Goal: Transaction & Acquisition: Purchase product/service

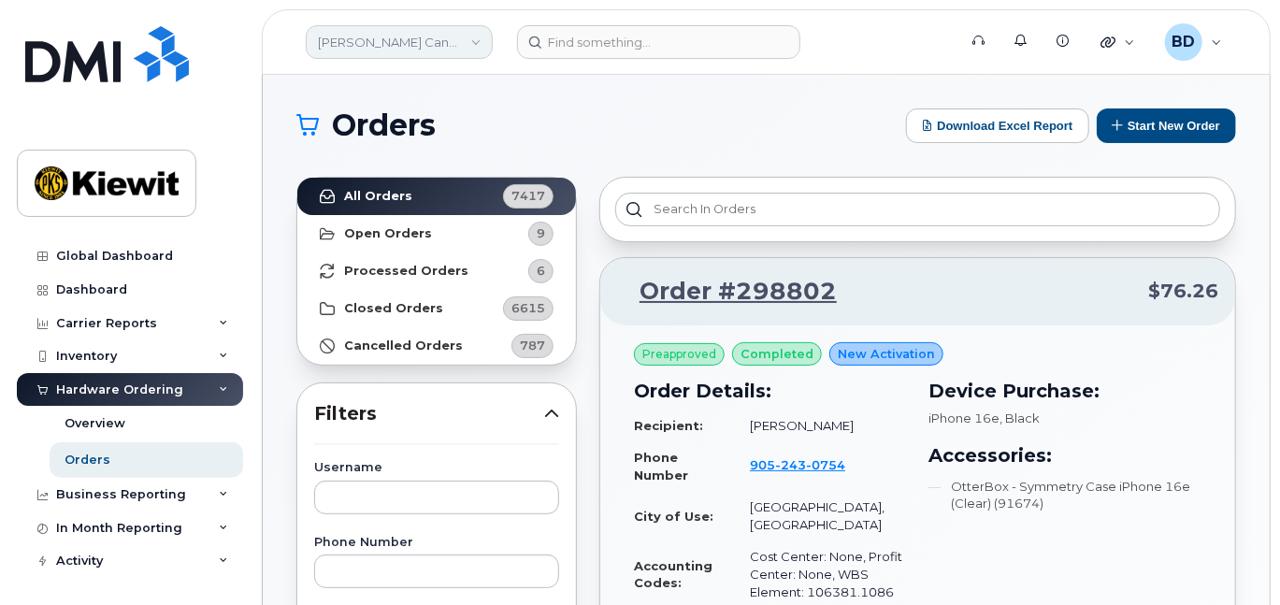
click at [467, 38] on link "Kiewit Canada Inc" at bounding box center [399, 42] width 187 height 34
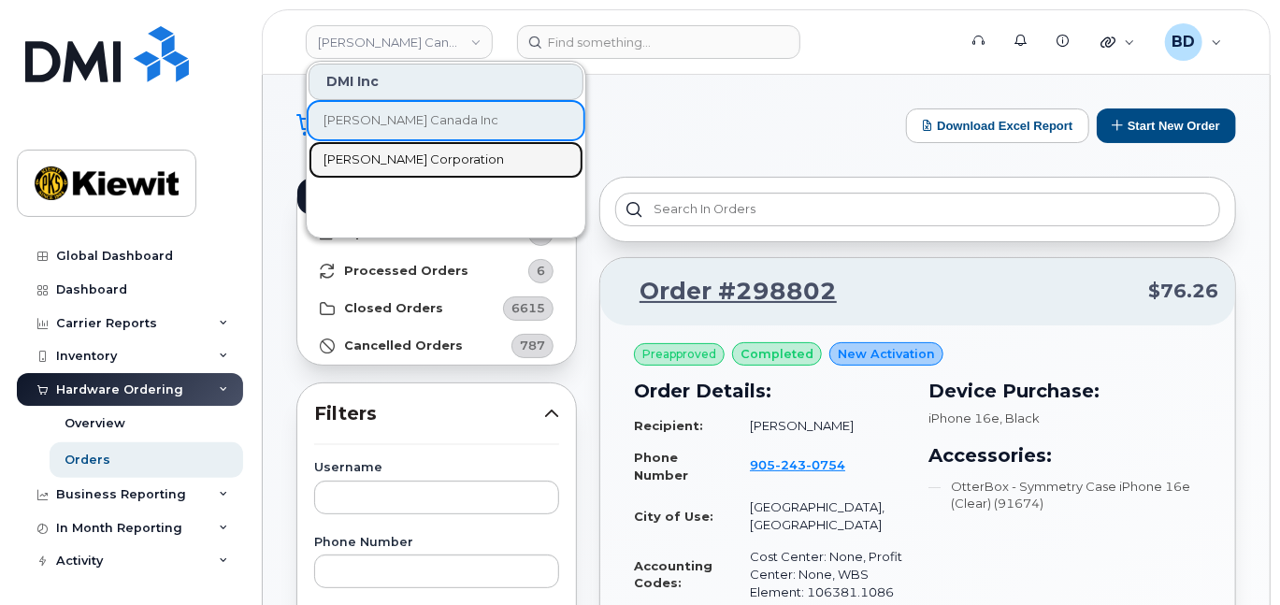
click at [382, 158] on span "[PERSON_NAME] Corporation" at bounding box center [414, 160] width 180 height 19
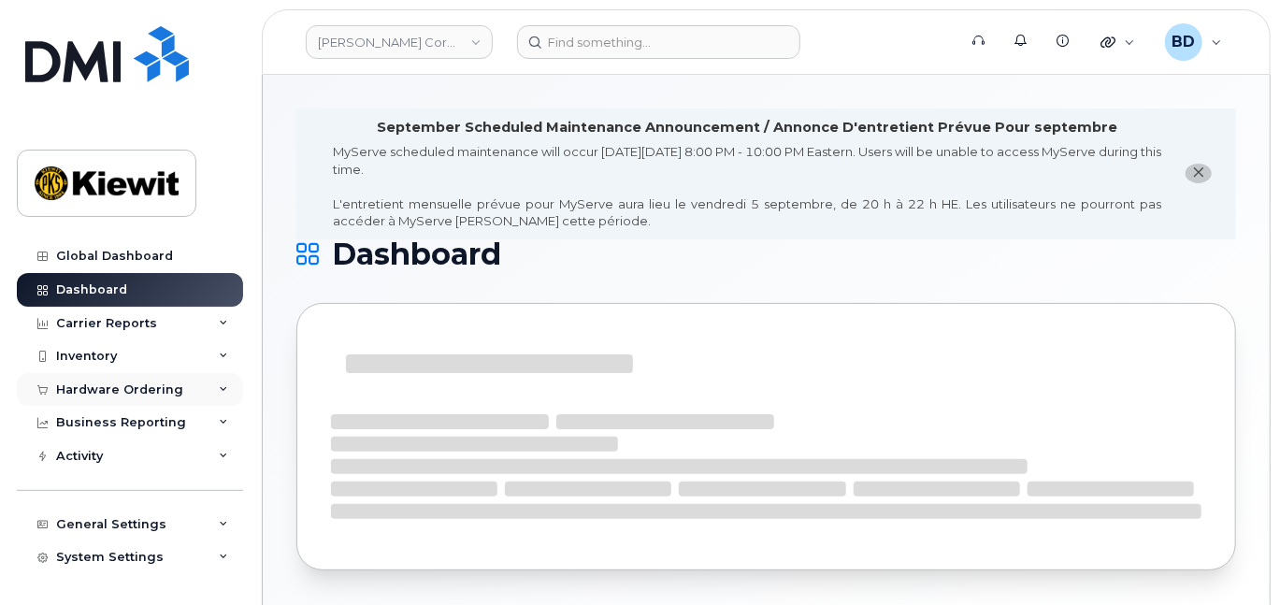
click at [219, 391] on icon at bounding box center [223, 389] width 9 height 9
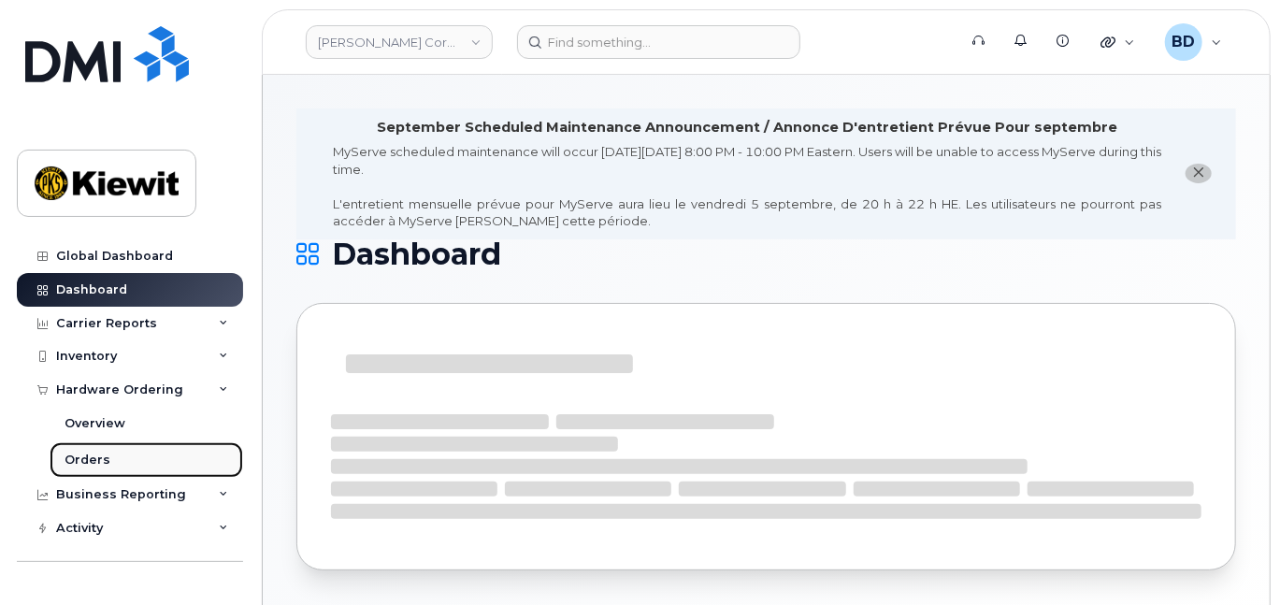
click at [113, 458] on link "Orders" at bounding box center [147, 460] width 194 height 36
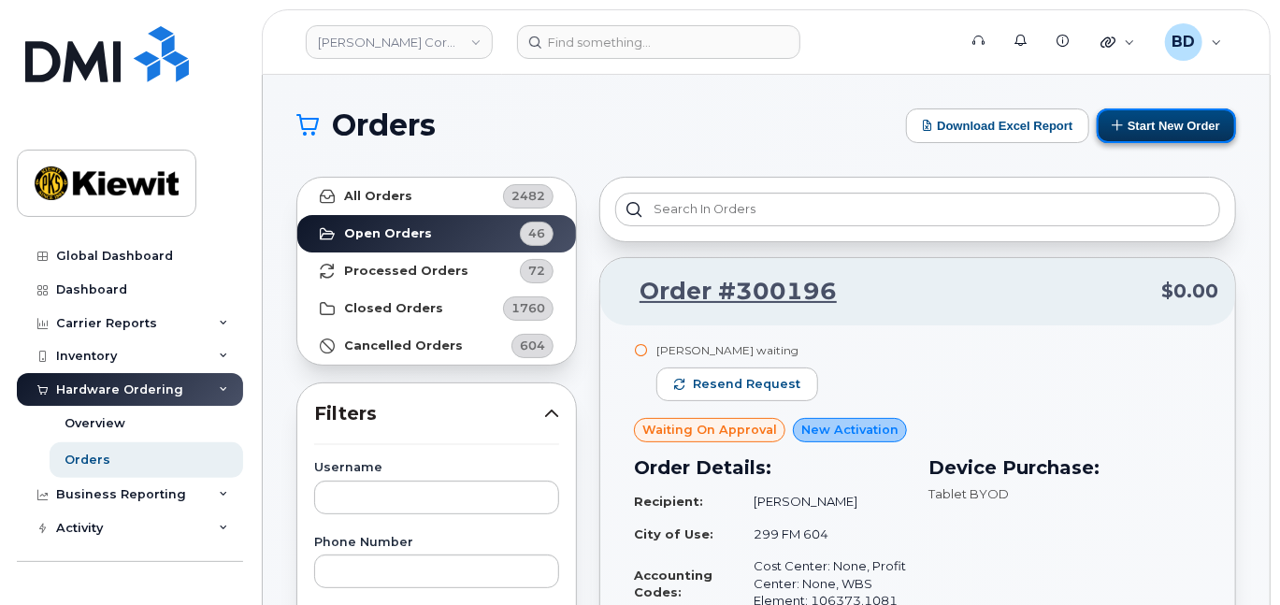
click at [1176, 125] on button "Start New Order" at bounding box center [1166, 125] width 139 height 35
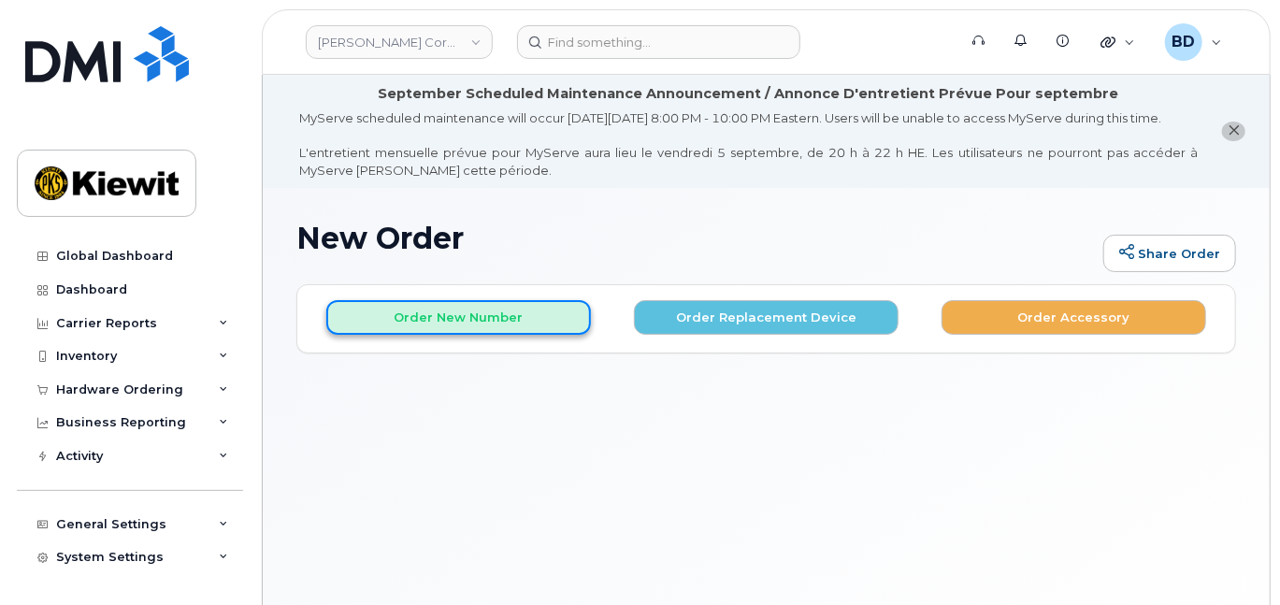
click at [403, 330] on button "Order New Number" at bounding box center [458, 317] width 265 height 35
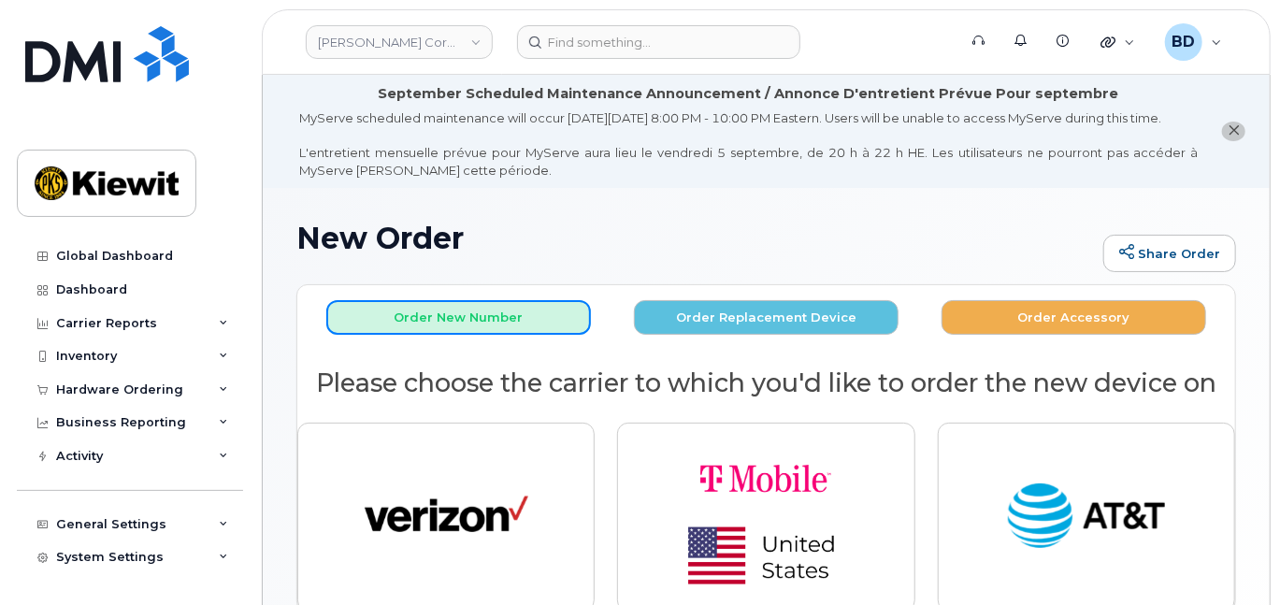
scroll to position [139, 0]
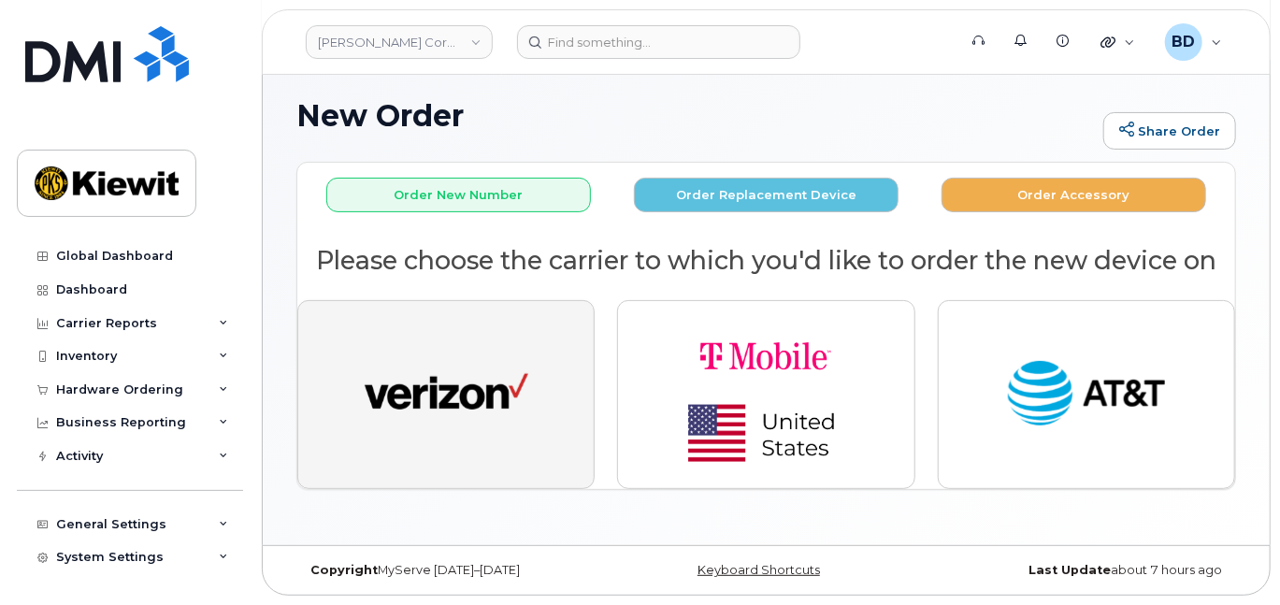
click at [446, 369] on img "button" at bounding box center [447, 394] width 164 height 84
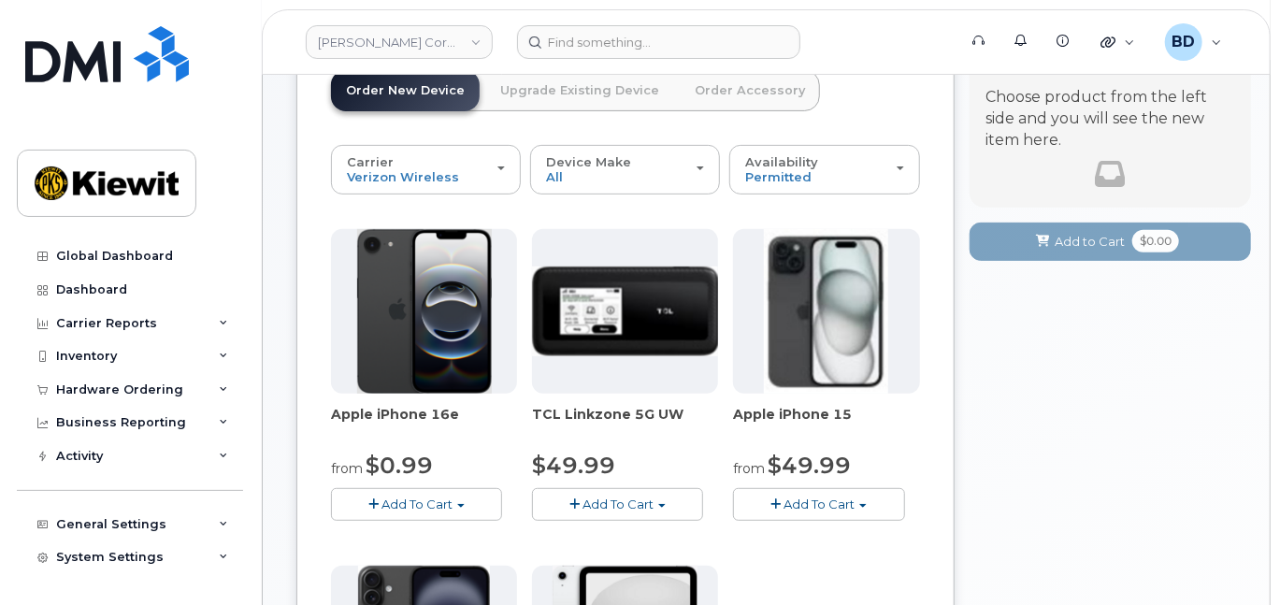
scroll to position [388, 0]
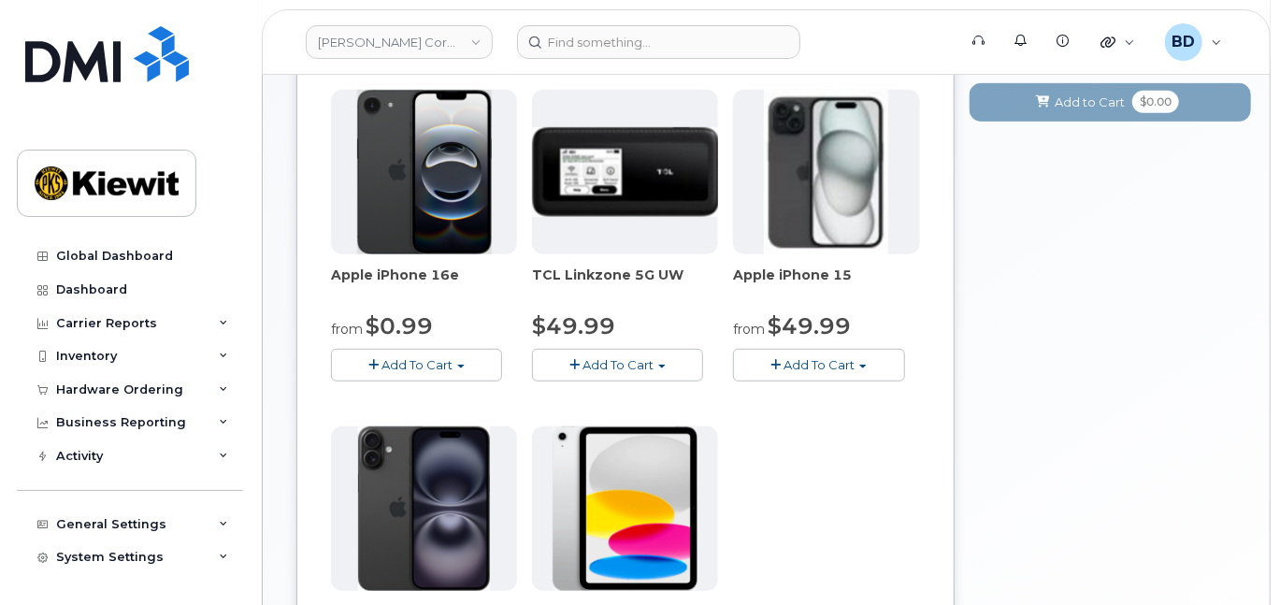
click at [814, 372] on span "Add To Cart" at bounding box center [819, 364] width 71 height 15
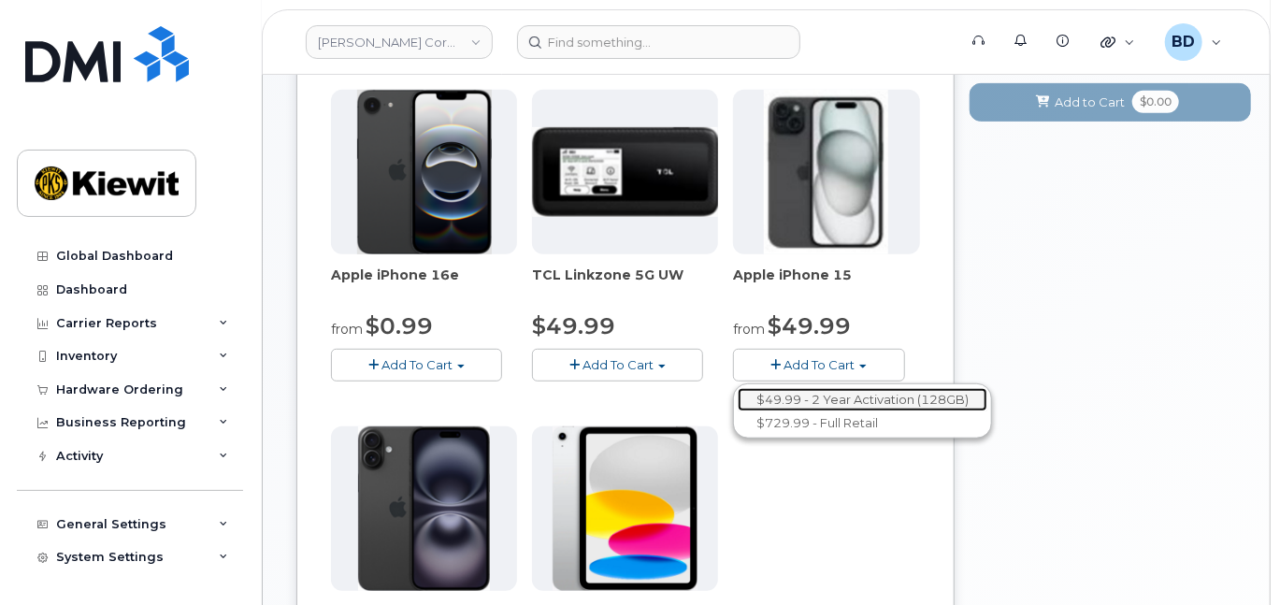
click at [889, 411] on link "$49.99 - 2 Year Activation (128GB)" at bounding box center [863, 399] width 250 height 23
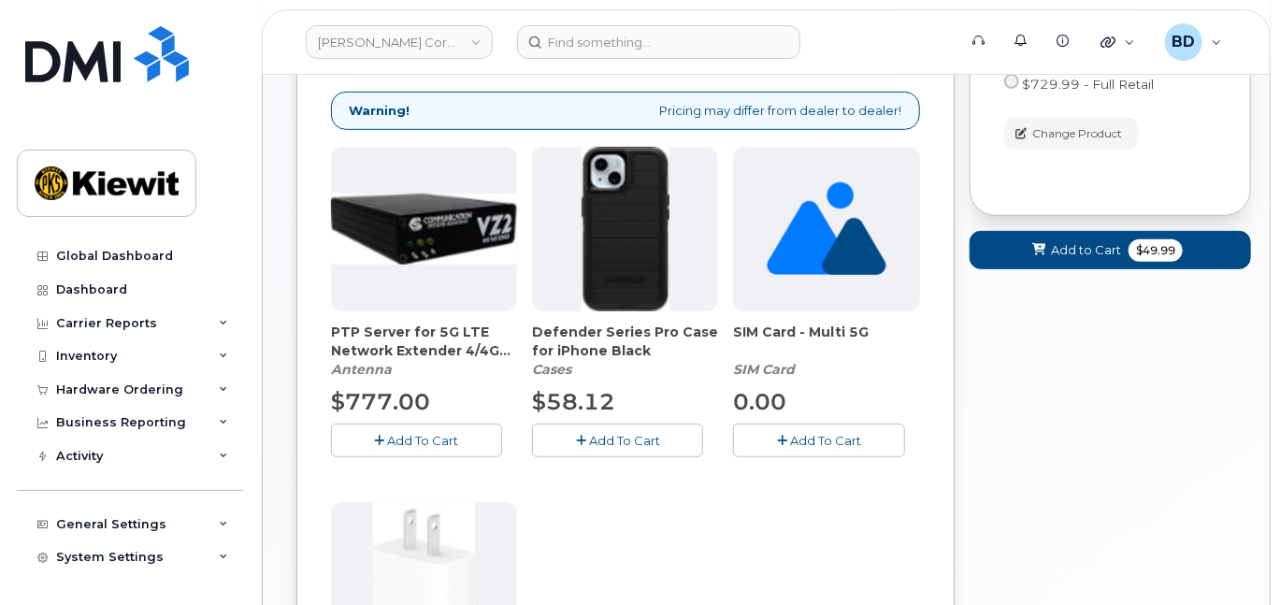
click at [586, 449] on button "Add To Cart" at bounding box center [617, 440] width 171 height 33
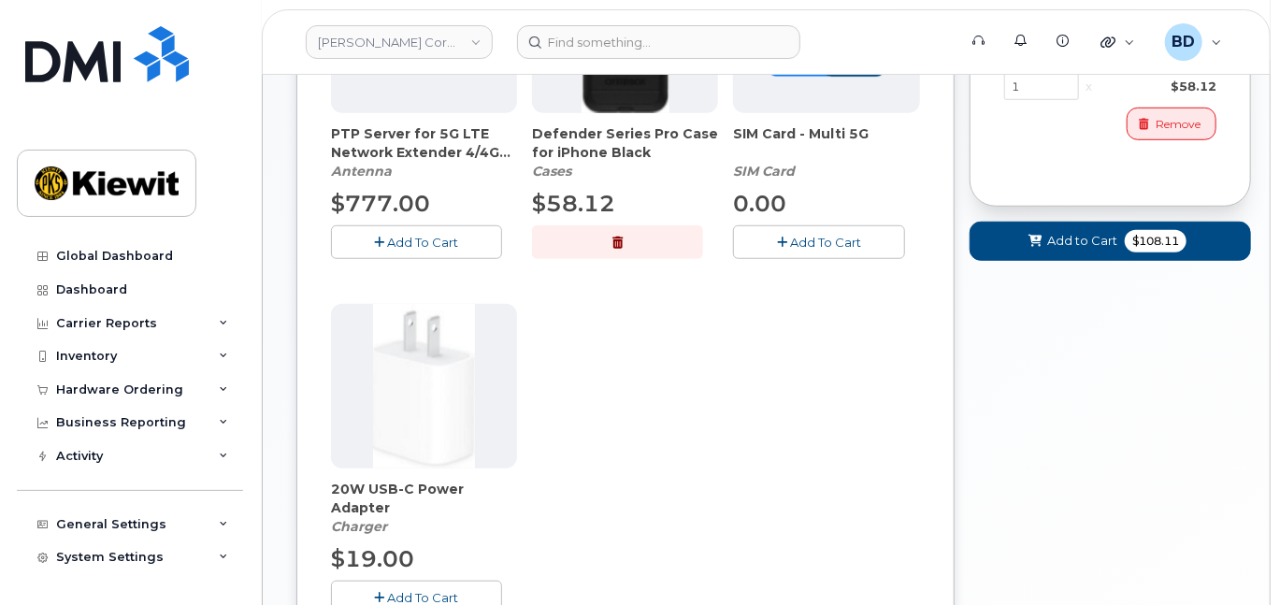
scroll to position [638, 0]
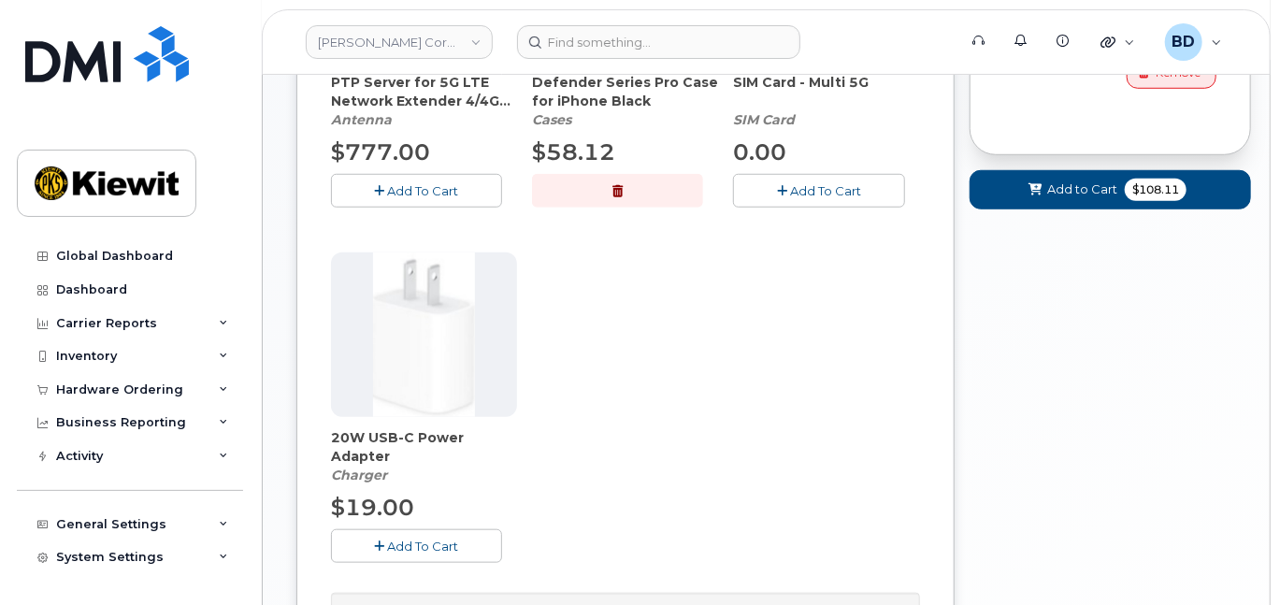
click at [406, 554] on span "Add To Cart" at bounding box center [423, 546] width 71 height 15
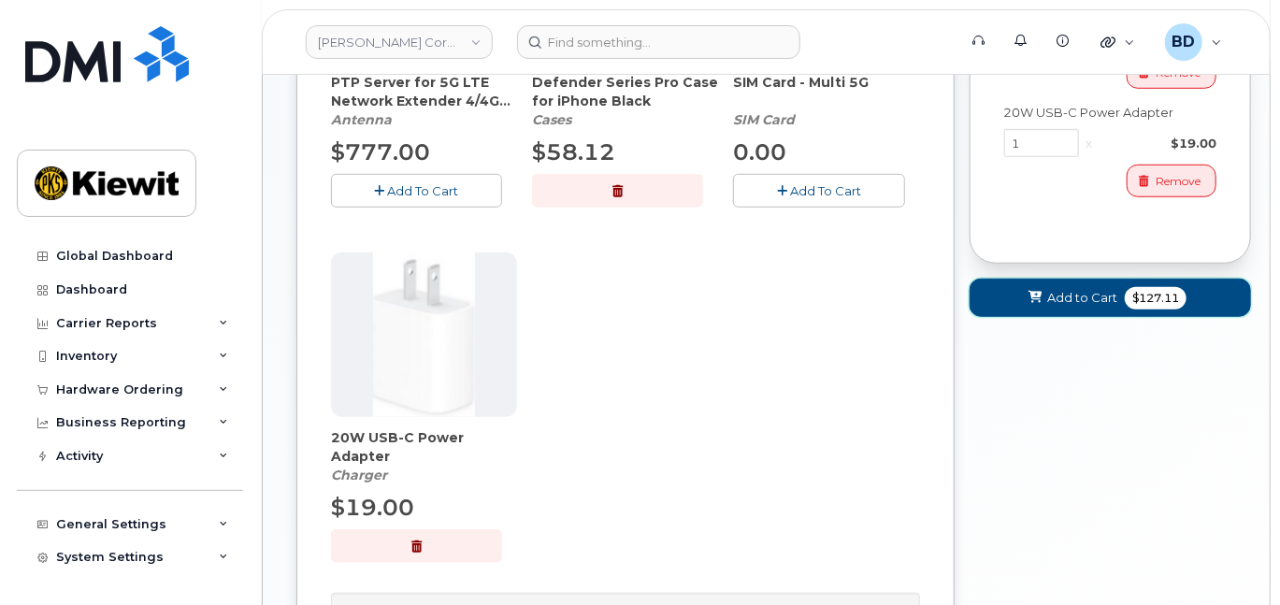
click at [1058, 307] on span "Add to Cart" at bounding box center [1082, 298] width 70 height 18
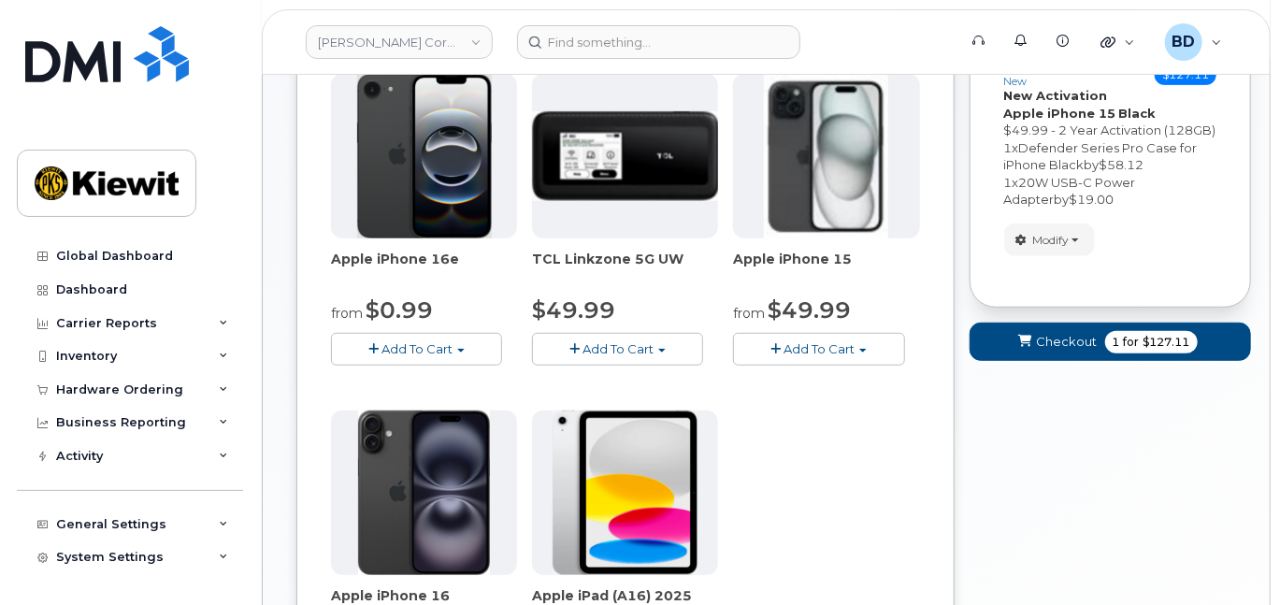
scroll to position [386, 0]
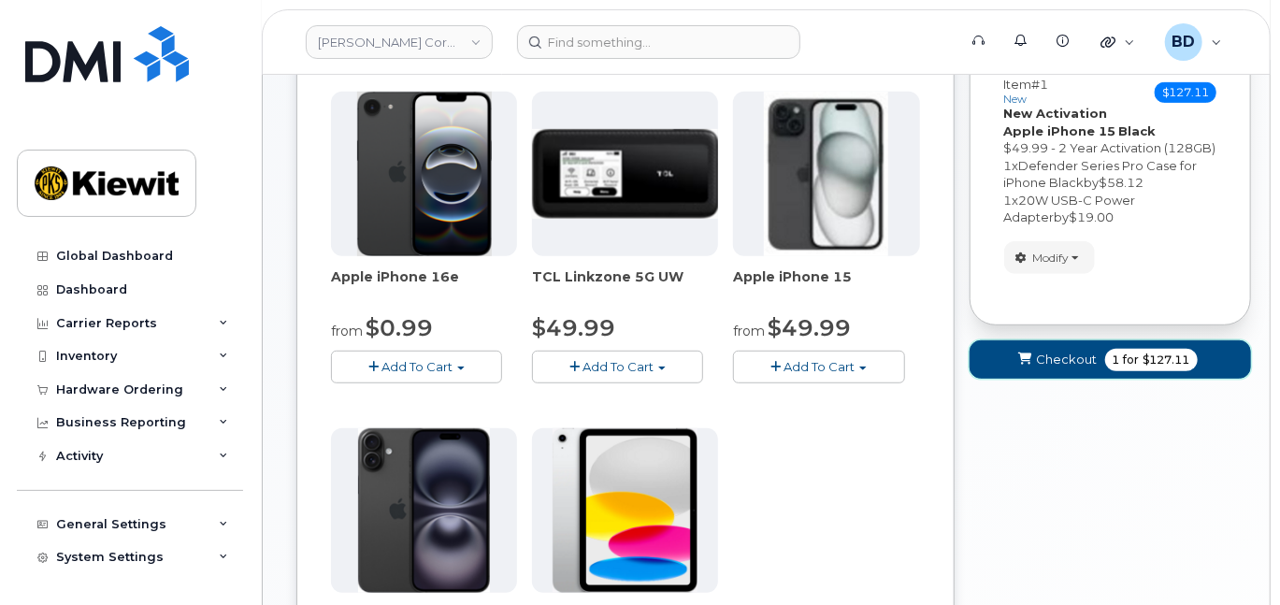
click at [1097, 369] on button "Checkout 1 for $127.11" at bounding box center [1111, 359] width 282 height 38
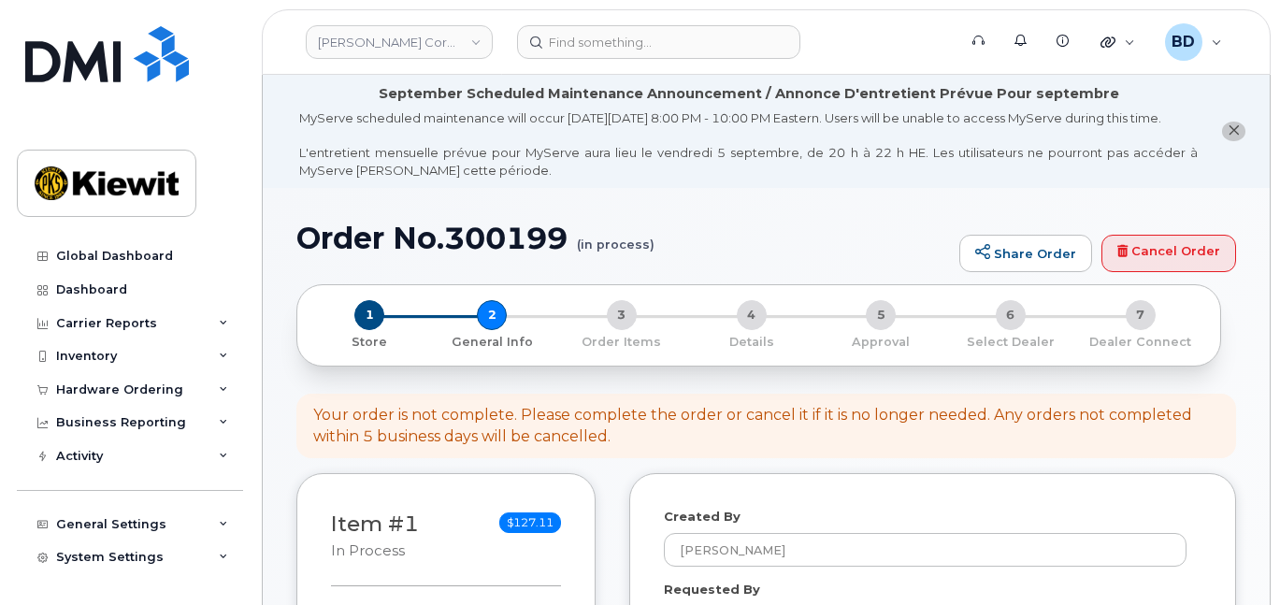
select select
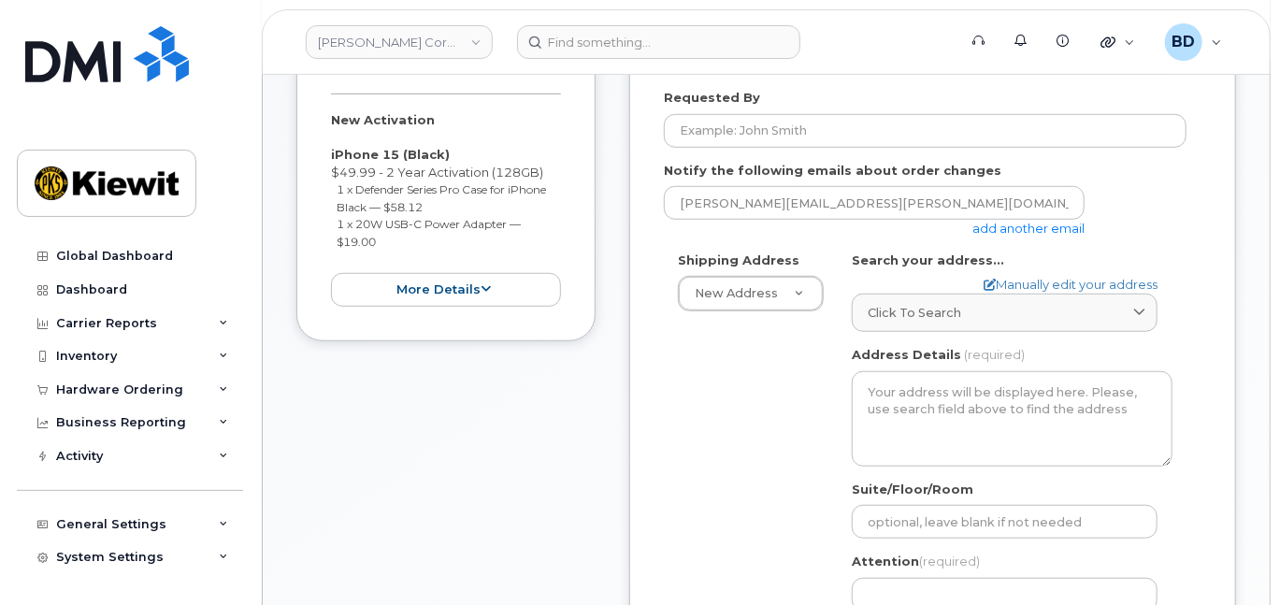
scroll to position [498, 0]
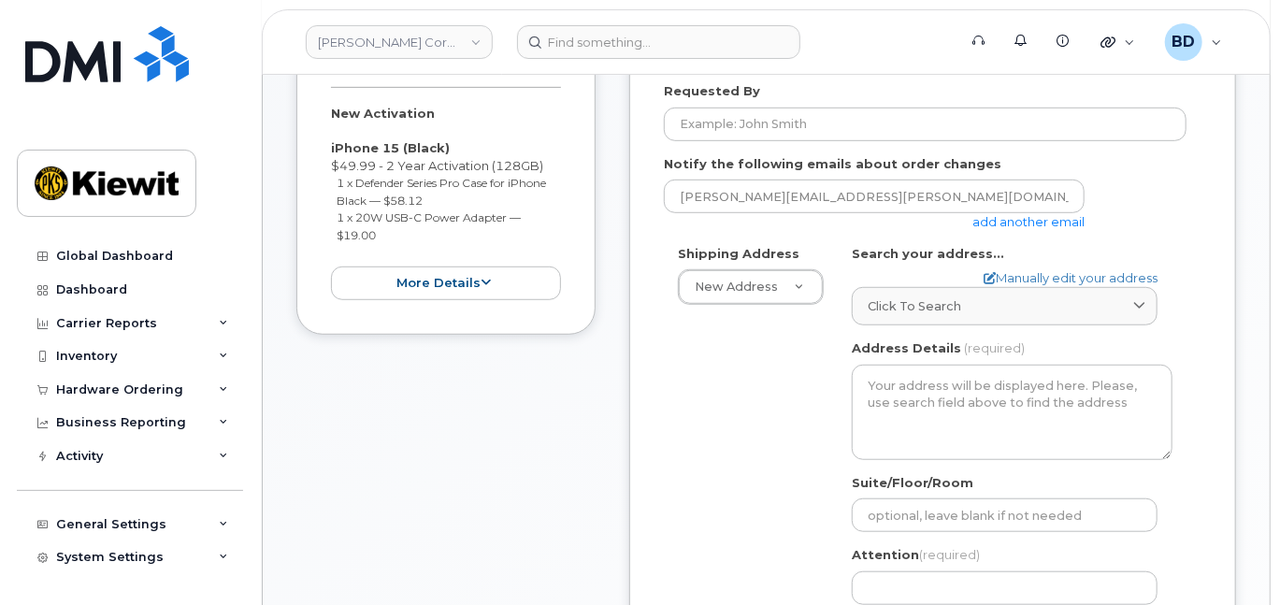
click at [1012, 229] on link "add another email" at bounding box center [1028, 221] width 112 height 15
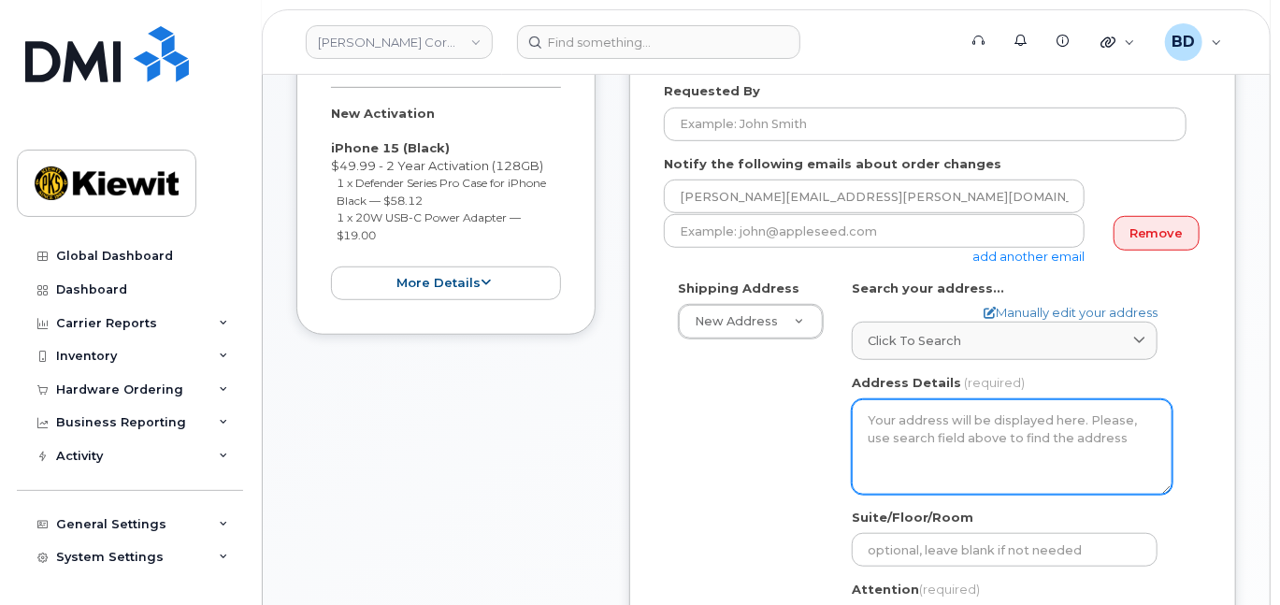
click at [946, 436] on textarea "Address Details" at bounding box center [1012, 446] width 321 height 95
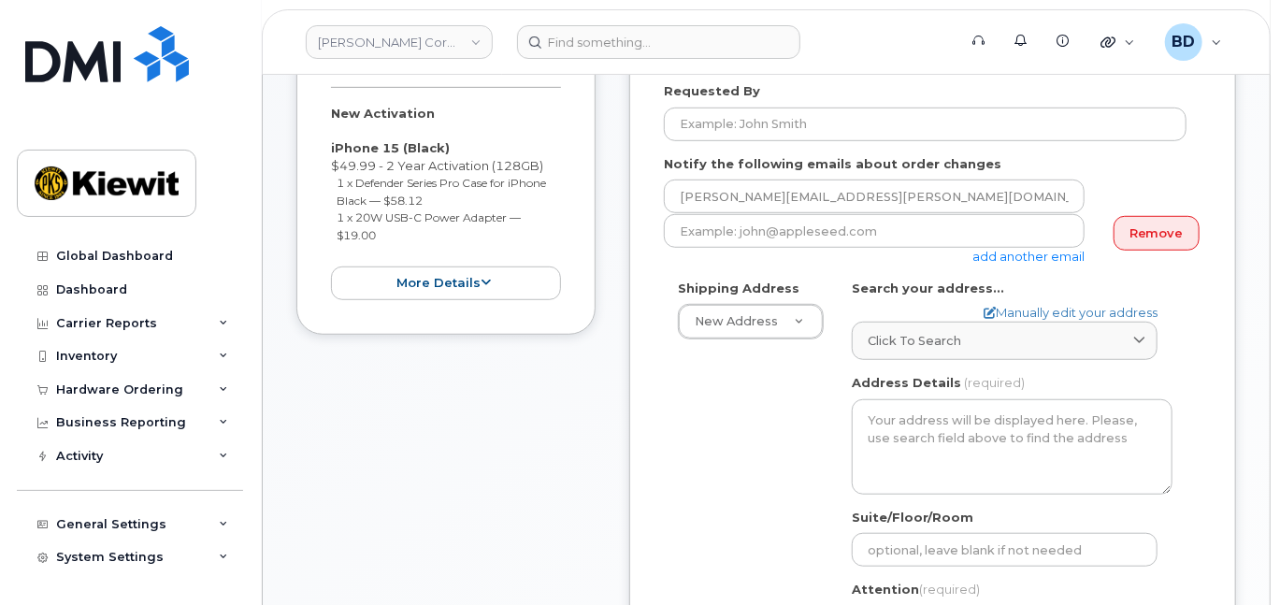
drag, startPoint x: 1010, startPoint y: 272, endPoint x: 969, endPoint y: 264, distance: 42.0
click at [1011, 264] on link "add another email" at bounding box center [1028, 256] width 112 height 15
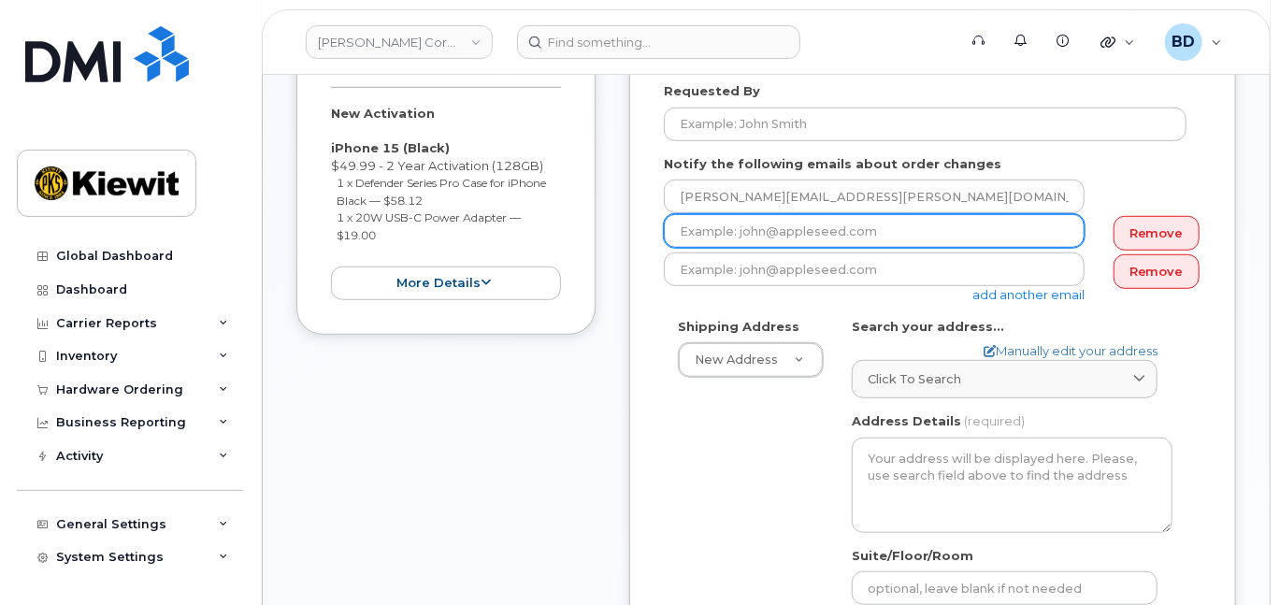
click at [825, 246] on input "email" at bounding box center [874, 231] width 421 height 34
paste input "david.gutierrez@kiewit.com"
type input "david.gutierrez@kiewit.com"
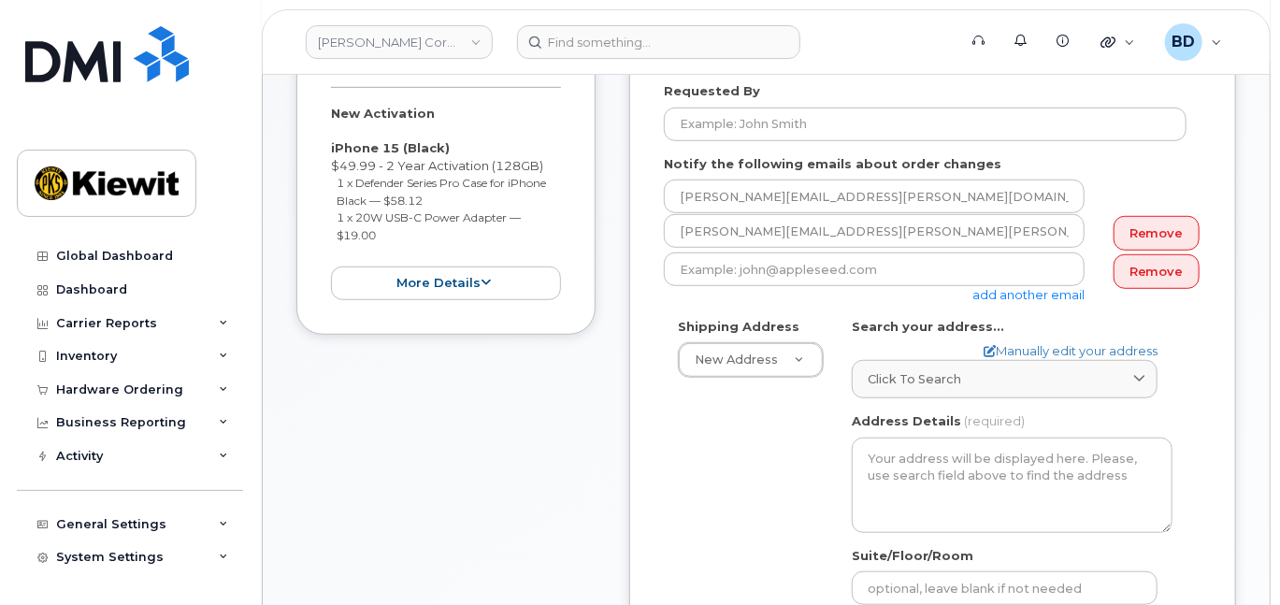
click at [1160, 287] on link "Remove" at bounding box center [1157, 271] width 86 height 35
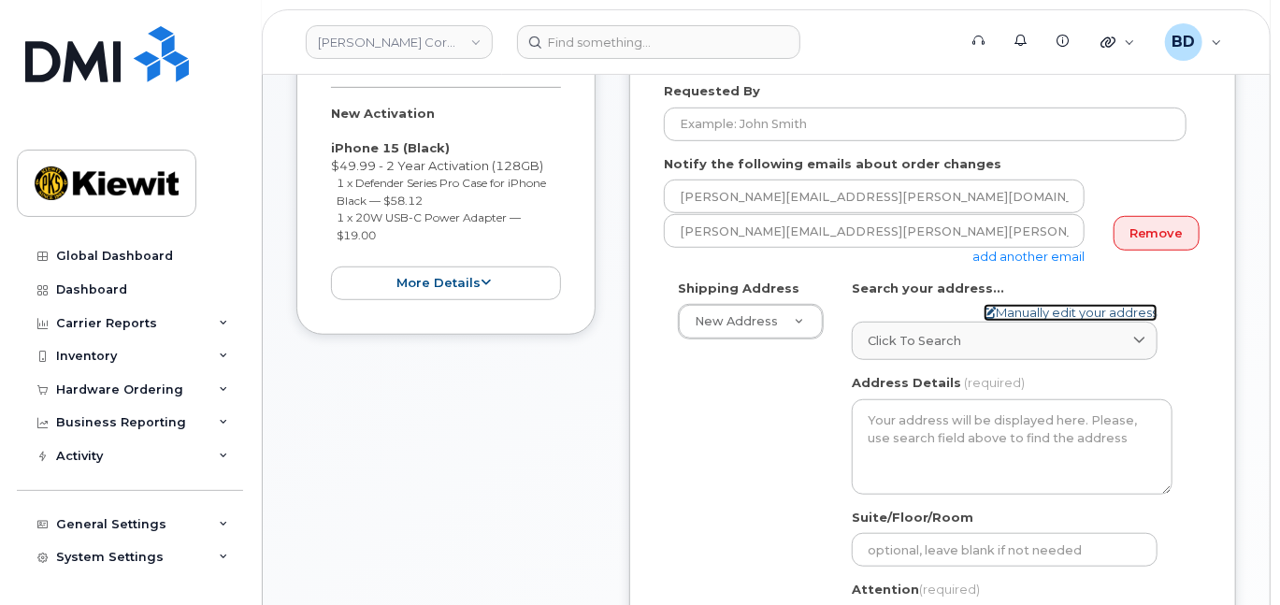
click at [1015, 321] on link "Manually edit your address" at bounding box center [1071, 313] width 174 height 18
select select
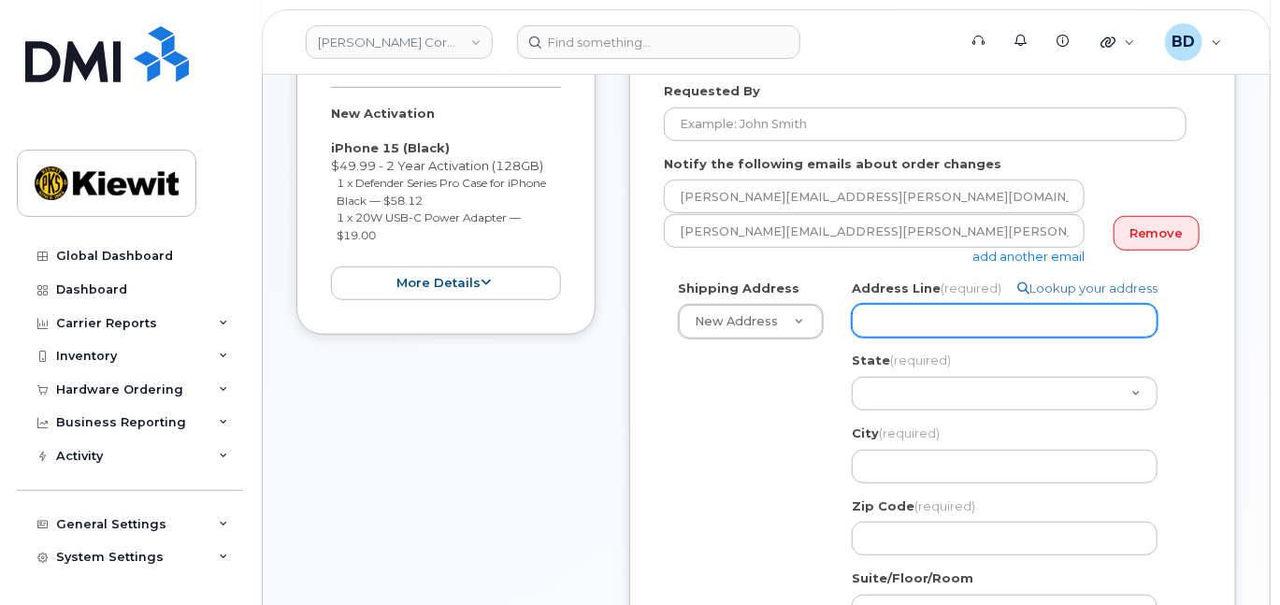
click at [891, 338] on input "Address Line (required)" at bounding box center [1005, 321] width 306 height 34
paste input "8900 Renner Blvd"
select select
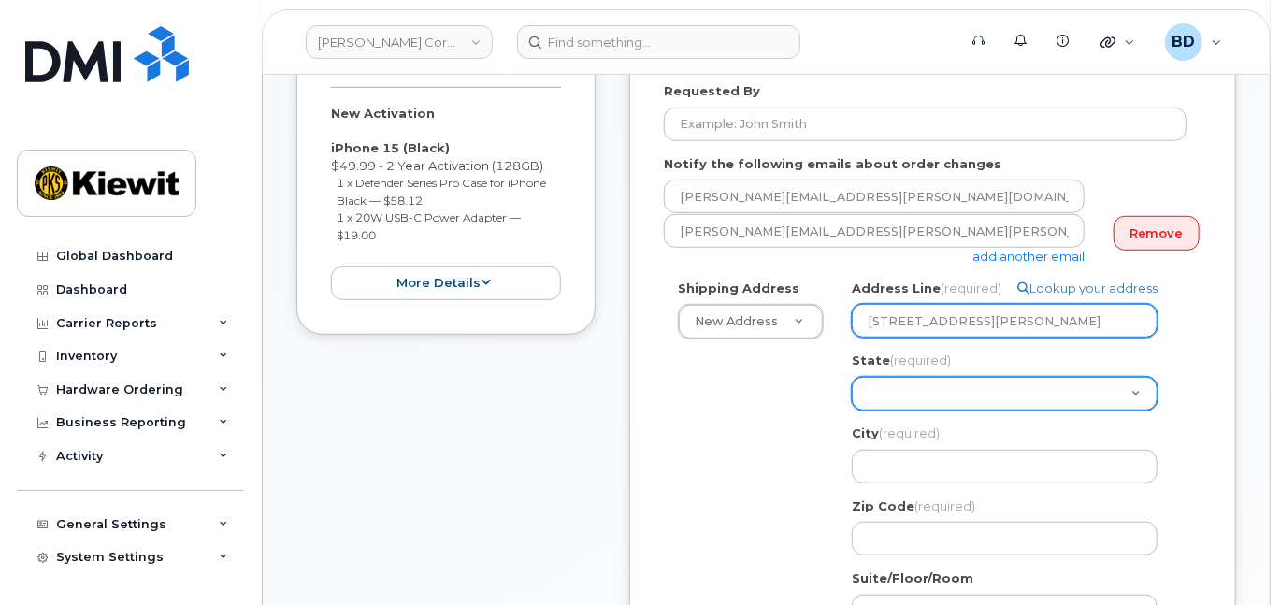
type input "8900 Renner Blvd"
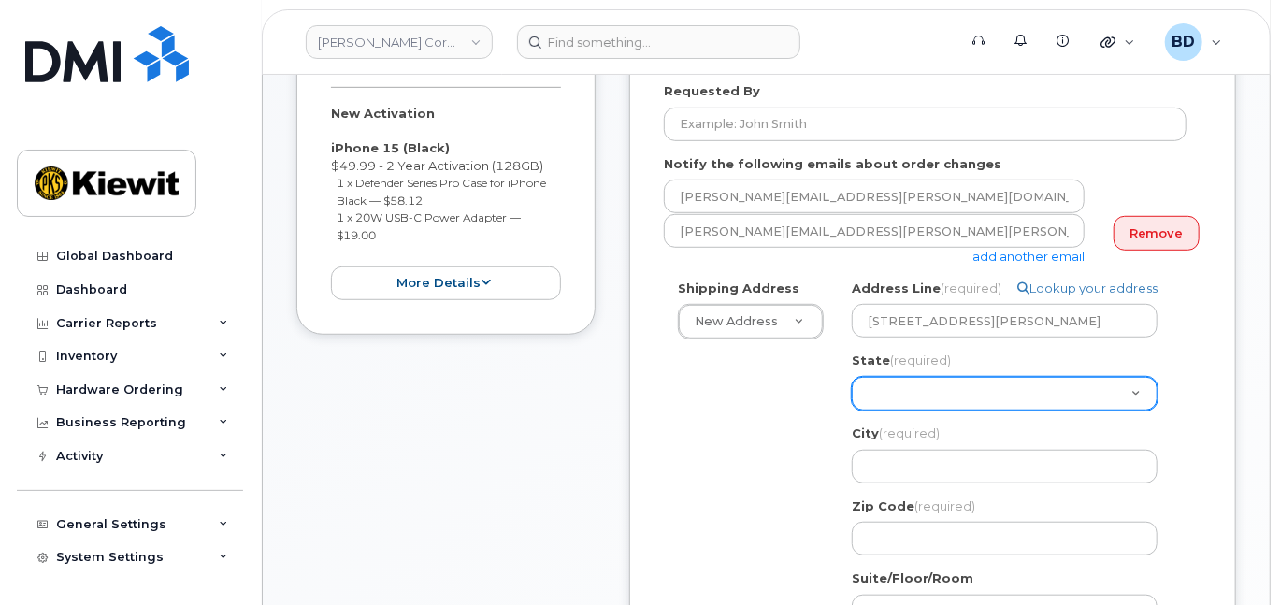
drag, startPoint x: 891, startPoint y: 413, endPoint x: 901, endPoint y: 422, distance: 13.3
click at [891, 410] on select "Alabama Alaska American Samoa Arizona Arkansas California Colorado Connecticut …" at bounding box center [1005, 394] width 306 height 34
select select "KS"
click at [908, 409] on select "Alabama Alaska American Samoa Arizona Arkansas California Colorado Connecticut …" at bounding box center [1005, 394] width 306 height 34
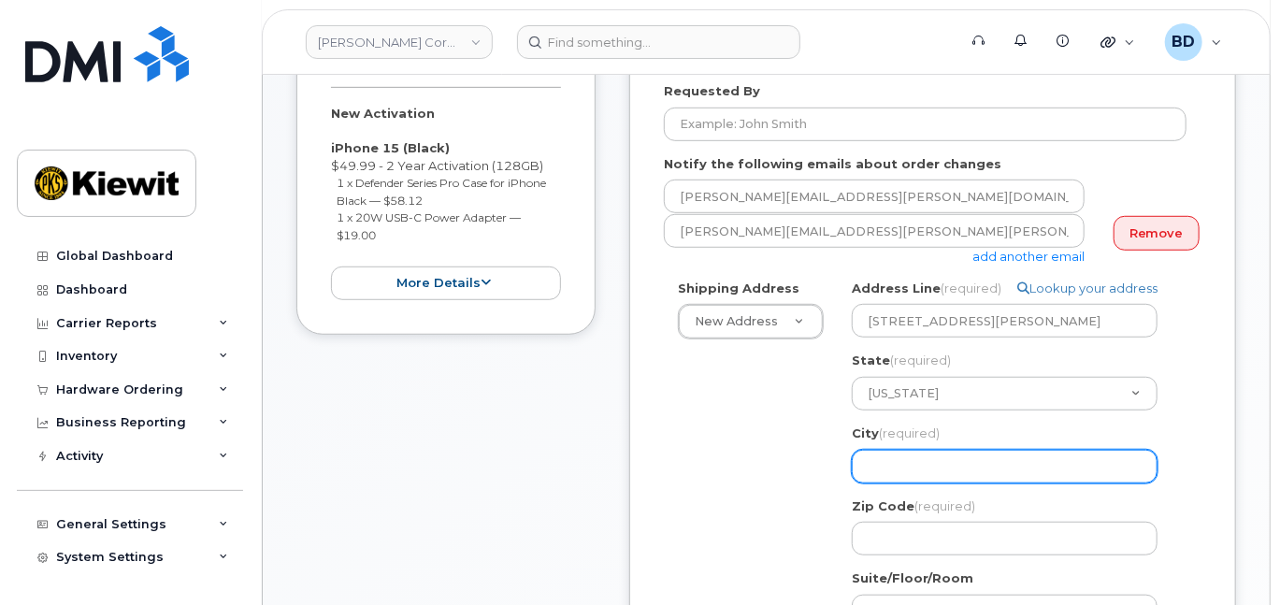
click at [883, 483] on input "City (required)" at bounding box center [1005, 467] width 306 height 34
select select
type input "L"
select select
type input "Le"
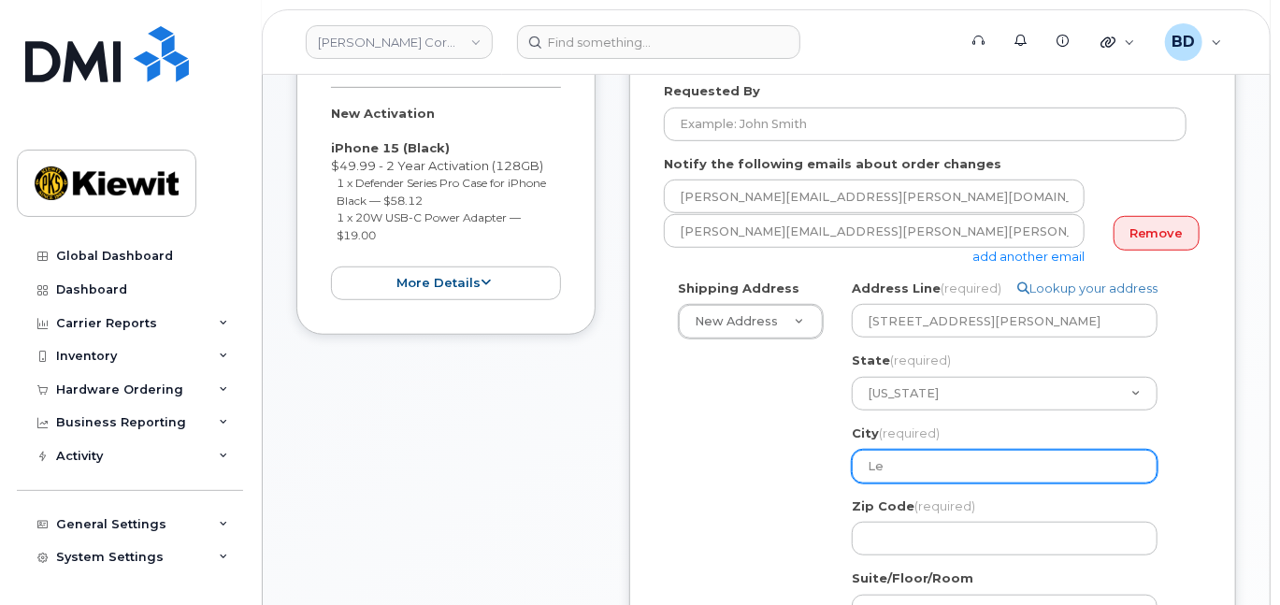
select select
type input "Len"
select select
type input "Lene"
select select
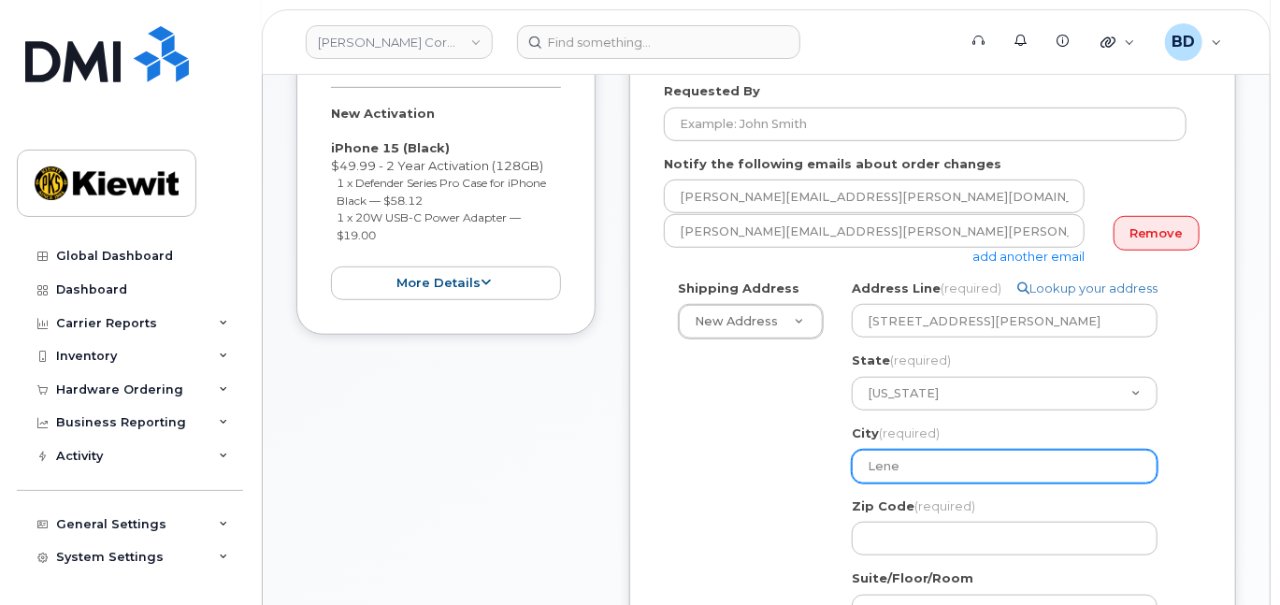
type input "Lenex"
select select
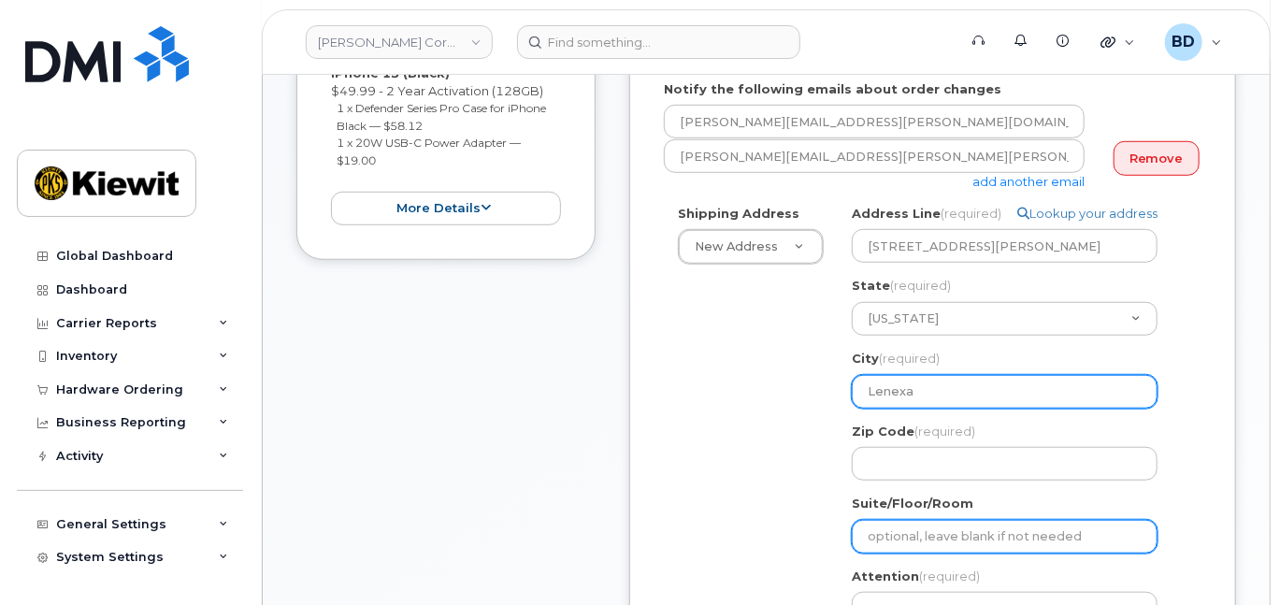
scroll to position [872, 0]
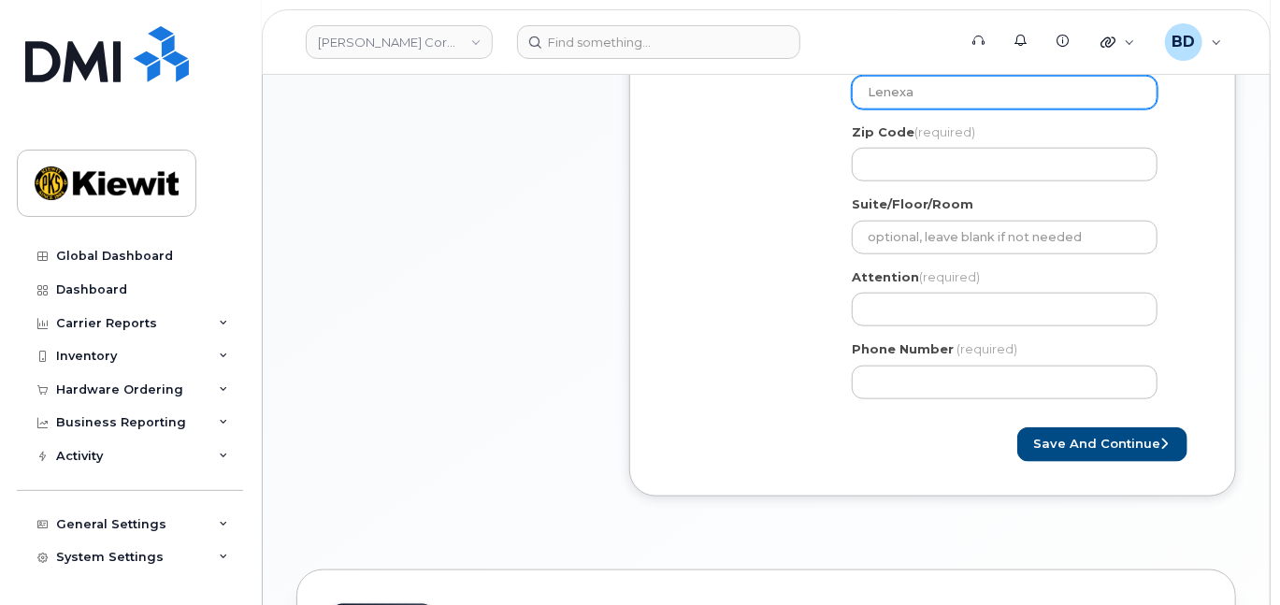
click at [926, 99] on input "Lenexa" at bounding box center [1005, 93] width 306 height 34
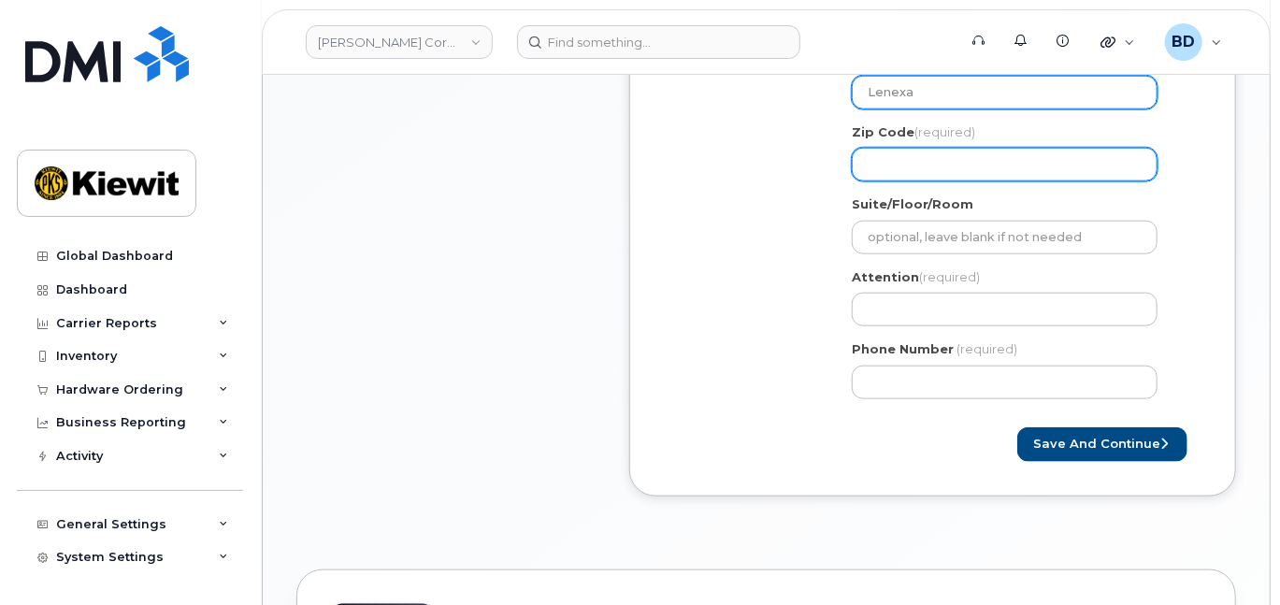
type input "Lenexa"
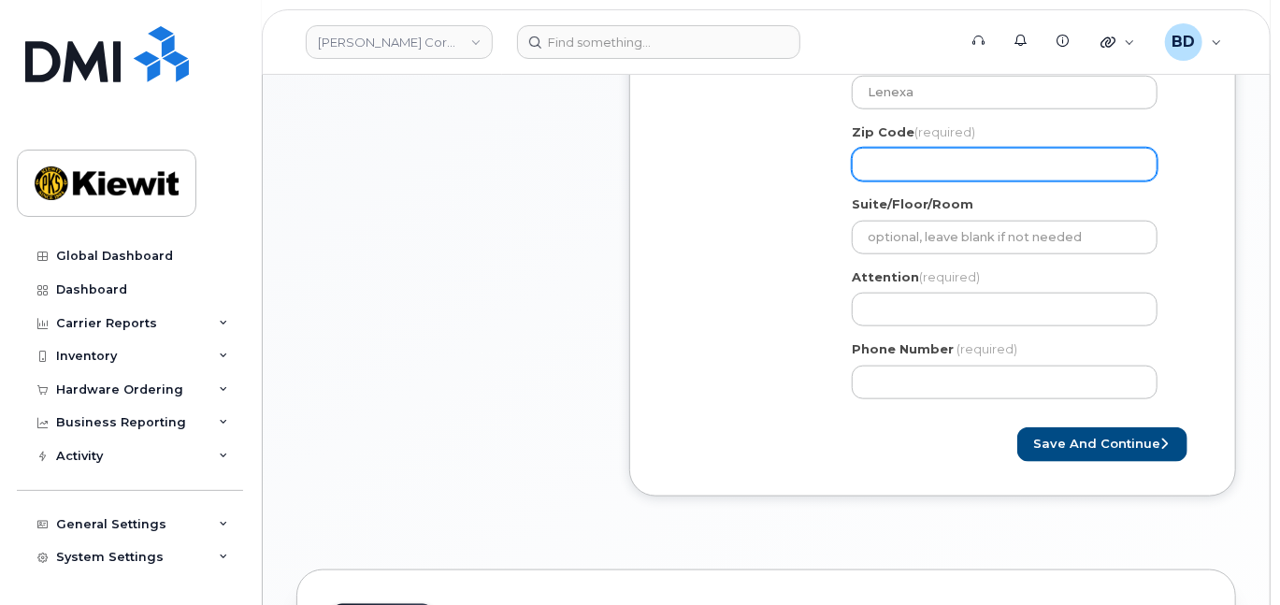
click at [865, 178] on input "Zip Code (required)" at bounding box center [1005, 165] width 306 height 34
select select
type input "6"
select select
type input "66"
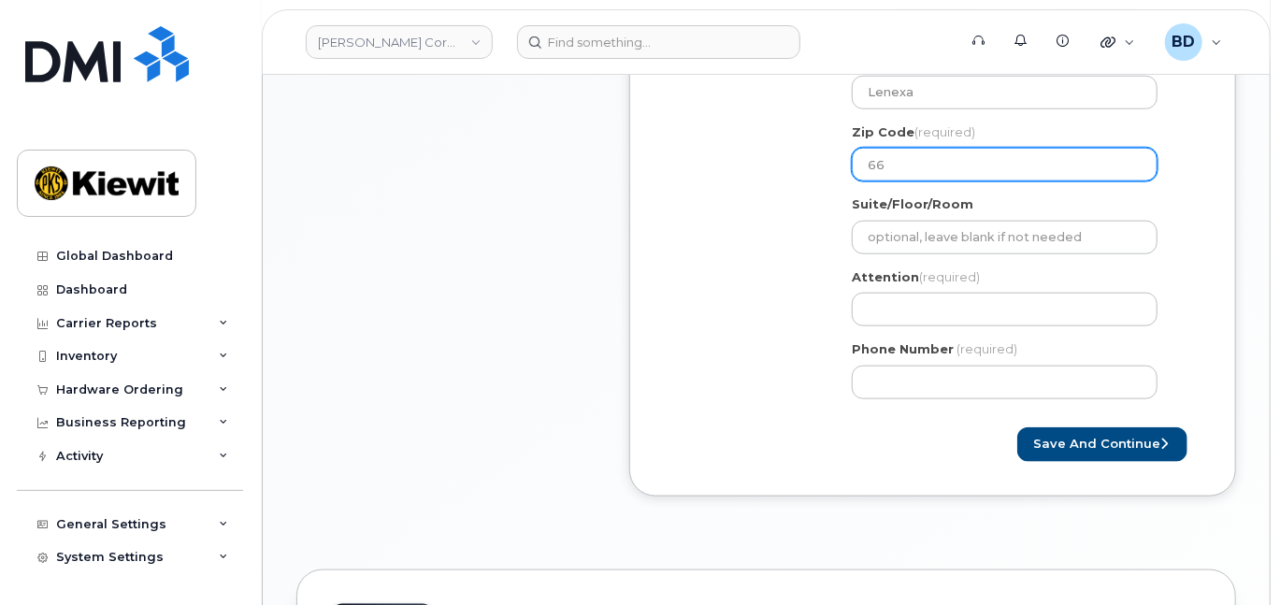
select select
type input "662"
select select
type input "6621"
select select
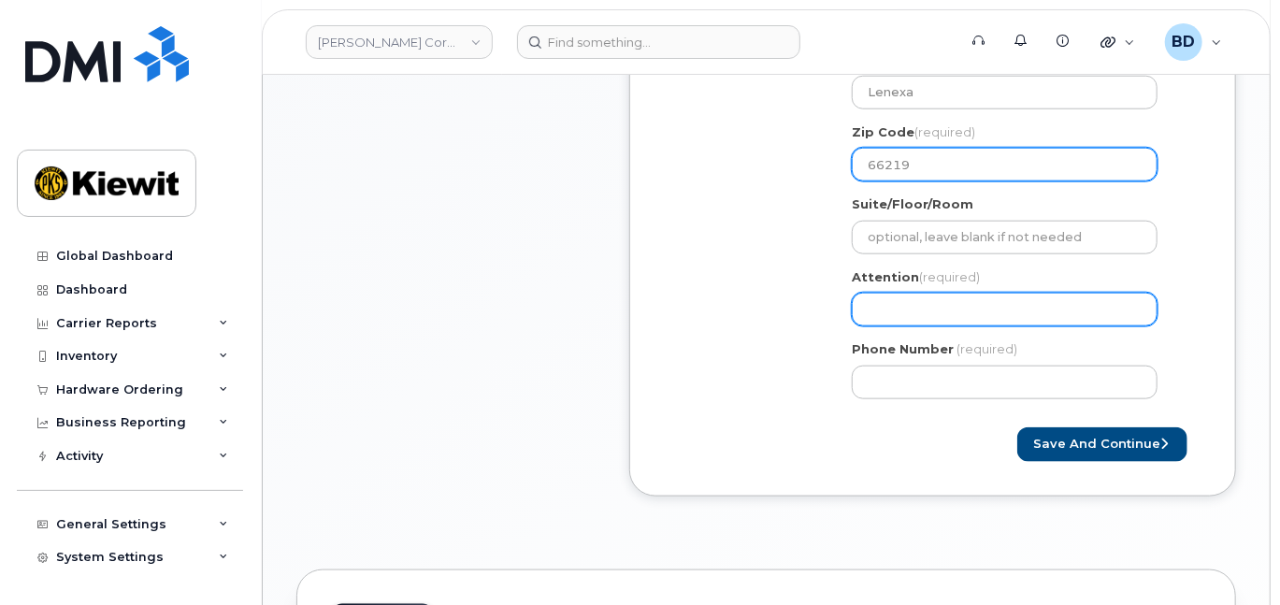
type input "66219"
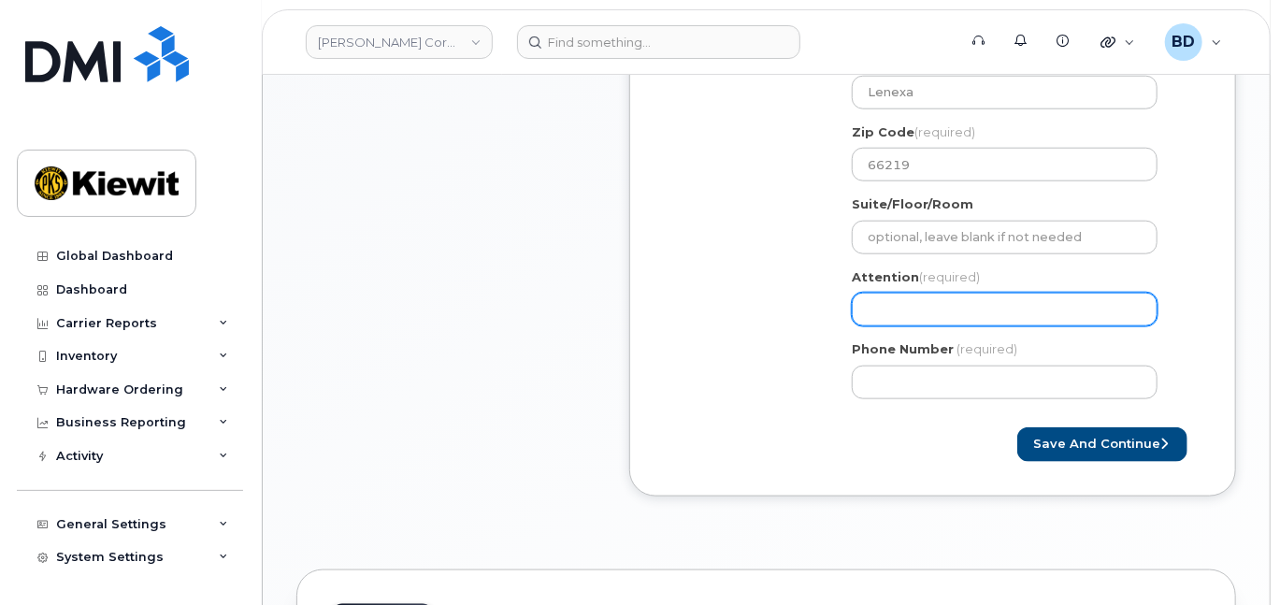
click at [866, 319] on input "Attention (required)" at bounding box center [1005, 310] width 306 height 34
click at [874, 324] on input "Attention (required)" at bounding box center [1005, 310] width 306 height 34
paste input "JamesM.Glove"
select select
type input "JamesM.Glove"
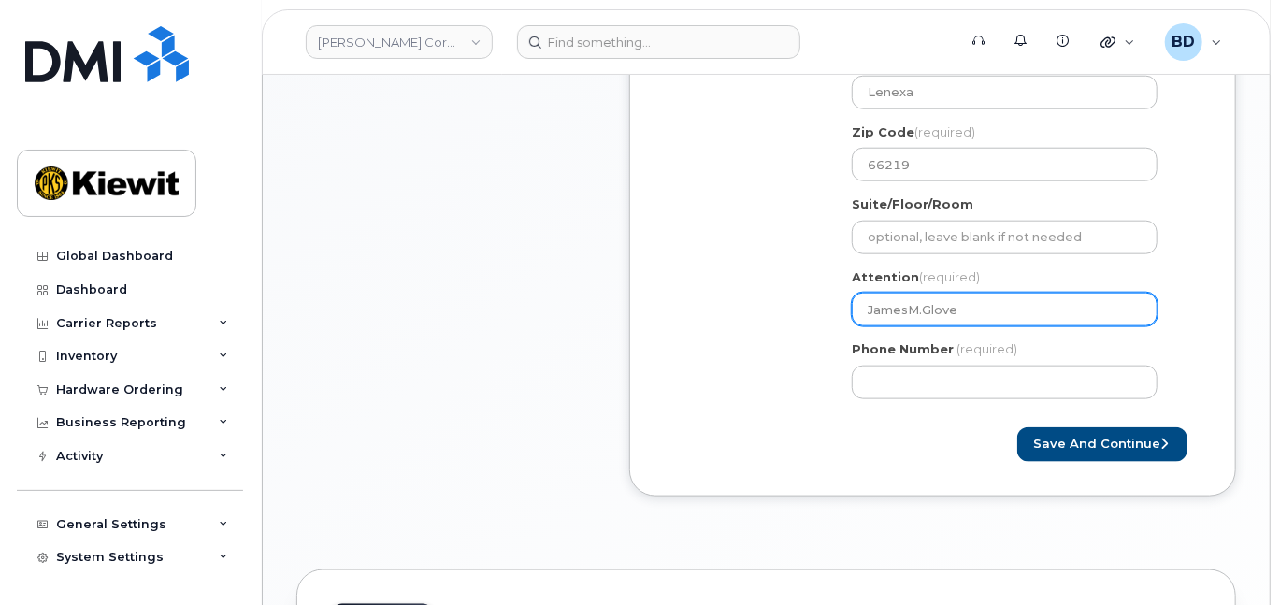
select select
type input "JamesM.Glover"
select select
type input "JamesM.Glover/"
select select
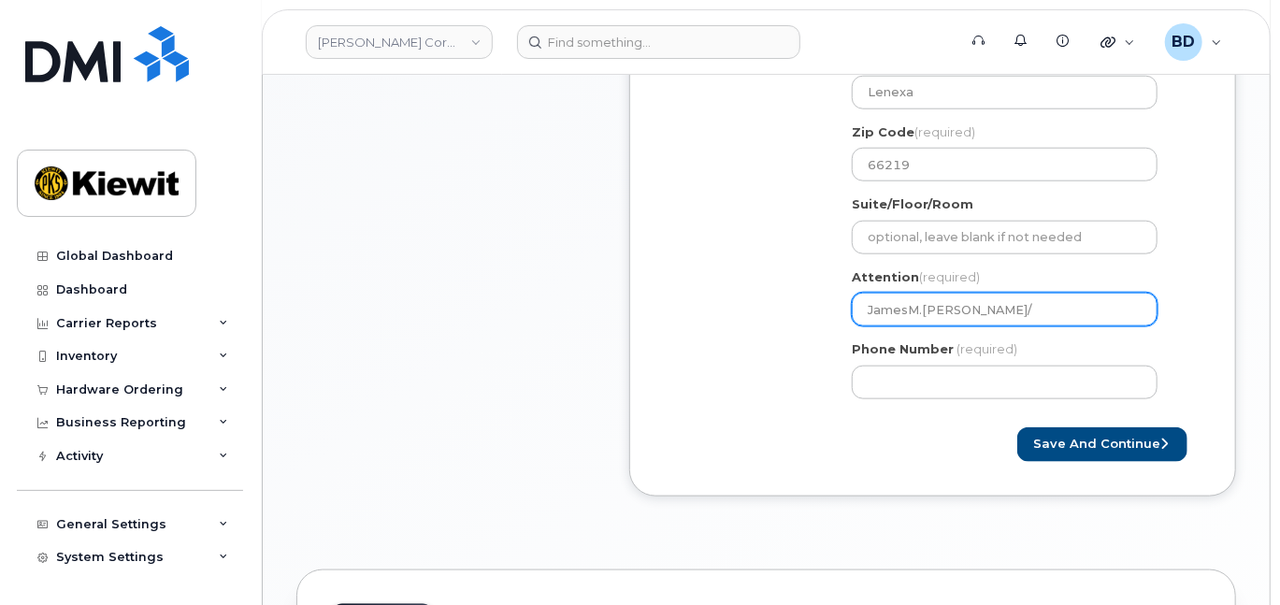
type input "JamesM.Glover/ :"
select select
type input "JamesM.Glover/ :a"
select select
type input "JamesM.Glover/ :ai"
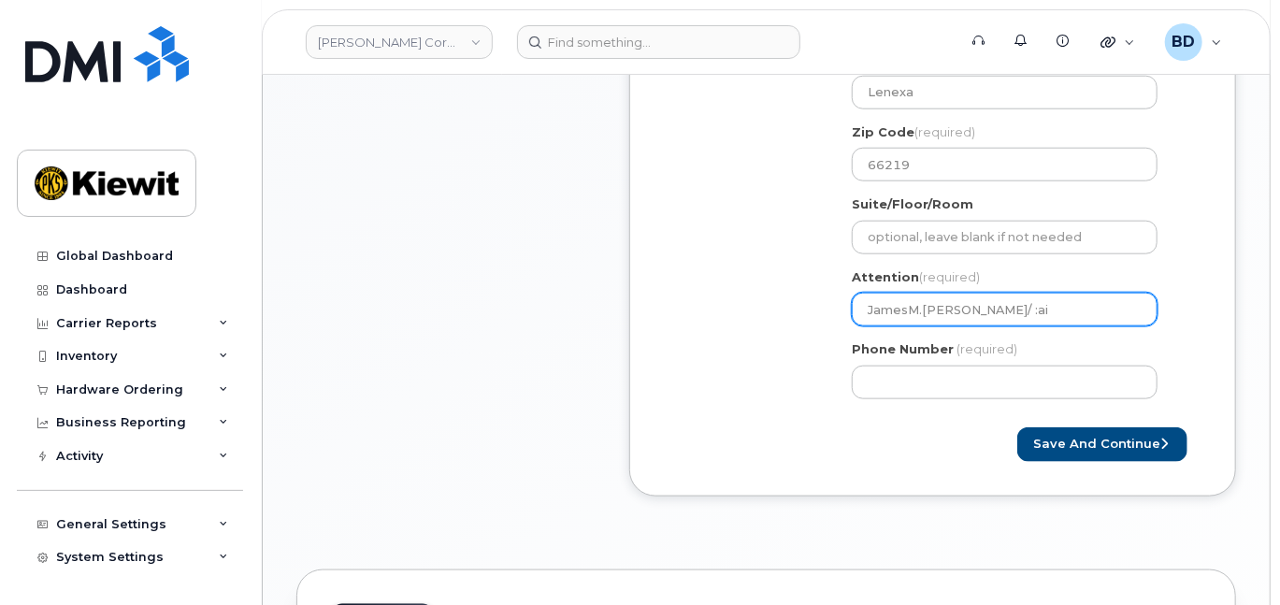
select select
type input "JamesM.Glover/ :a"
select select
type input "JamesM.Glover/ :"
select select
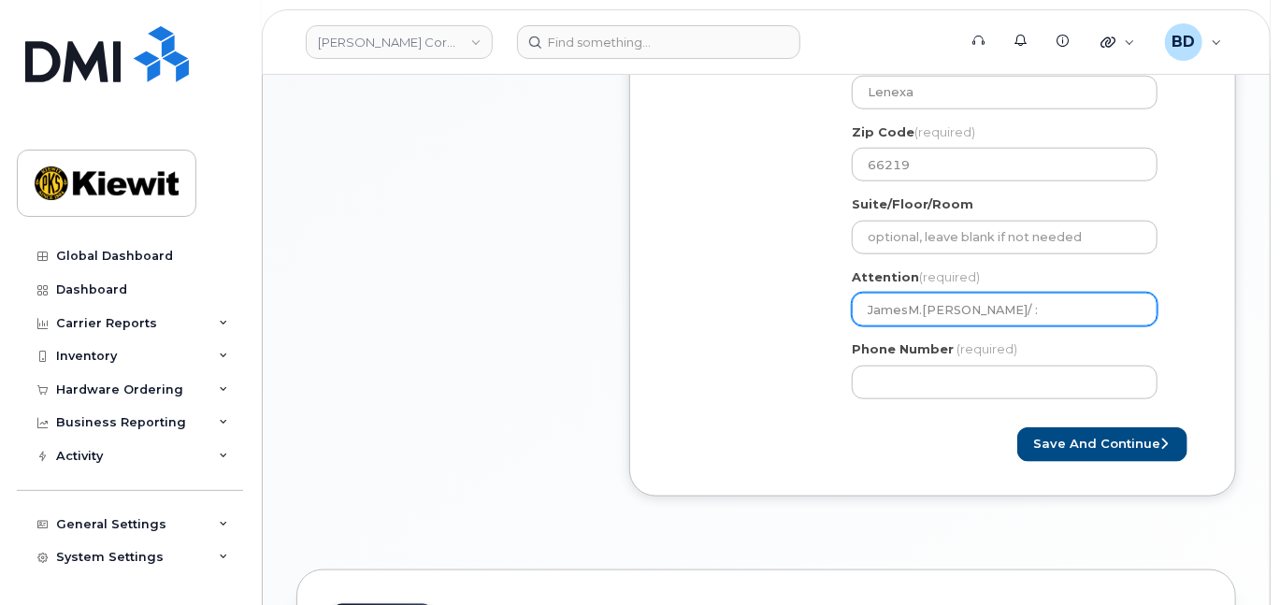
type input "JamesM.Glover/"
select select
type input "JamesM.Glover/ L"
select select
type input "JamesM.Glover/ La"
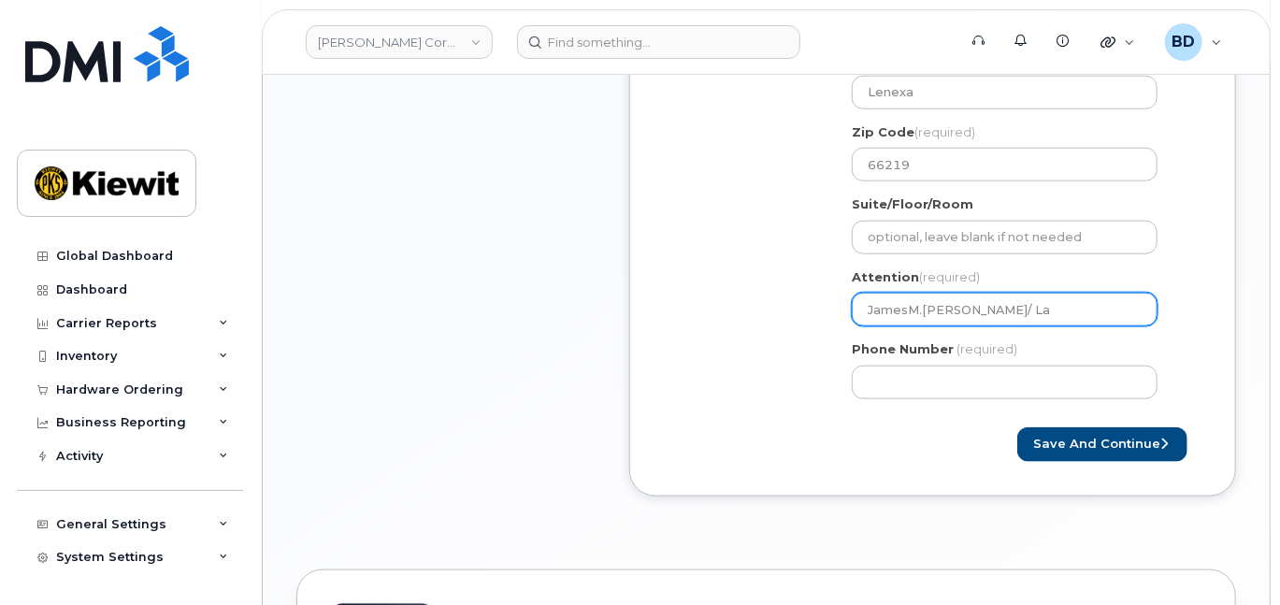
select select
type input "JamesM.Glover/ Lau"
select select
type input "JamesM.Glover/ Laur"
select select
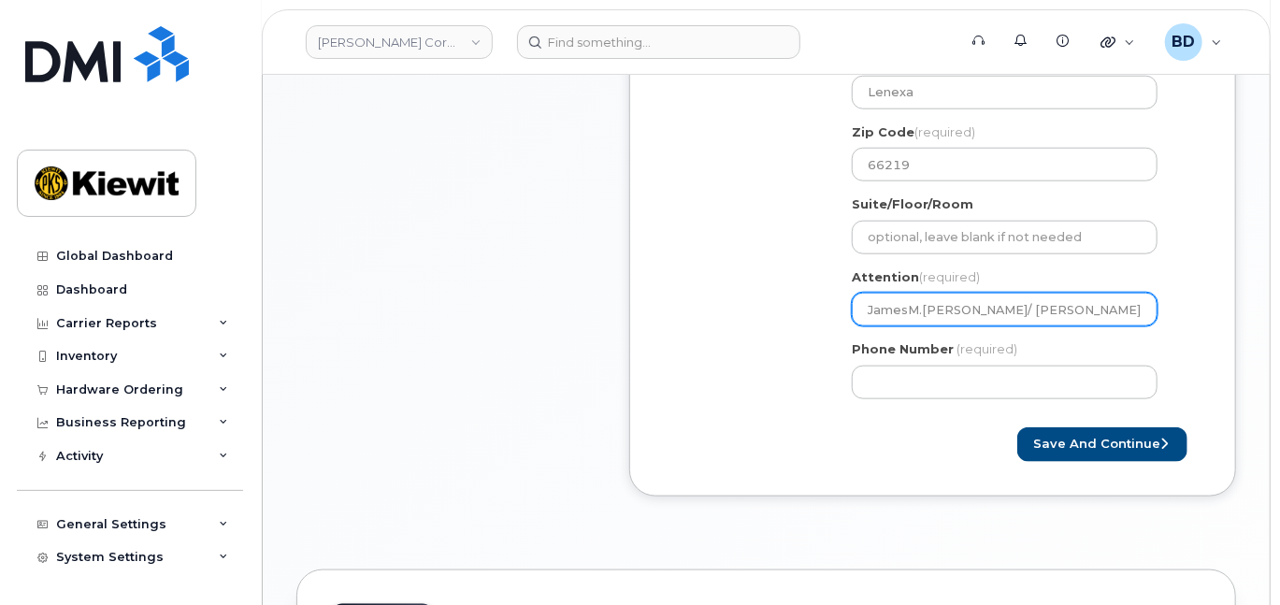
type input "JamesM.Glover/ Laure"
select select
type input "JamesM.Glover/ Lauren"
select select
type input "JamesM.Glover/ Lauren R"
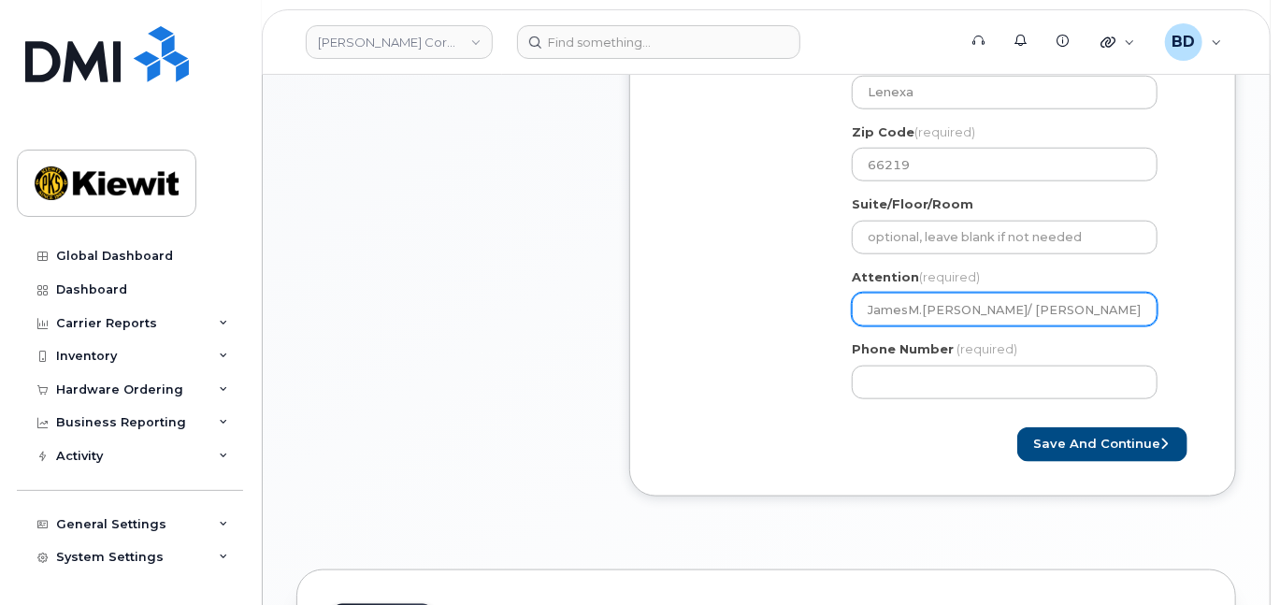
select select
type input "JamesM.Glover/ Lauren"
select select
type input "JamesM.Glover/ Lauren H"
select select
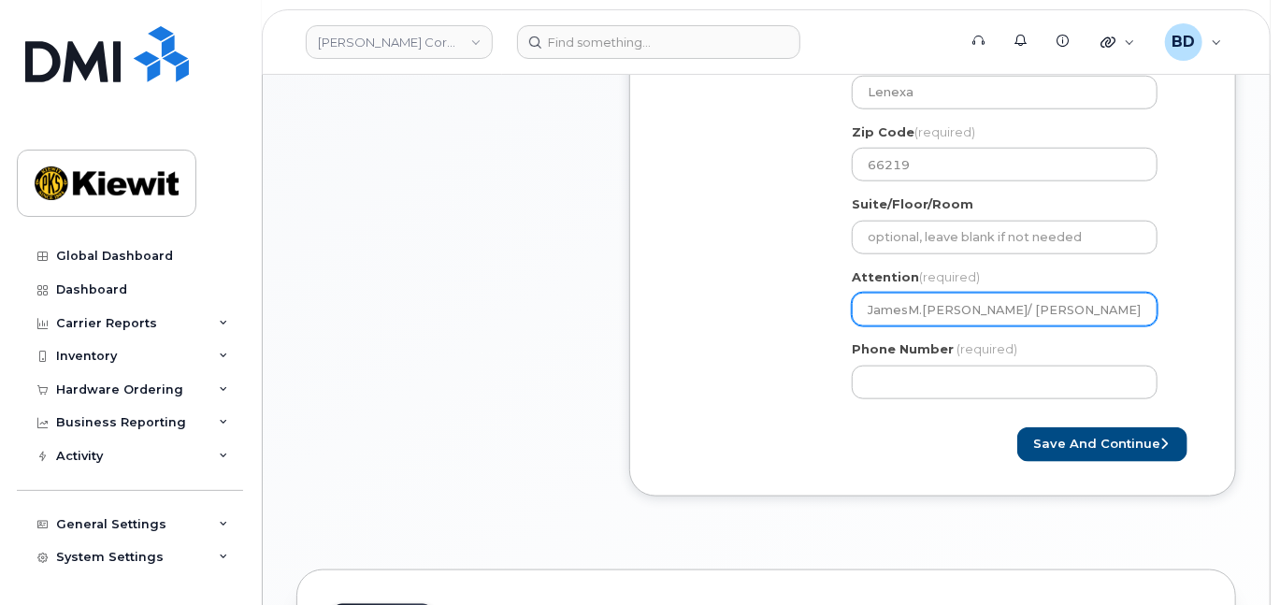
type input "JamesM.Glover/ Lauren Ha"
select select
type input "JamesM.Glover/ Lauren Hal"
select select
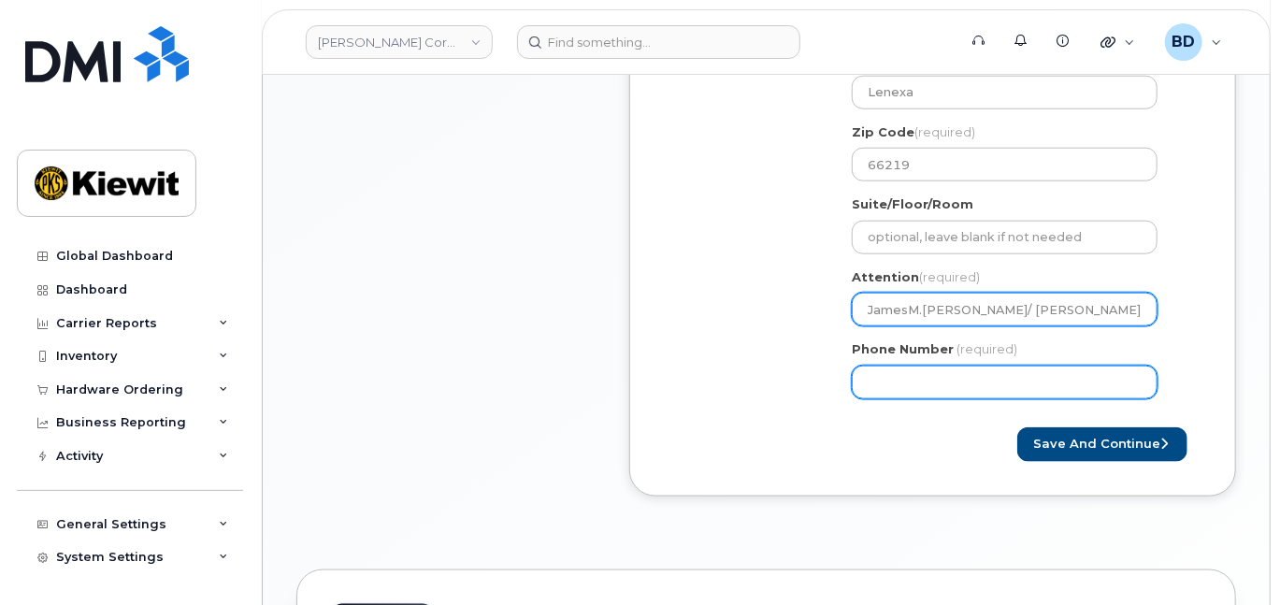
type input "JamesM.Glover/ Lauren Hall"
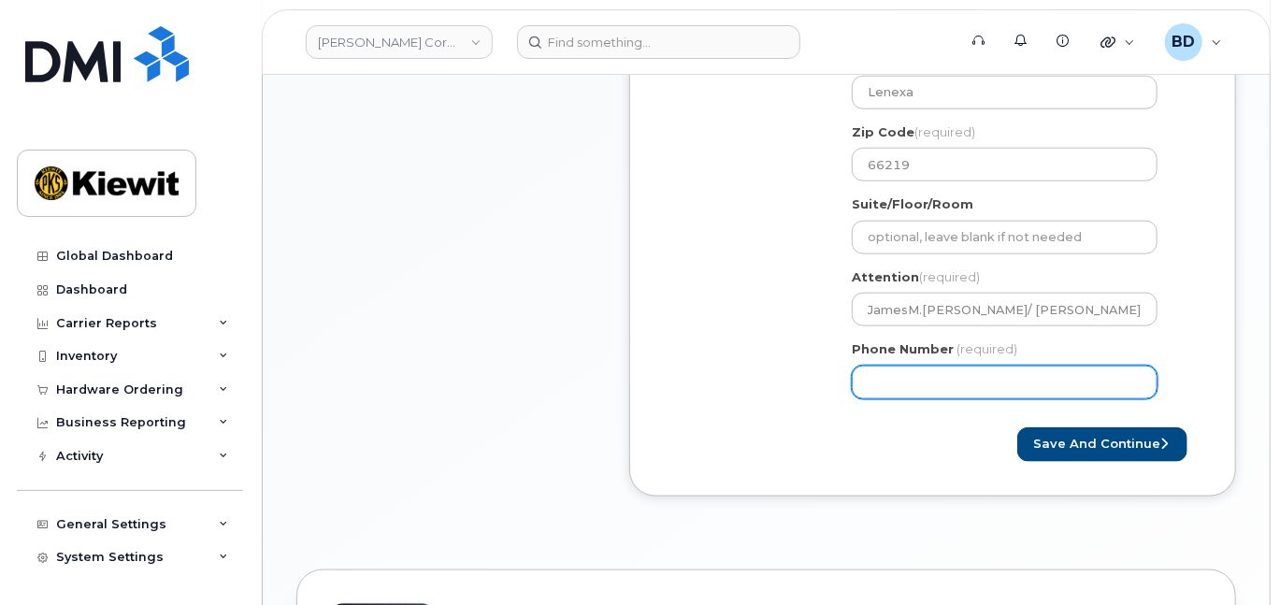
click at [879, 395] on input "Phone Number" at bounding box center [1005, 383] width 306 height 34
type input "8777727707"
select select
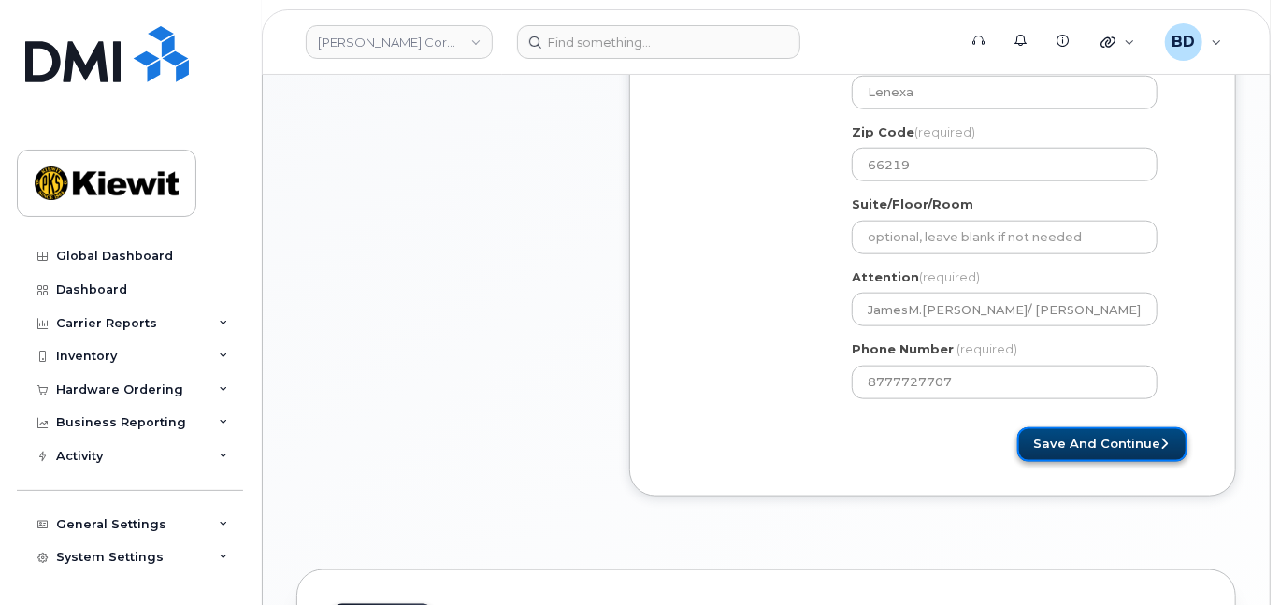
click at [1076, 452] on button "Save and Continue" at bounding box center [1102, 444] width 170 height 35
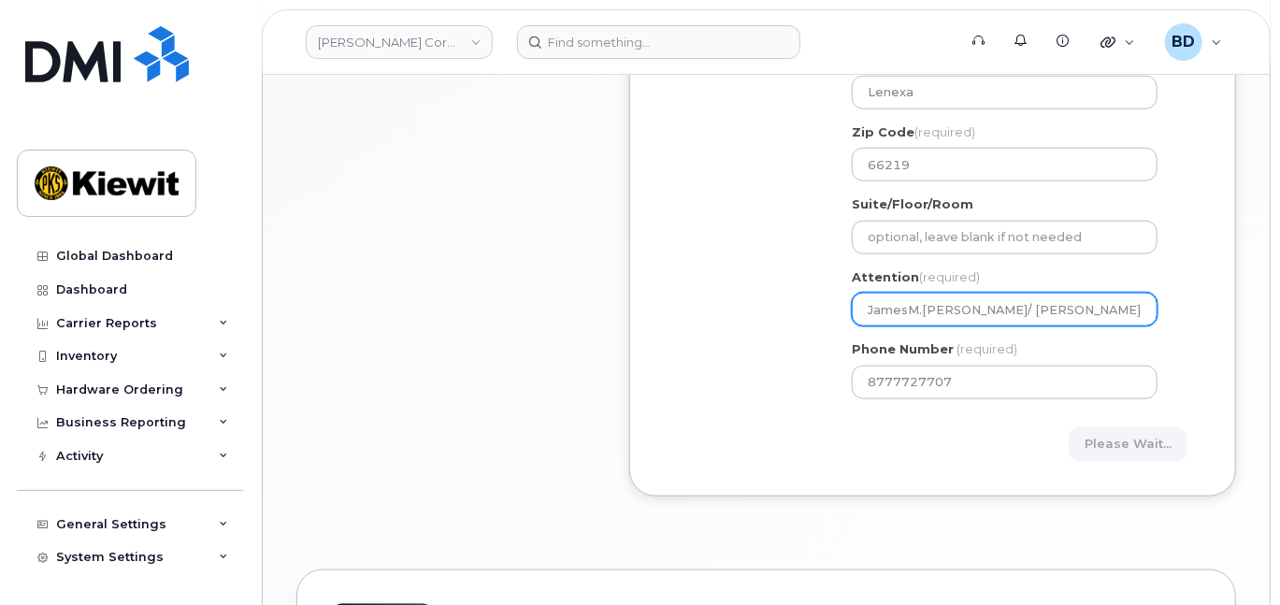
click at [964, 324] on input "JamesM.Glover/ Lauren Hall" at bounding box center [1005, 310] width 306 height 34
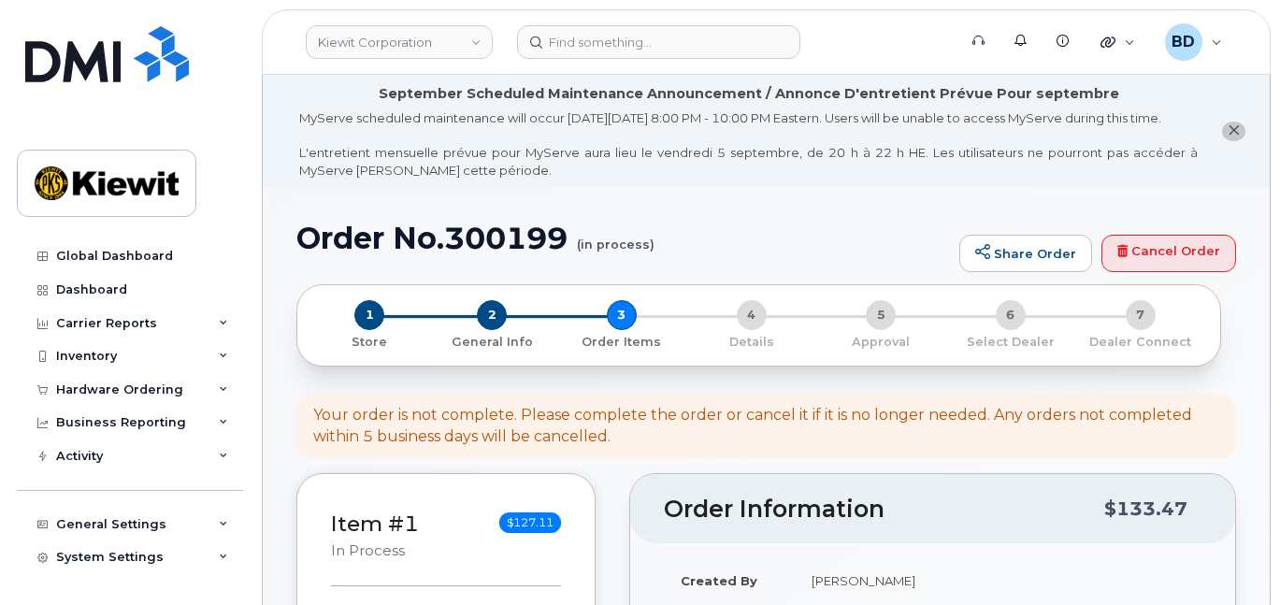
select select
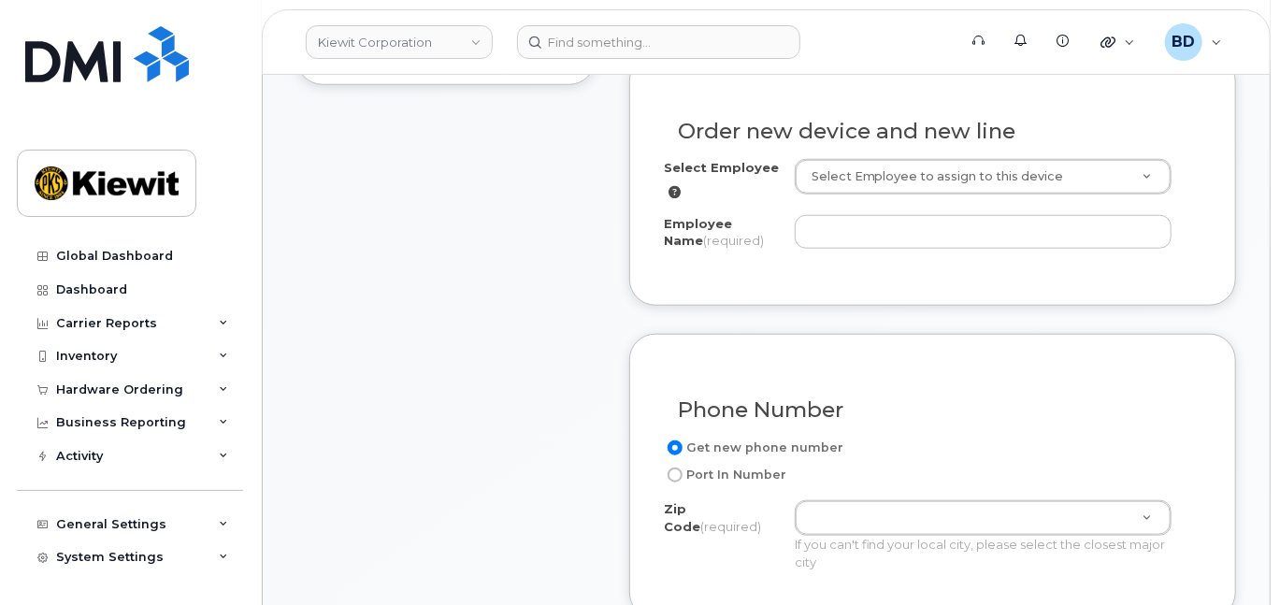
scroll to position [623, 0]
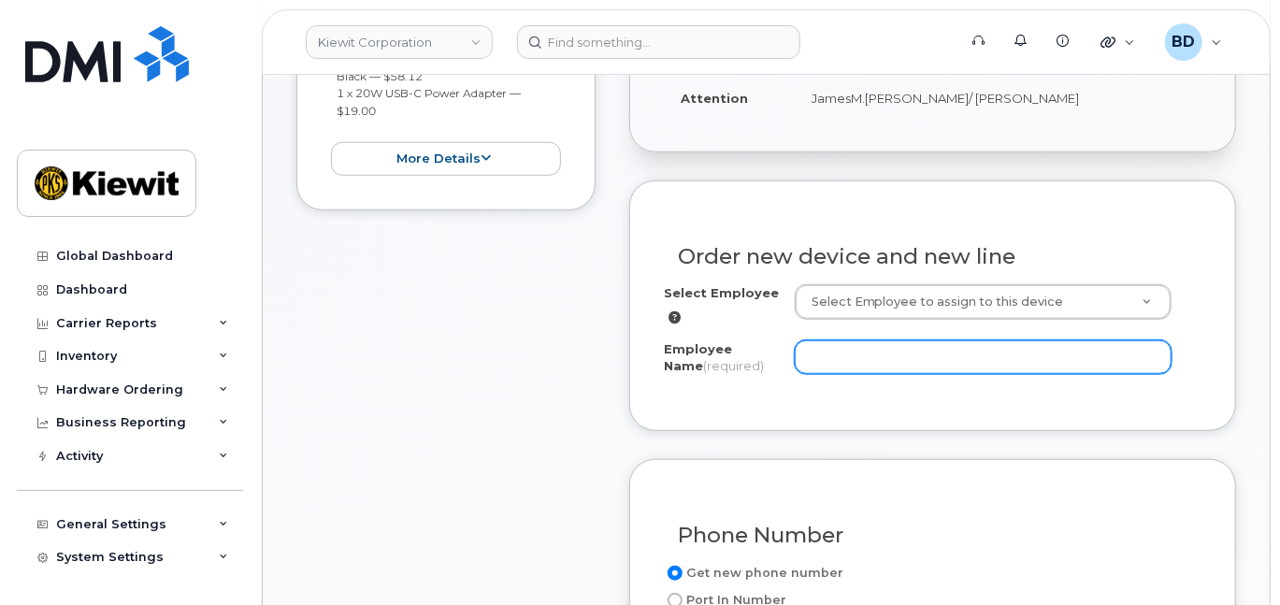
click at [857, 365] on input "Employee Name (required)" at bounding box center [983, 357] width 377 height 34
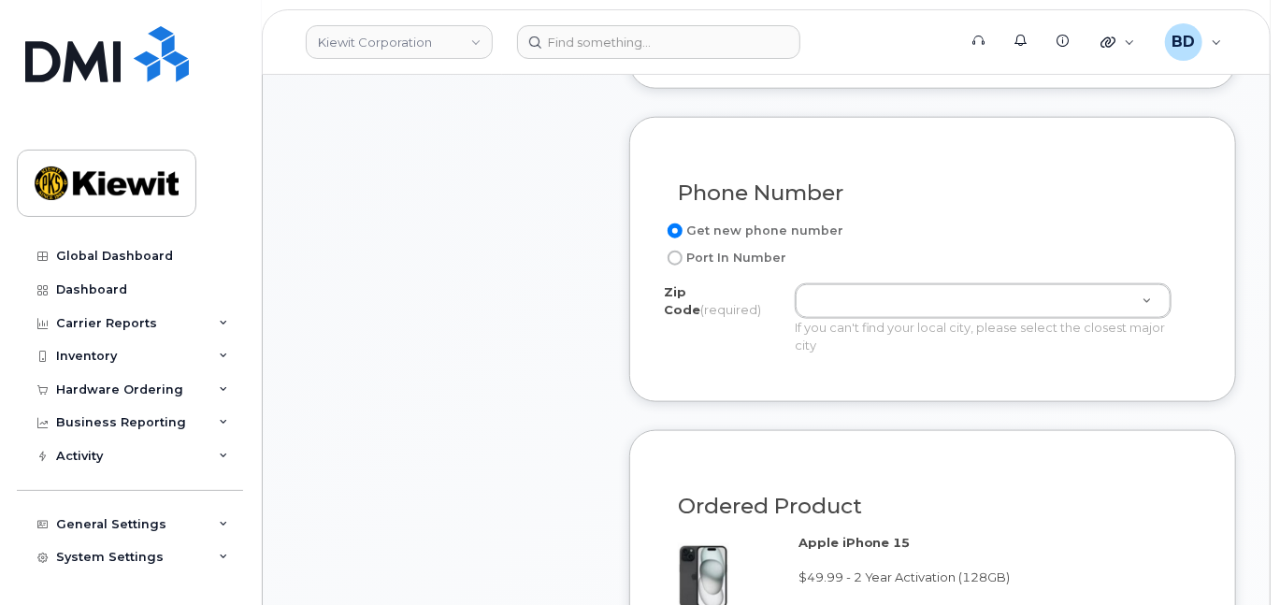
scroll to position [997, 0]
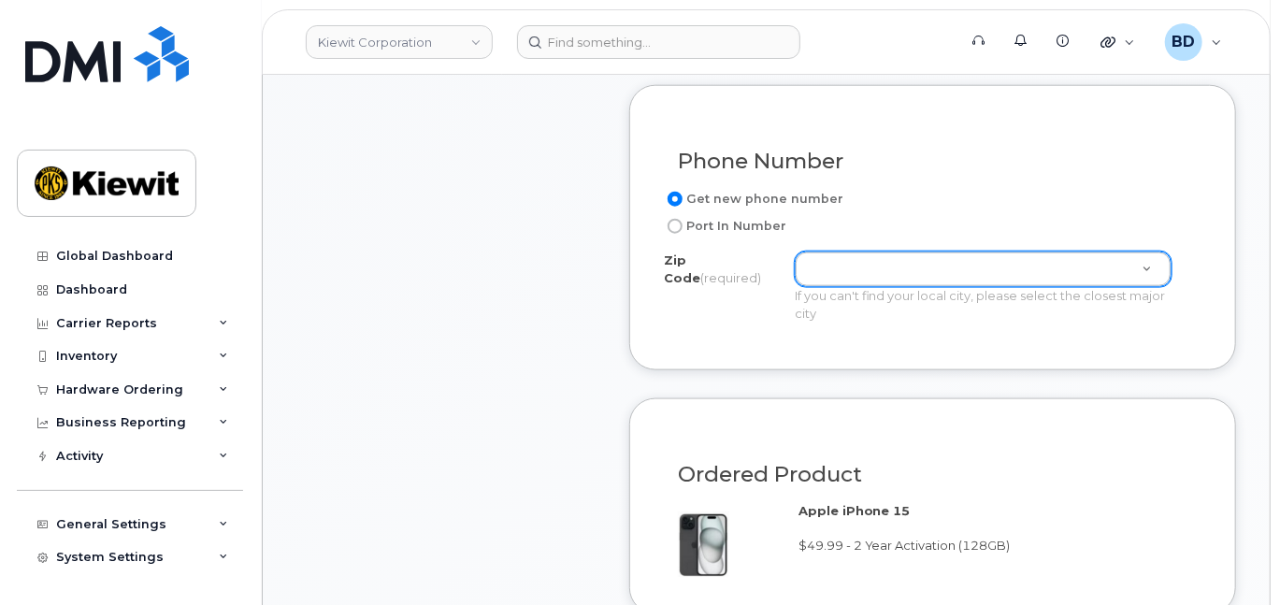
type input "[PERSON_NAME]"
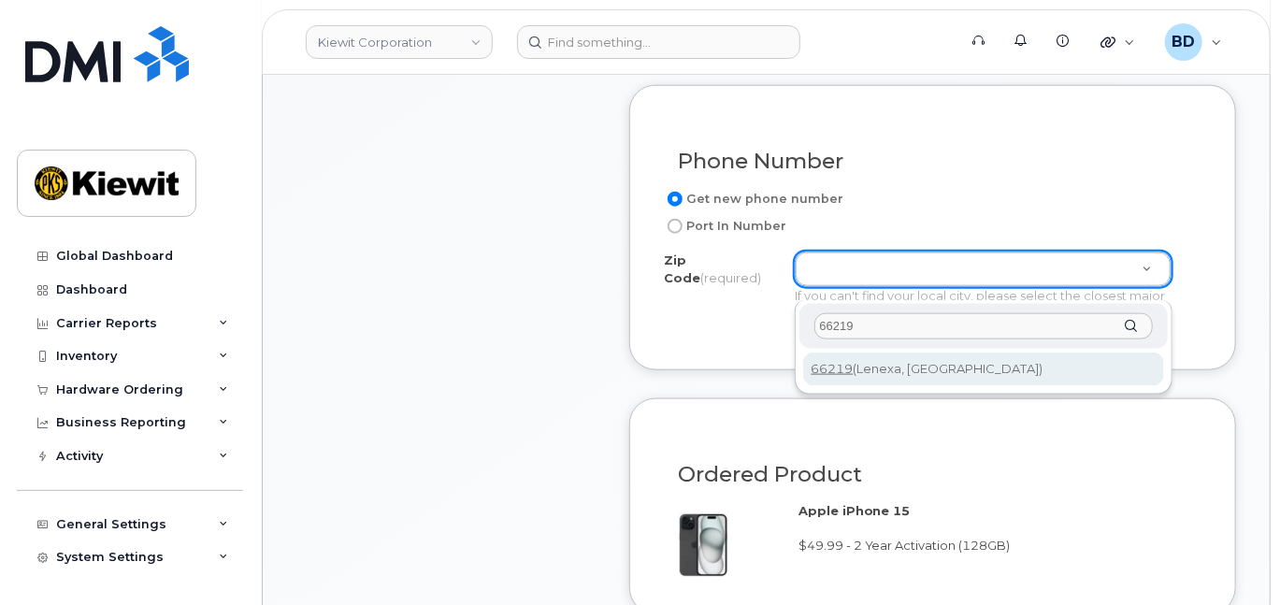
type input "66219"
type input "66219 (Lenexa, KS)"
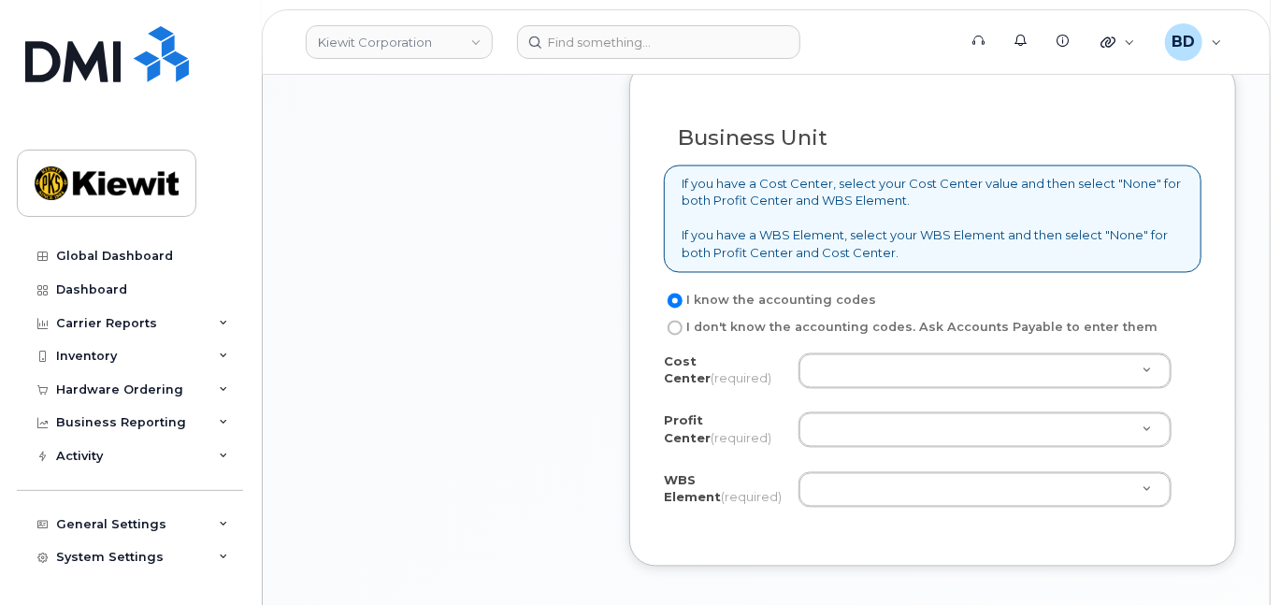
scroll to position [1620, 0]
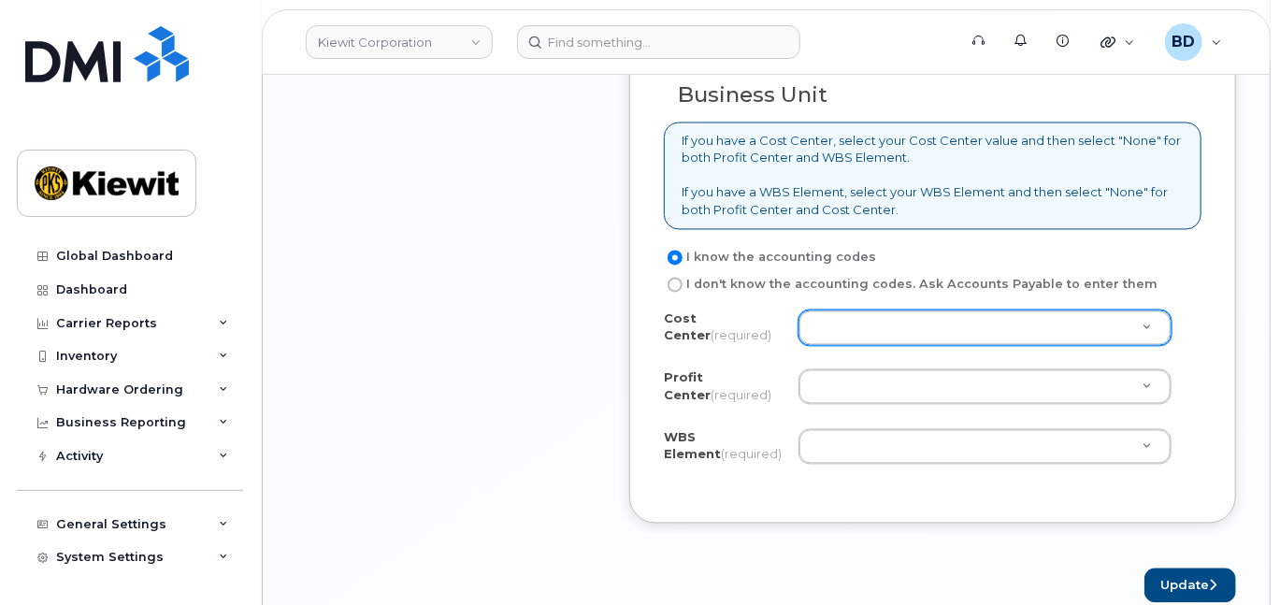
click at [833, 321] on div at bounding box center [984, 328] width 373 height 36
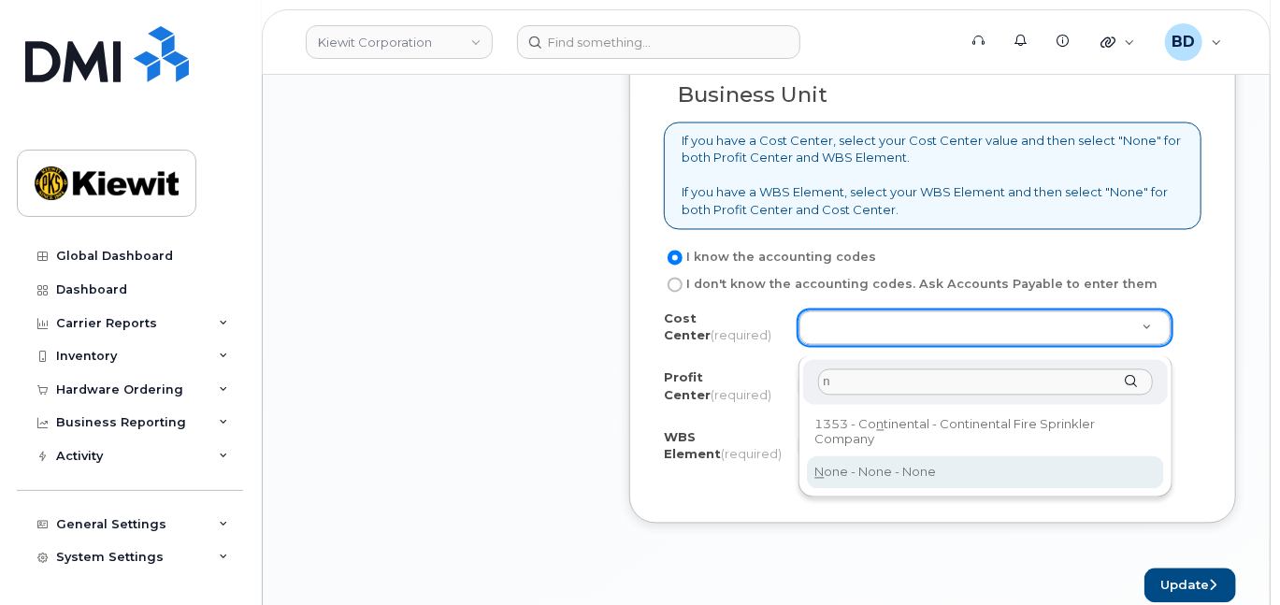
type input "n"
drag, startPoint x: 848, startPoint y: 475, endPoint x: 833, endPoint y: 429, distance: 48.2
type input "None"
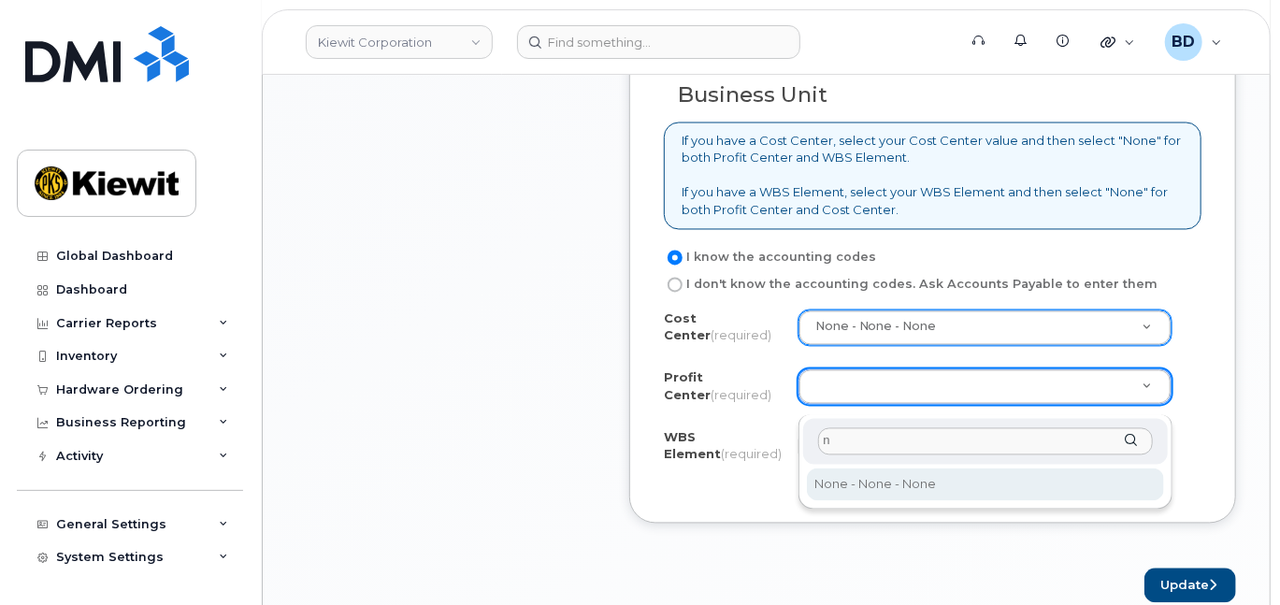
type input "n"
select select "None"
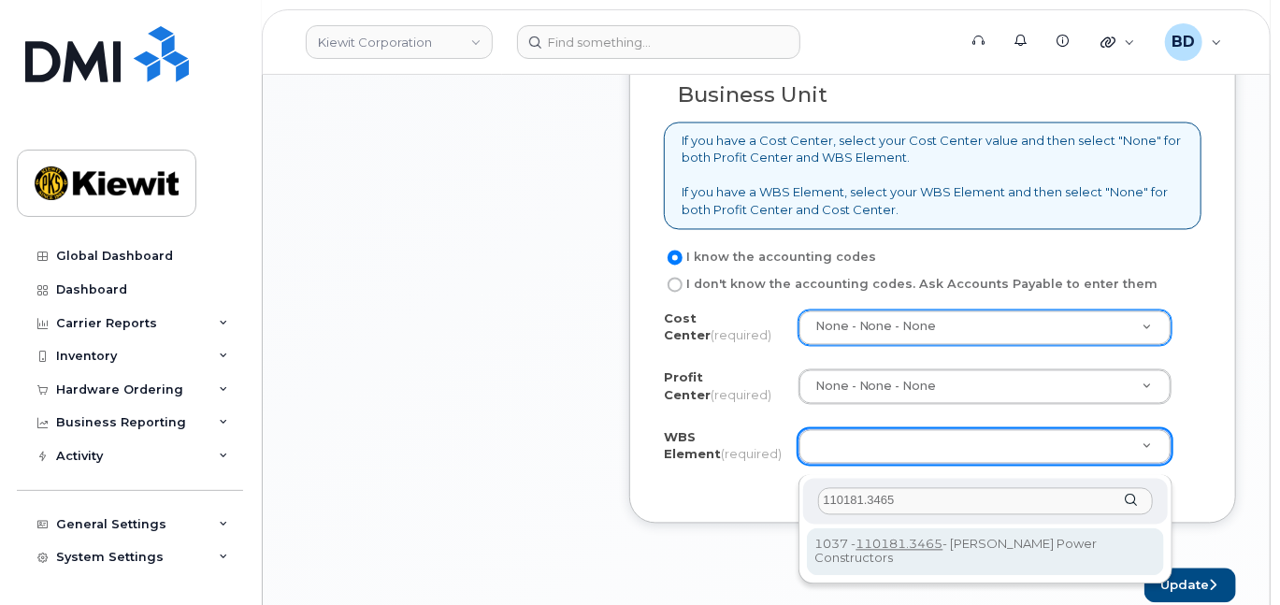
type input "110181.3465"
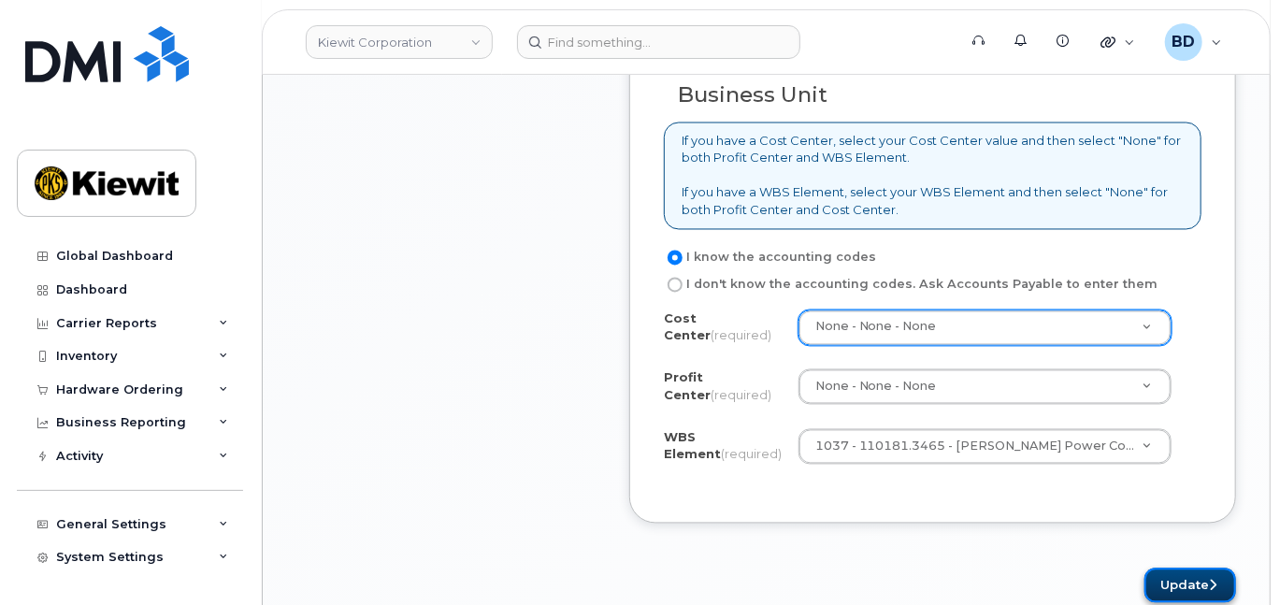
click at [1183, 592] on button "Update" at bounding box center [1190, 585] width 92 height 35
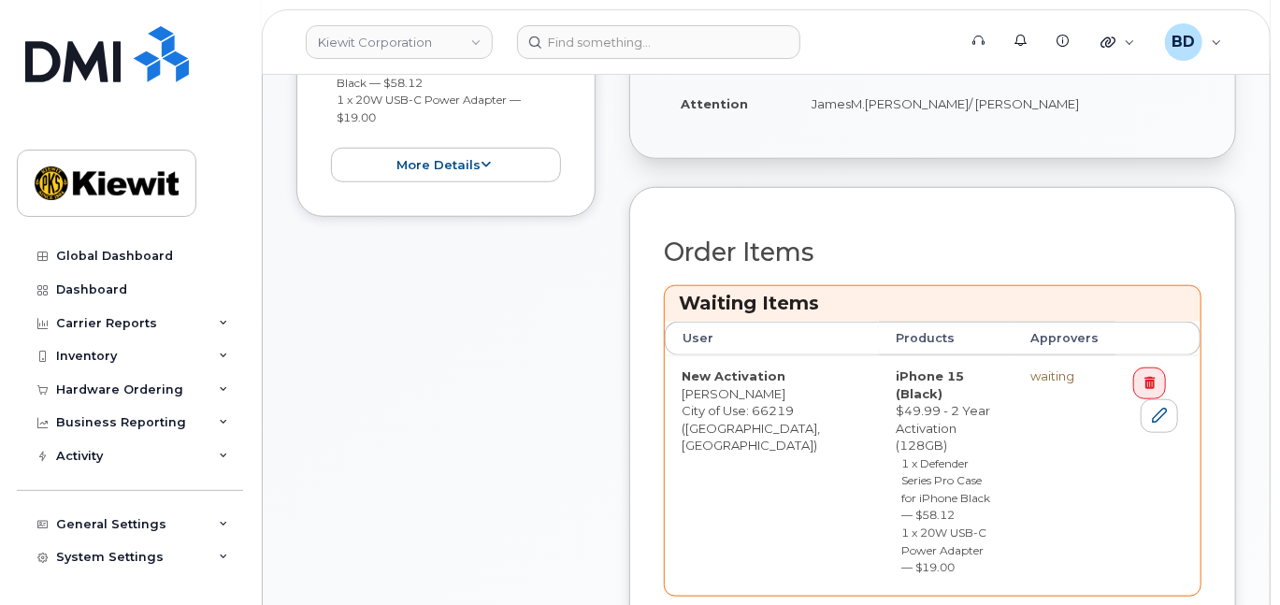
scroll to position [748, 0]
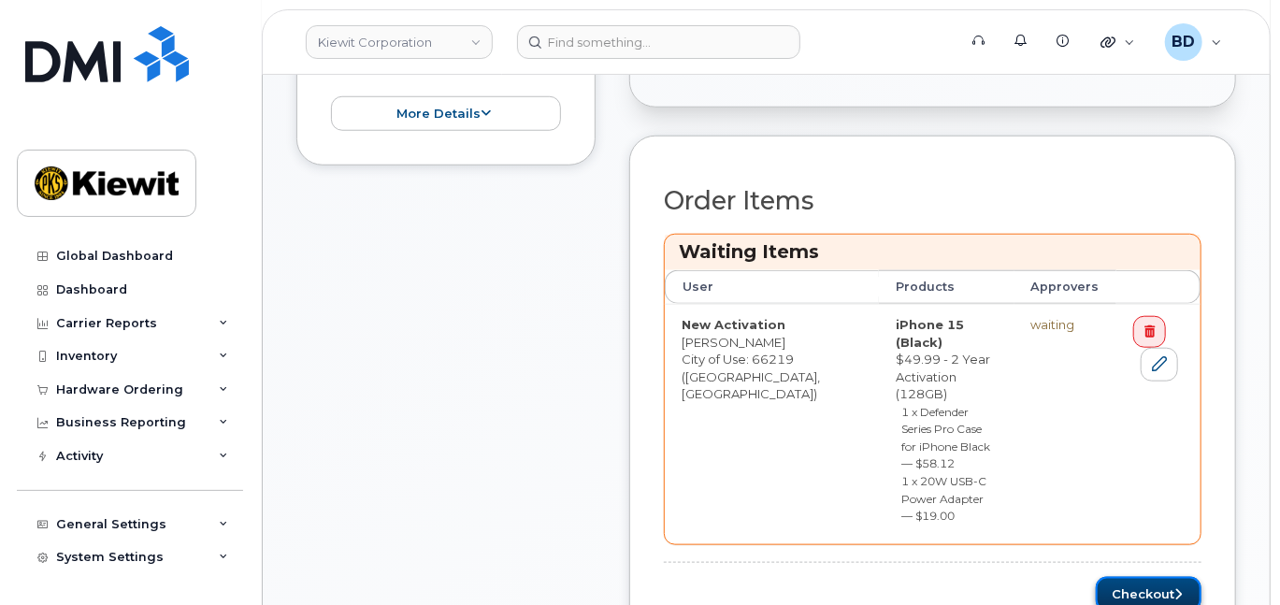
click at [1140, 577] on button "Checkout" at bounding box center [1149, 594] width 106 height 35
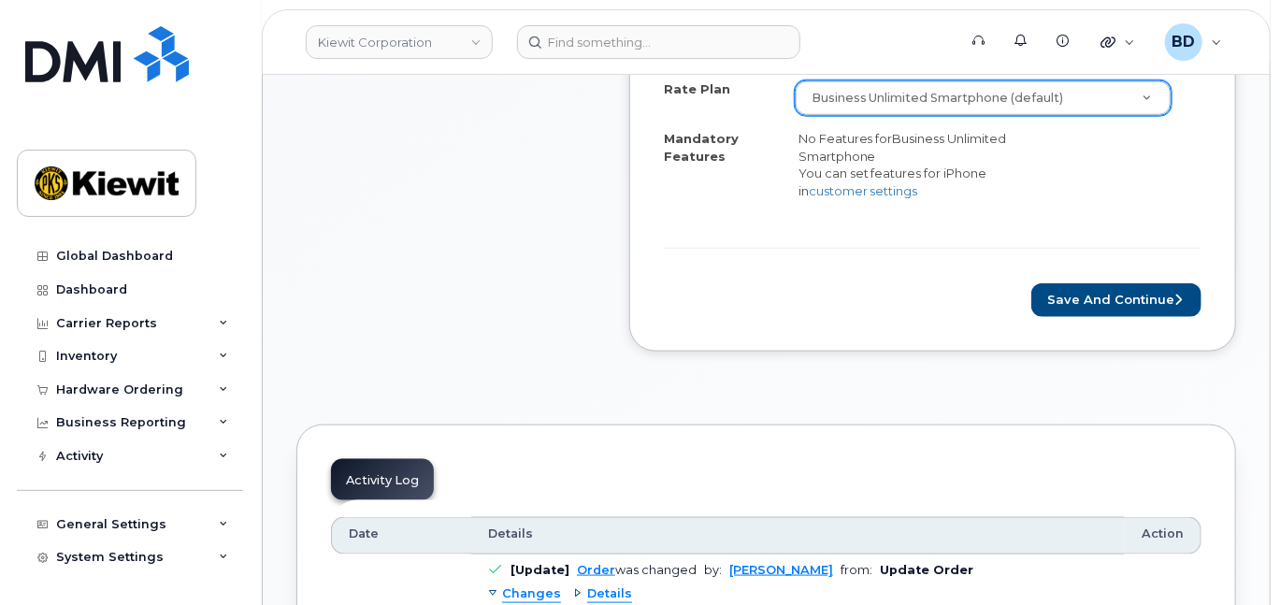
scroll to position [748, 0]
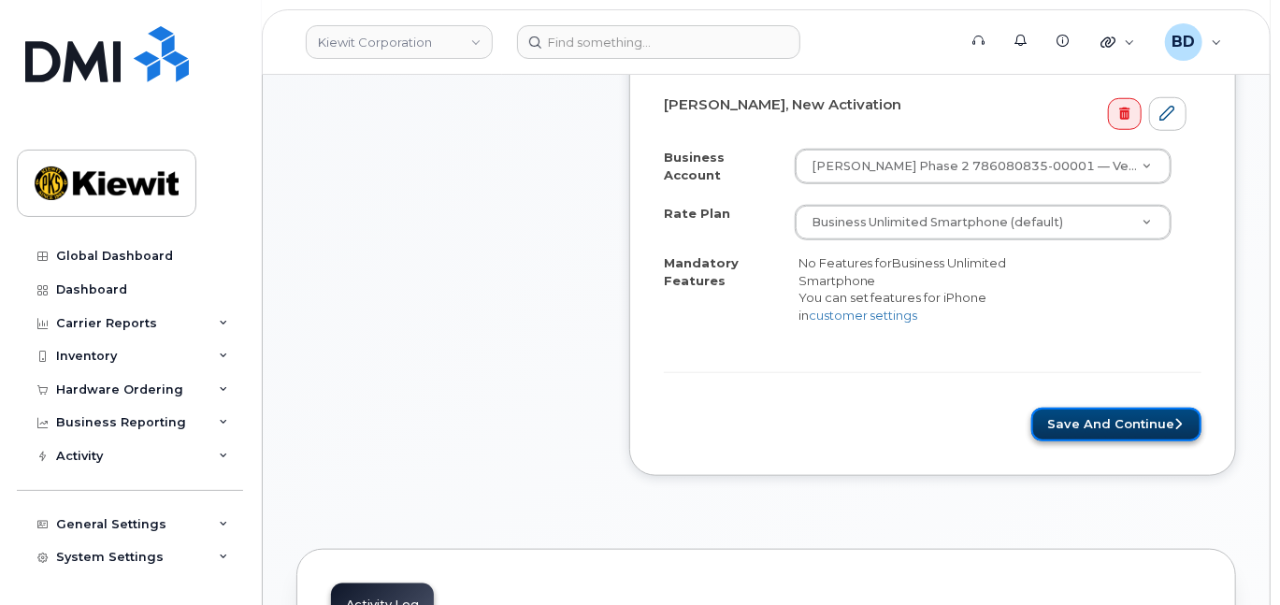
click at [1120, 421] on button "Save and Continue" at bounding box center [1116, 425] width 170 height 35
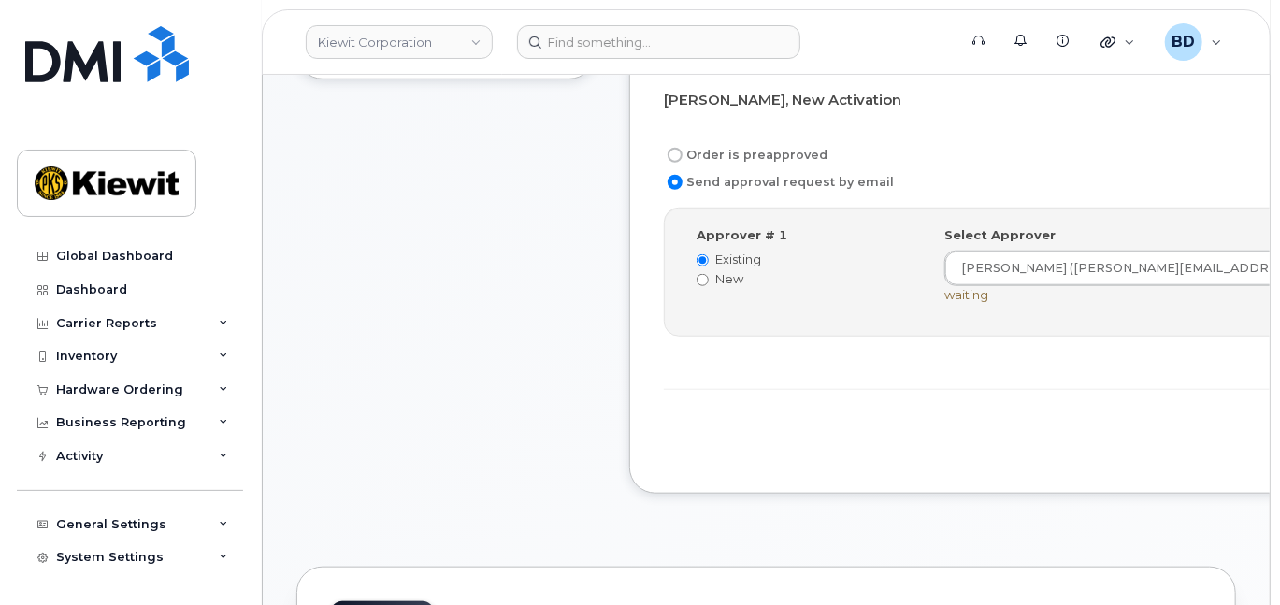
scroll to position [623, 0]
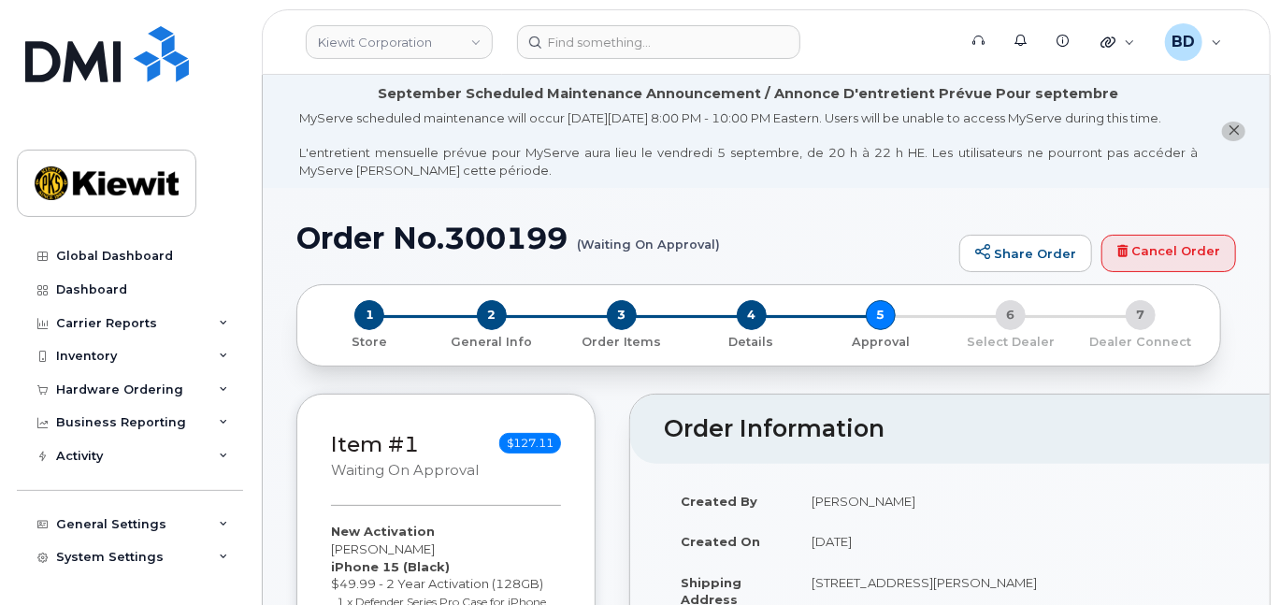
click at [496, 252] on h1 "Order No.300199 (Waiting On Approval)" at bounding box center [623, 238] width 654 height 33
copy h1 "300199"
click at [219, 388] on icon at bounding box center [223, 389] width 9 height 9
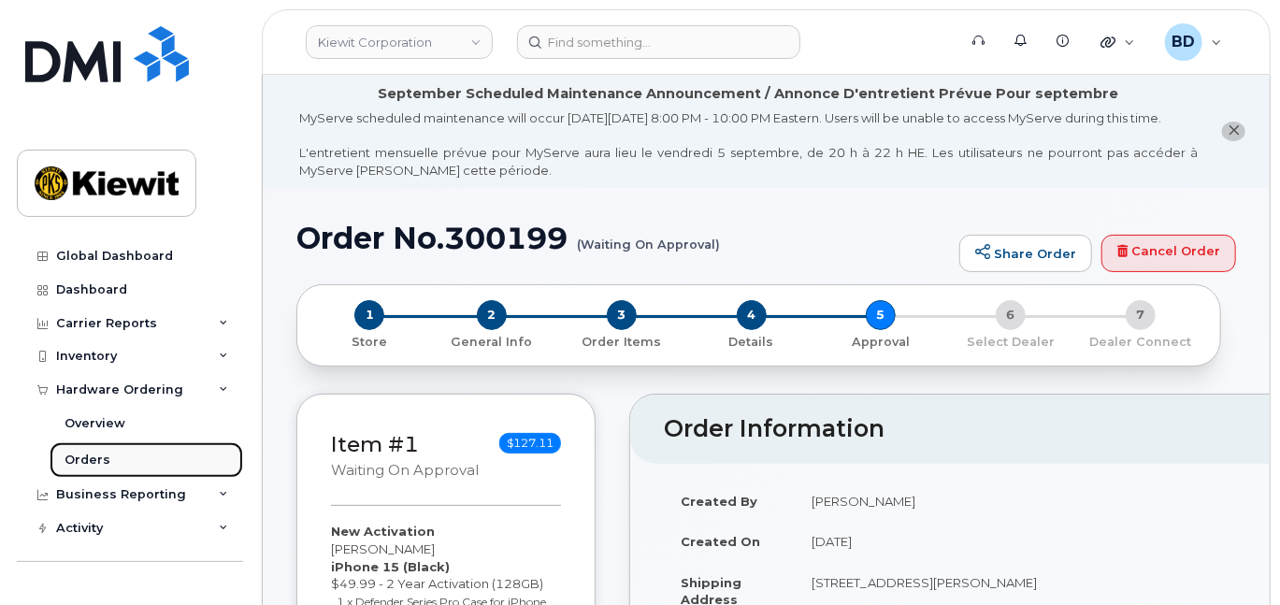
click at [124, 463] on link "Orders" at bounding box center [147, 460] width 194 height 36
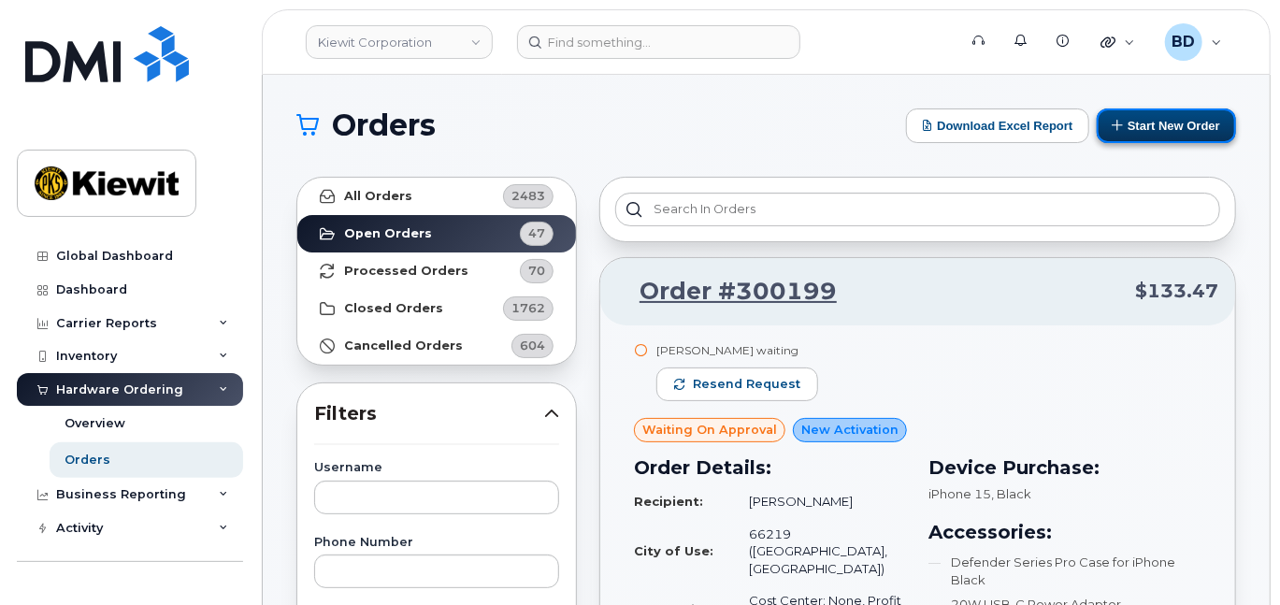
click at [1151, 122] on button "Start New Order" at bounding box center [1166, 125] width 139 height 35
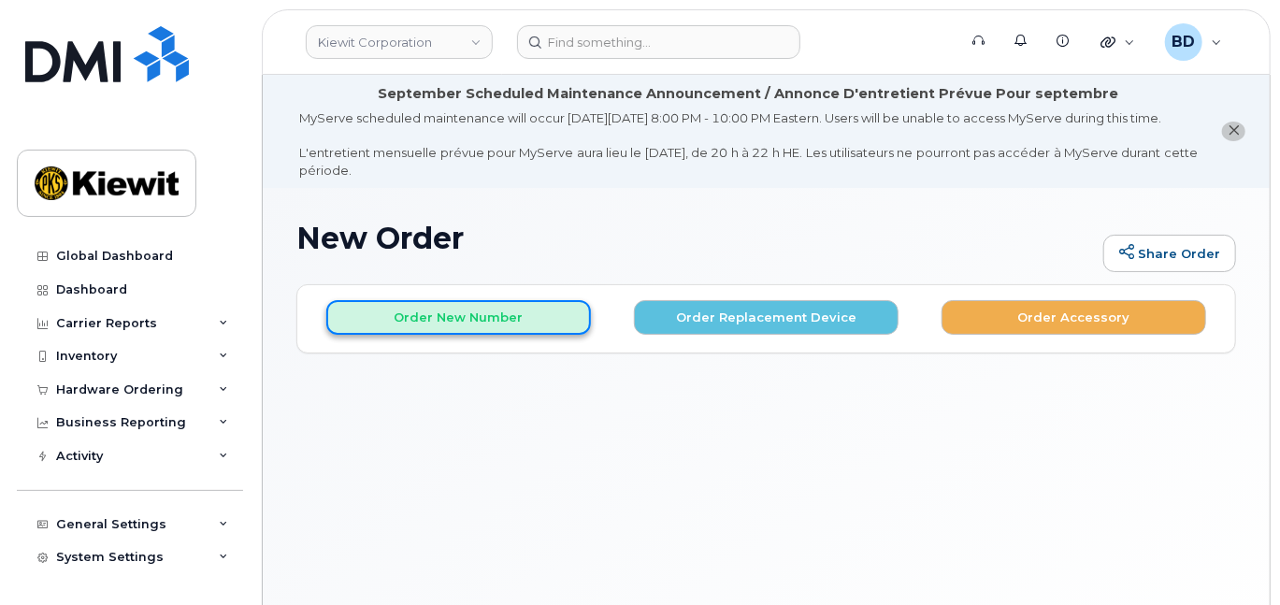
click at [431, 335] on button "Order New Number" at bounding box center [458, 317] width 265 height 35
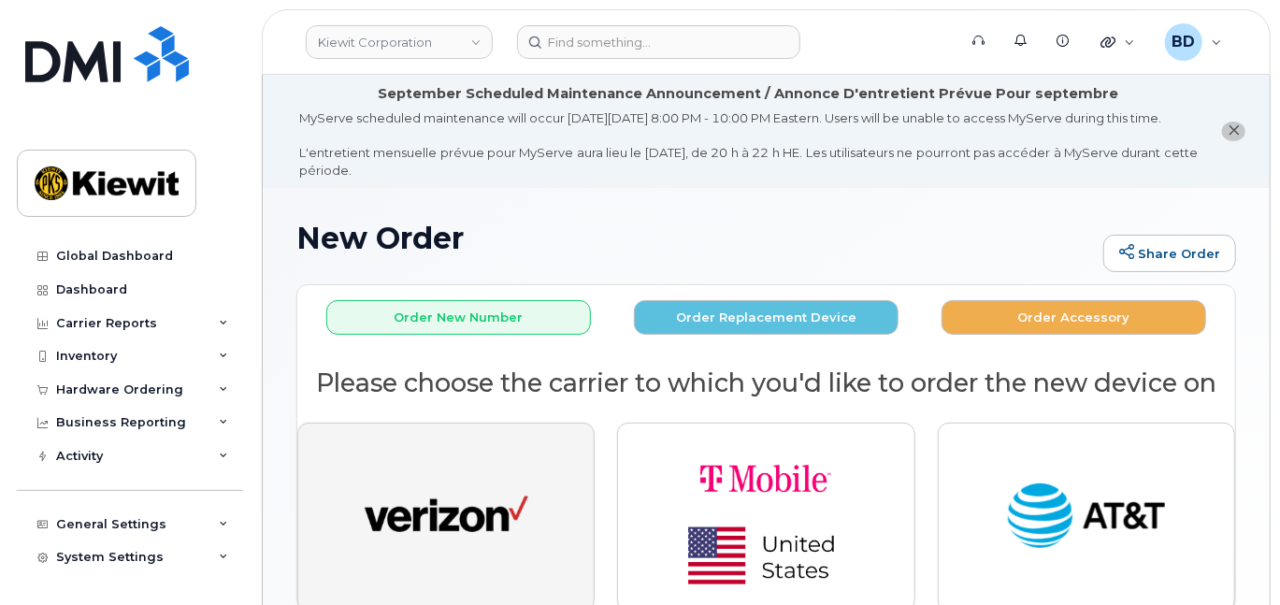
click at [539, 516] on button "button" at bounding box center [445, 517] width 297 height 189
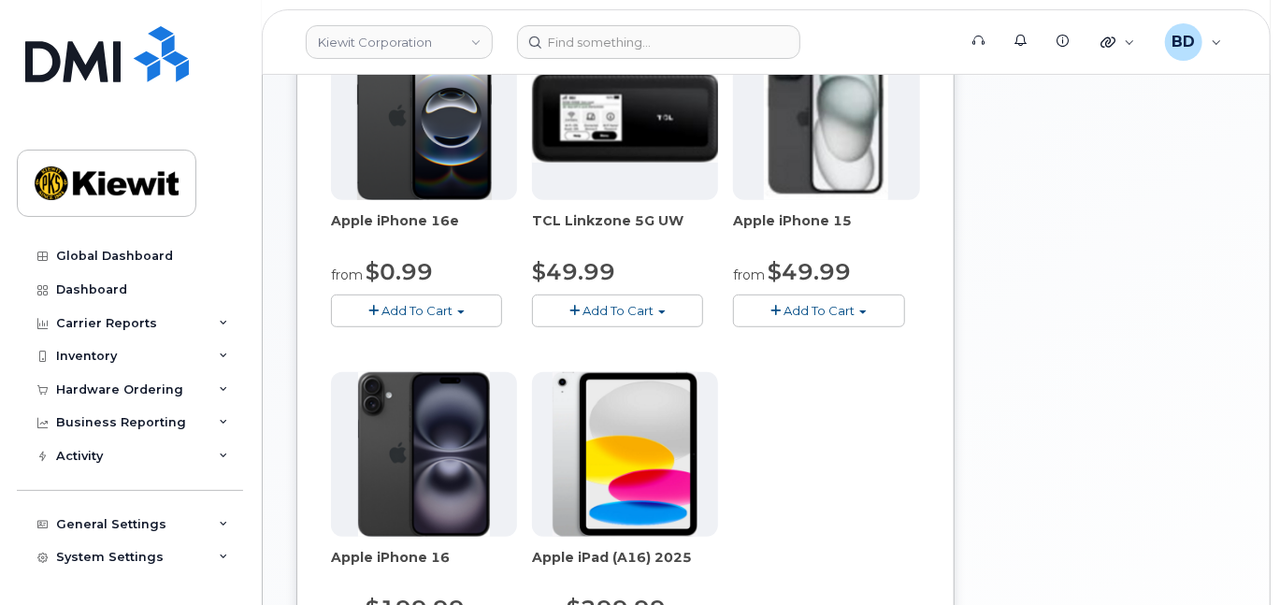
scroll to position [498, 0]
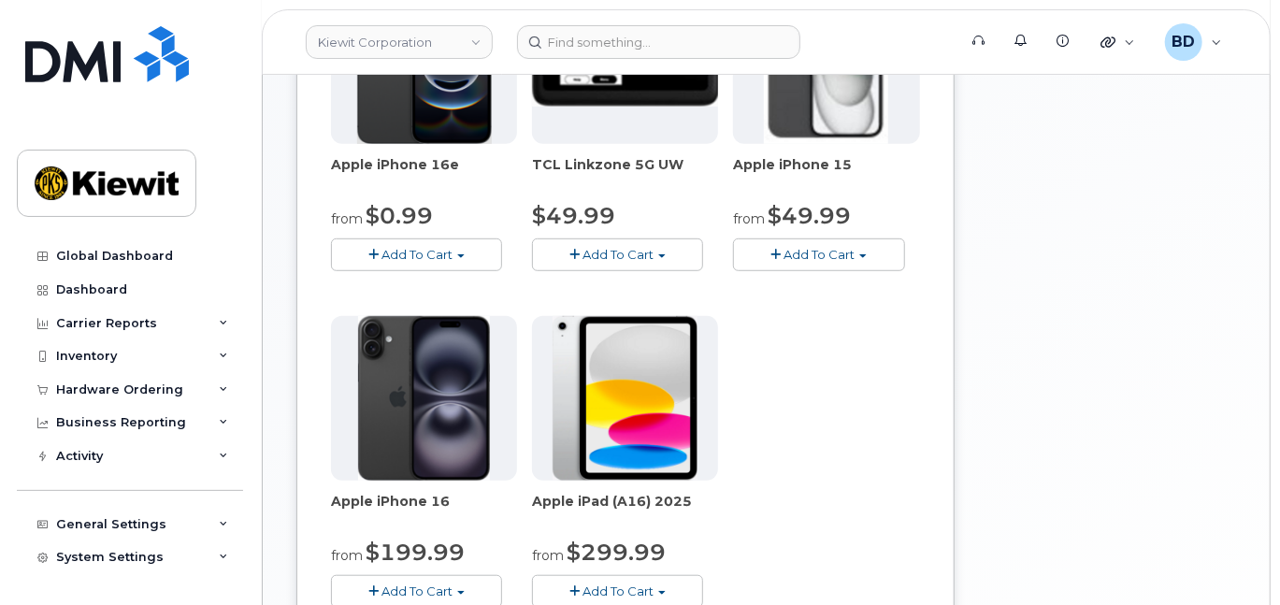
click at [784, 262] on span "Add To Cart" at bounding box center [819, 254] width 71 height 15
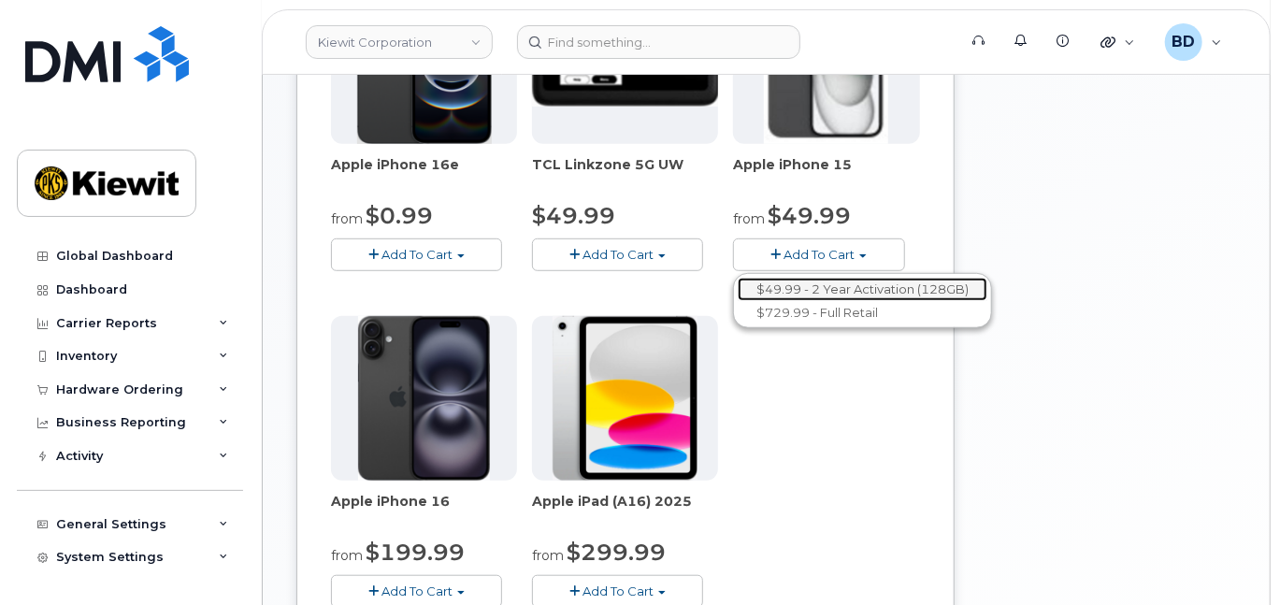
click at [782, 297] on link "$49.99 - 2 Year Activation (128GB)" at bounding box center [863, 289] width 250 height 23
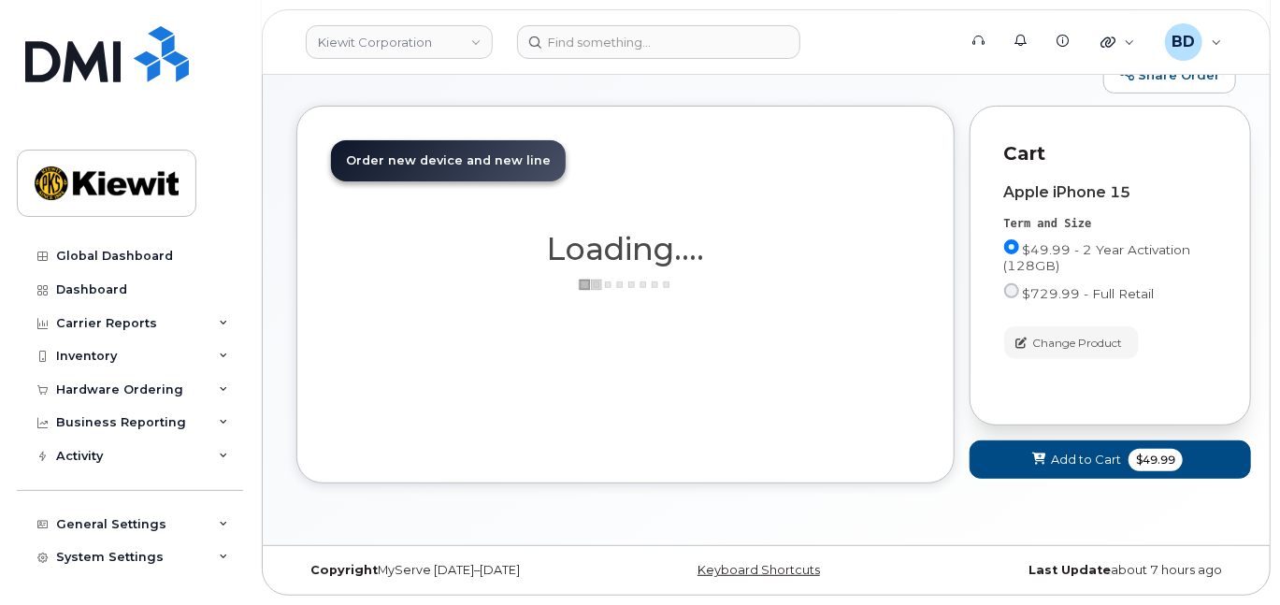
scroll to position [405, 0]
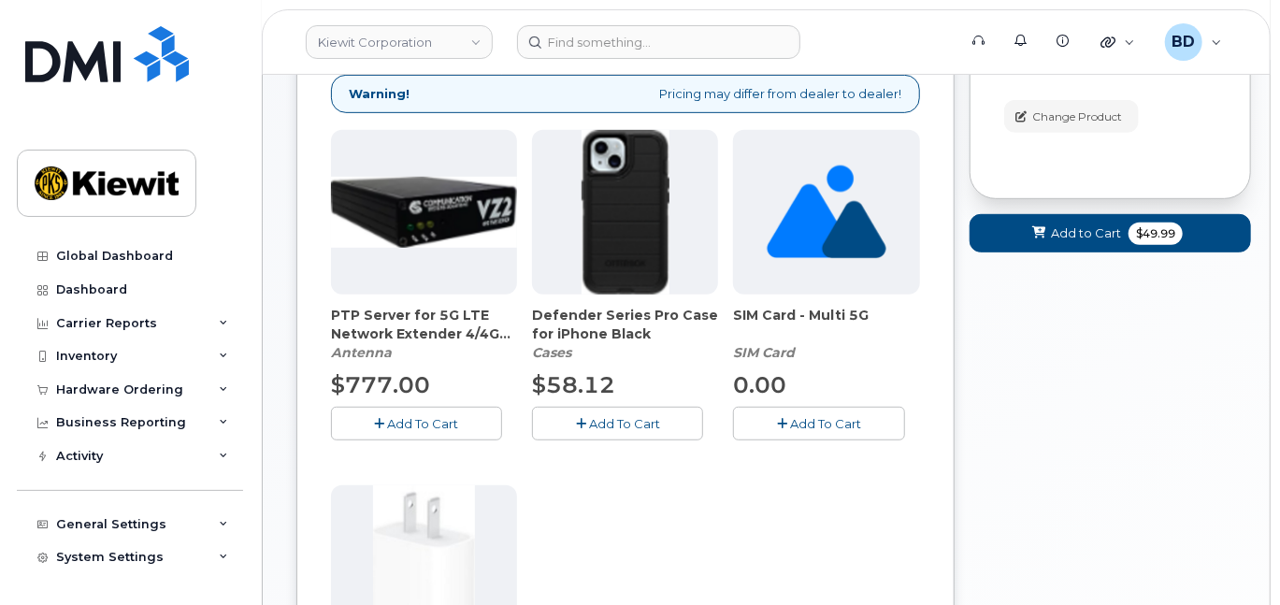
click at [650, 431] on span "Add To Cart" at bounding box center [624, 423] width 71 height 15
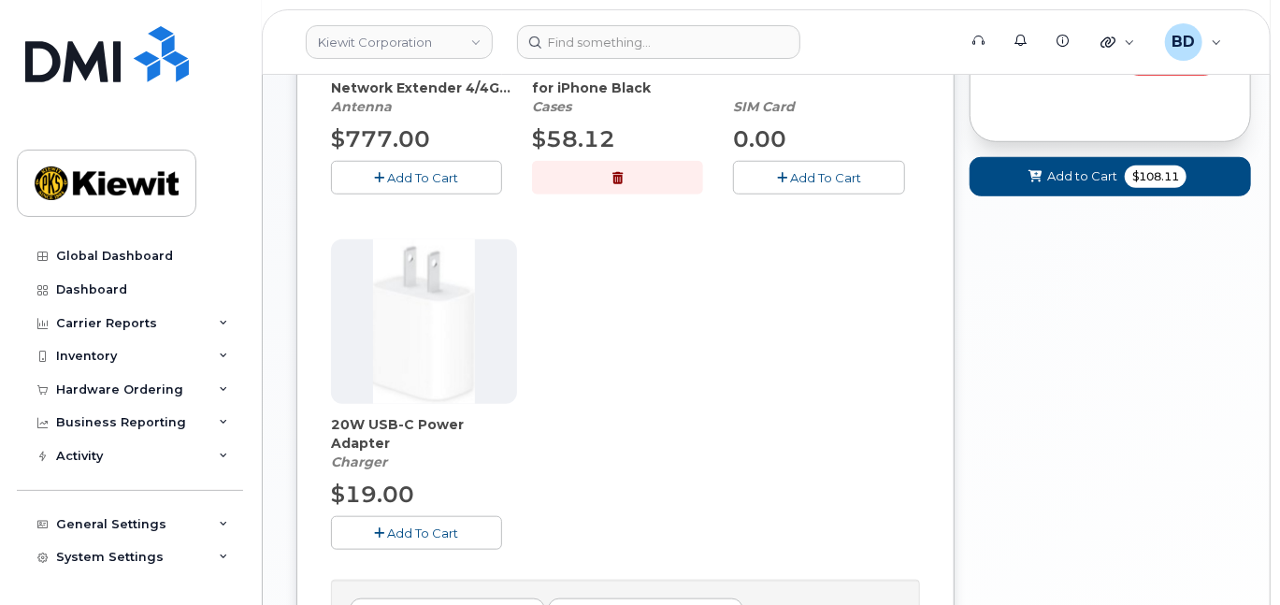
scroll to position [654, 0]
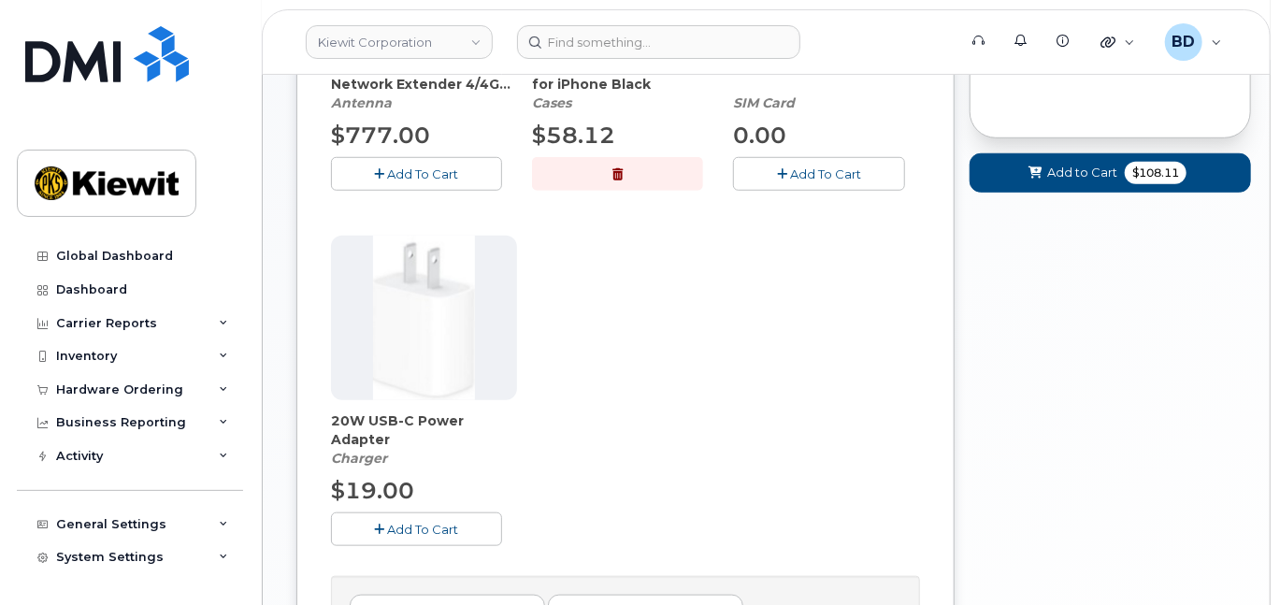
click at [445, 537] on span "Add To Cart" at bounding box center [423, 529] width 71 height 15
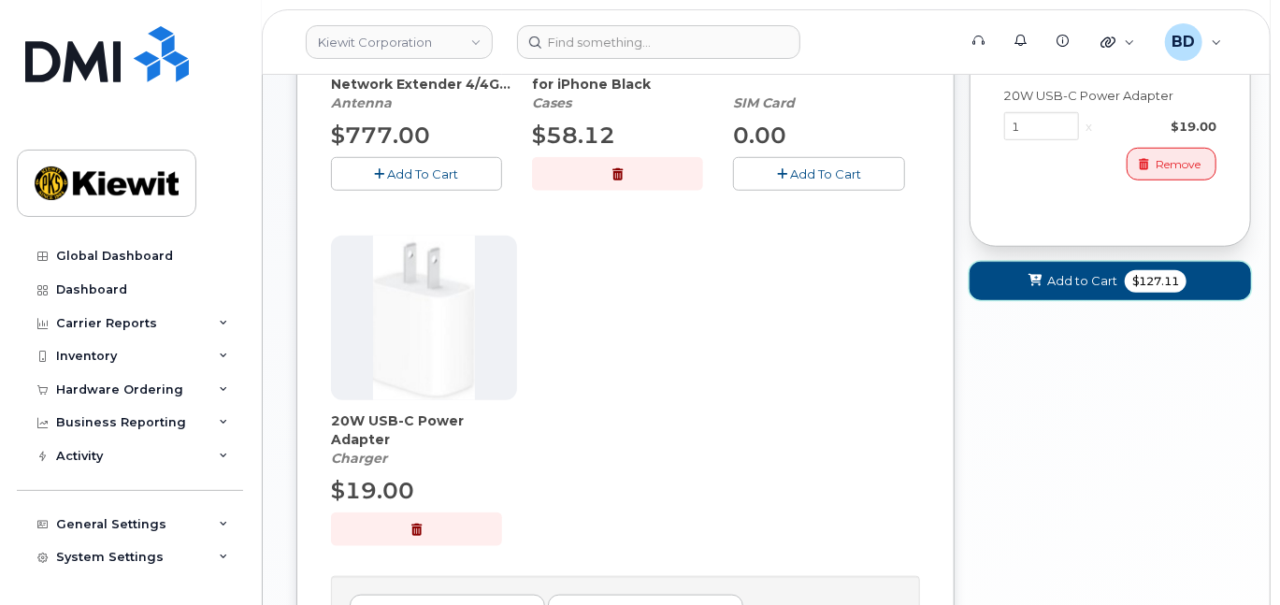
click at [1060, 290] on span "Add to Cart" at bounding box center [1082, 281] width 70 height 18
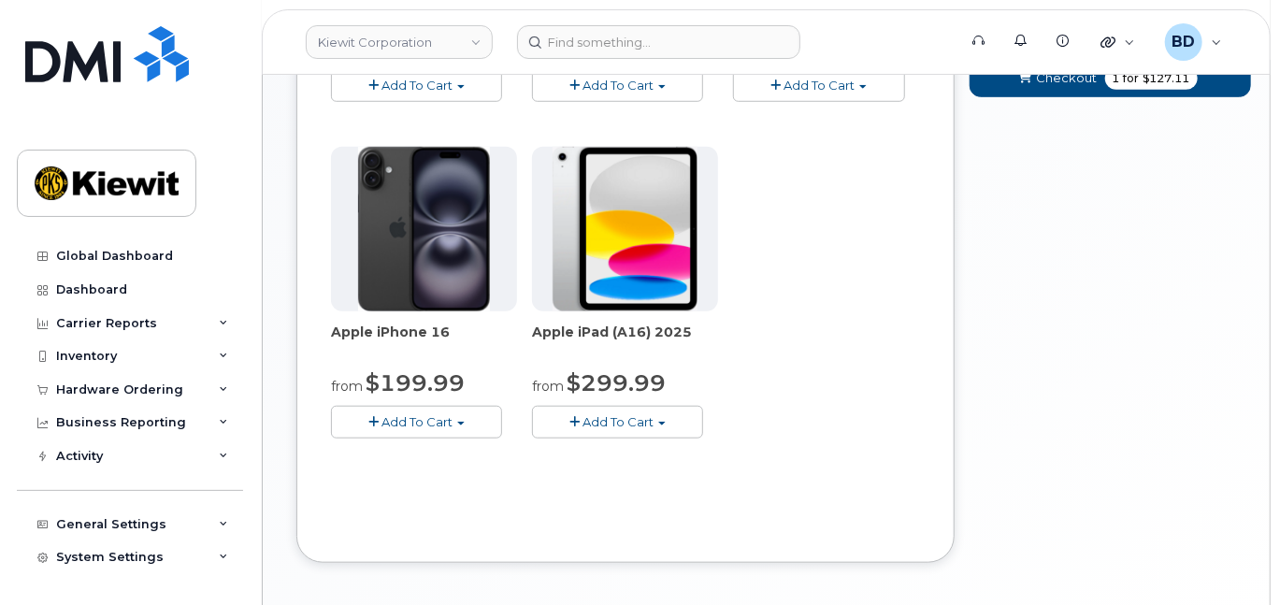
scroll to position [386, 0]
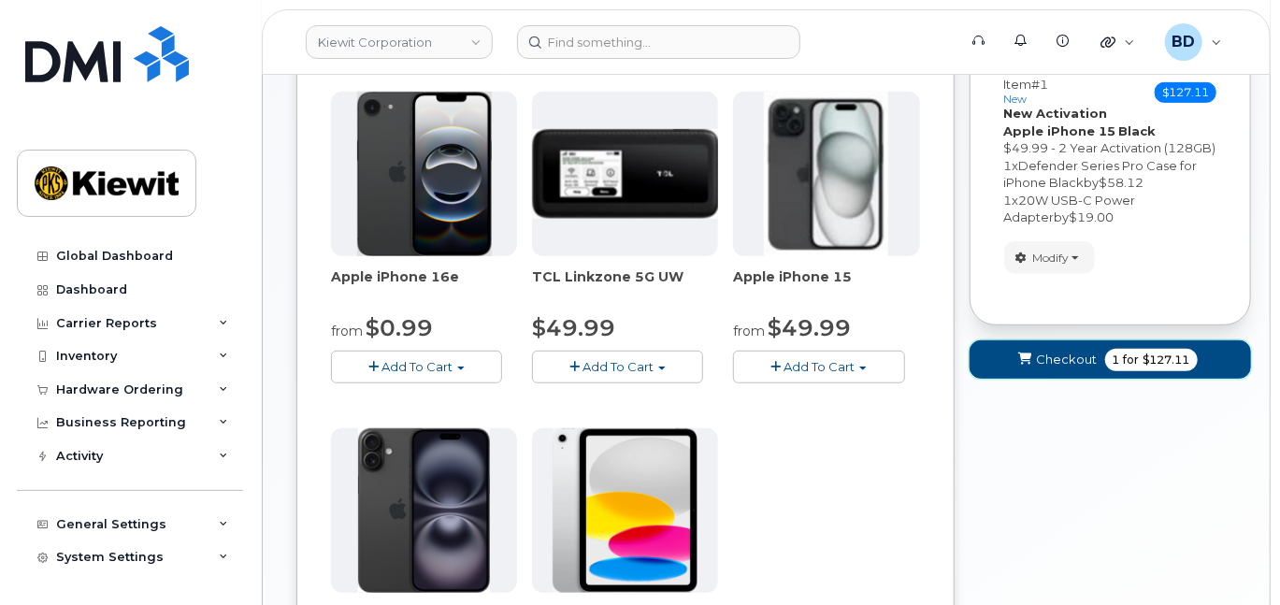
click at [1063, 368] on span "Checkout" at bounding box center [1067, 360] width 61 height 18
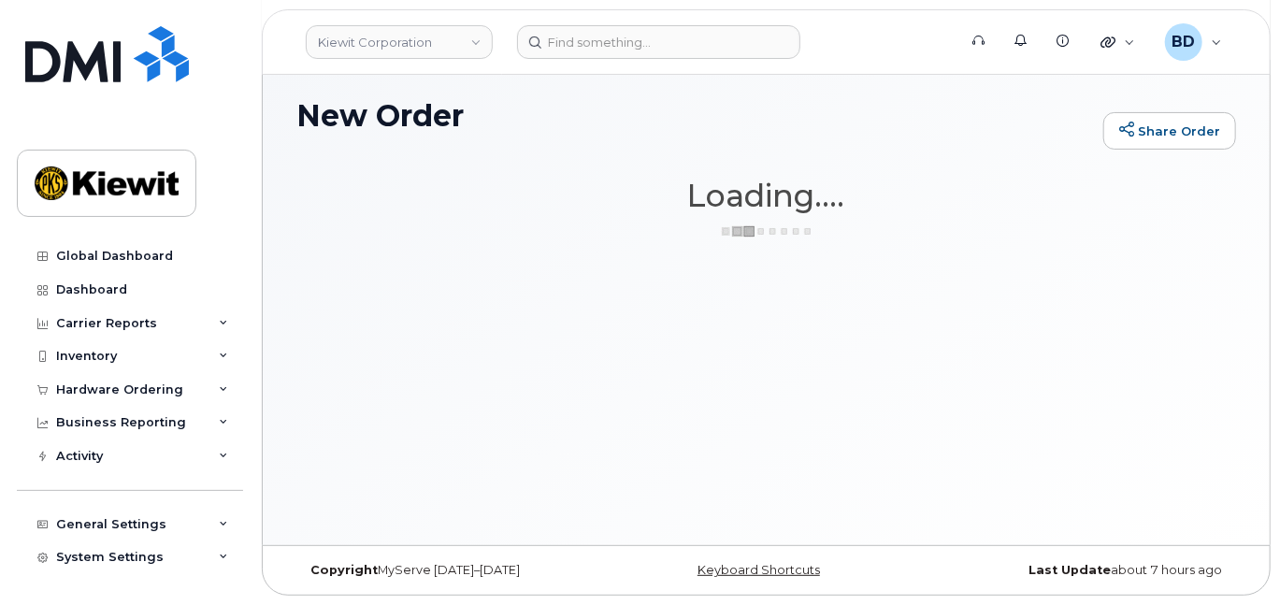
scroll to position [139, 0]
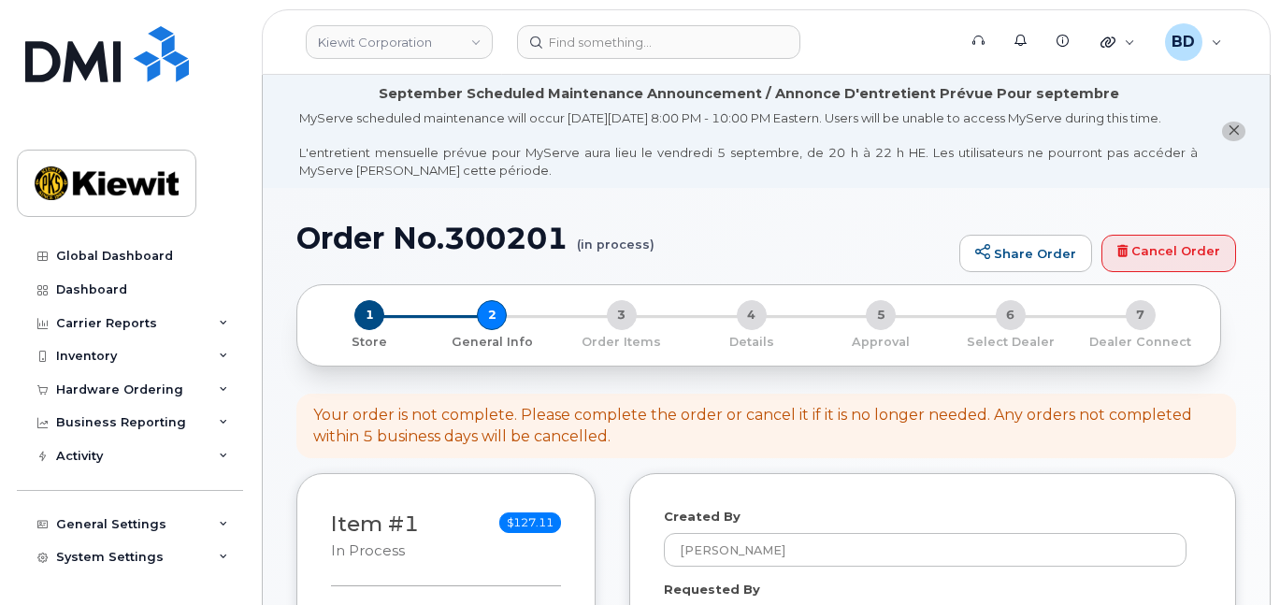
select select
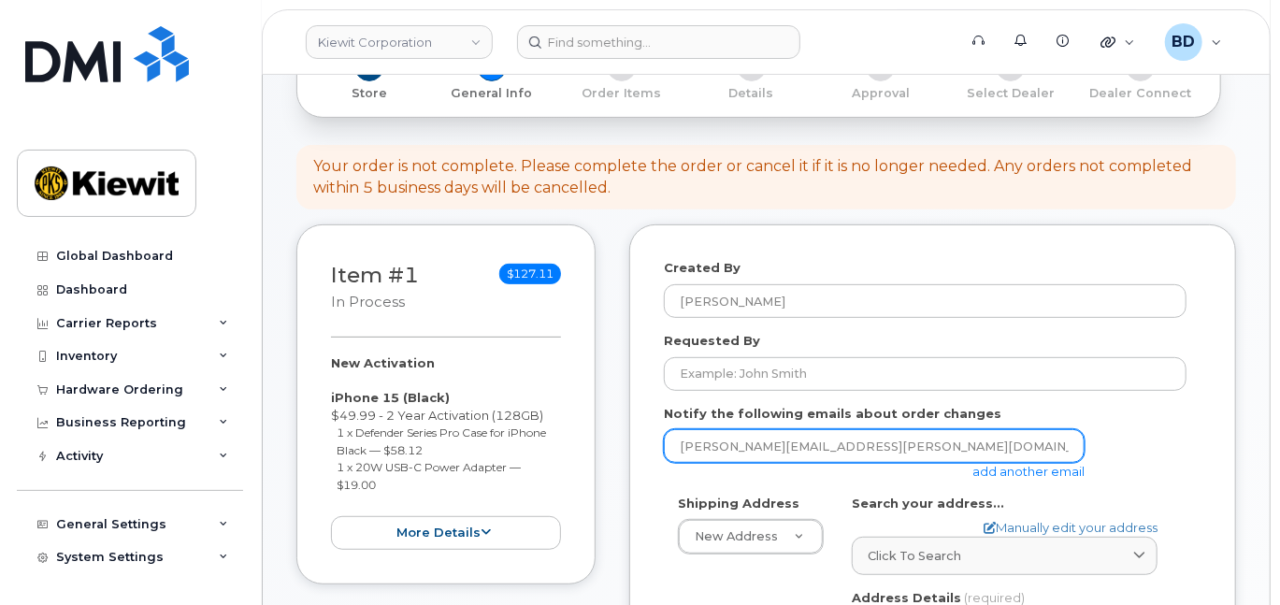
scroll to position [374, 0]
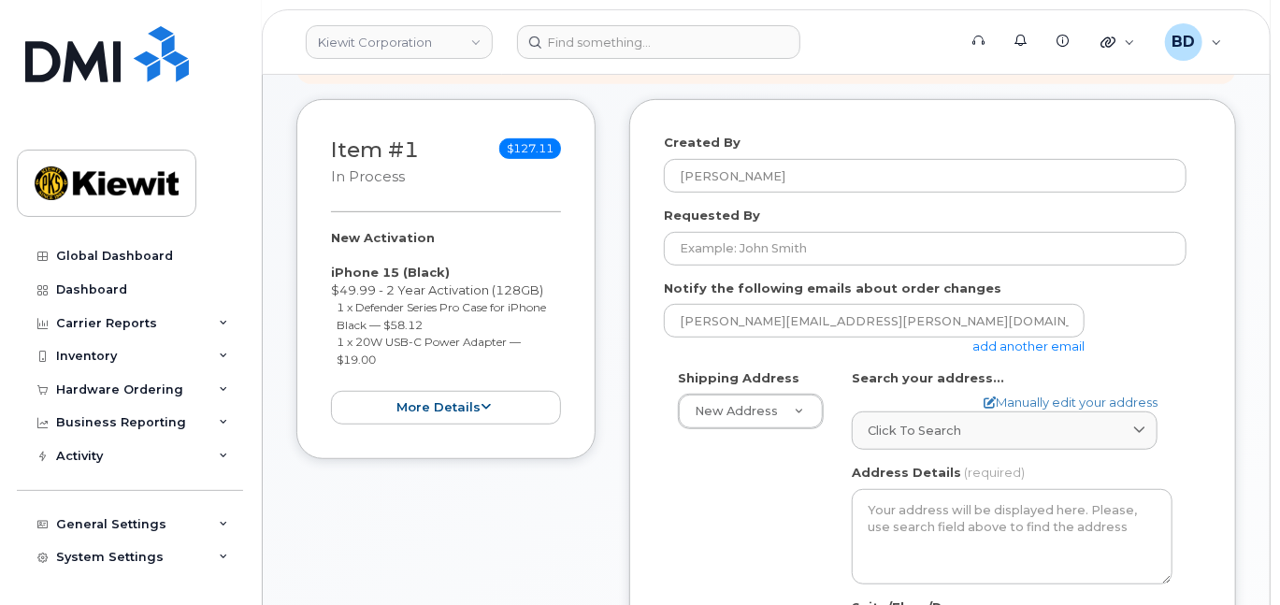
click at [1028, 353] on link "add another email" at bounding box center [1028, 345] width 112 height 15
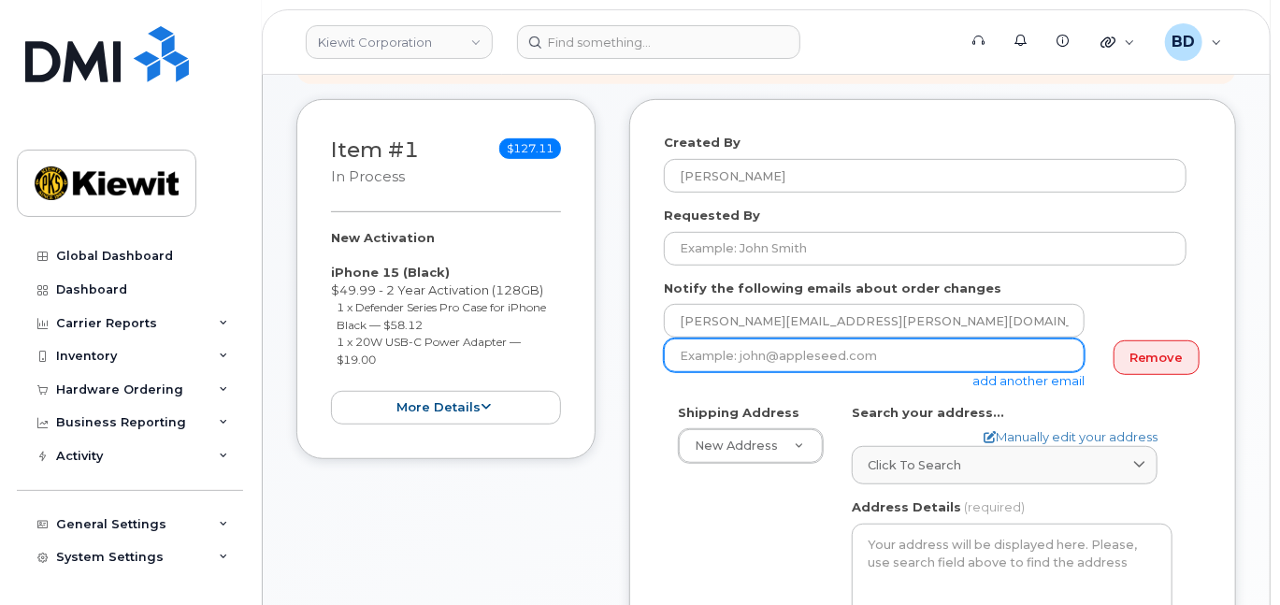
paste input "jasmine.smith@kiewit.com"
click at [739, 372] on input "email" at bounding box center [874, 355] width 421 height 34
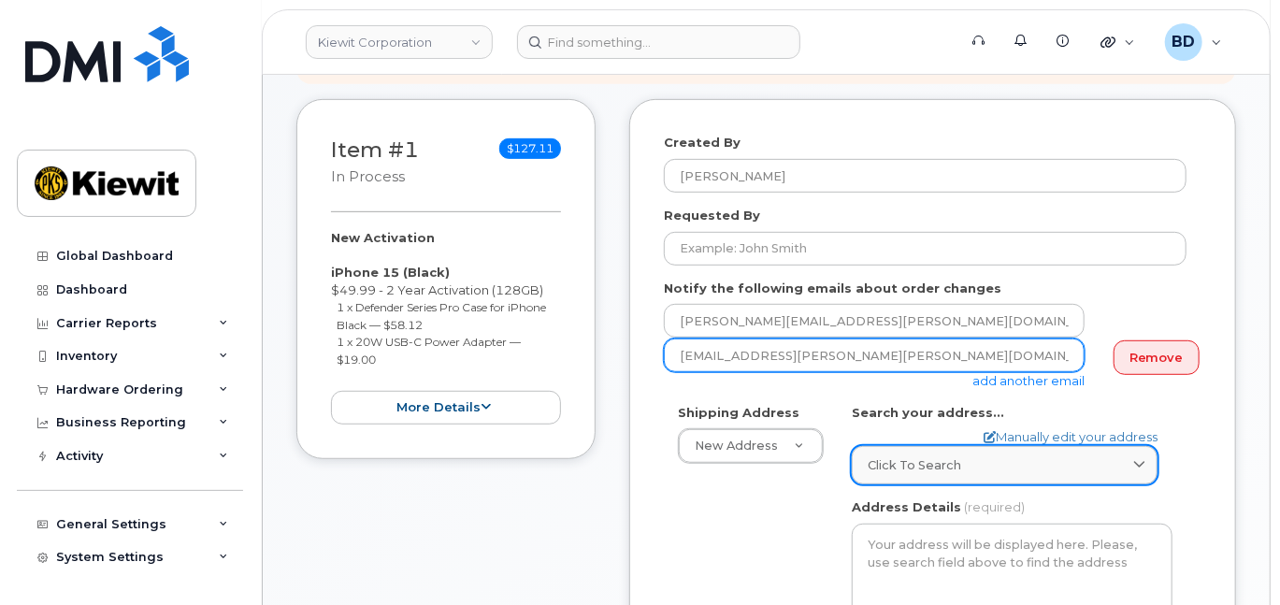
type input "jasmine.smith@kiewit.com"
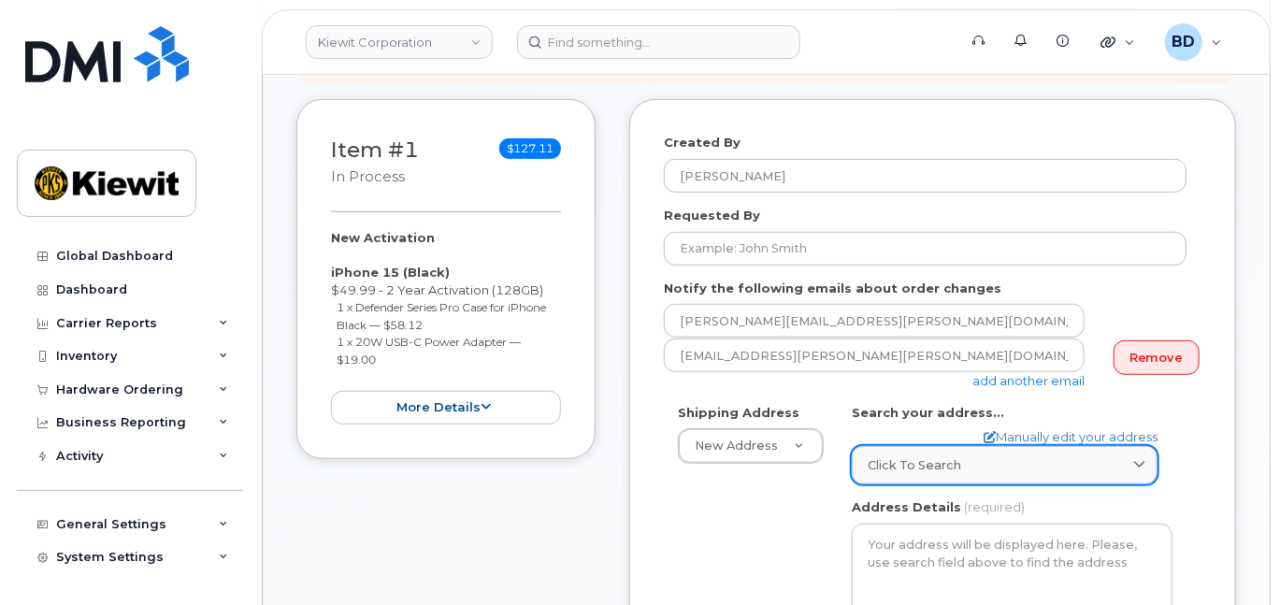
click at [874, 474] on span "Click to search" at bounding box center [914, 465] width 93 height 18
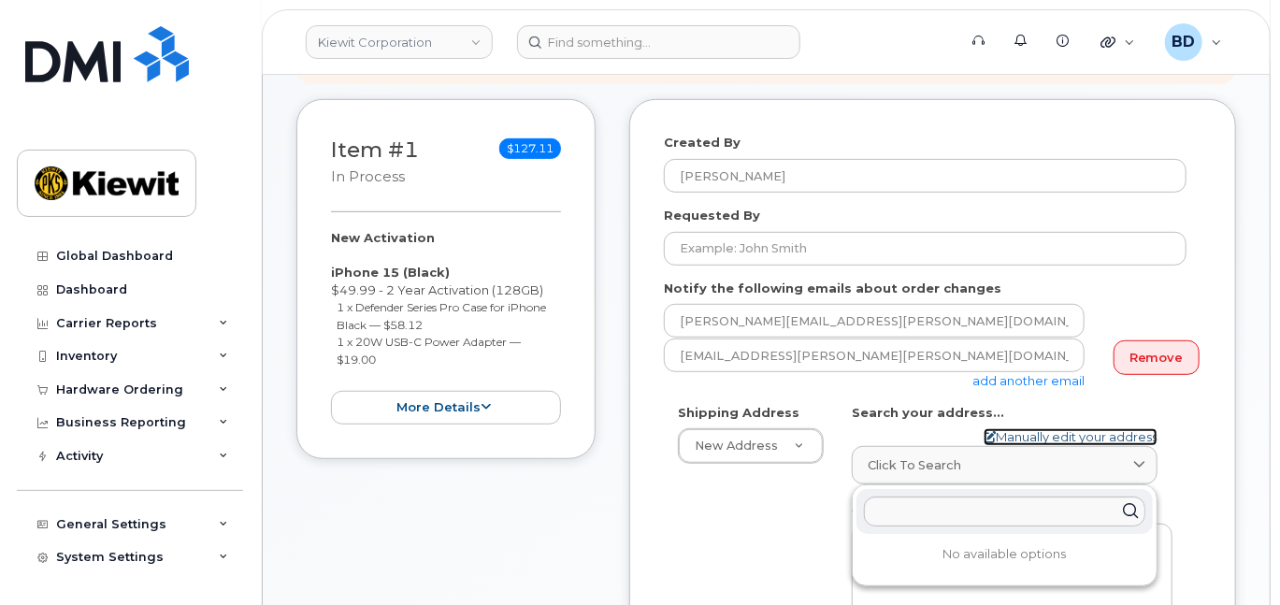
click at [1009, 446] on link "Manually edit your address" at bounding box center [1071, 437] width 174 height 18
select select
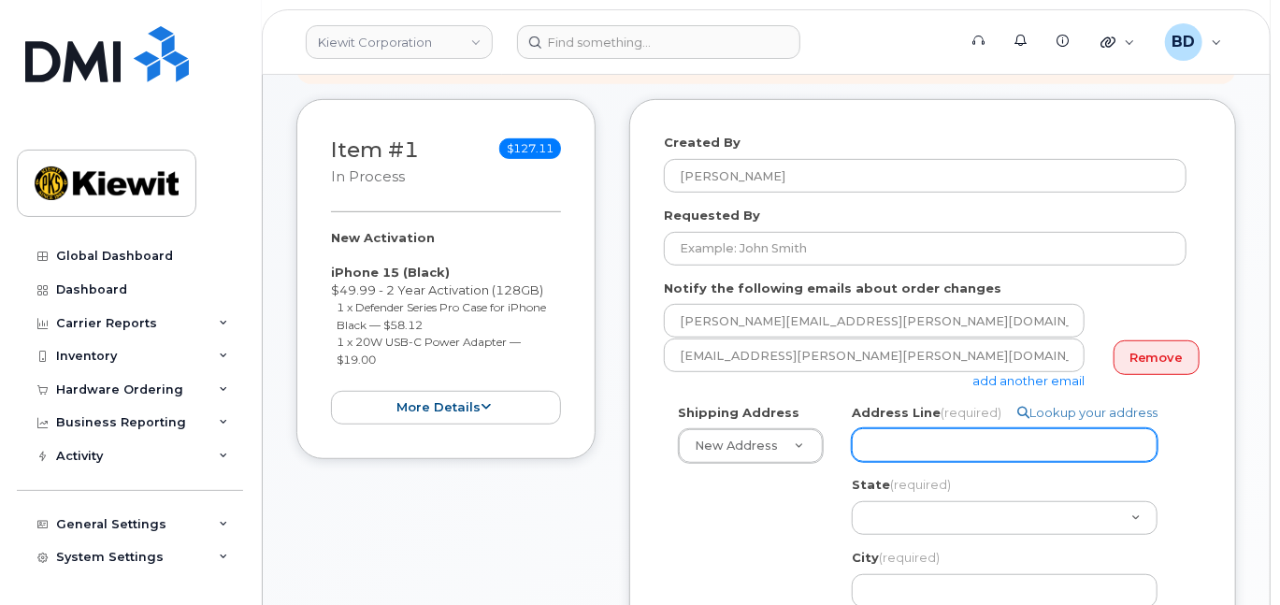
paste input "525 Park Avenue #2A"
select select
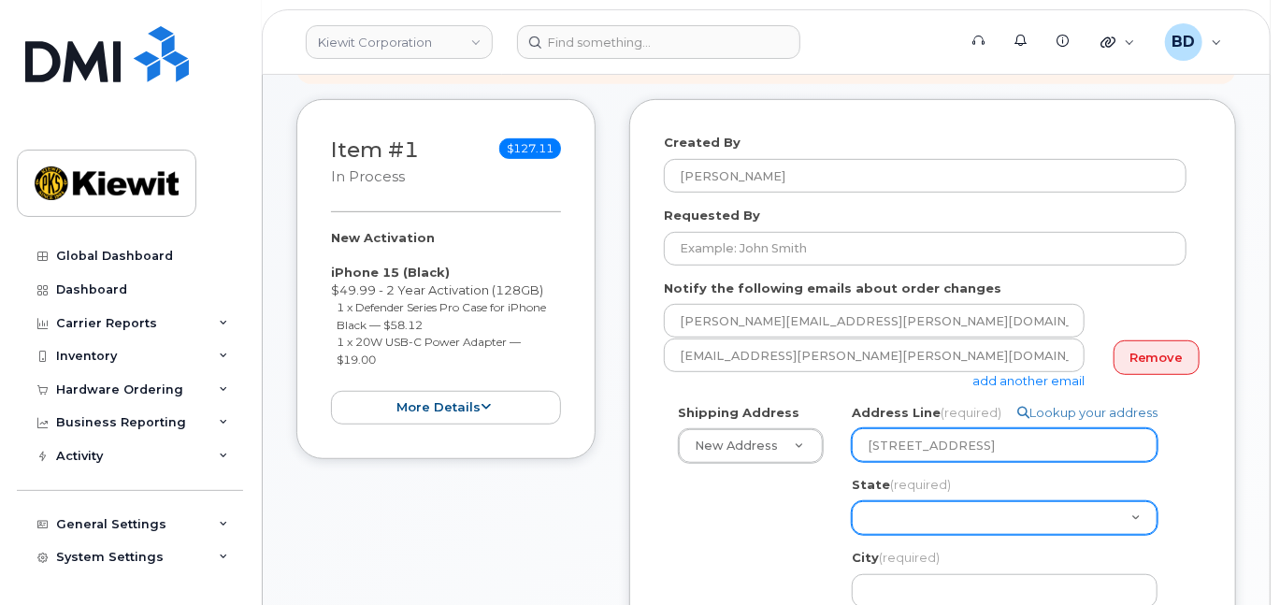
type input "525 Park Avenue #2A"
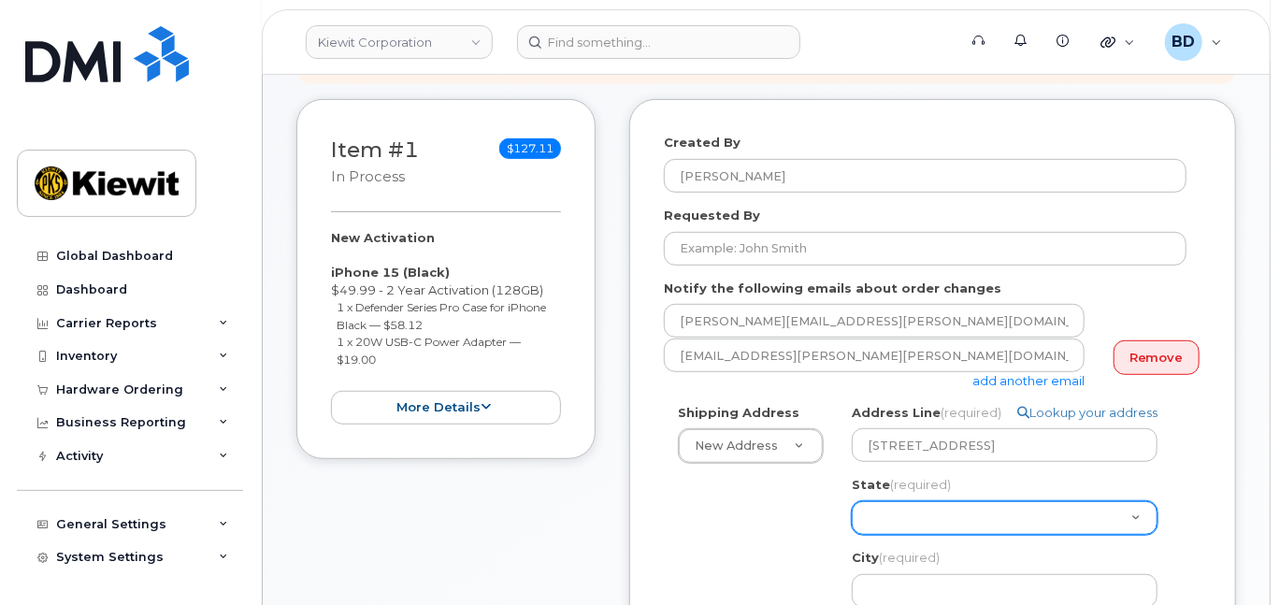
click at [887, 535] on select "Alabama Alaska American Samoa Arizona Arkansas California Colorado Connecticut …" at bounding box center [1005, 518] width 306 height 34
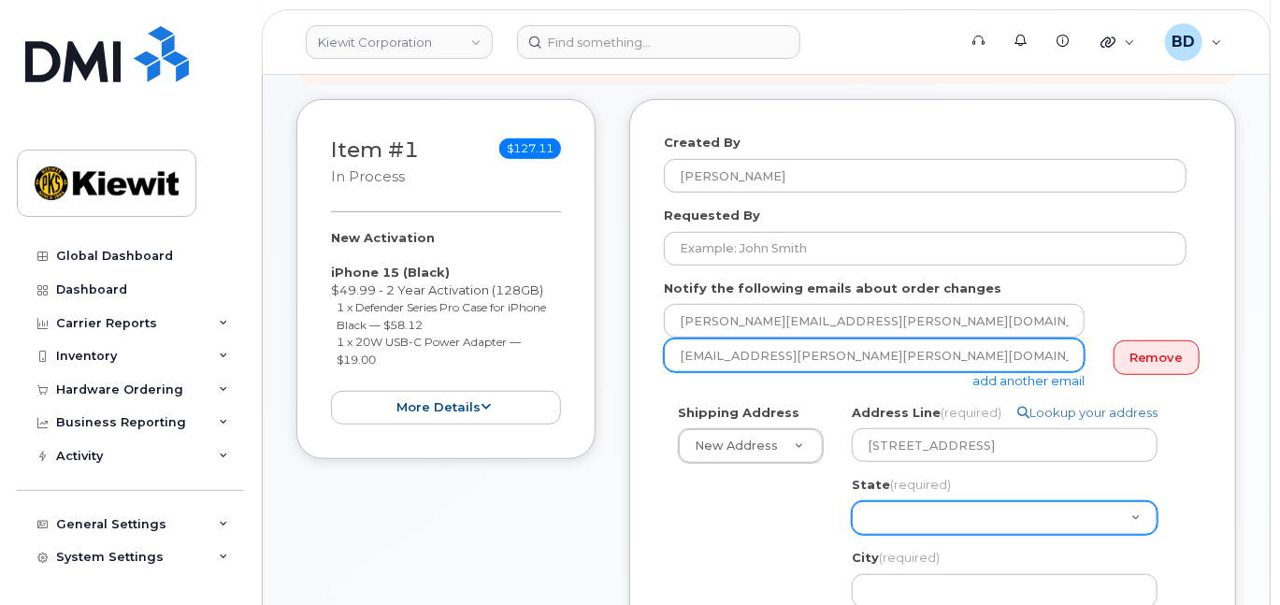
select select "ID"
click at [852, 517] on select "Alabama Alaska American Samoa Arizona Arkansas California Colorado Connecticut …" at bounding box center [1005, 518] width 306 height 34
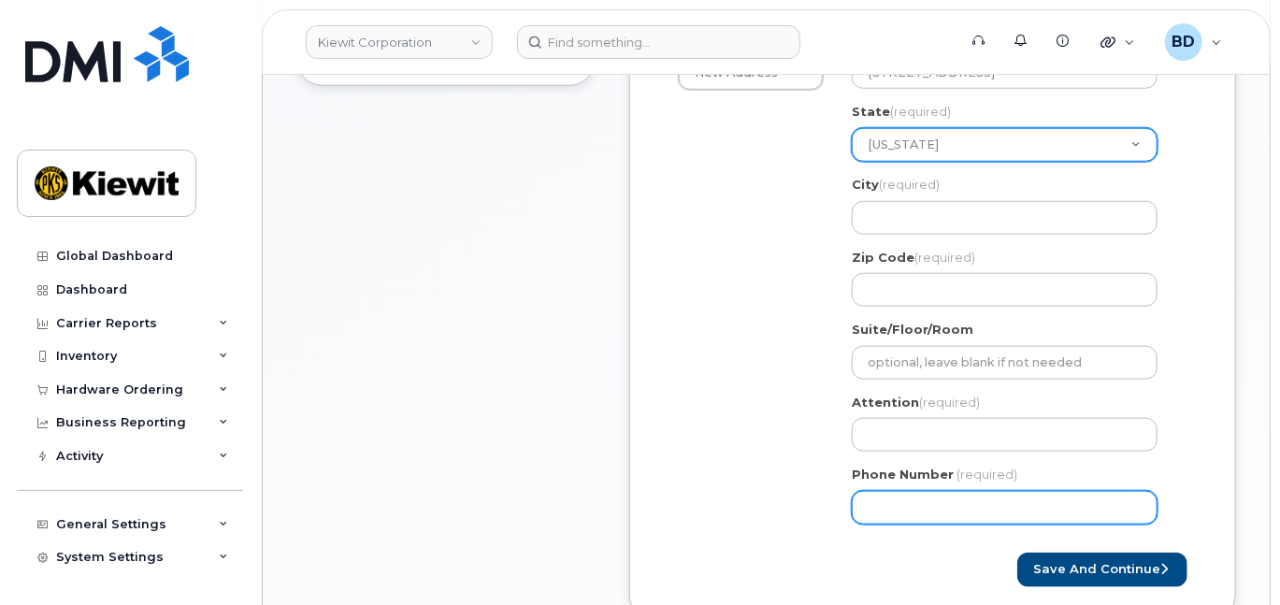
scroll to position [748, 0]
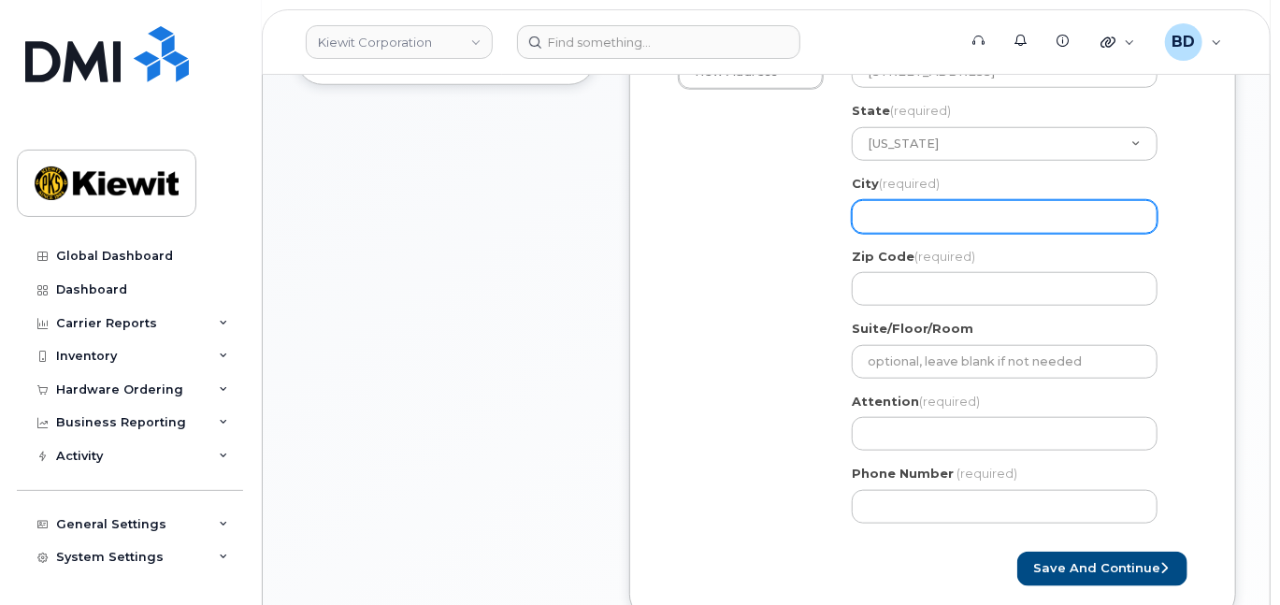
click at [886, 225] on input "City (required)" at bounding box center [1005, 217] width 306 height 34
select select
type input "I"
select select
type input "Id"
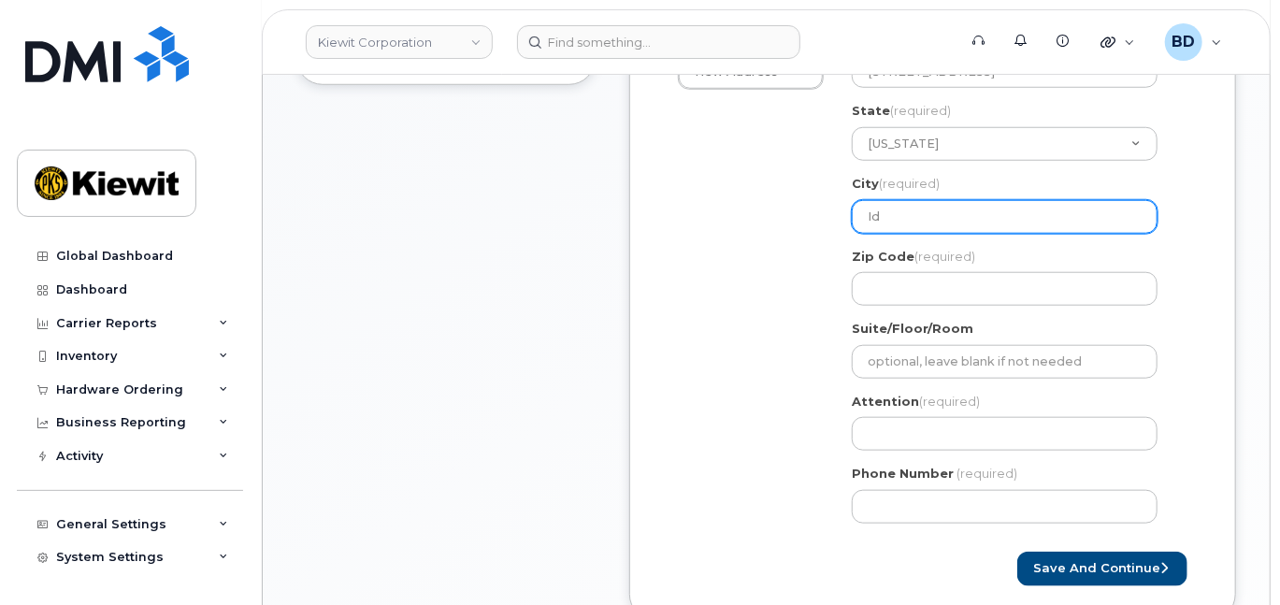
select select
type input "Ida"
select select
type input "Idah"
select select
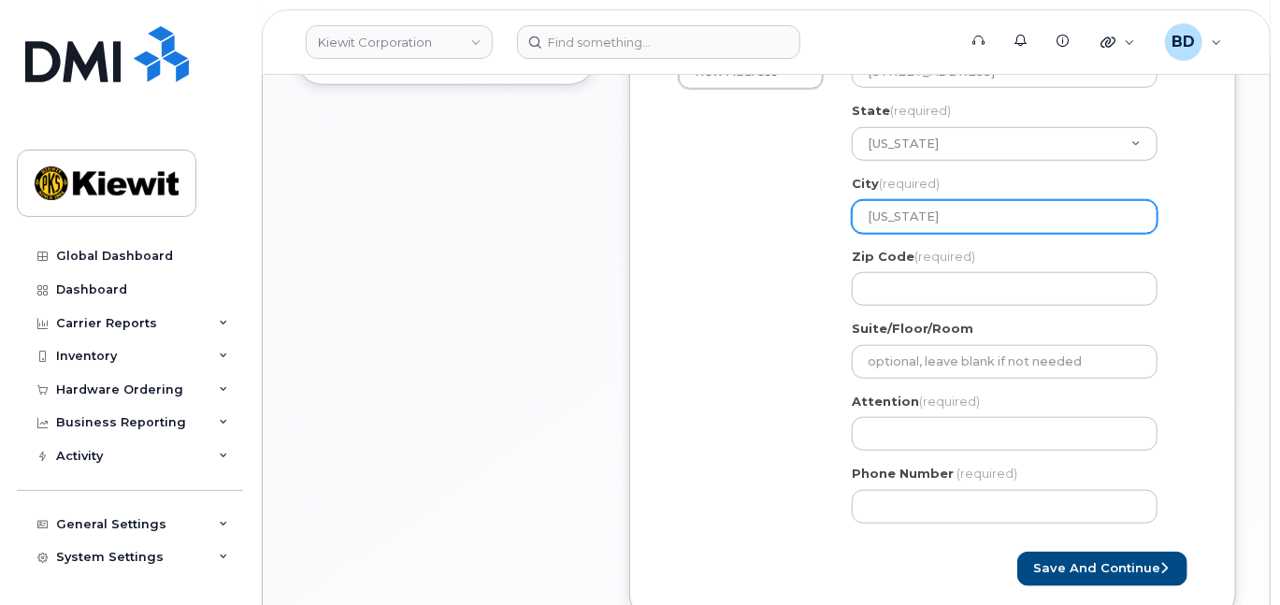
type input "Idaho Falls"
type input "83402"
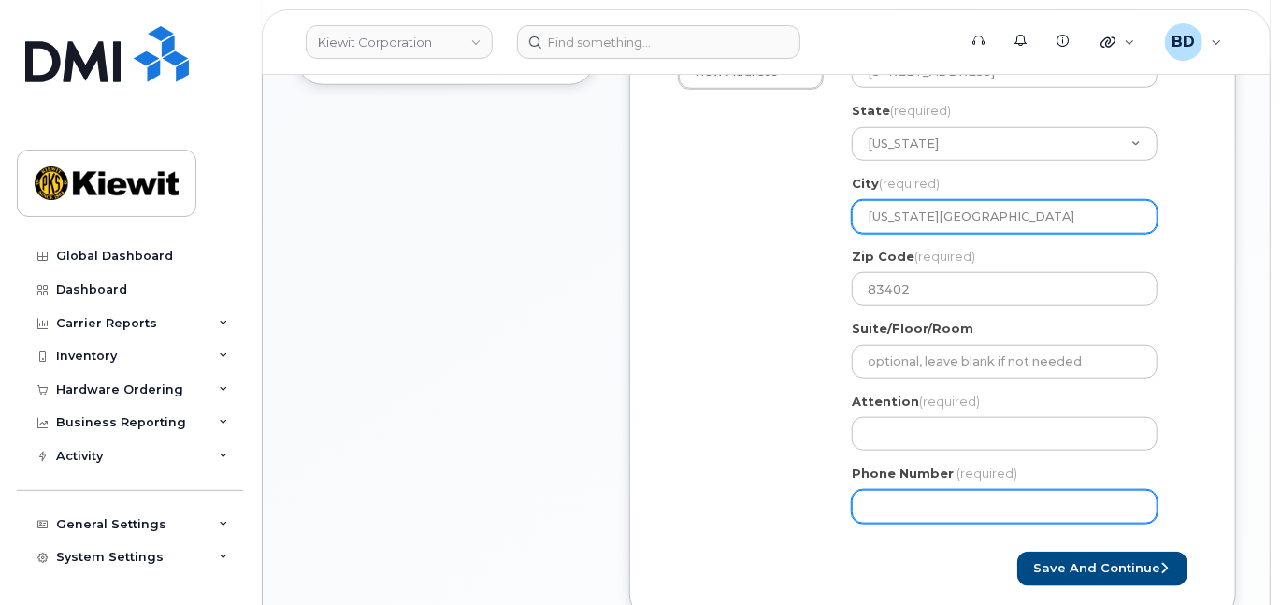
type input "8777727707"
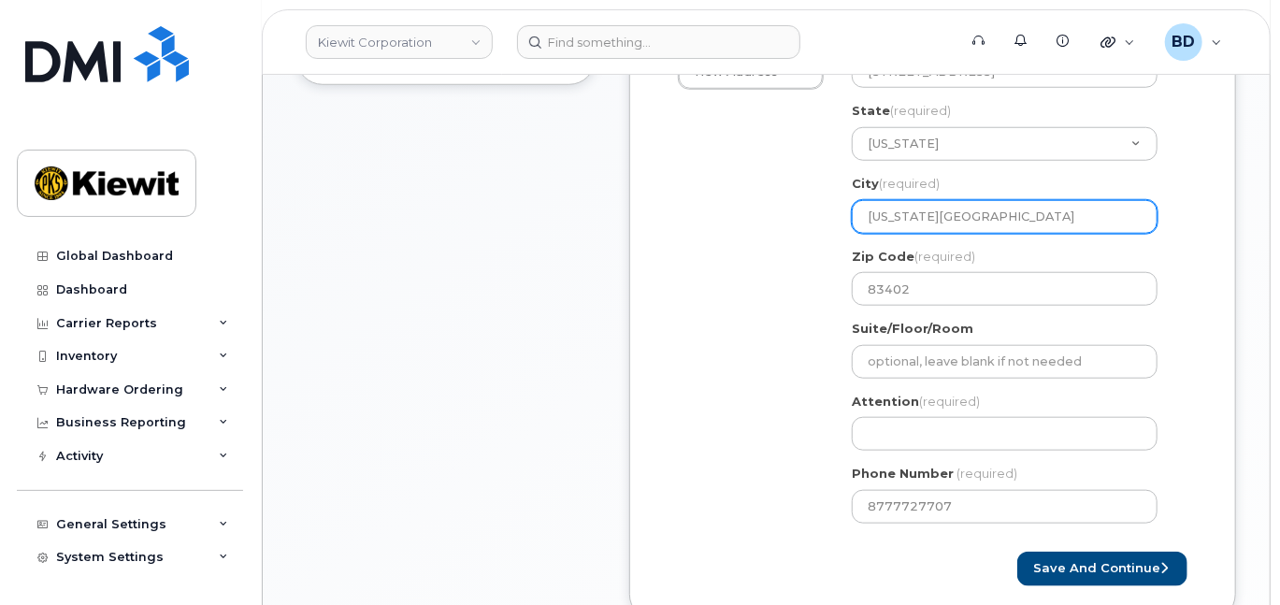
select select
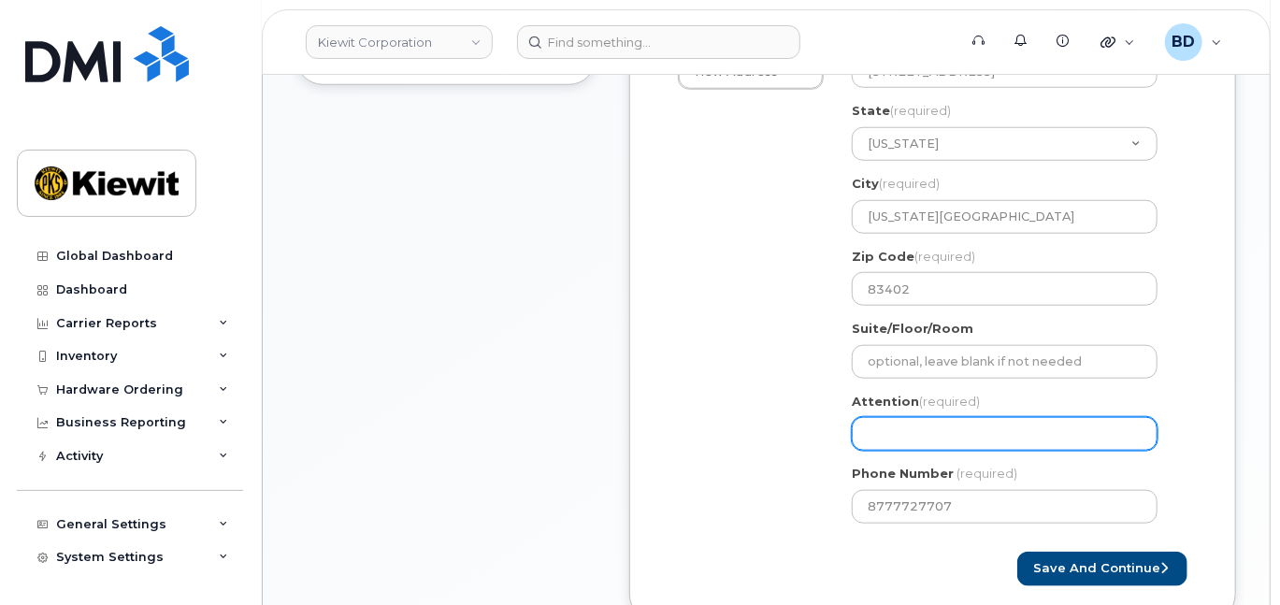
click at [872, 450] on input "Attention (required)" at bounding box center [1005, 434] width 306 height 34
click at [873, 451] on input "Attention (required)" at bounding box center [1005, 434] width 306 height 34
paste input "JustinM.Montgomery"
type input "JustinM.Montgomery"
select select
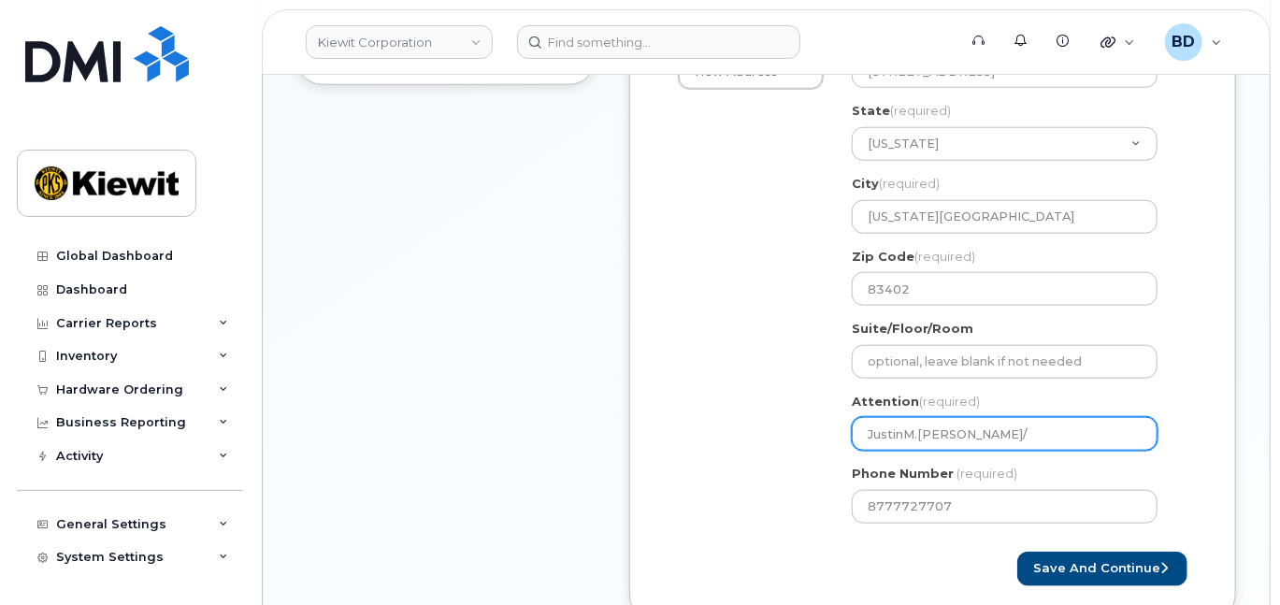
paste input "Colt Schofield"
type input "JustinM.Montgomery/Colt Schofield"
select select
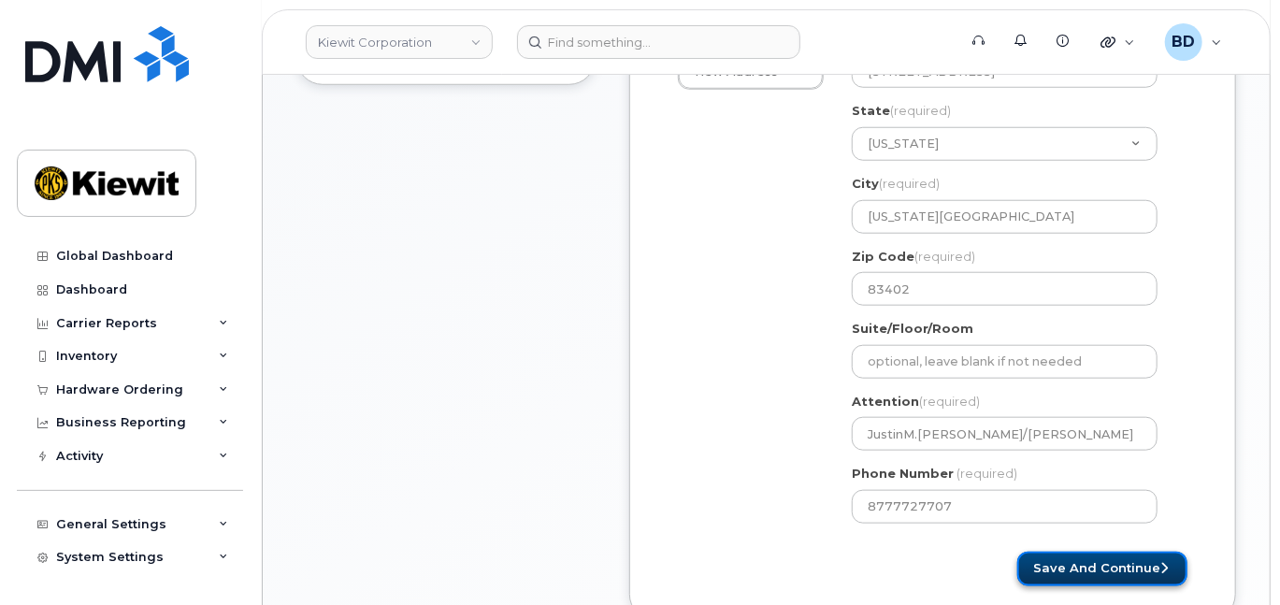
click at [1099, 586] on button "Save and Continue" at bounding box center [1102, 569] width 170 height 35
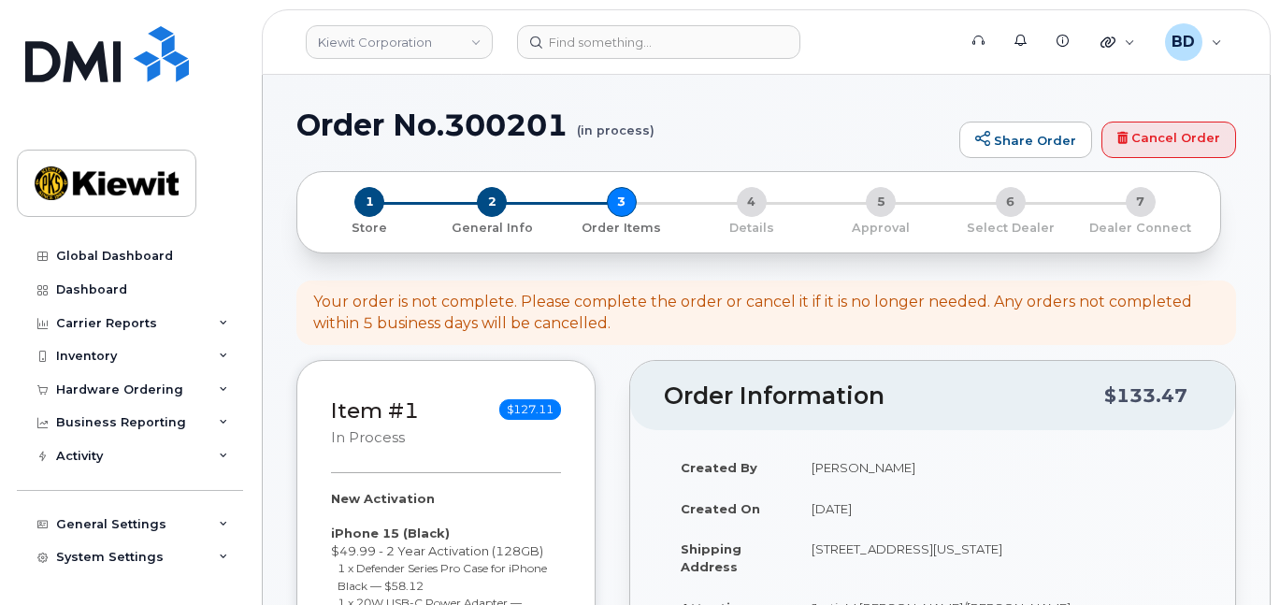
select select
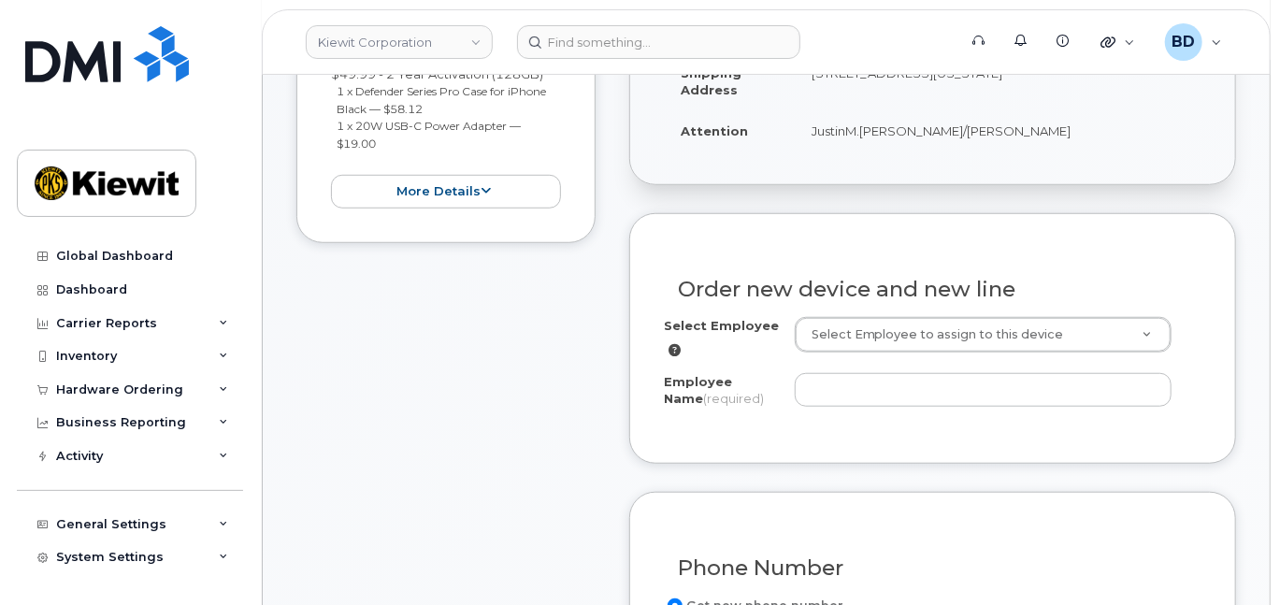
scroll to position [623, 0]
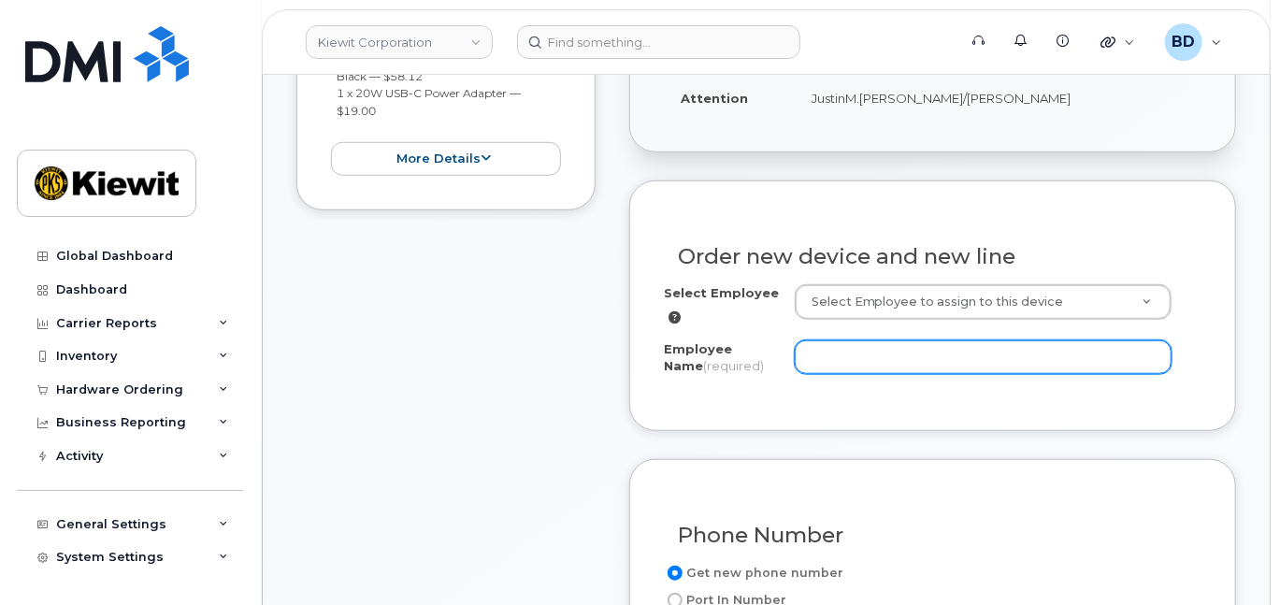
click at [828, 374] on input "Employee Name (required)" at bounding box center [983, 357] width 377 height 34
paste input "[PERSON_NAME]"
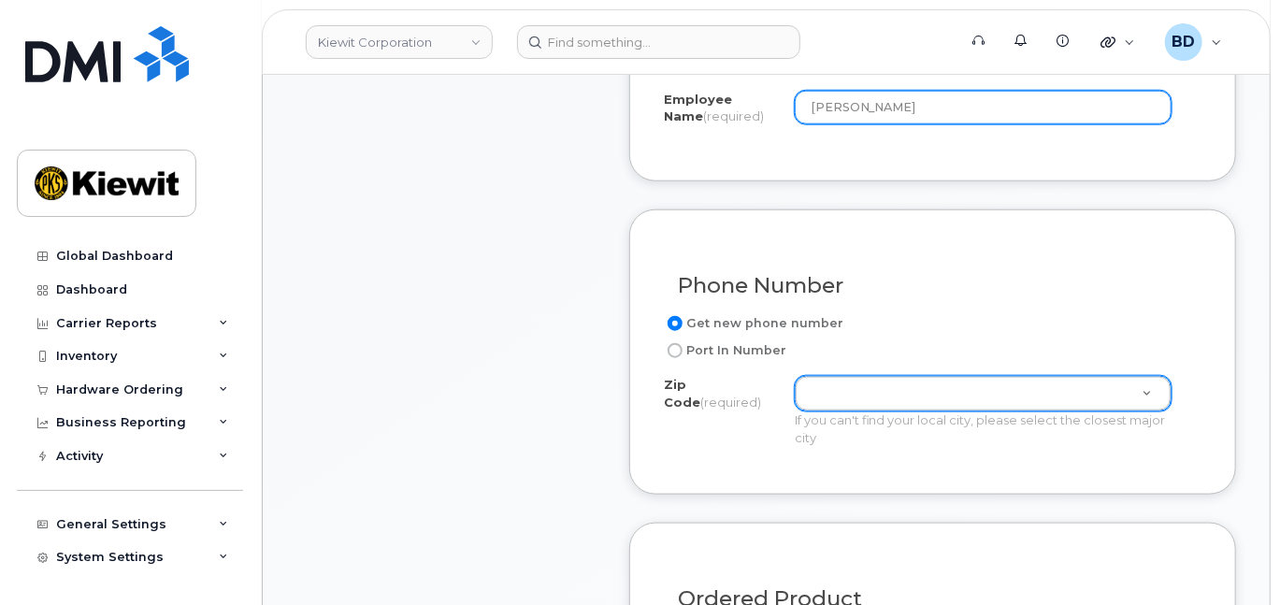
type input "[PERSON_NAME]"
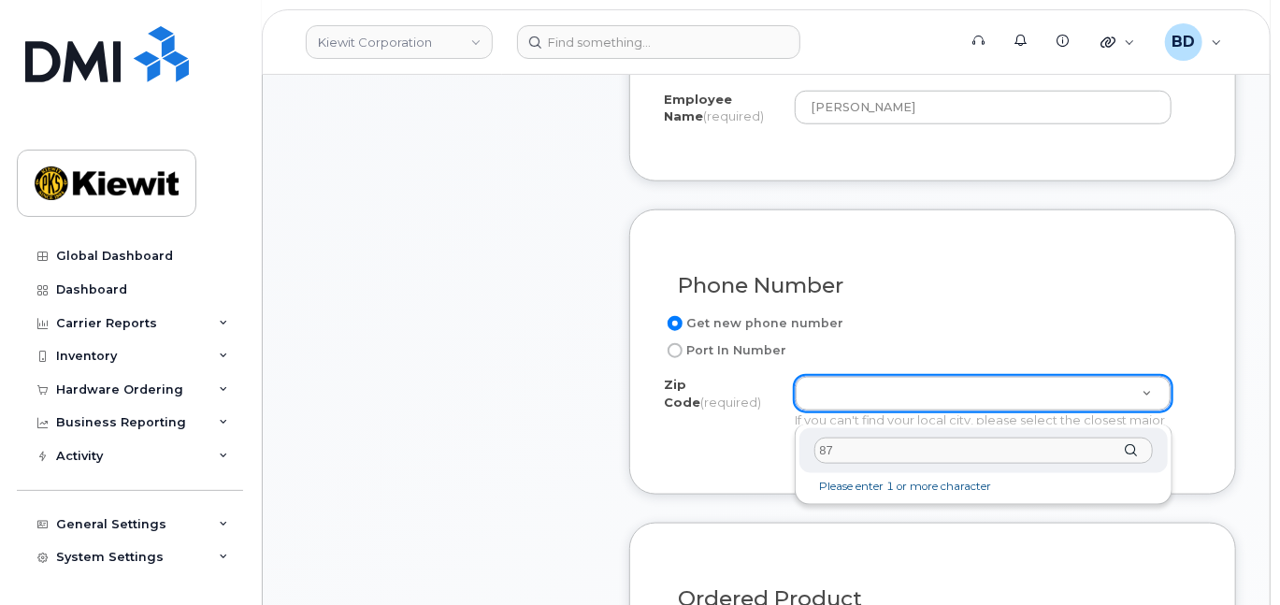
type input "8"
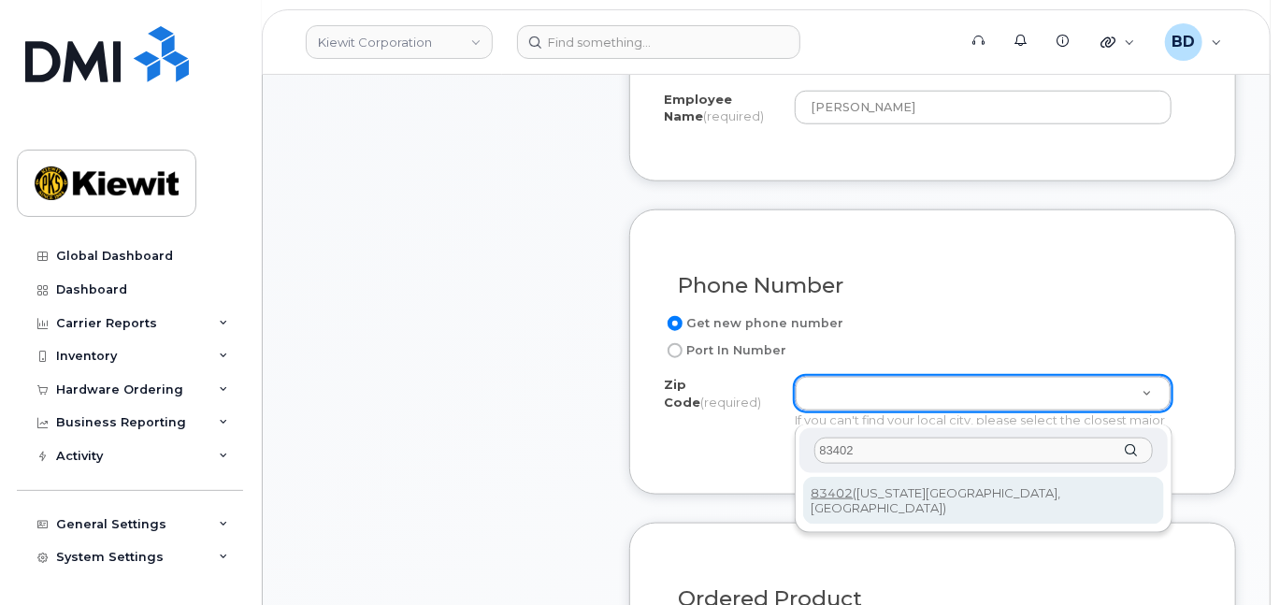
type input "83402"
type input "83402 ([US_STATE][GEOGRAPHIC_DATA], [GEOGRAPHIC_DATA])"
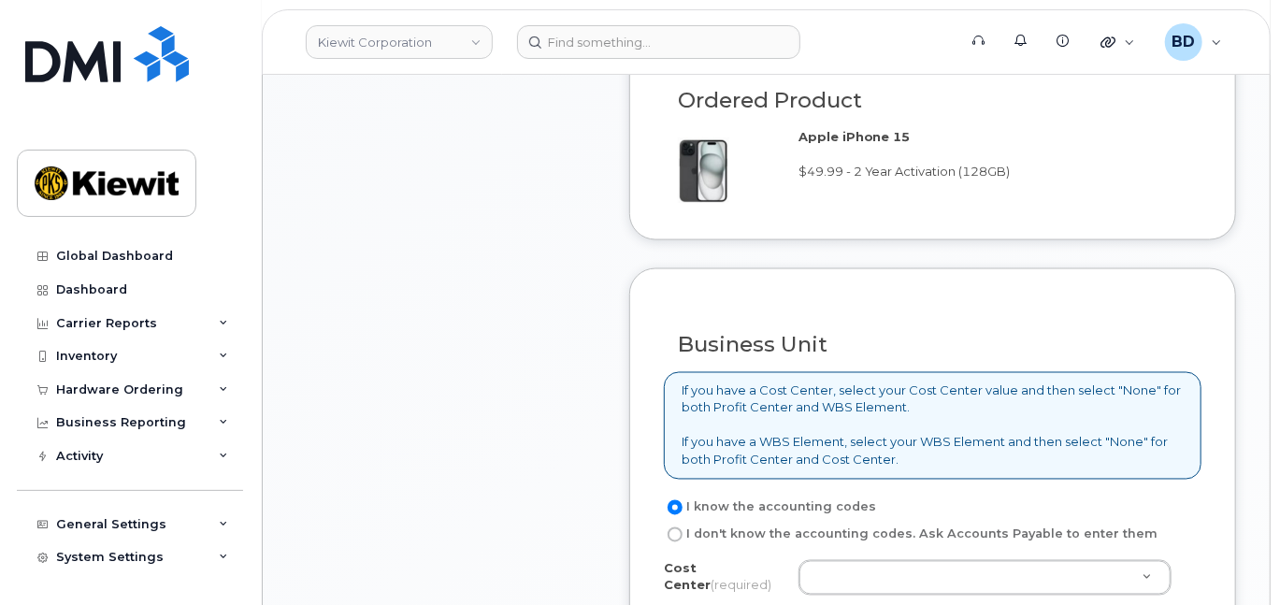
scroll to position [1620, 0]
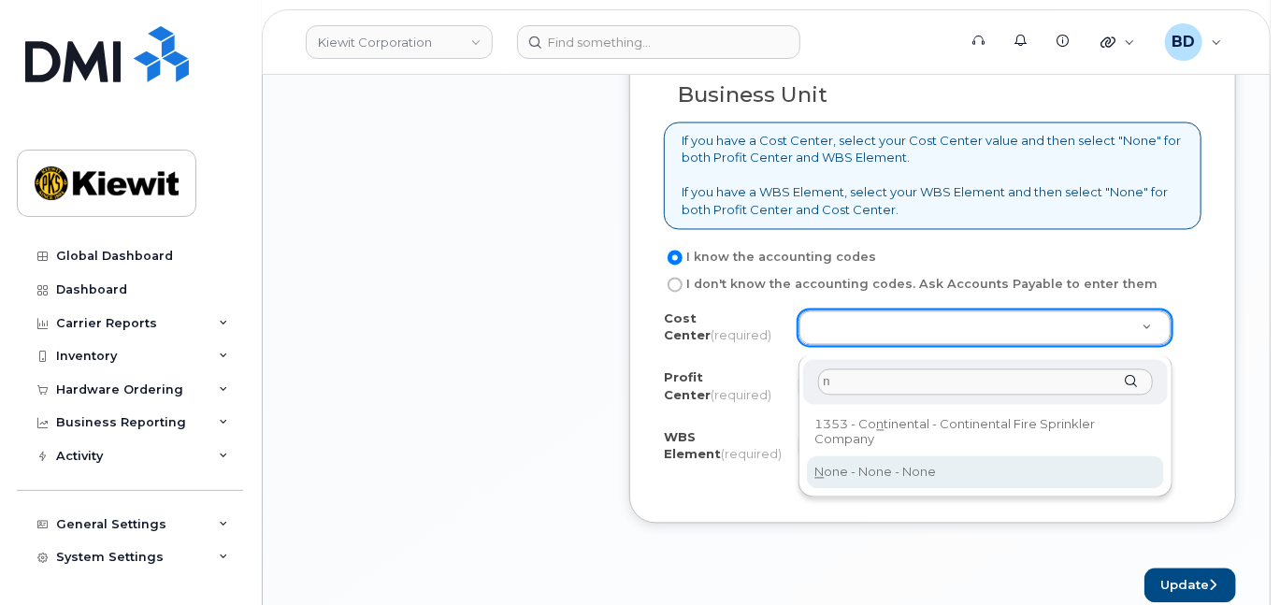
type input "n"
type input "None"
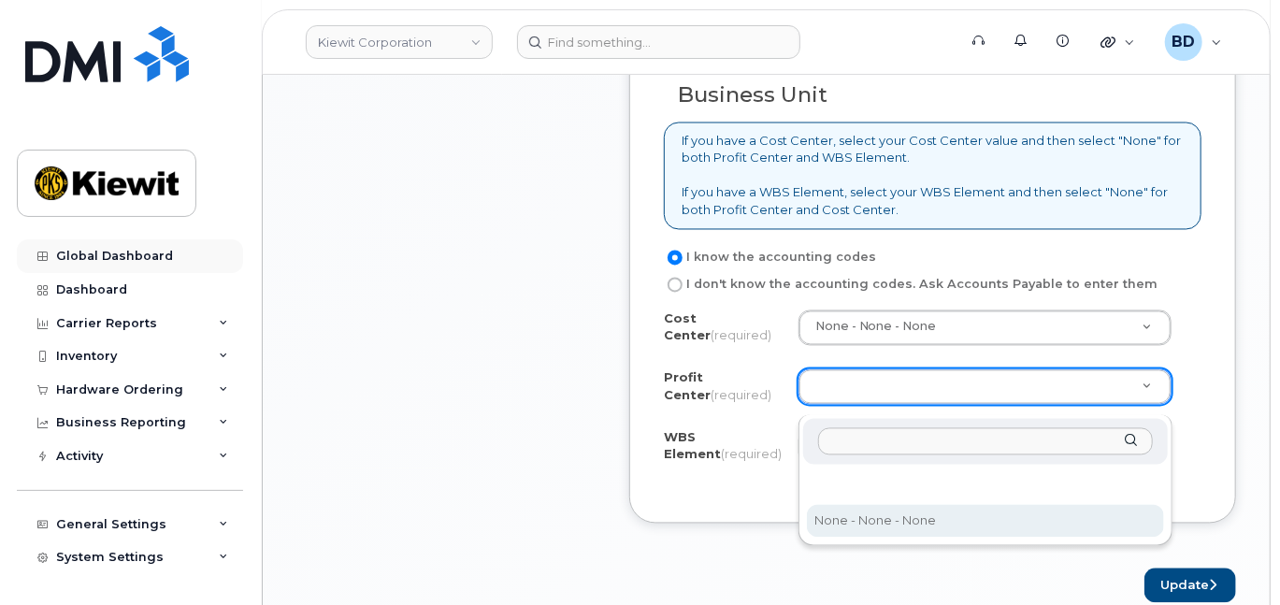
drag, startPoint x: 858, startPoint y: 522, endPoint x: 75, endPoint y: 252, distance: 828.8
select select "None"
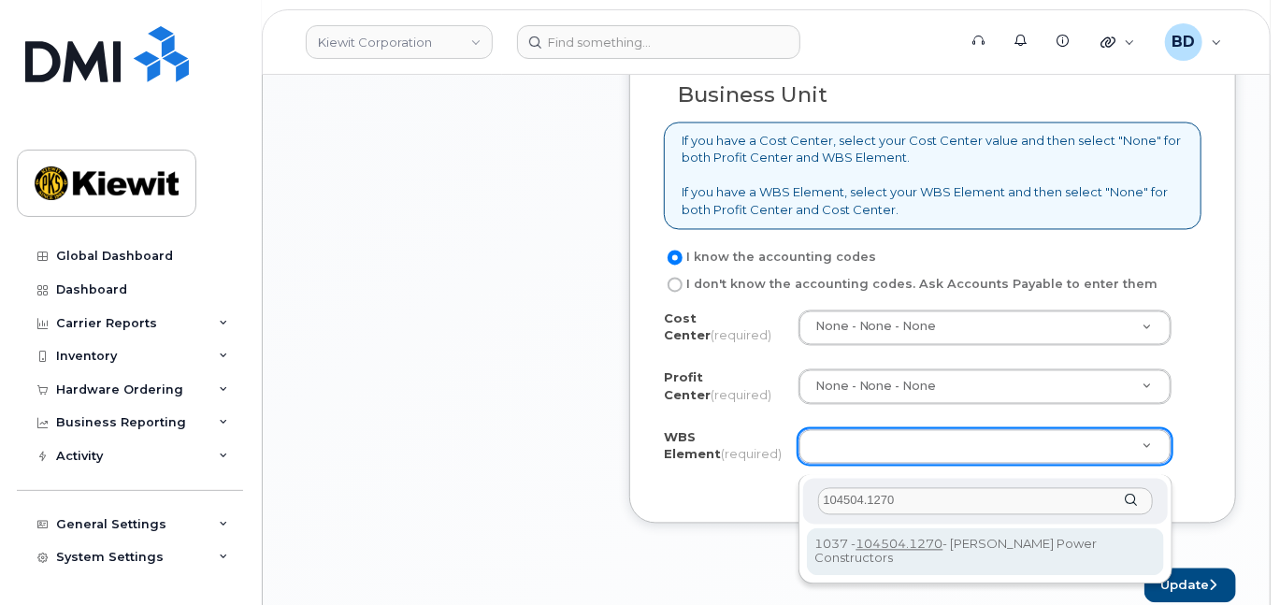
type input "104504.1270"
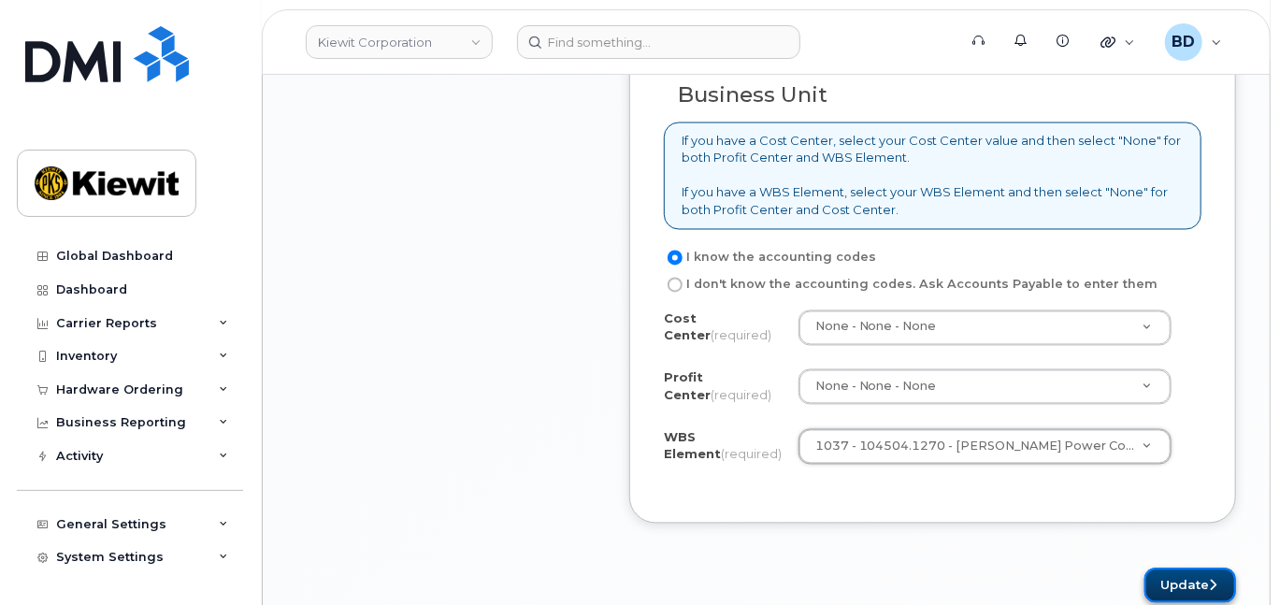
click at [1193, 591] on button "Update" at bounding box center [1190, 585] width 92 height 35
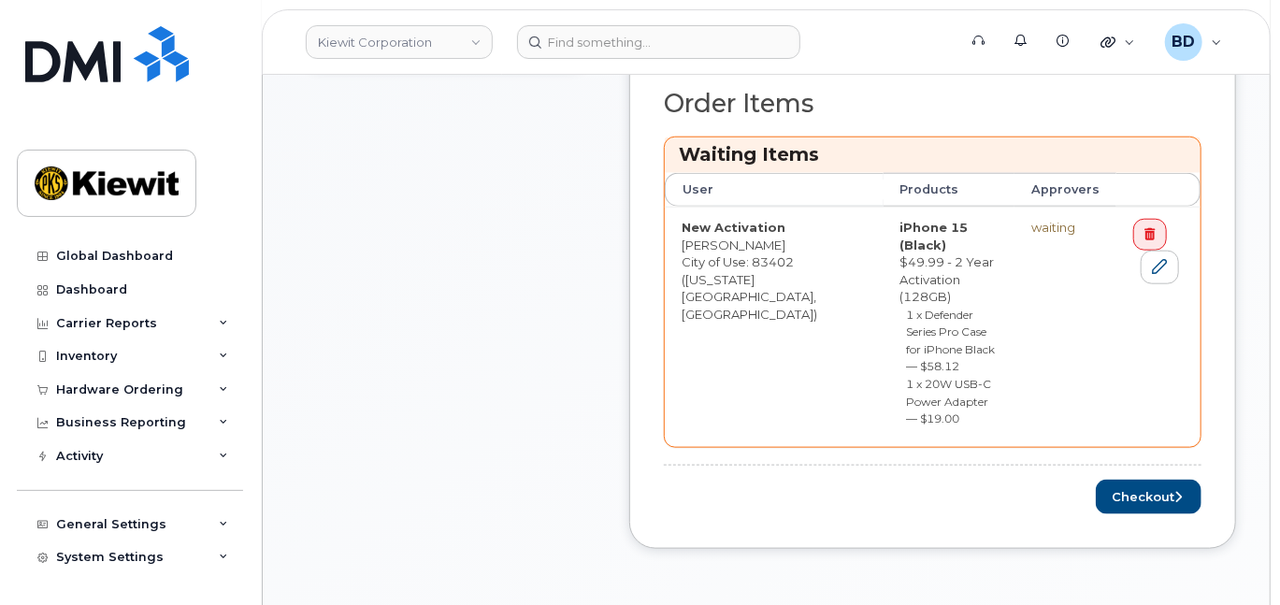
scroll to position [872, 0]
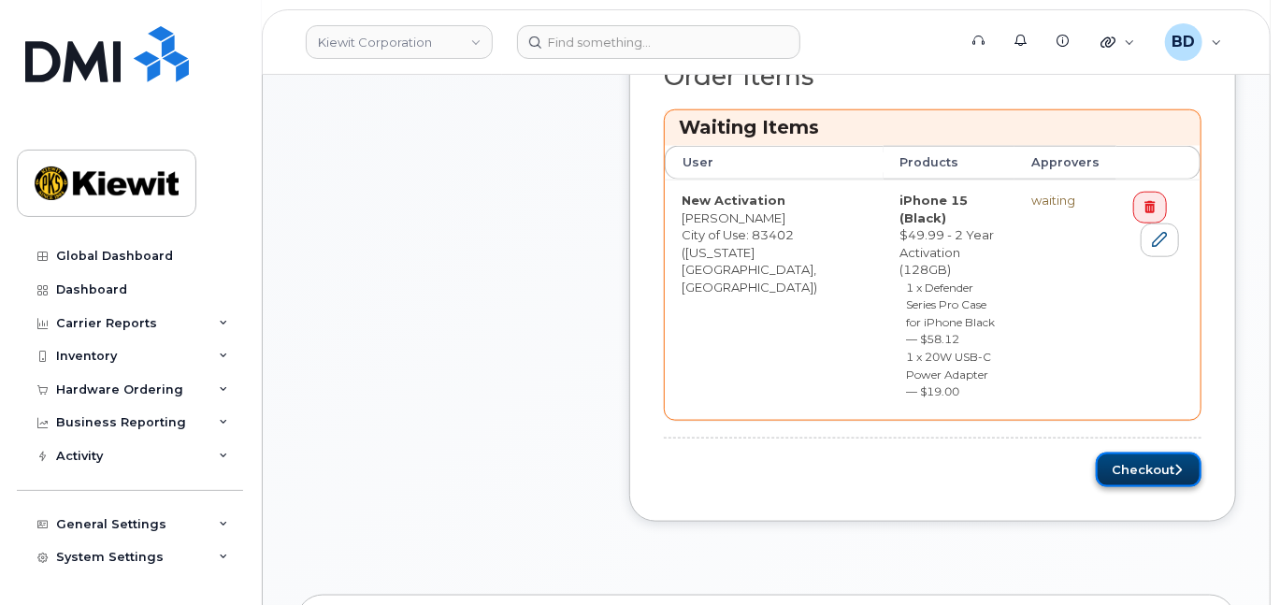
click at [1137, 453] on button "Checkout" at bounding box center [1149, 470] width 106 height 35
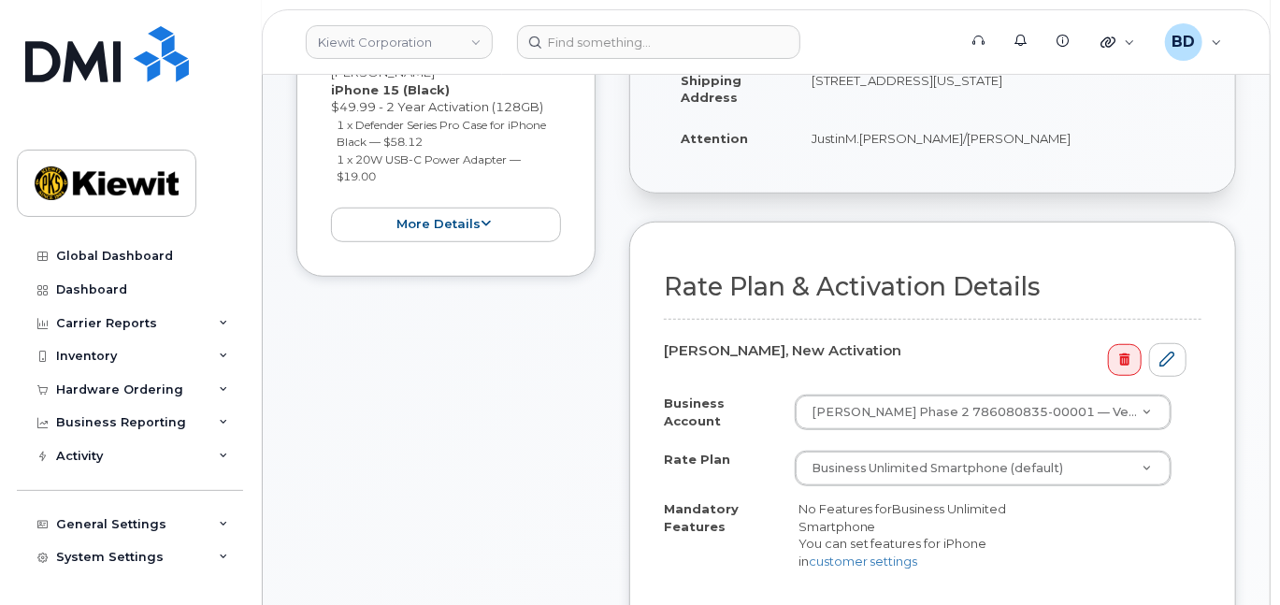
scroll to position [623, 0]
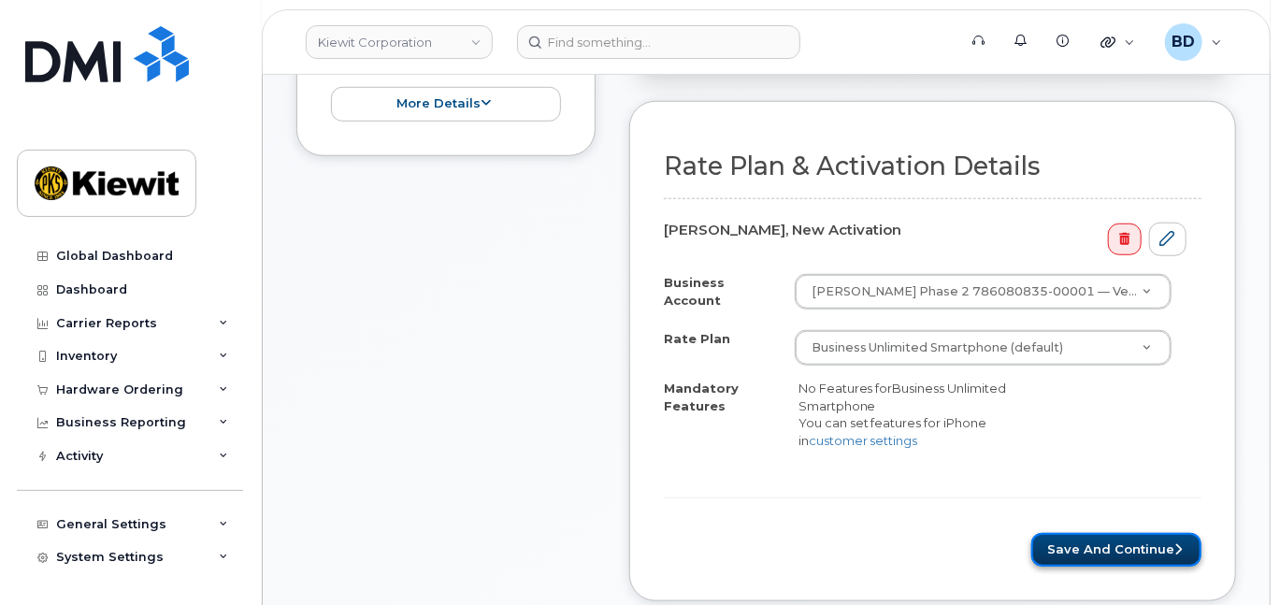
click at [1077, 546] on button "Save and Continue" at bounding box center [1116, 550] width 170 height 35
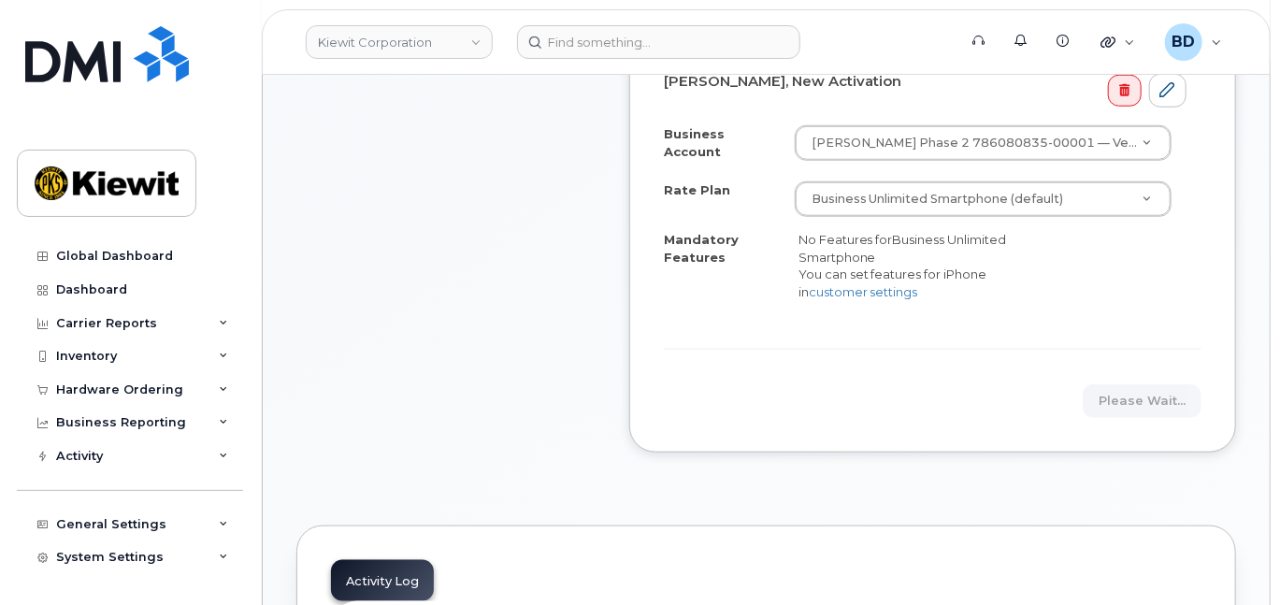
scroll to position [872, 0]
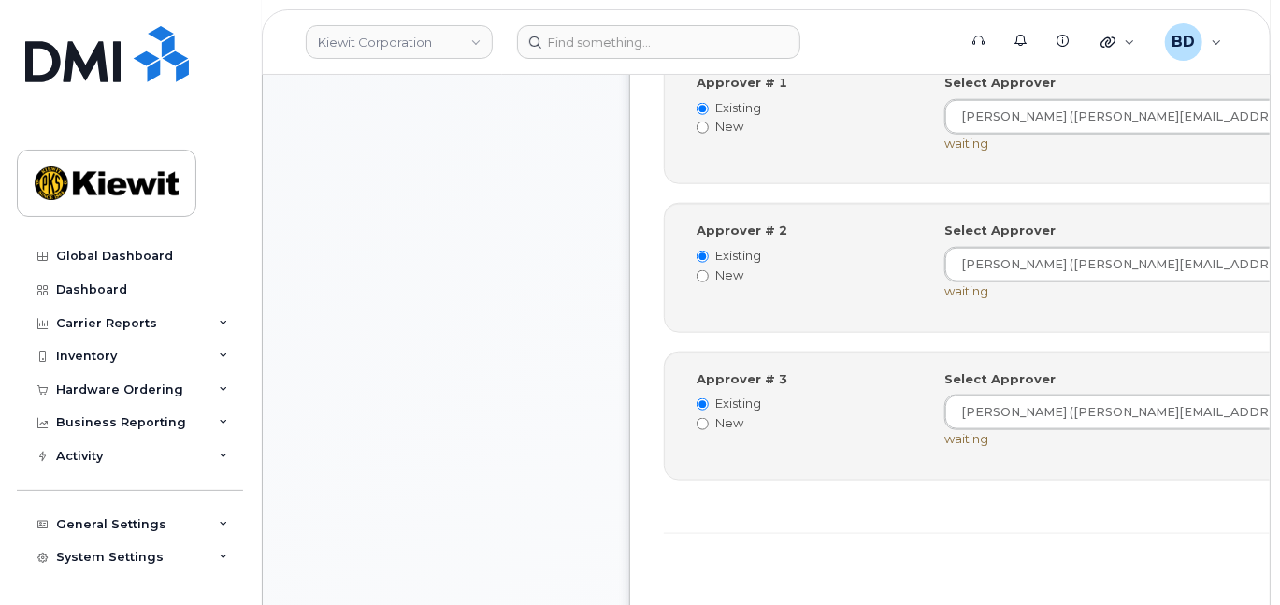
scroll to position [1122, 0]
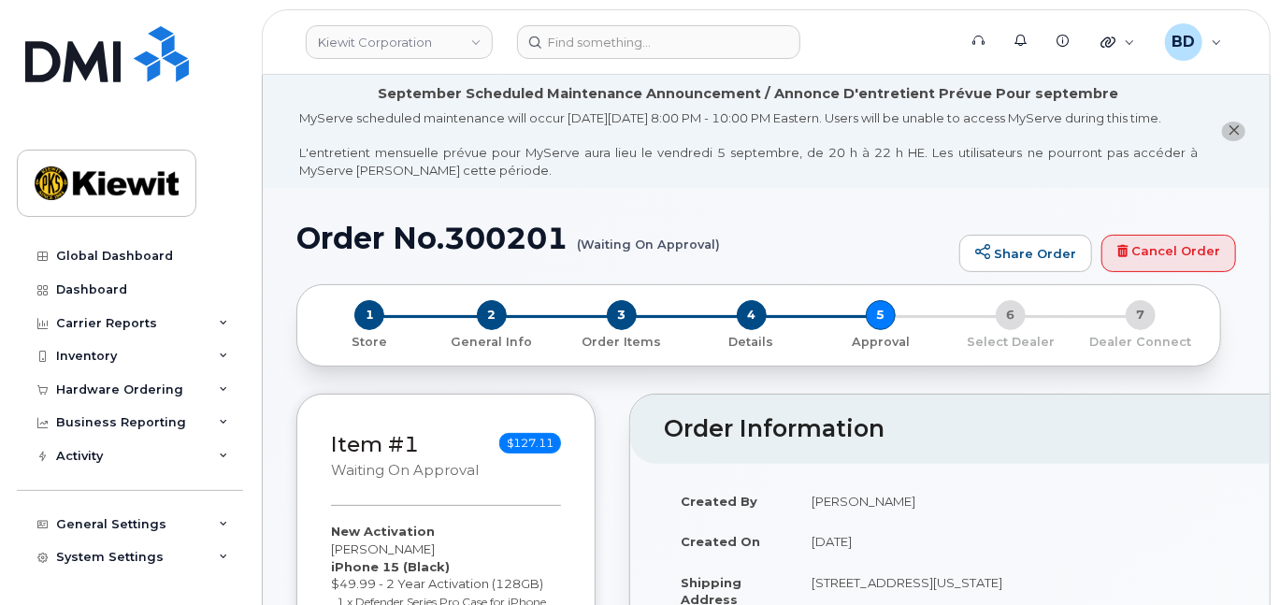
click at [479, 244] on h1 "Order No.300201 (Waiting On Approval)" at bounding box center [623, 238] width 654 height 33
click at [478, 244] on h1 "Order No.300201 (Waiting On Approval)" at bounding box center [623, 238] width 654 height 33
copy h1 "300201"
click at [216, 381] on div "Hardware Ordering" at bounding box center [130, 390] width 226 height 34
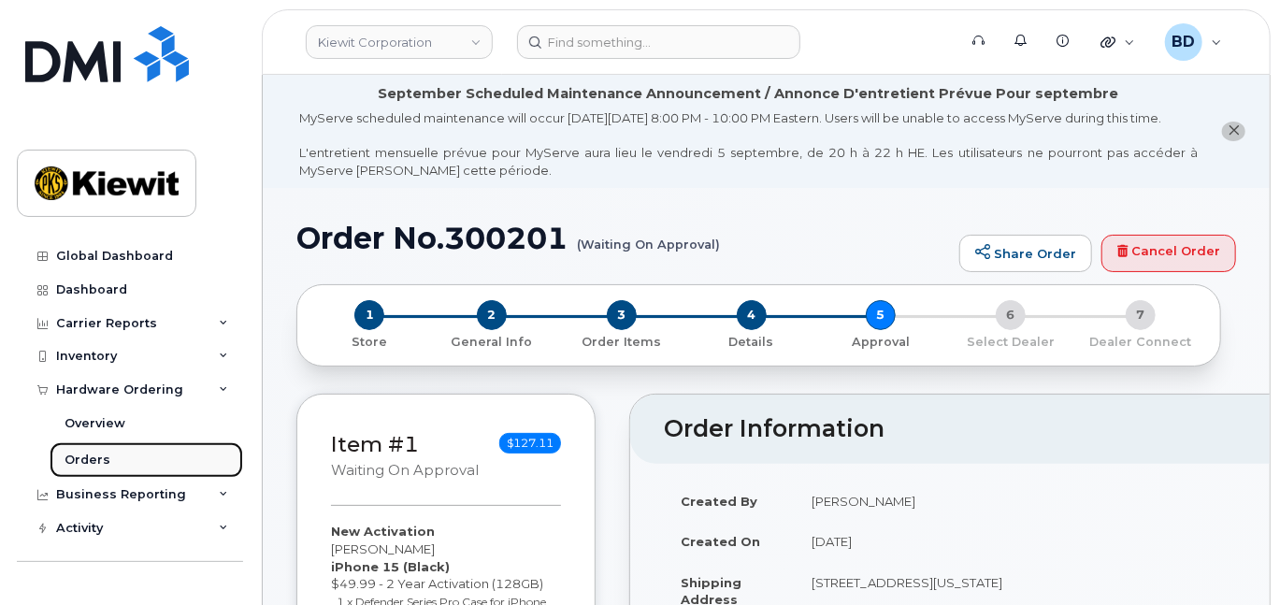
click at [118, 463] on link "Orders" at bounding box center [147, 460] width 194 height 36
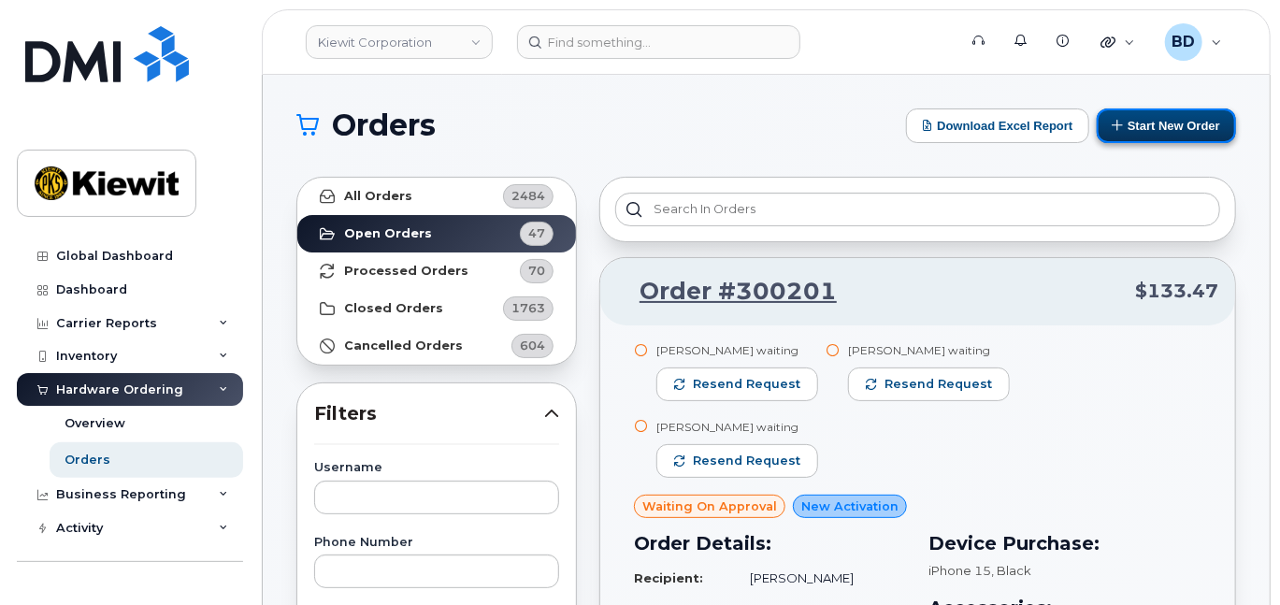
click at [1173, 122] on button "Start New Order" at bounding box center [1166, 125] width 139 height 35
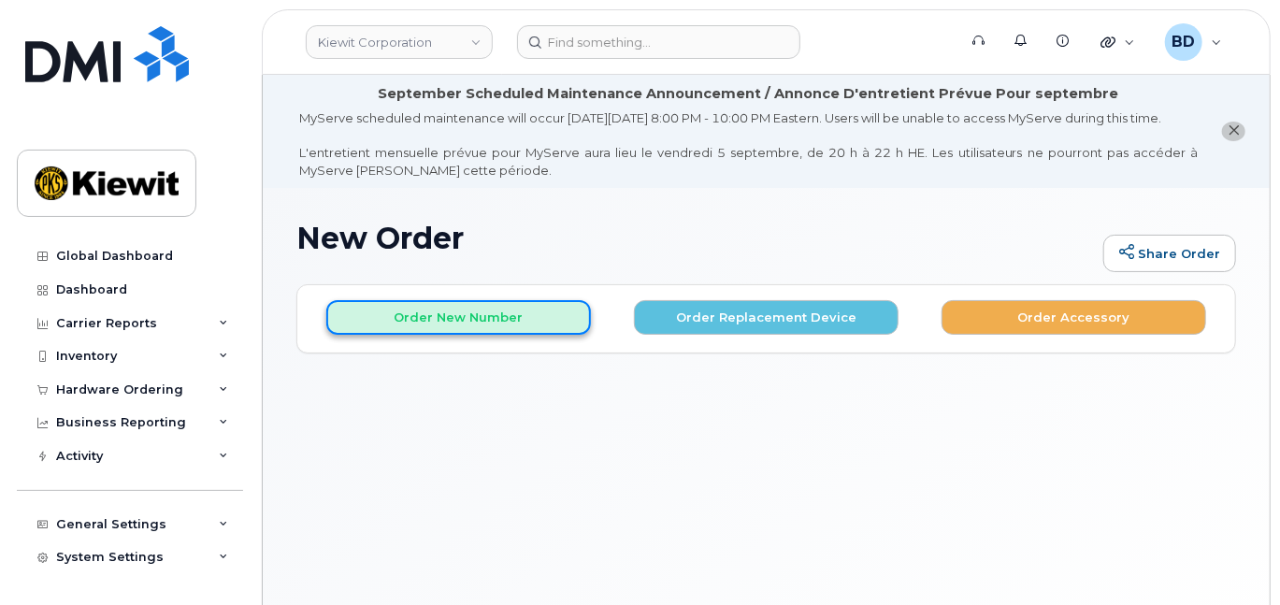
click at [447, 321] on button "Order New Number" at bounding box center [458, 317] width 265 height 35
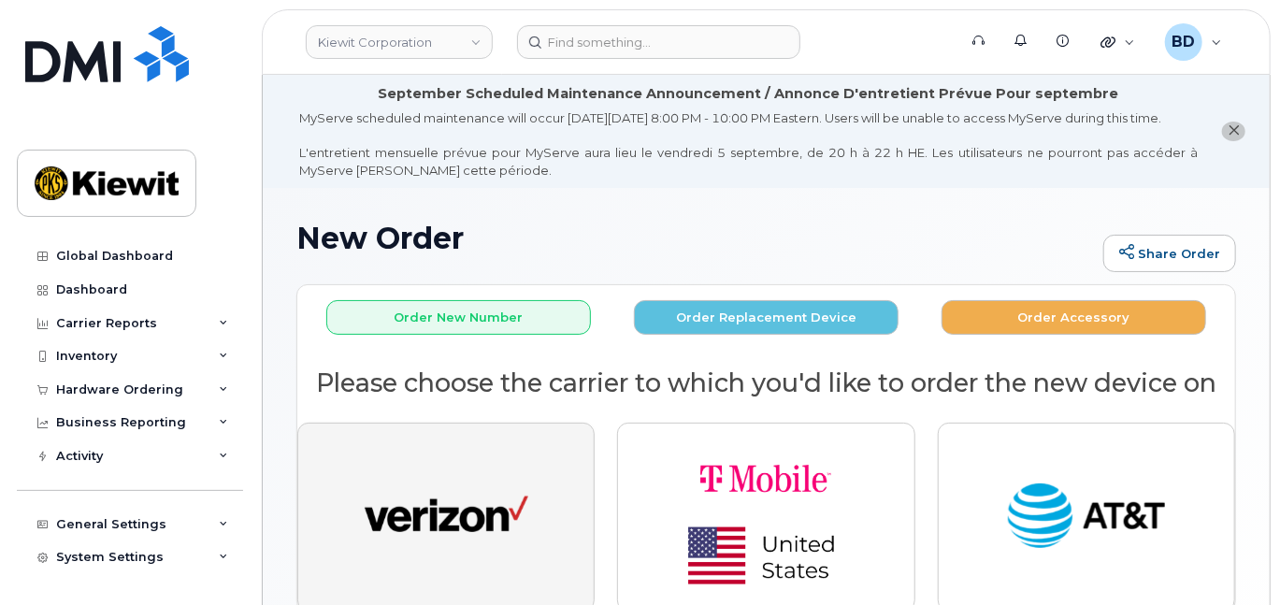
click at [447, 535] on img "button" at bounding box center [447, 517] width 164 height 84
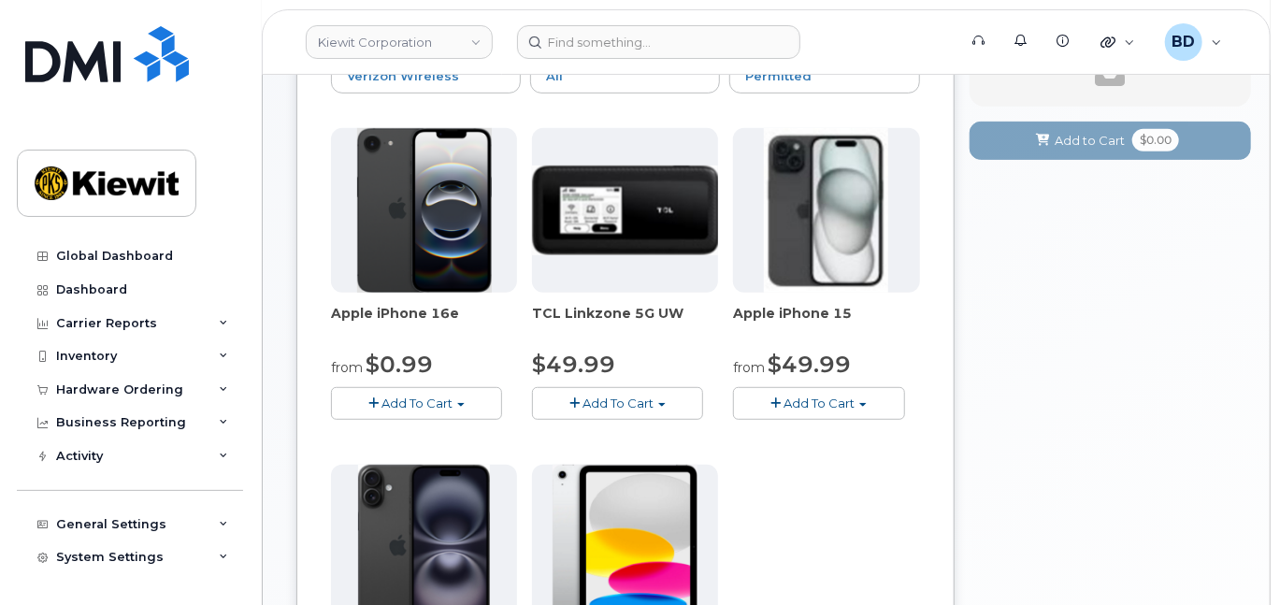
scroll to position [374, 0]
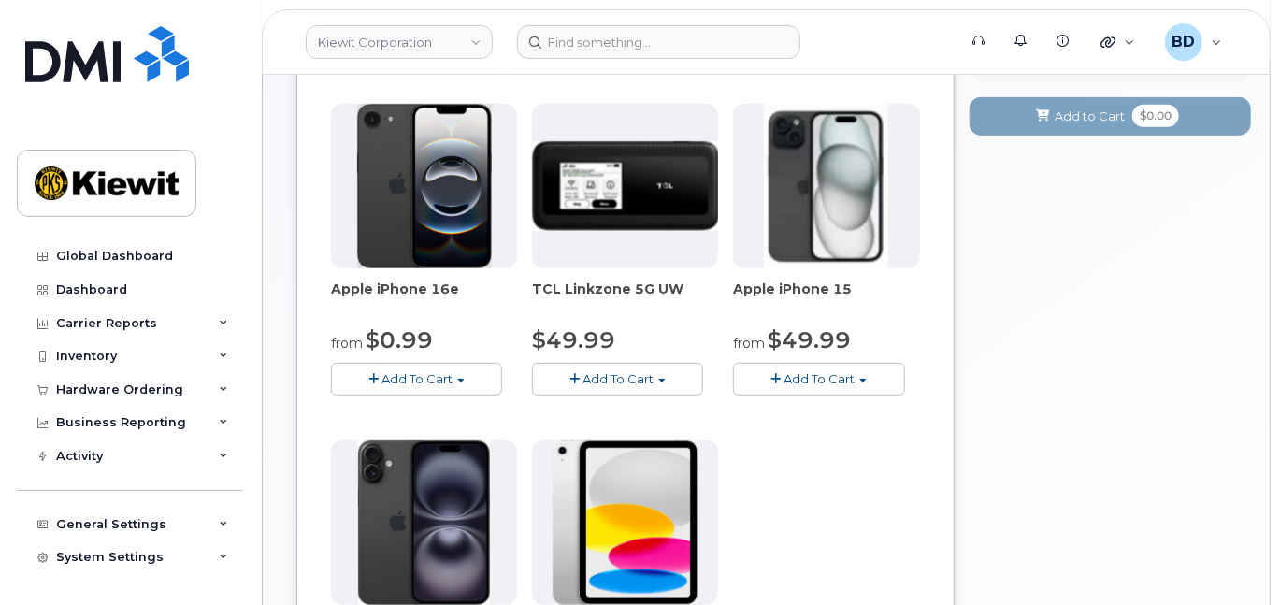
click at [816, 396] on button "Add To Cart" at bounding box center [818, 379] width 171 height 33
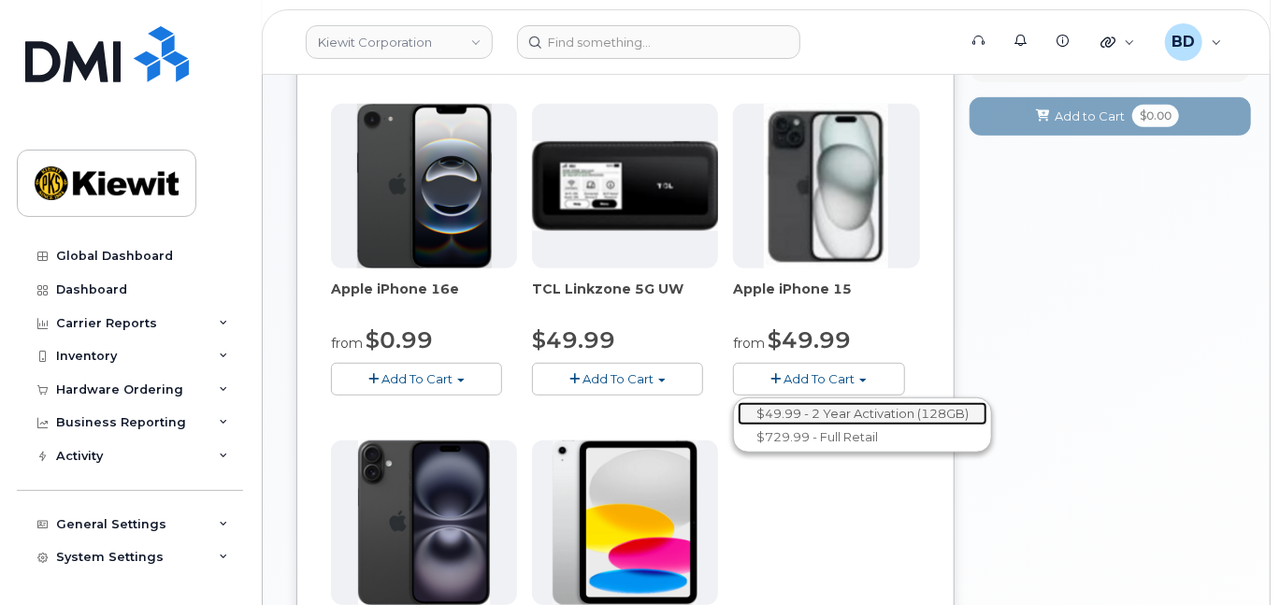
click at [812, 425] on link "$49.99 - 2 Year Activation (128GB)" at bounding box center [863, 413] width 250 height 23
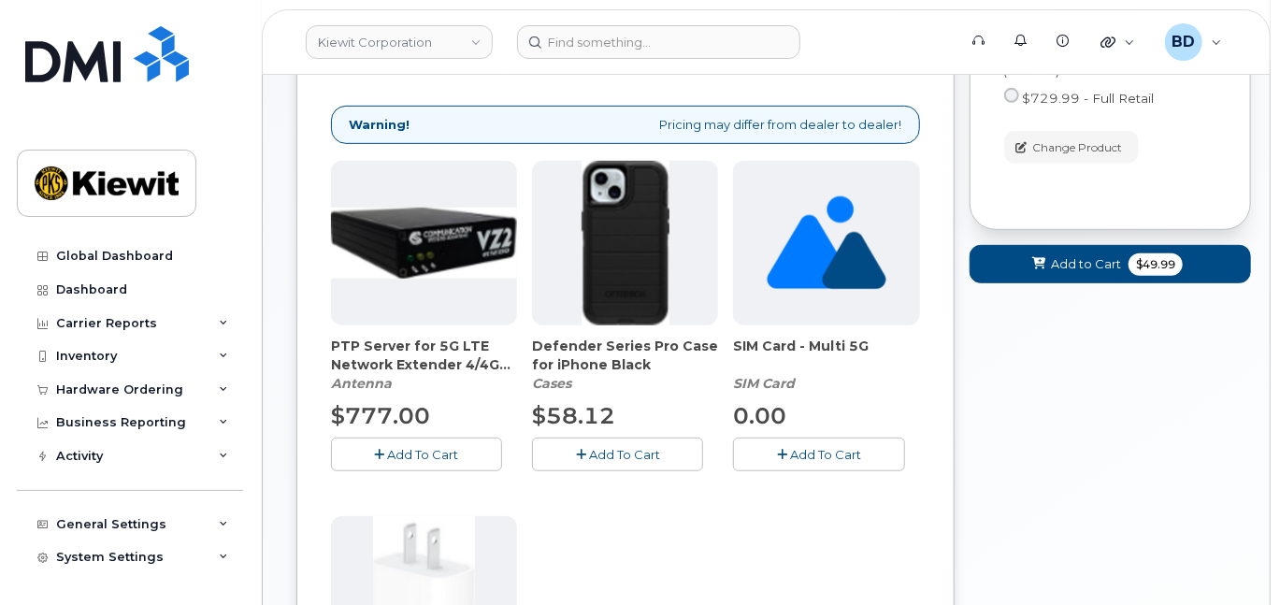
click at [595, 462] on span "Add To Cart" at bounding box center [624, 454] width 71 height 15
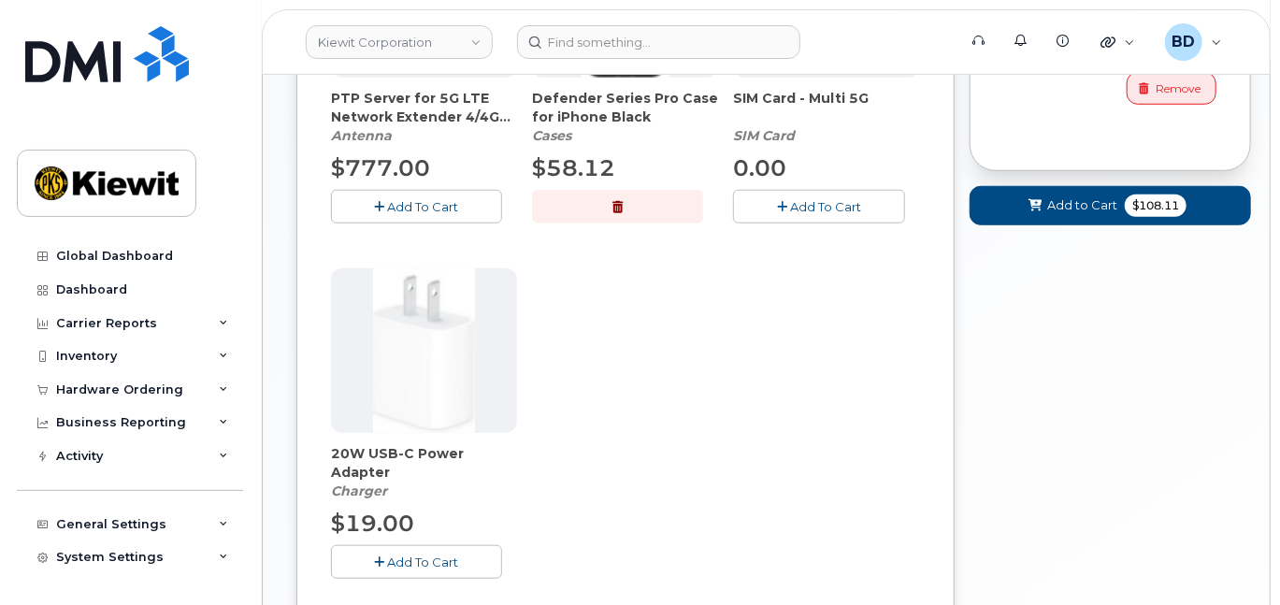
scroll to position [623, 0]
click at [428, 568] on span "Add To Cart" at bounding box center [423, 561] width 71 height 15
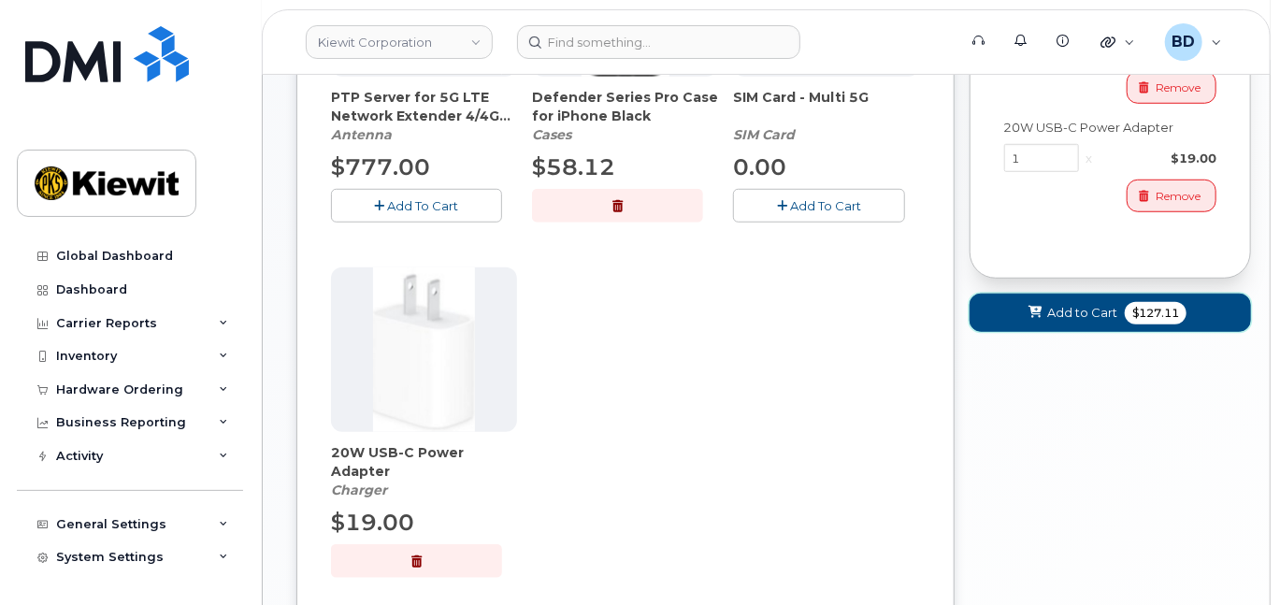
click at [1055, 322] on span "Add to Cart" at bounding box center [1082, 313] width 70 height 18
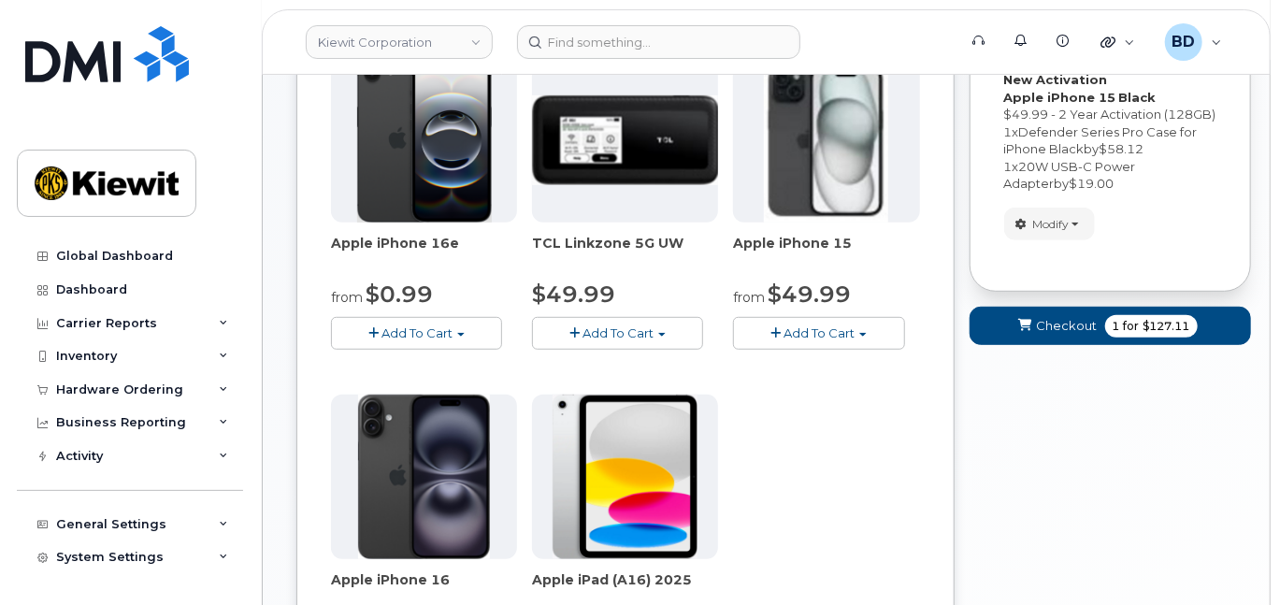
scroll to position [386, 0]
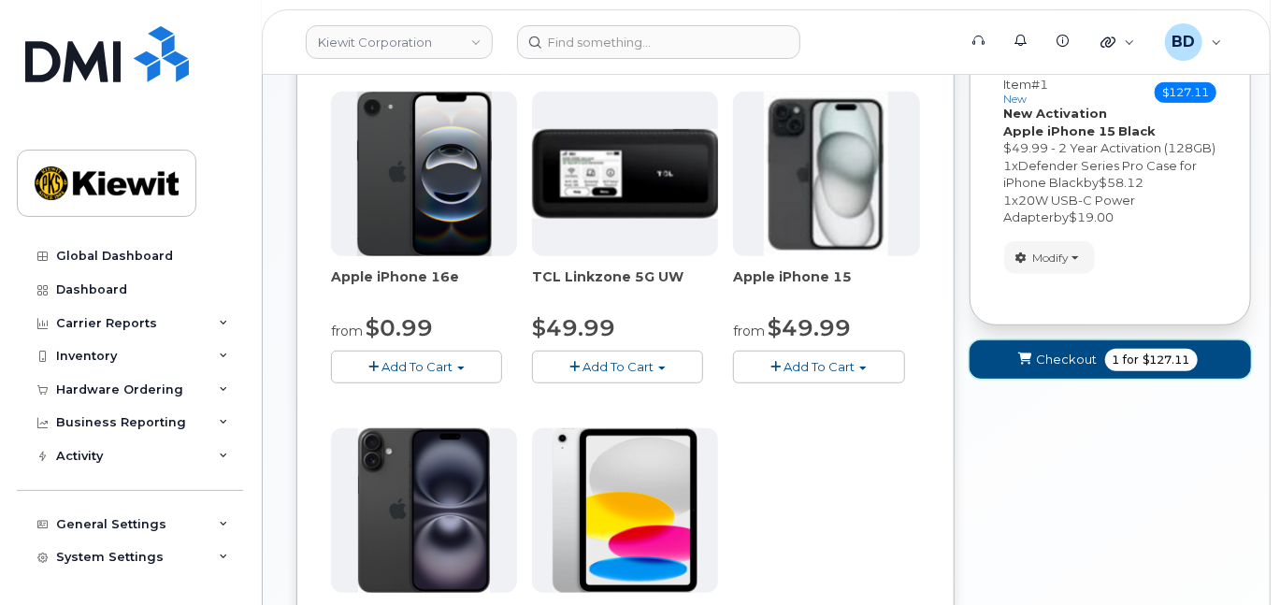
click at [1046, 368] on span "Checkout" at bounding box center [1067, 360] width 61 height 18
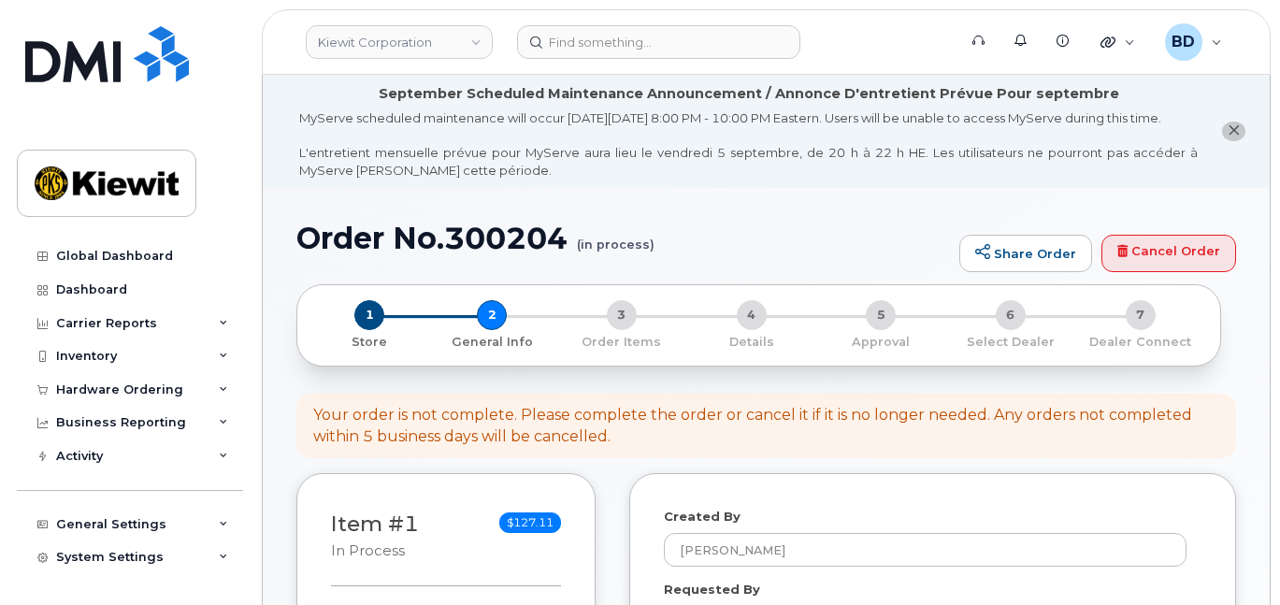
select select
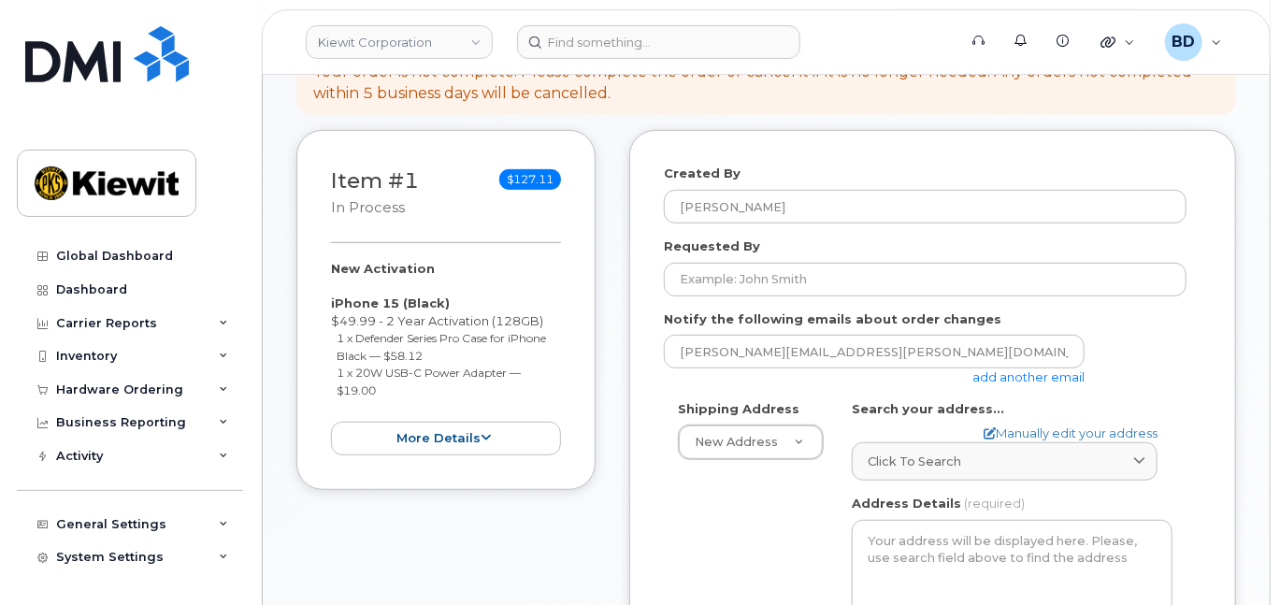
scroll to position [374, 0]
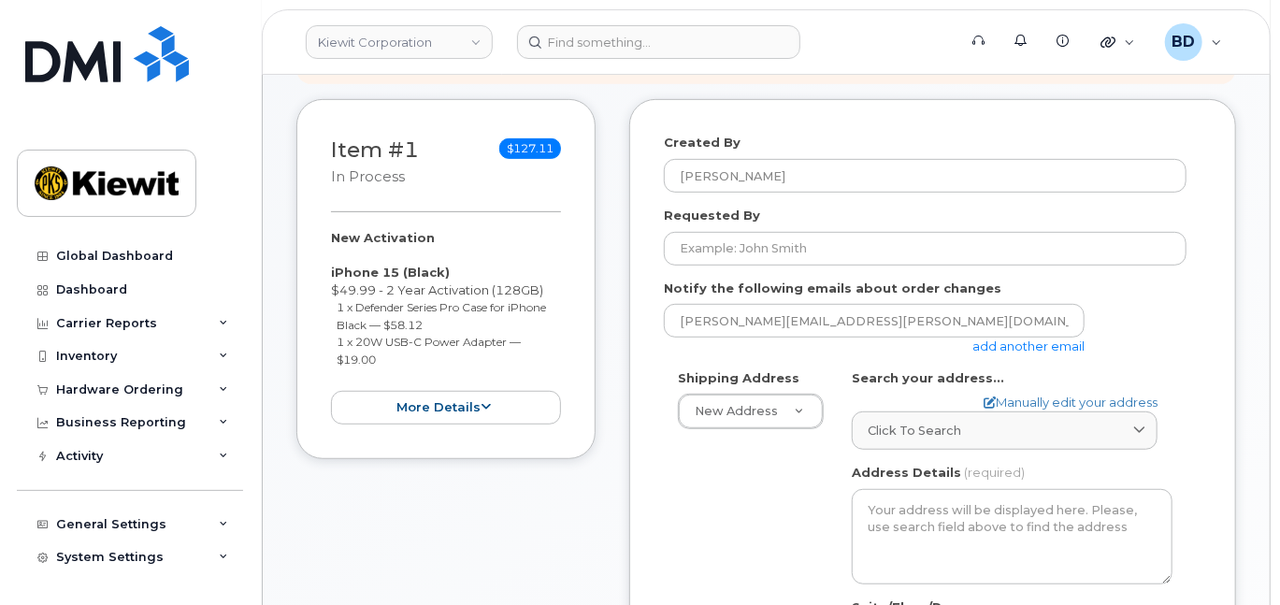
click at [1037, 353] on link "add another email" at bounding box center [1028, 345] width 112 height 15
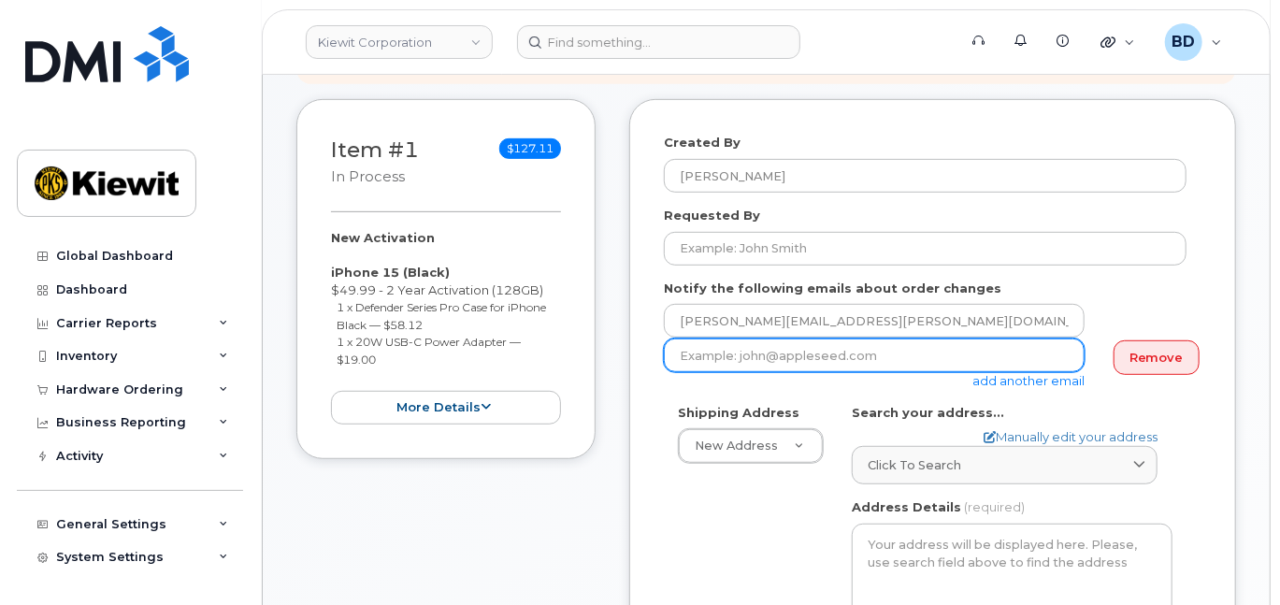
click at [766, 372] on input "email" at bounding box center [874, 355] width 421 height 34
paste input "jasmine.smith@kiewit.com"
type input "jasmine.smith@kiewit.com"
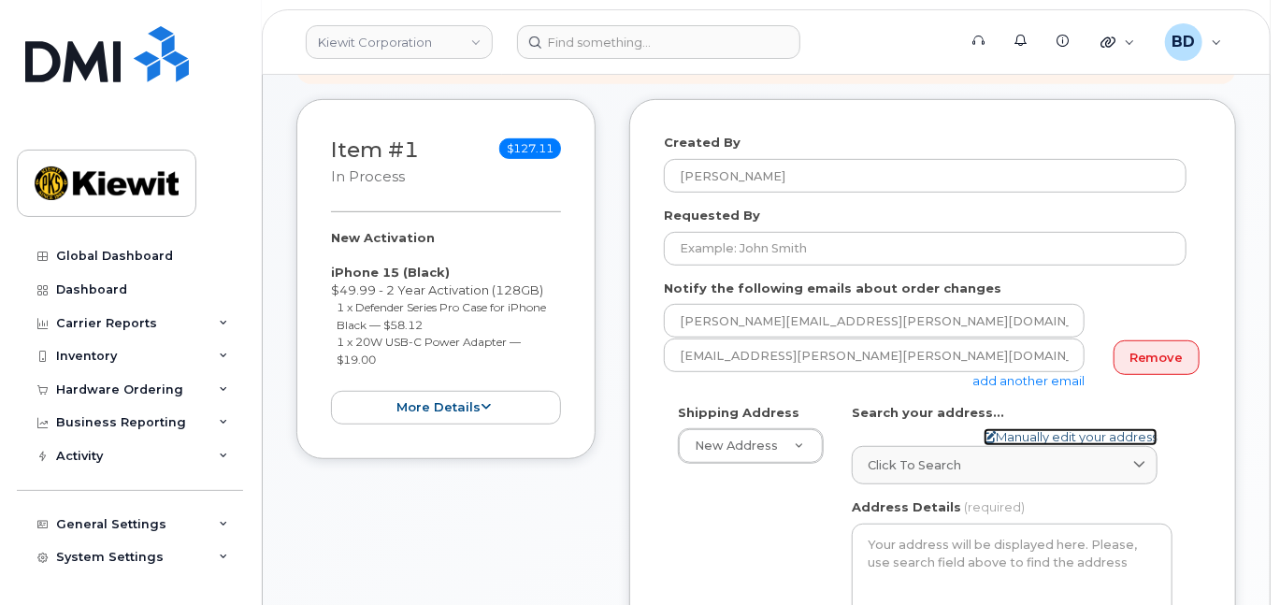
click at [1022, 446] on link "Manually edit your address" at bounding box center [1071, 437] width 174 height 18
select select
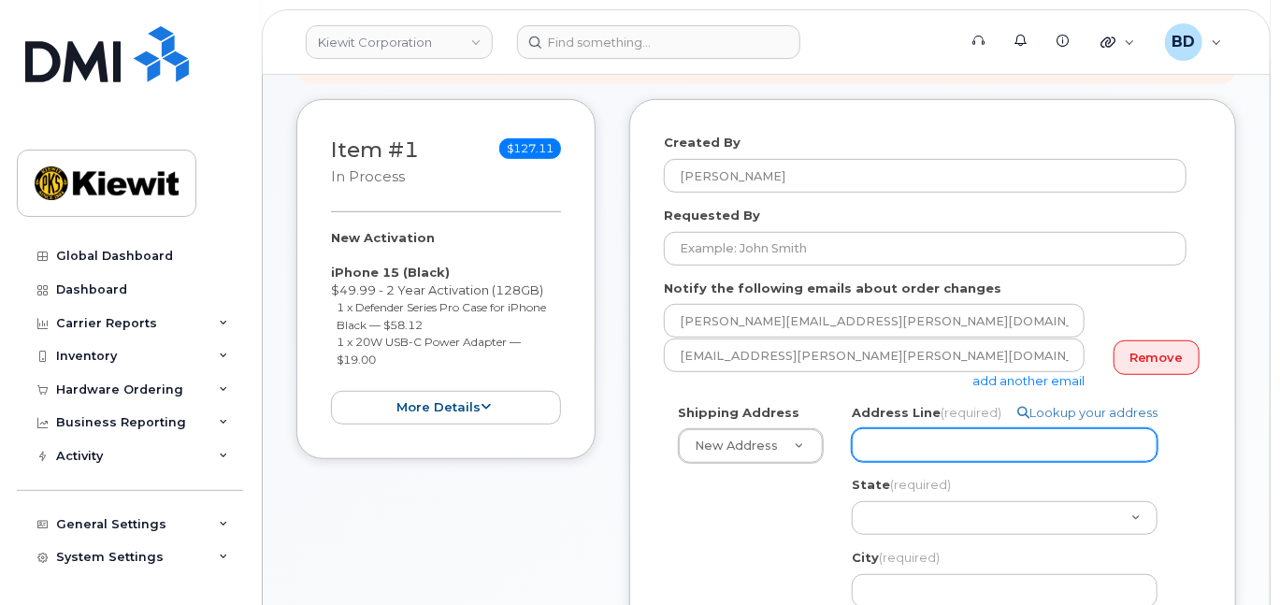
click at [885, 462] on input "Address Line (required)" at bounding box center [1005, 445] width 306 height 34
paste input "9701 Renner Blvd"
type input "9701 Renner Blvd"
select select
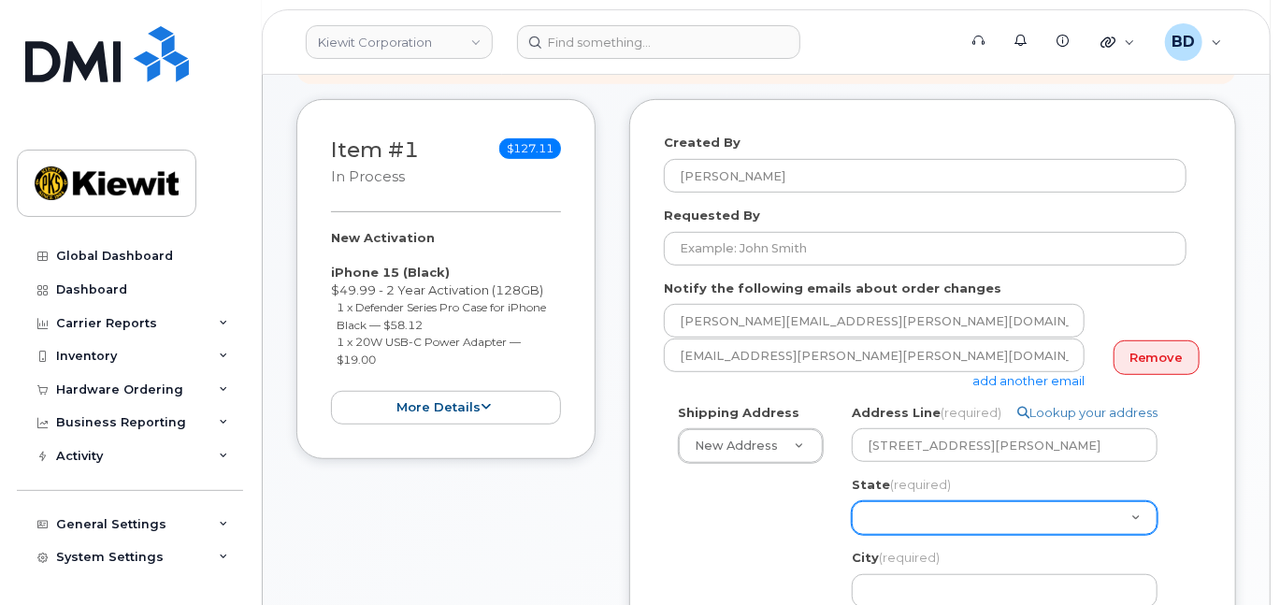
click at [897, 531] on select "Alabama Alaska American Samoa Arizona Arkansas California Colorado Connecticut …" at bounding box center [1005, 518] width 306 height 34
select select "KS"
click at [906, 531] on select "Alabama Alaska American Samoa Arizona Arkansas California Colorado Connecticut …" at bounding box center [1005, 518] width 306 height 34
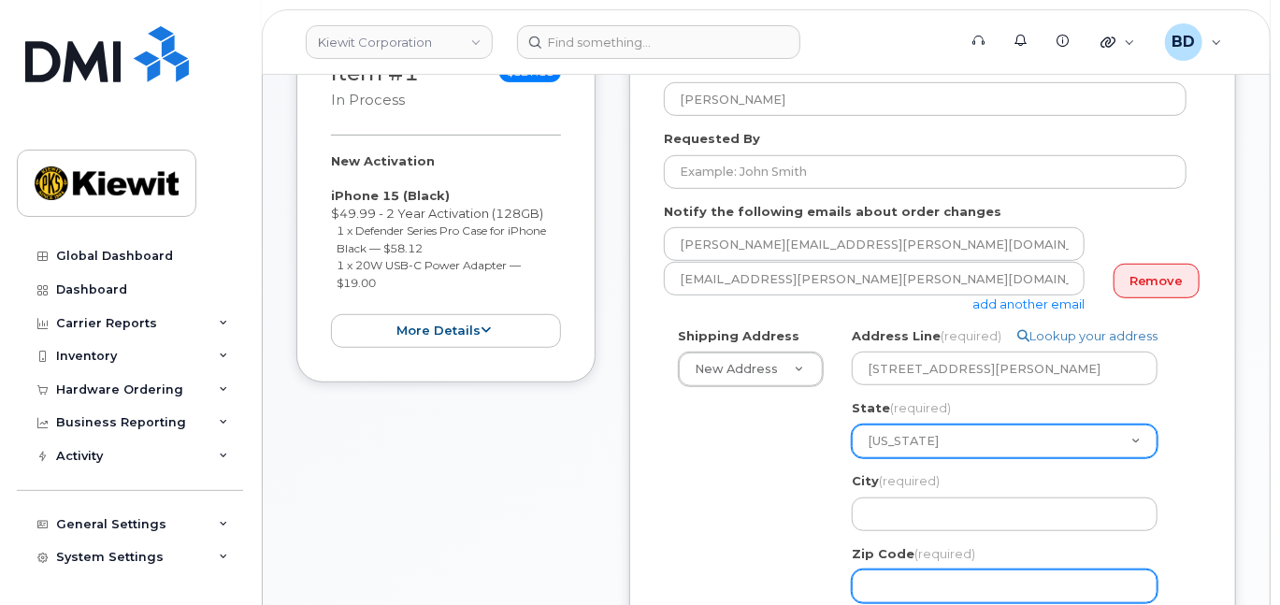
scroll to position [498, 0]
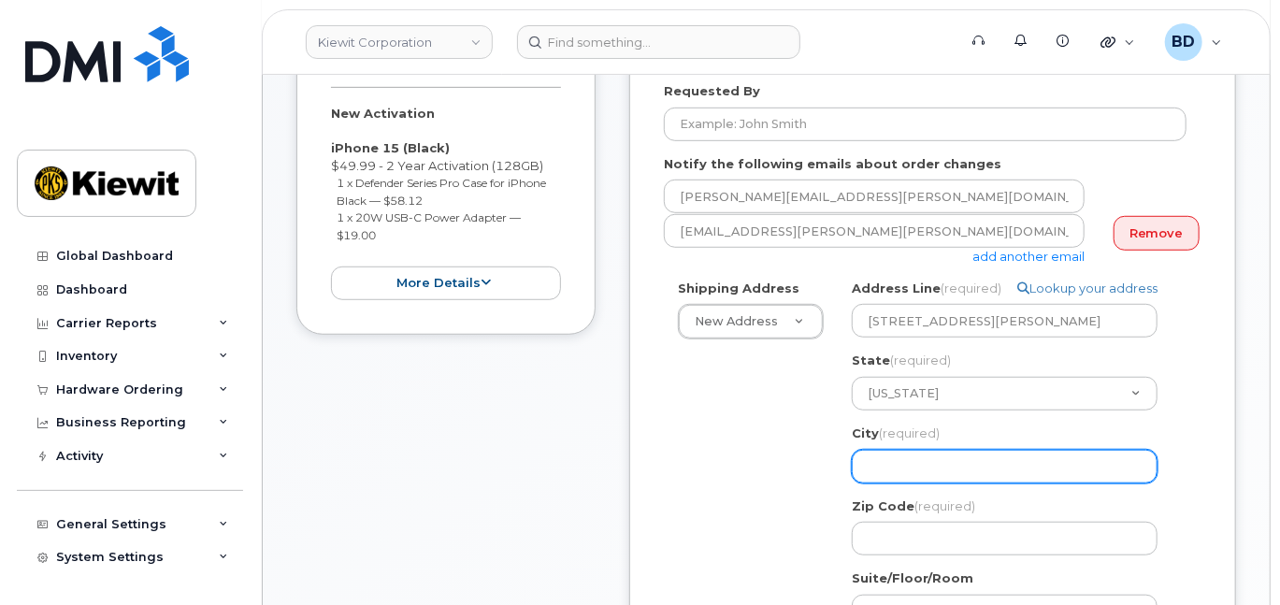
click at [877, 483] on input "City (required)" at bounding box center [1005, 467] width 306 height 34
select select
type input "L"
select select
type input "Le"
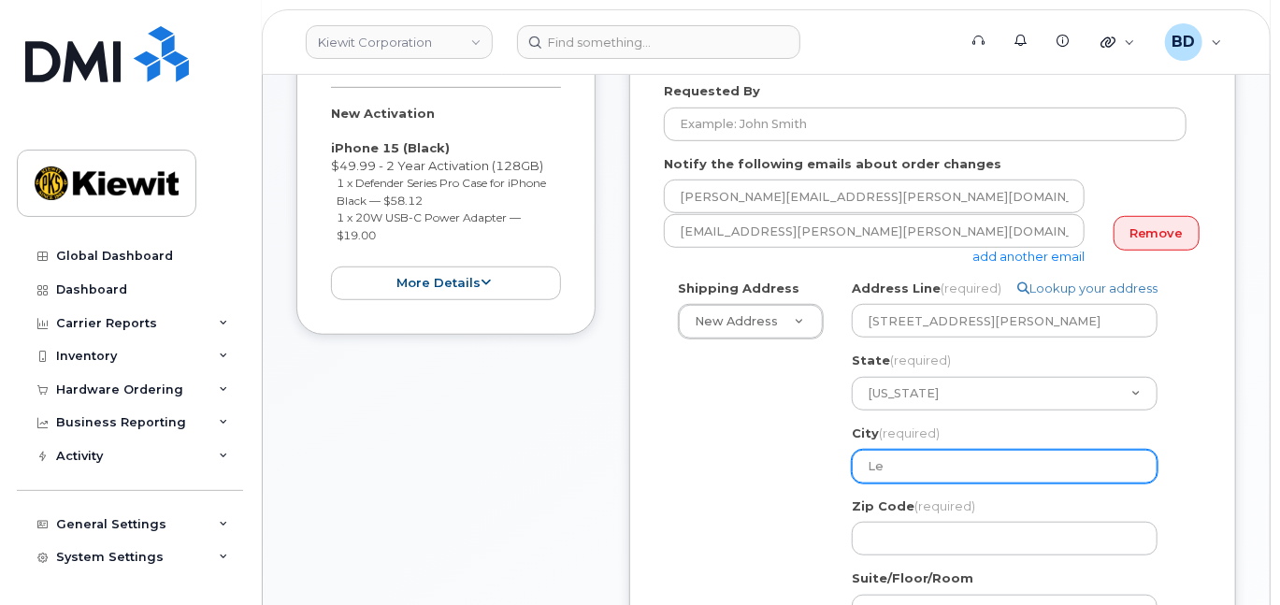
select select
type input "Len"
select select
type input "Lene"
select select
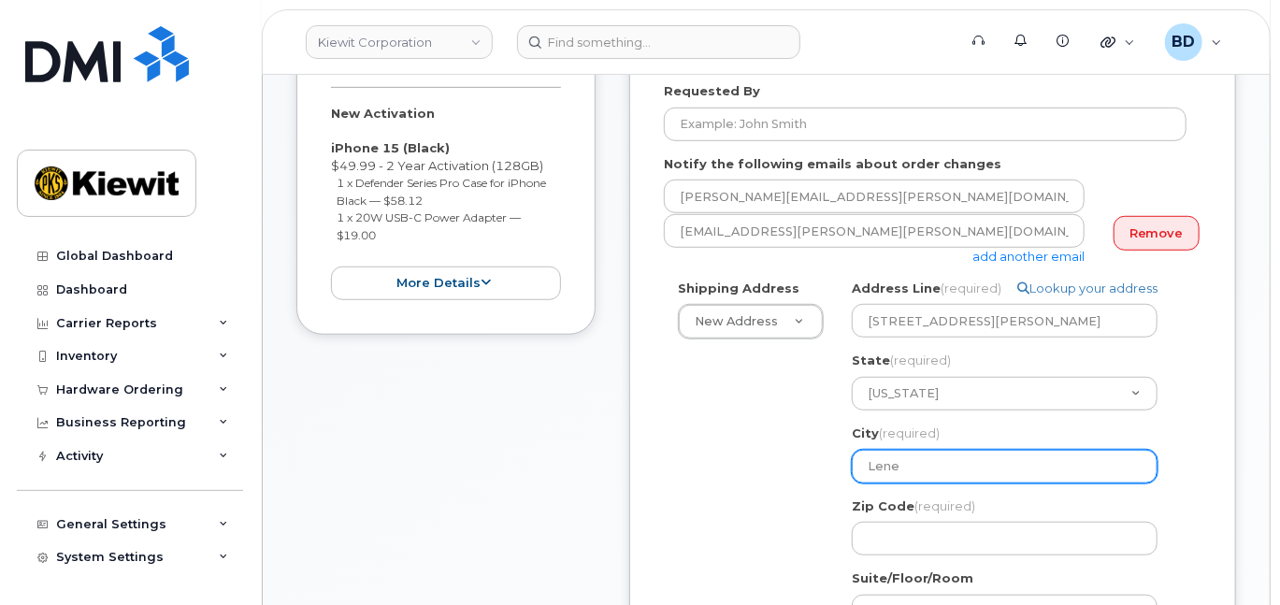
type input "Lenex"
select select
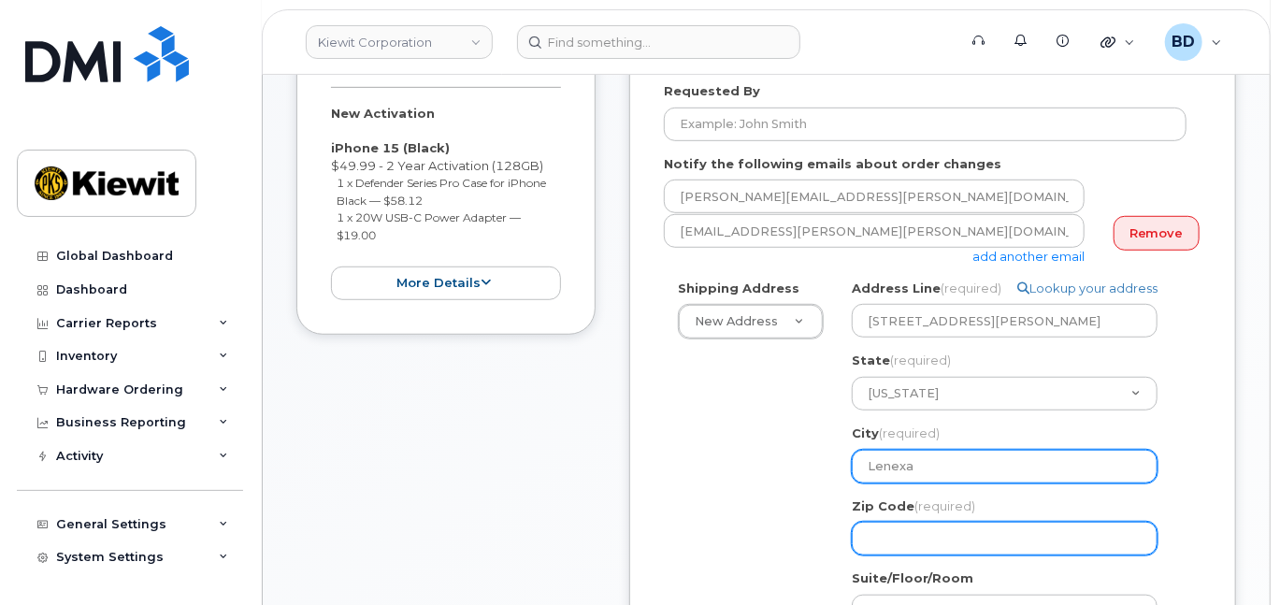
type input "Lenexa"
click at [896, 555] on input "Zip Code (required)" at bounding box center [1005, 539] width 306 height 34
select select
type input "6"
select select
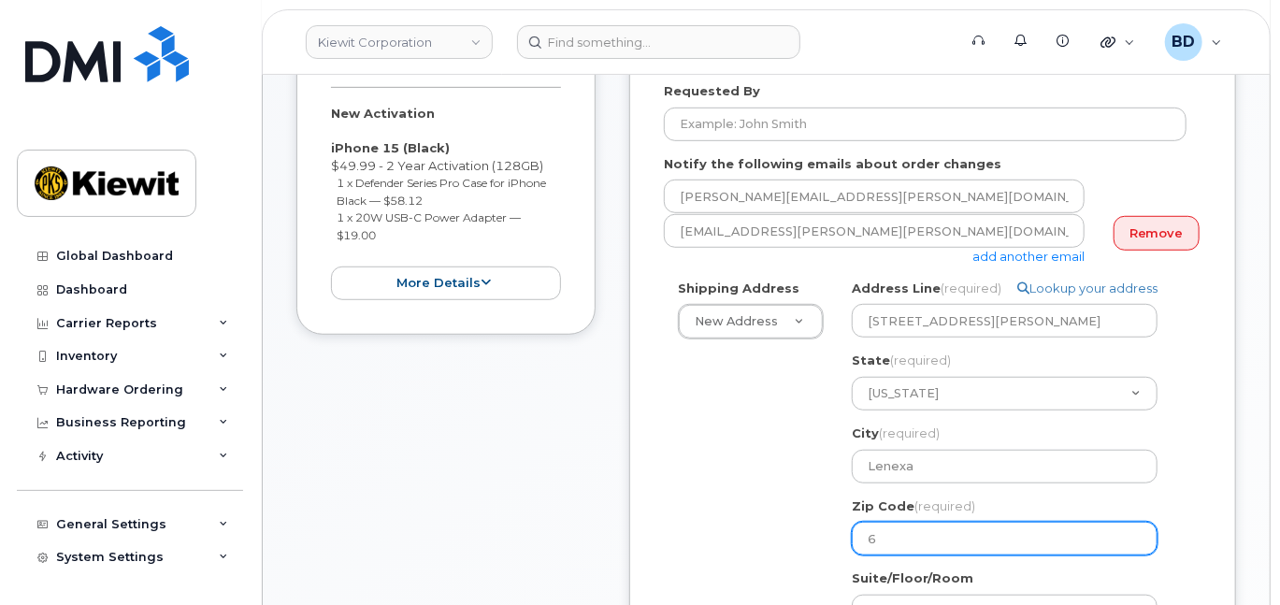
type input "66"
select select
type input "662"
select select
type input "6621"
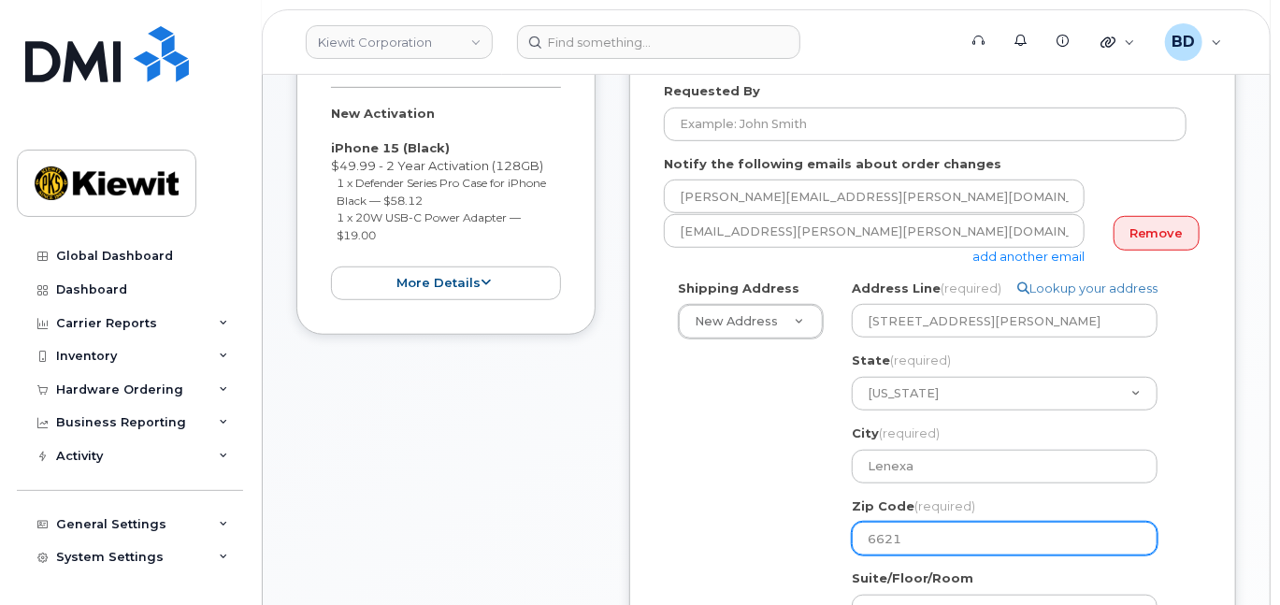
select select
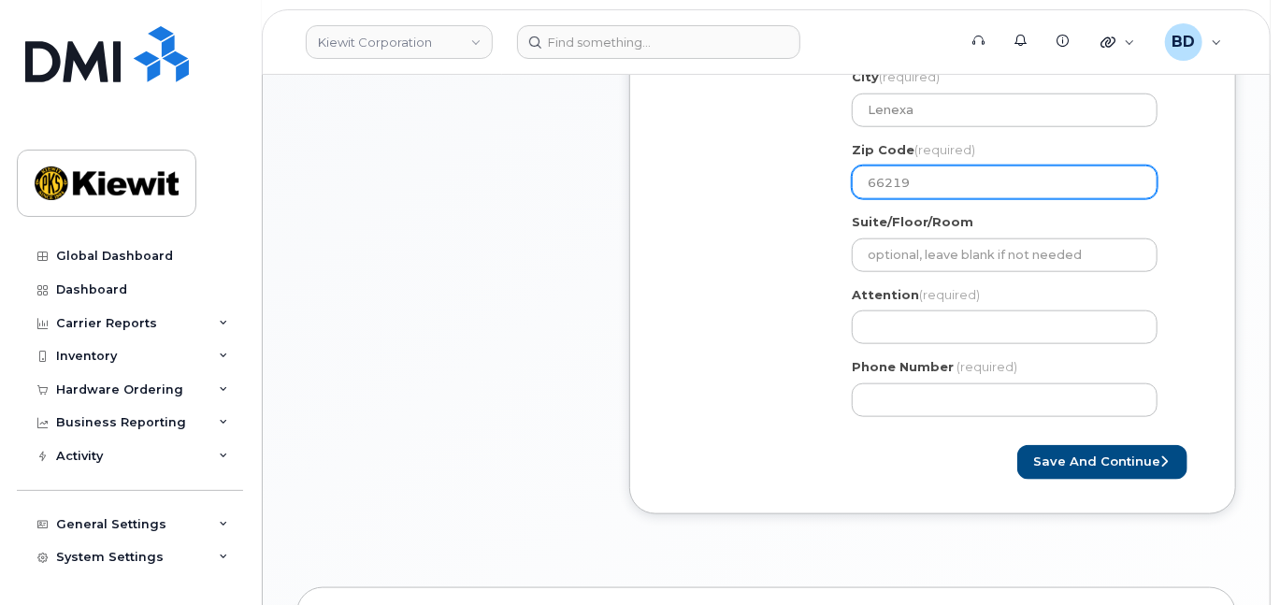
scroll to position [872, 0]
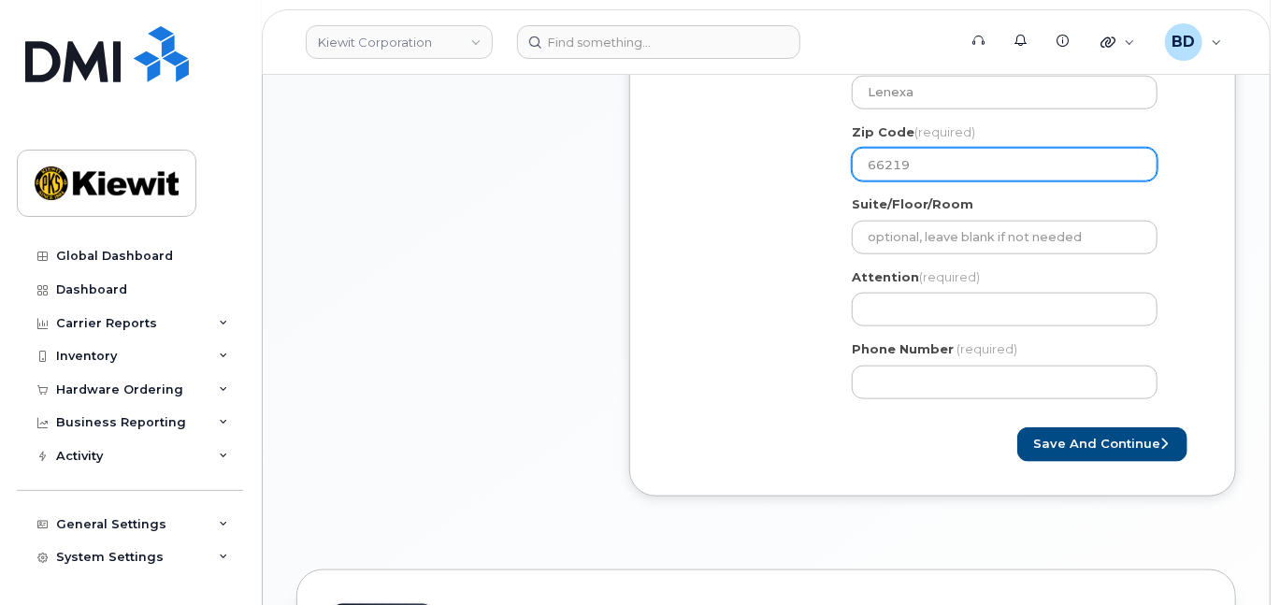
type input "66219"
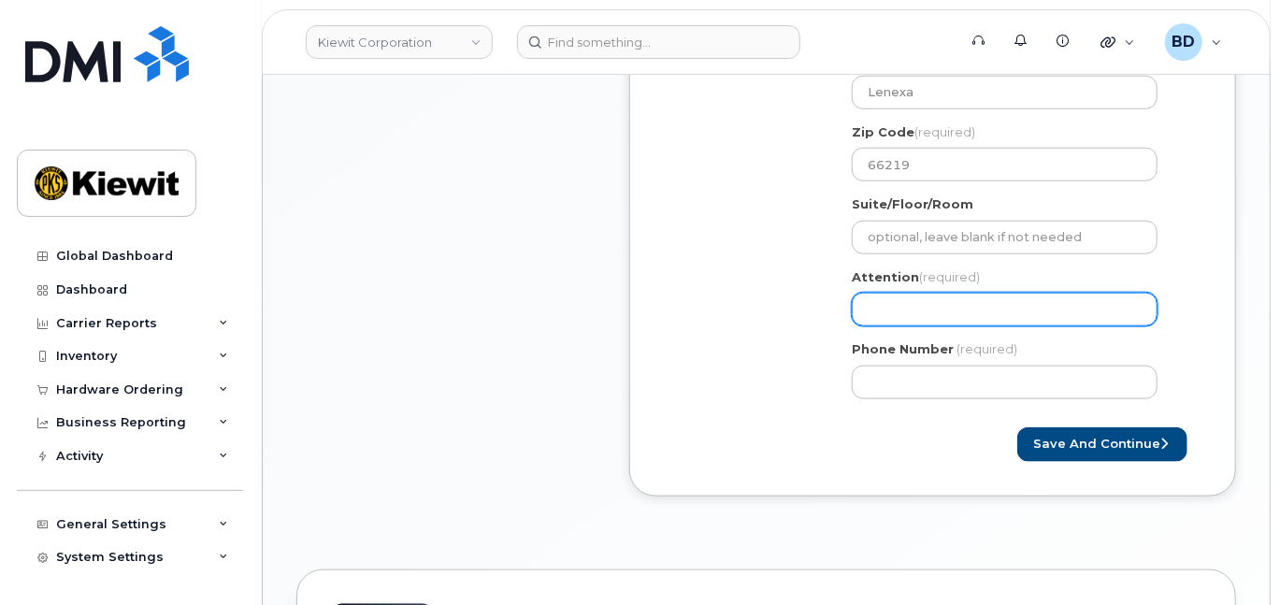
paste input "Nick.Stephani"
select select
type input "Nick.Stephani"
click at [872, 323] on input "Nick.Stephani" at bounding box center [1005, 310] width 306 height 34
select select
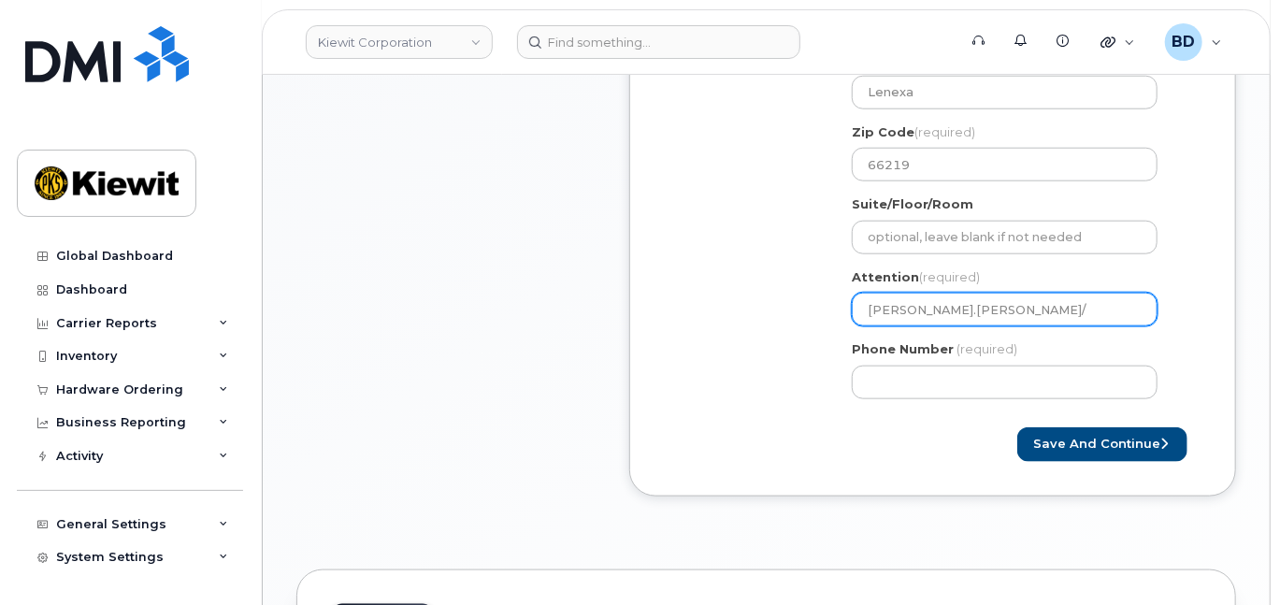
type input "Nick.Stephani/"
click at [966, 321] on input "Nick.Stephani/" at bounding box center [1005, 310] width 306 height 34
paste input "Dakota Riggs"
select select
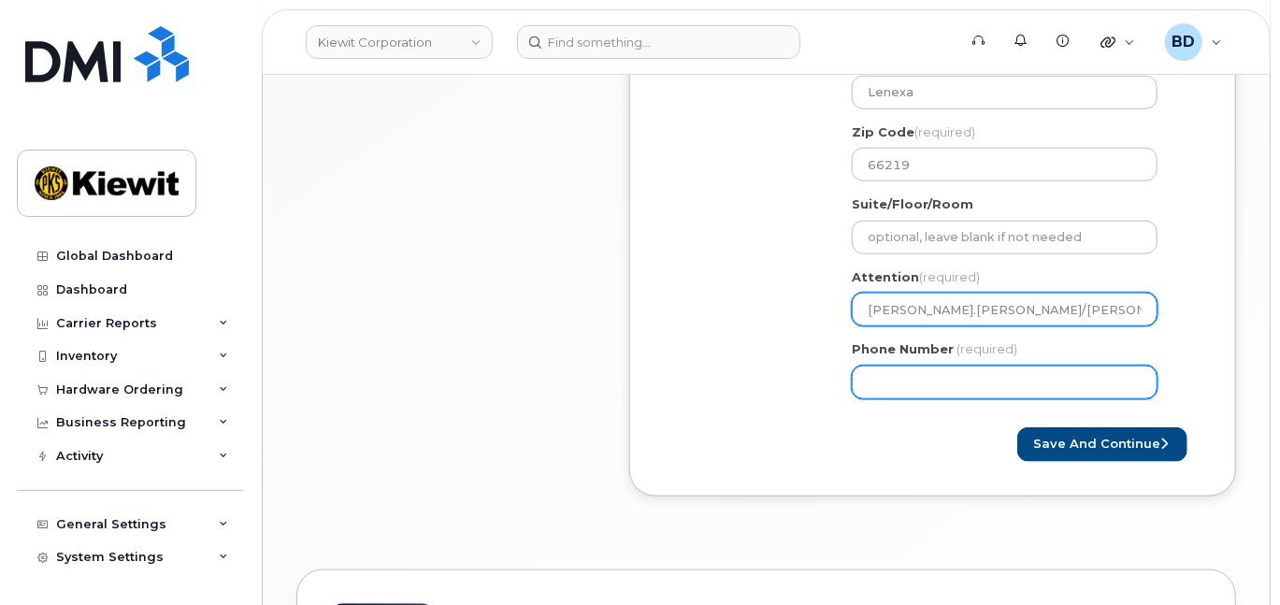
type input "Nick.Stephani/Dakota Riggs"
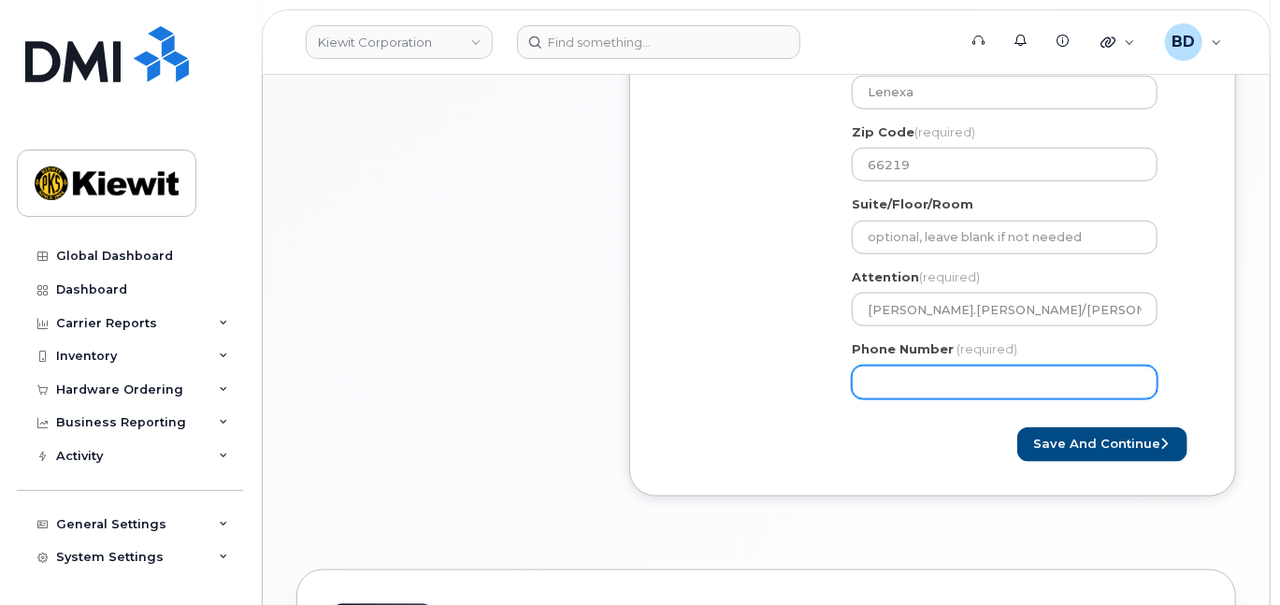
click at [896, 388] on input "Phone Number" at bounding box center [1005, 383] width 306 height 34
type input "8777727707"
select select
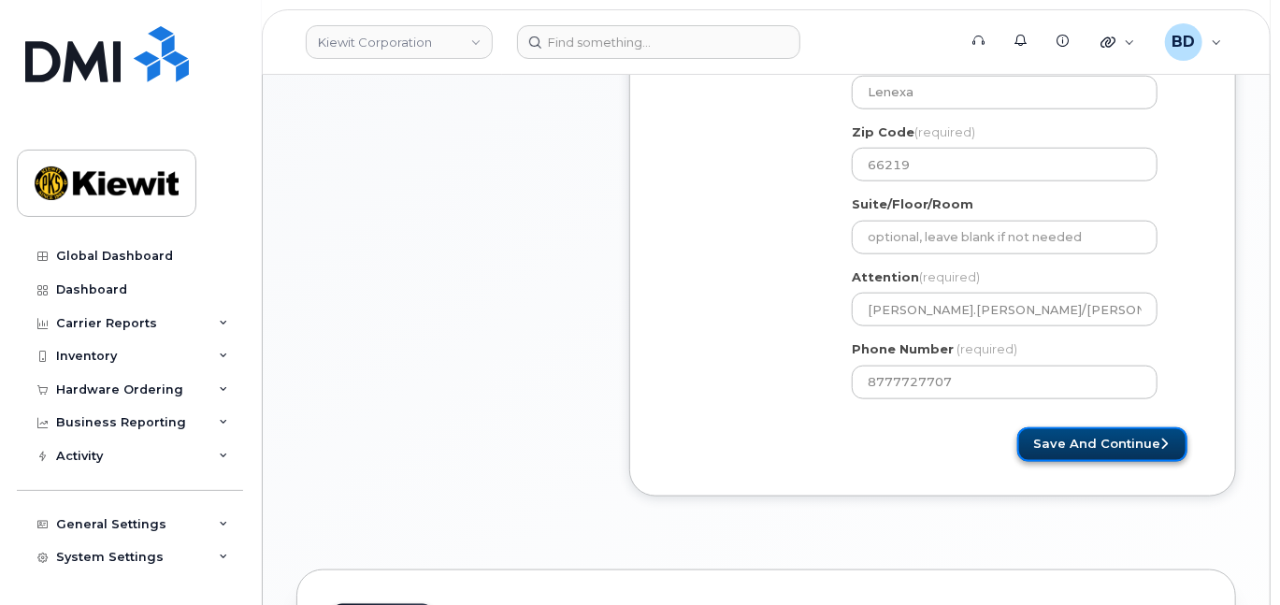
click at [1077, 461] on button "Save and Continue" at bounding box center [1102, 444] width 170 height 35
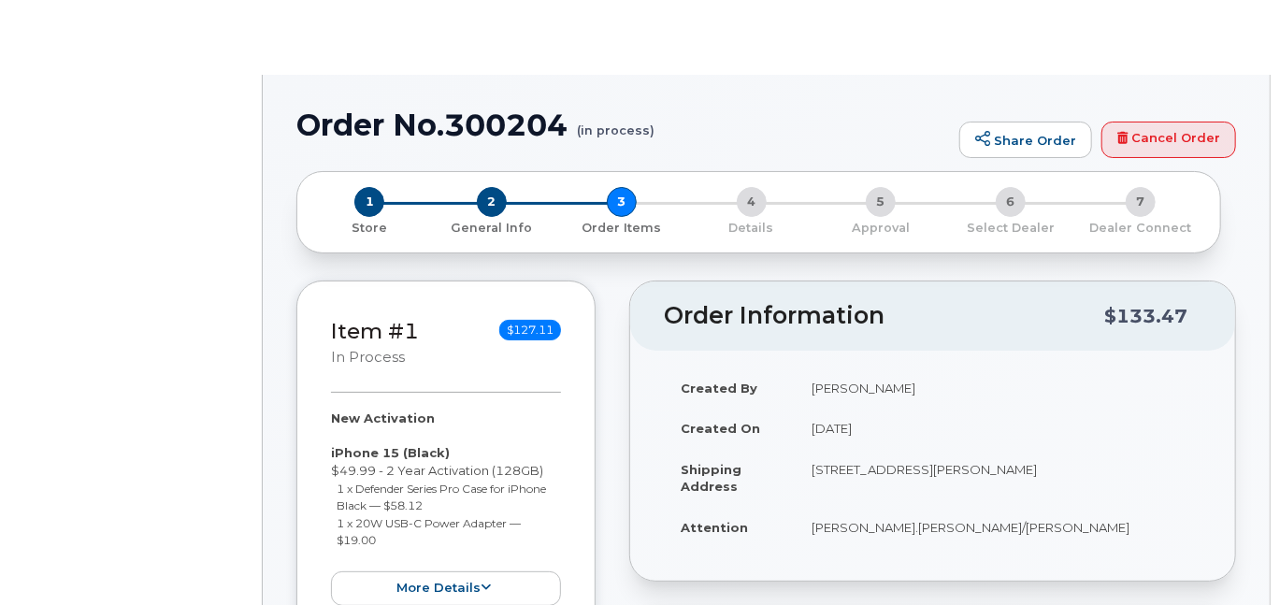
radio input "true"
select select
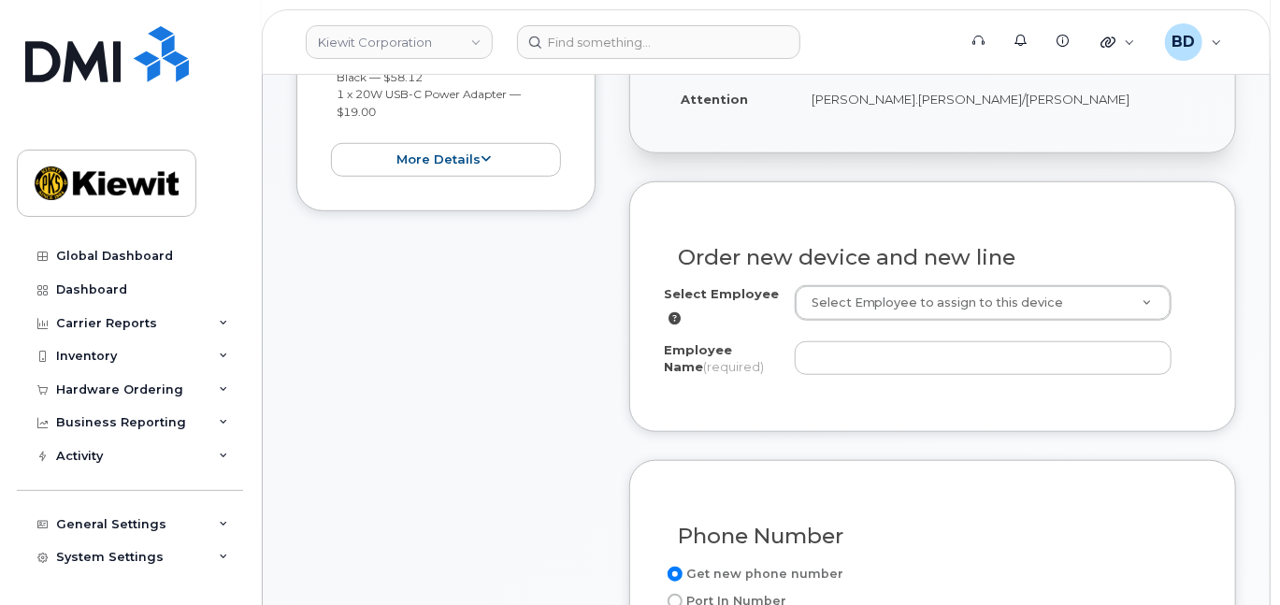
scroll to position [623, 0]
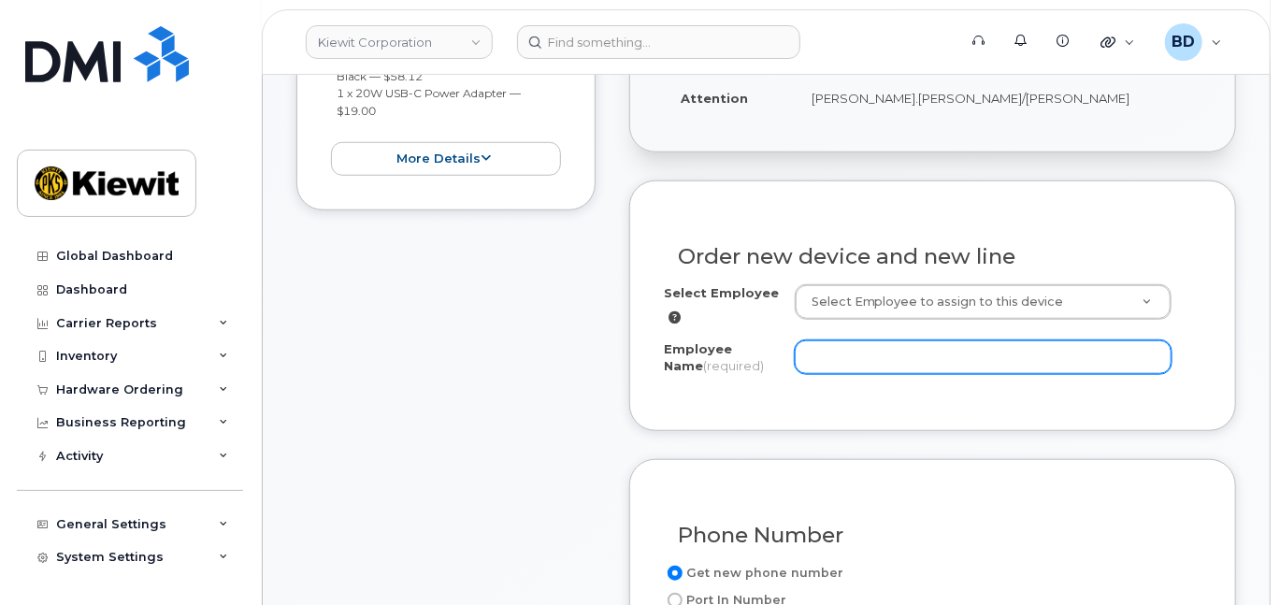
click at [896, 374] on input "Employee Name (required)" at bounding box center [983, 357] width 377 height 34
paste input "[PERSON_NAME]"
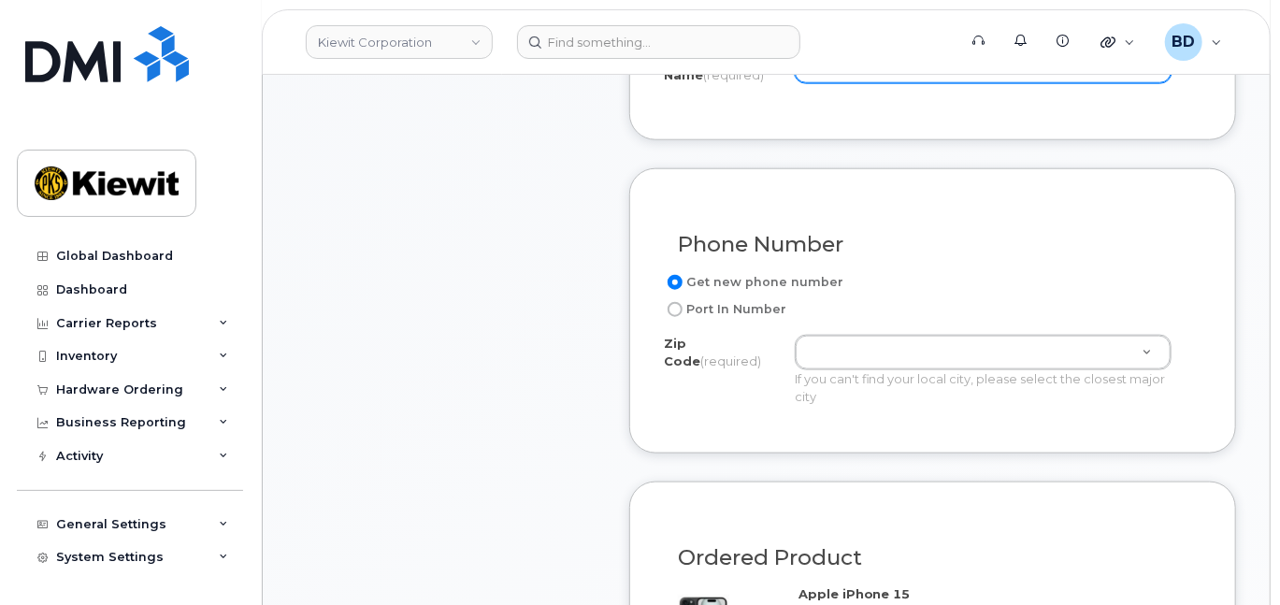
scroll to position [997, 0]
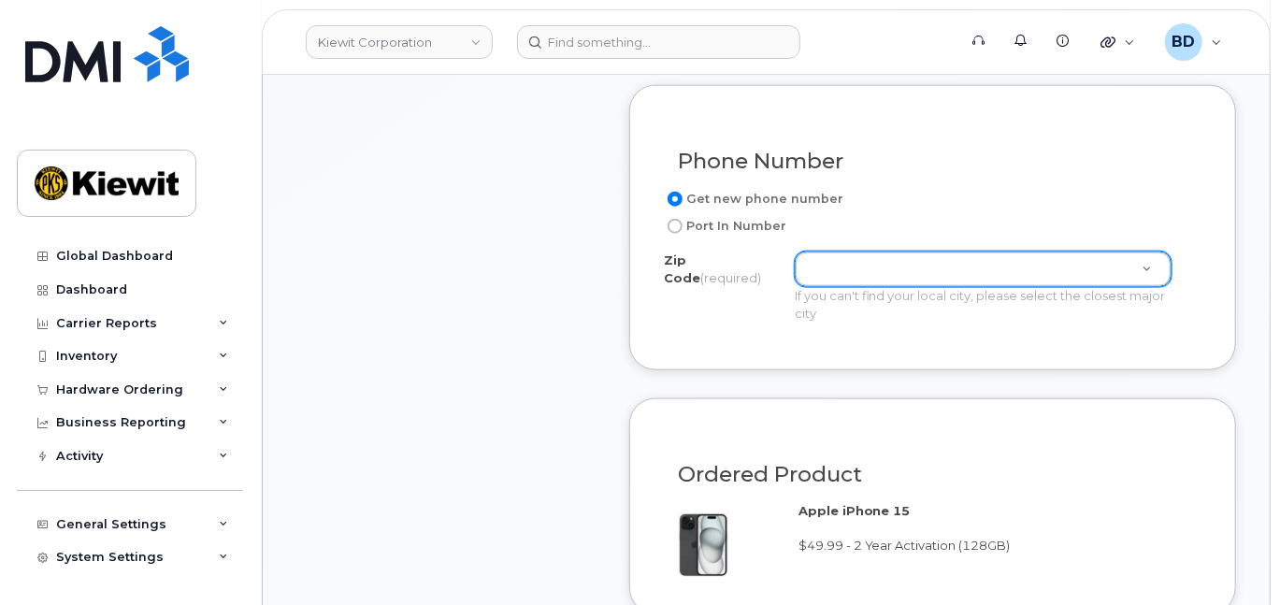
type input "[PERSON_NAME]"
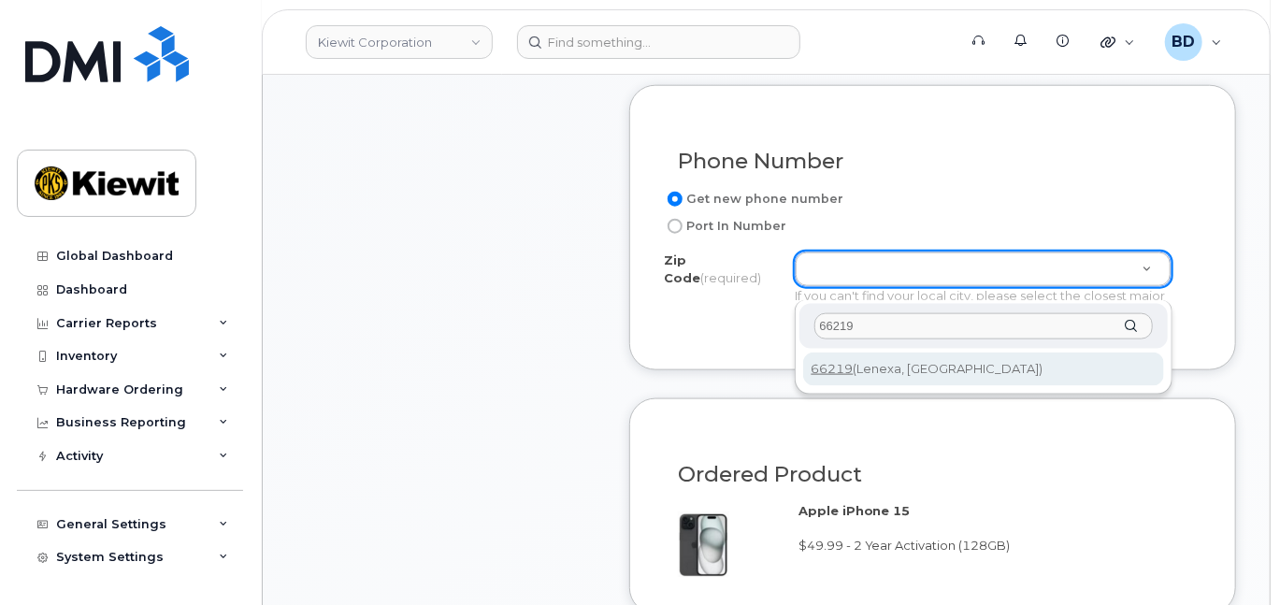
type input "66219"
type input "66219 (Lenexa, KS)"
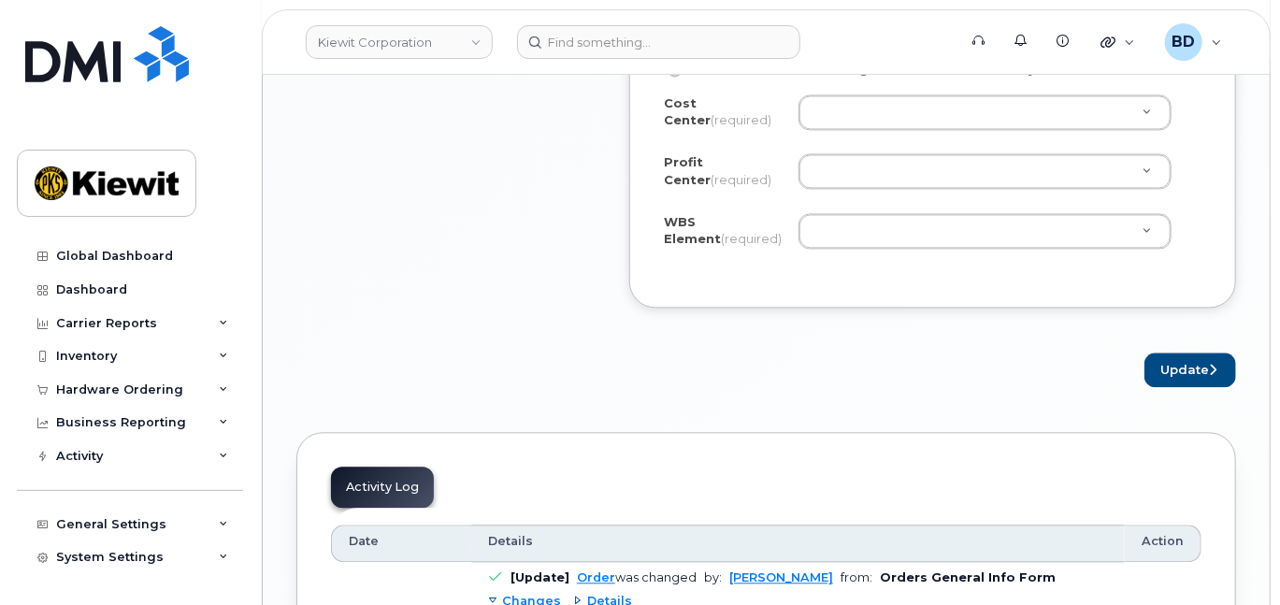
scroll to position [1620, 0]
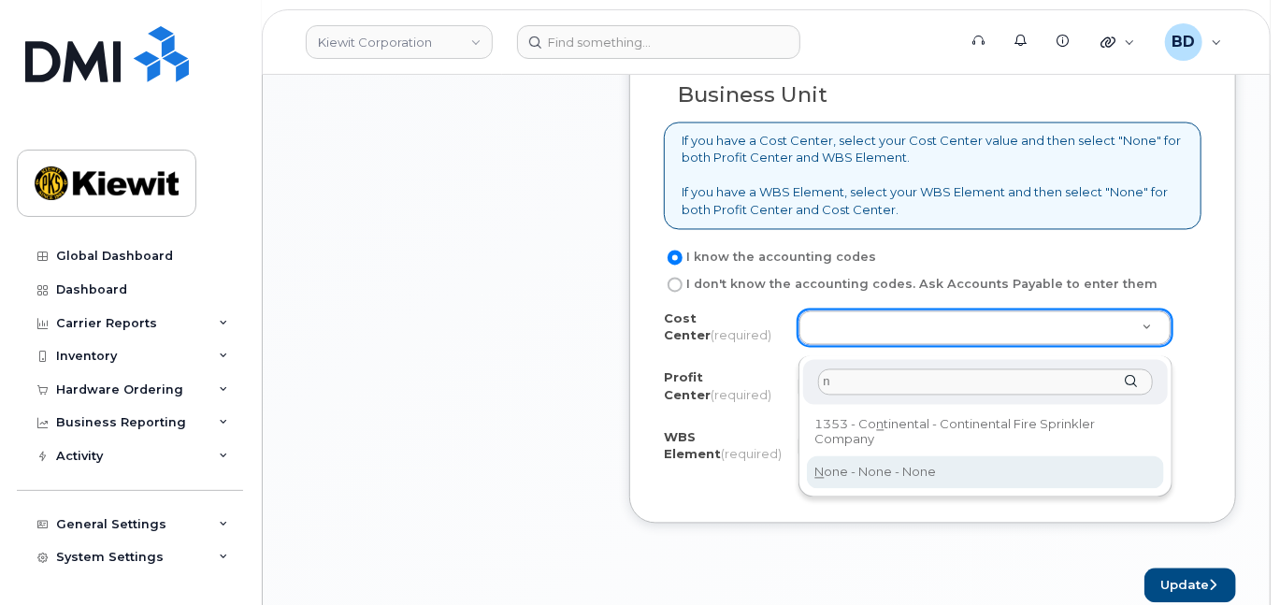
type input "n"
type input "None"
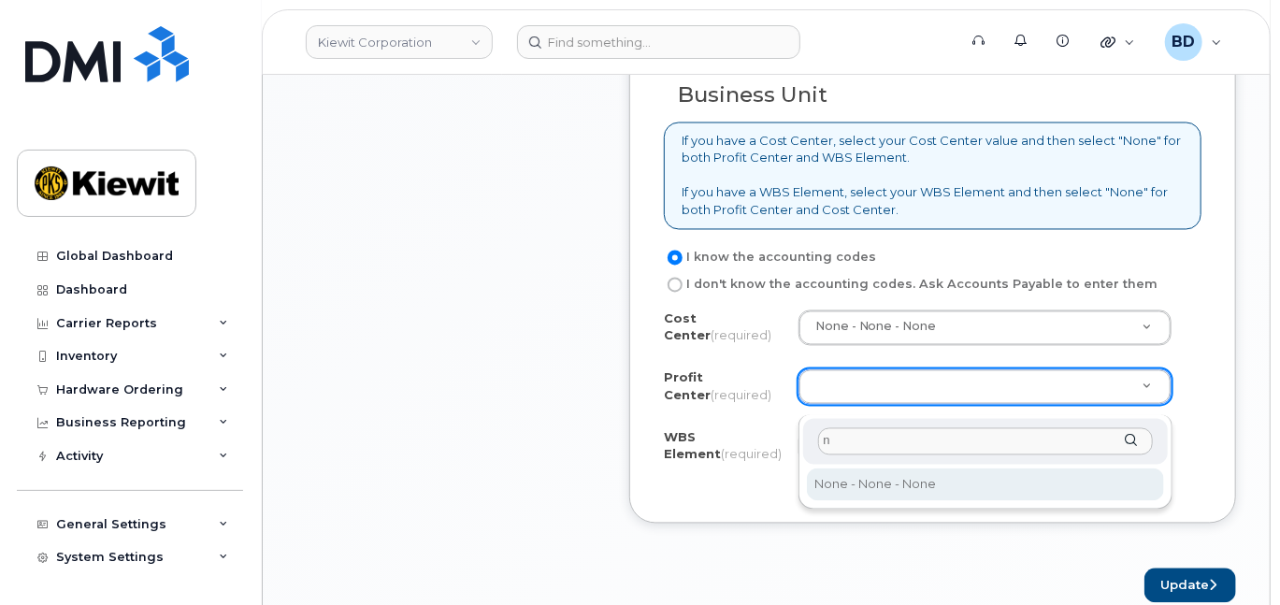
type input "n"
select select "None"
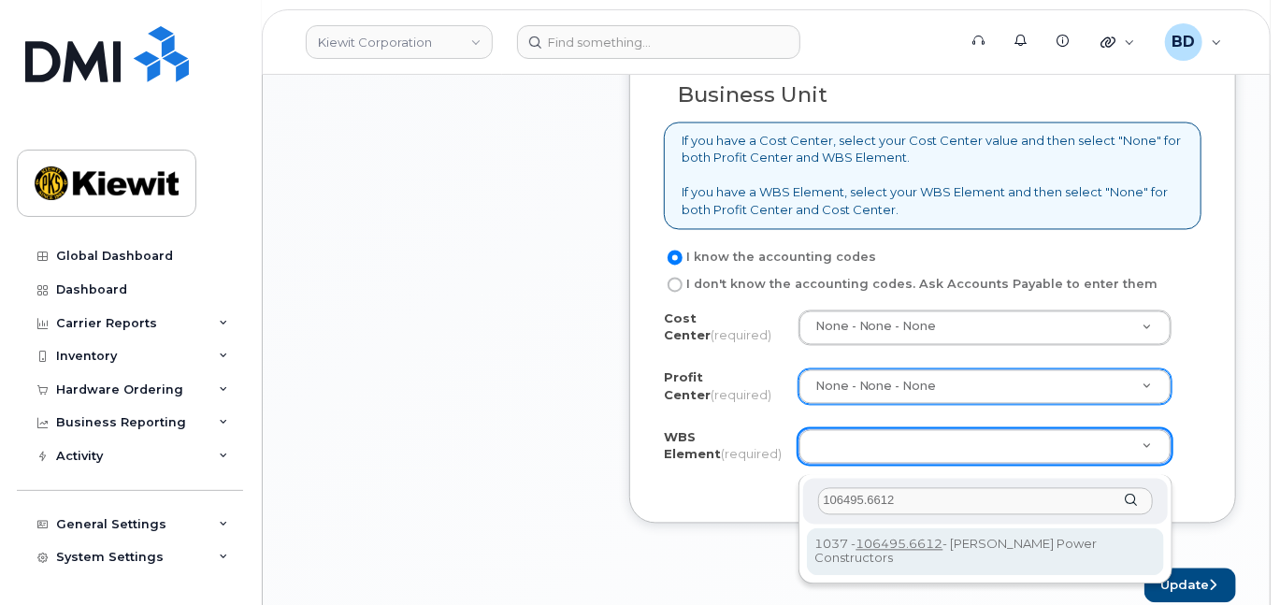
type input "106495.6612"
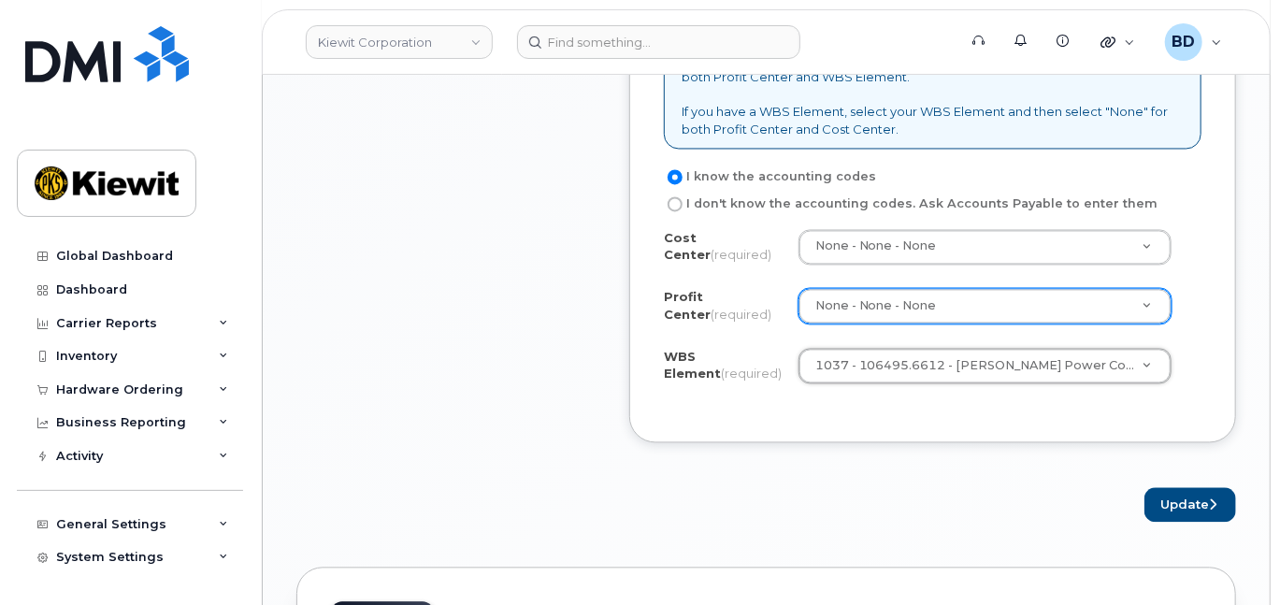
scroll to position [1745, 0]
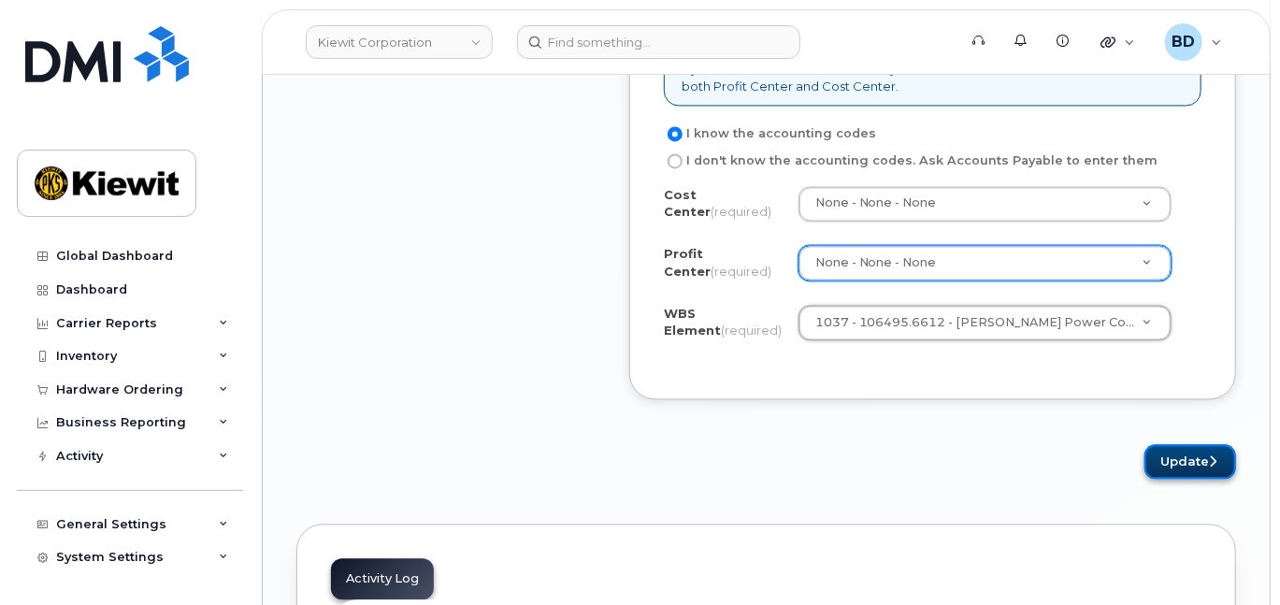
click at [1210, 462] on button "Update" at bounding box center [1190, 461] width 92 height 35
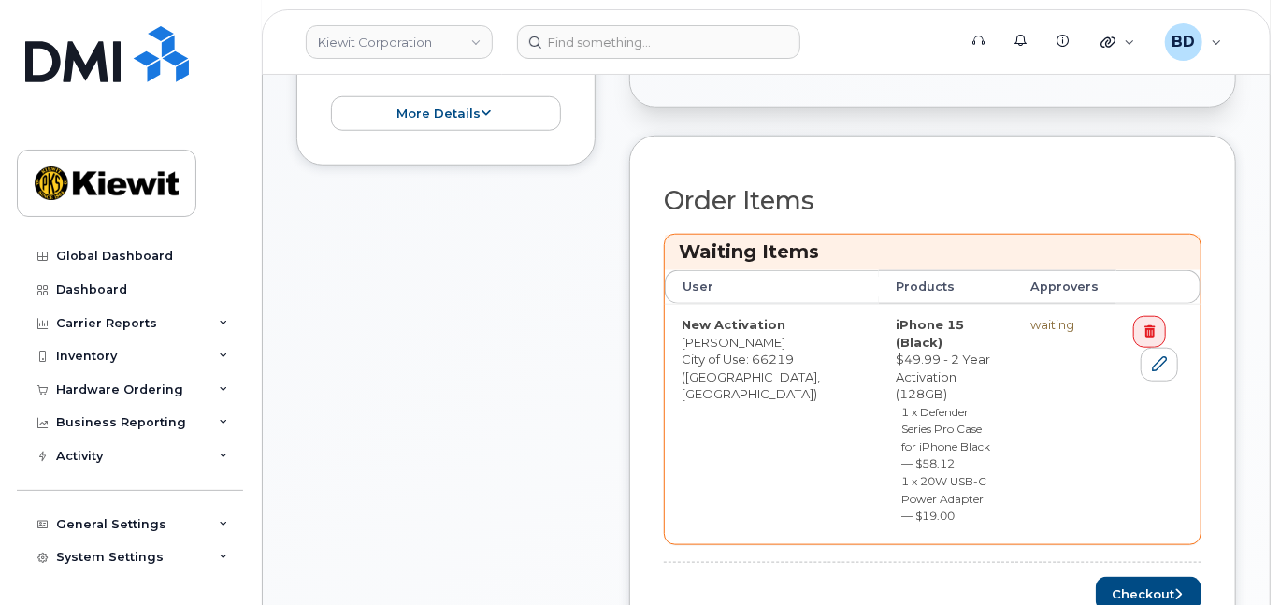
scroll to position [872, 0]
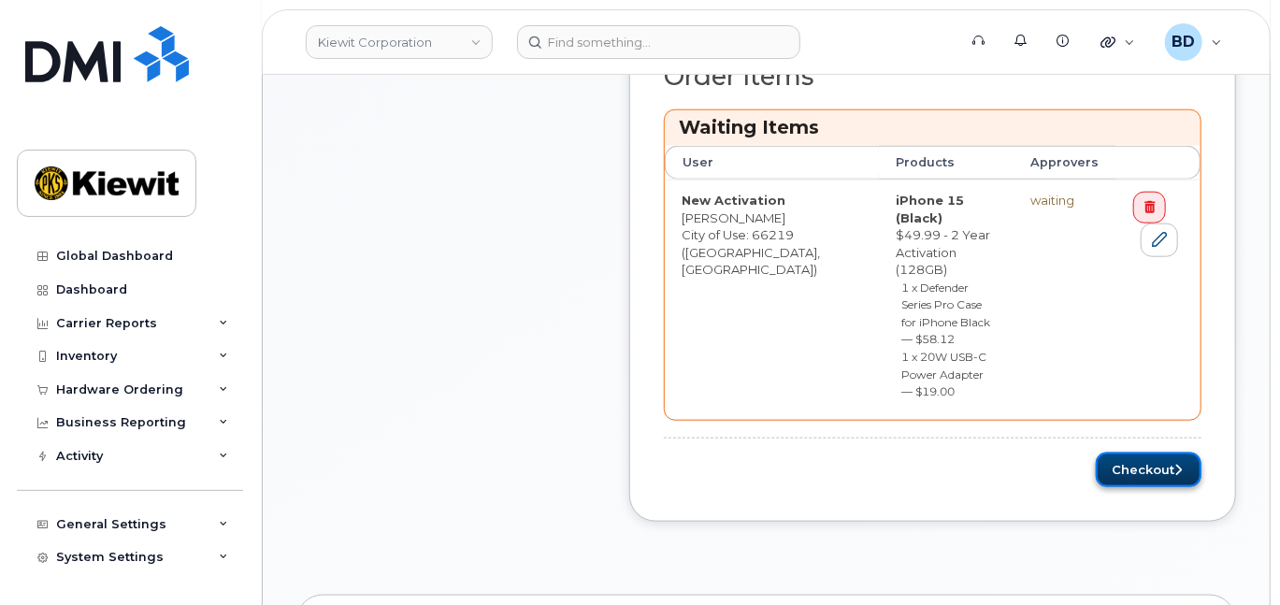
click at [1145, 453] on button "Checkout" at bounding box center [1149, 470] width 106 height 35
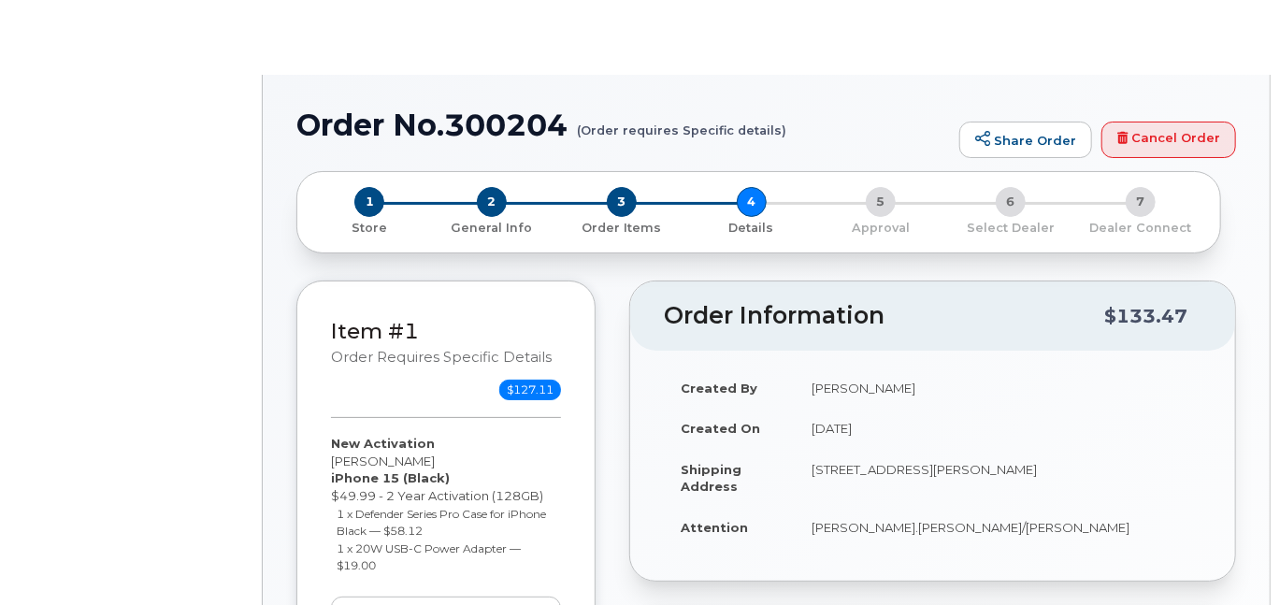
select select "Business Unlimited Smartphone"
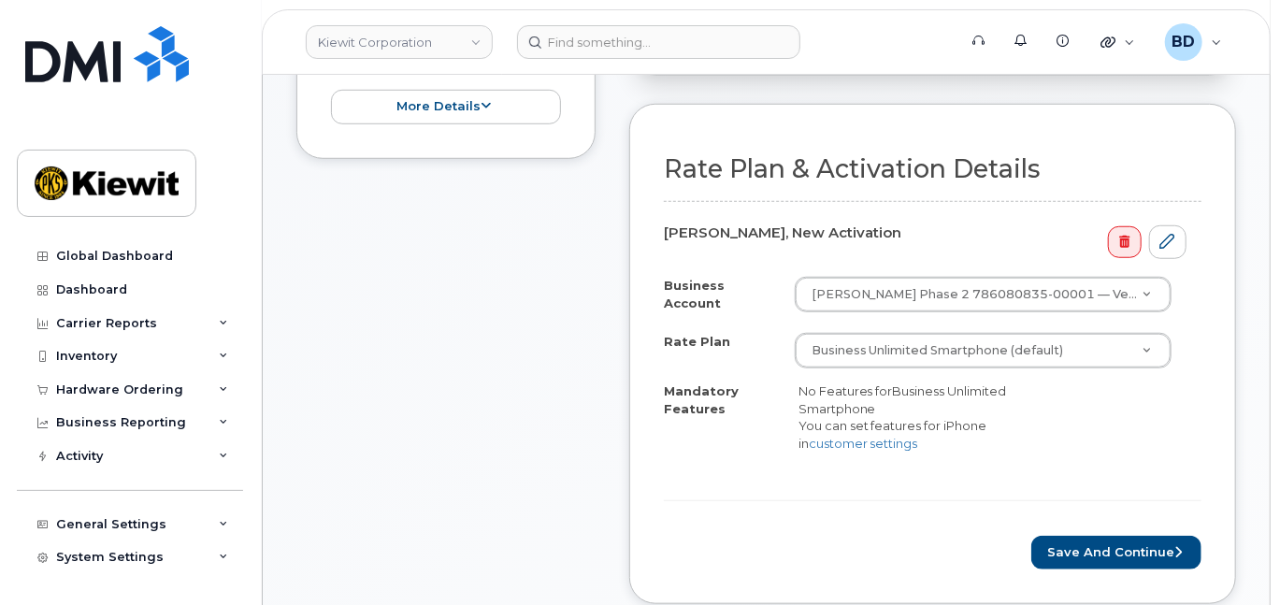
scroll to position [623, 0]
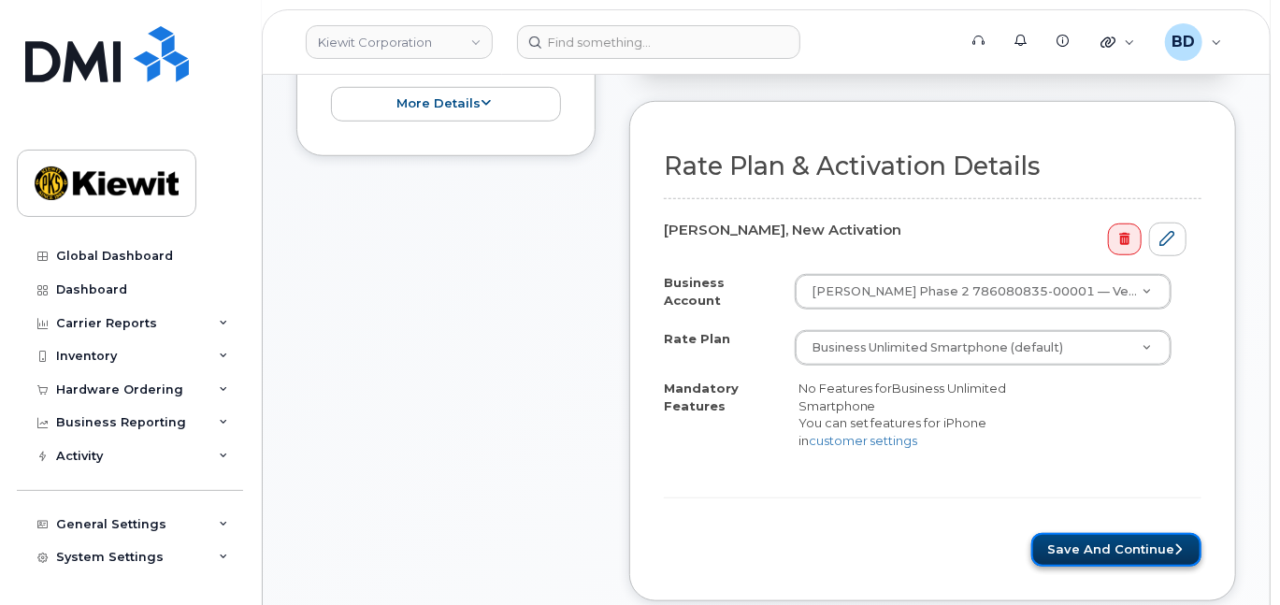
click at [1108, 553] on button "Save and Continue" at bounding box center [1116, 550] width 170 height 35
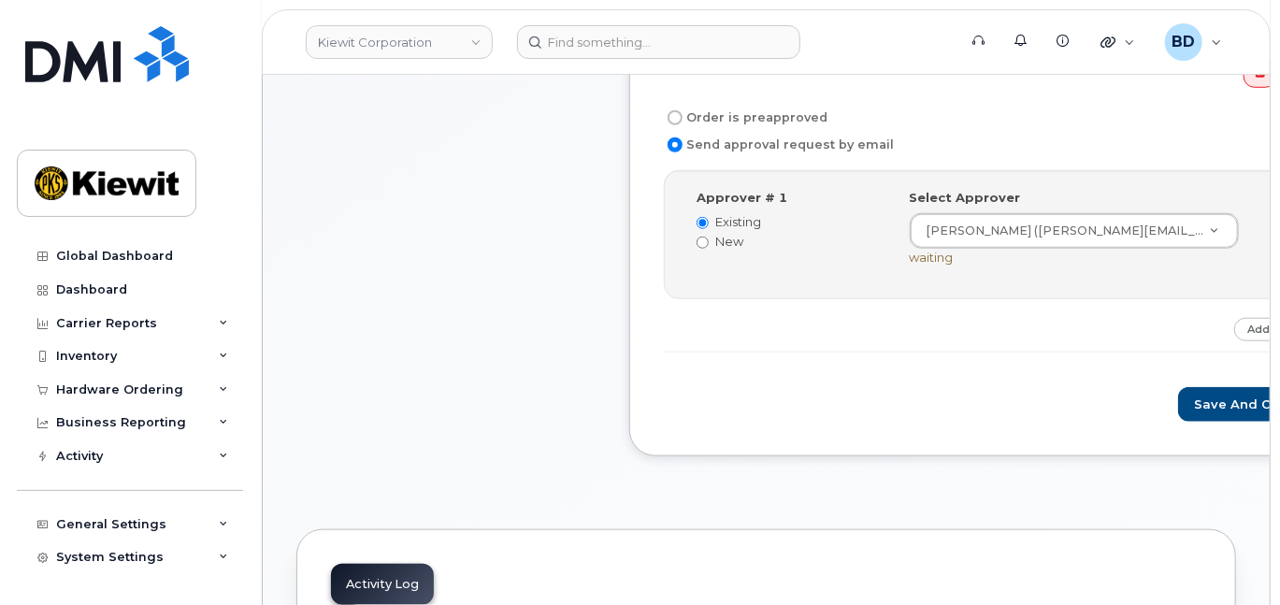
scroll to position [748, 0]
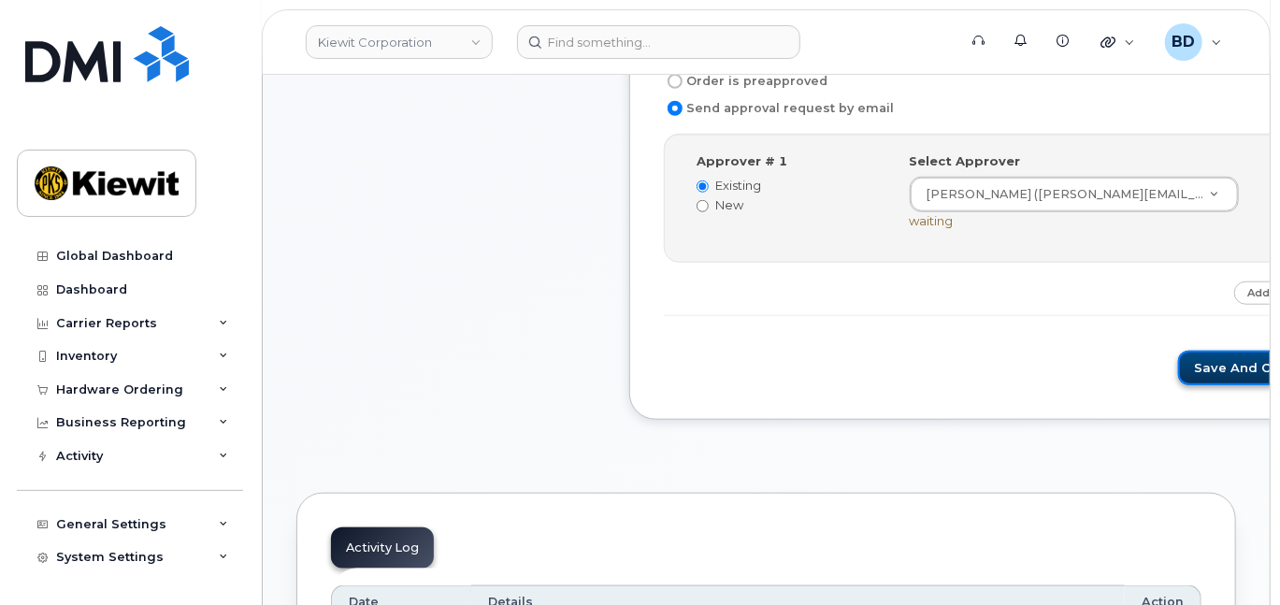
click at [1178, 382] on button "Save and Continue" at bounding box center [1257, 368] width 159 height 35
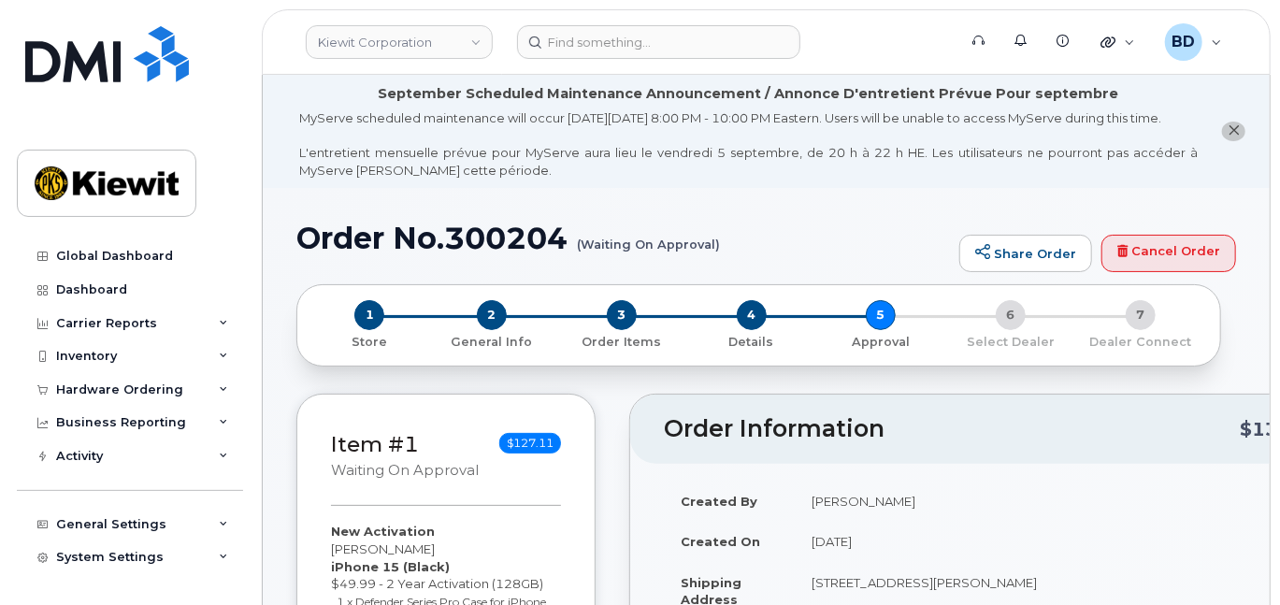
click at [522, 254] on h1 "Order No.300204 (Waiting On Approval)" at bounding box center [623, 238] width 654 height 33
copy h1 "300204"
click at [152, 389] on div "Hardware Ordering" at bounding box center [119, 389] width 127 height 15
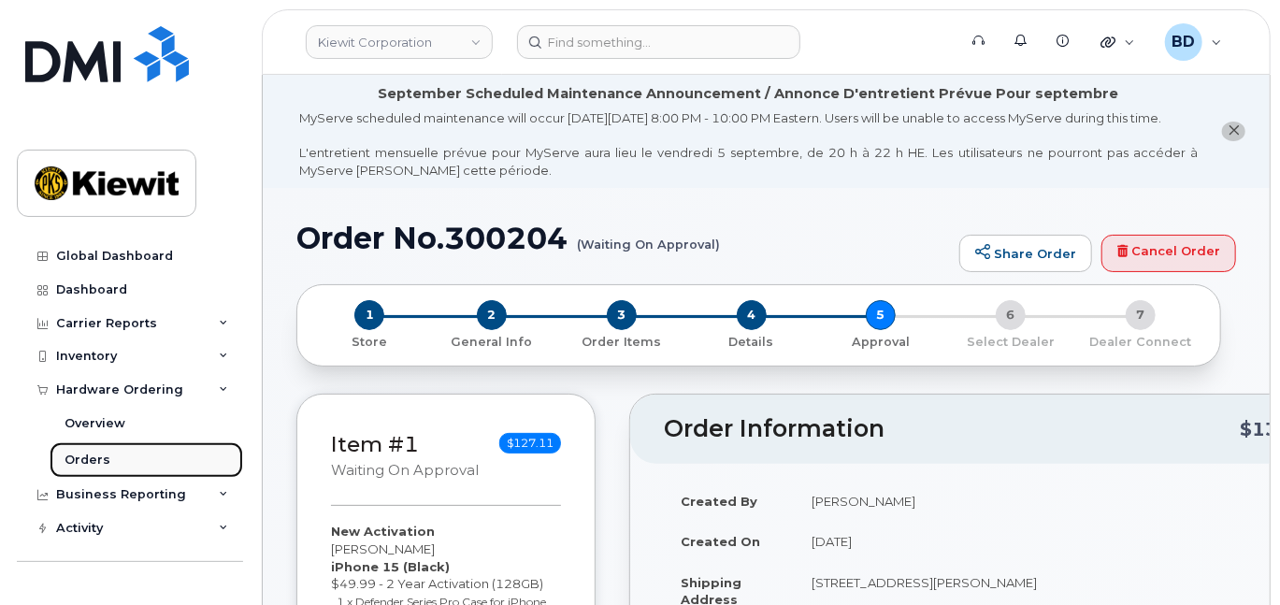
click at [124, 461] on link "Orders" at bounding box center [147, 460] width 194 height 36
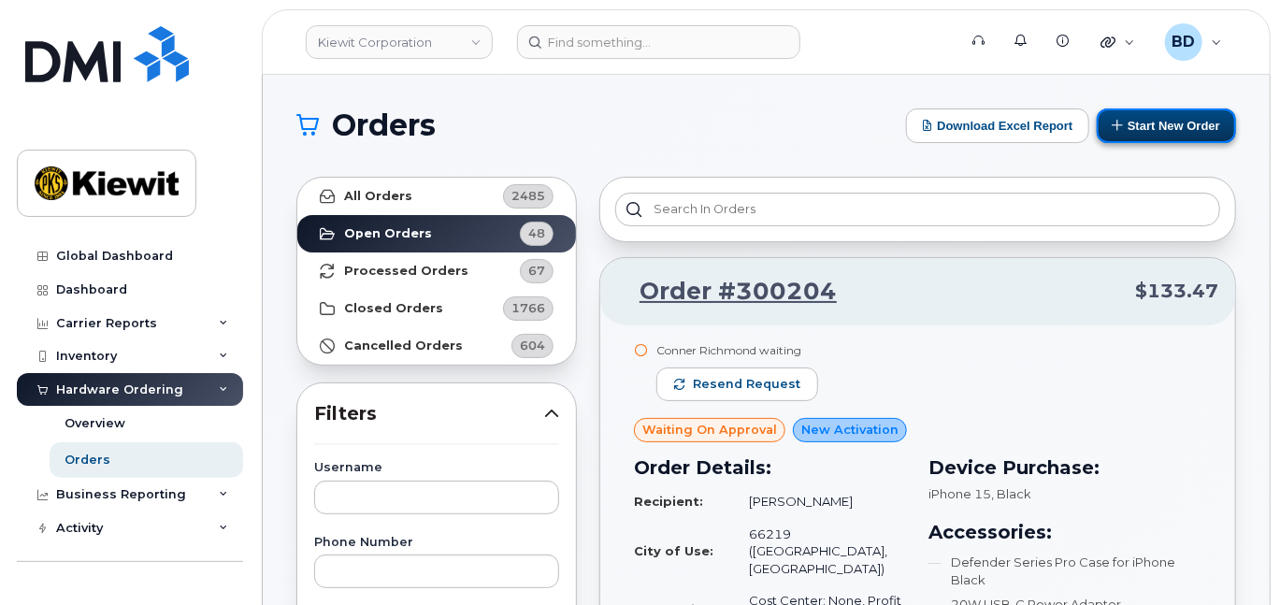
click at [1129, 118] on button "Start New Order" at bounding box center [1166, 125] width 139 height 35
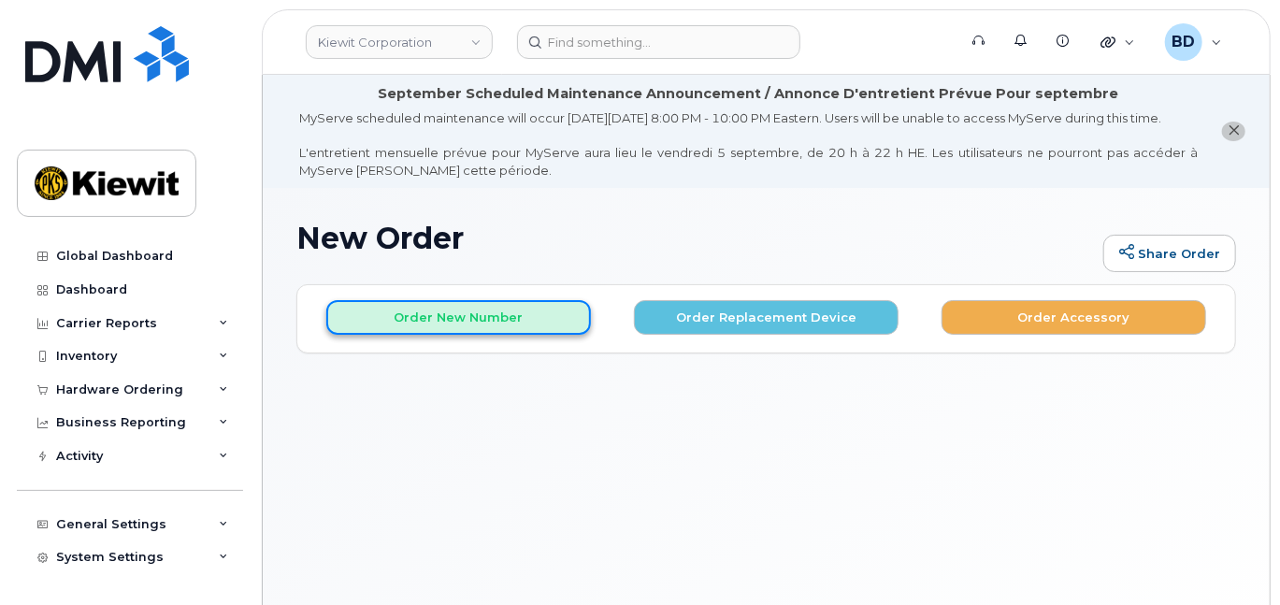
click at [453, 331] on button "Order New Number" at bounding box center [458, 317] width 265 height 35
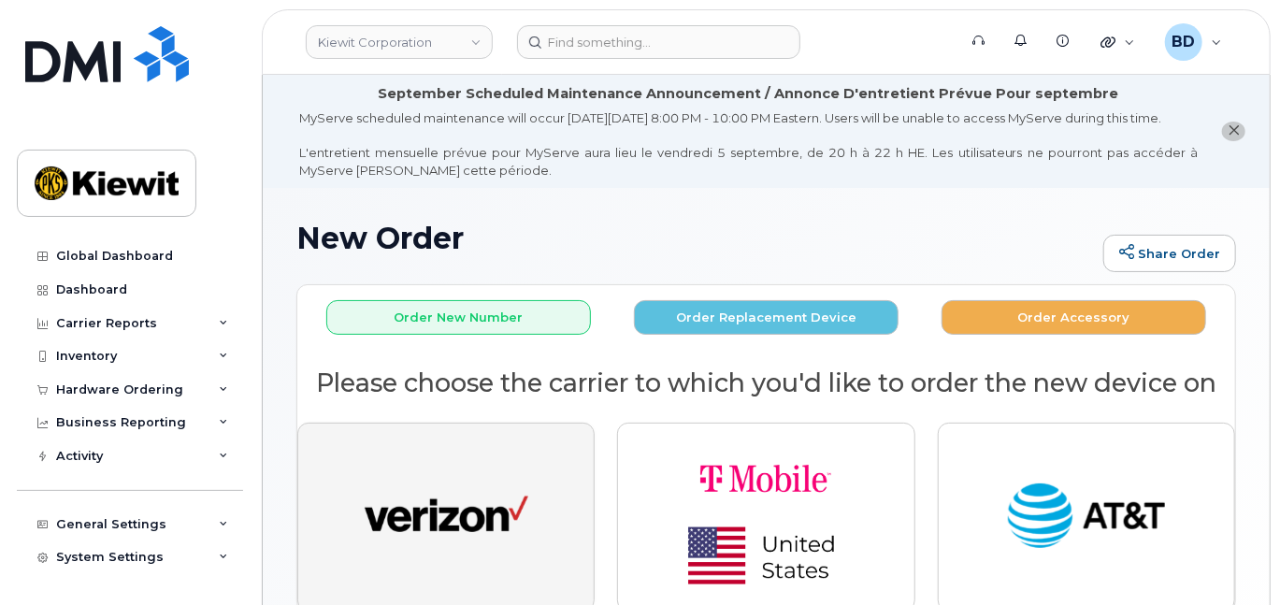
click at [495, 482] on button "button" at bounding box center [445, 517] width 297 height 189
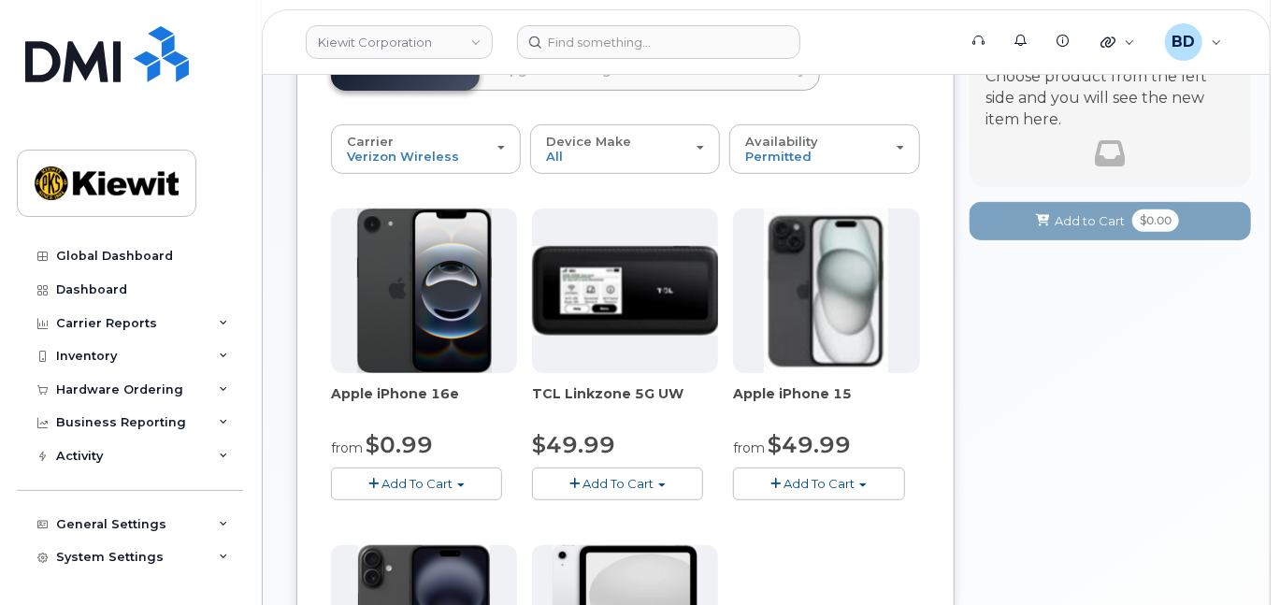
scroll to position [498, 0]
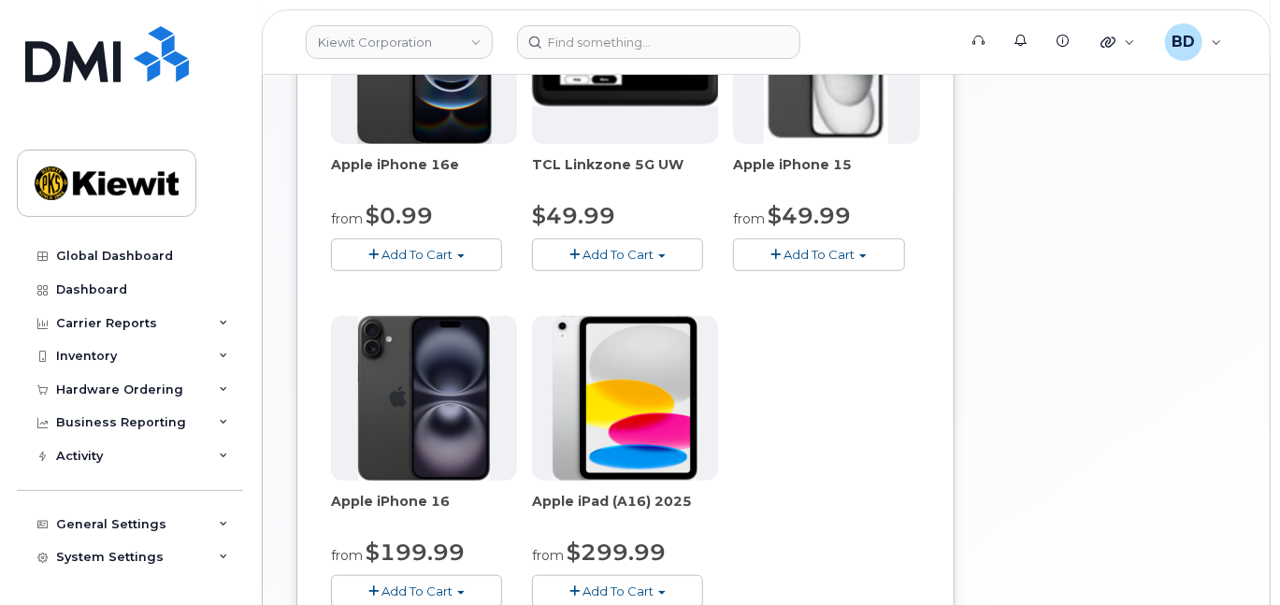
click at [824, 262] on span "Add To Cart" at bounding box center [819, 254] width 71 height 15
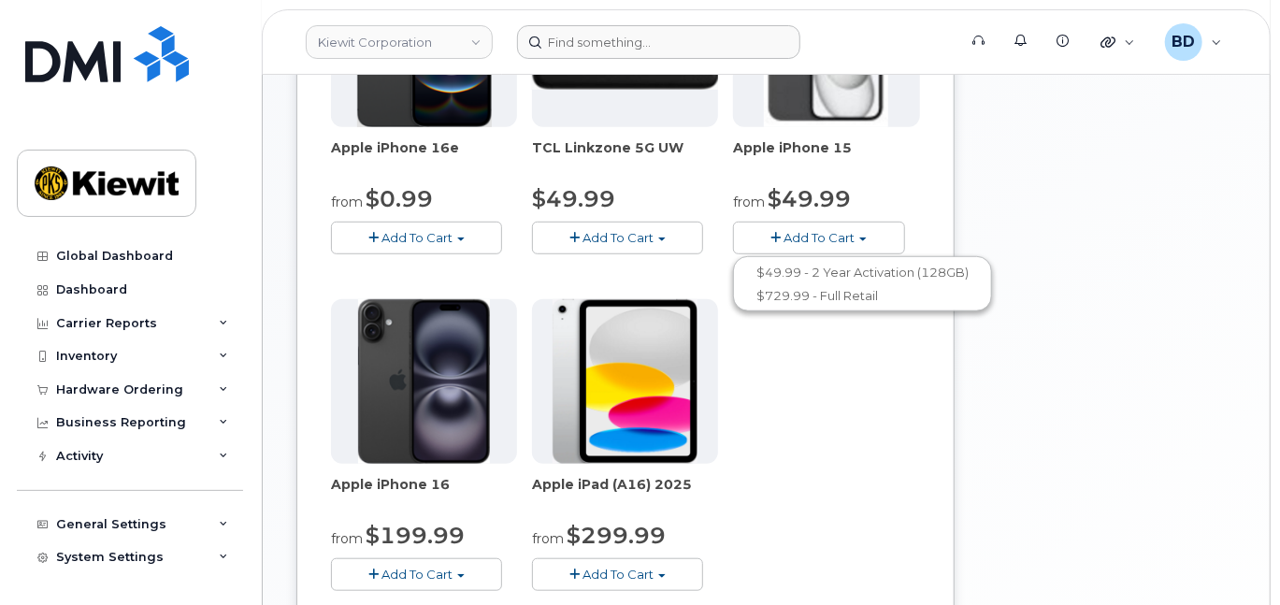
scroll to position [511, 0]
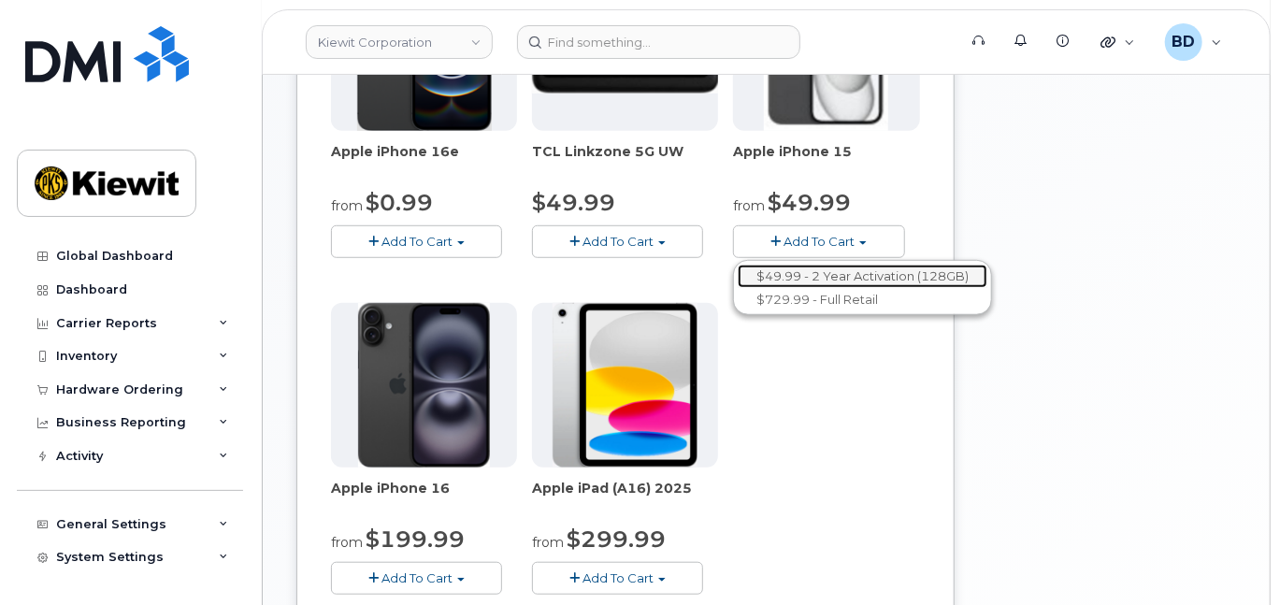
click at [769, 287] on link "$49.99 - 2 Year Activation (128GB)" at bounding box center [863, 276] width 250 height 23
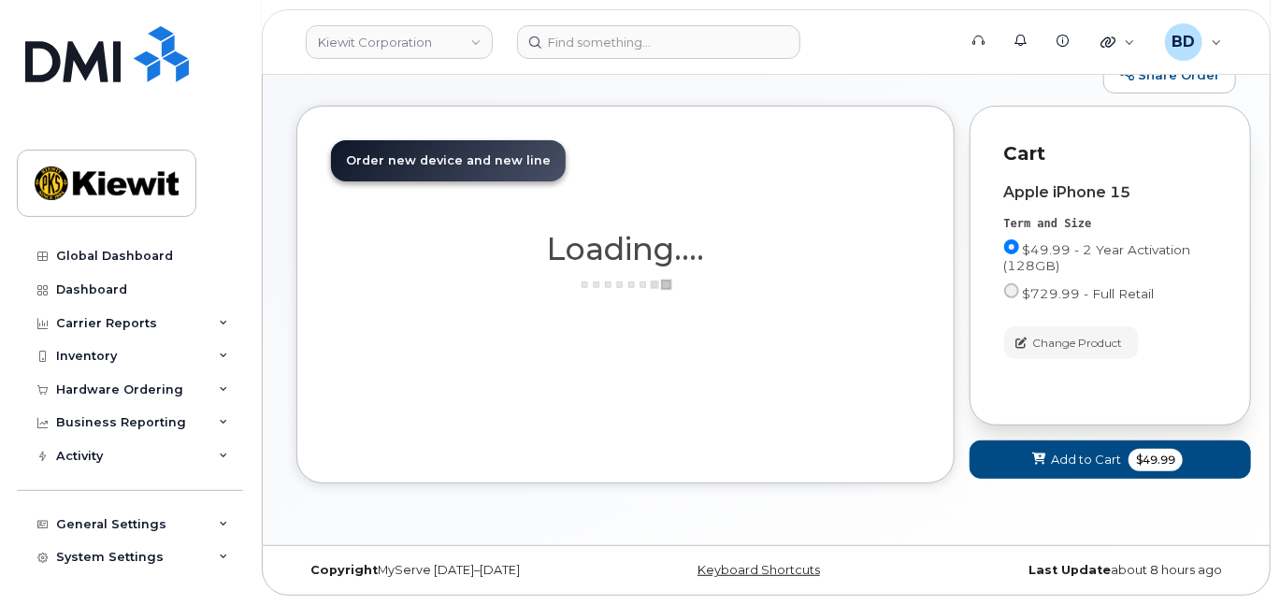
scroll to position [405, 0]
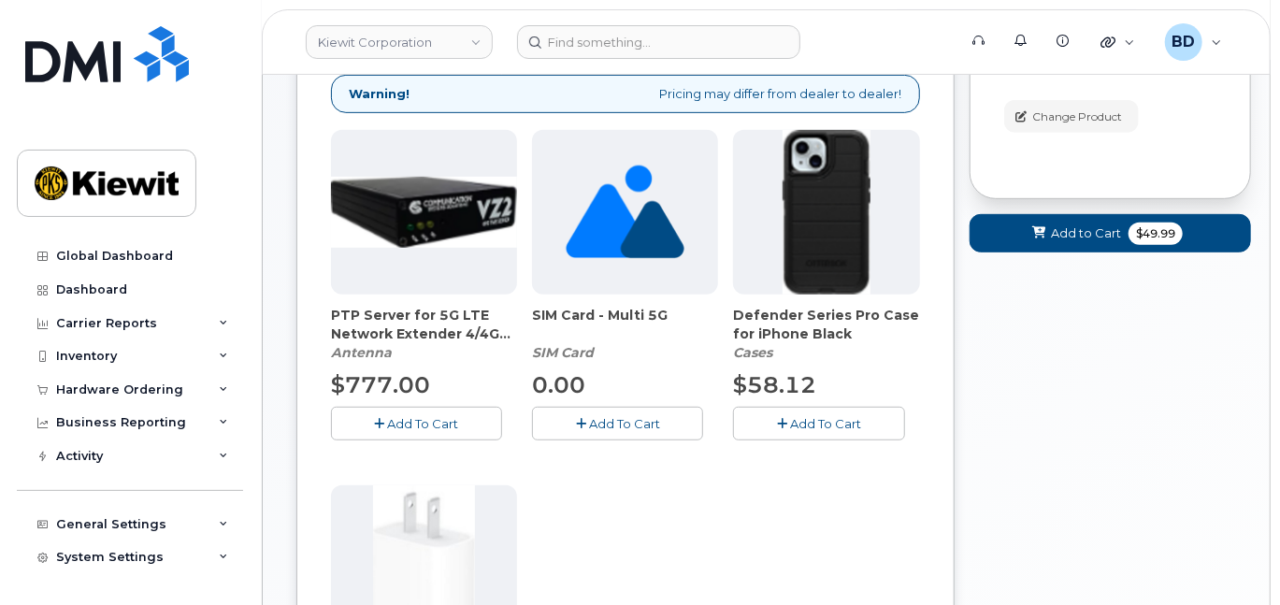
click at [813, 431] on span "Add To Cart" at bounding box center [825, 423] width 71 height 15
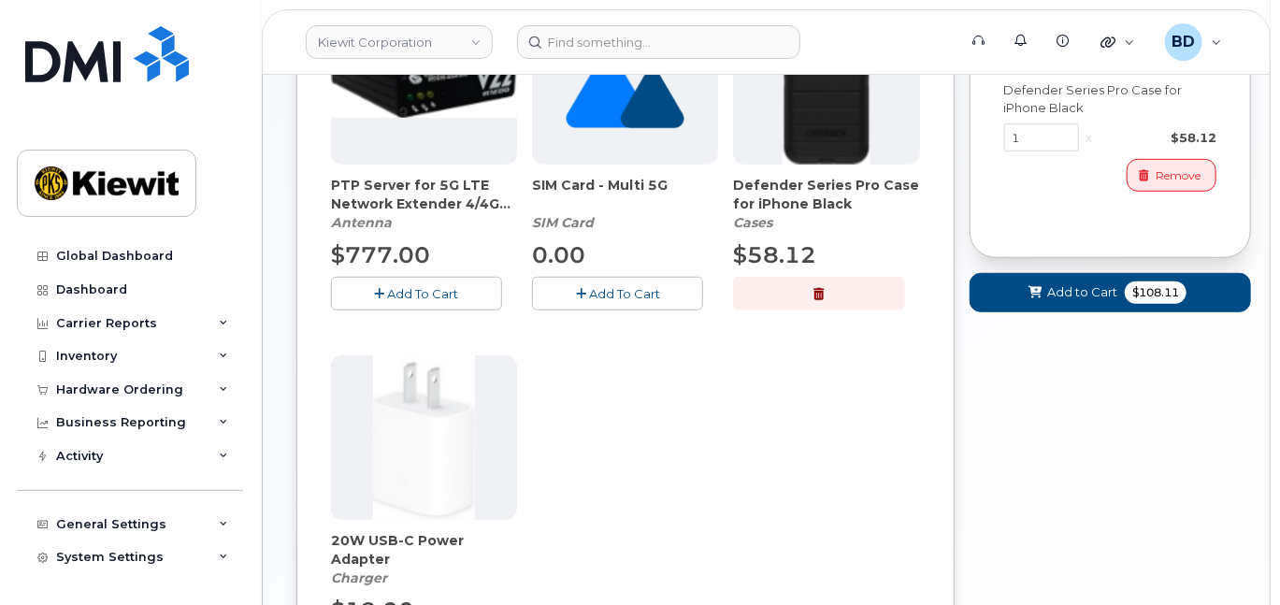
scroll to position [654, 0]
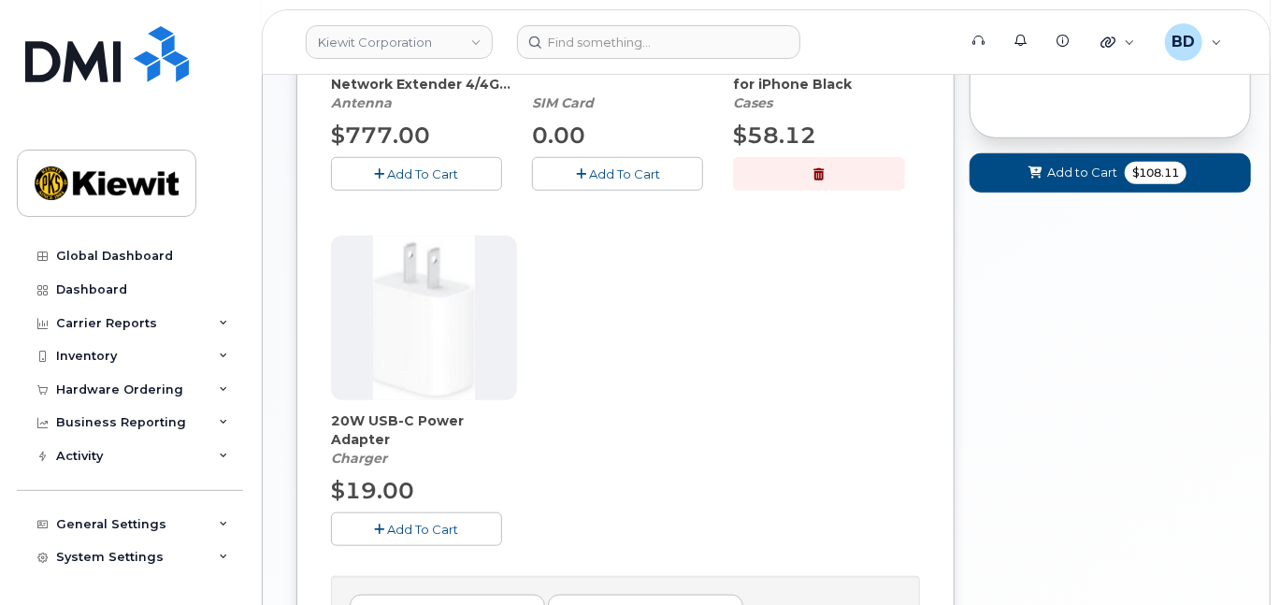
click at [407, 537] on span "Add To Cart" at bounding box center [423, 529] width 71 height 15
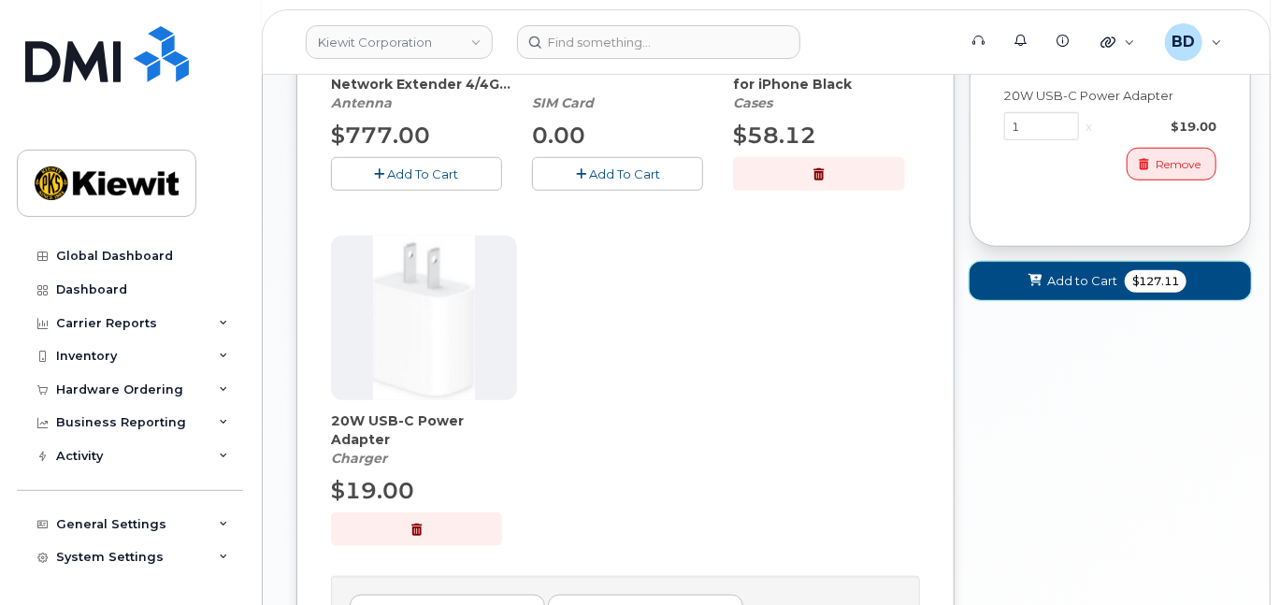
click at [1041, 287] on icon at bounding box center [1034, 281] width 13 height 12
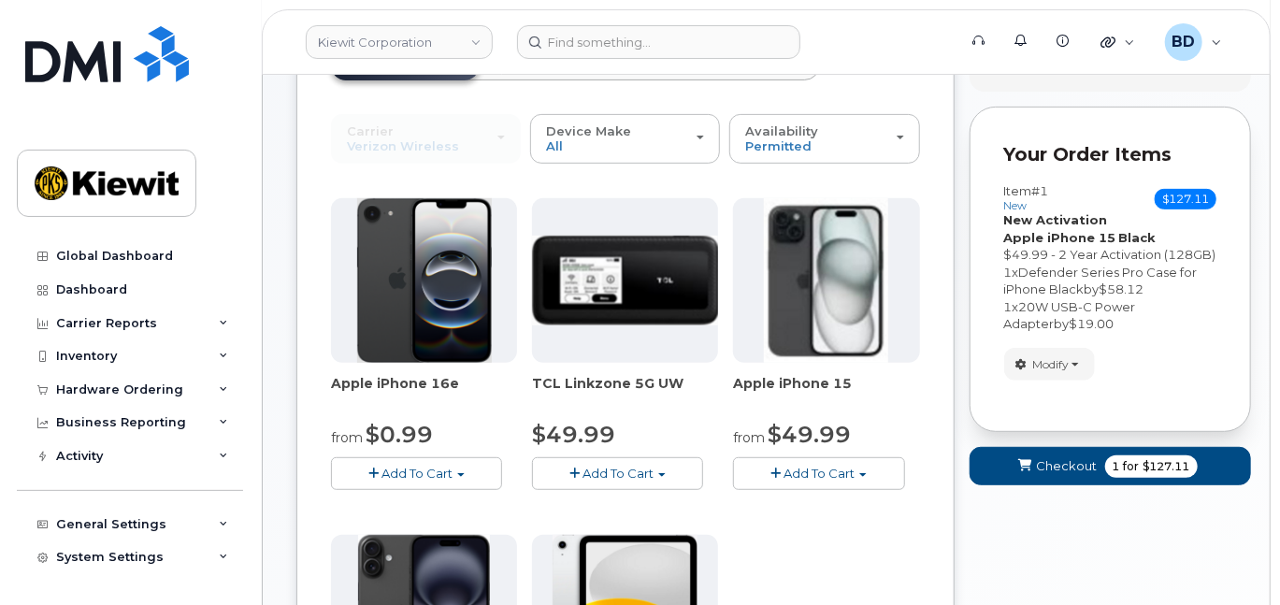
scroll to position [262, 0]
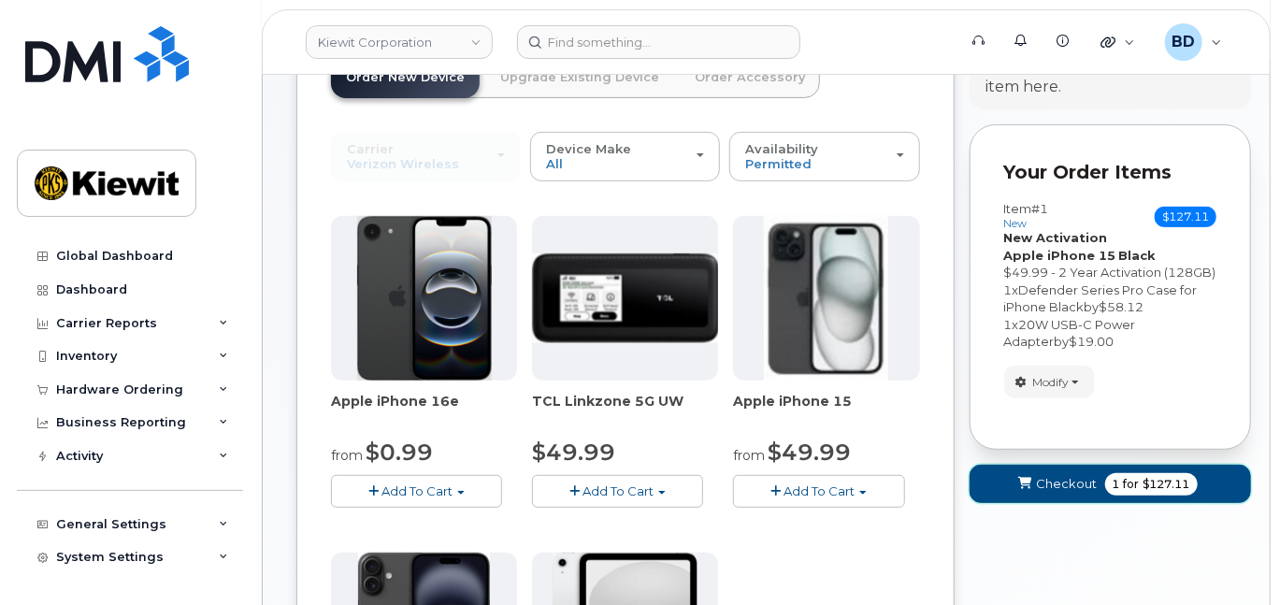
click at [1058, 492] on span "Checkout" at bounding box center [1067, 484] width 61 height 18
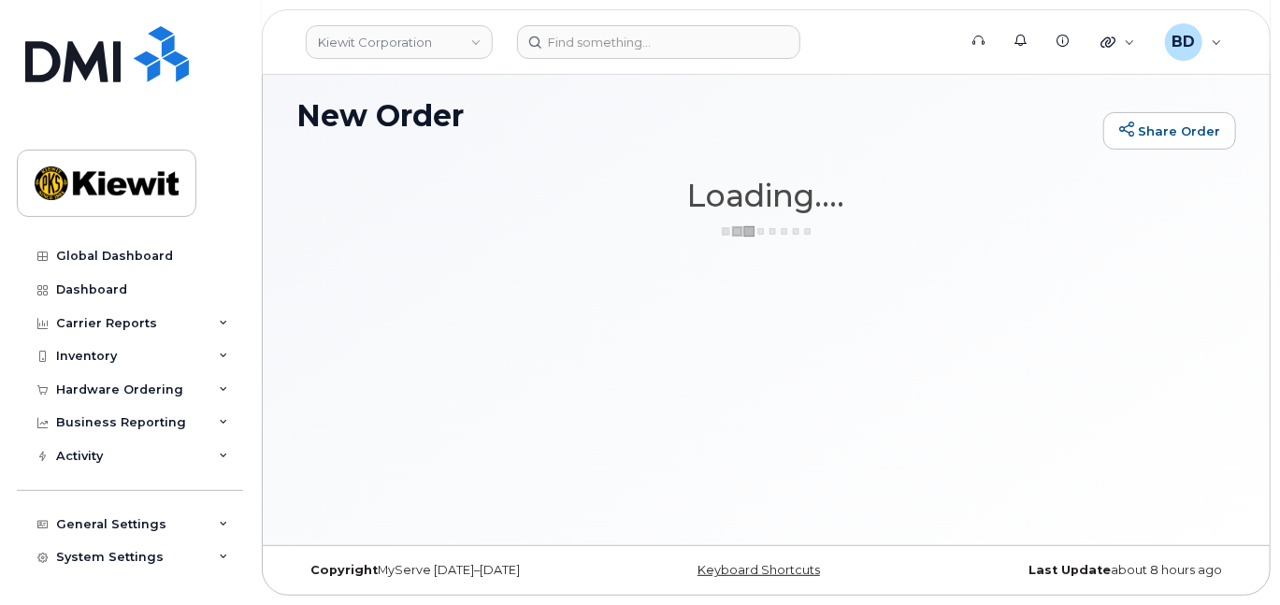
scroll to position [139, 0]
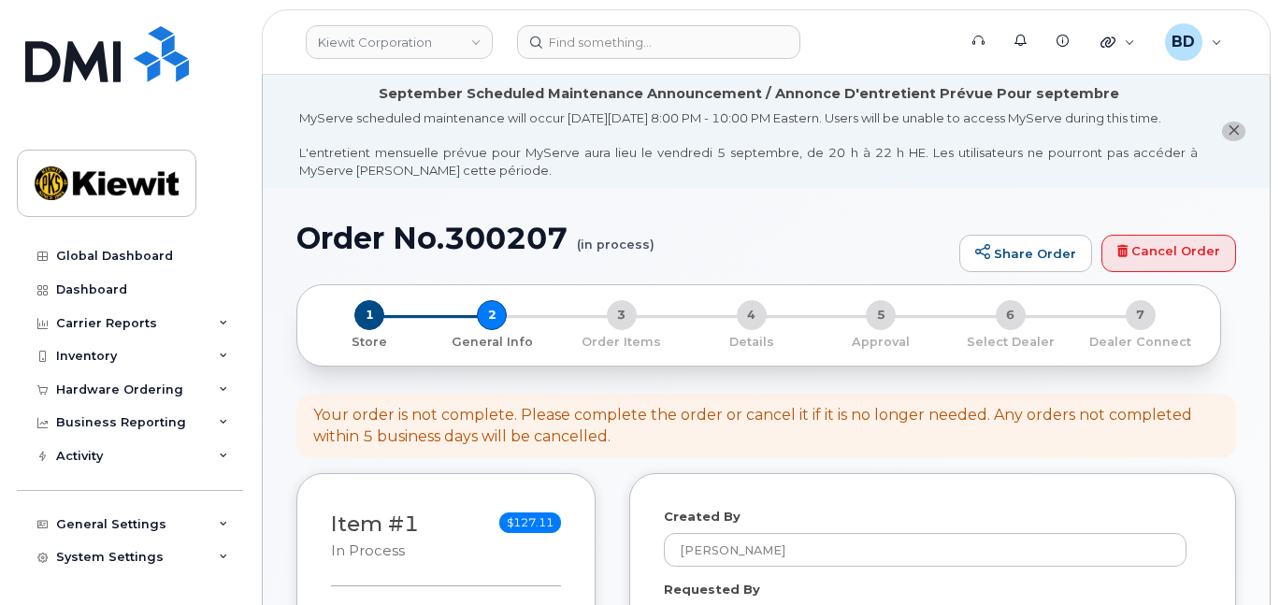
select select
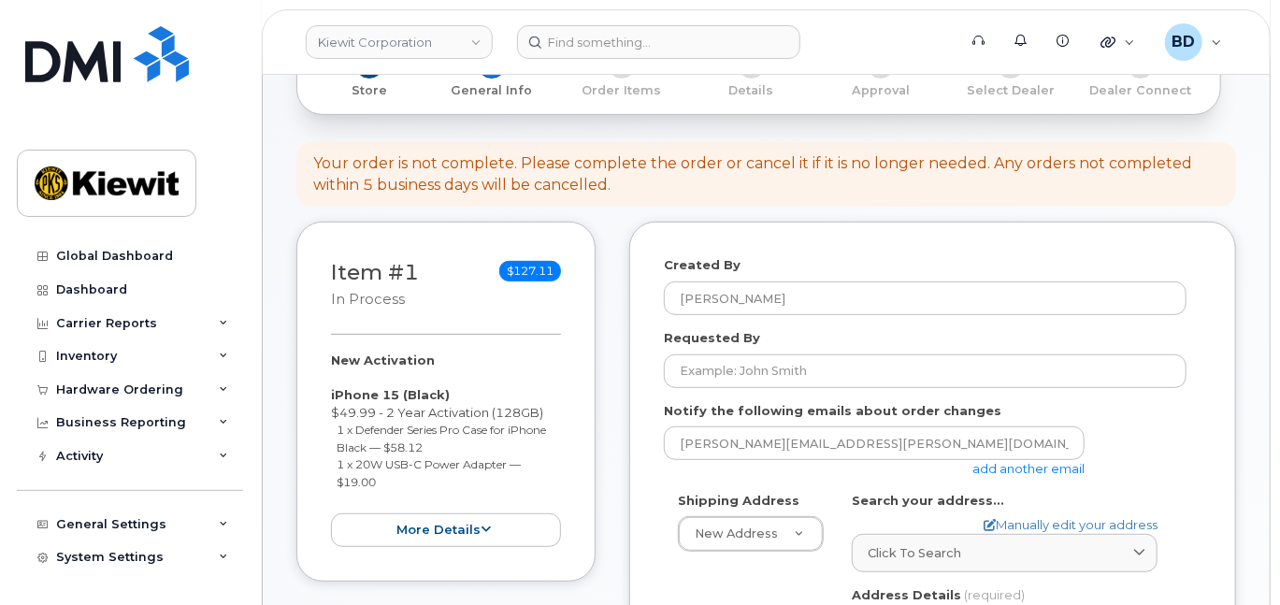
scroll to position [374, 0]
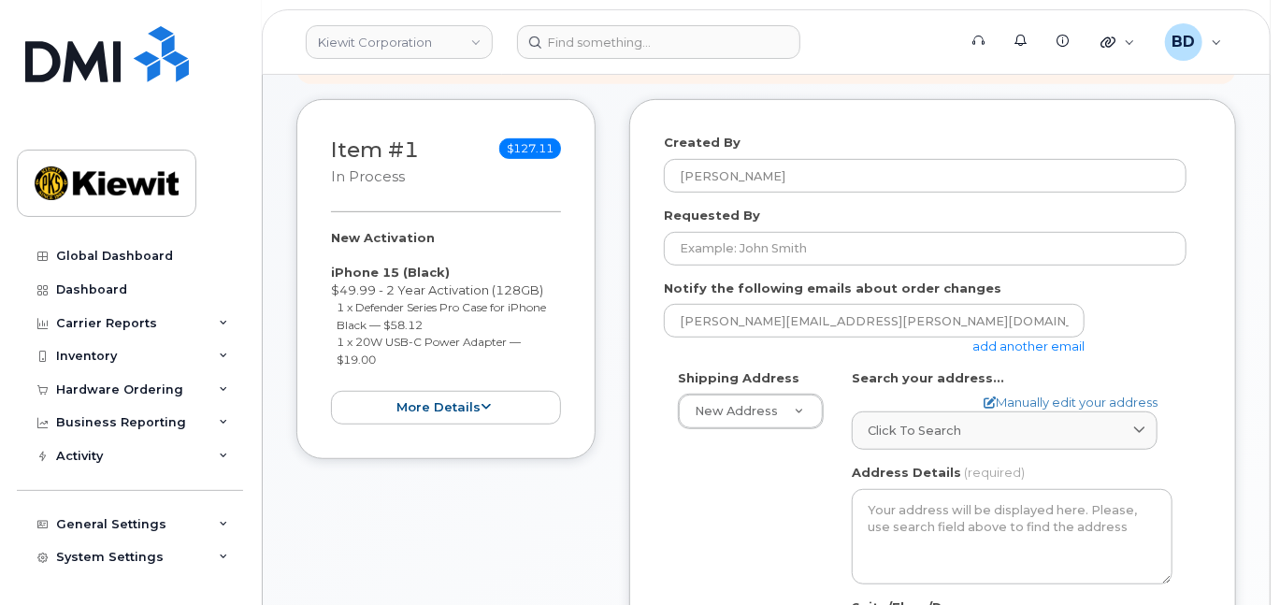
click at [1034, 353] on link "add another email" at bounding box center [1028, 345] width 112 height 15
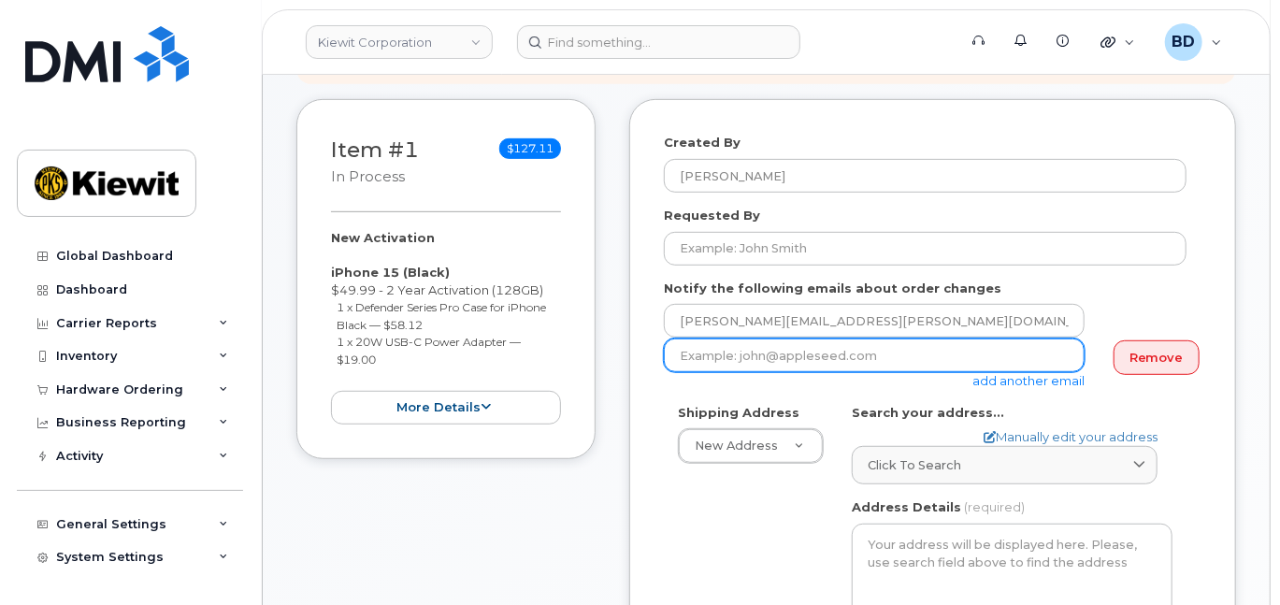
click at [724, 372] on input "email" at bounding box center [874, 355] width 421 height 34
paste input "mary.stein@kiewit.com"
type input "mary.stein@kiewit.com"
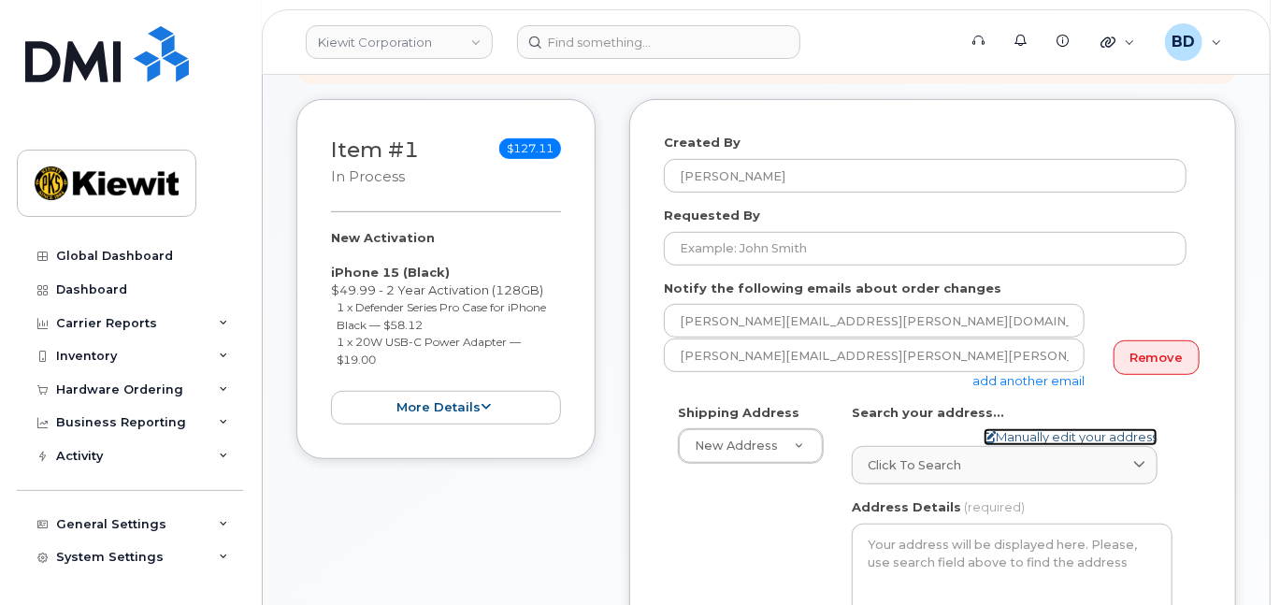
click at [1058, 446] on link "Manually edit your address" at bounding box center [1071, 437] width 174 height 18
select select
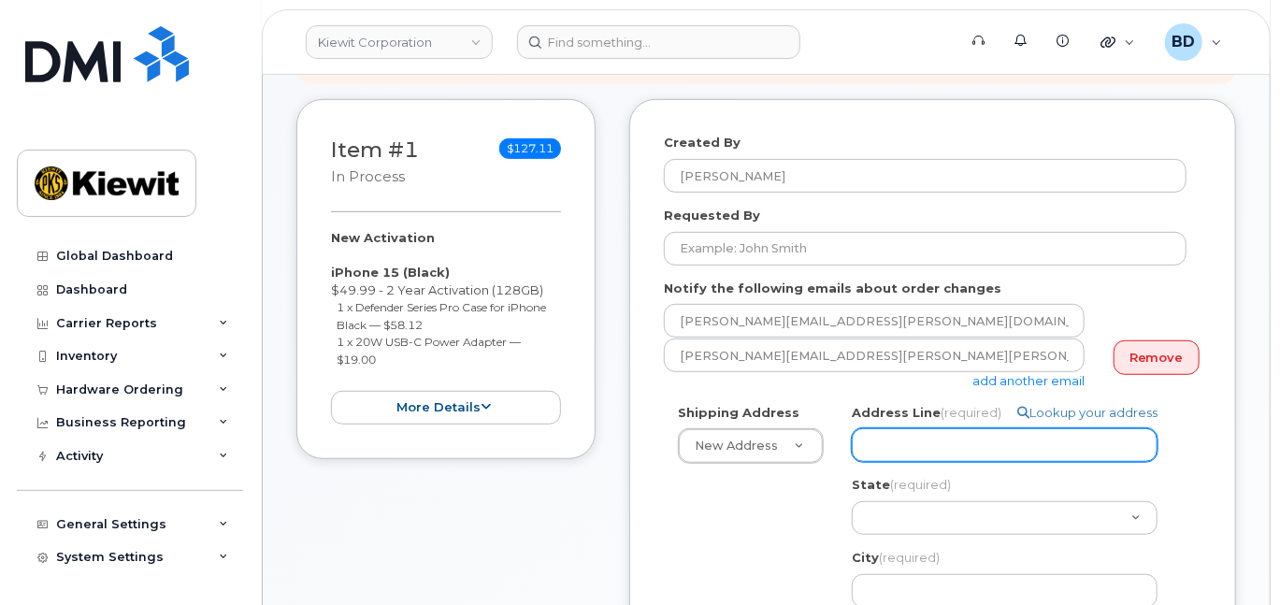
paste input "16479 Fairview Road"
select select
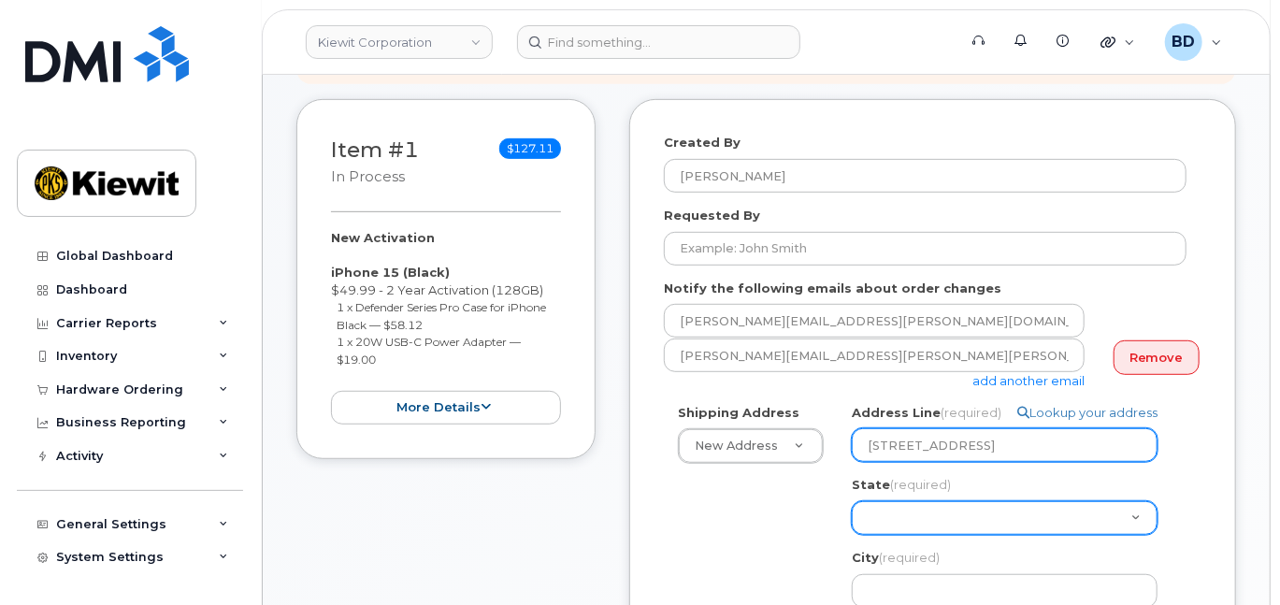
type input "16479 Fairview Road"
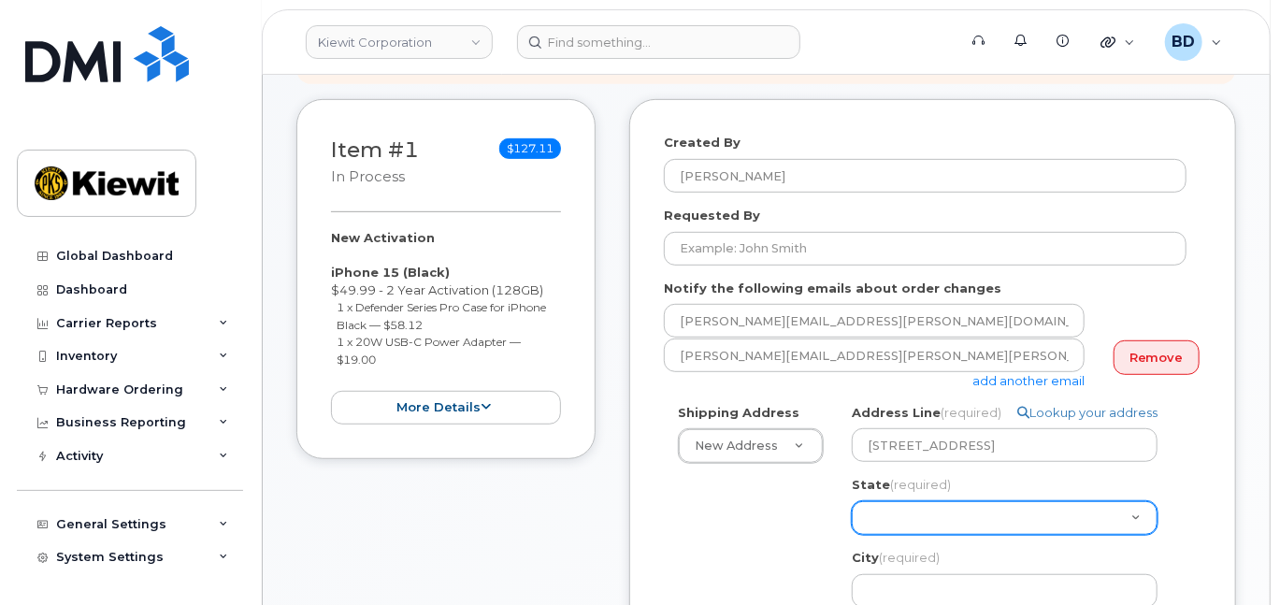
click at [887, 535] on select "Alabama Alaska American Samoa Arizona Arkansas California Colorado Connecticut …" at bounding box center [1005, 518] width 306 height 34
select select "NE"
click at [852, 517] on select "Alabama Alaska American Samoa Arizona Arkansas California Colorado Connecticut …" at bounding box center [1005, 518] width 306 height 34
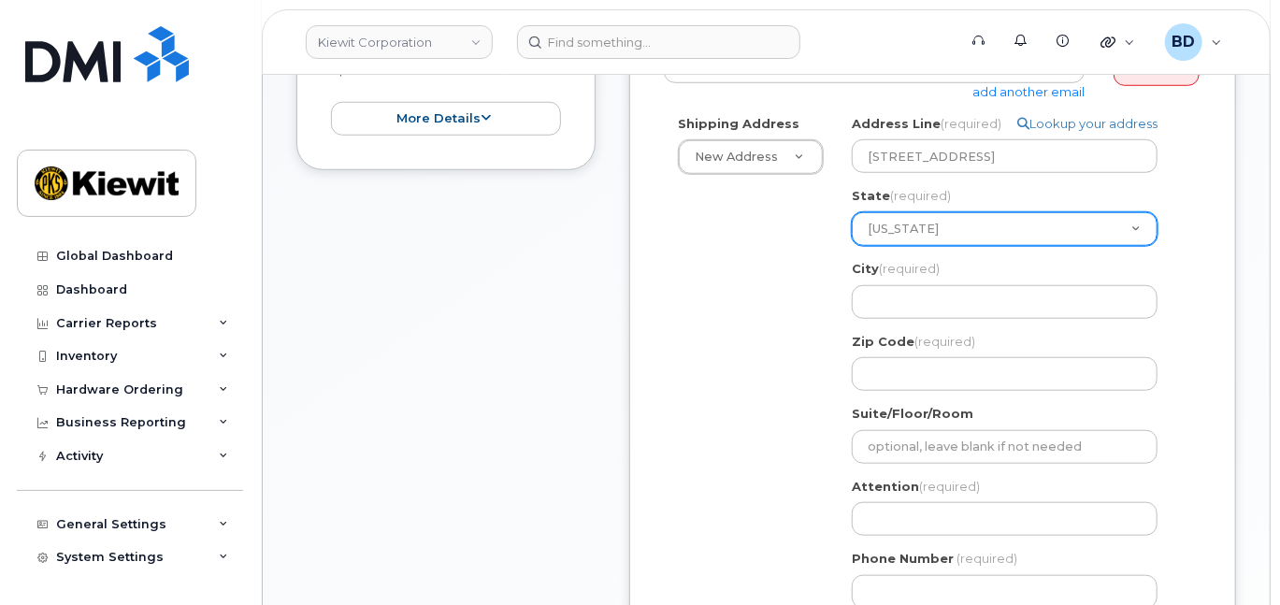
scroll to position [623, 0]
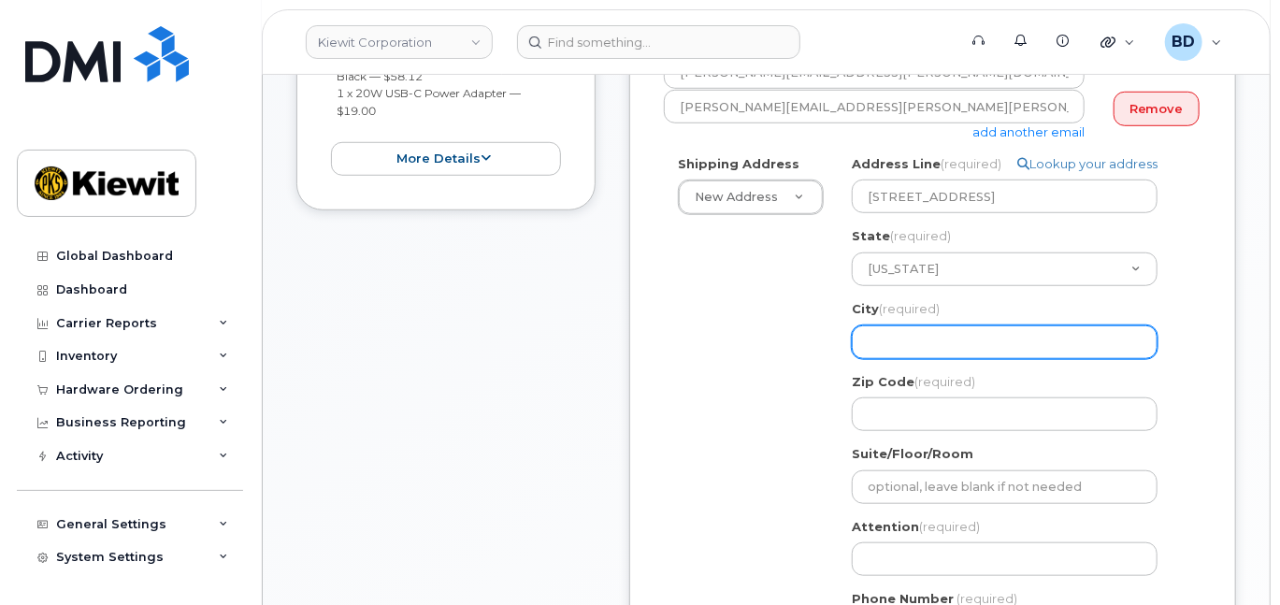
click at [879, 354] on input "City (required)" at bounding box center [1005, 342] width 306 height 34
select select
type input "G"
select select
type input "Gr"
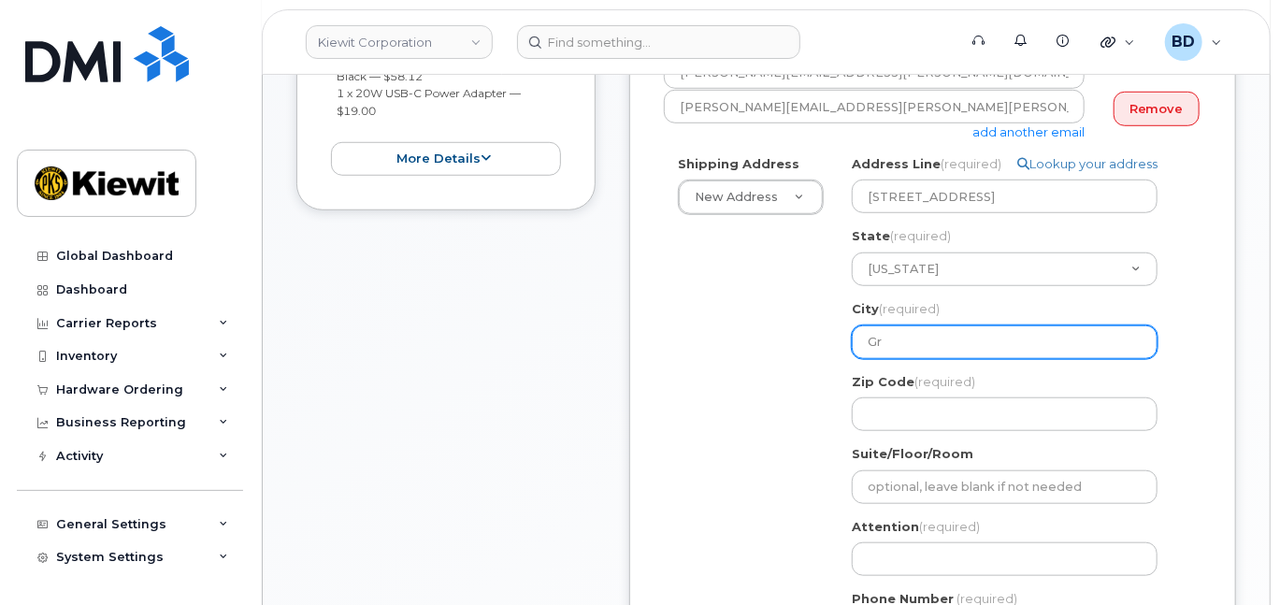
select select
type input "Gre"
select select
type input "Gret"
select select
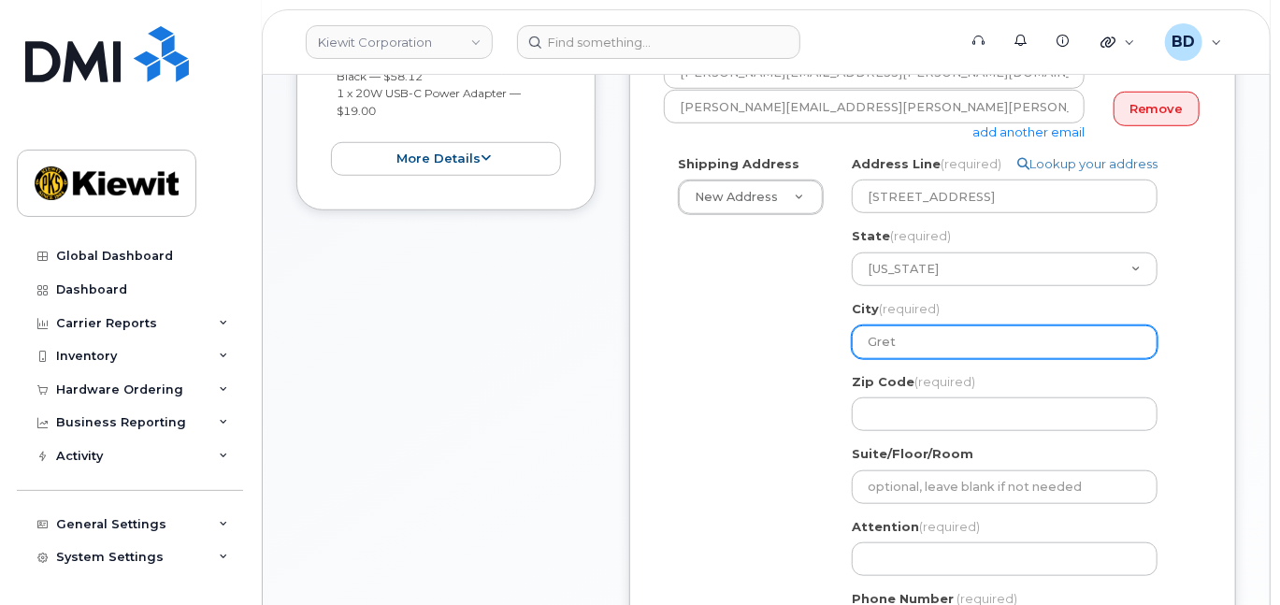
type input "Gretn"
select select
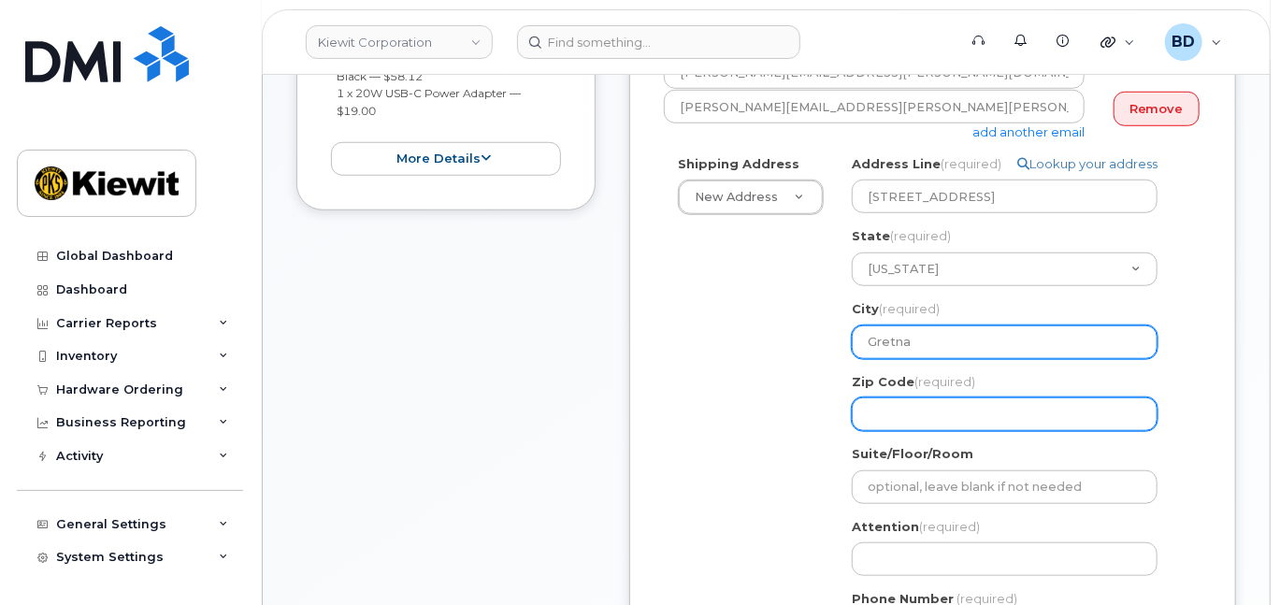
type input "Gretna"
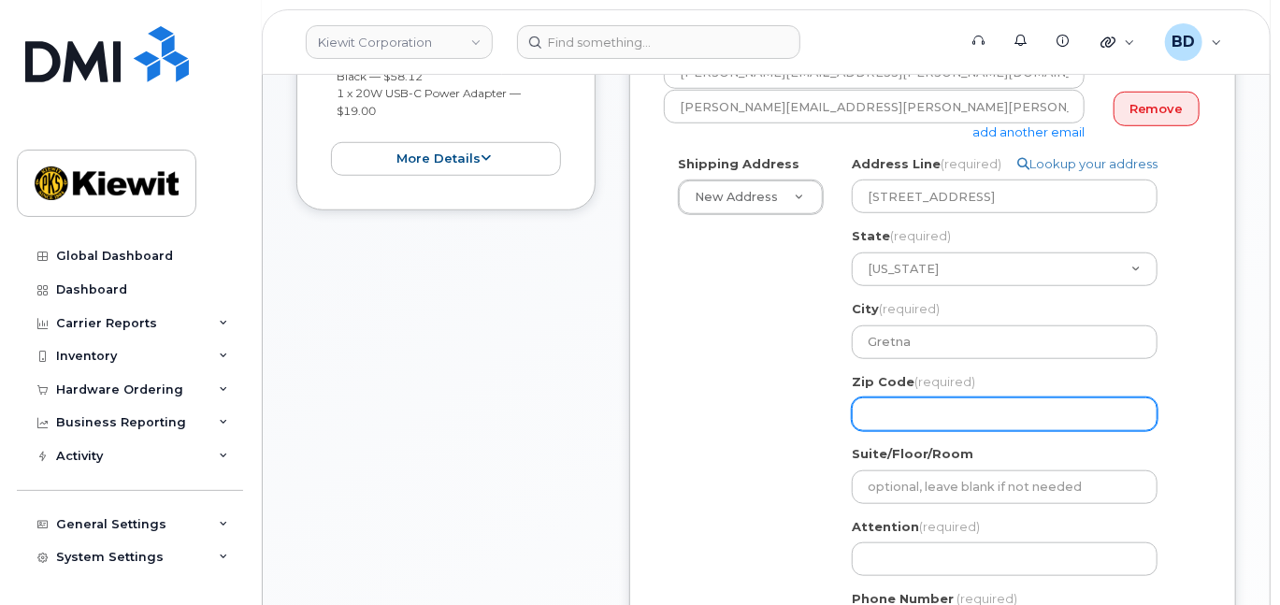
click at [885, 424] on input "Zip Code (required)" at bounding box center [1005, 414] width 306 height 34
select select
type input "6"
select select
type input "68"
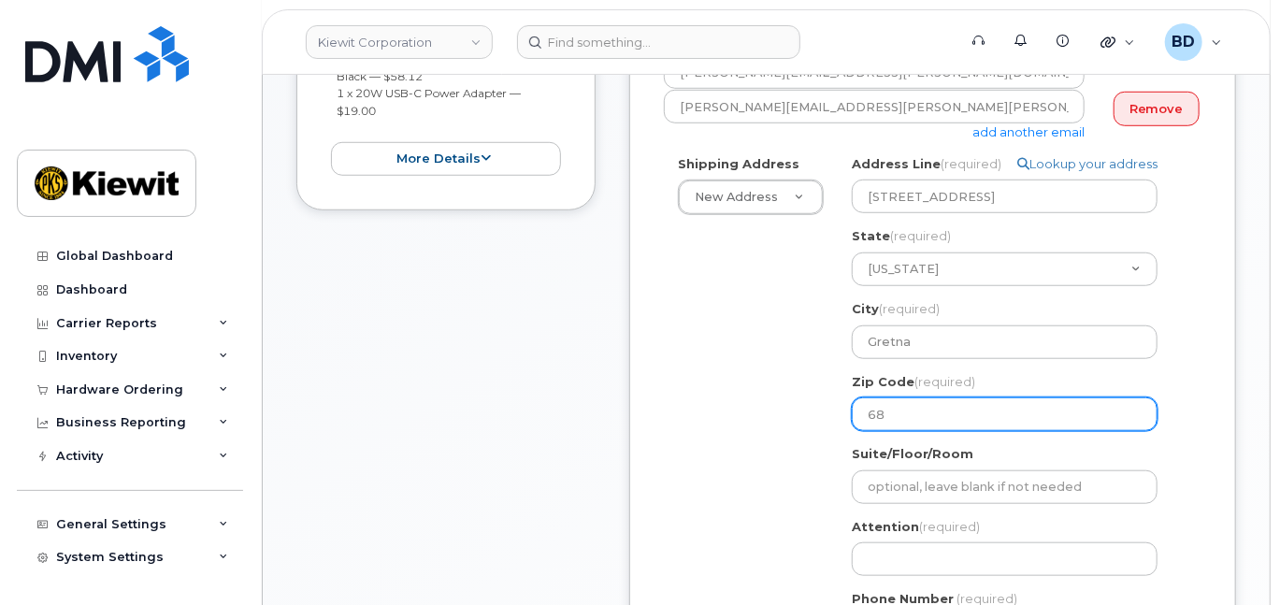
select select
type input "680"
select select
type input "6802"
select select
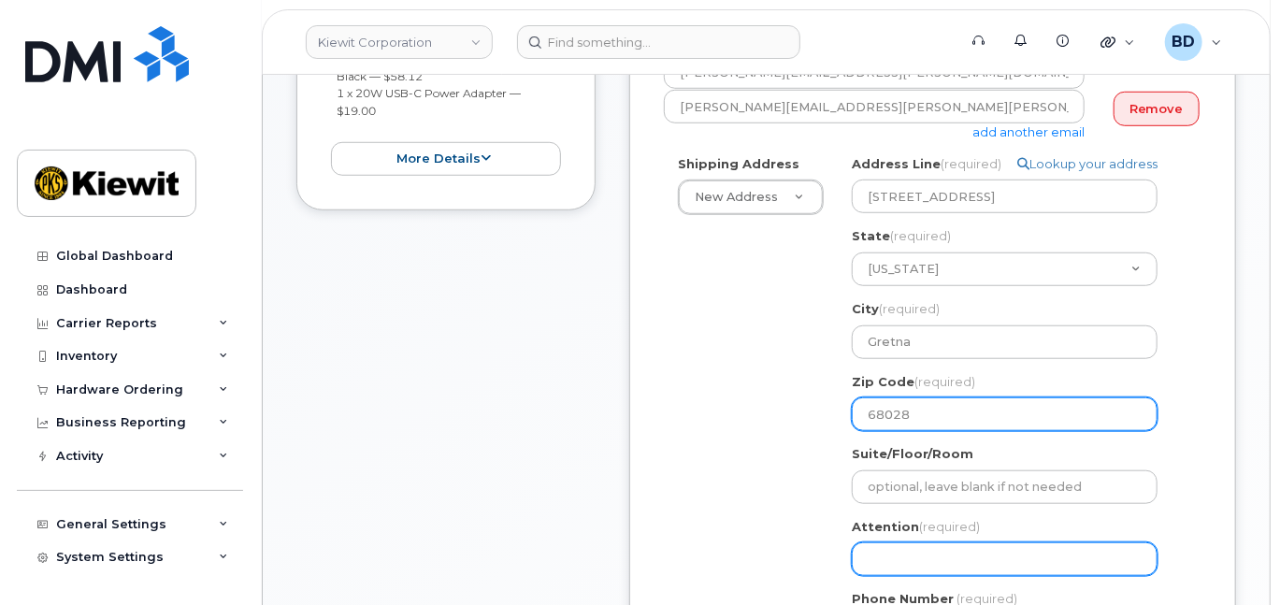
type input "68028"
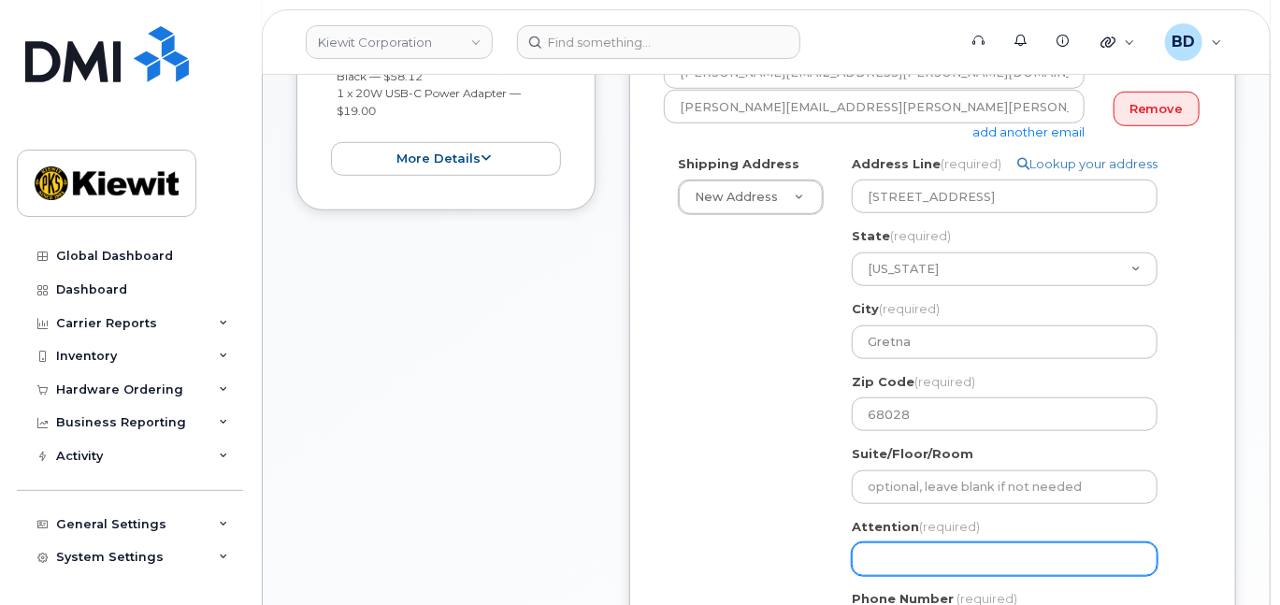
drag, startPoint x: 901, startPoint y: 577, endPoint x: 791, endPoint y: 535, distance: 118.1
click at [901, 576] on input "Attention (required)" at bounding box center [1005, 559] width 306 height 34
click at [886, 572] on input "Attention (required)" at bounding box center [1005, 559] width 306 height 34
paste input "Armin.Warner"
select select
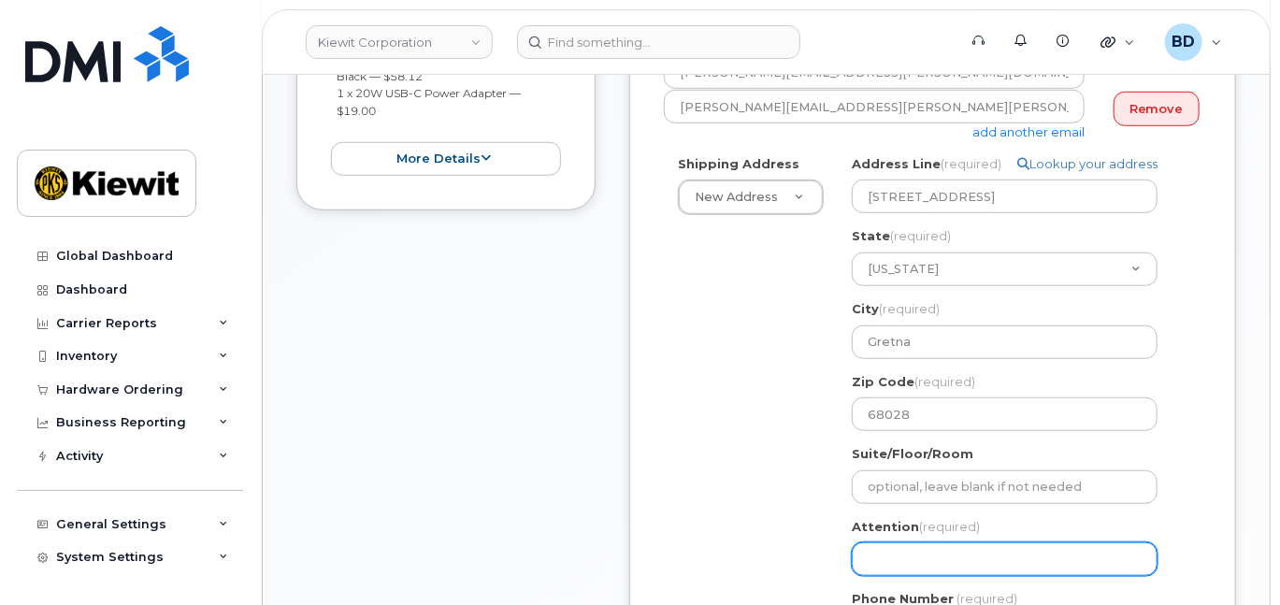
type input "Armin.Warner"
select select
type input "Armin.Warner/"
click at [979, 576] on input "Armin.Warner/" at bounding box center [1005, 559] width 306 height 34
paste input "Eddy.Hernandez"
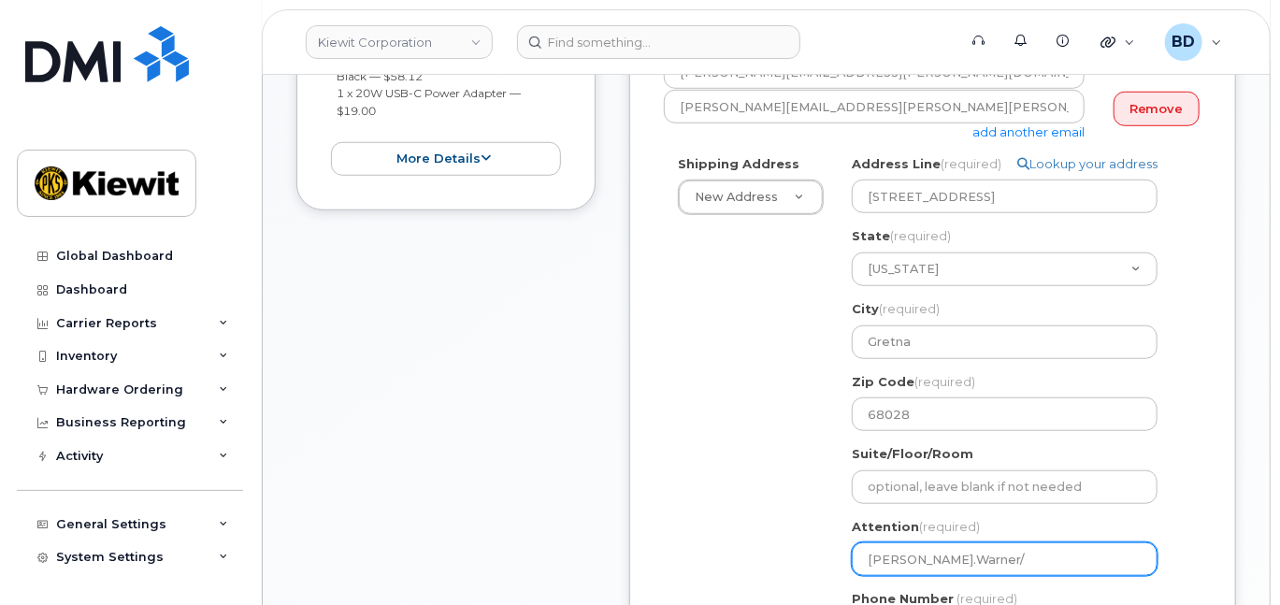
select select
type input "Armin.Warner/Eddy.Hernandez"
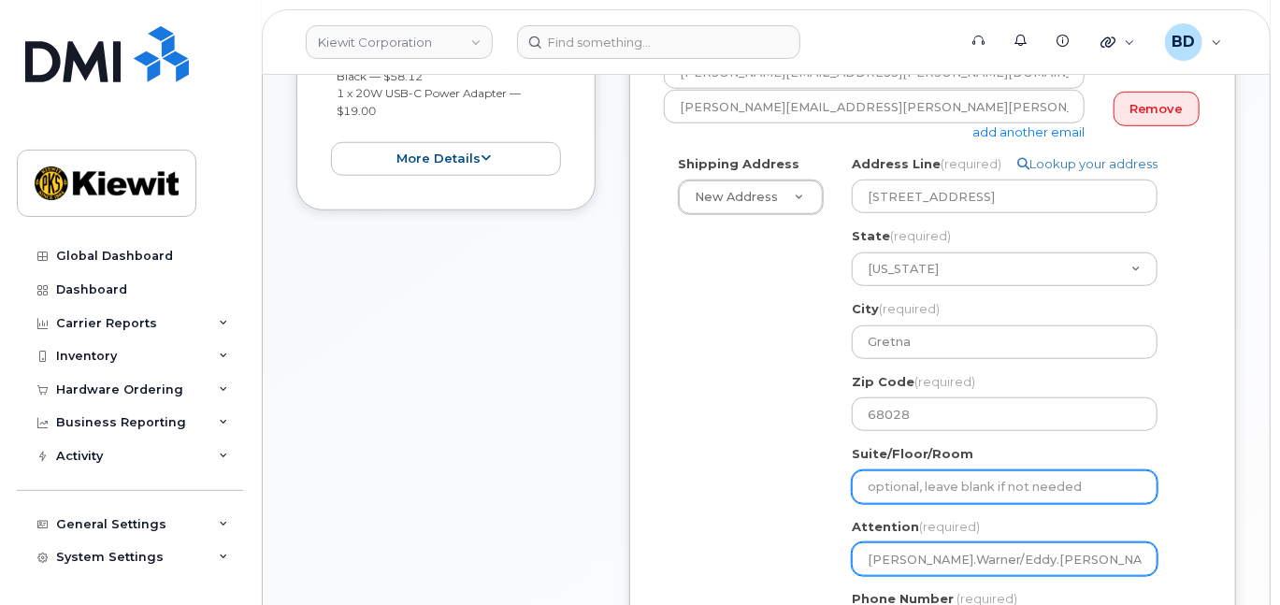
scroll to position [1246, 0]
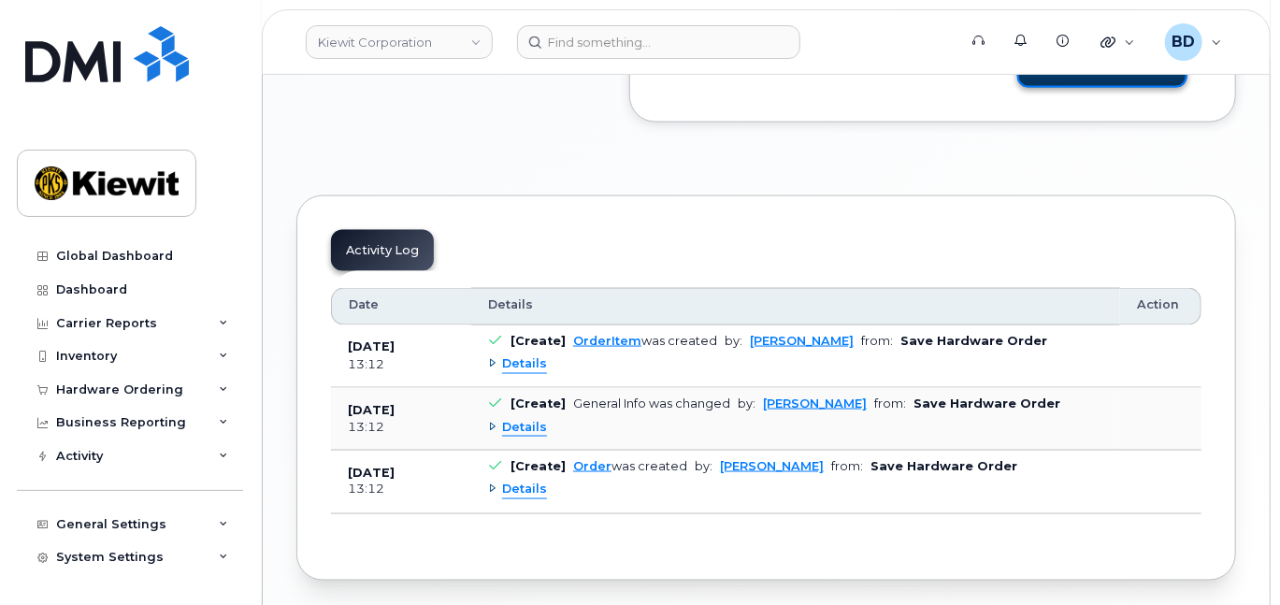
click at [1095, 88] on button "Save and Continue" at bounding box center [1102, 70] width 170 height 35
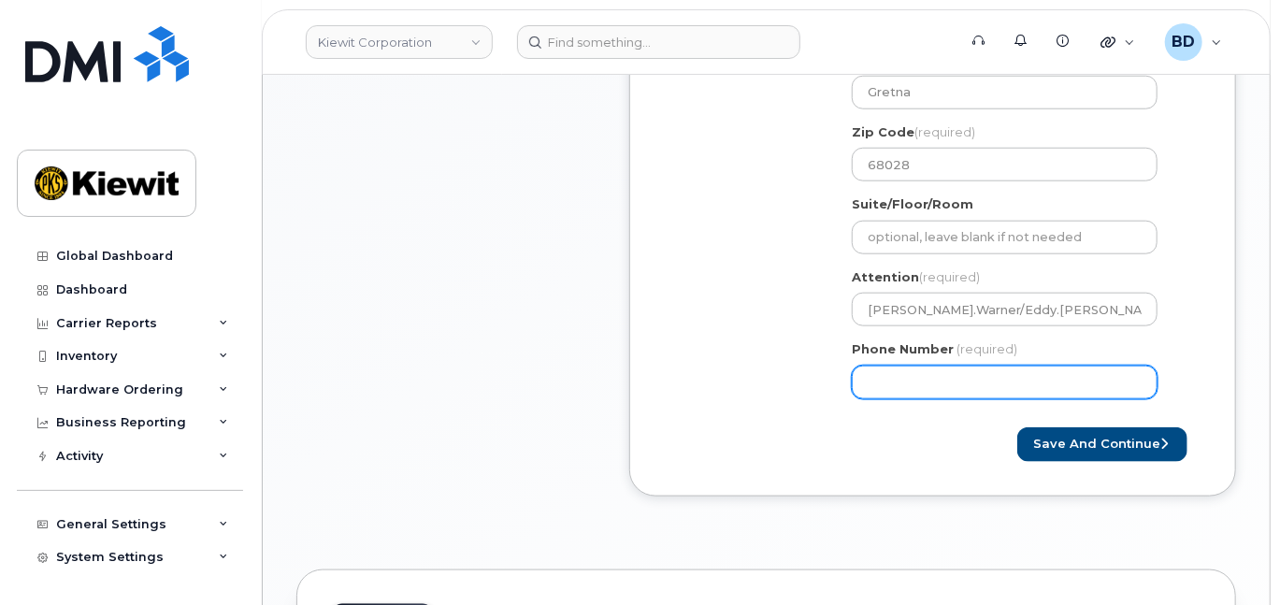
drag, startPoint x: 938, startPoint y: 411, endPoint x: 827, endPoint y: 396, distance: 111.3
click at [938, 399] on input "Phone Number" at bounding box center [1005, 383] width 306 height 34
type input "8777727707"
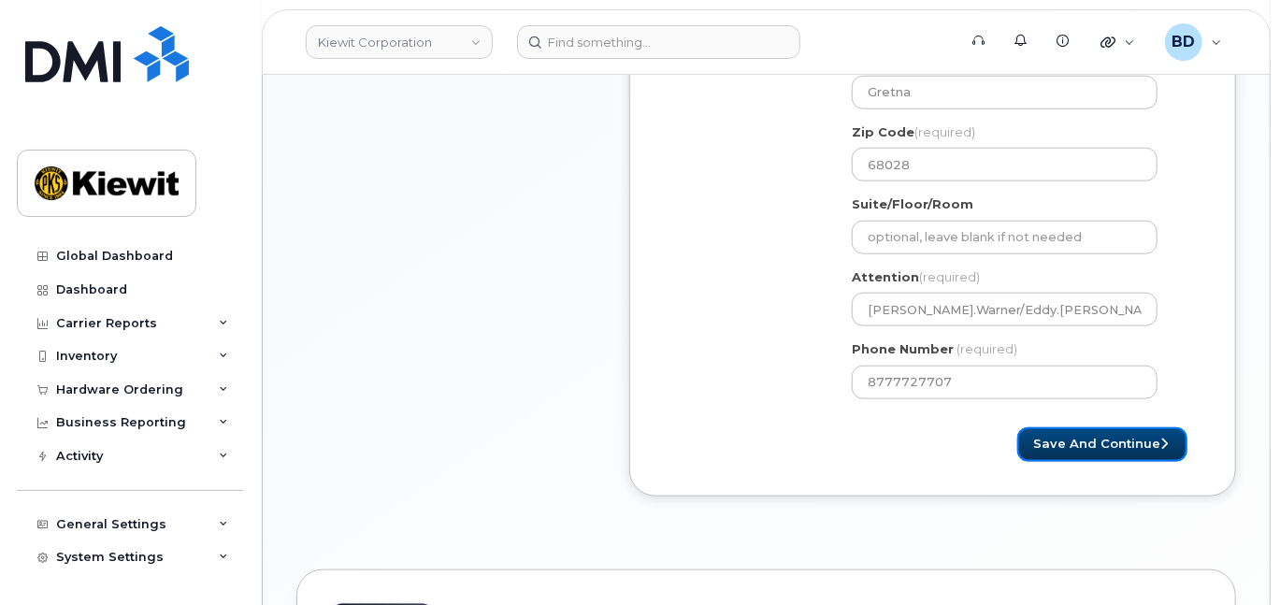
select select
drag, startPoint x: 1068, startPoint y: 444, endPoint x: 1072, endPoint y: 453, distance: 9.6
click at [1071, 451] on button "Save and Continue" at bounding box center [1102, 444] width 170 height 35
click at [1074, 458] on div "Please wait..." at bounding box center [1067, 444] width 269 height 35
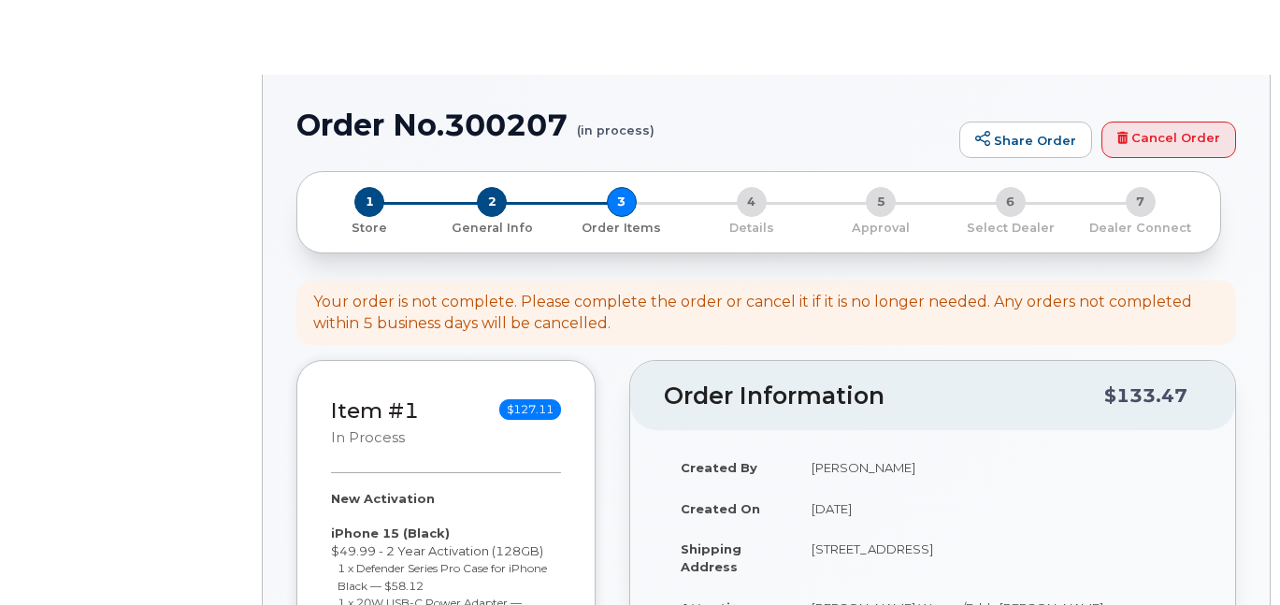
select select
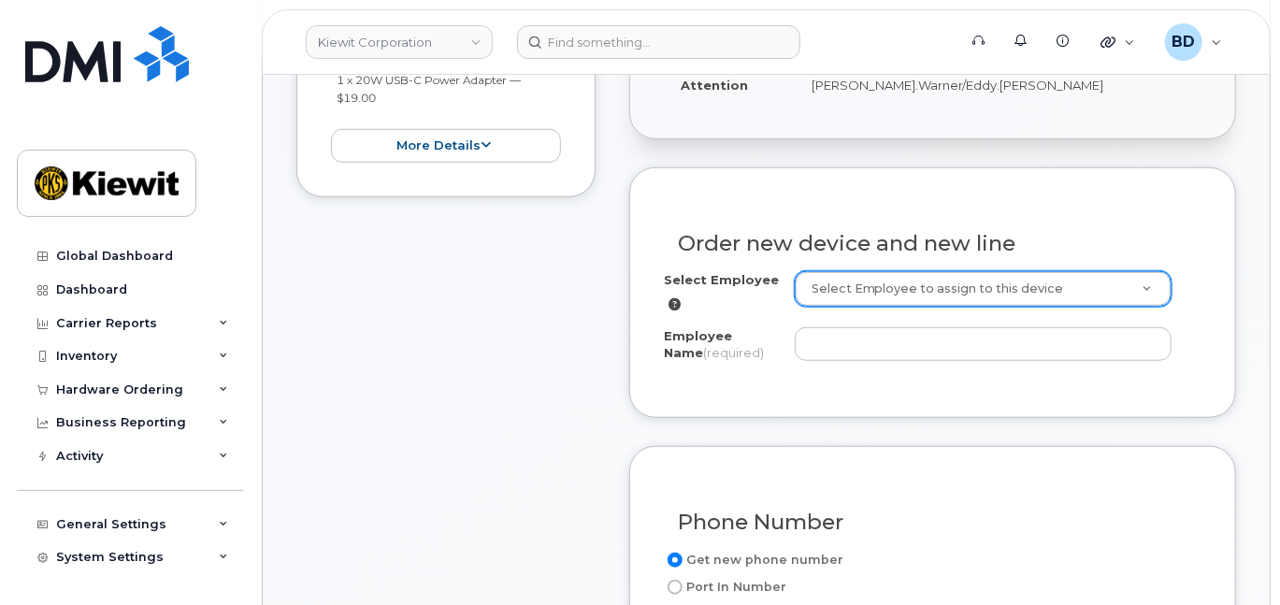
scroll to position [748, 0]
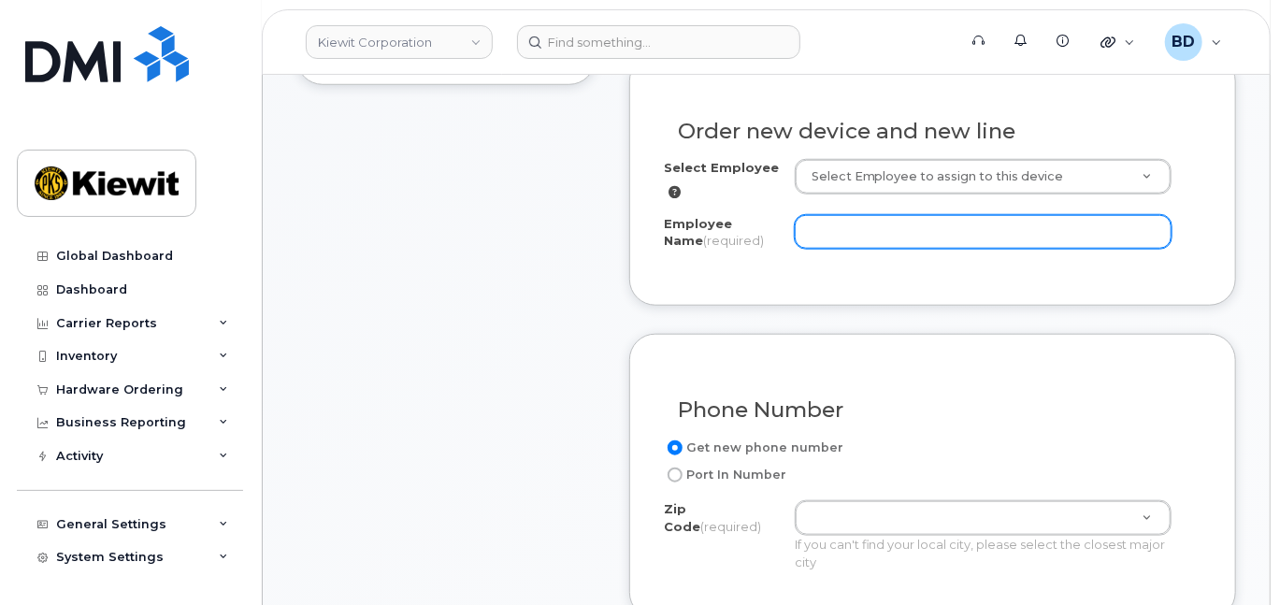
click at [830, 249] on input "Employee Name (required)" at bounding box center [983, 232] width 377 height 34
paste input "Eddy.Hernandez"
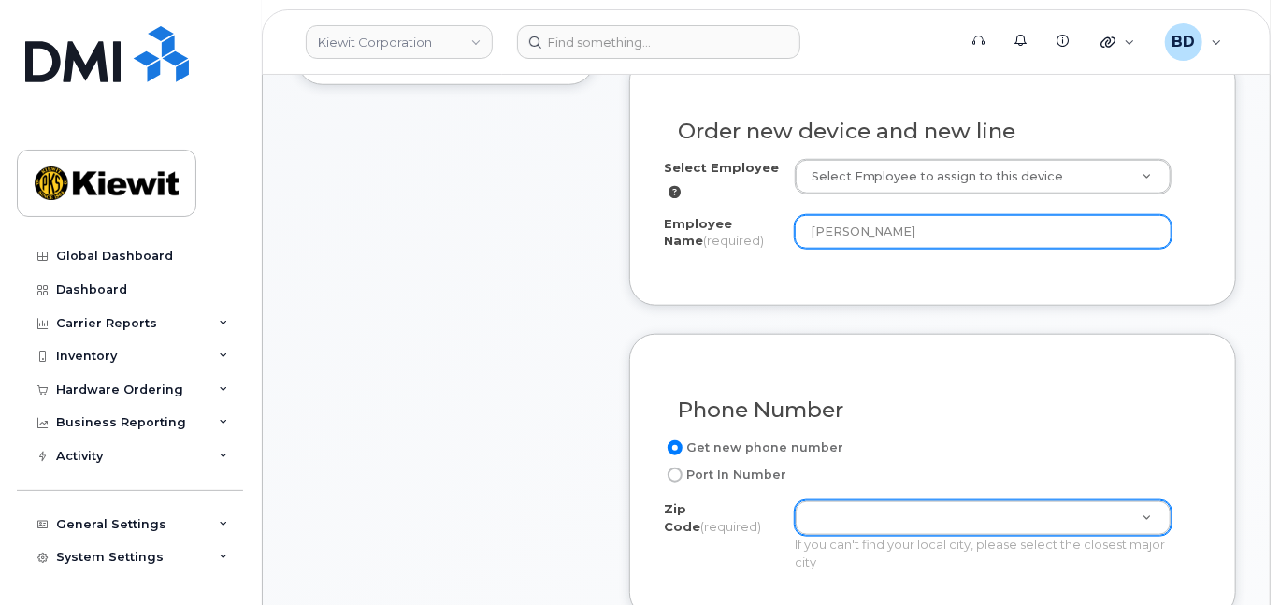
type input "Eddy Hernandez"
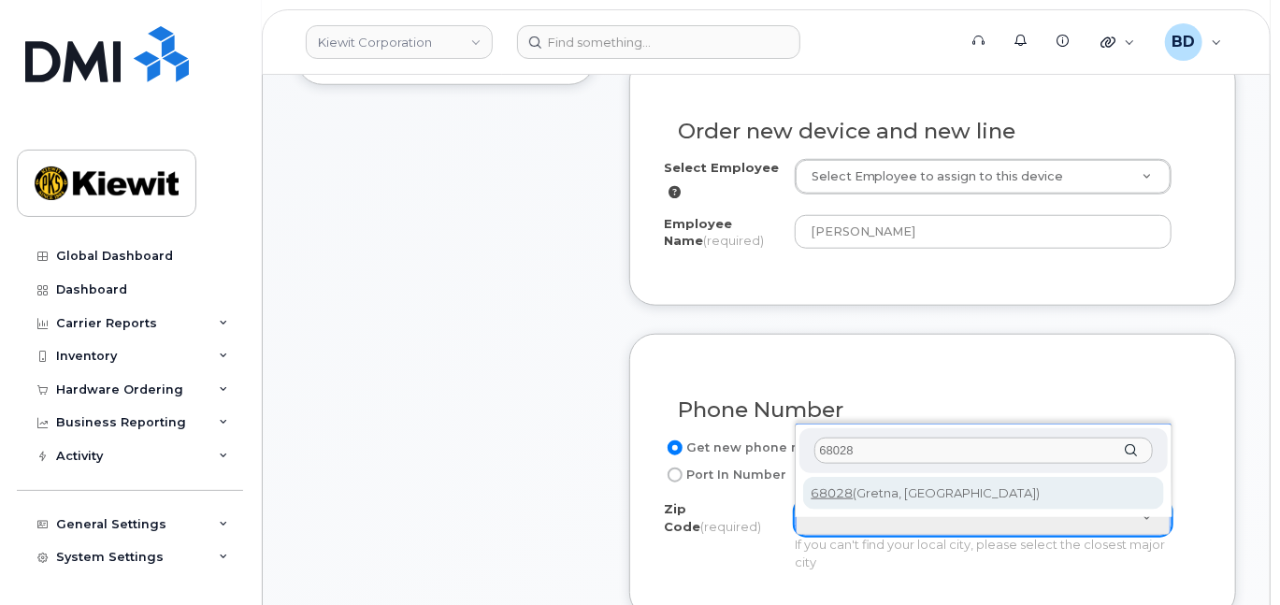
type input "68028"
type input "68028 (Gretna, NE)"
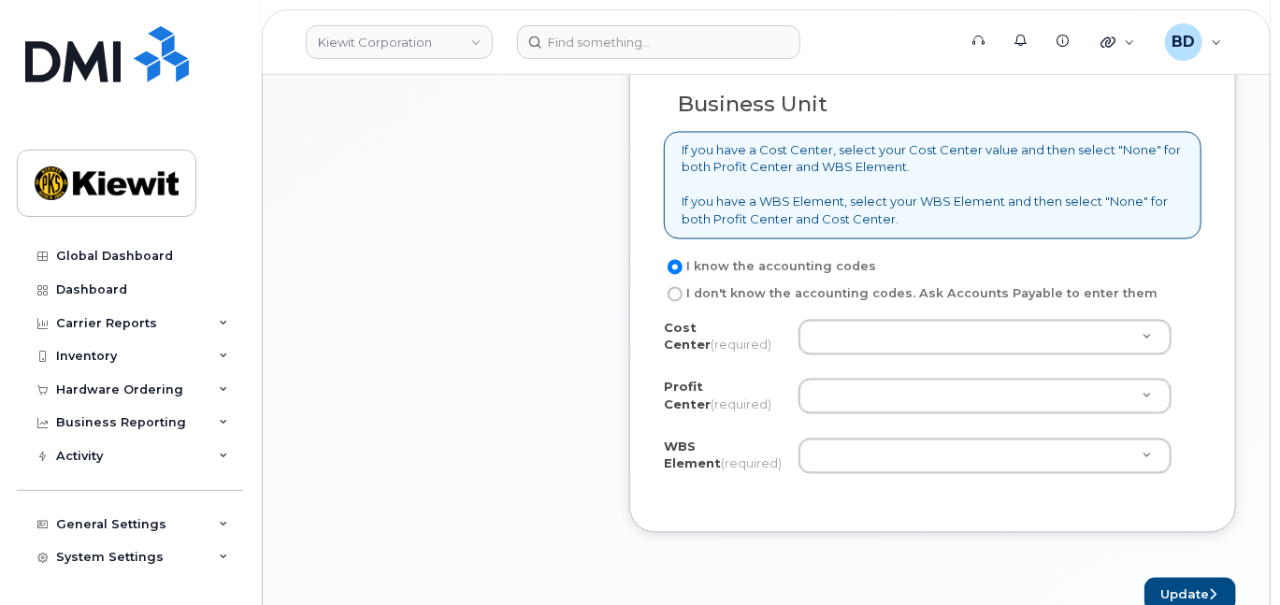
scroll to position [1620, 0]
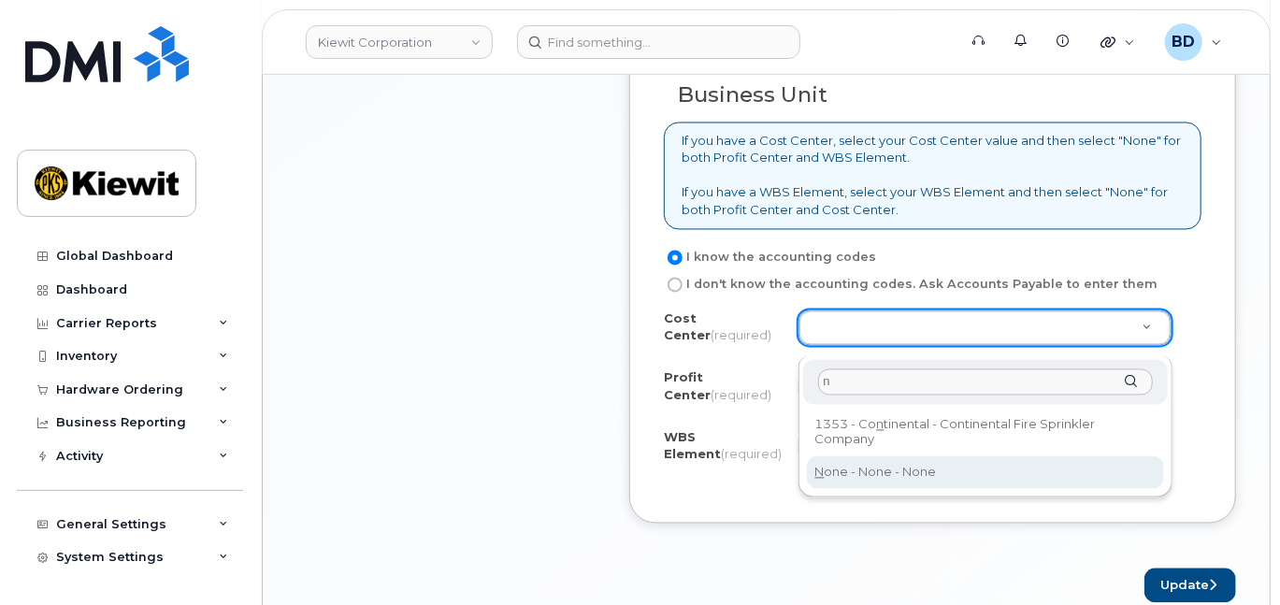
type input "n"
type input "None"
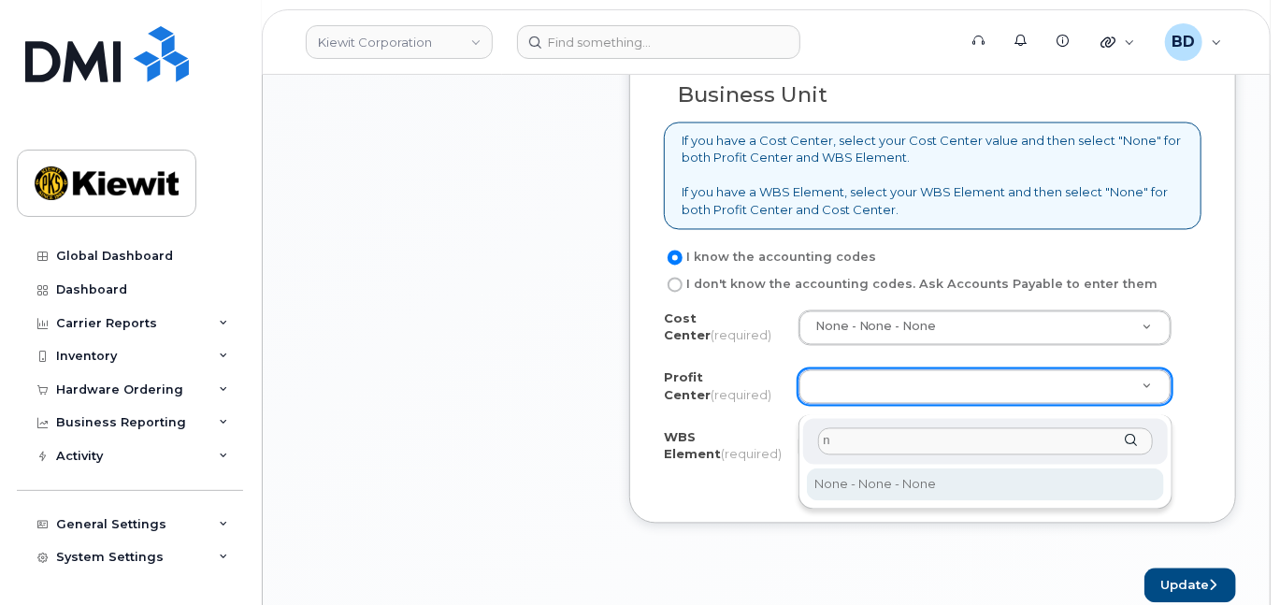
type input "n"
select select "None"
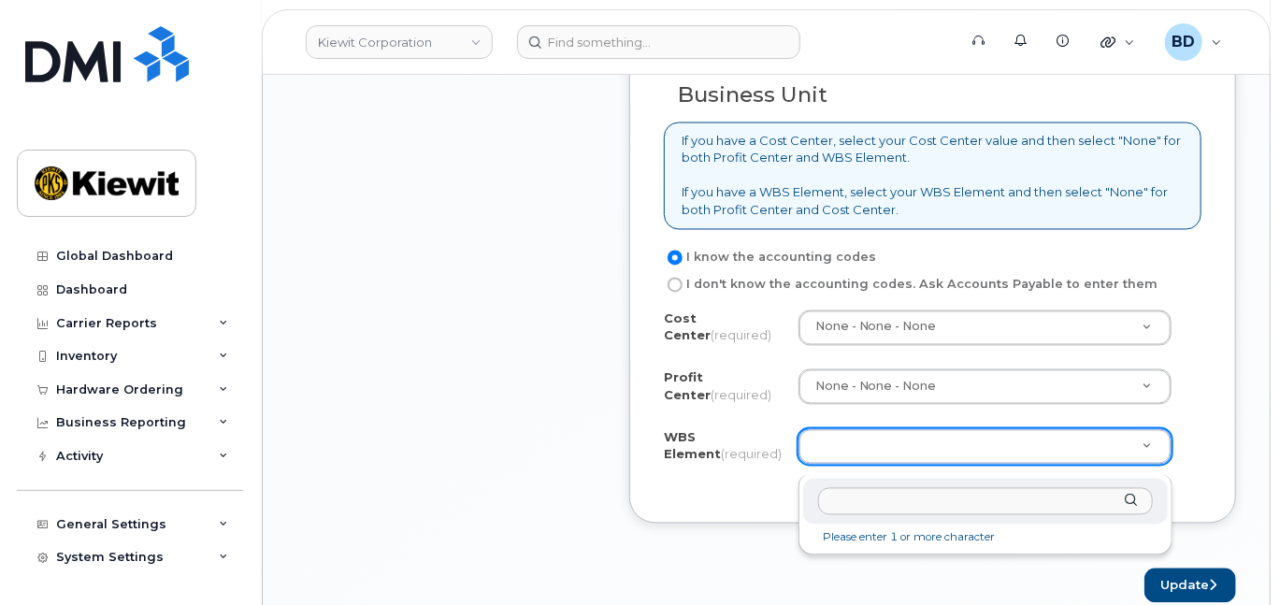
click at [856, 490] on input "text" at bounding box center [985, 501] width 335 height 27
paste input "106263.1860"
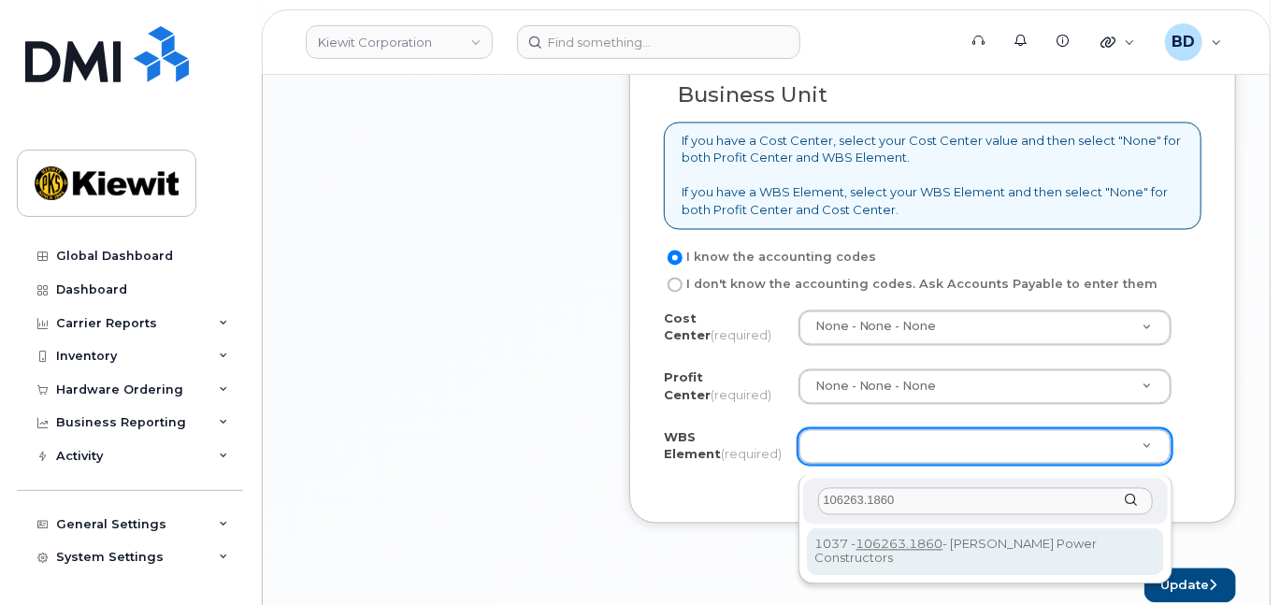
type input "106263.1860"
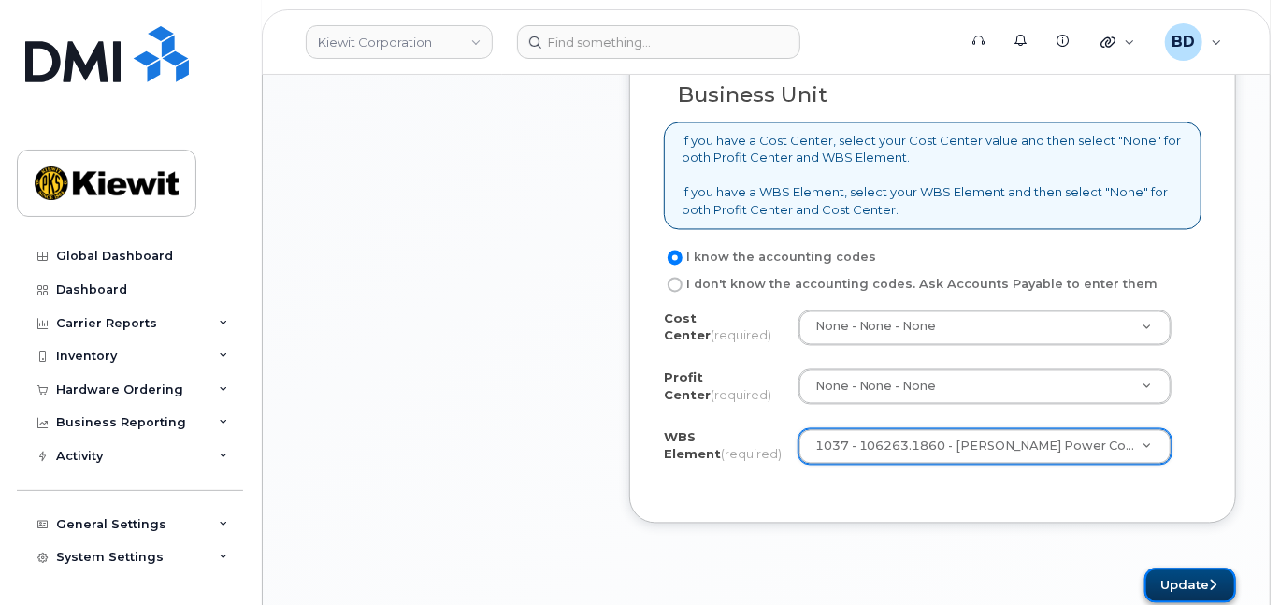
click at [1184, 591] on button "Update" at bounding box center [1190, 585] width 92 height 35
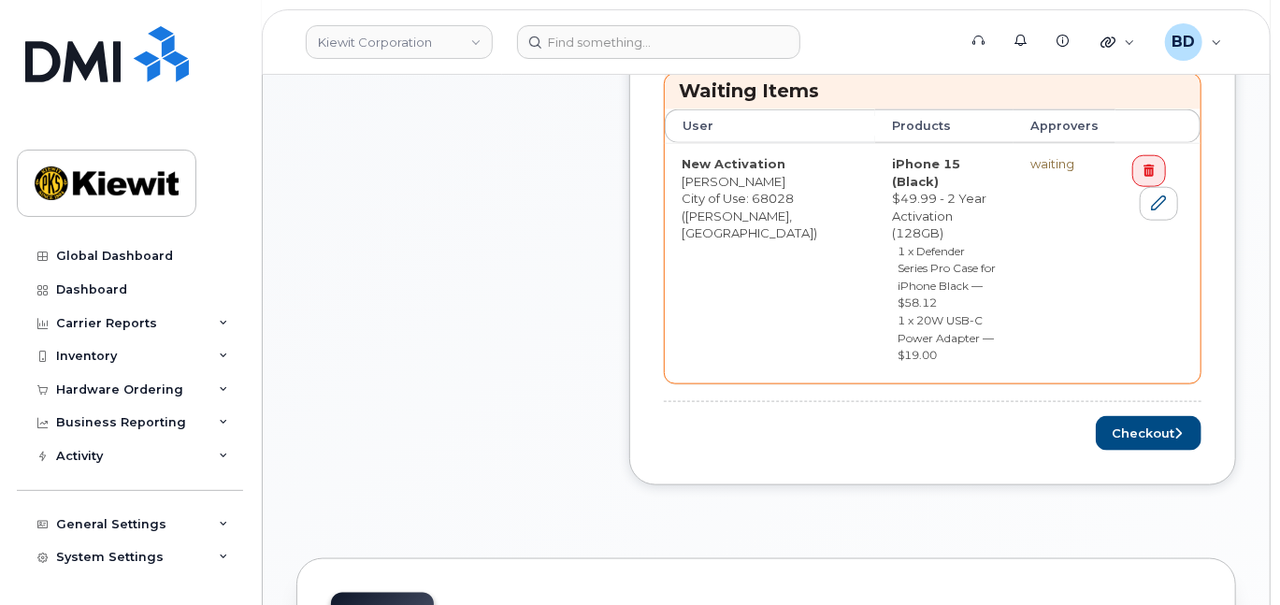
scroll to position [997, 0]
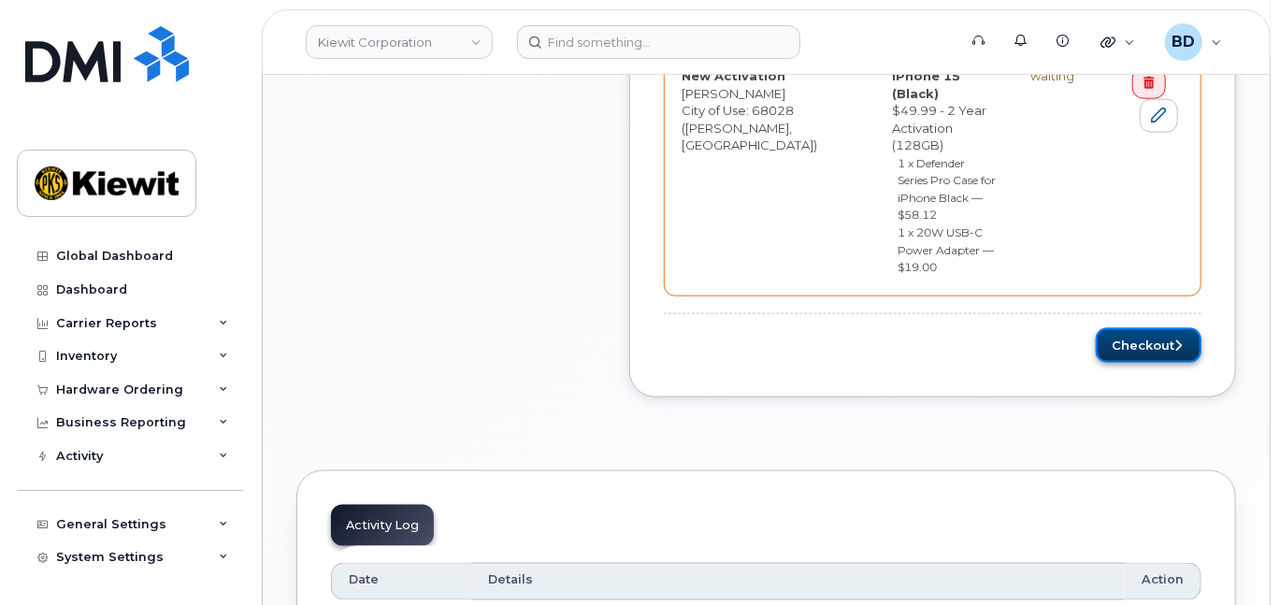
click at [1143, 328] on button "Checkout" at bounding box center [1149, 345] width 106 height 35
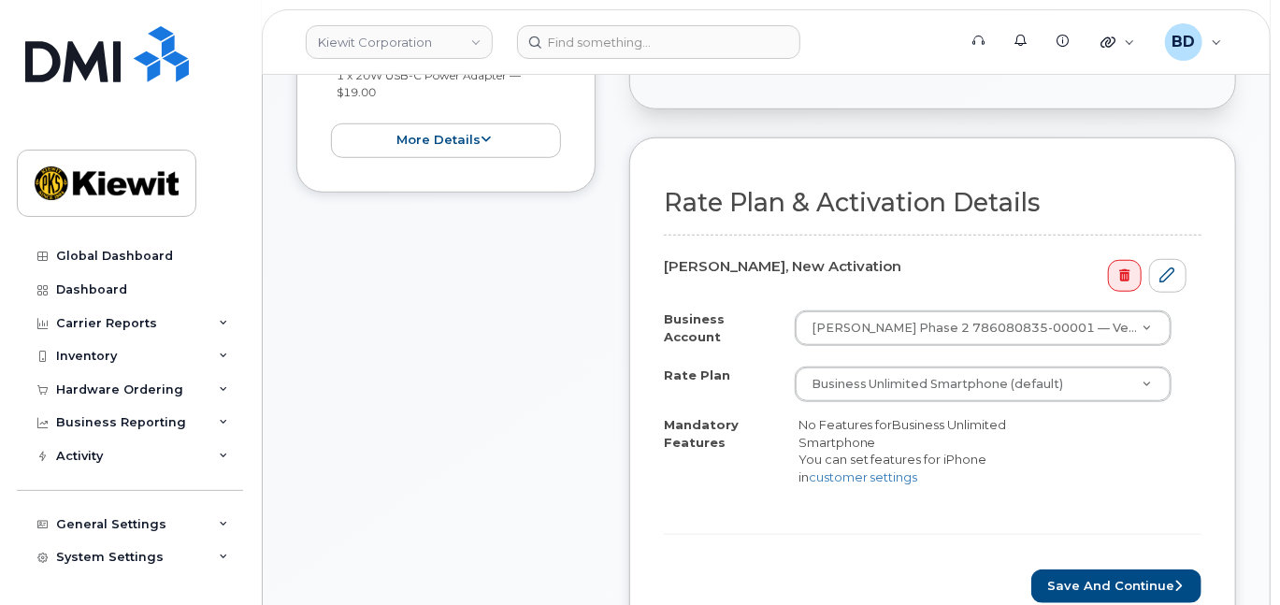
scroll to position [623, 0]
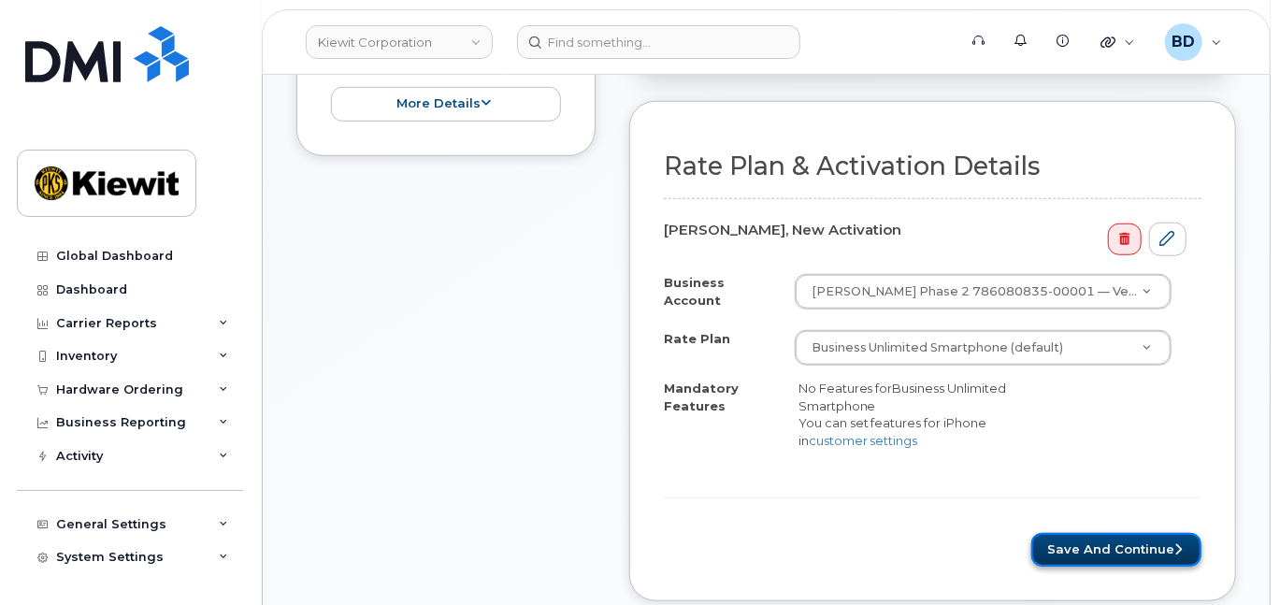
click at [1114, 551] on button "Save and Continue" at bounding box center [1116, 550] width 170 height 35
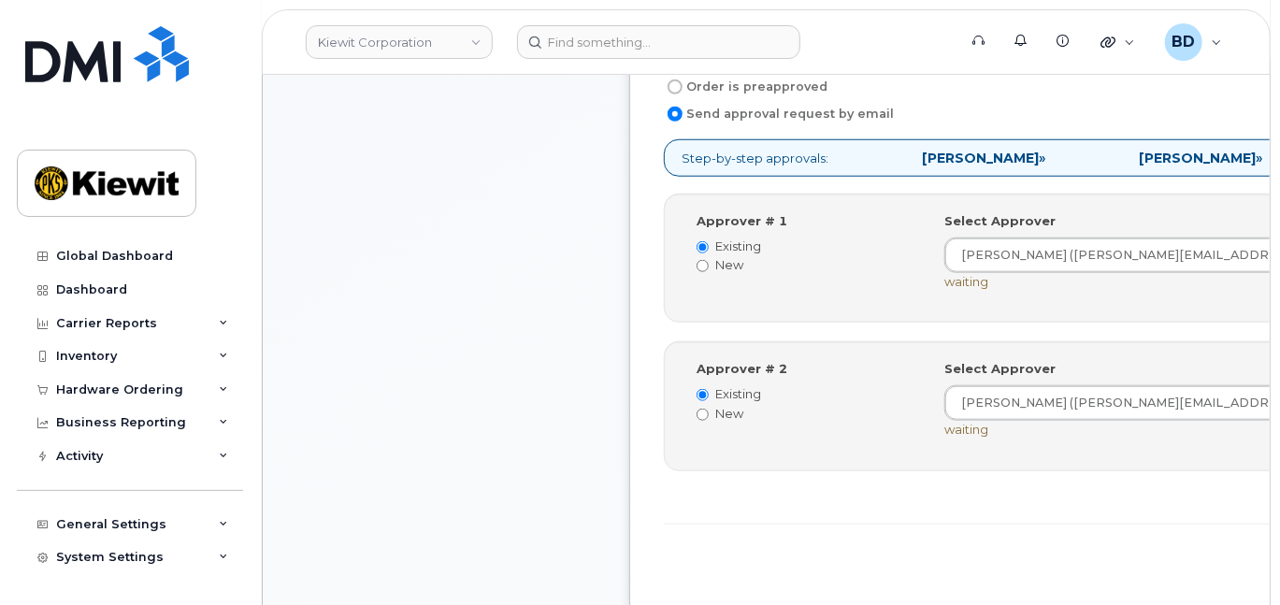
scroll to position [997, 0]
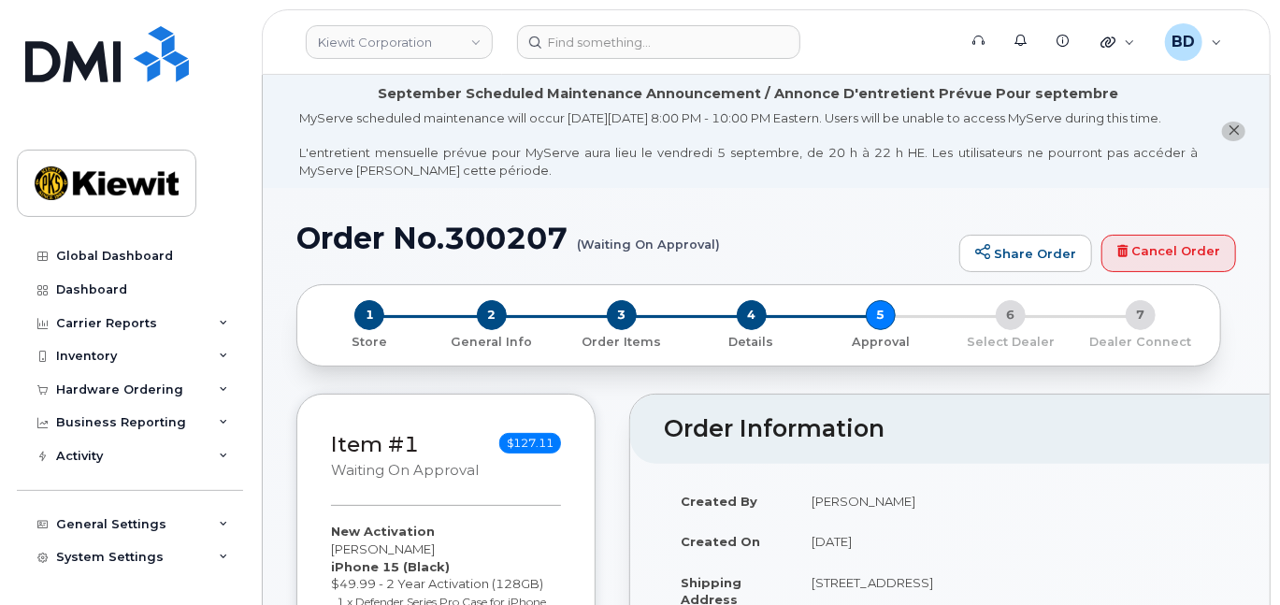
click at [524, 251] on h1 "Order No.300207 (Waiting On Approval)" at bounding box center [623, 238] width 654 height 33
copy h1 "300207"
click at [212, 384] on div "Hardware Ordering" at bounding box center [130, 390] width 226 height 34
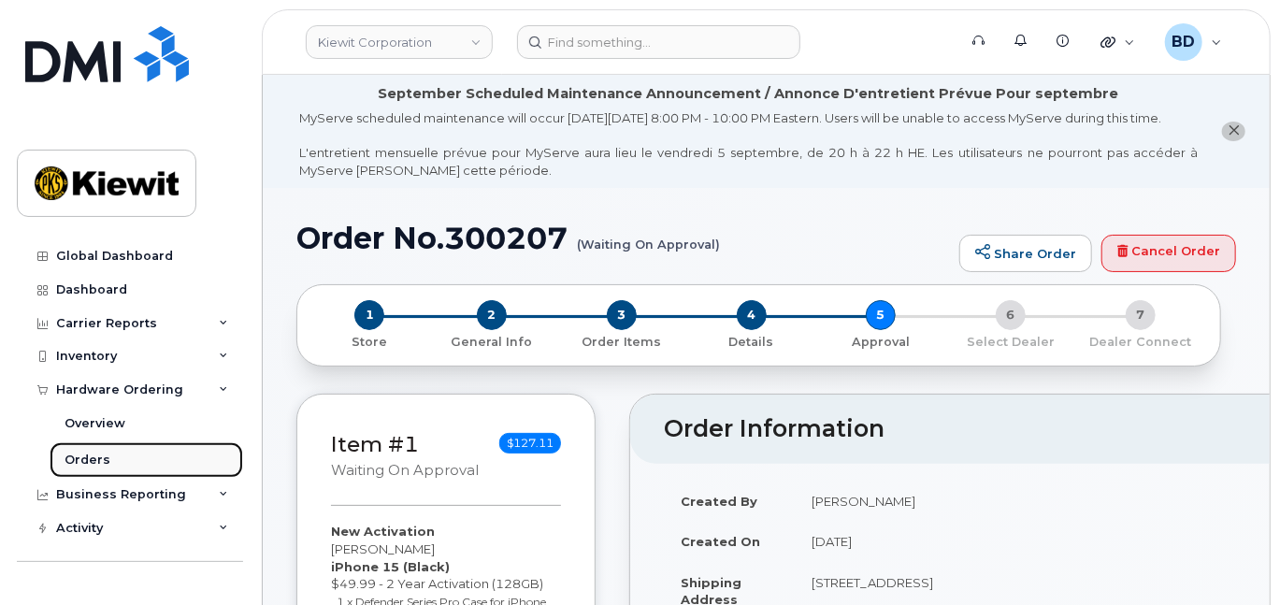
click at [84, 458] on div "Orders" at bounding box center [88, 460] width 46 height 17
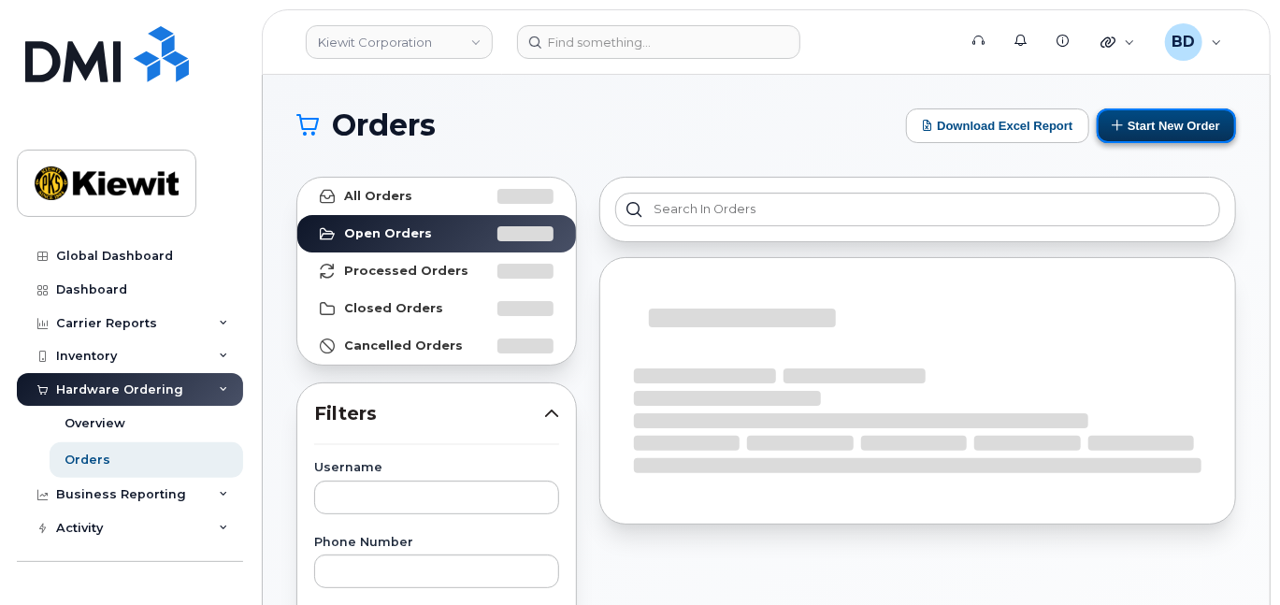
click at [1172, 123] on button "Start New Order" at bounding box center [1166, 125] width 139 height 35
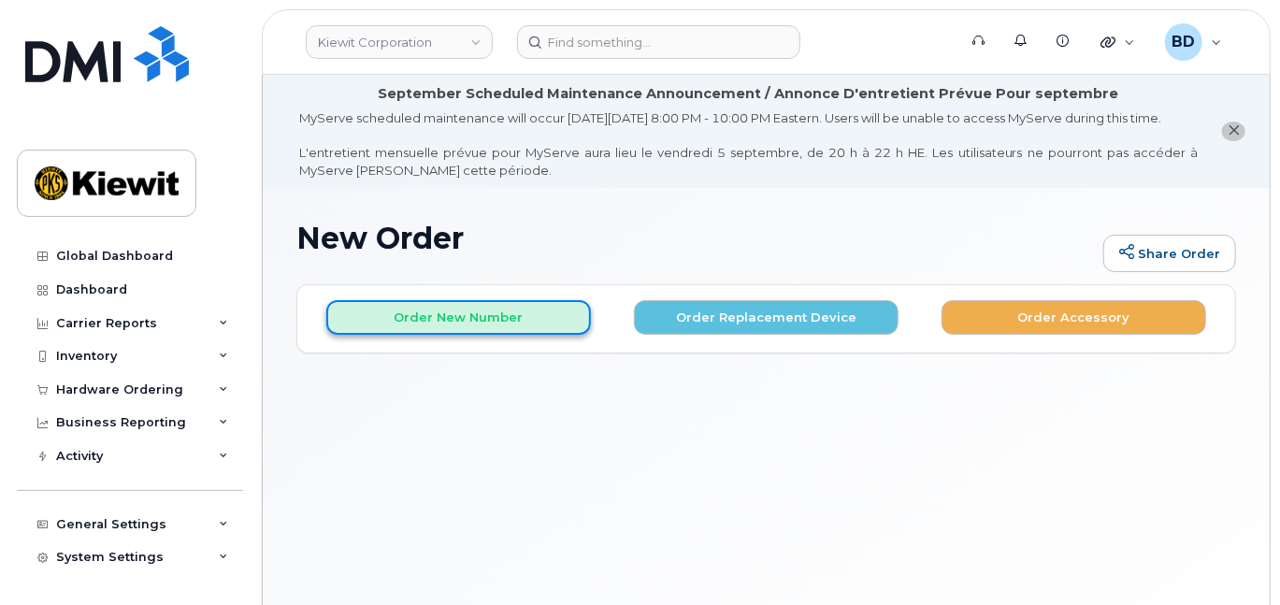
click at [446, 335] on button "Order New Number" at bounding box center [458, 317] width 265 height 35
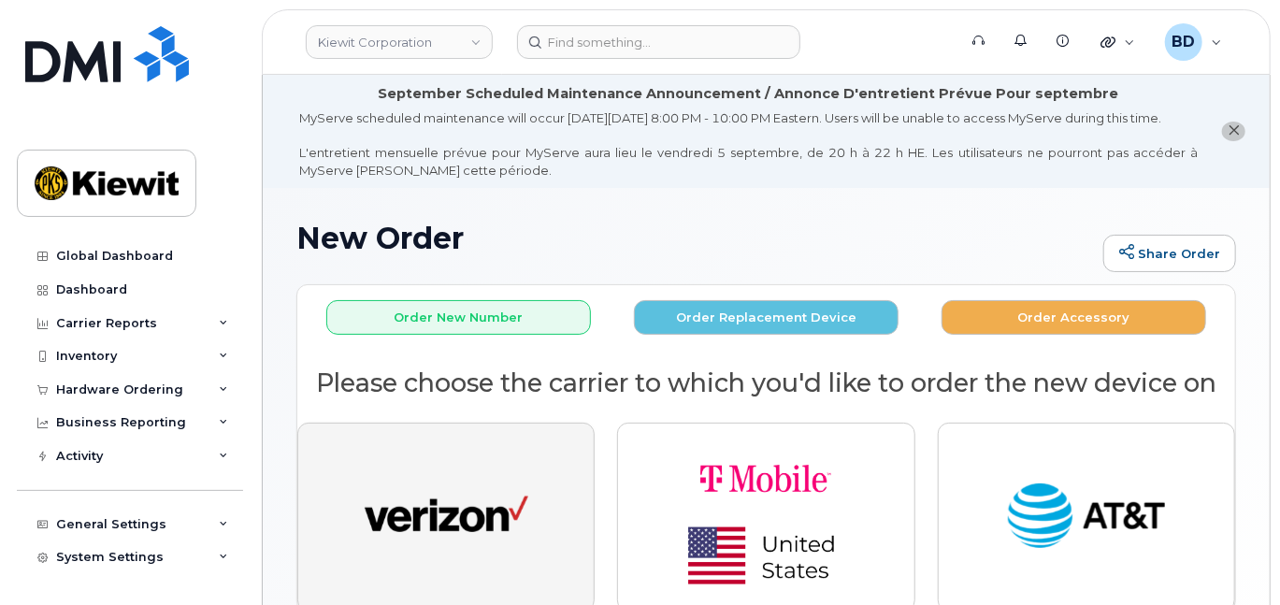
click at [454, 511] on img "button" at bounding box center [447, 517] width 164 height 84
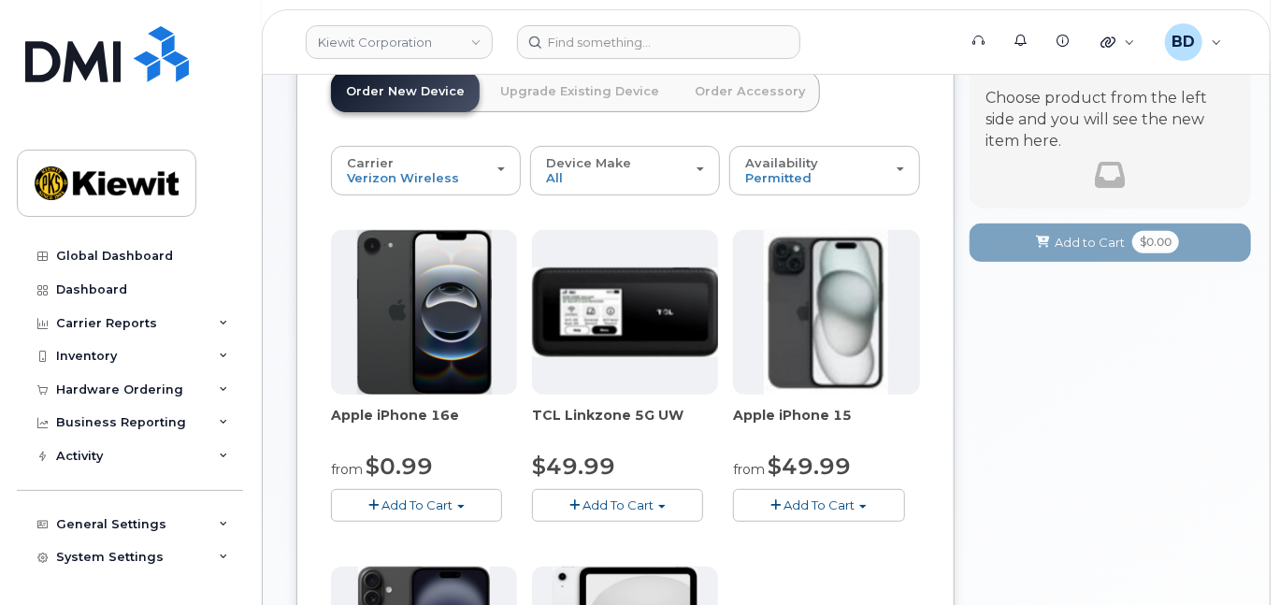
scroll to position [249, 0]
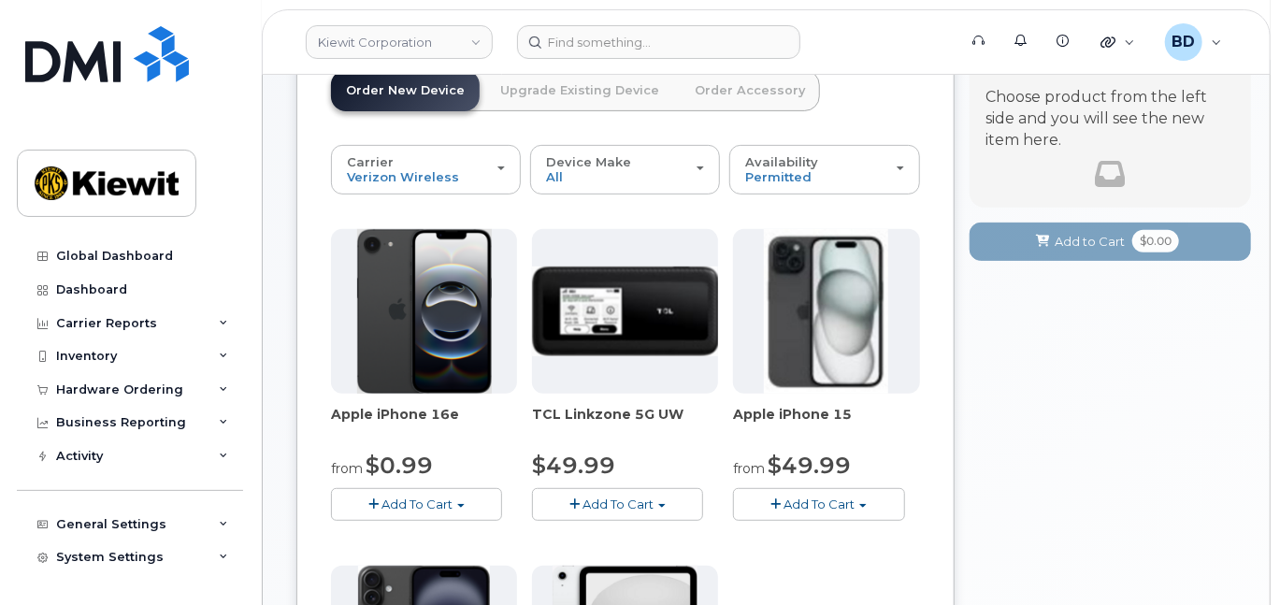
click at [806, 511] on span "Add To Cart" at bounding box center [819, 503] width 71 height 15
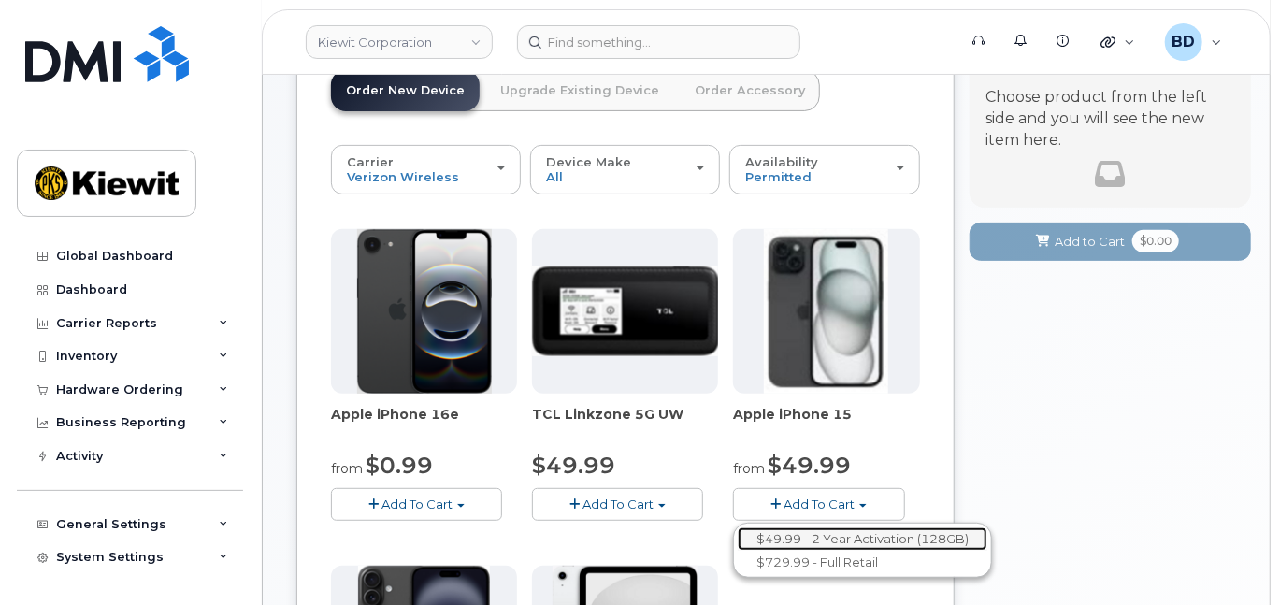
click at [802, 548] on link "$49.99 - 2 Year Activation (128GB)" at bounding box center [863, 538] width 250 height 23
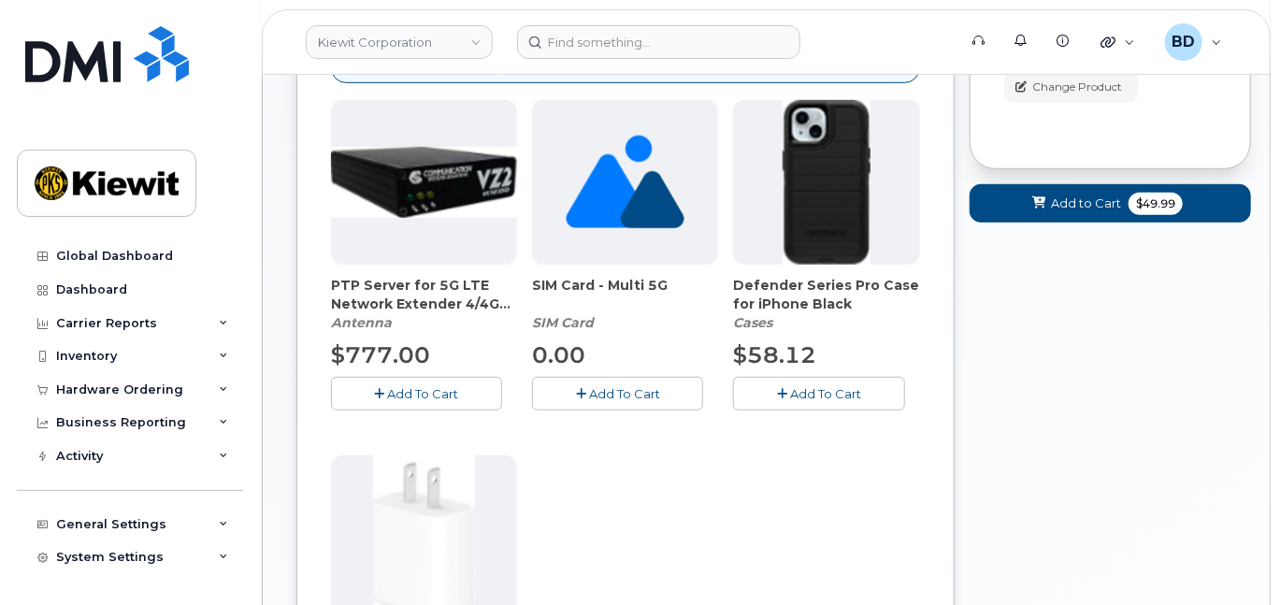
scroll to position [498, 0]
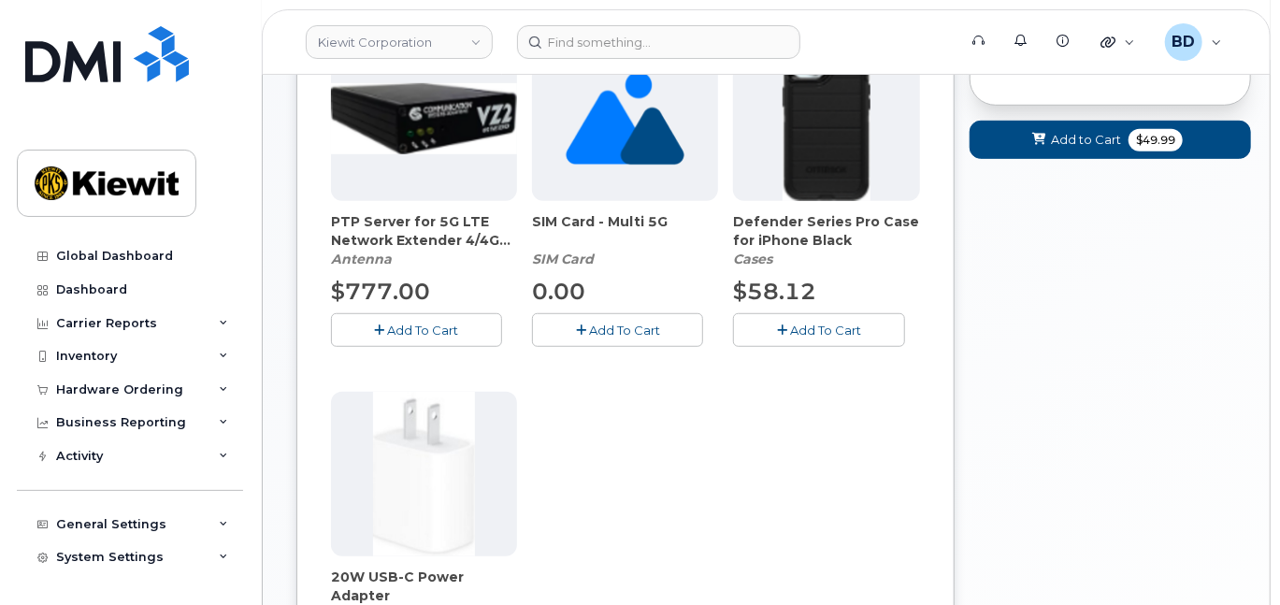
click at [821, 338] on span "Add To Cart" at bounding box center [825, 330] width 71 height 15
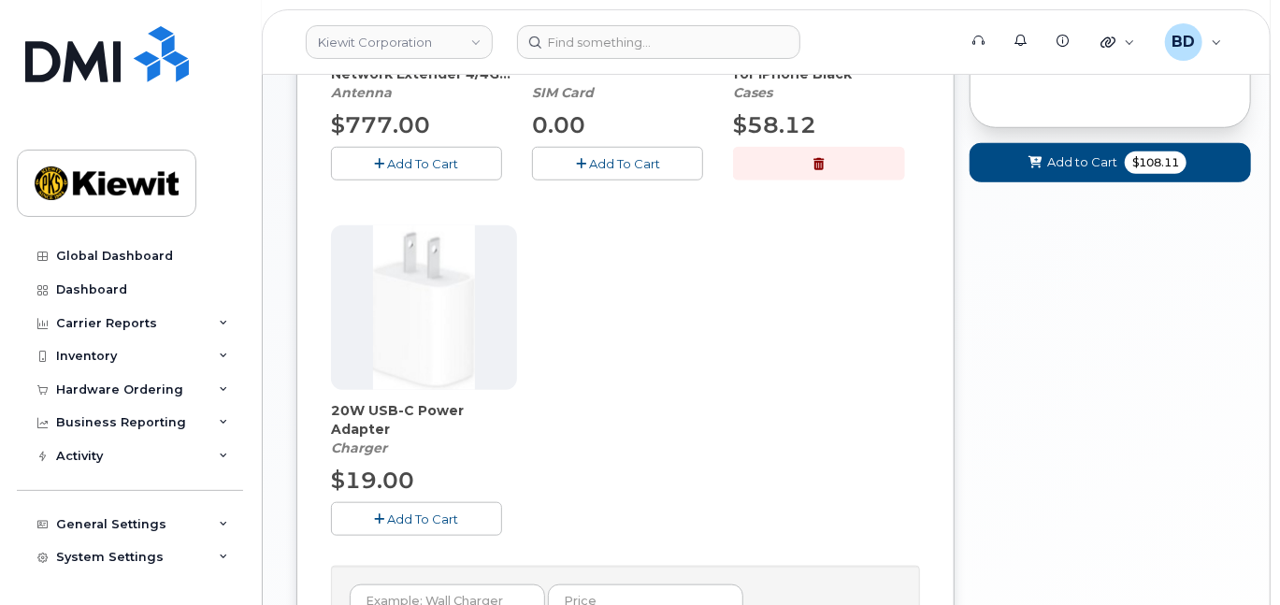
scroll to position [748, 0]
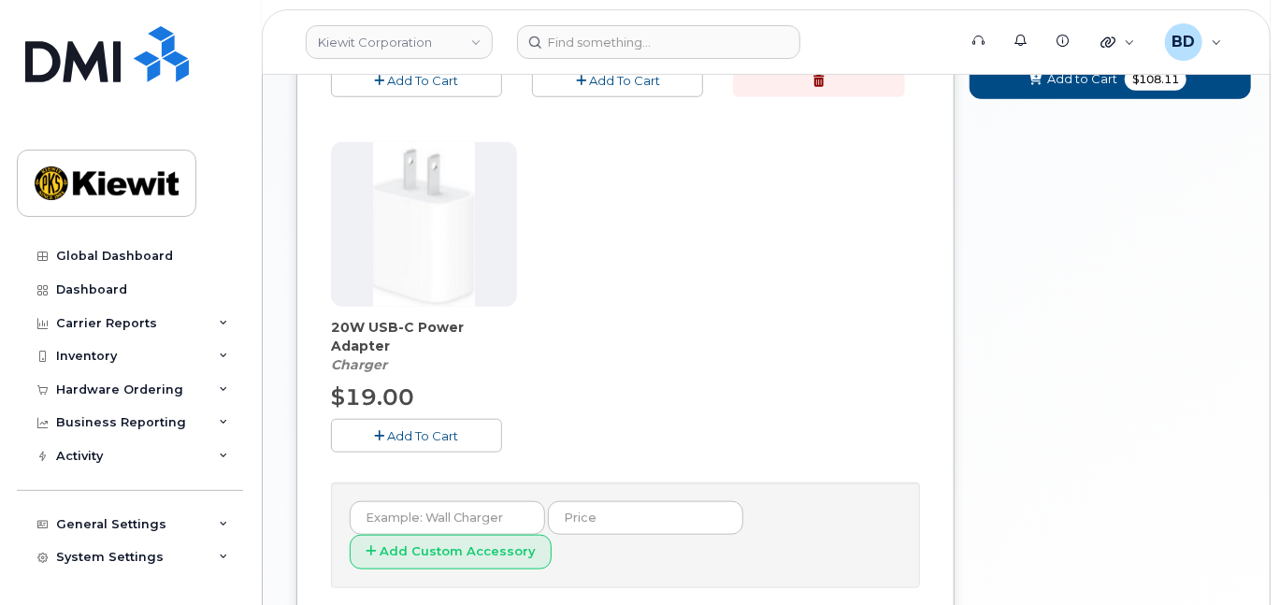
drag, startPoint x: 462, startPoint y: 455, endPoint x: 496, endPoint y: 437, distance: 38.5
click at [465, 452] on button "Add To Cart" at bounding box center [416, 435] width 171 height 33
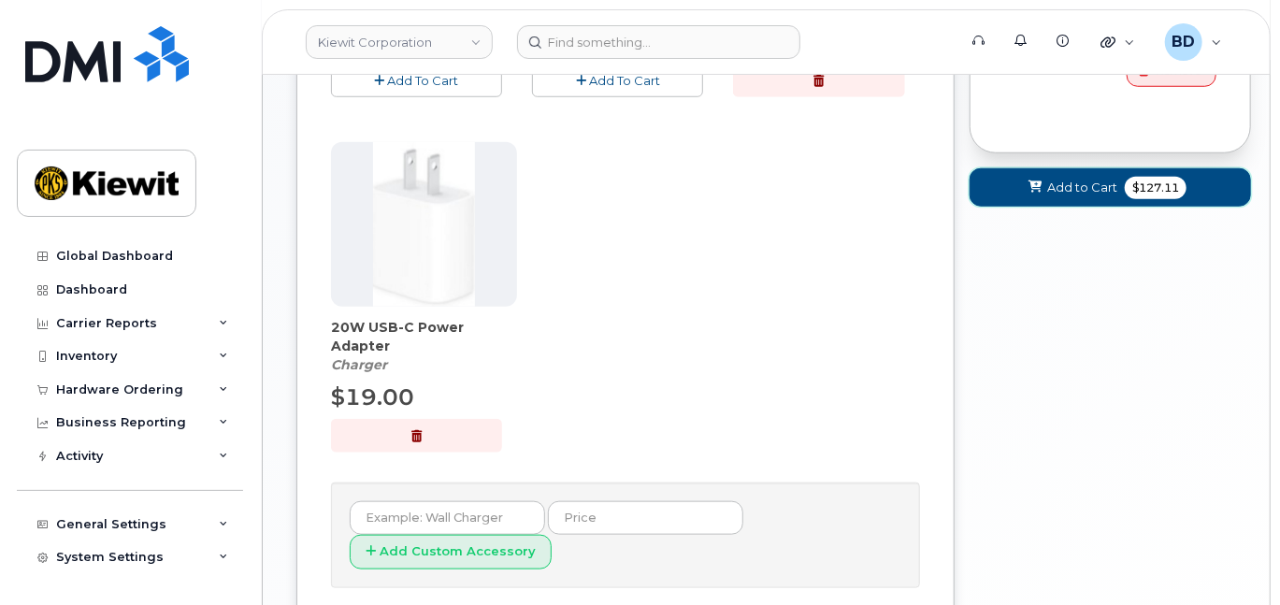
click at [1031, 194] on icon at bounding box center [1034, 187] width 13 height 12
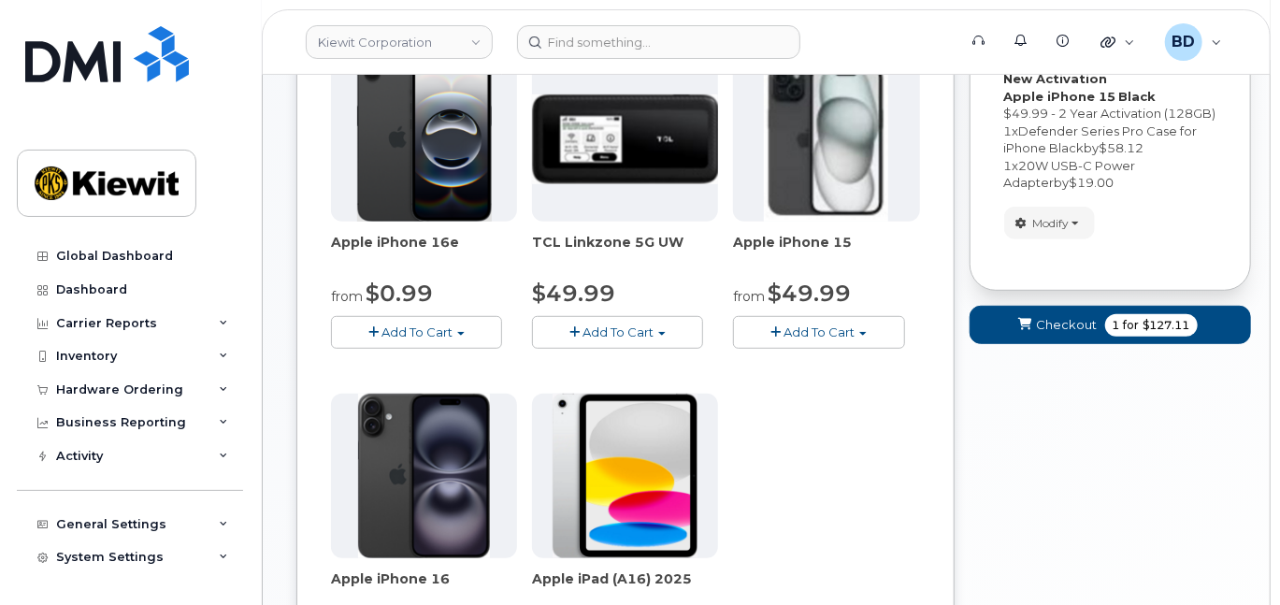
scroll to position [386, 0]
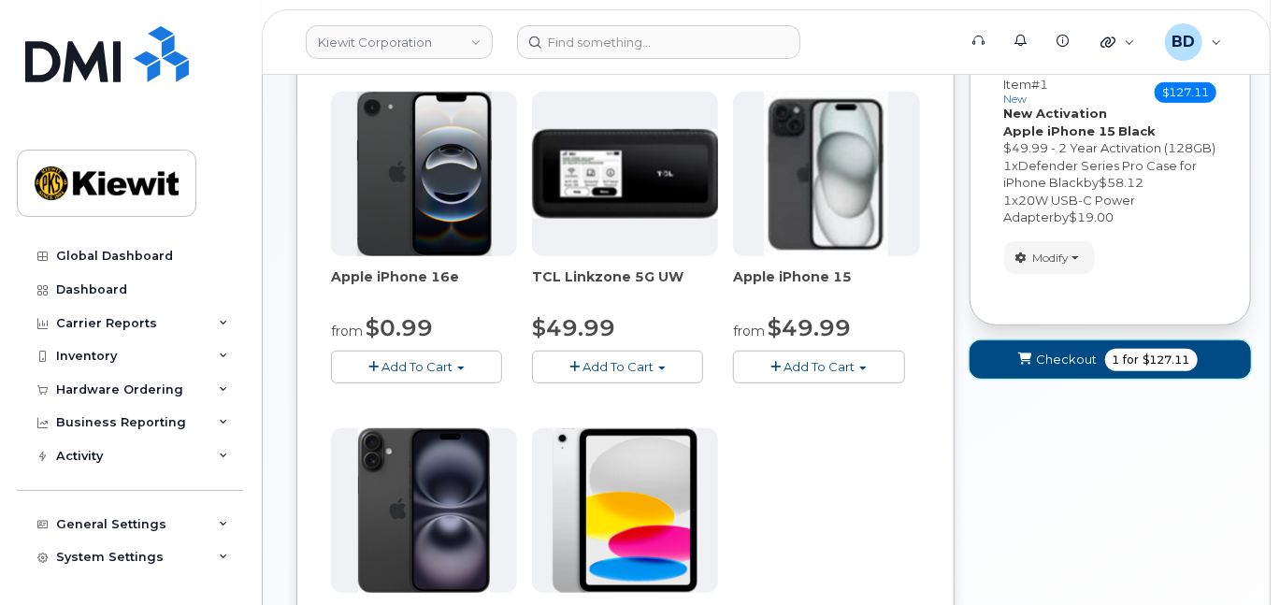
click at [1042, 368] on span "Checkout" at bounding box center [1067, 360] width 61 height 18
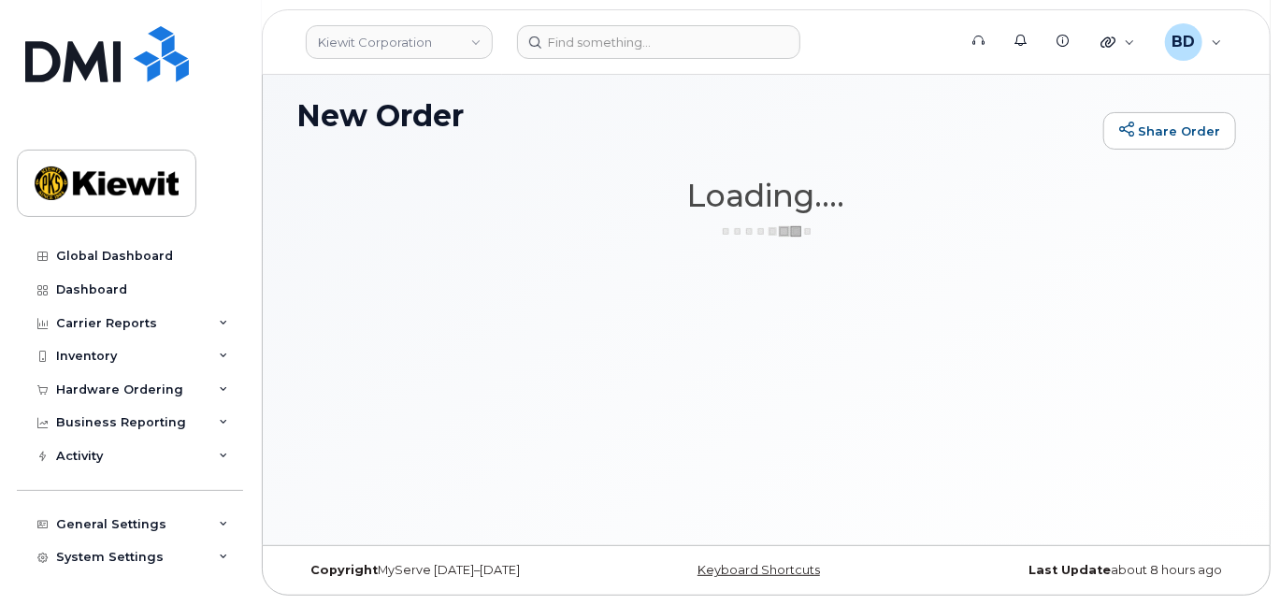
scroll to position [139, 0]
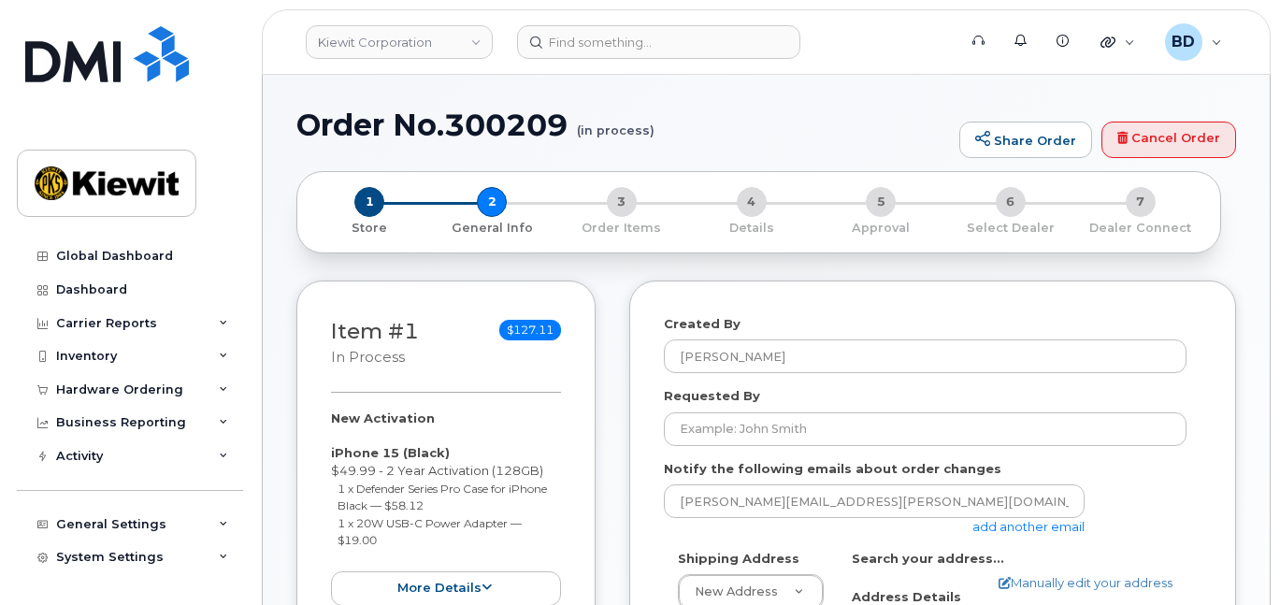
select select
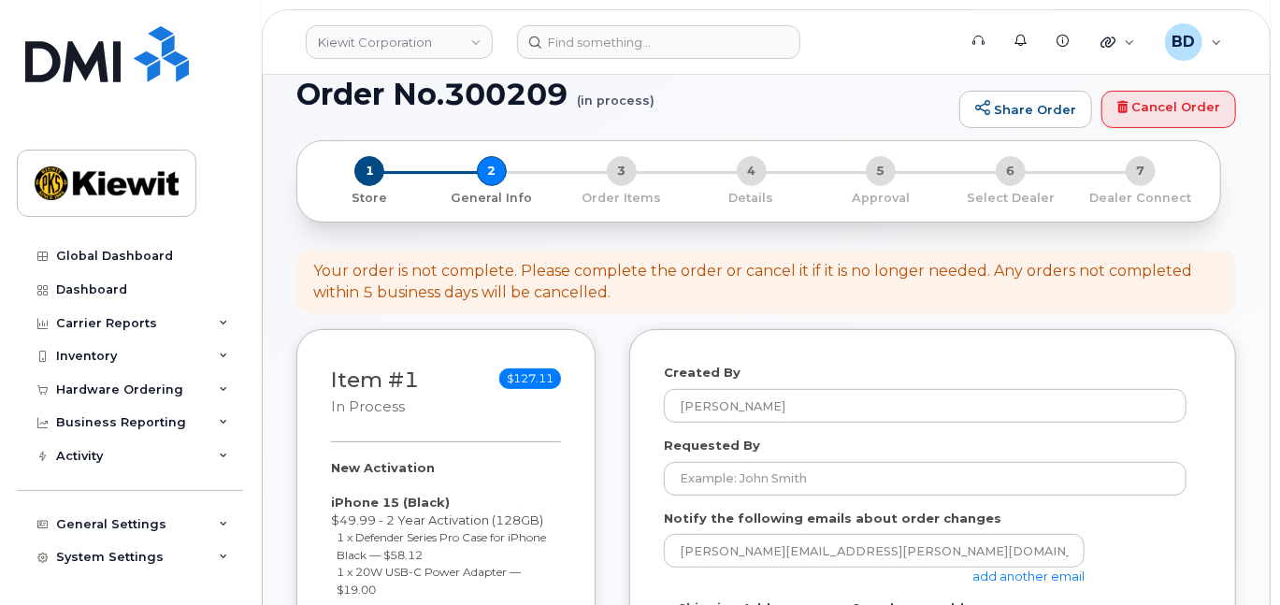
scroll to position [374, 0]
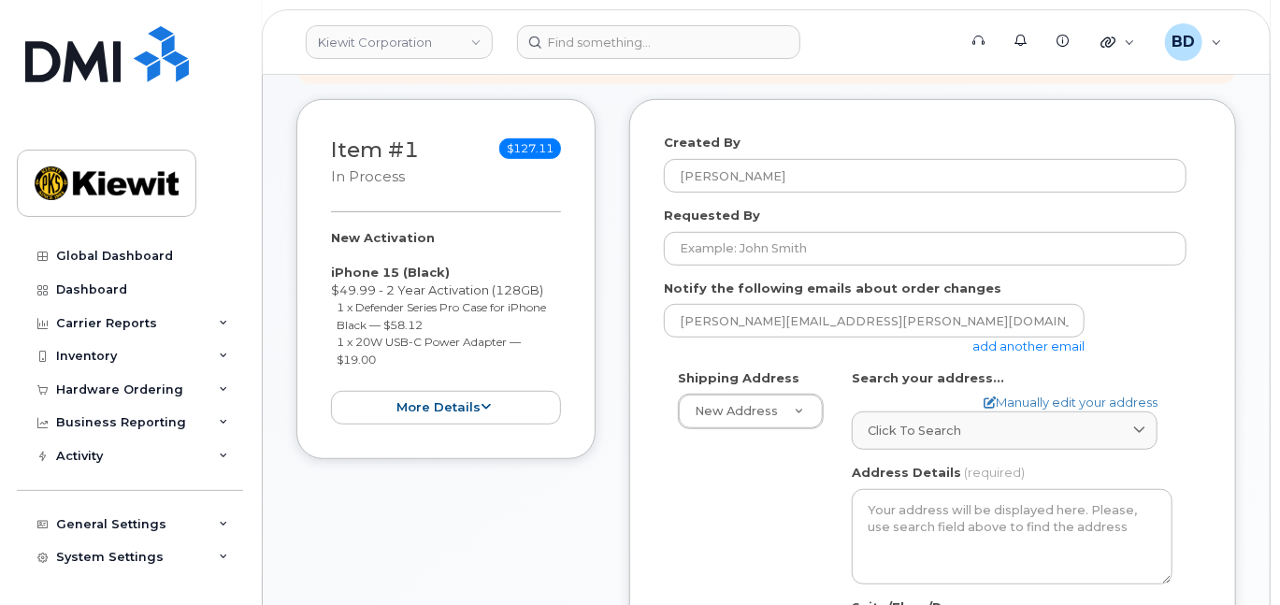
click at [988, 353] on link "add another email" at bounding box center [1028, 345] width 112 height 15
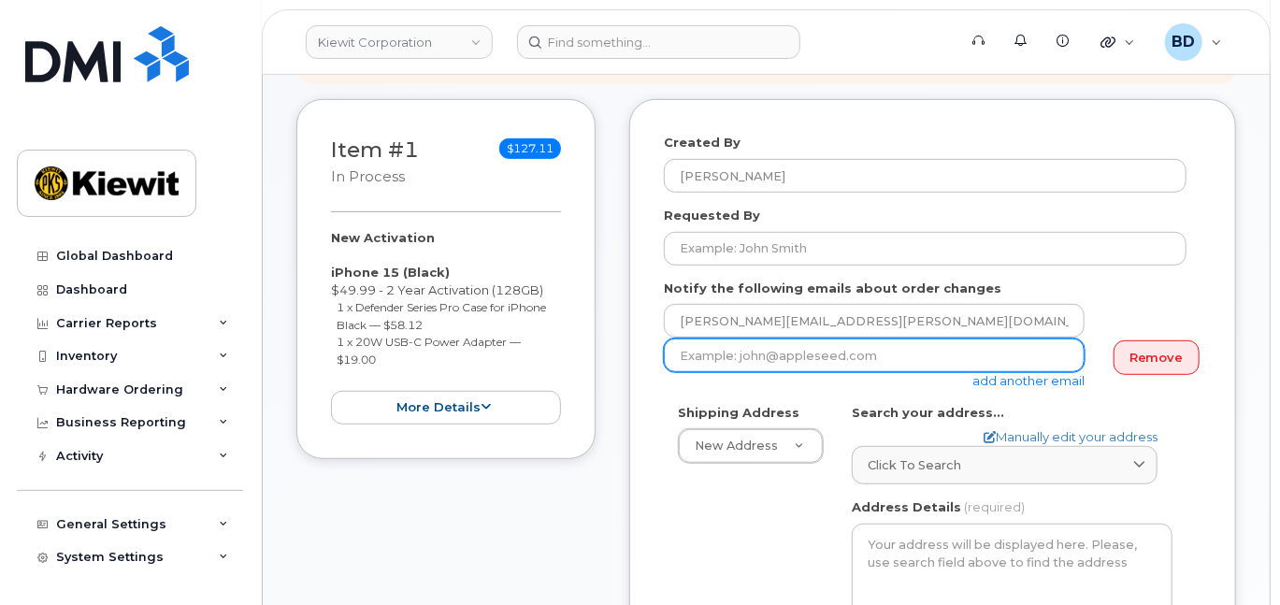
click at [664, 372] on input "email" at bounding box center [874, 355] width 421 height 34
click at [678, 371] on input "email" at bounding box center [874, 355] width 421 height 34
paste input "[EMAIL_ADDRESS][PERSON_NAME][PERSON_NAME][DOMAIN_NAME]"
type input "[EMAIL_ADDRESS][PERSON_NAME][PERSON_NAME][DOMAIN_NAME]"
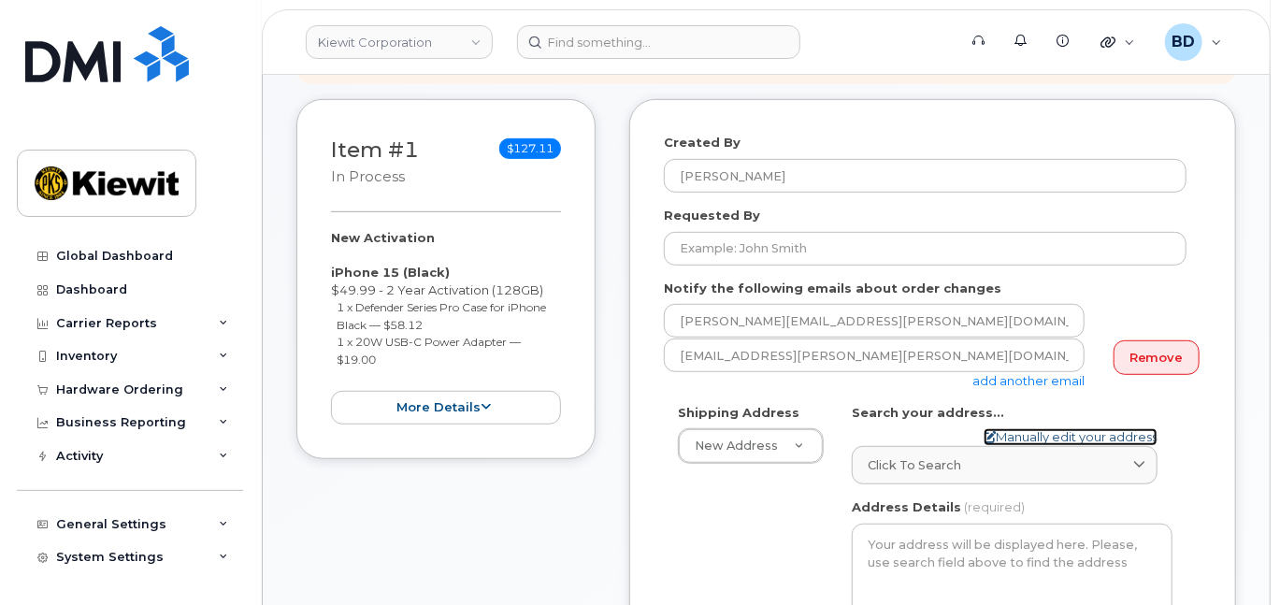
click at [1016, 446] on link "Manually edit your address" at bounding box center [1071, 437] width 174 height 18
select select
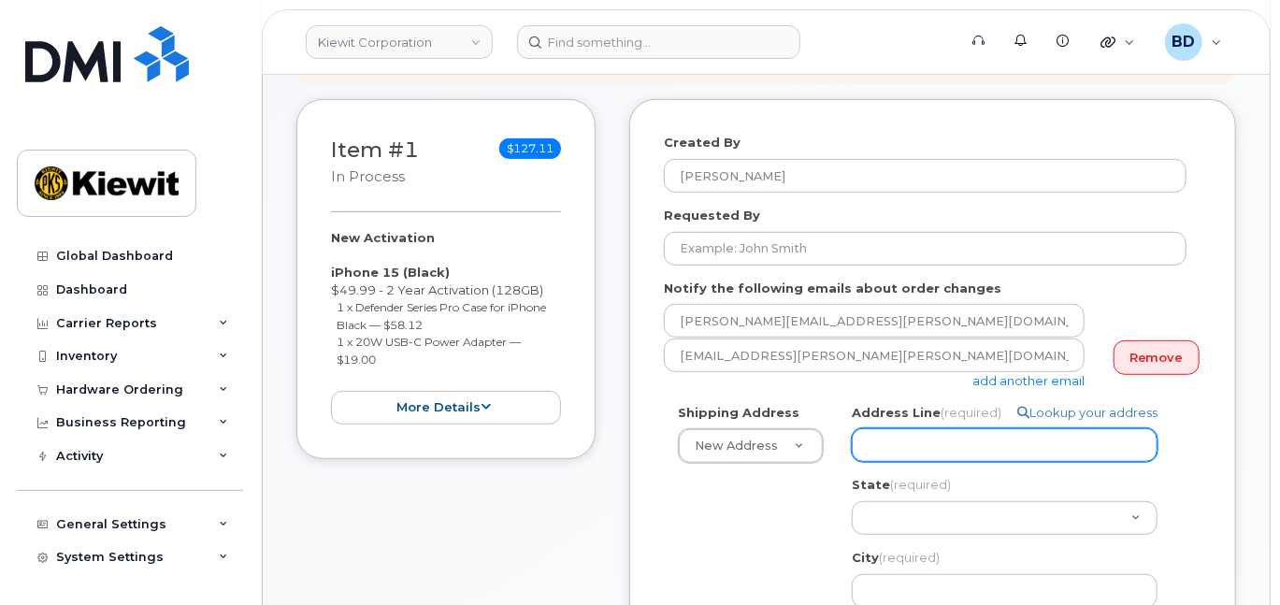
click at [873, 462] on input "Address Line (required)" at bounding box center [1005, 445] width 306 height 34
click at [871, 460] on input "Address Line (required)" at bounding box center [1005, 445] width 306 height 34
paste input "15930 Stone Crk. Rd"
select select
type input "15930 Stone Crk. Rd"
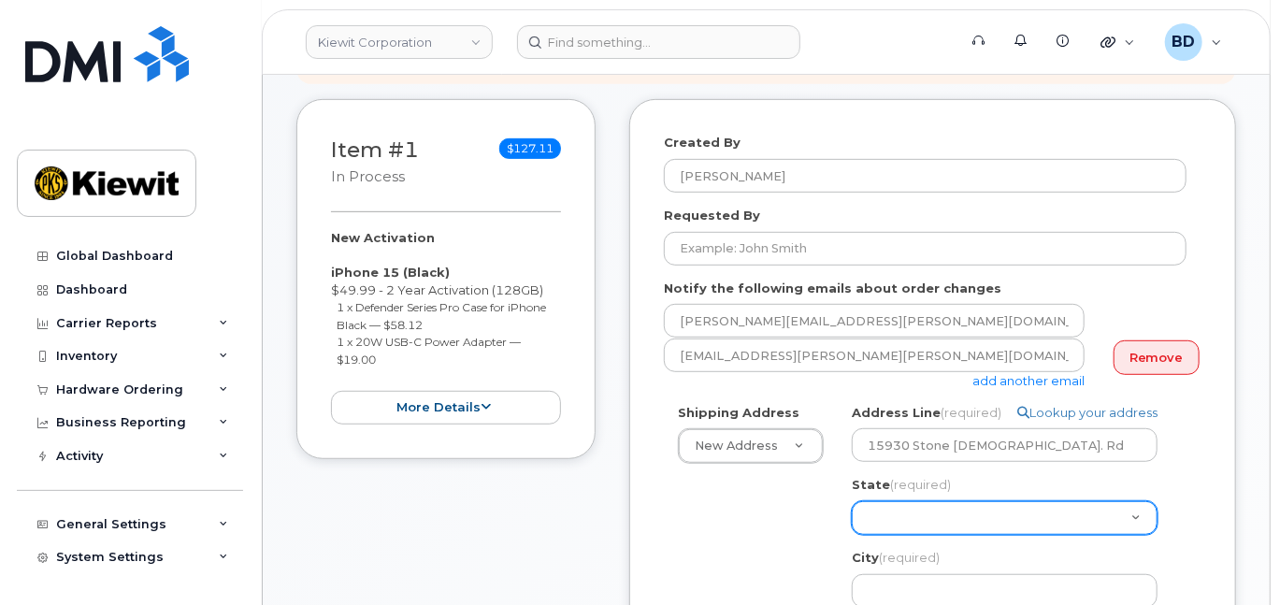
click at [881, 535] on select "Alabama Alaska American Samoa Arizona Arkansas California Colorado Connecticut …" at bounding box center [1005, 518] width 306 height 34
select select "MT"
click at [852, 517] on select "Alabama Alaska American Samoa Arizona Arkansas California Colorado Connecticut …" at bounding box center [1005, 518] width 306 height 34
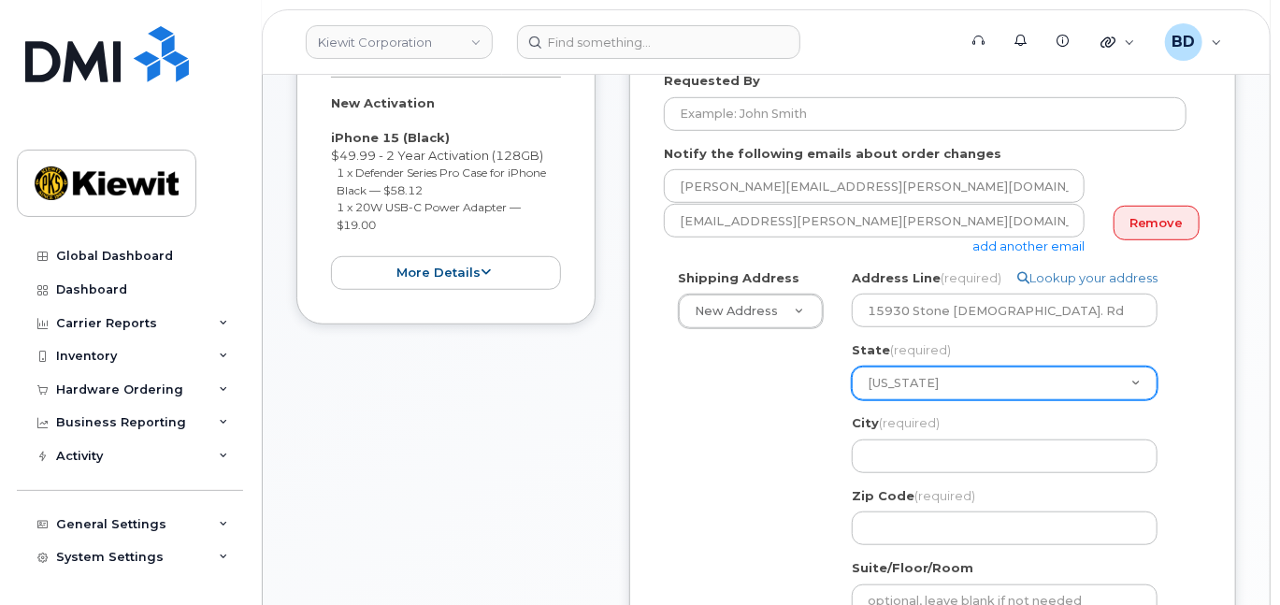
scroll to position [623, 0]
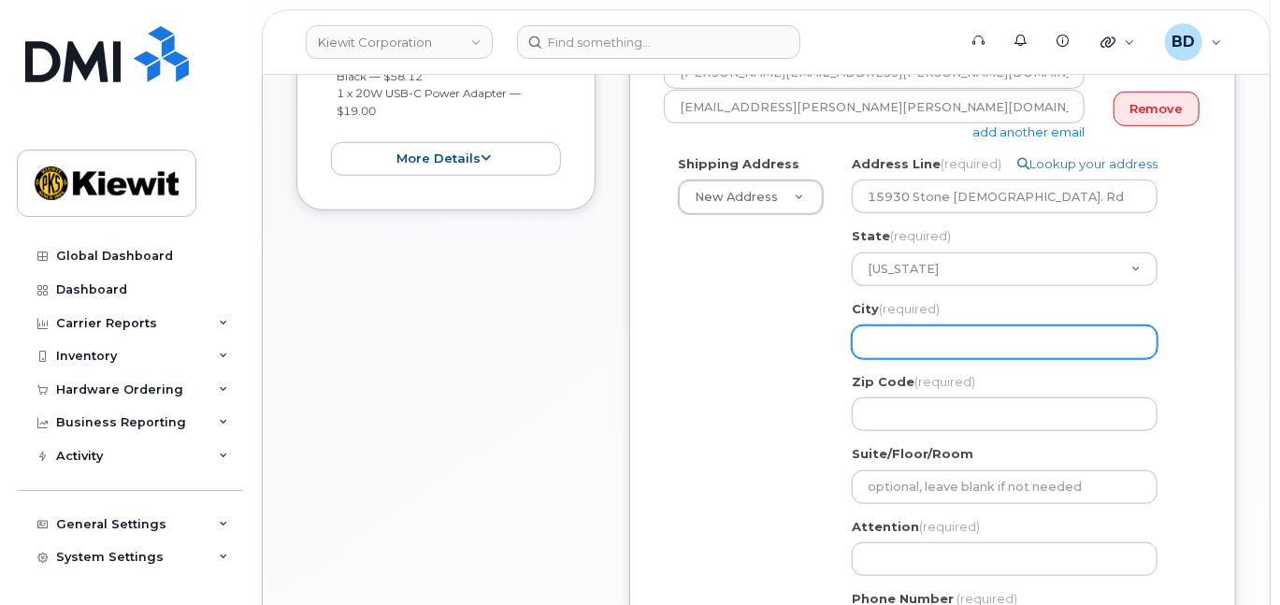
click at [887, 352] on input "City (required)" at bounding box center [1005, 342] width 306 height 34
paste input "Dillon"
select select
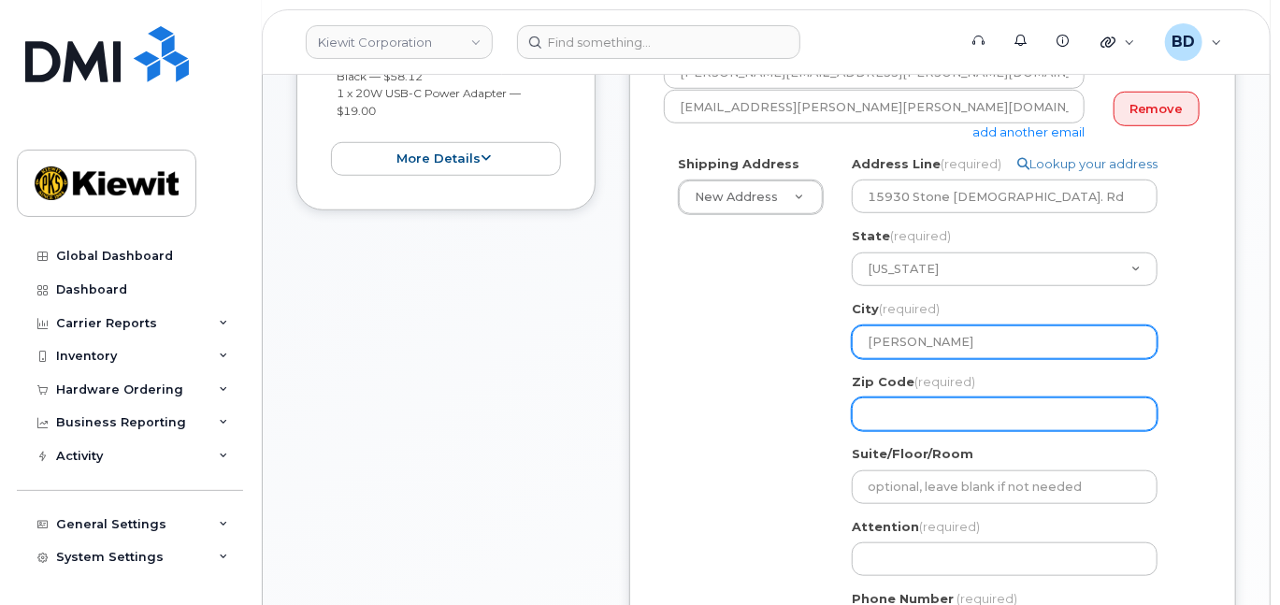
type input "Dillon"
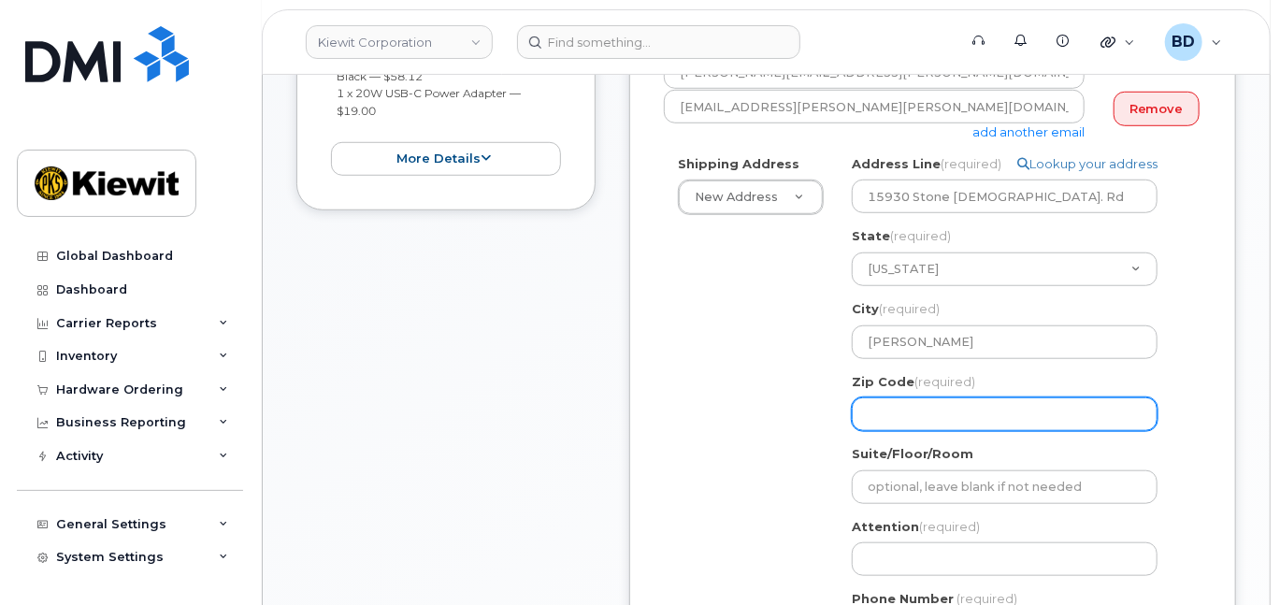
click at [876, 424] on input "Zip Code (required)" at bounding box center [1005, 414] width 306 height 34
select select
type input "5"
select select
type input "59"
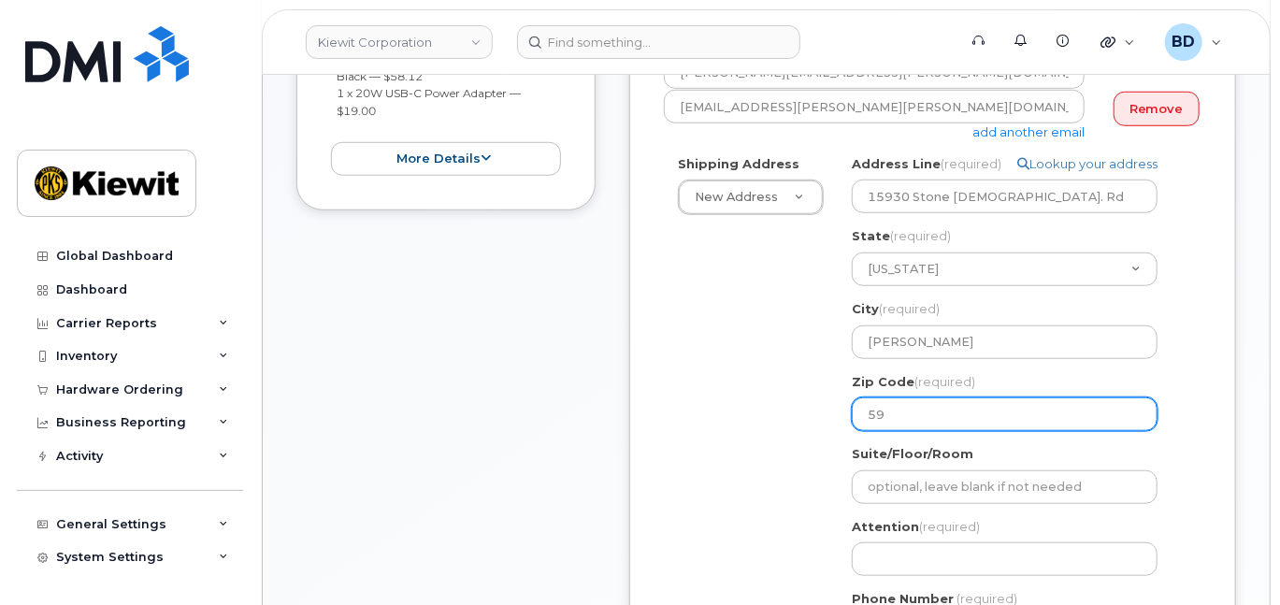
select select
type input "597"
select select
type input "5972"
select select
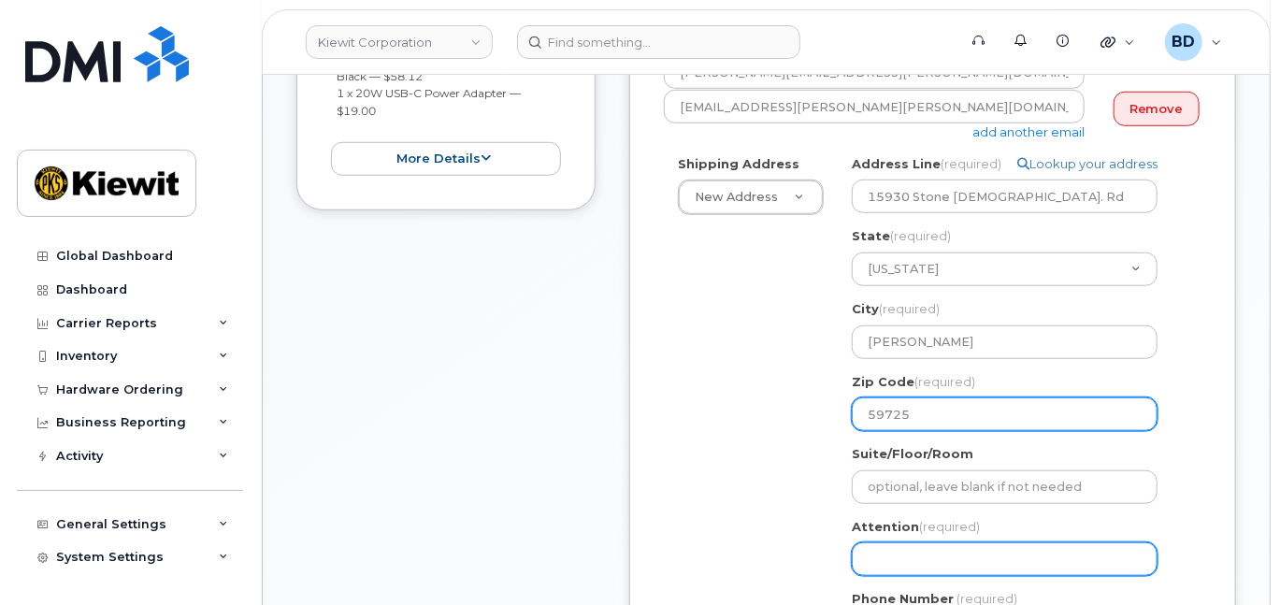
type input "59725"
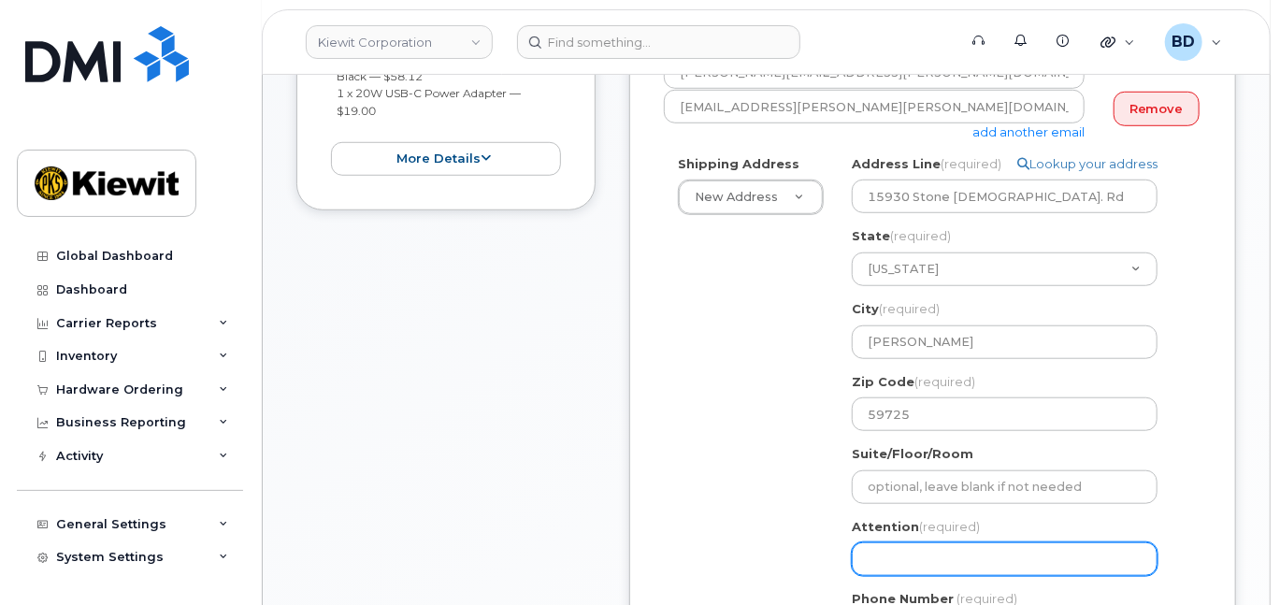
click at [899, 576] on input "Attention (required)" at bounding box center [1005, 559] width 306 height 34
paste input "Mark.Piercy"
click at [879, 571] on input "Attention (required)" at bounding box center [1005, 559] width 306 height 34
select select
type input "Mark.Piercy"
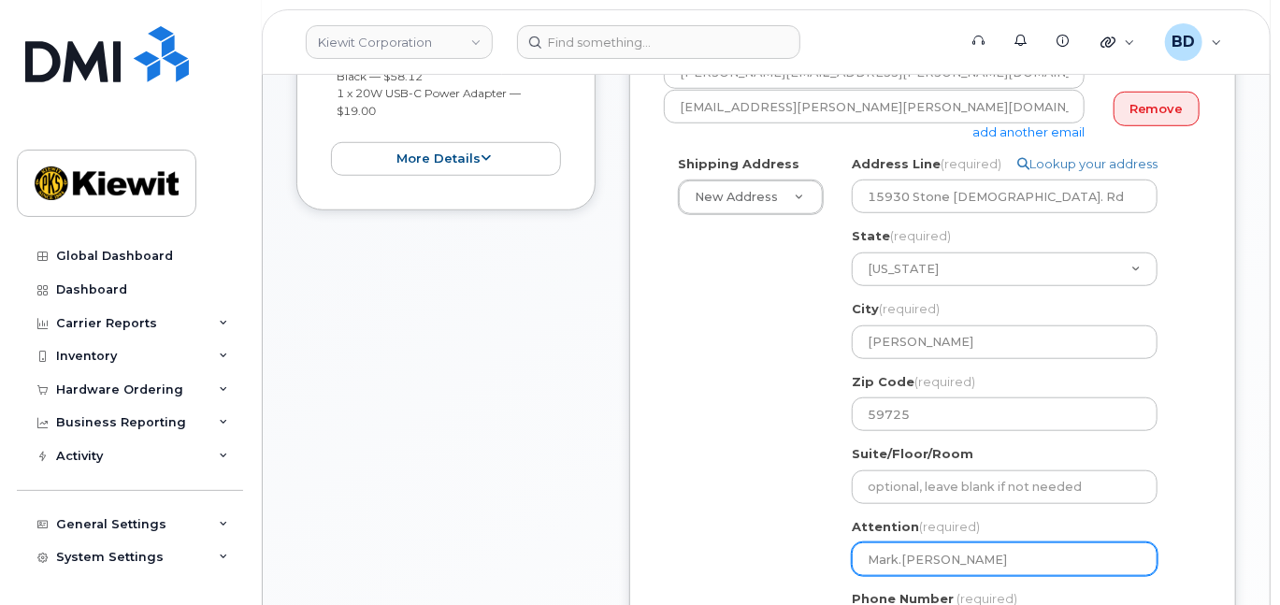
select select
type input "Mark.Piercy/"
click at [961, 574] on input "Mark.Piercy/" at bounding box center [1005, 559] width 306 height 34
paste input "Jacob Irick"
select select
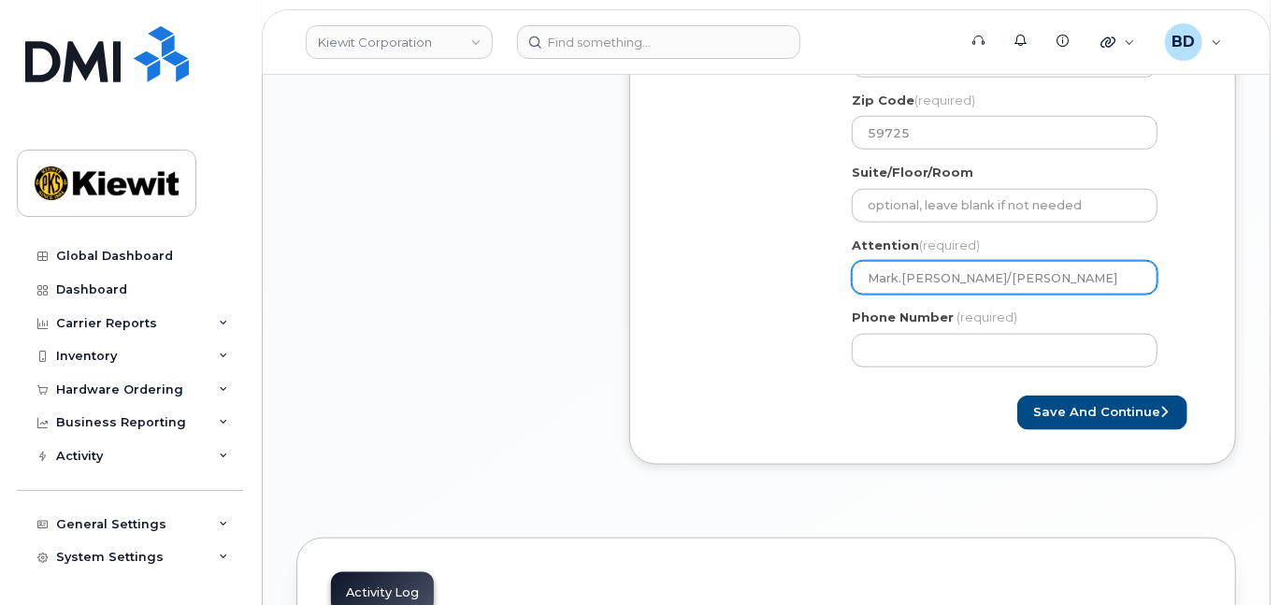
scroll to position [872, 0]
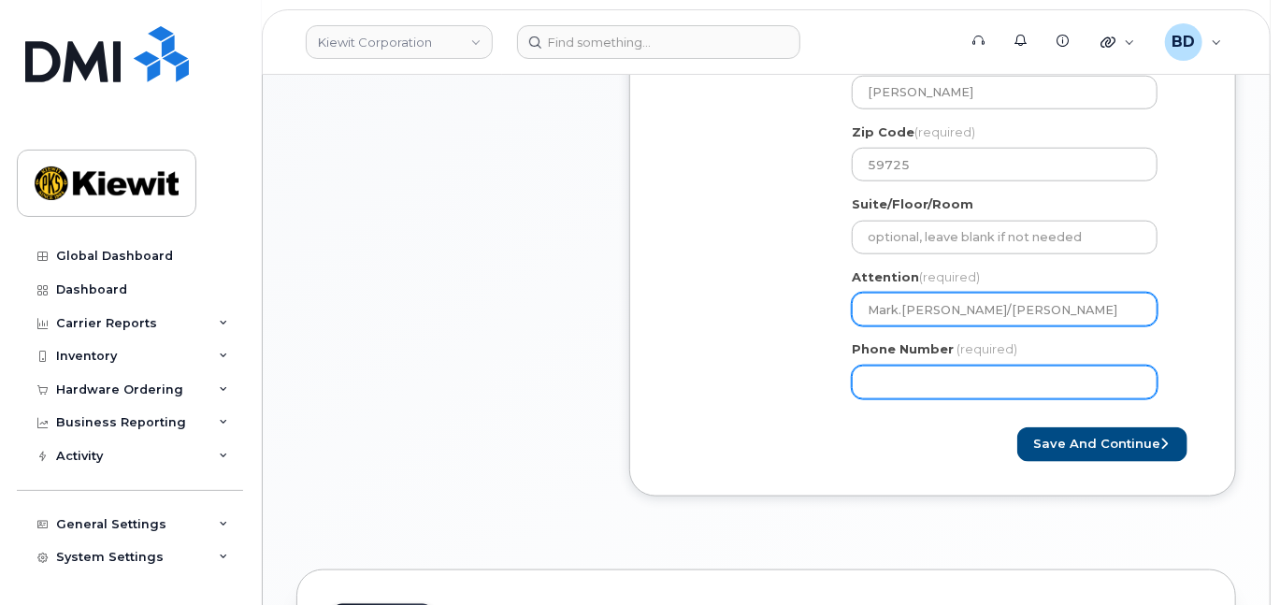
type input "Mark.Piercy/Jacob Irick"
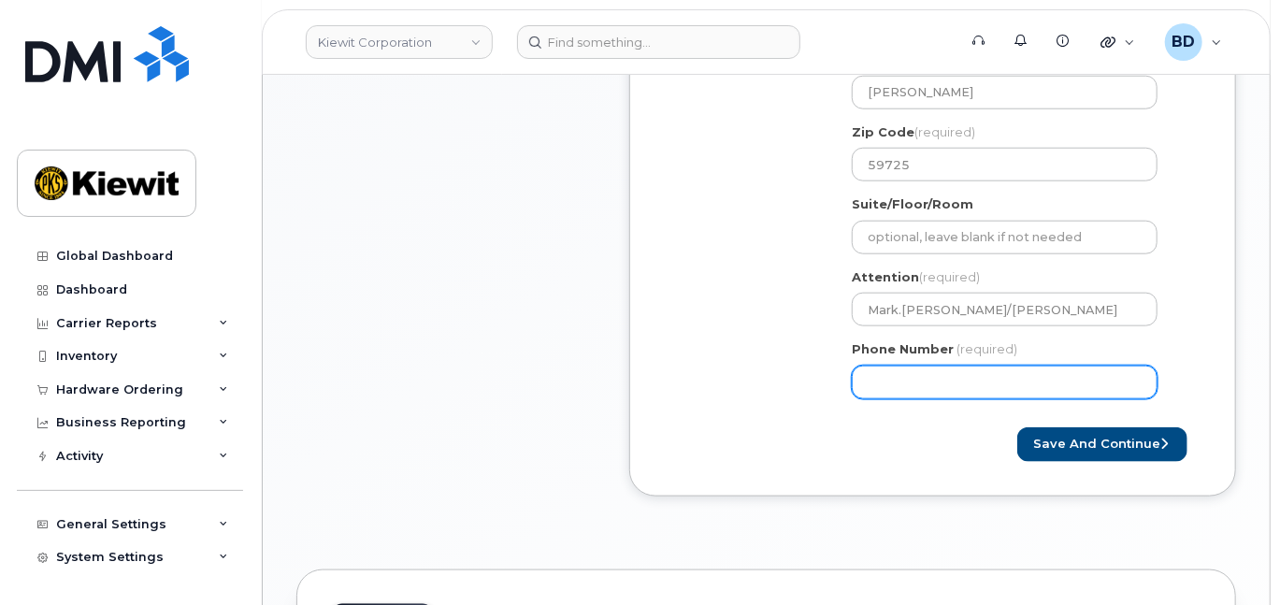
click at [911, 398] on input "Phone Number" at bounding box center [1005, 383] width 306 height 34
type input "8777727707"
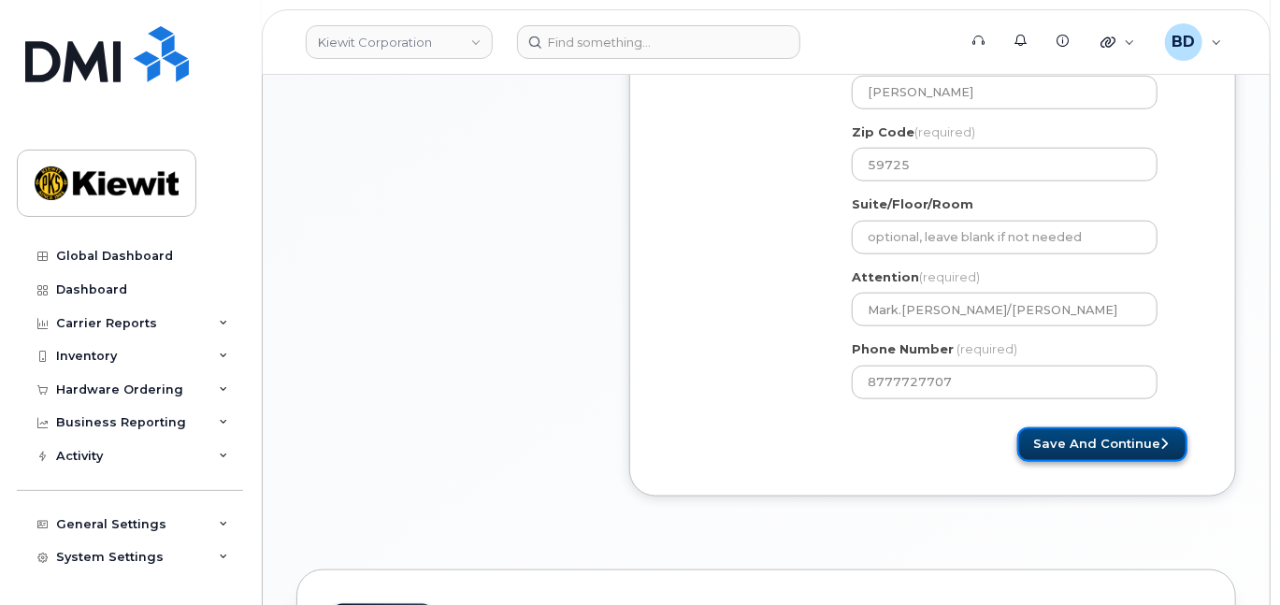
select select
click at [1108, 456] on button "Save and Continue" at bounding box center [1102, 444] width 170 height 35
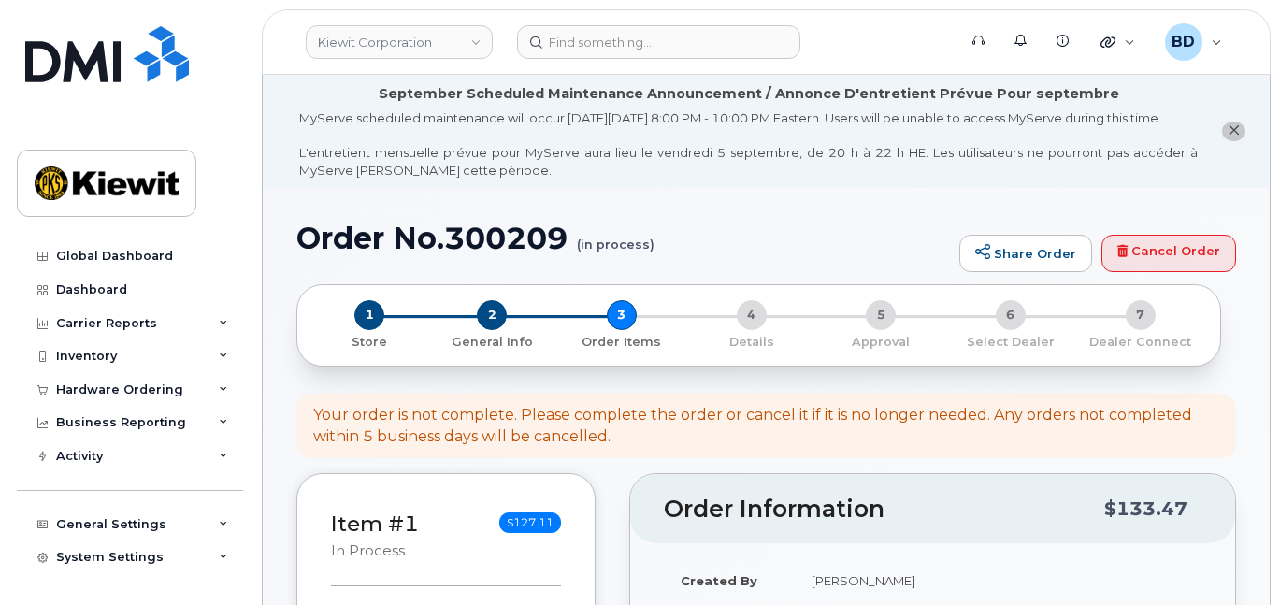
select select
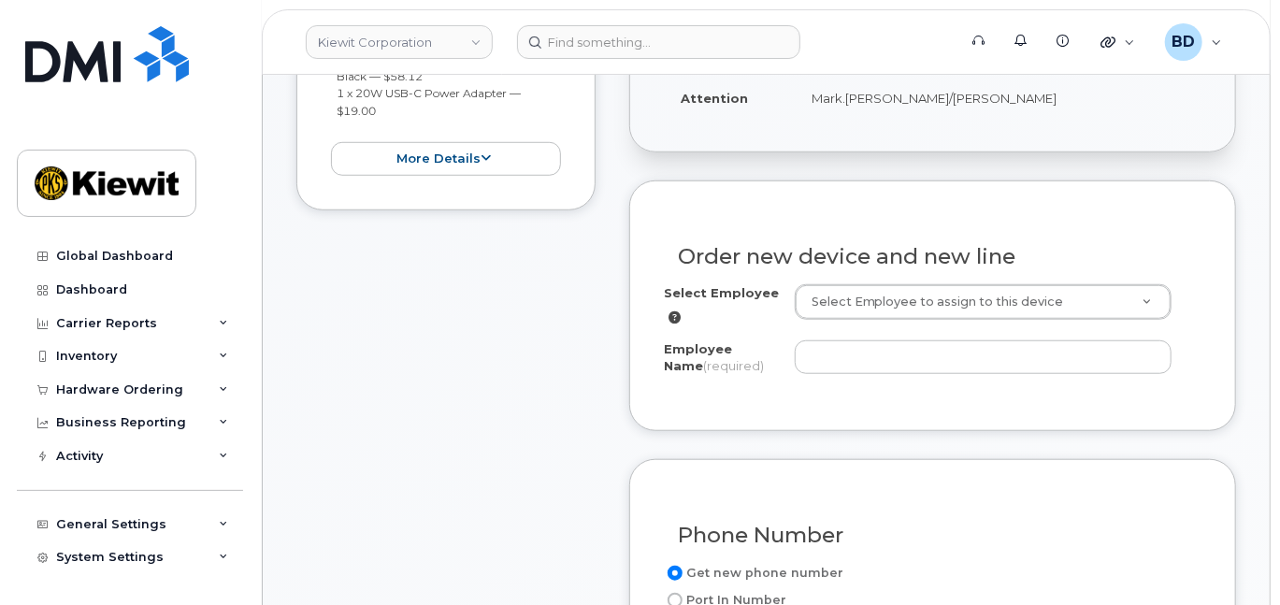
scroll to position [498, 0]
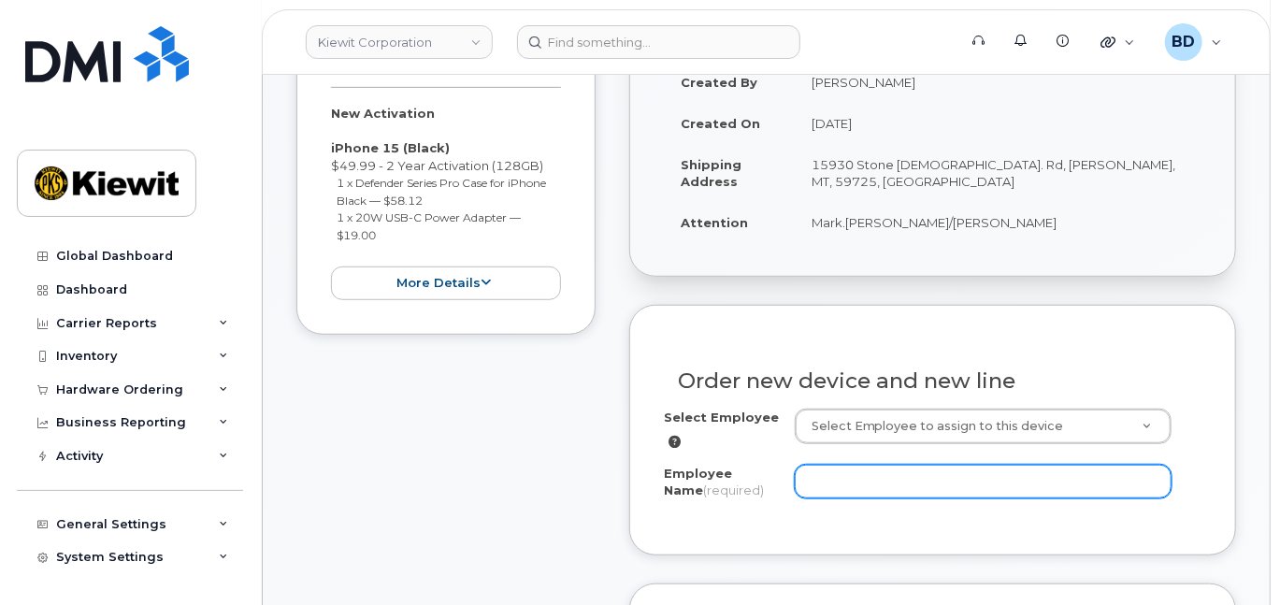
click at [849, 496] on input "Employee Name (required)" at bounding box center [983, 482] width 377 height 34
paste input "[PERSON_NAME]"
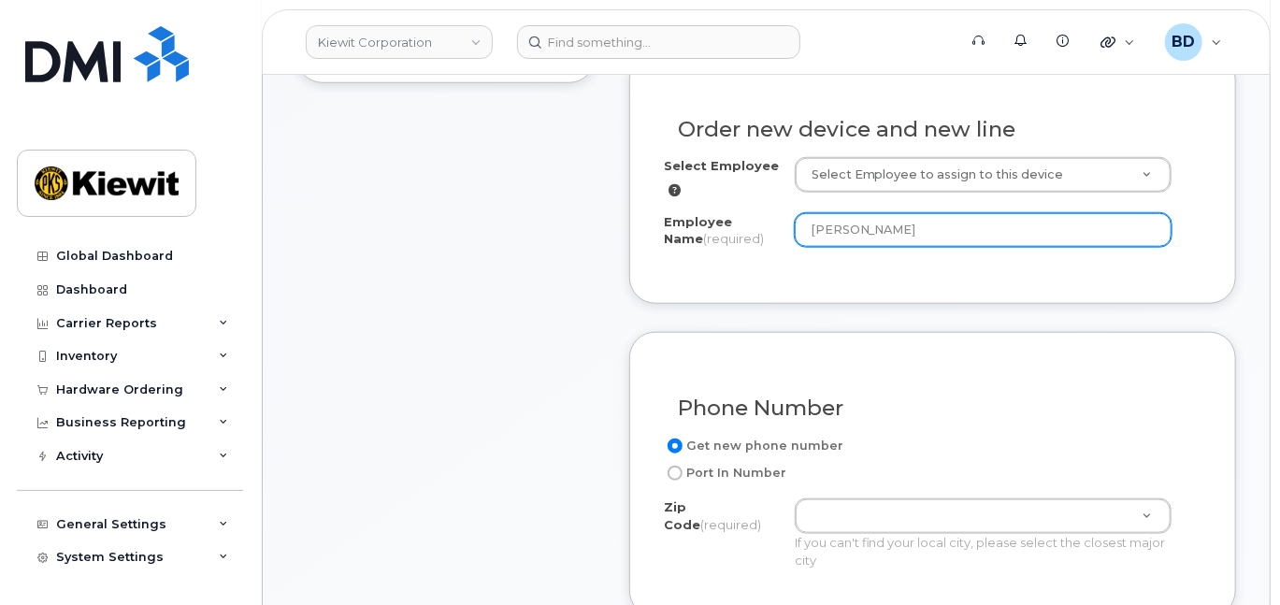
scroll to position [997, 0]
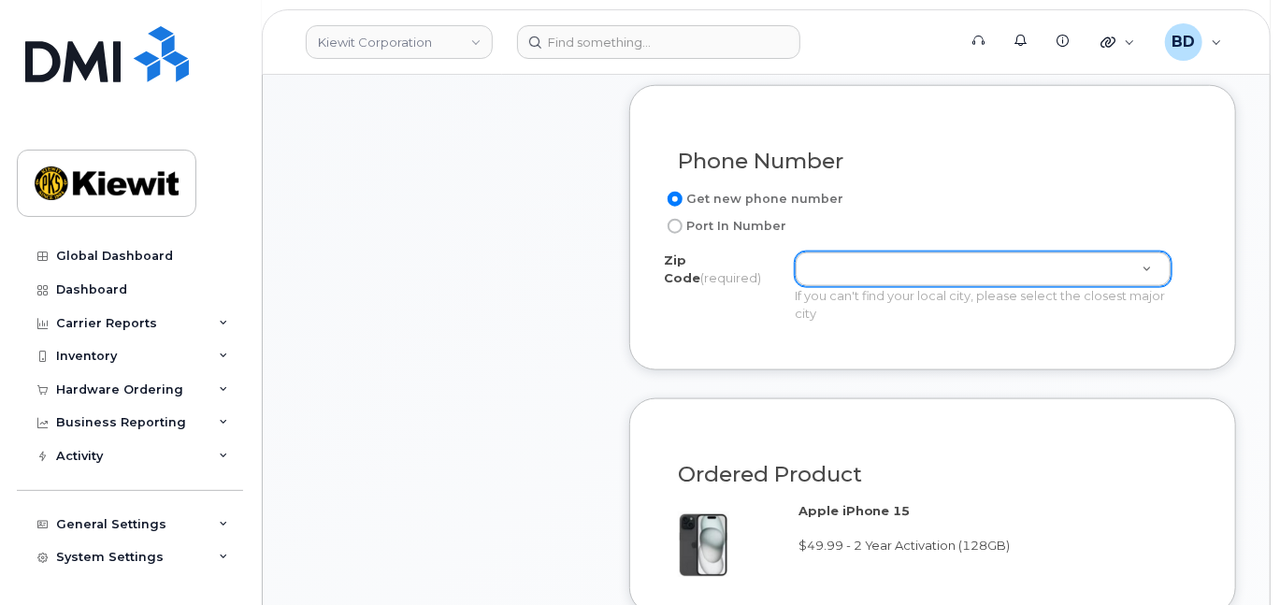
type input "[PERSON_NAME]"
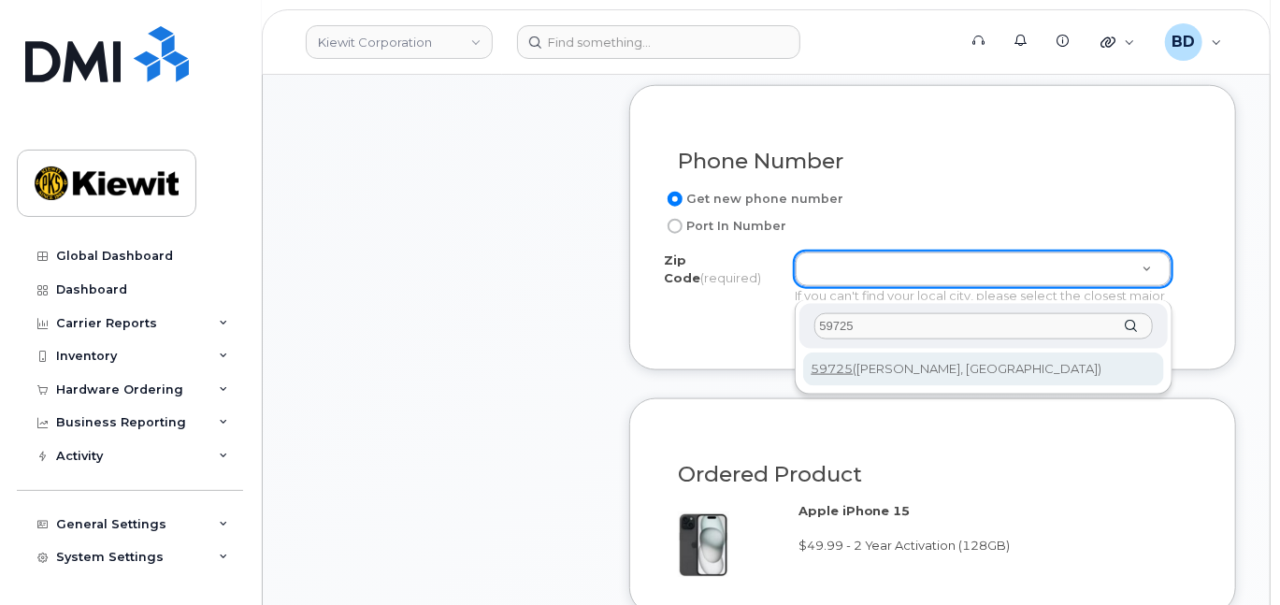
type input "59725"
type input "59725 ([GEOGRAPHIC_DATA], [GEOGRAPHIC_DATA])"
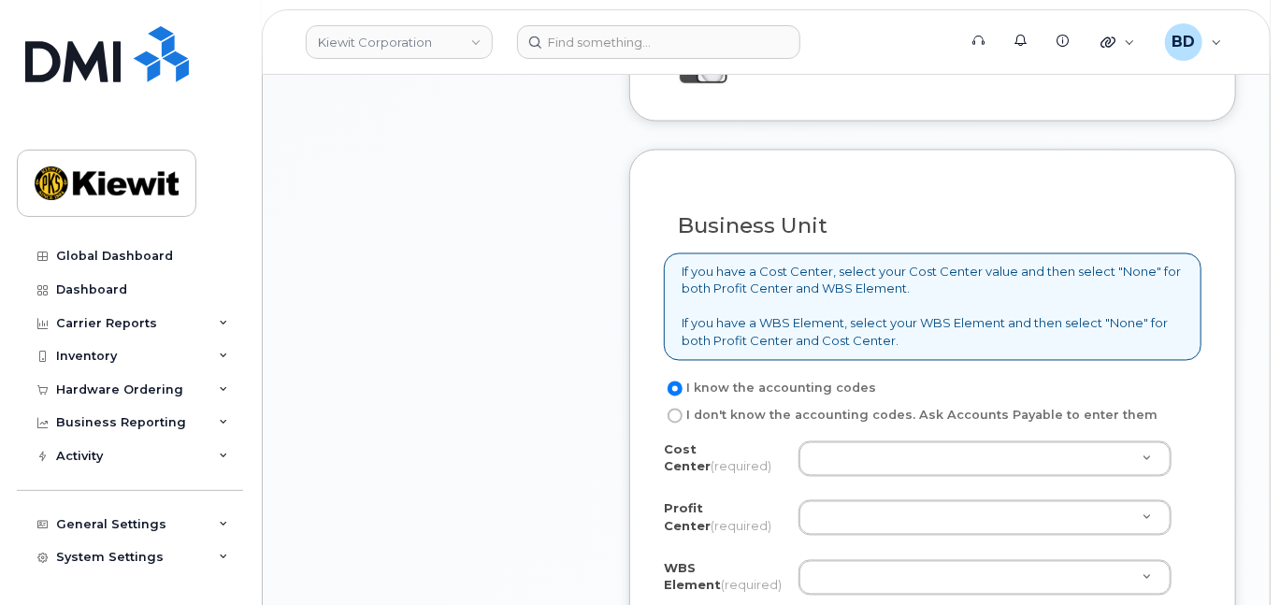
scroll to position [1620, 0]
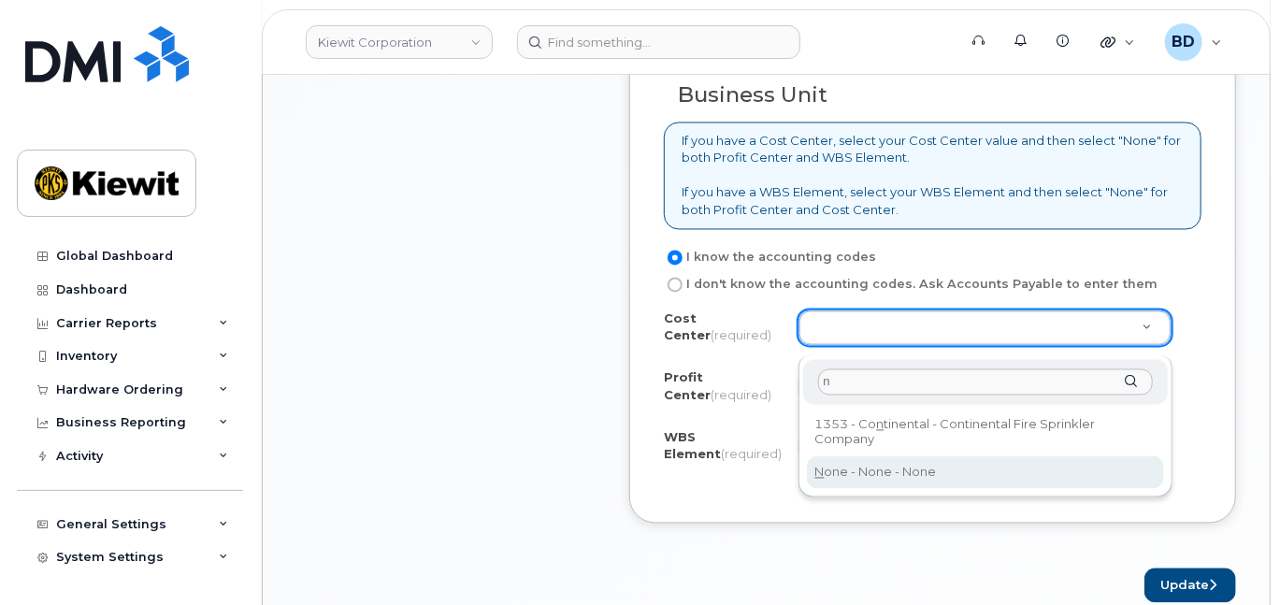
type input "n"
drag, startPoint x: 844, startPoint y: 472, endPoint x: 835, endPoint y: 441, distance: 32.2
type input "None"
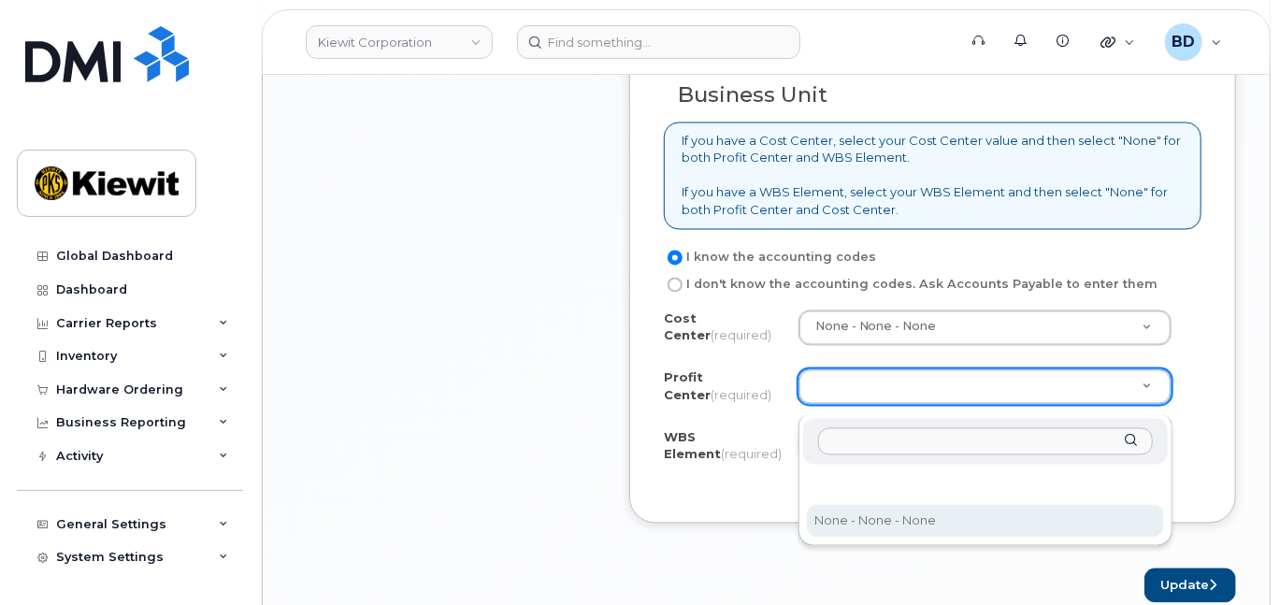
select select "None"
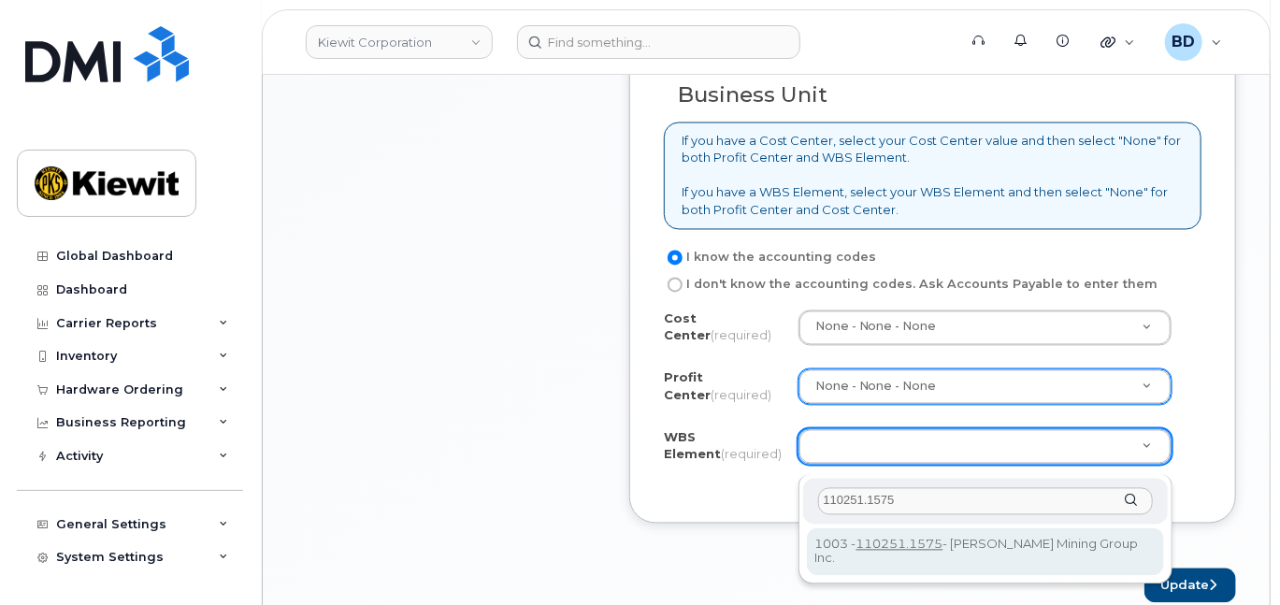
type input "110251.1575"
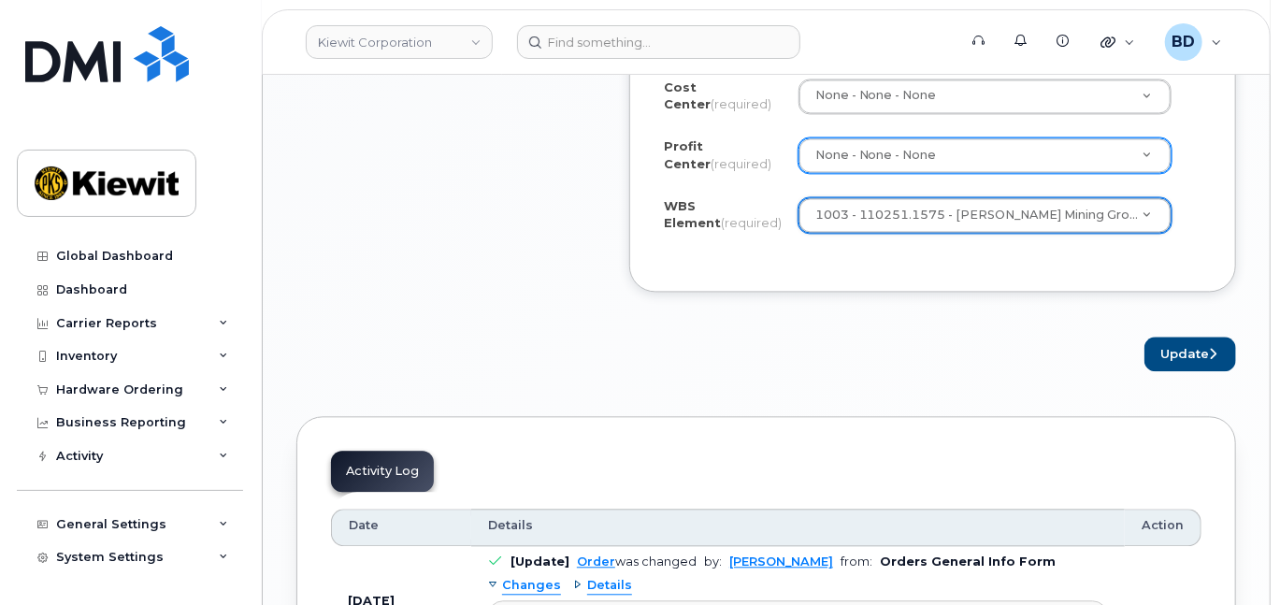
scroll to position [1869, 0]
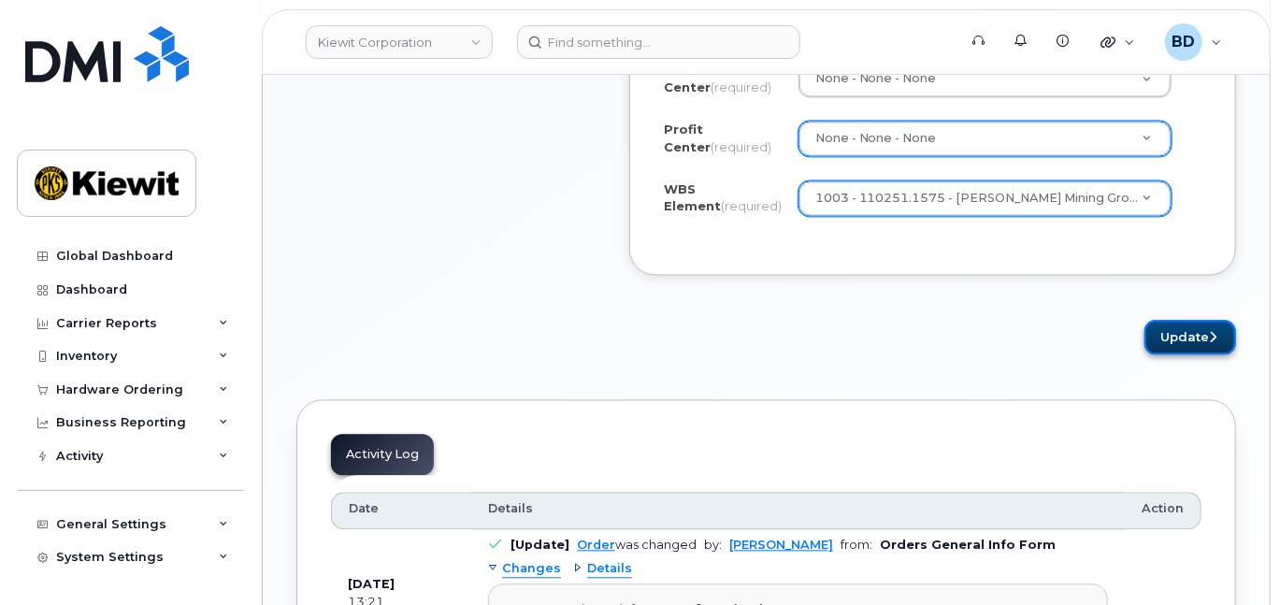
click at [1169, 350] on button "Update" at bounding box center [1190, 337] width 92 height 35
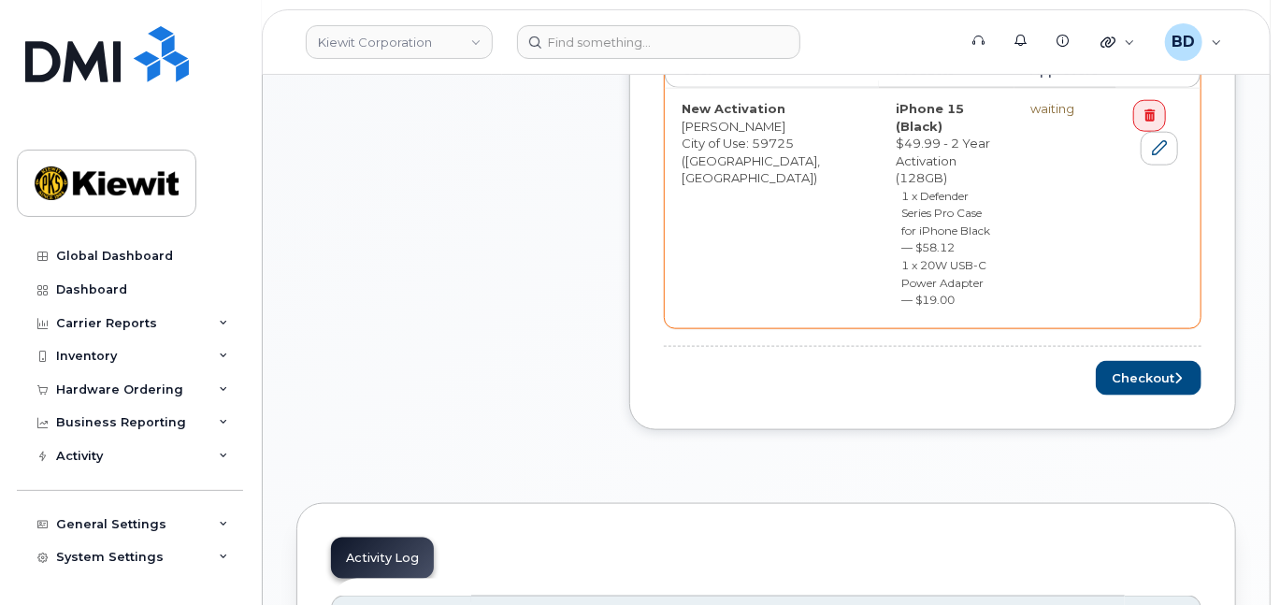
scroll to position [997, 0]
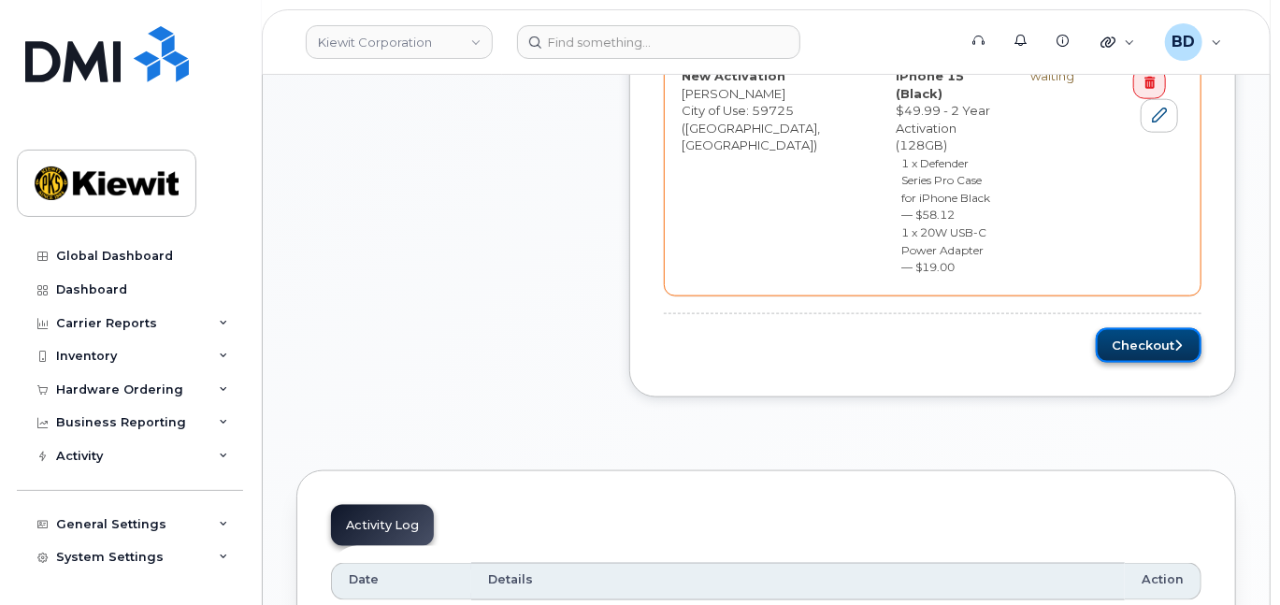
click at [1149, 328] on button "Checkout" at bounding box center [1149, 345] width 106 height 35
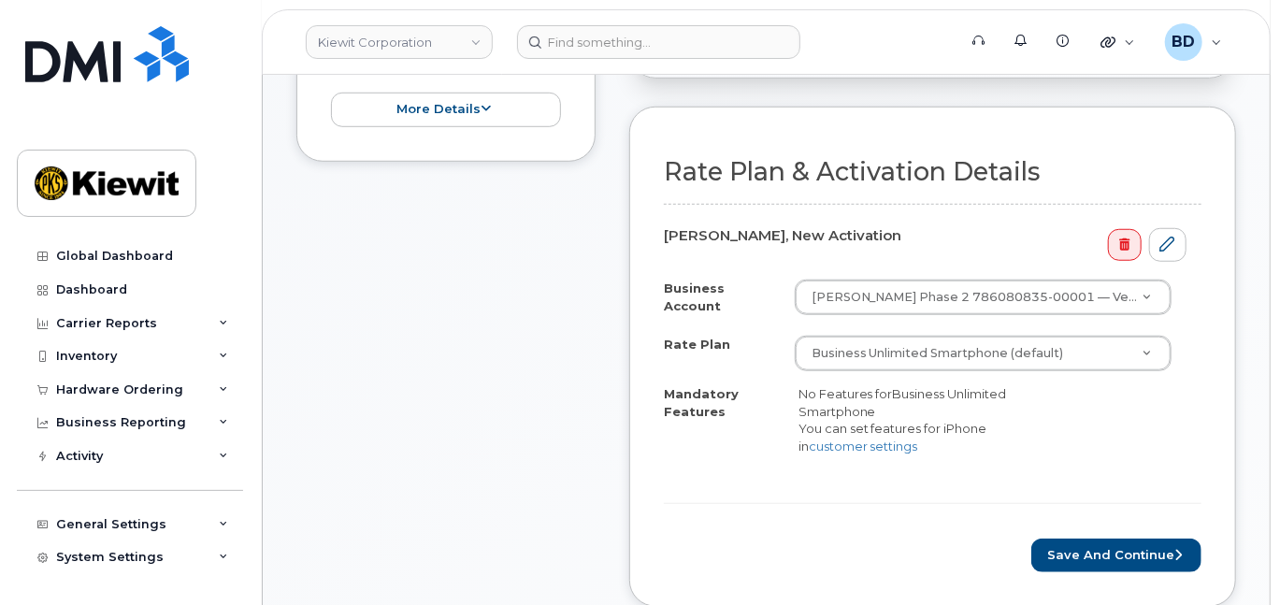
scroll to position [623, 0]
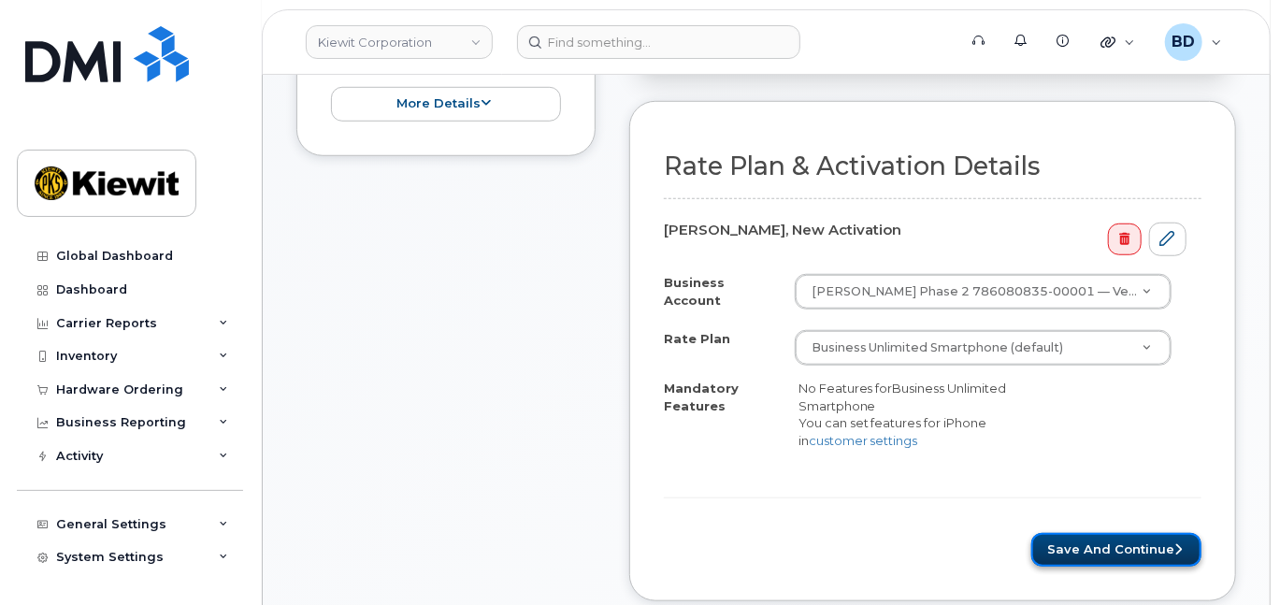
click at [1111, 552] on button "Save and Continue" at bounding box center [1116, 550] width 170 height 35
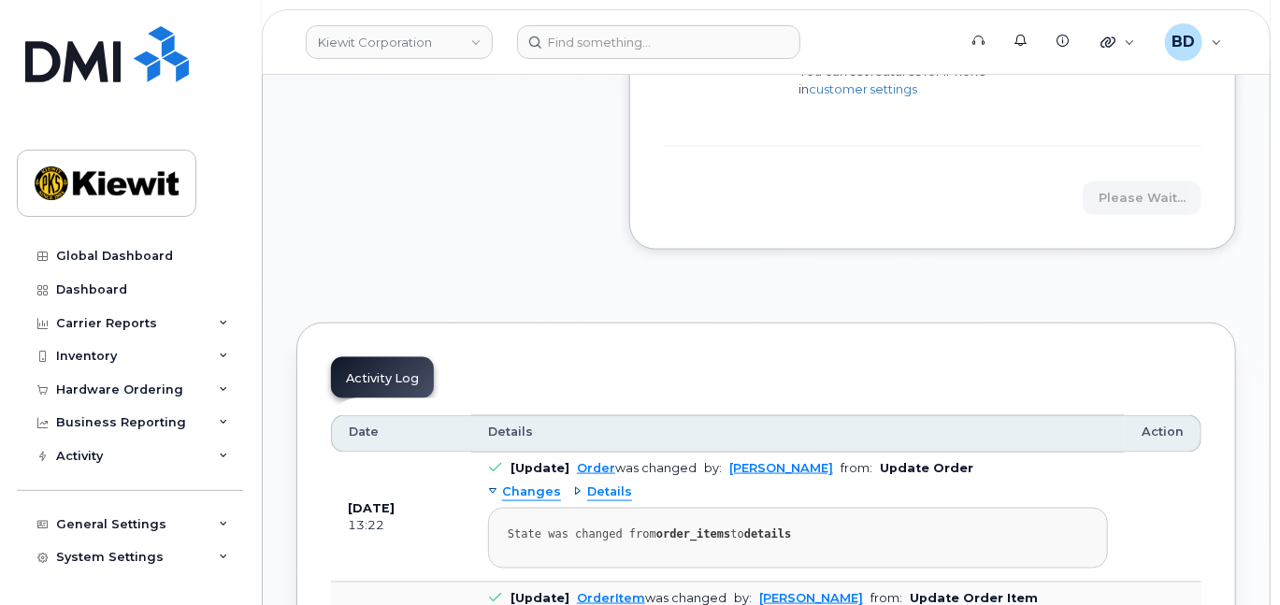
scroll to position [997, 0]
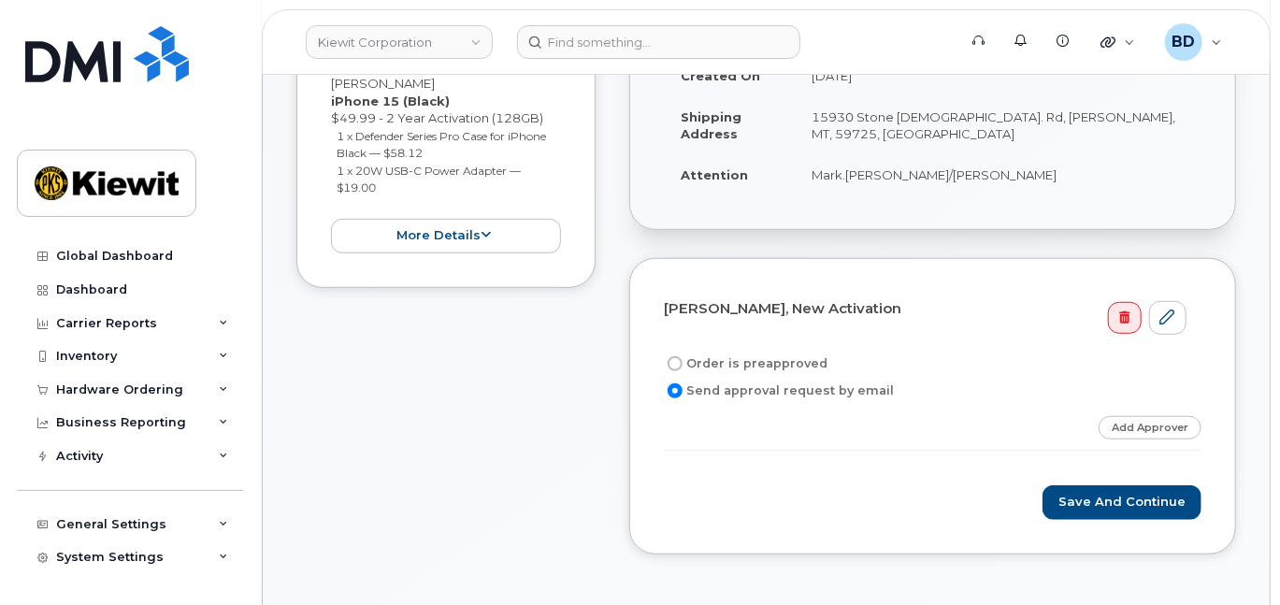
scroll to position [498, 0]
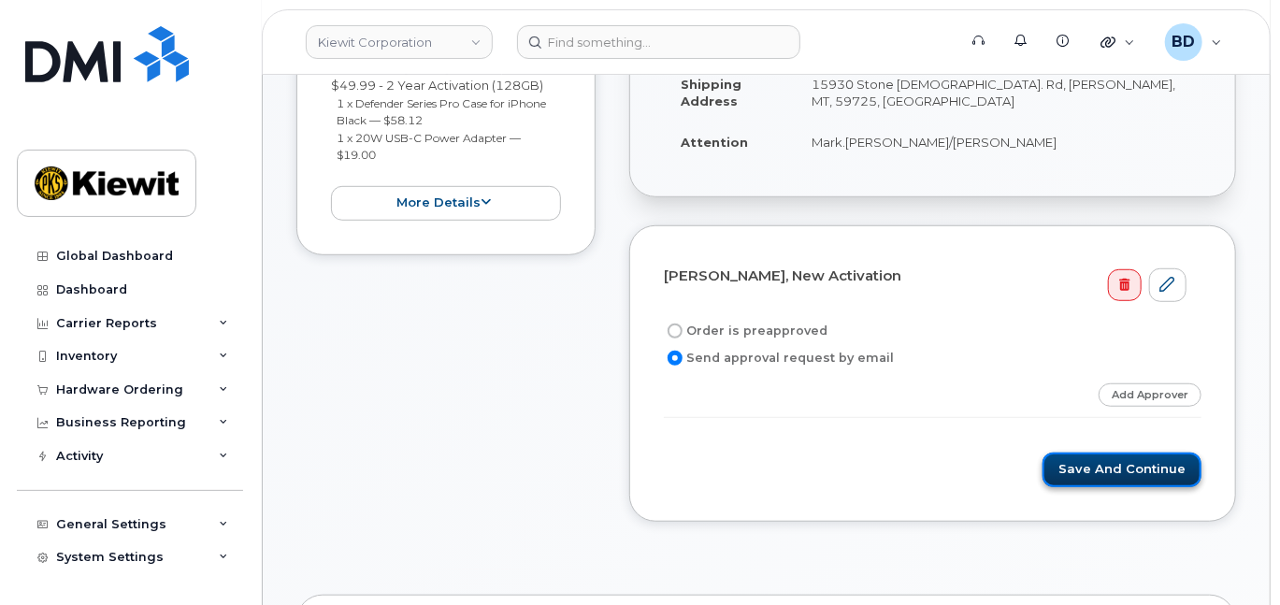
click at [1132, 483] on button "Save and Continue" at bounding box center [1122, 470] width 159 height 35
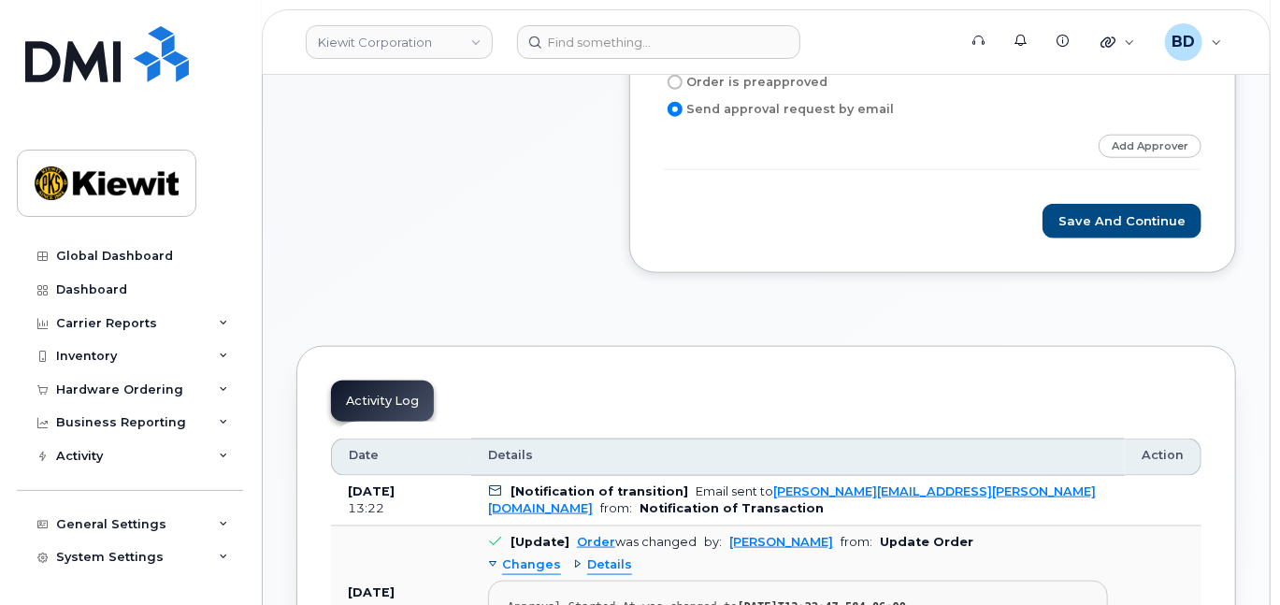
scroll to position [878, 0]
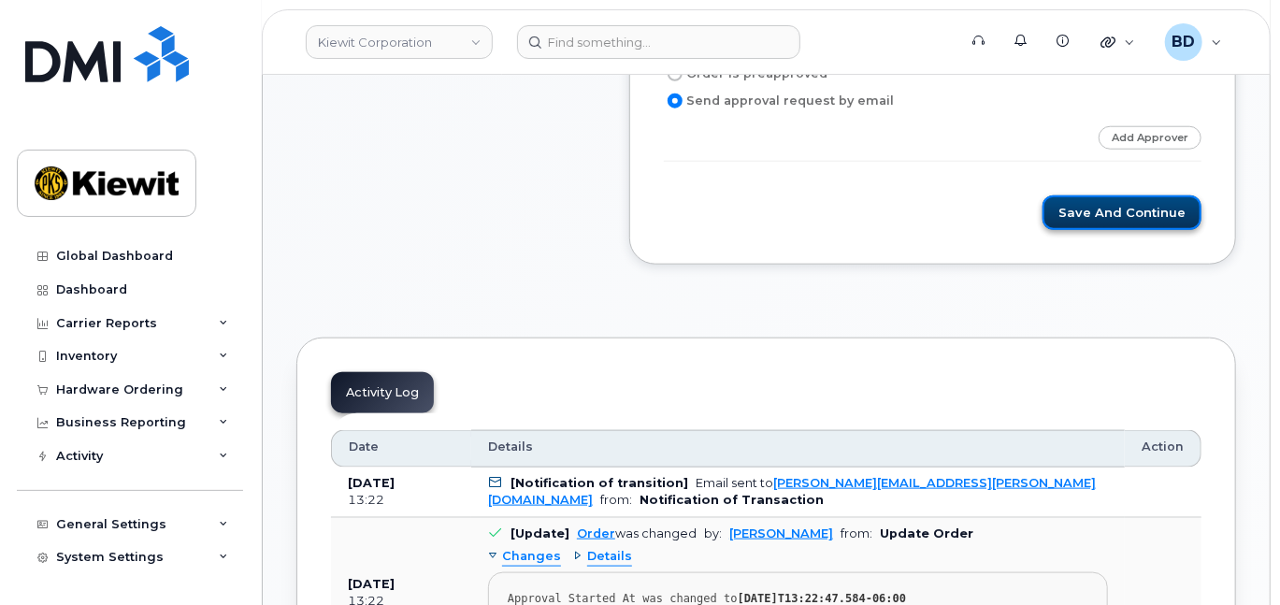
click at [1150, 229] on button "Save and Continue" at bounding box center [1122, 212] width 159 height 35
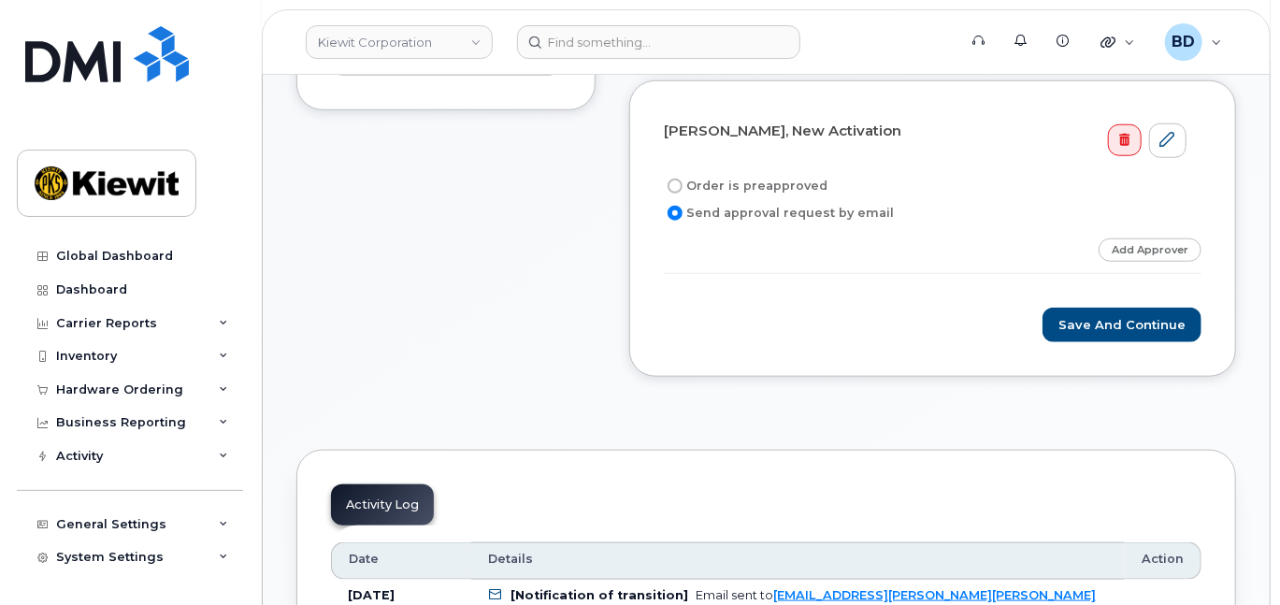
scroll to position [623, 0]
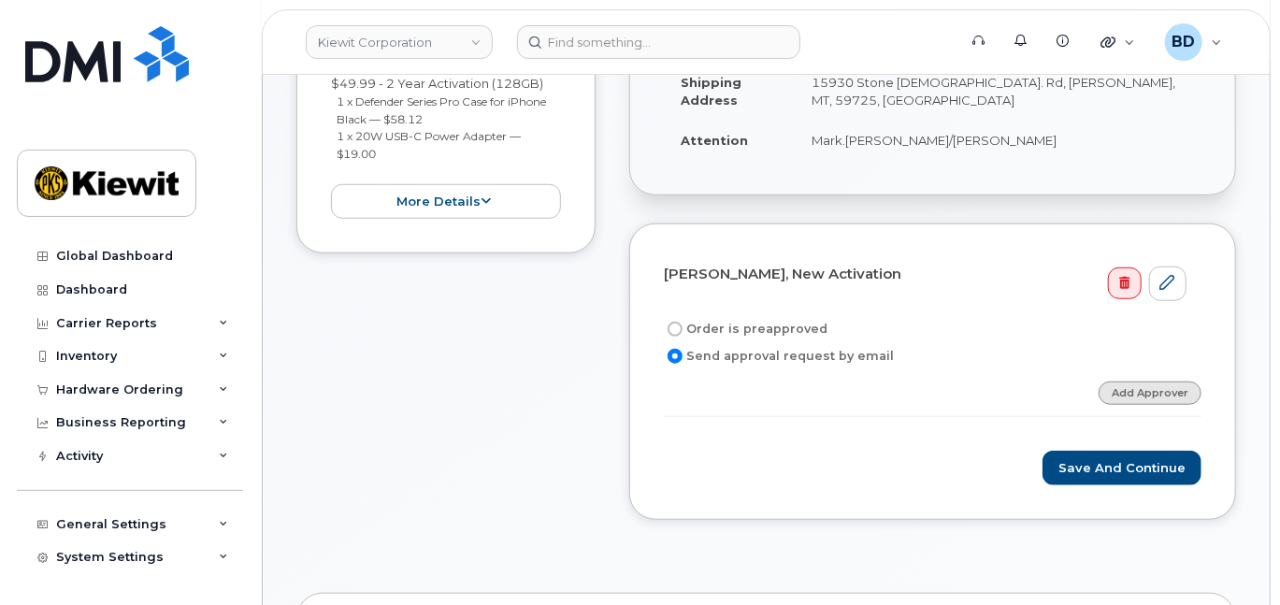
click at [1149, 405] on link "Add Approver" at bounding box center [1150, 392] width 103 height 23
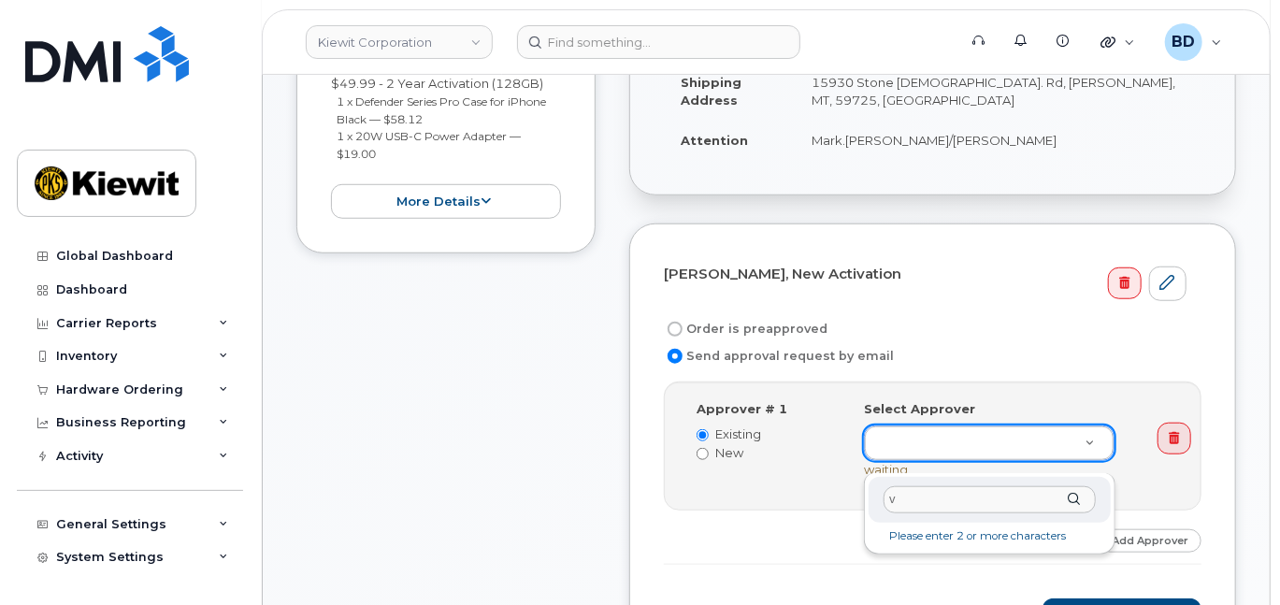
drag, startPoint x: 900, startPoint y: 487, endPoint x: 855, endPoint y: 496, distance: 46.8
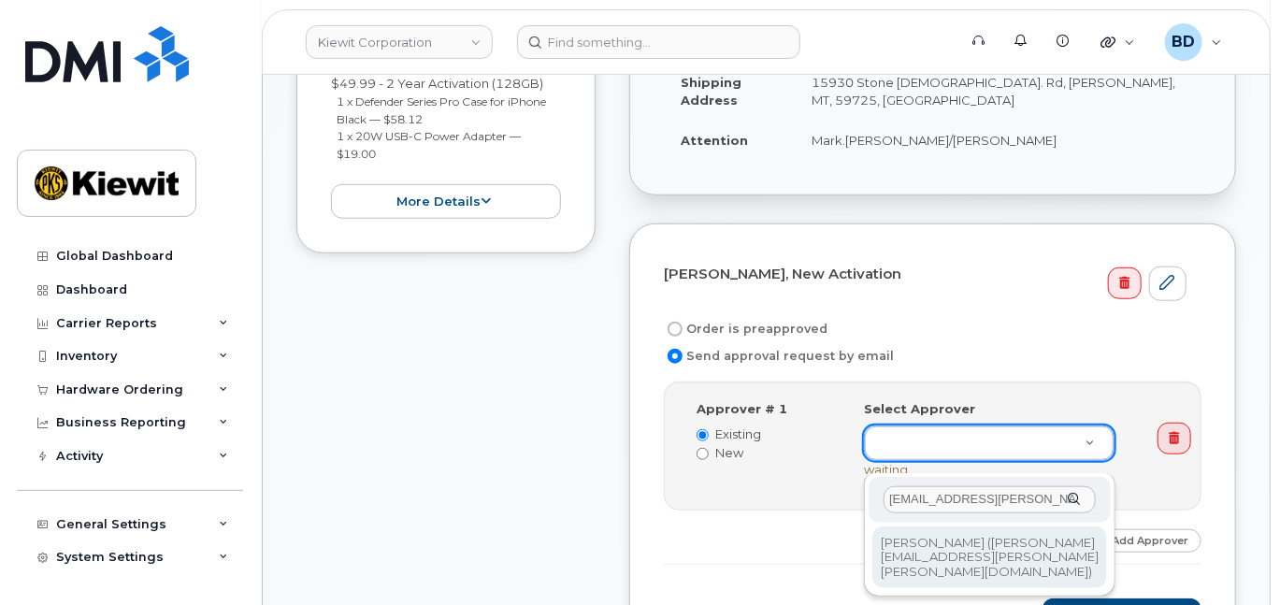
type input "[EMAIL_ADDRESS][PERSON_NAME][PERSON_NAME][DOMAIN_NAME]"
type input "2146672"
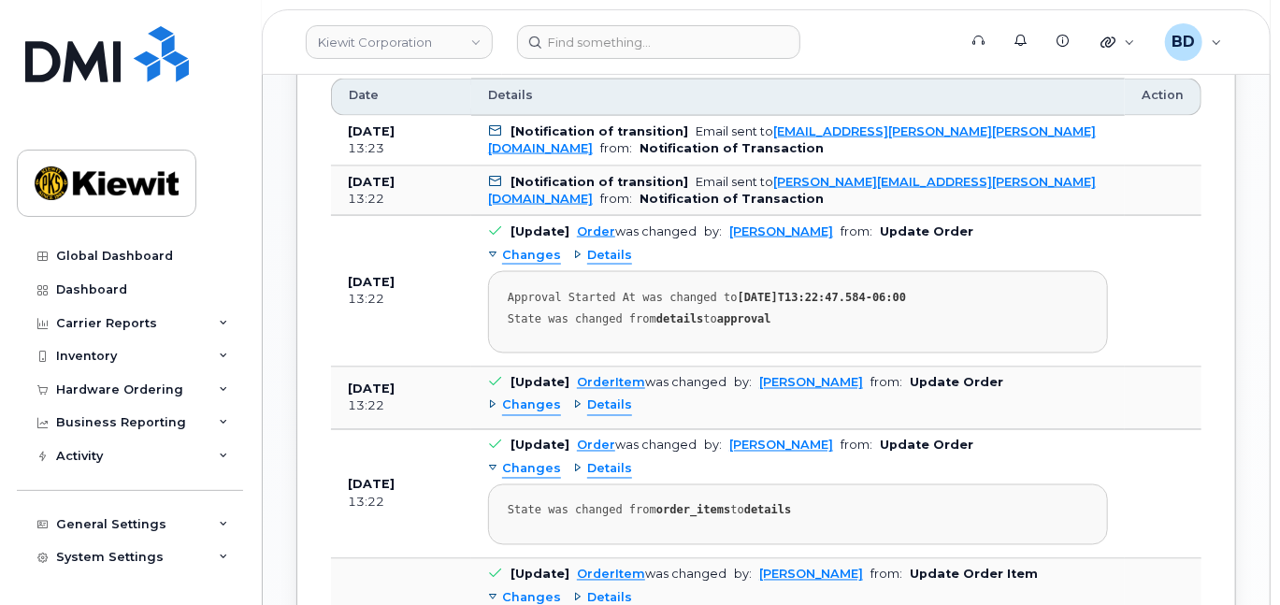
scroll to position [1122, 0]
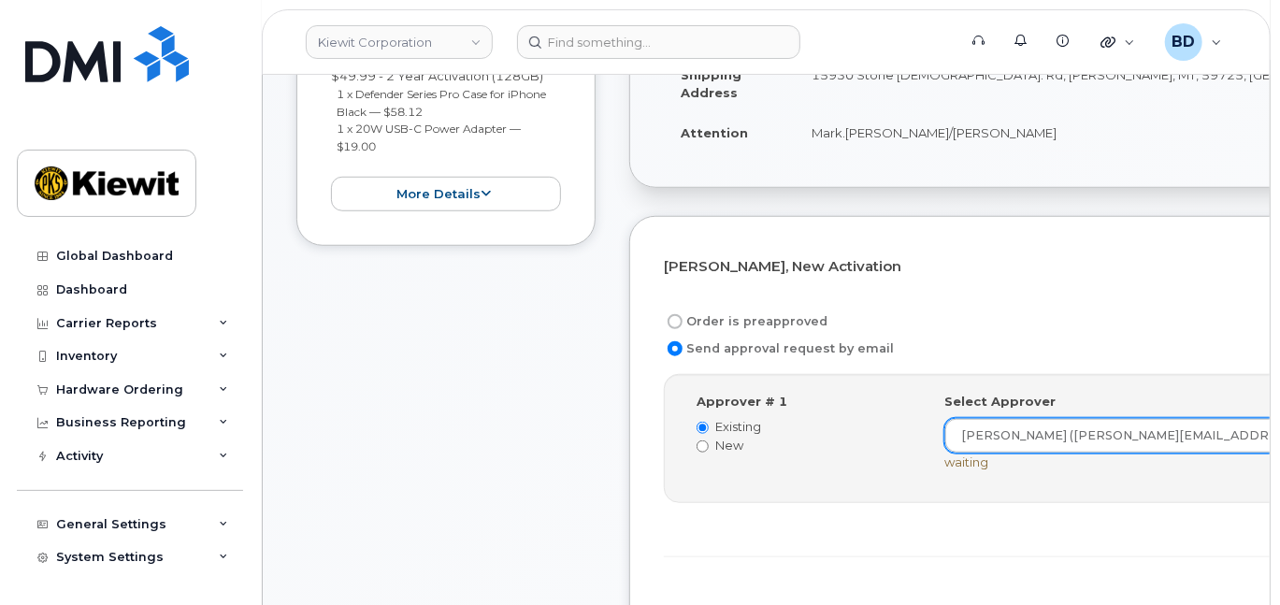
scroll to position [623, 0]
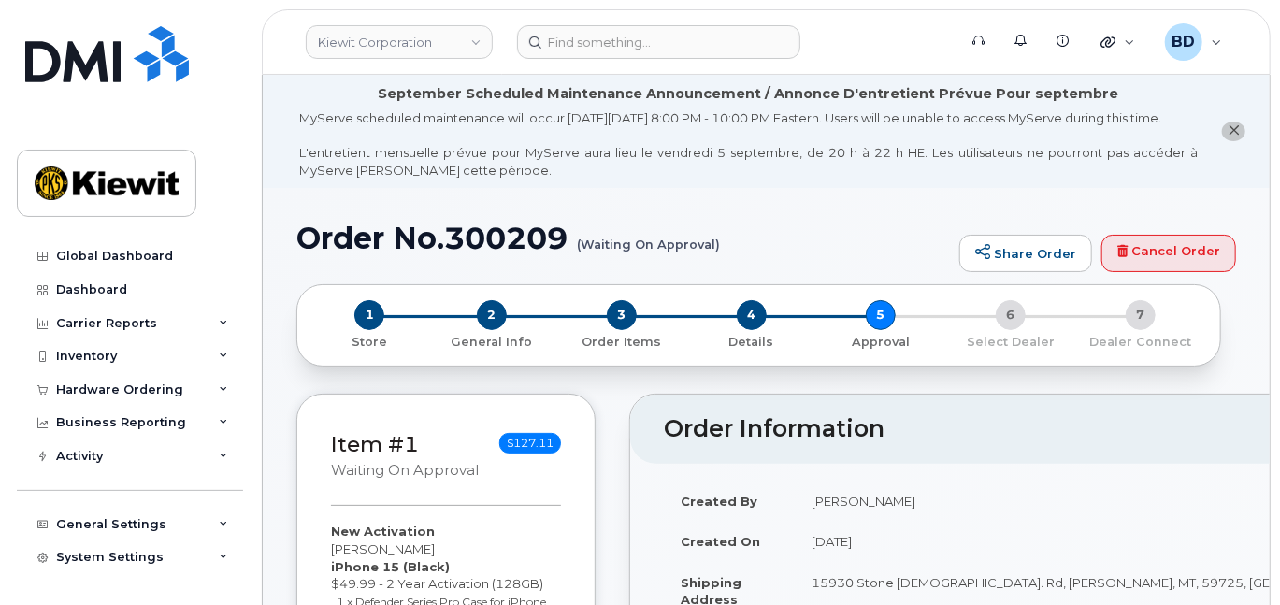
click at [481, 254] on h1 "Order No.300209 (Waiting On Approval)" at bounding box center [623, 238] width 654 height 33
copy h1 "300209"
click at [220, 391] on icon at bounding box center [223, 389] width 9 height 9
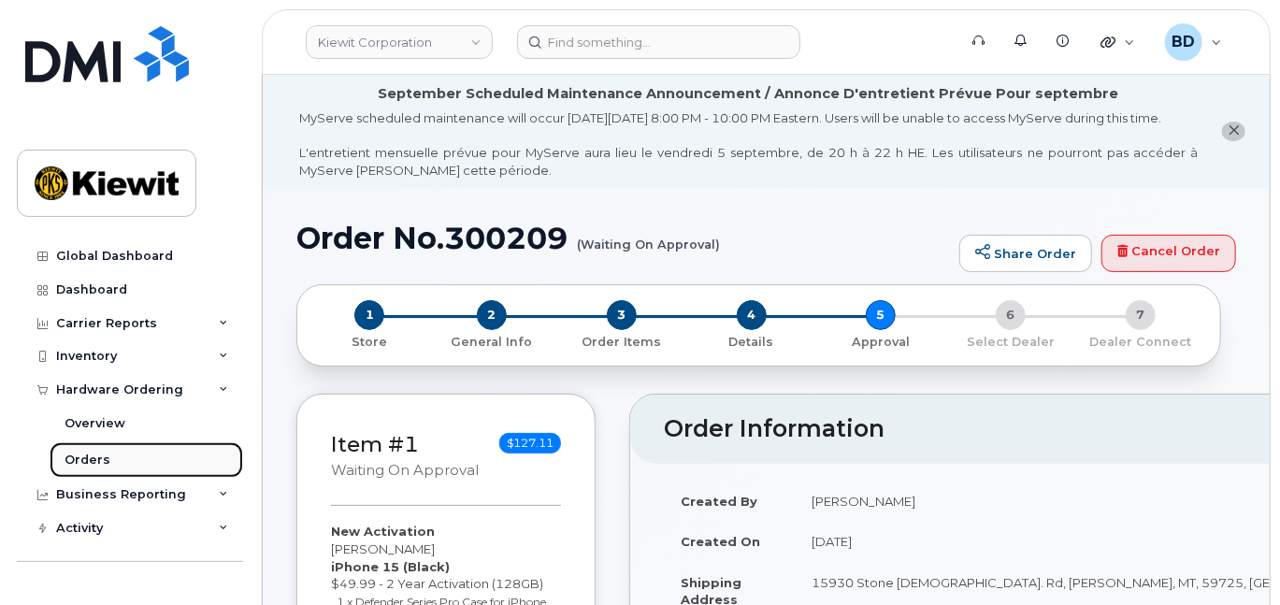
click at [137, 467] on link "Orders" at bounding box center [147, 460] width 194 height 36
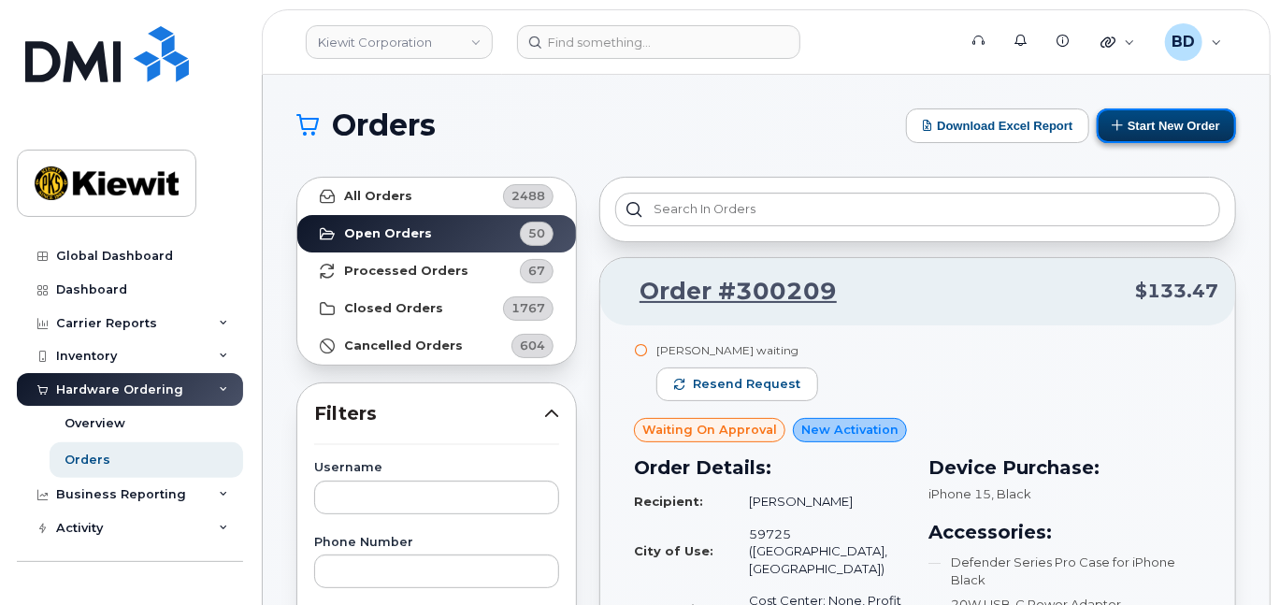
click at [1172, 128] on button "Start New Order" at bounding box center [1166, 125] width 139 height 35
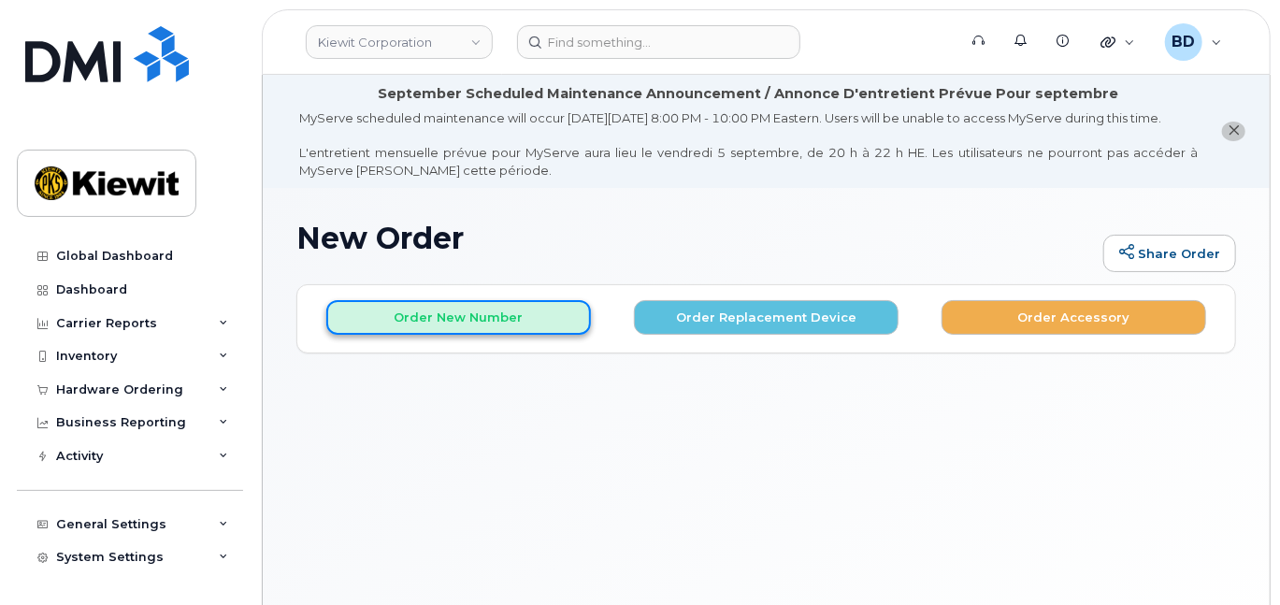
click at [453, 335] on button "Order New Number" at bounding box center [458, 317] width 265 height 35
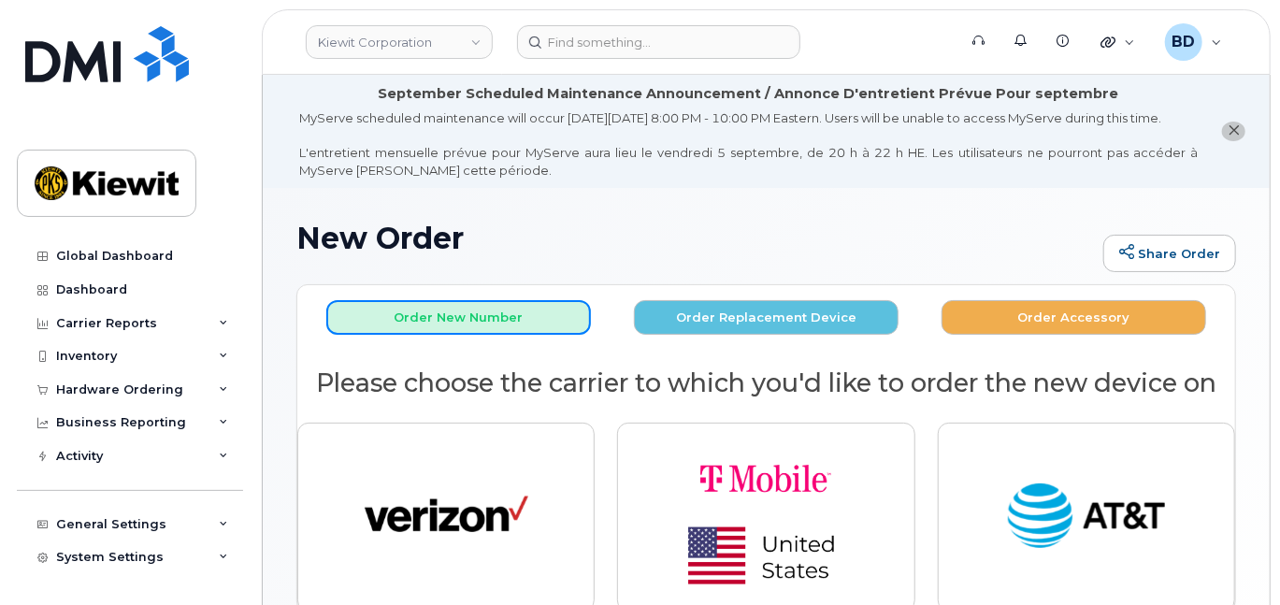
drag, startPoint x: 439, startPoint y: 347, endPoint x: 442, endPoint y: 433, distance: 86.1
click at [442, 433] on div "Order New Number Order Replacement Device Order Accessory Please choose the car…" at bounding box center [766, 448] width 938 height 326
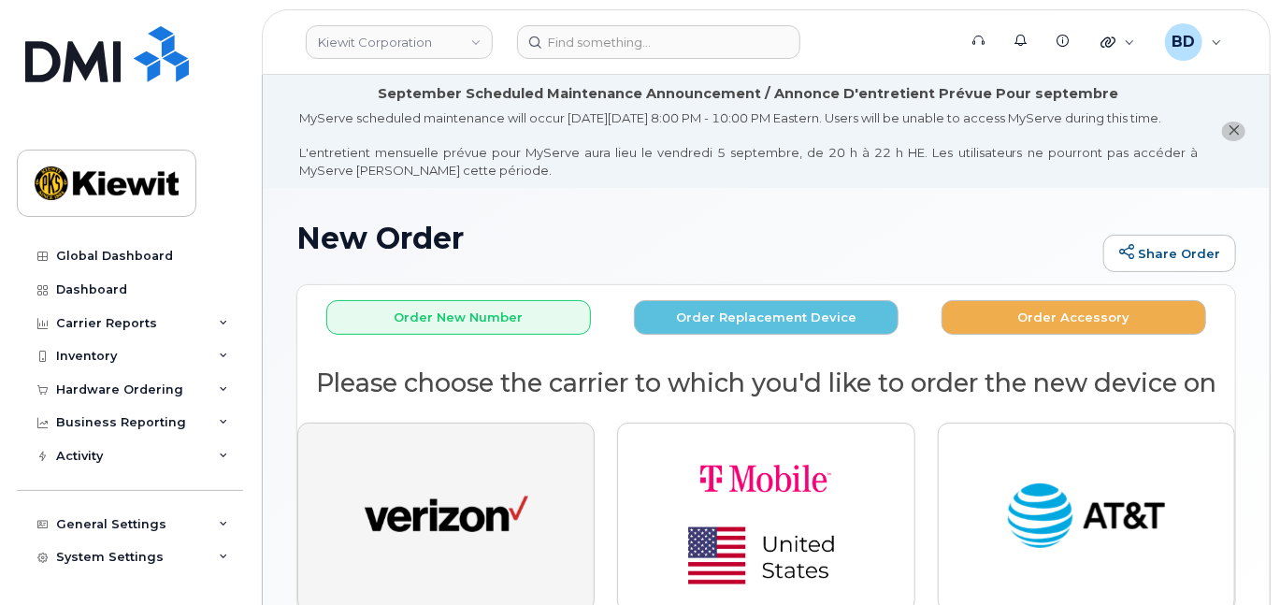
click at [456, 453] on button "button" at bounding box center [445, 517] width 297 height 189
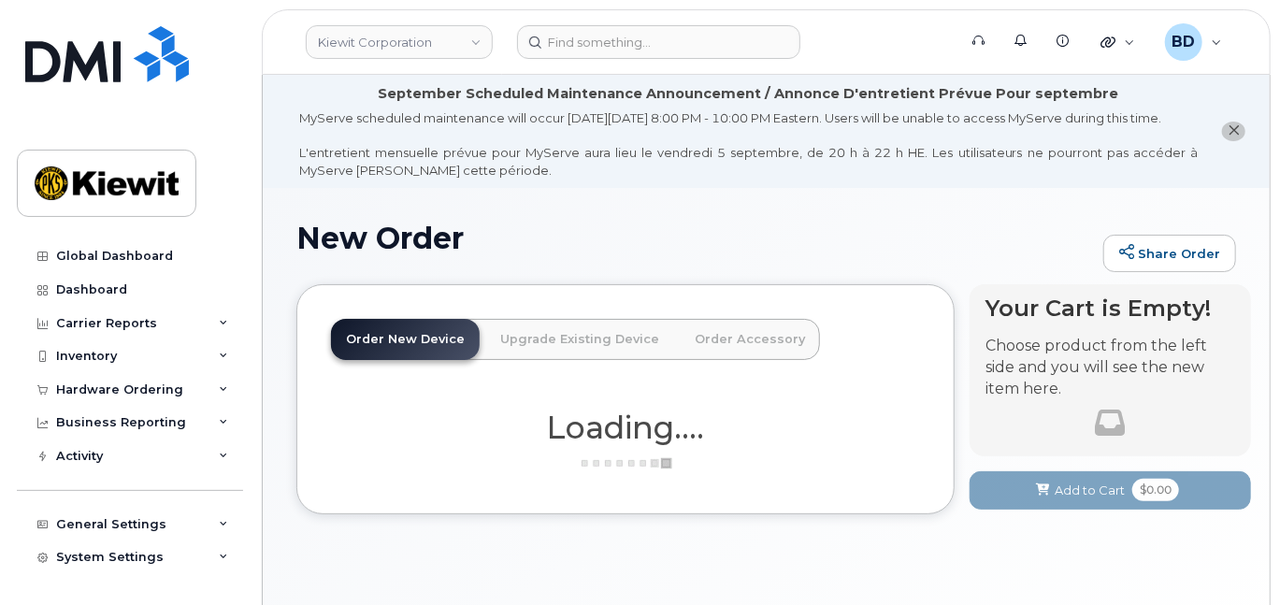
click at [480, 502] on div "Order New Device Upgrade Existing Device Order Accessory Order new device and n…" at bounding box center [625, 398] width 658 height 229
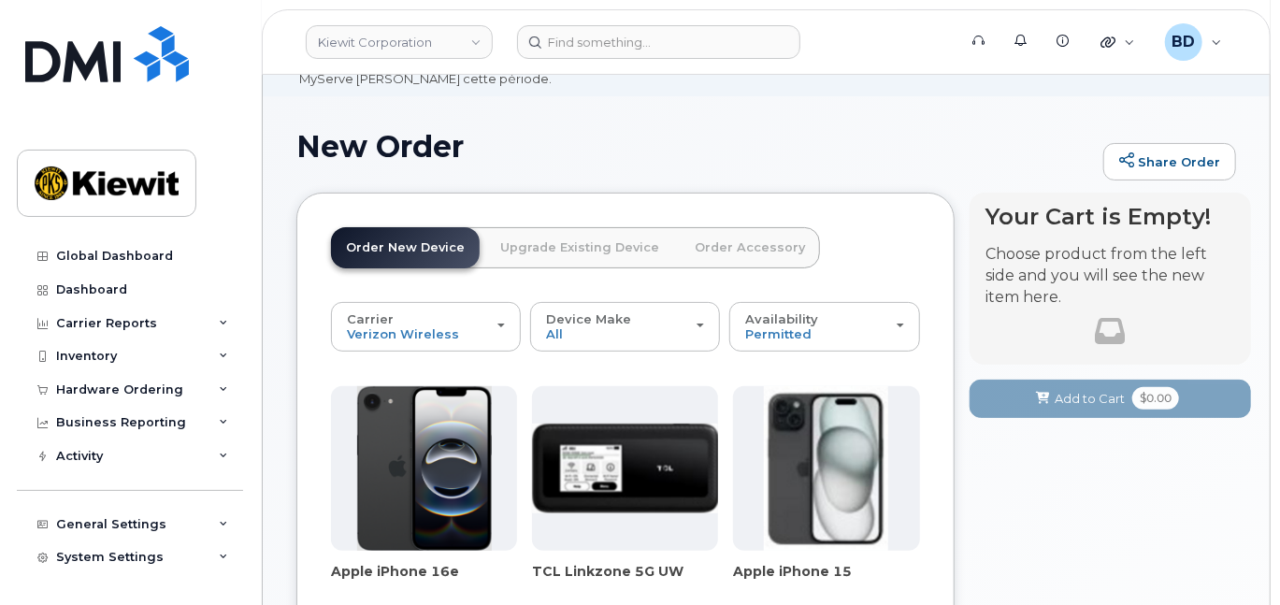
scroll to position [249, 0]
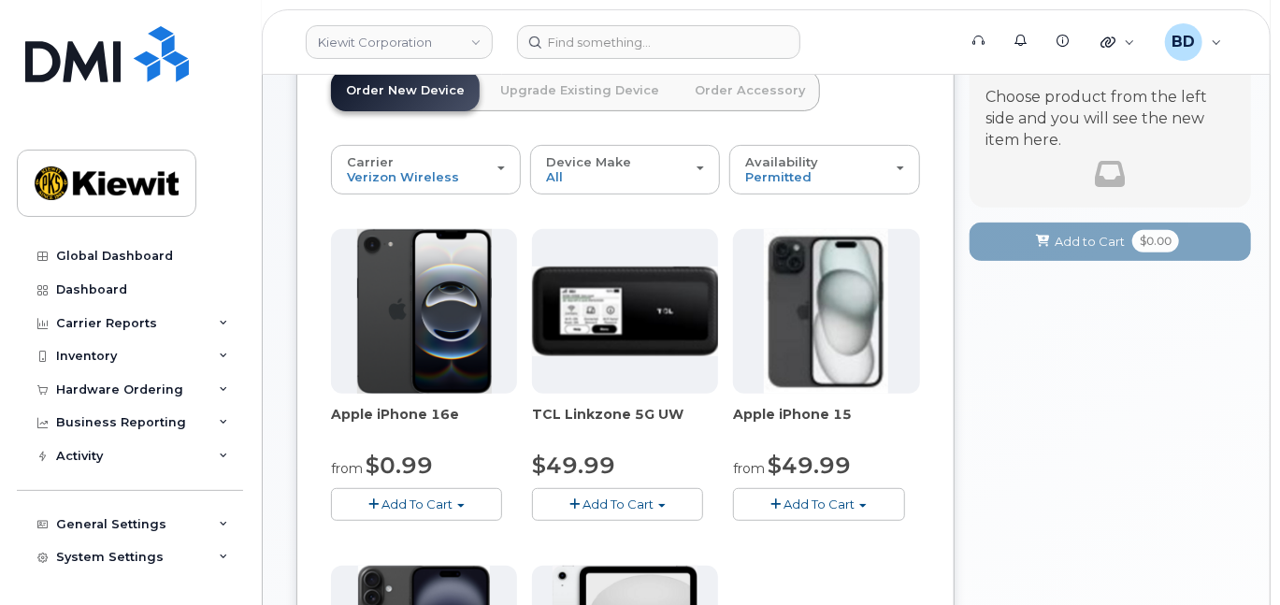
click at [828, 511] on span "Add To Cart" at bounding box center [819, 503] width 71 height 15
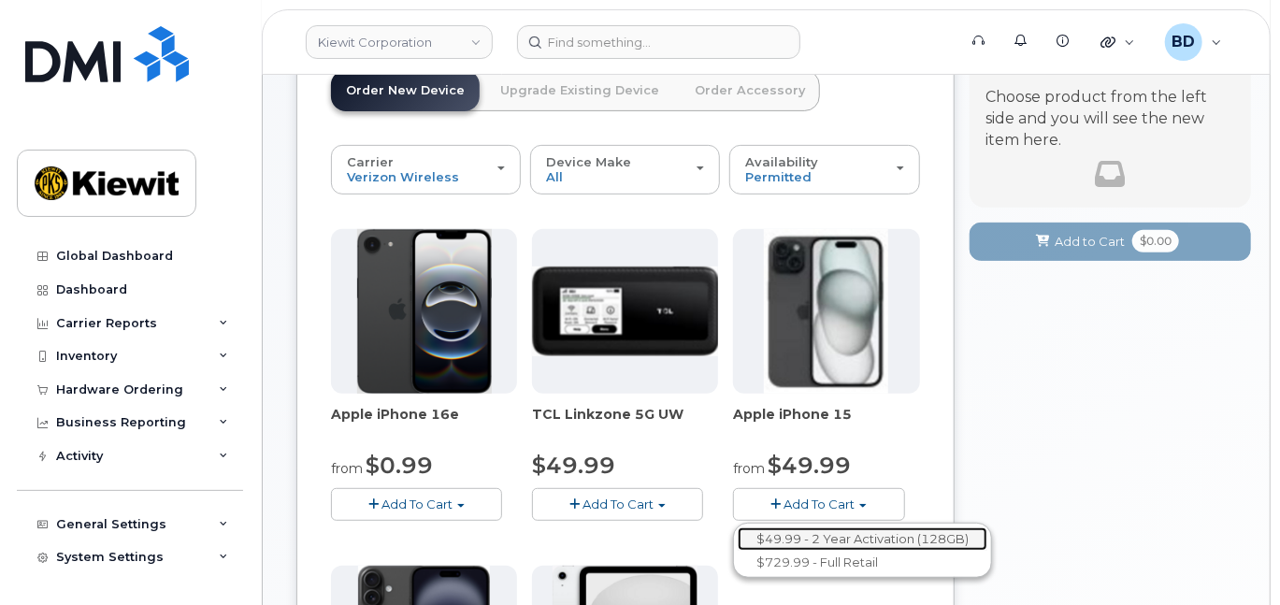
click at [833, 551] on link "$49.99 - 2 Year Activation (128GB)" at bounding box center [863, 538] width 250 height 23
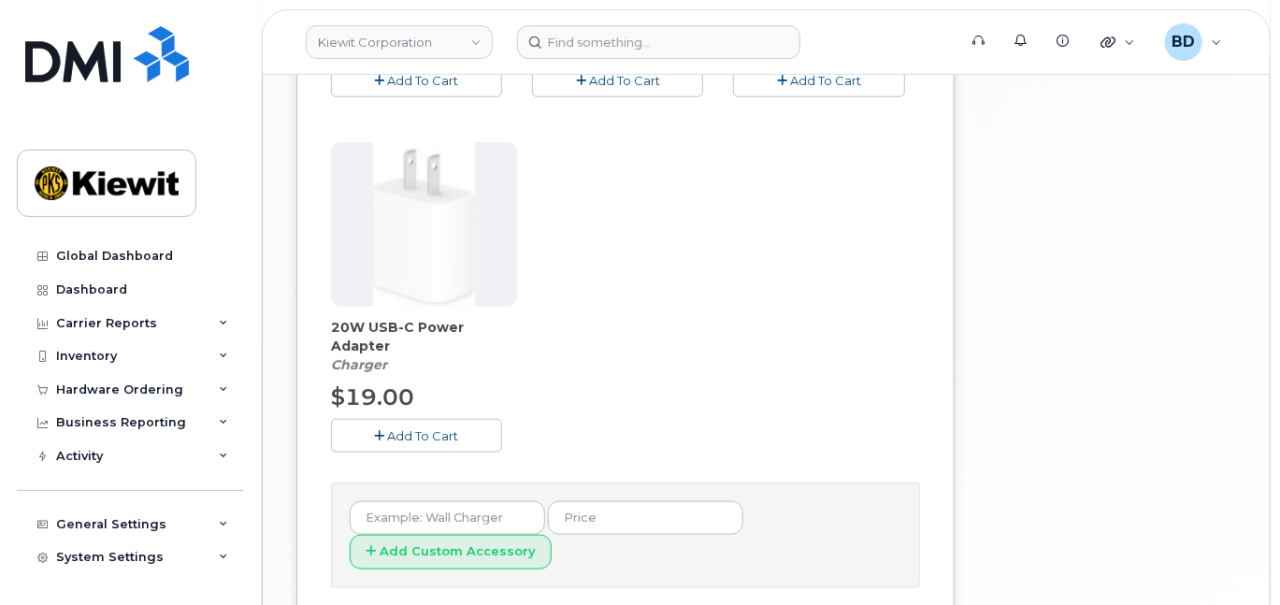
scroll to position [498, 0]
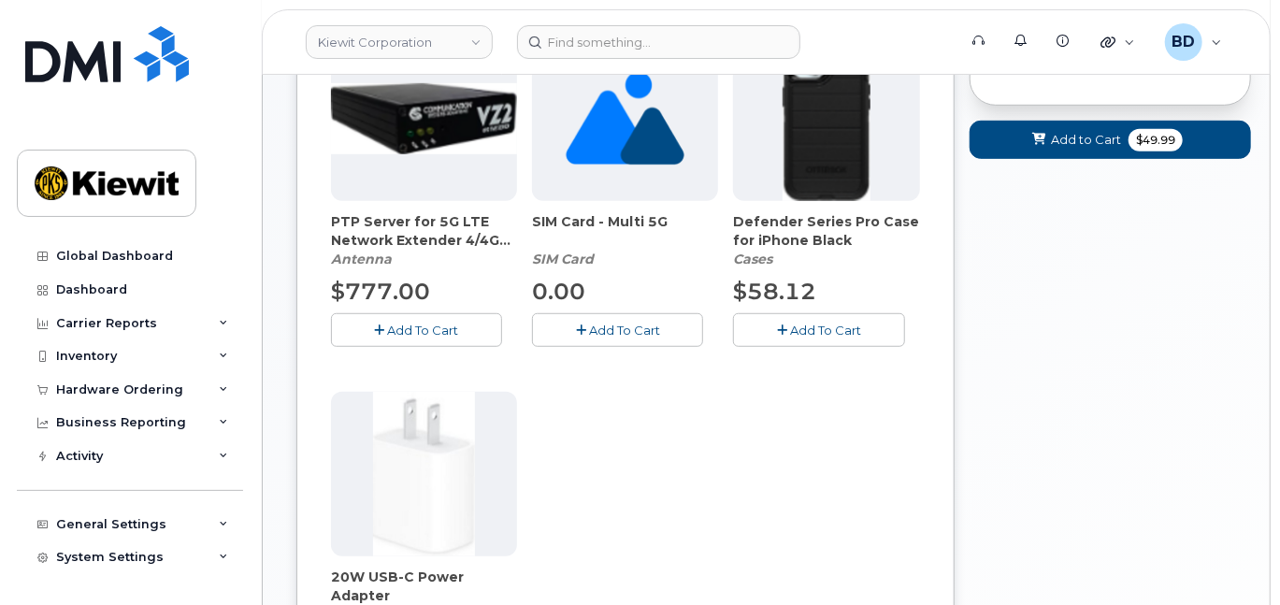
click at [790, 325] on div "Defender Series Pro Case for iPhone Black Cases $58.12 Add To Cart" at bounding box center [826, 191] width 186 height 310
click at [835, 341] on button "Add To Cart" at bounding box center [818, 329] width 171 height 33
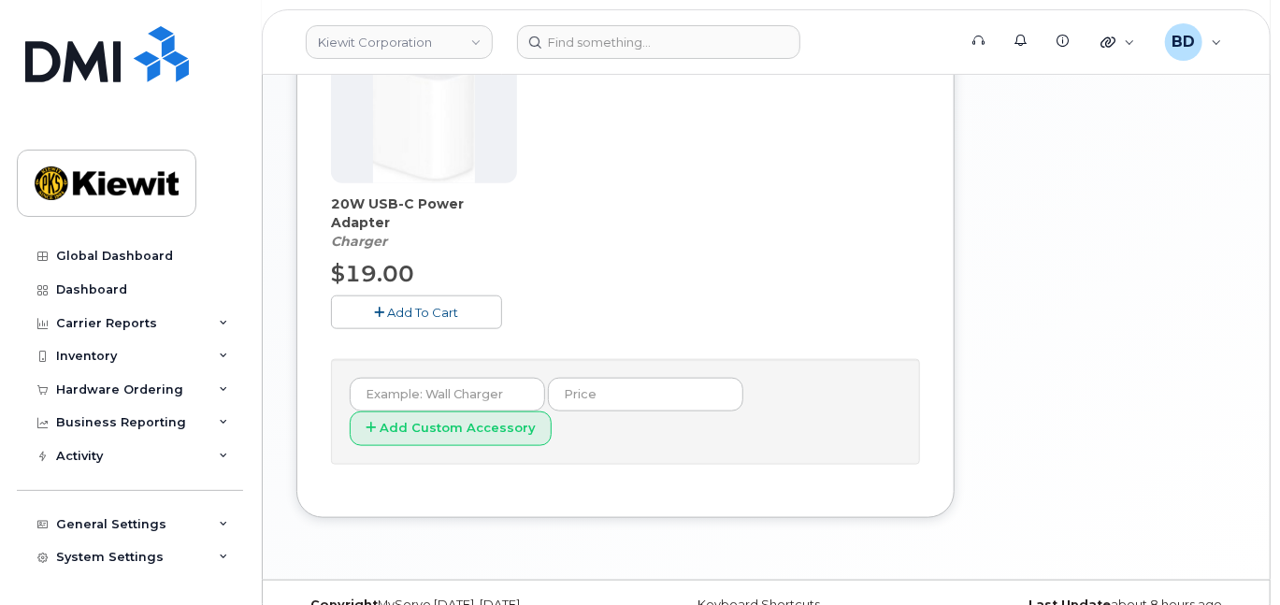
scroll to position [872, 0]
click at [407, 319] on span "Add To Cart" at bounding box center [423, 311] width 71 height 15
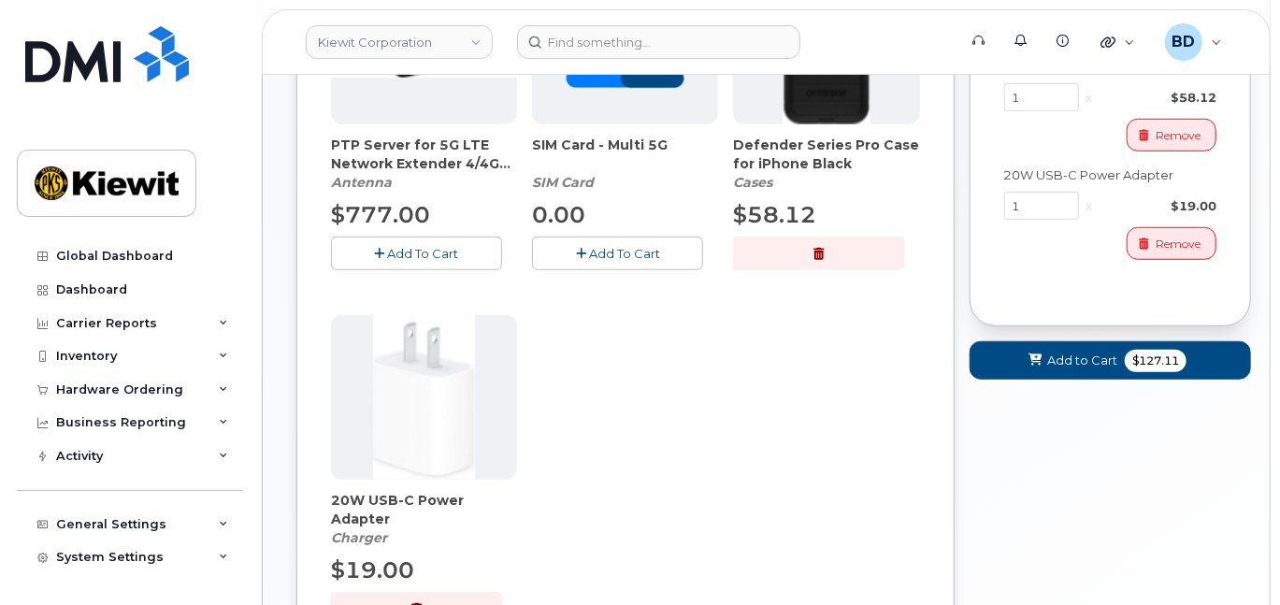
scroll to position [623, 0]
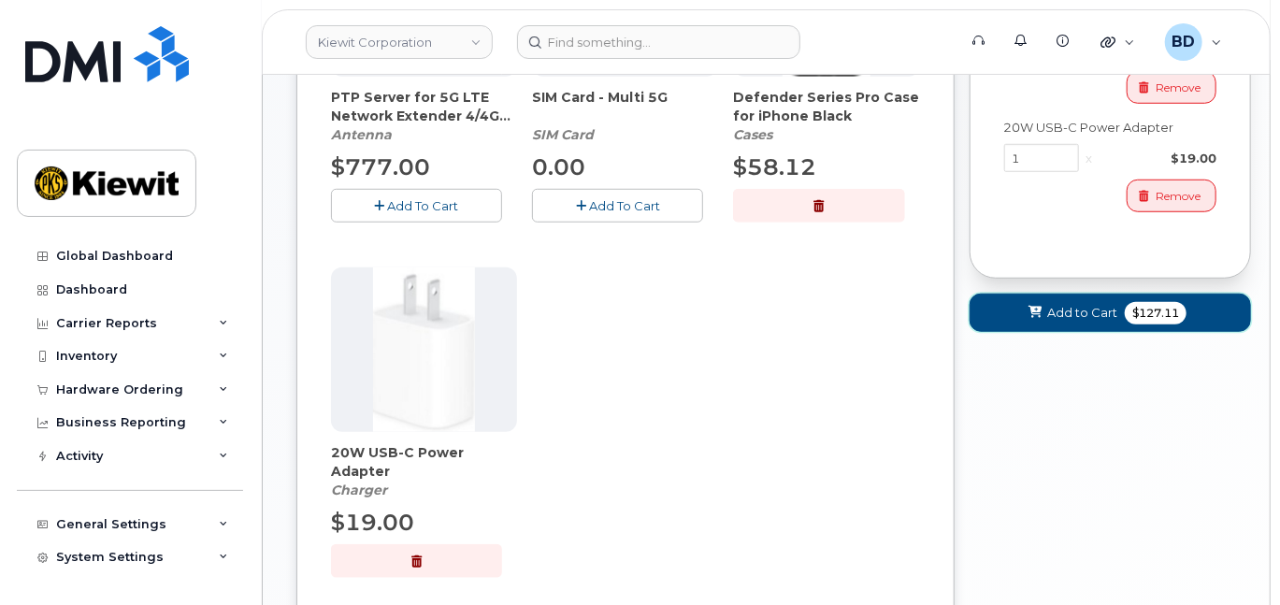
click at [1103, 322] on span "Add to Cart" at bounding box center [1082, 313] width 70 height 18
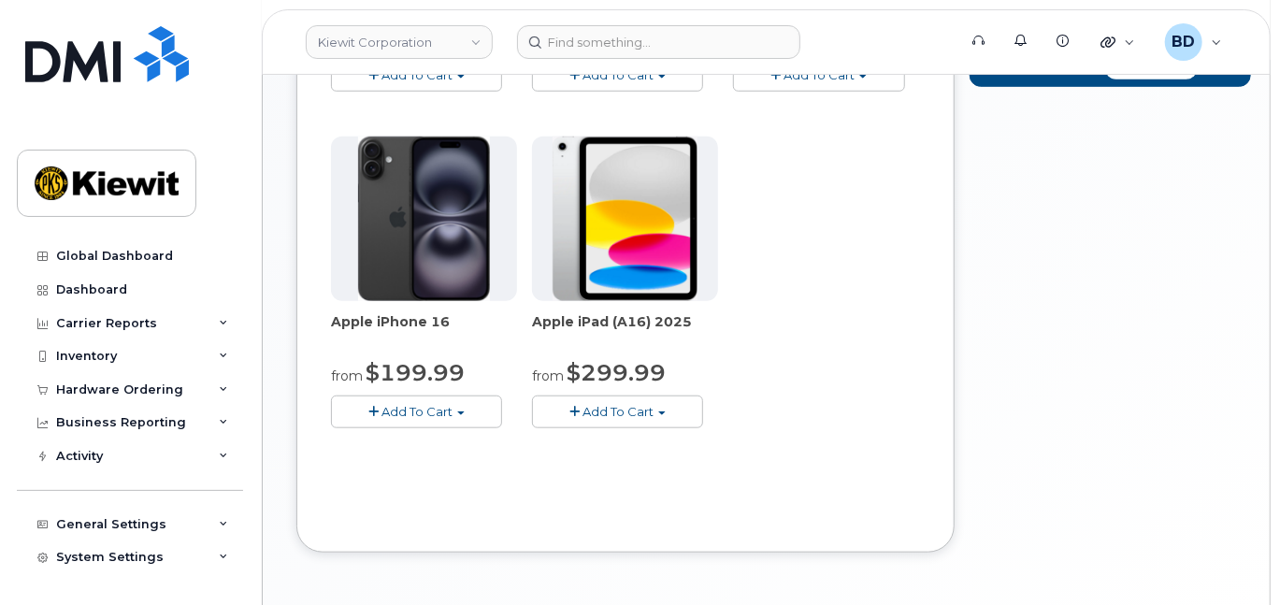
scroll to position [511, 0]
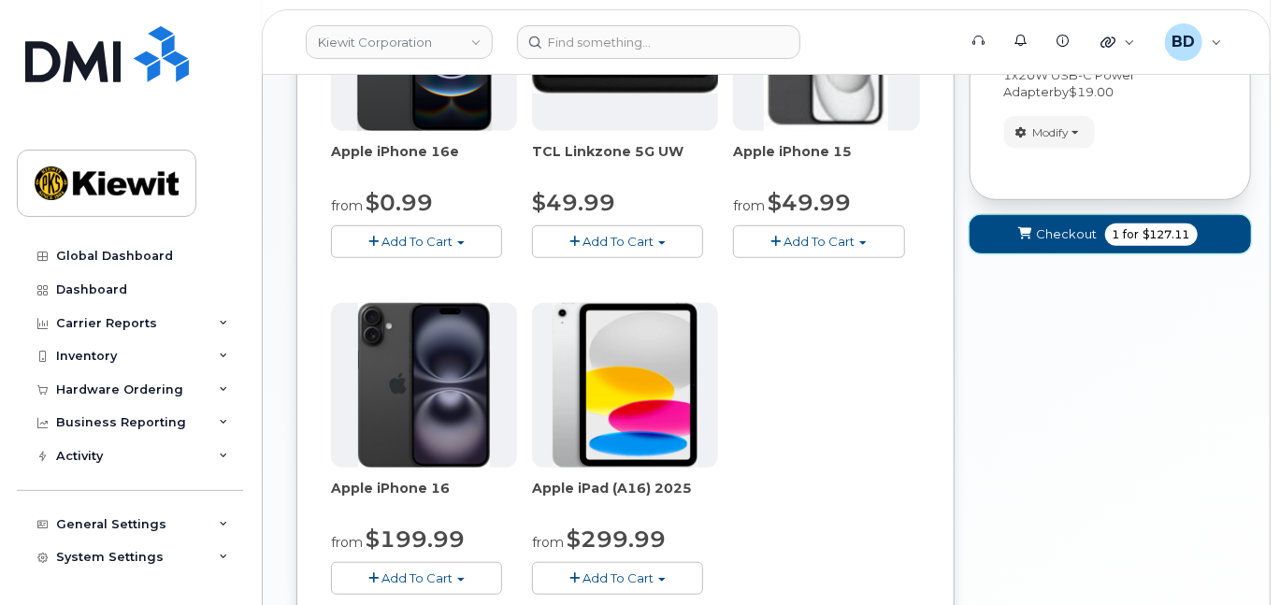
click at [1070, 243] on span "Checkout" at bounding box center [1067, 234] width 61 height 18
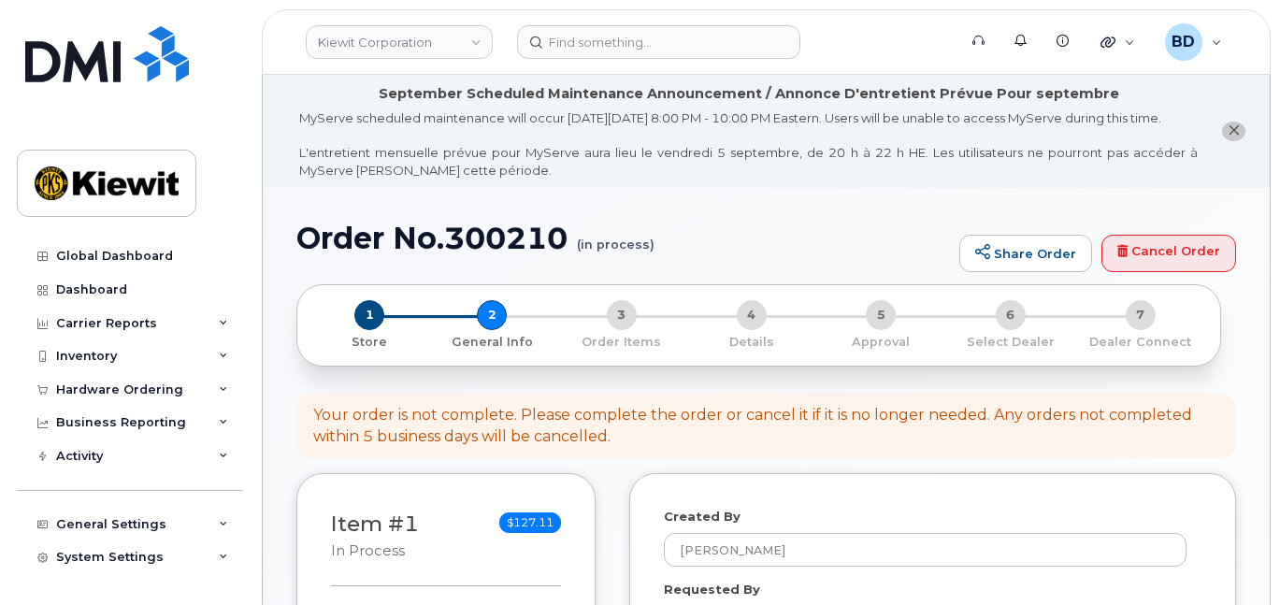
select select
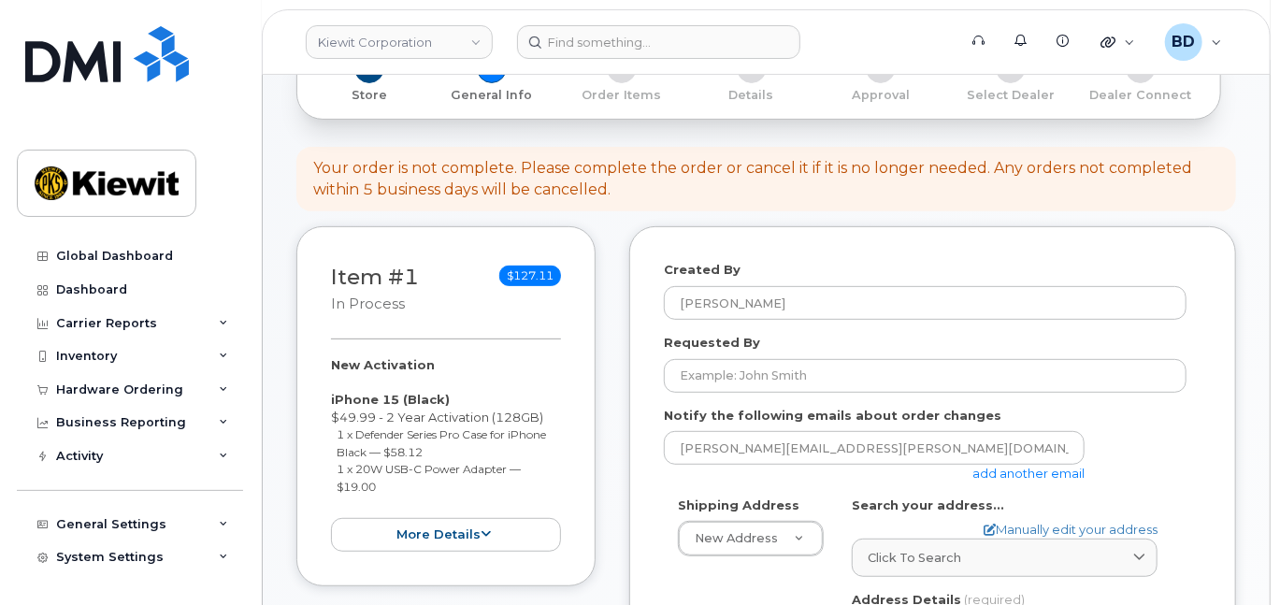
scroll to position [249, 0]
click at [1009, 479] on link "add another email" at bounding box center [1028, 471] width 112 height 15
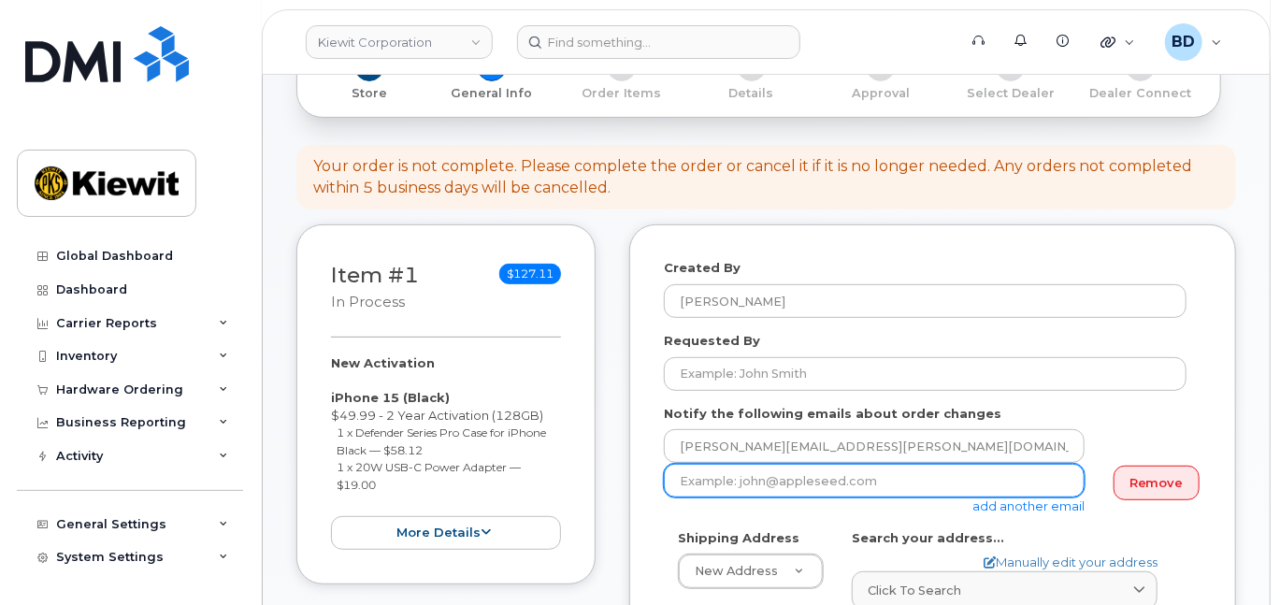
click at [807, 497] on input "email" at bounding box center [874, 481] width 421 height 34
paste input "olivia.keller@kiewit.com"
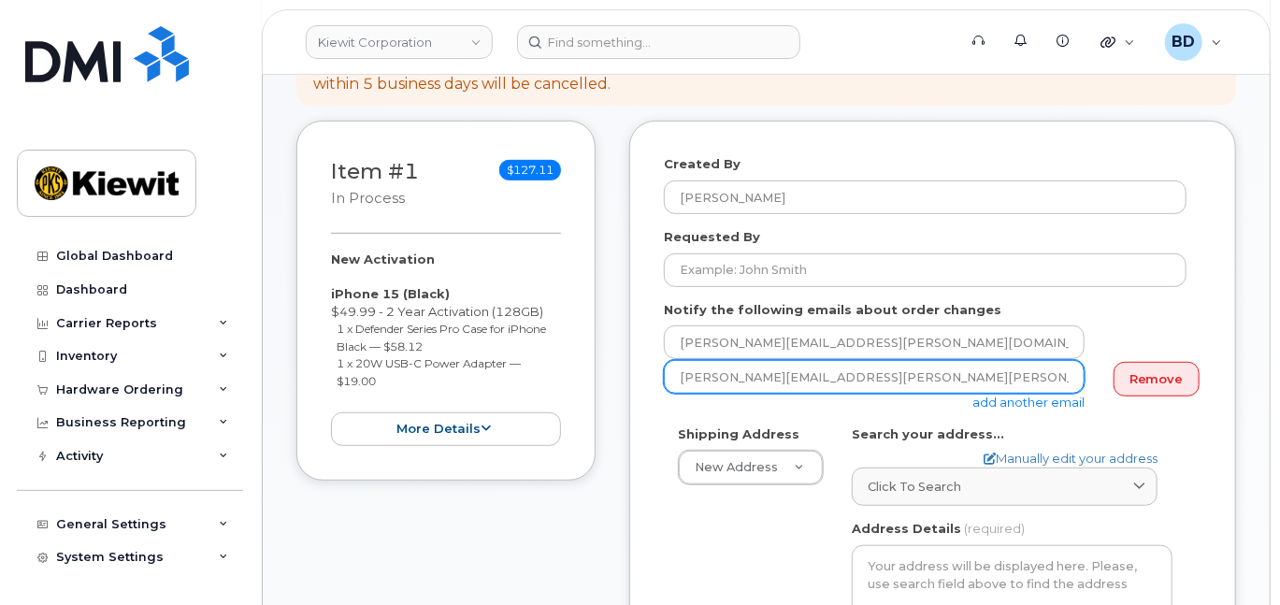
scroll to position [498, 0]
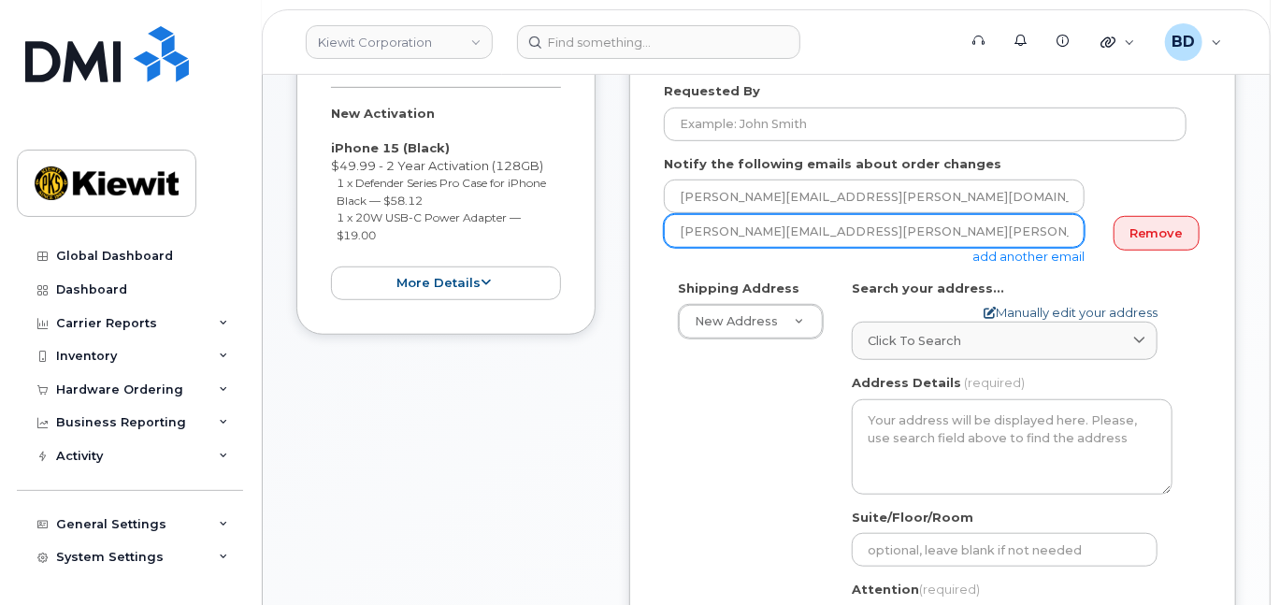
type input "olivia.keller@kiewit.com"
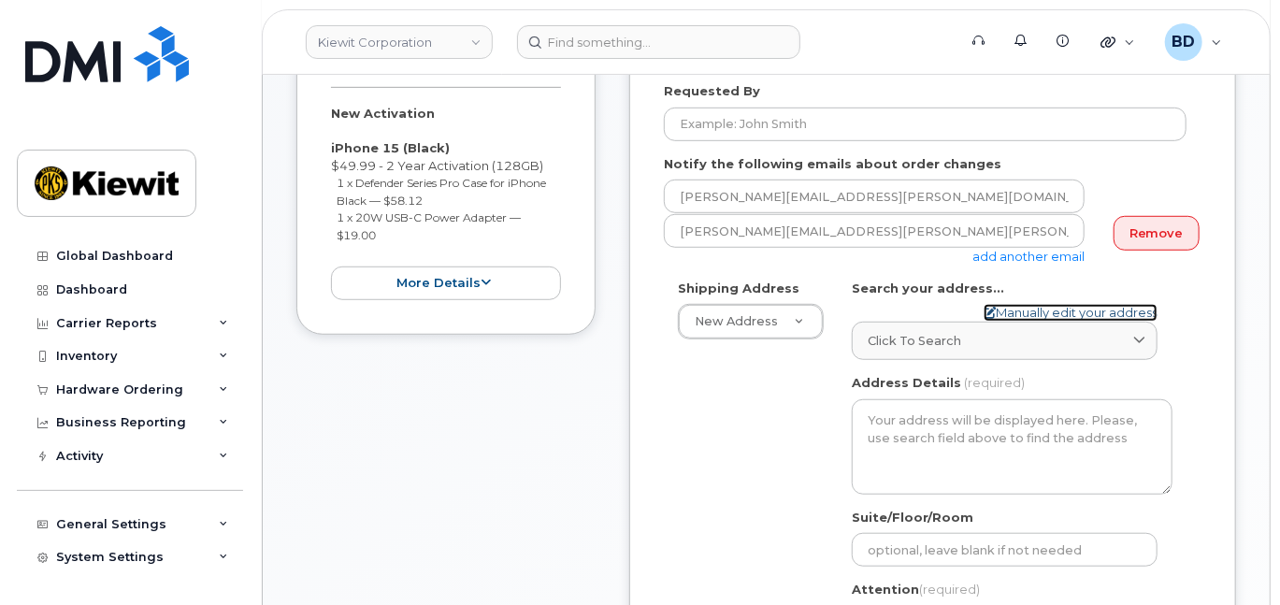
click at [1041, 322] on link "Manually edit your address" at bounding box center [1071, 313] width 174 height 18
select select
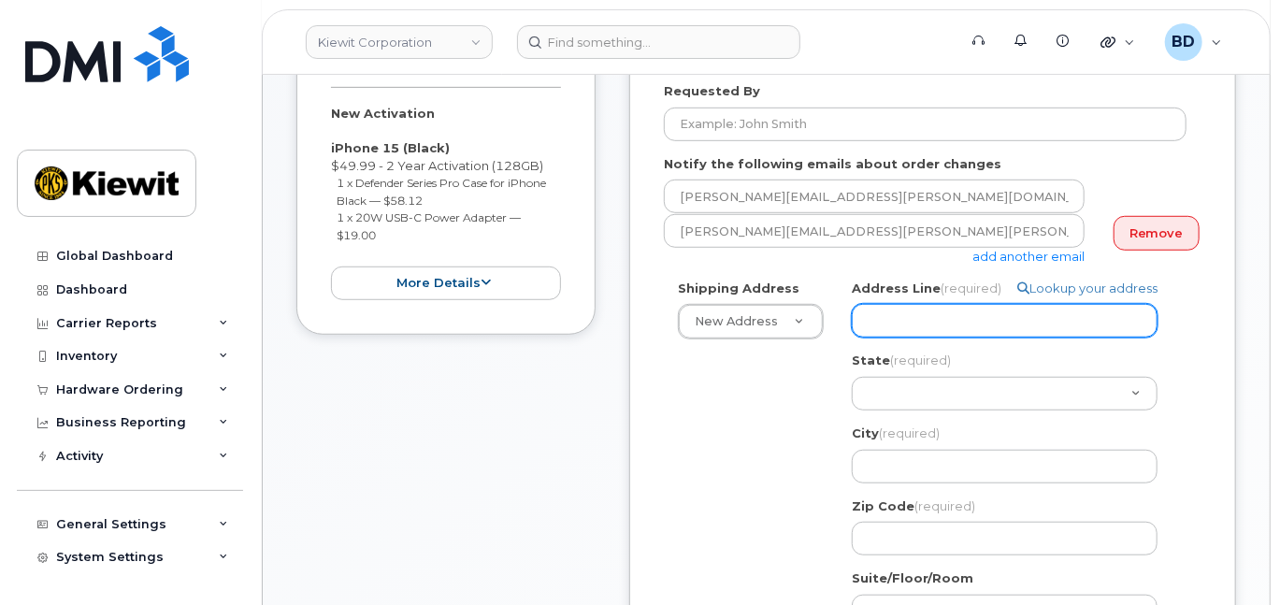
click at [890, 338] on input "Address Line (required)" at bounding box center [1005, 321] width 306 height 34
paste input "33930 Weyerhaeuser Way S."
select select
type input "33930 Weyerhaeuser Way S."
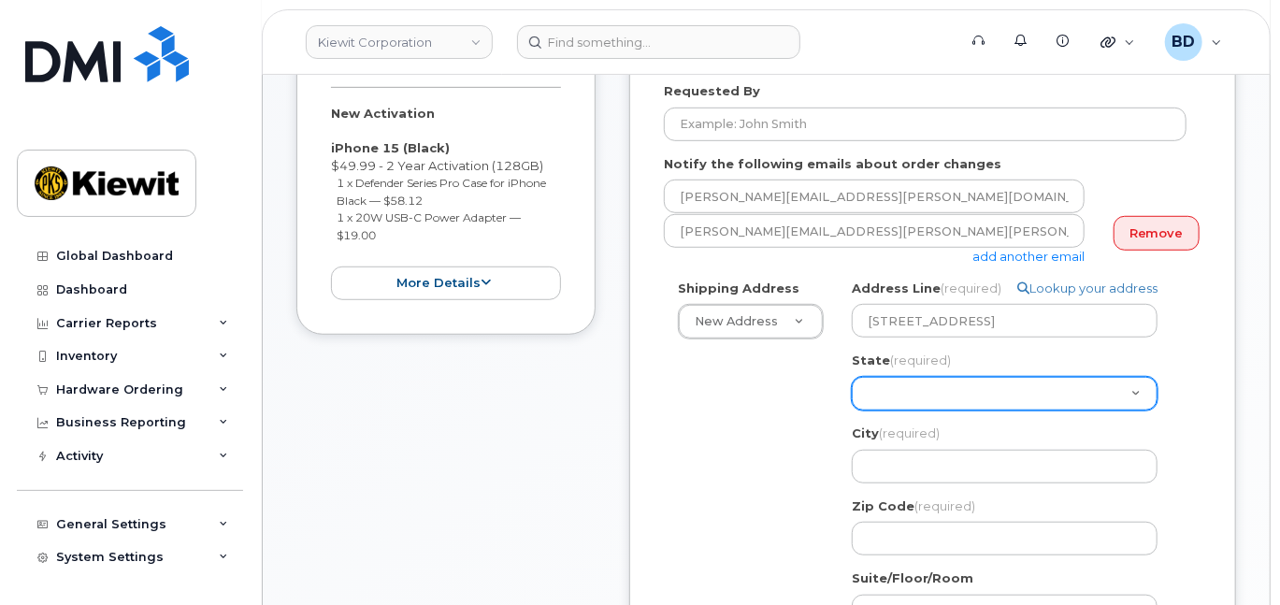
drag, startPoint x: 891, startPoint y: 406, endPoint x: 891, endPoint y: 432, distance: 26.2
click at [892, 406] on select "Alabama Alaska American Samoa Arizona Arkansas California Colorado Connecticut …" at bounding box center [1005, 394] width 306 height 34
select select "WA"
click at [885, 400] on select "Alabama Alaska American Samoa Arizona Arkansas California Colorado Connecticut …" at bounding box center [1005, 394] width 306 height 34
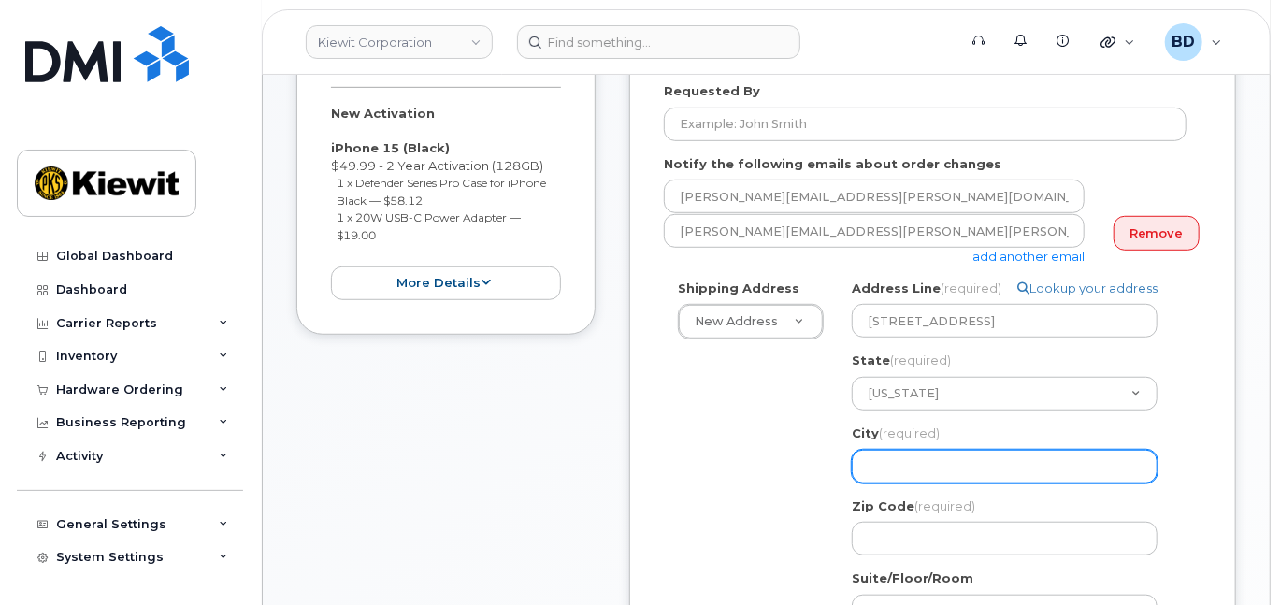
click at [896, 483] on input "City (required)" at bounding box center [1005, 467] width 306 height 34
paste input "Federal Way"
select select
type input "Federal Way"
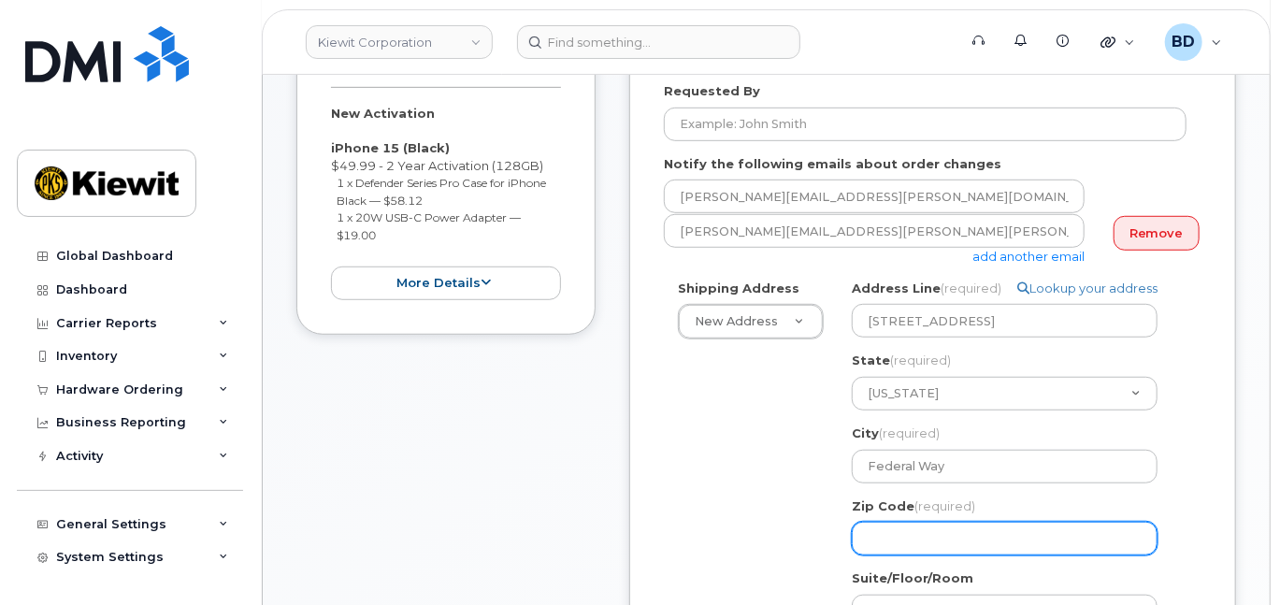
click at [942, 555] on input "Zip Code (required)" at bounding box center [1005, 539] width 306 height 34
paste input "98001"
select select
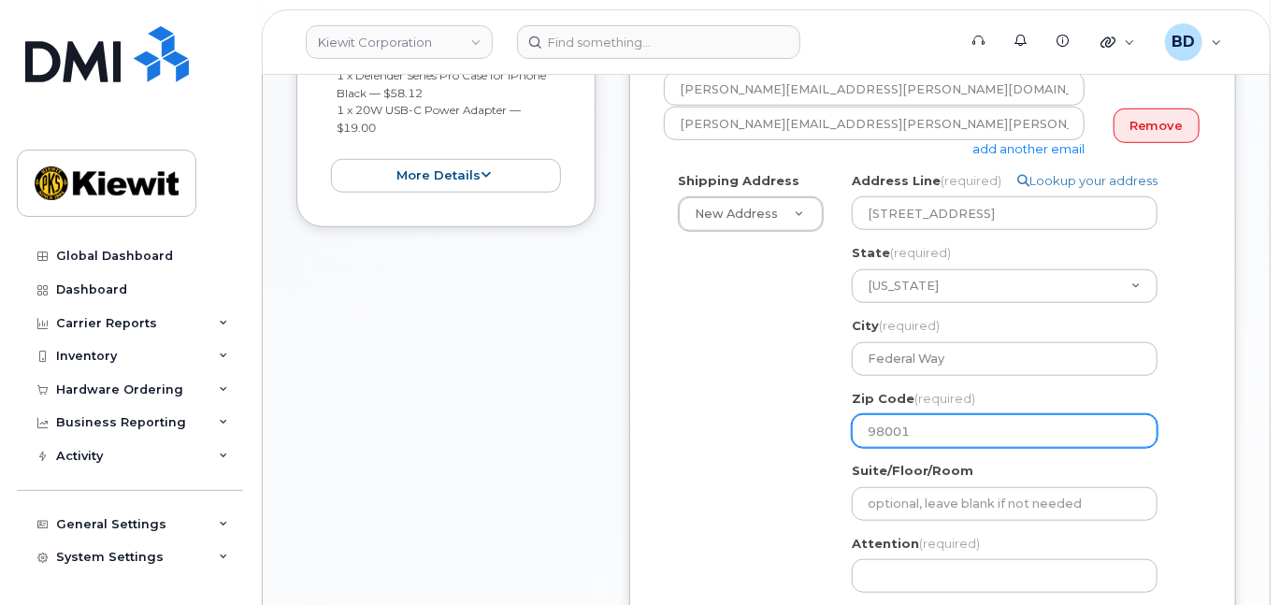
scroll to position [748, 0]
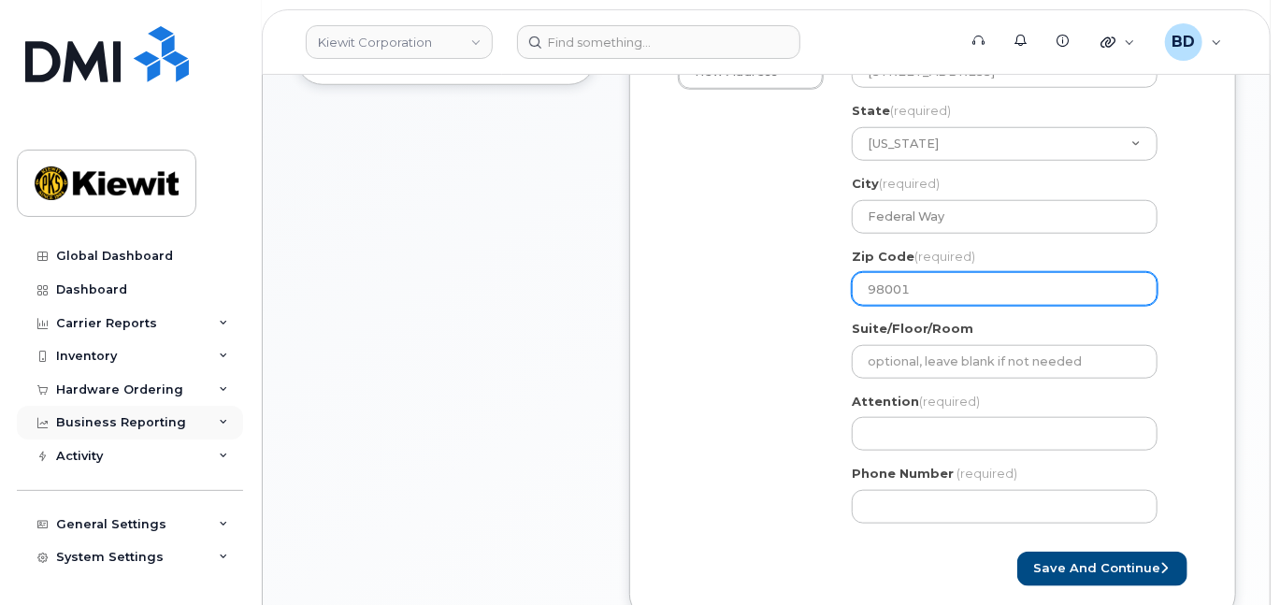
type input "98001"
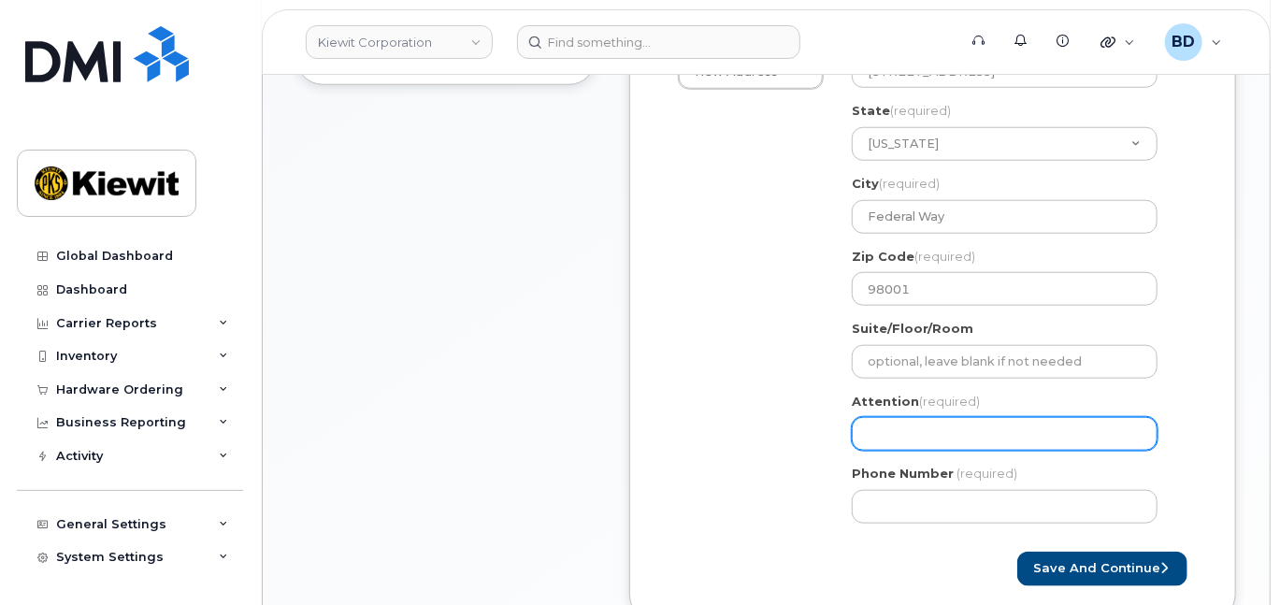
click at [913, 451] on input "Attention (required)" at bounding box center [1005, 434] width 306 height 34
paste input "Todd.Wille"
select select
type input "Todd.Wille"
select select
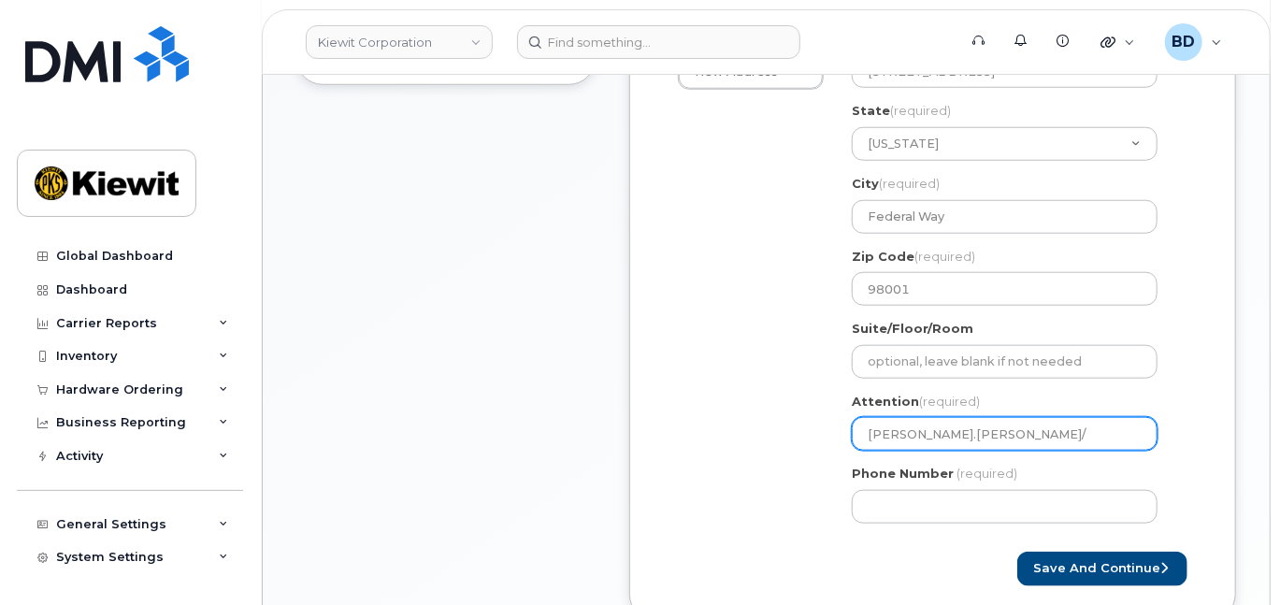
type input "Todd.Wille/"
paste input "[PERSON_NAME]"
select select
click at [957, 451] on input "Todd.Wille/Jared Schnug" at bounding box center [1005, 434] width 306 height 34
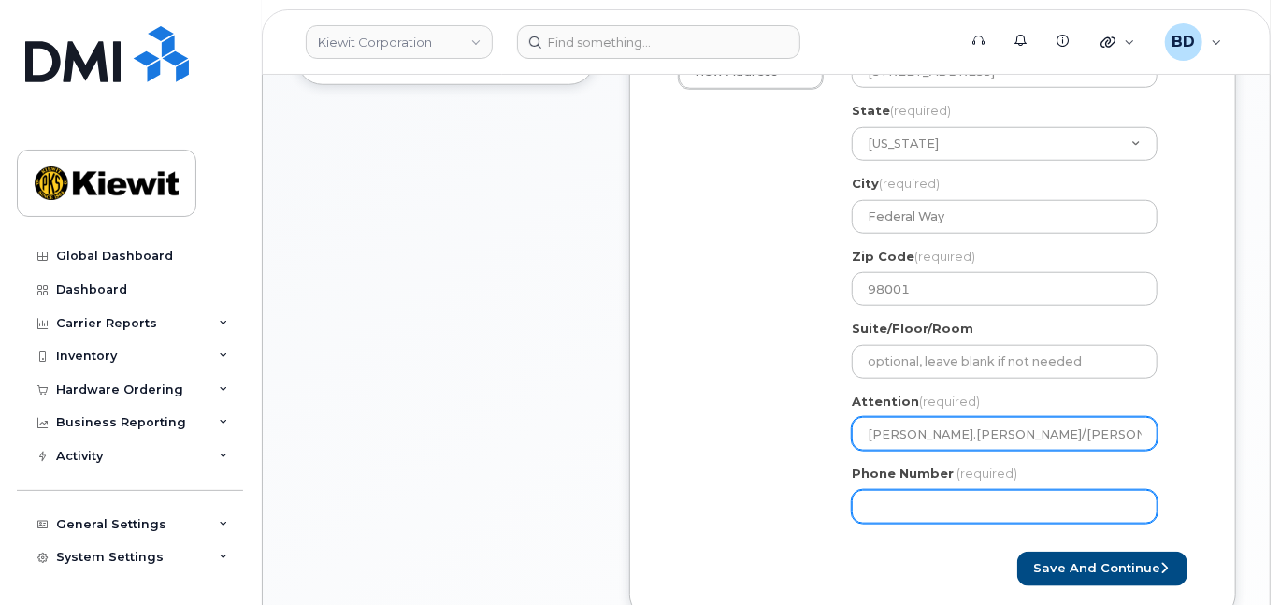
type input "Todd.Wille/Jared Schnug"
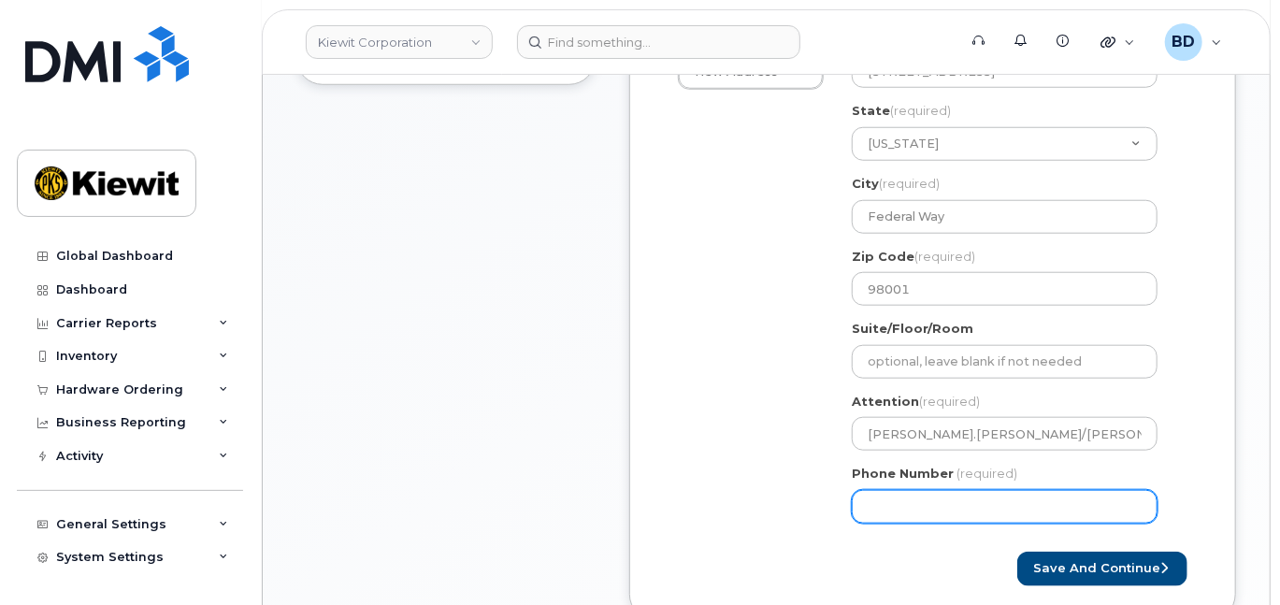
drag, startPoint x: 879, startPoint y: 512, endPoint x: 870, endPoint y: 537, distance: 26.0
click at [879, 512] on input "Phone Number" at bounding box center [1005, 507] width 306 height 34
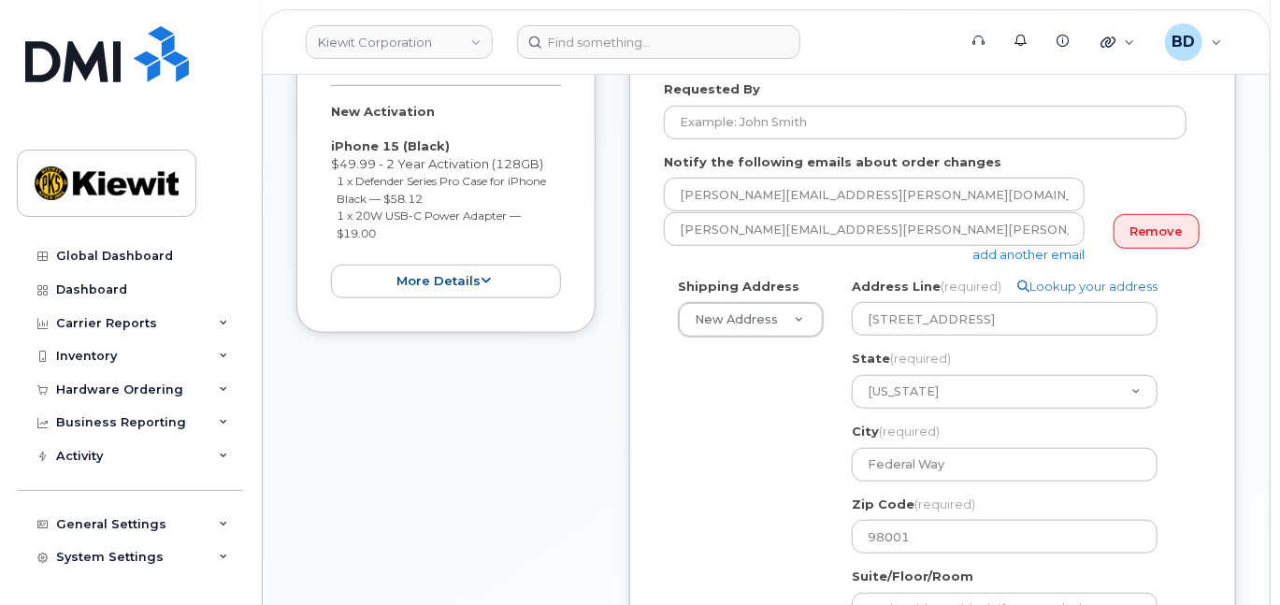
type input "880"
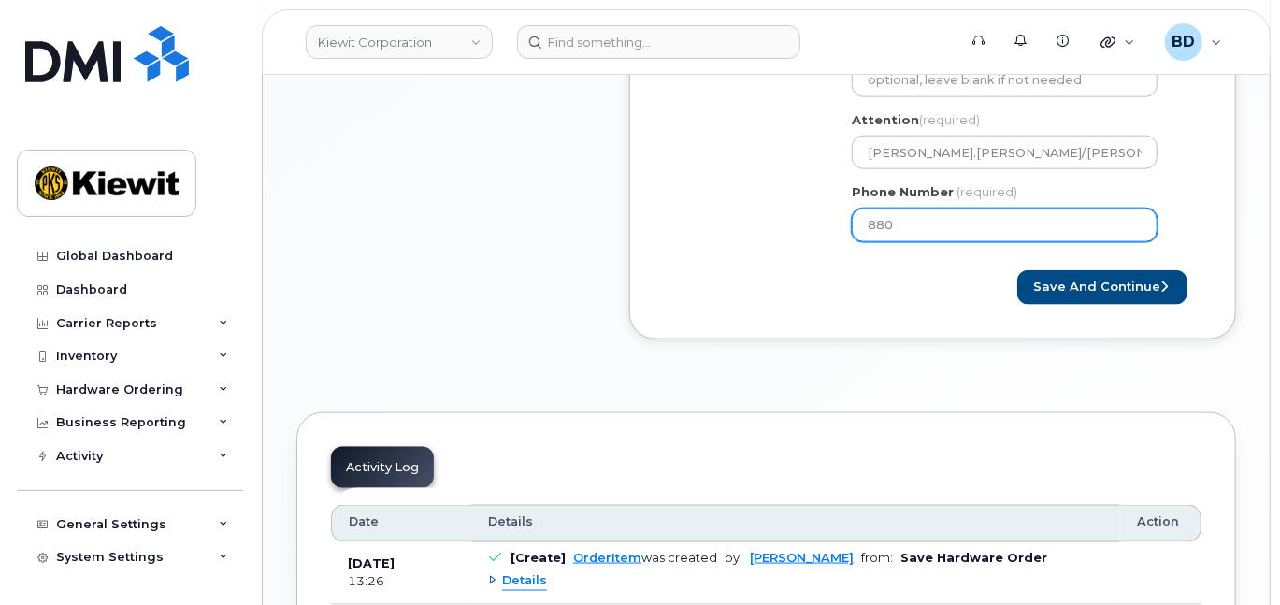
drag, startPoint x: 909, startPoint y: 249, endPoint x: 781, endPoint y: 258, distance: 128.4
click at [781, 256] on div "Shipping Address New Address New Address 10055 Trainstation Circle 11501 42nd S…" at bounding box center [925, 2] width 523 height 508
type input "8777727707"
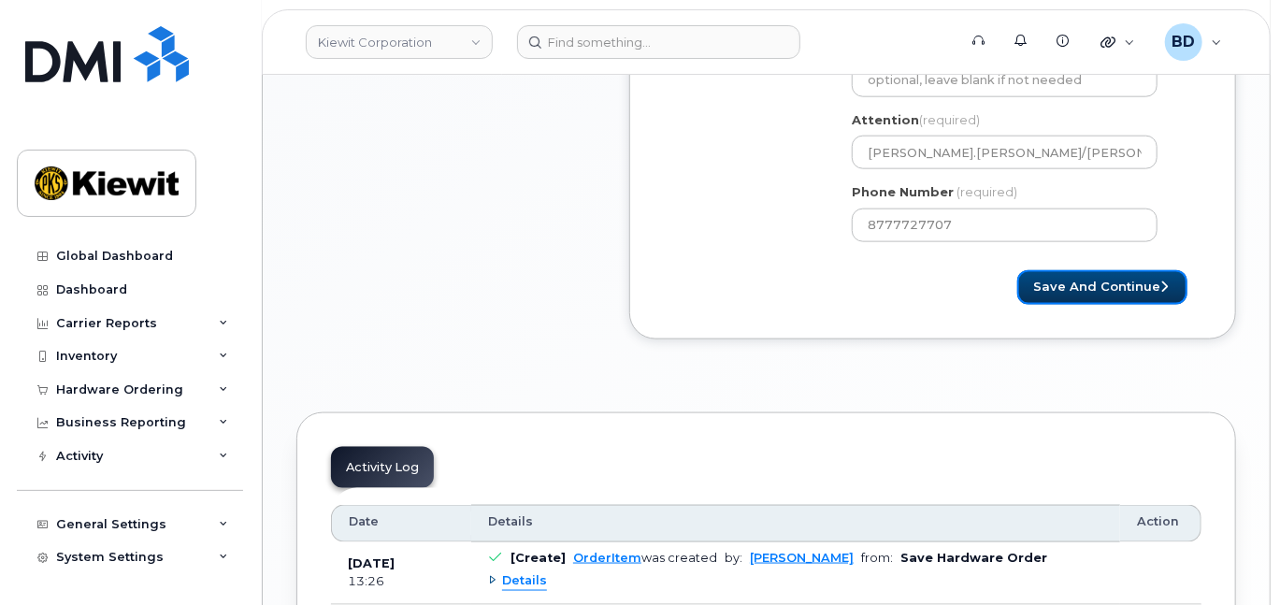
select select
click at [1103, 305] on button "Save and Continue" at bounding box center [1102, 287] width 170 height 35
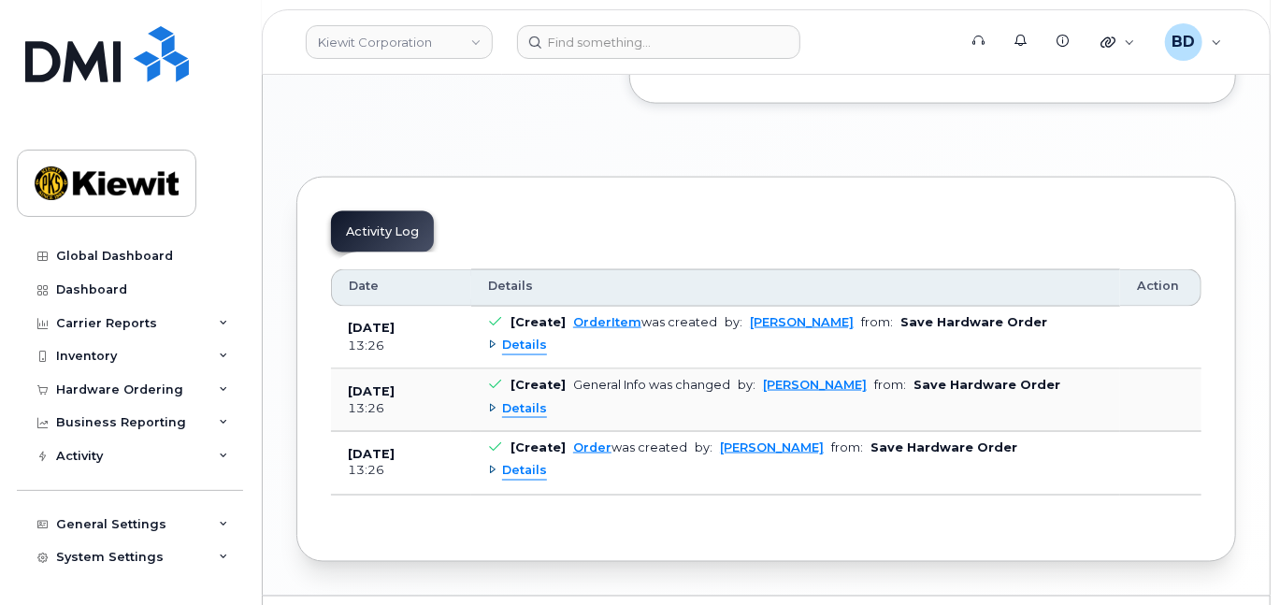
scroll to position [1279, 0]
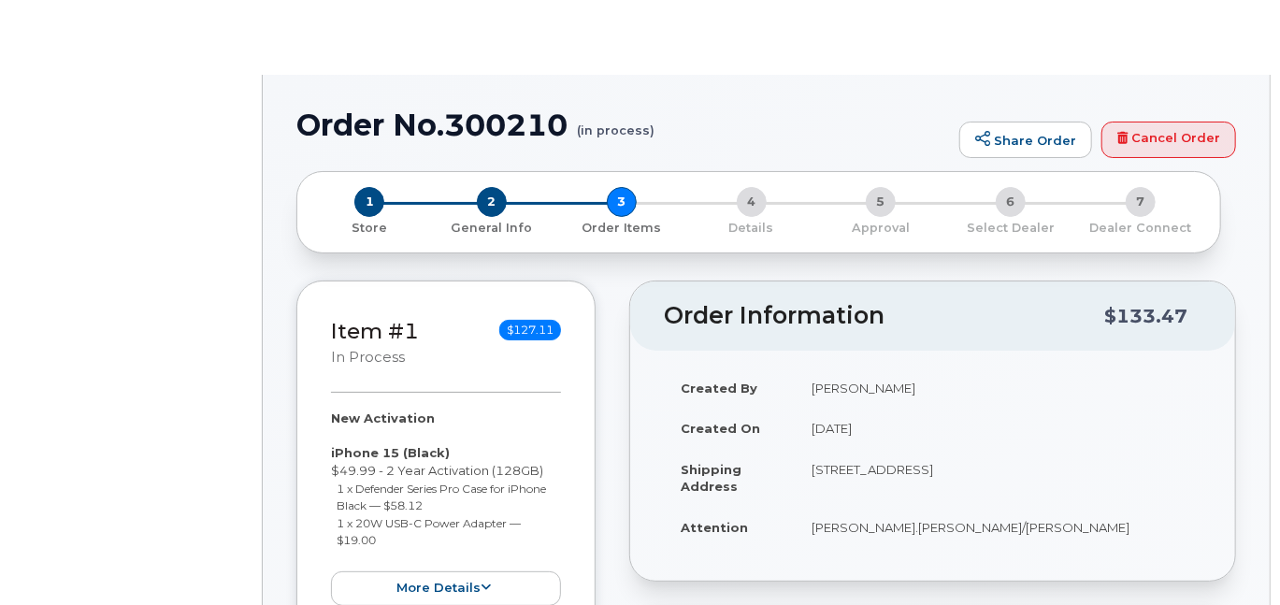
radio input "true"
select select
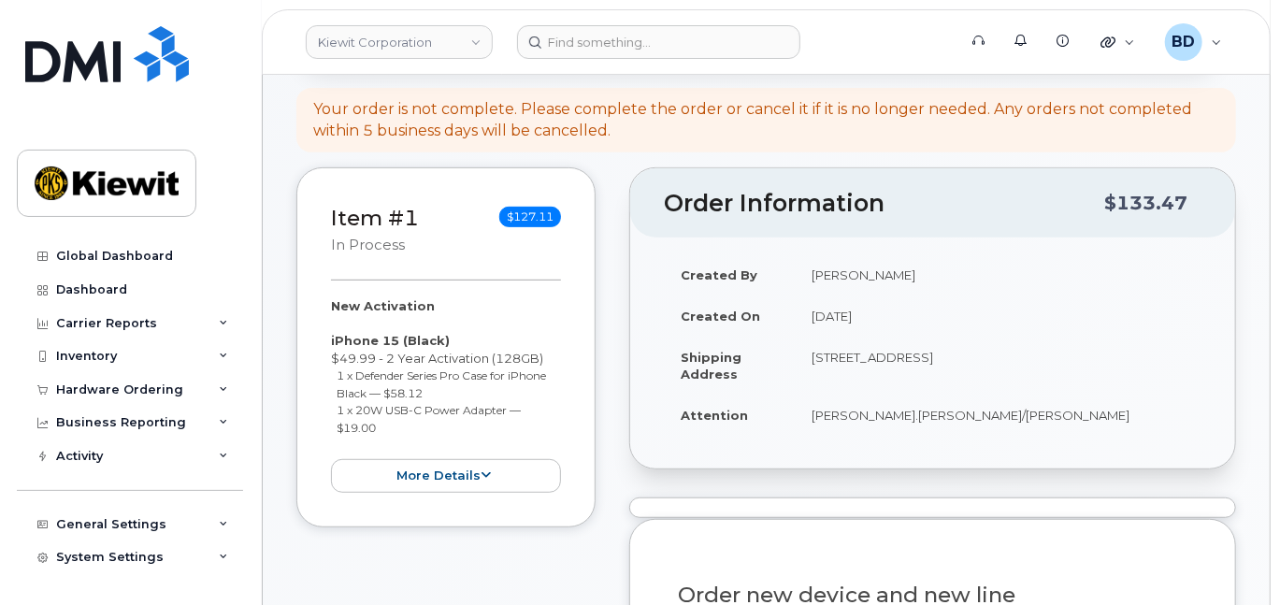
scroll to position [504, 0]
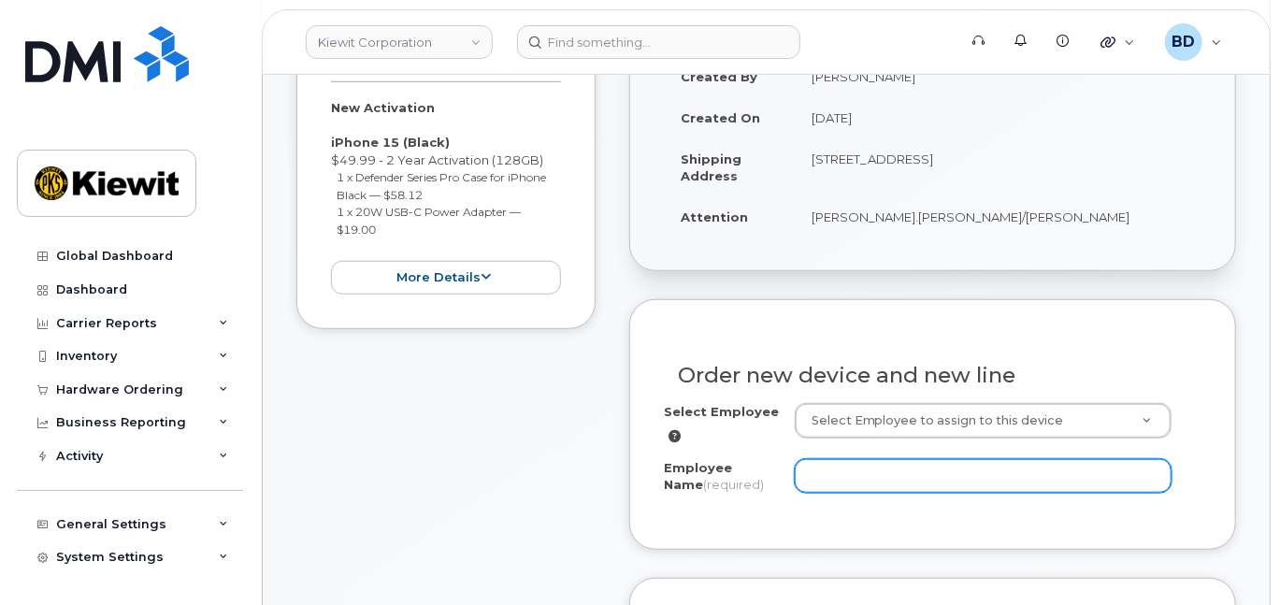
click at [843, 493] on input "Employee Name (required)" at bounding box center [983, 476] width 377 height 34
paste input "[PERSON_NAME]"
type input "[PERSON_NAME]"
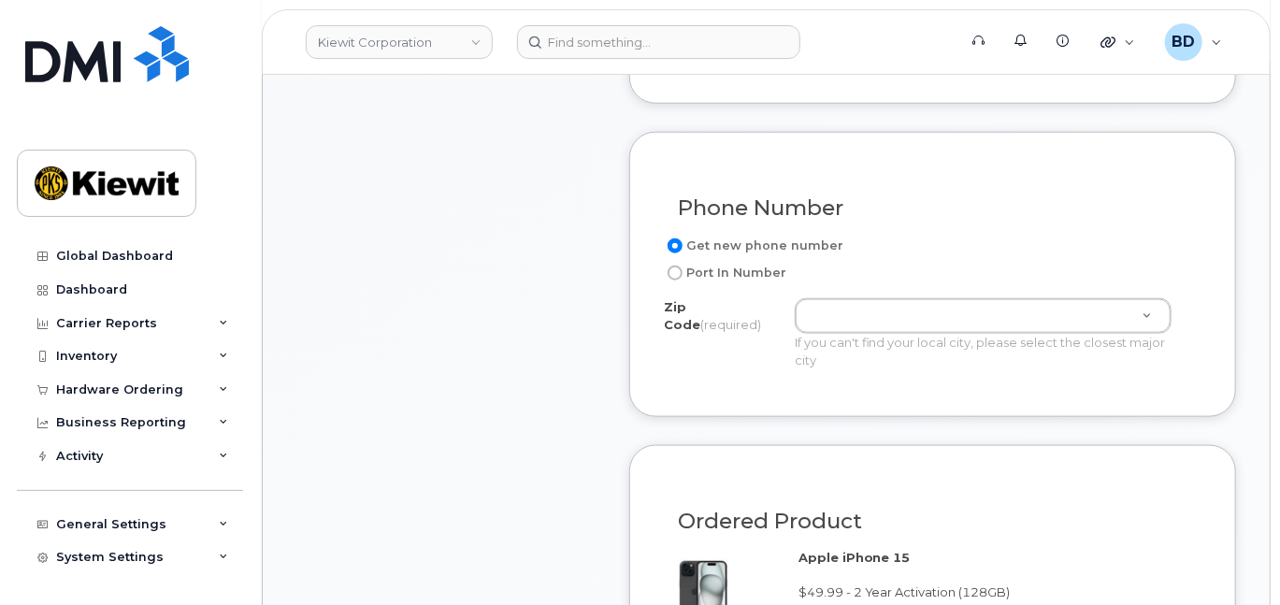
scroll to position [1003, 0]
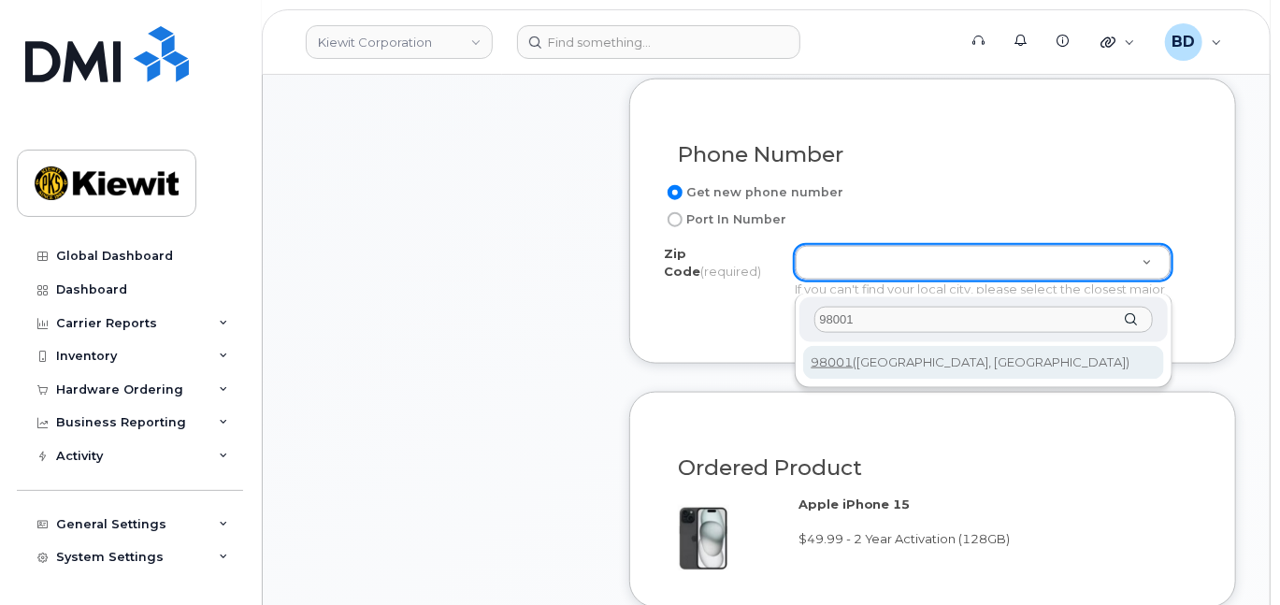
type input "98001"
type input "98001 (Auburn, WA)"
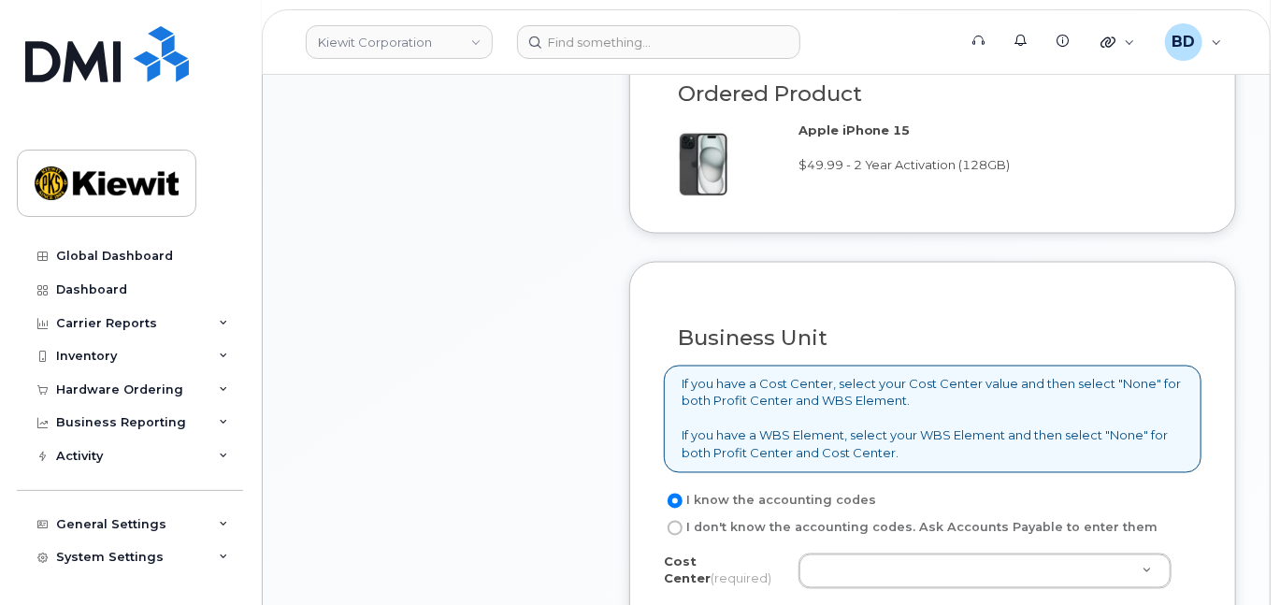
scroll to position [1626, 0]
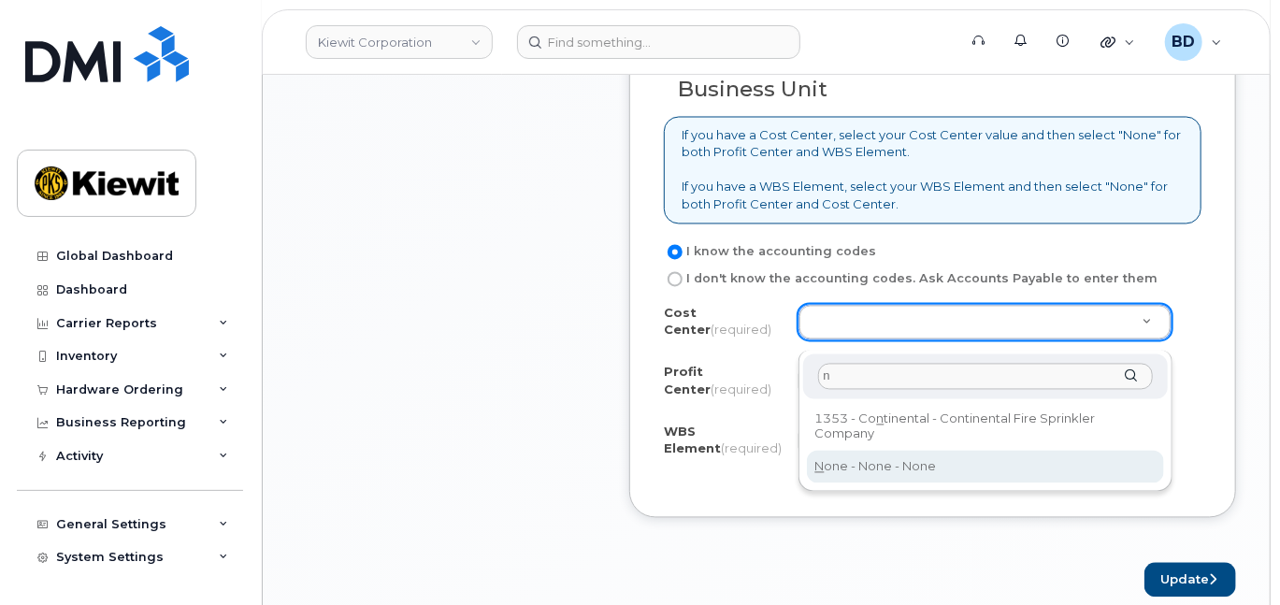
type input "n"
type input "None"
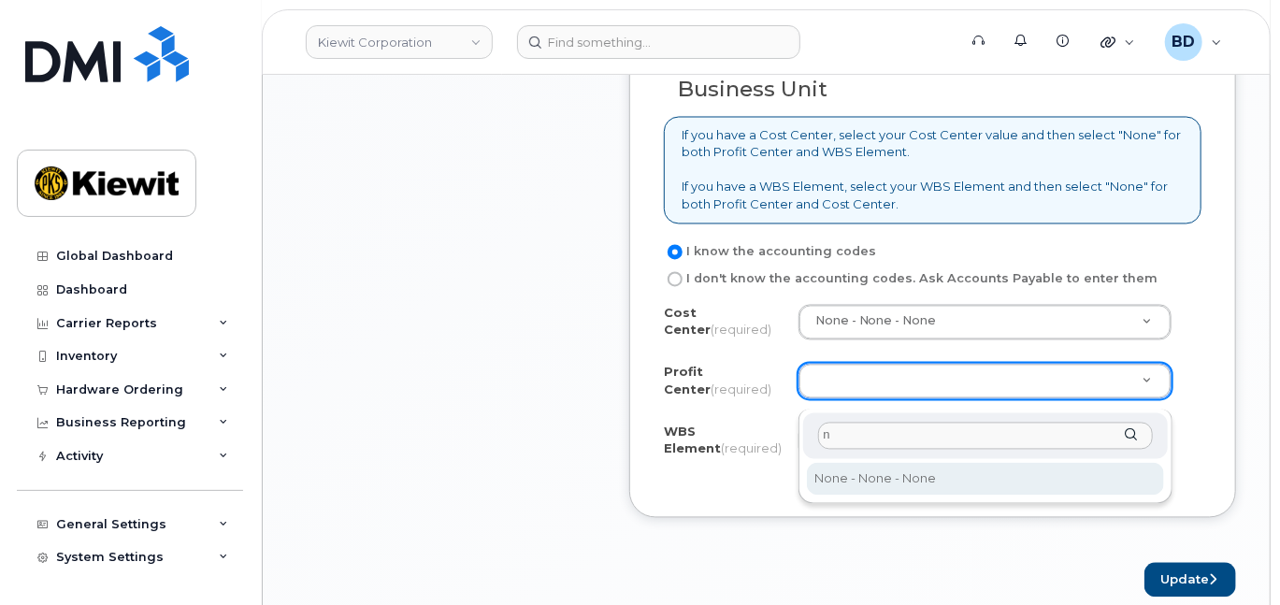
type input "n"
select select "None"
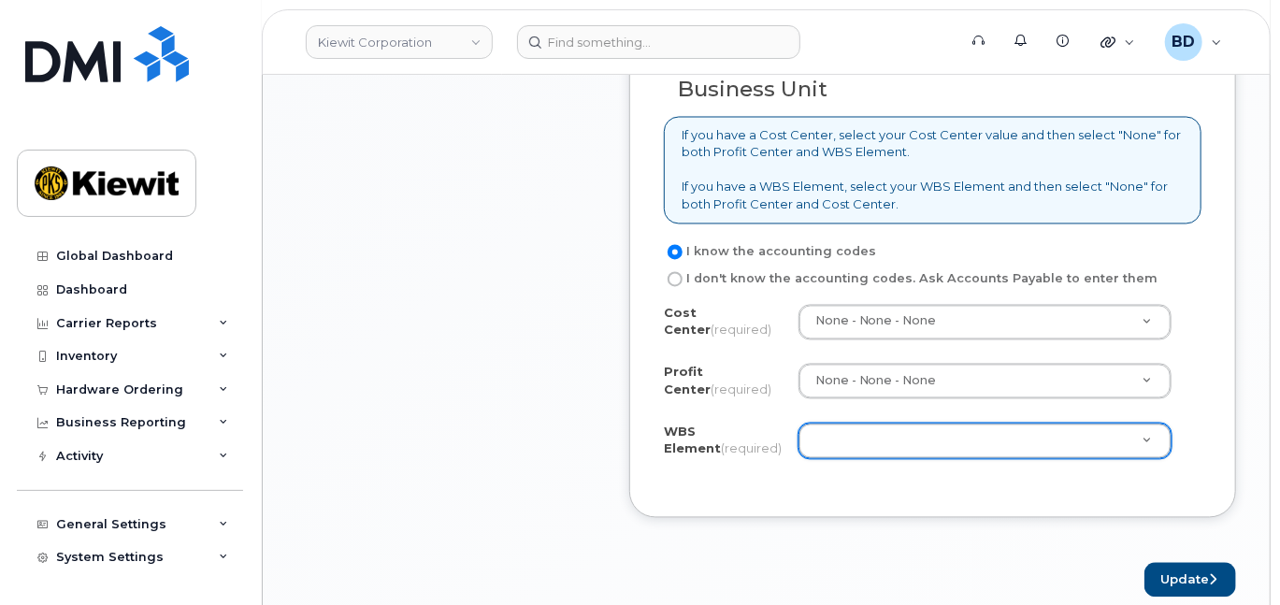
paste input "110218.1707"
type input "110218.1707"
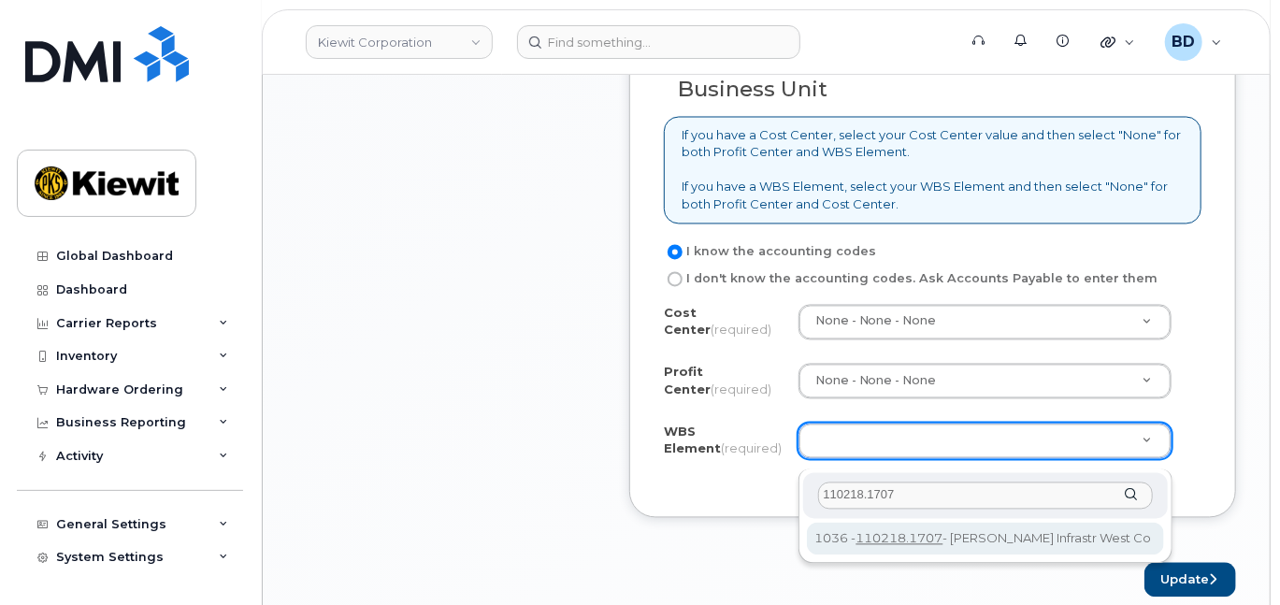
type input "110218.1707"
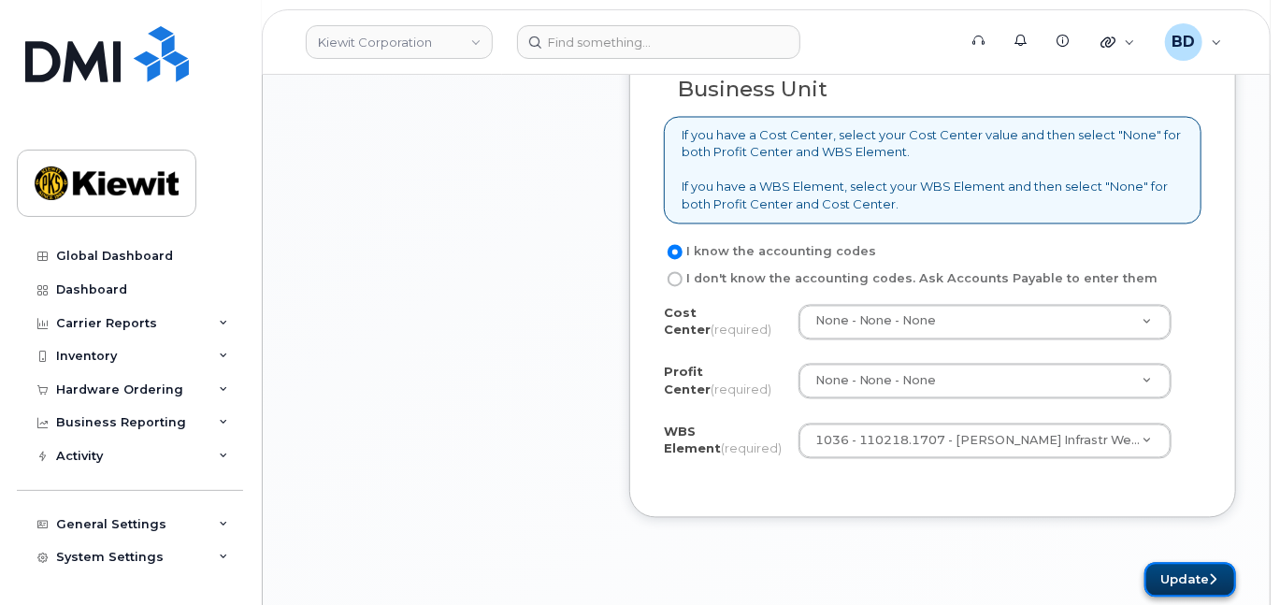
click at [1181, 590] on button "Update" at bounding box center [1190, 580] width 92 height 35
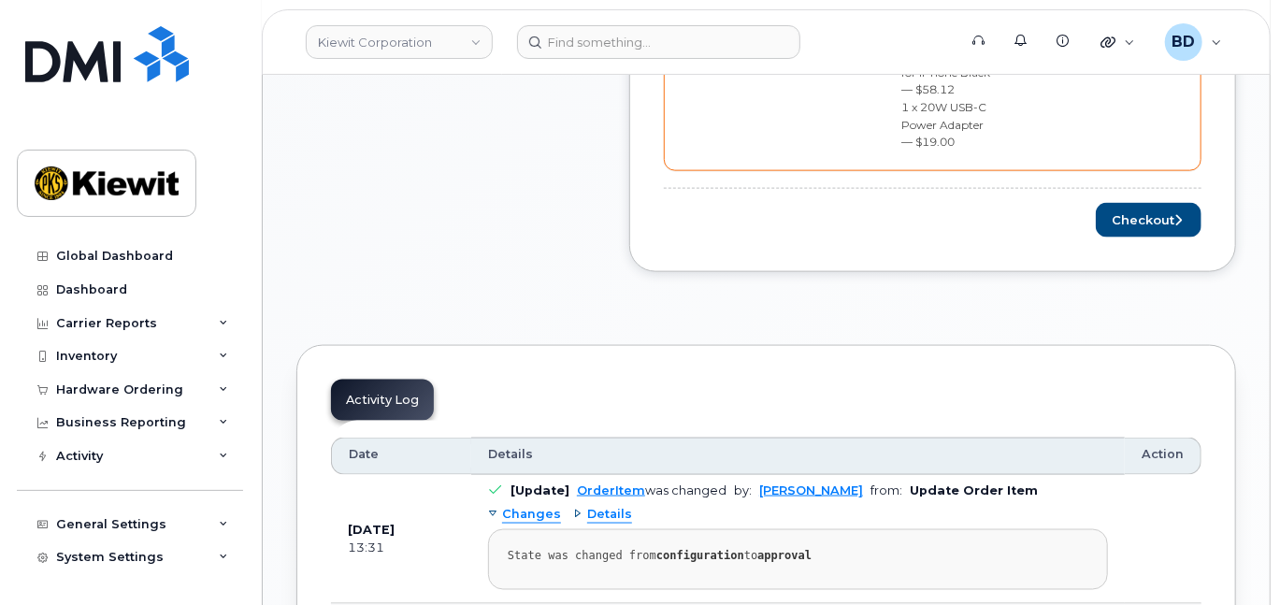
scroll to position [872, 0]
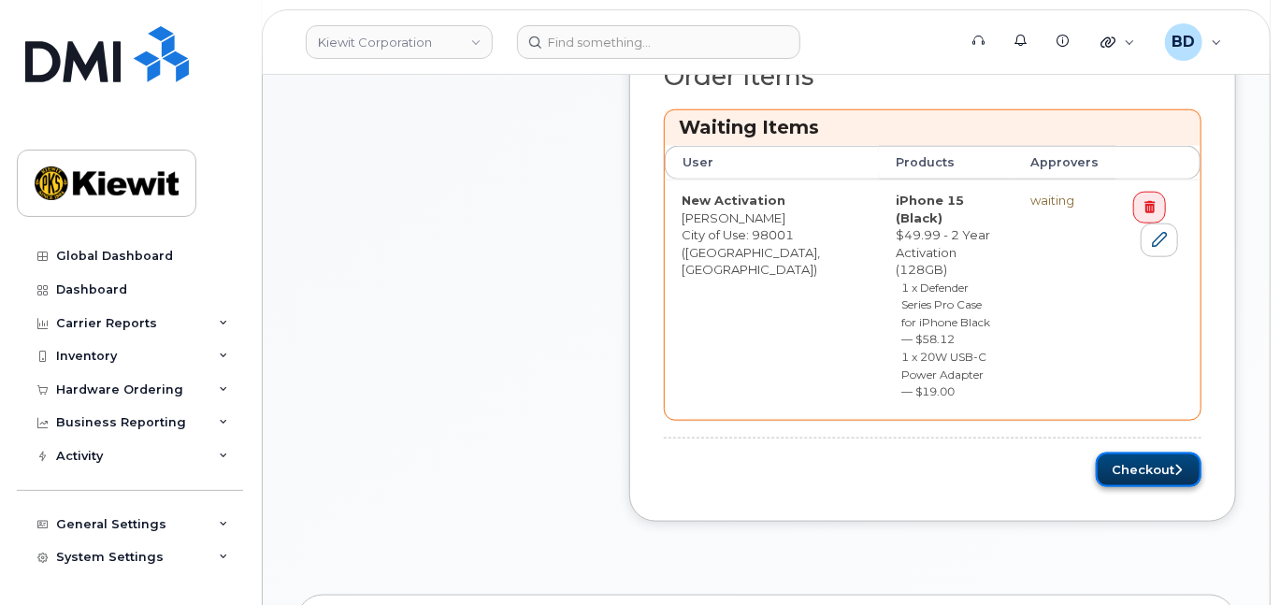
click at [1143, 453] on button "Checkout" at bounding box center [1149, 470] width 106 height 35
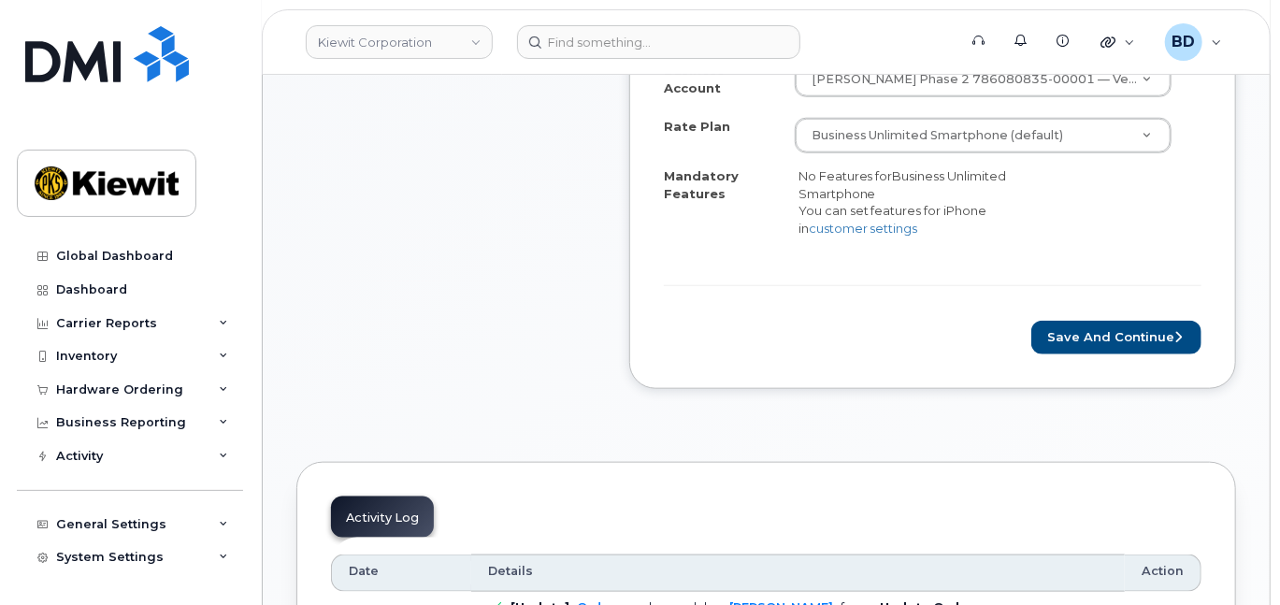
scroll to position [872, 0]
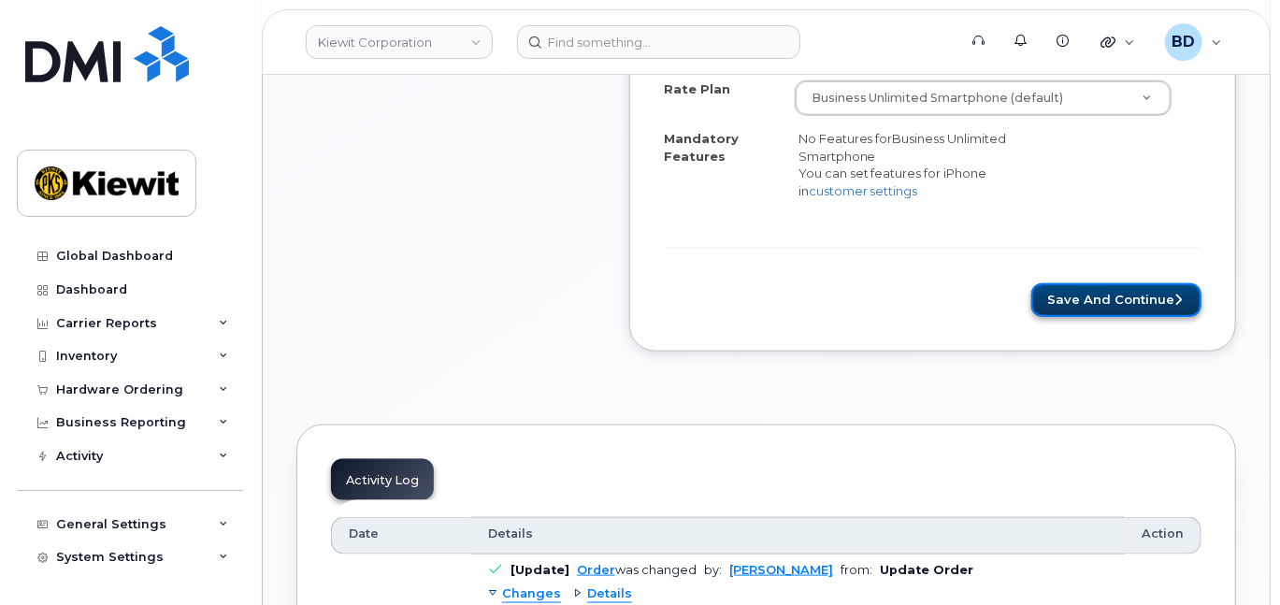
click at [1077, 301] on button "Save and Continue" at bounding box center [1116, 300] width 170 height 35
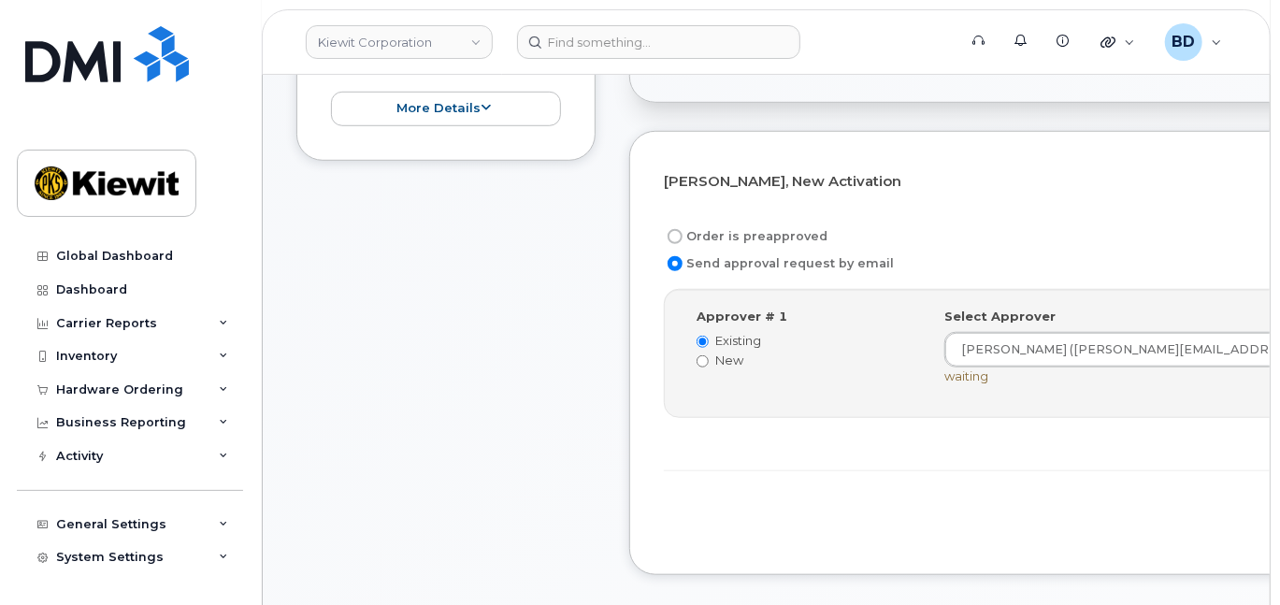
scroll to position [623, 0]
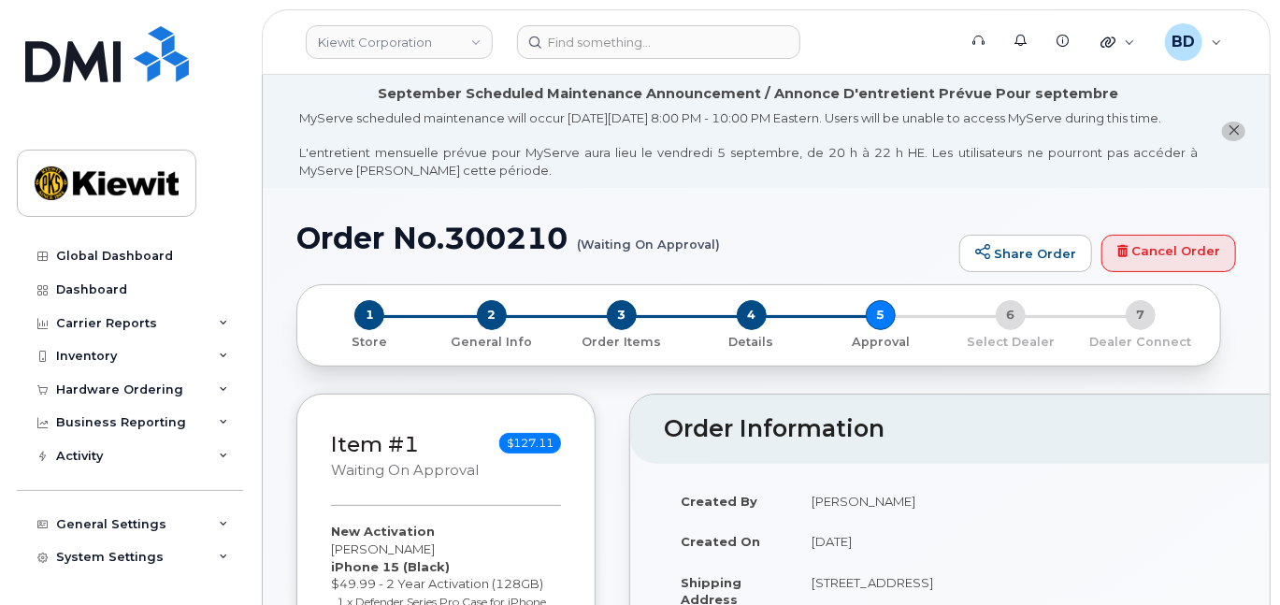
click at [488, 242] on h1 "Order No.300210 (Waiting On Approval)" at bounding box center [623, 238] width 654 height 33
click at [489, 242] on h1 "Order No.300210 (Waiting On Approval)" at bounding box center [623, 238] width 654 height 33
copy h1 "300210"
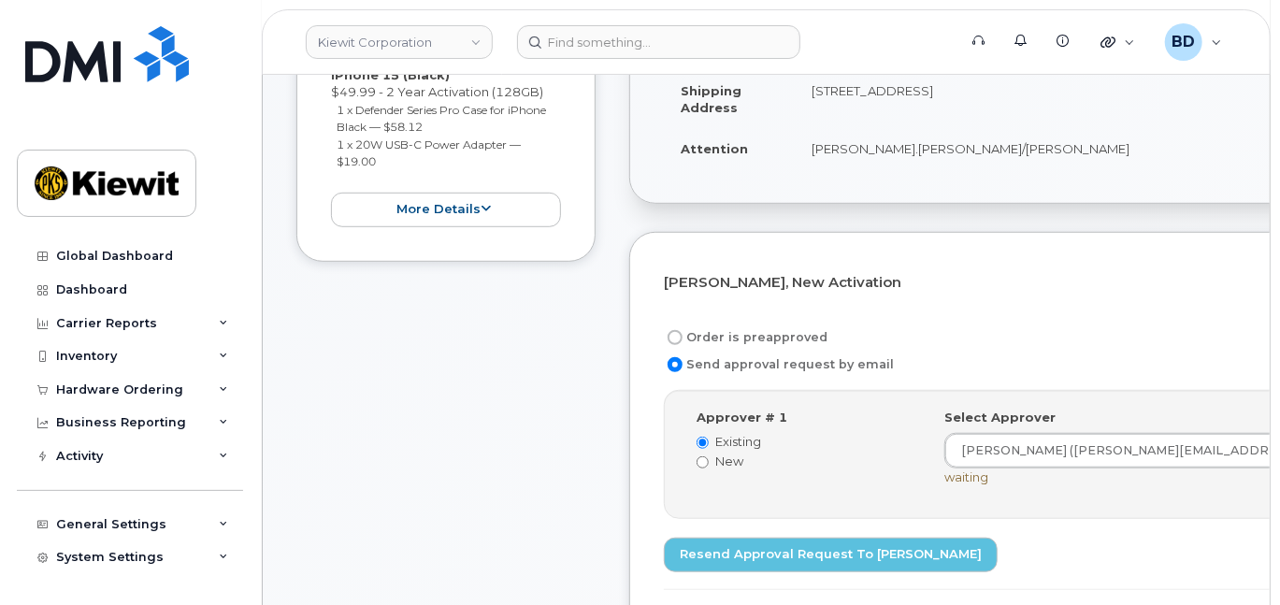
scroll to position [498, 0]
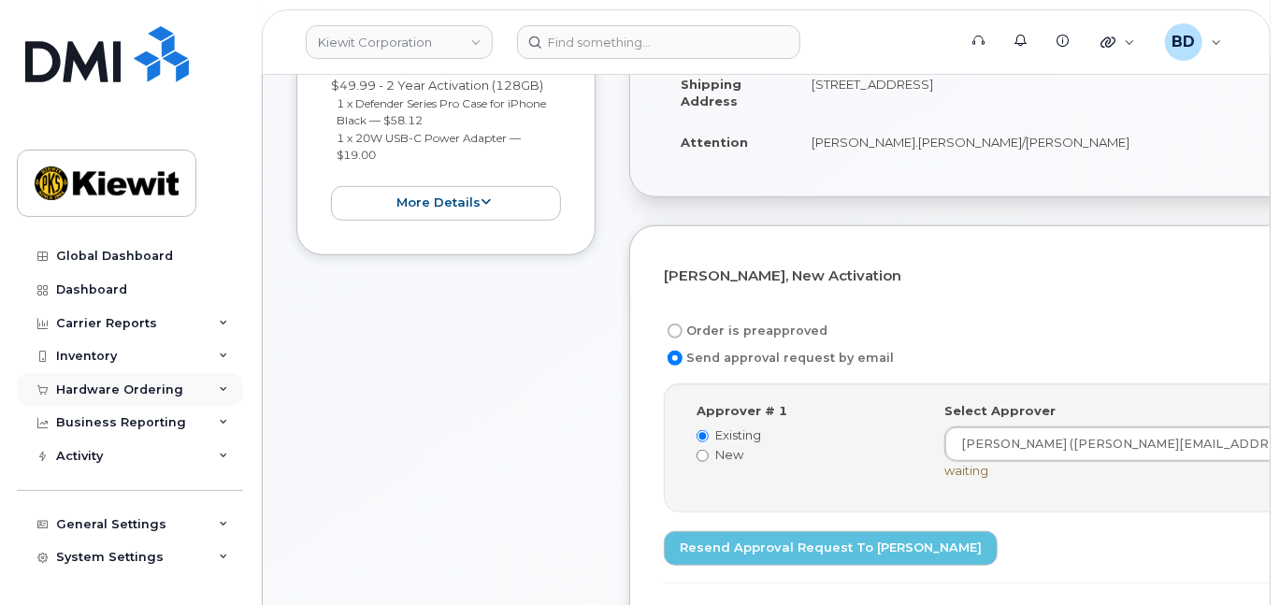
click at [206, 387] on div "Hardware Ordering" at bounding box center [130, 390] width 226 height 34
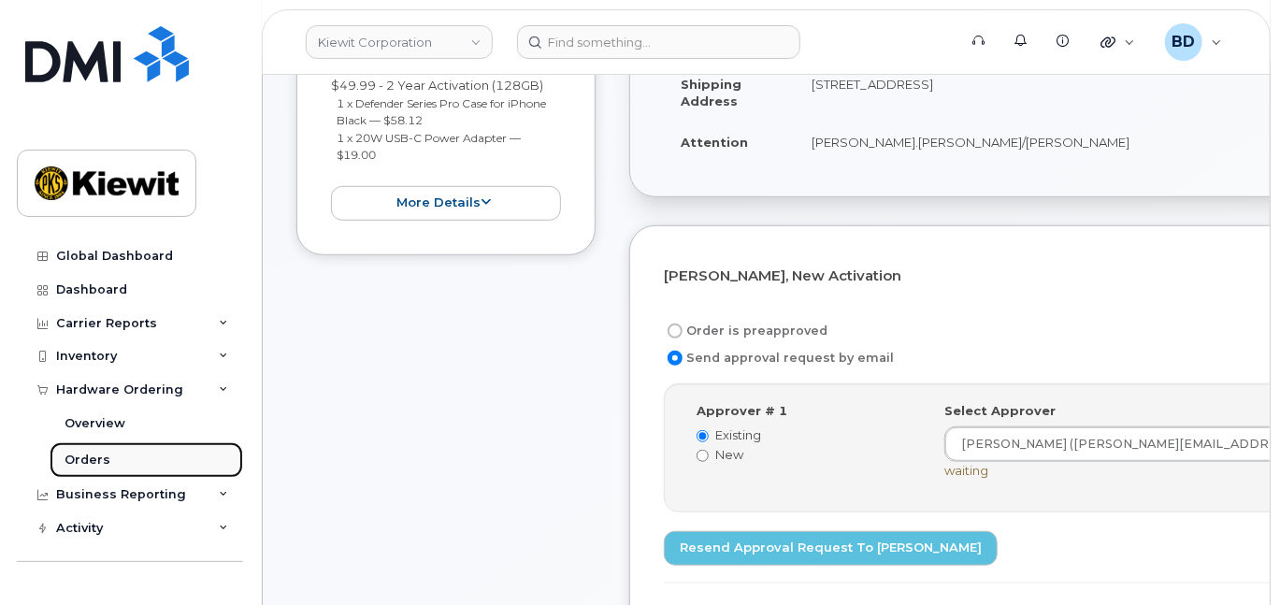
click at [94, 456] on div "Orders" at bounding box center [88, 460] width 46 height 17
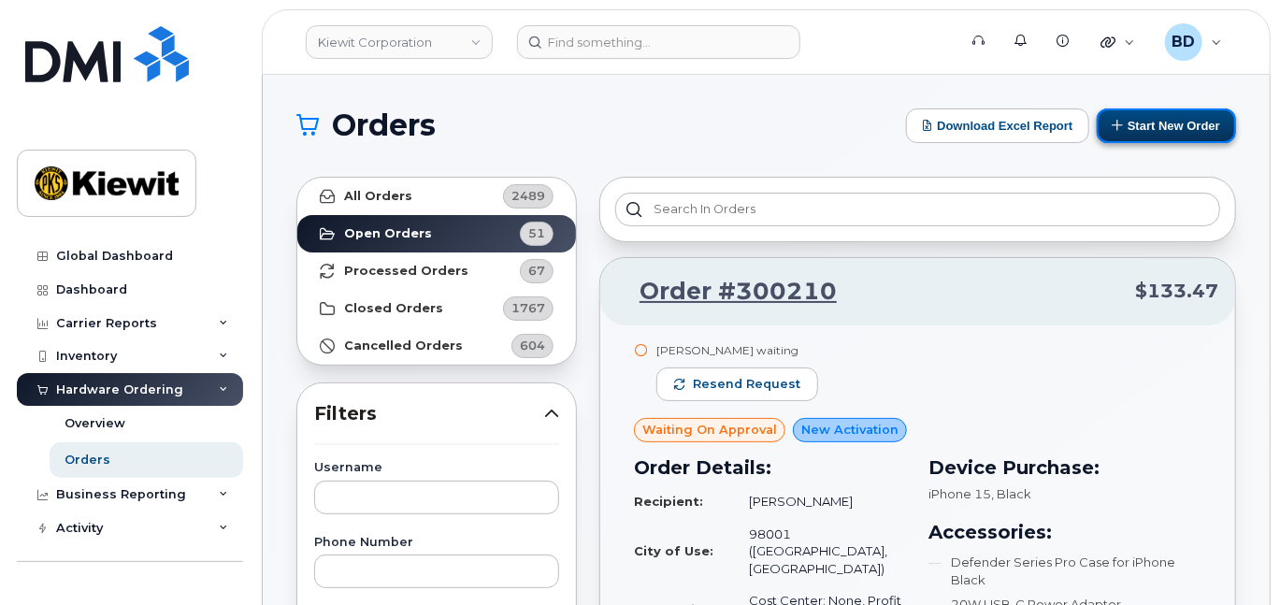
click at [1131, 121] on button "Start New Order" at bounding box center [1166, 125] width 139 height 35
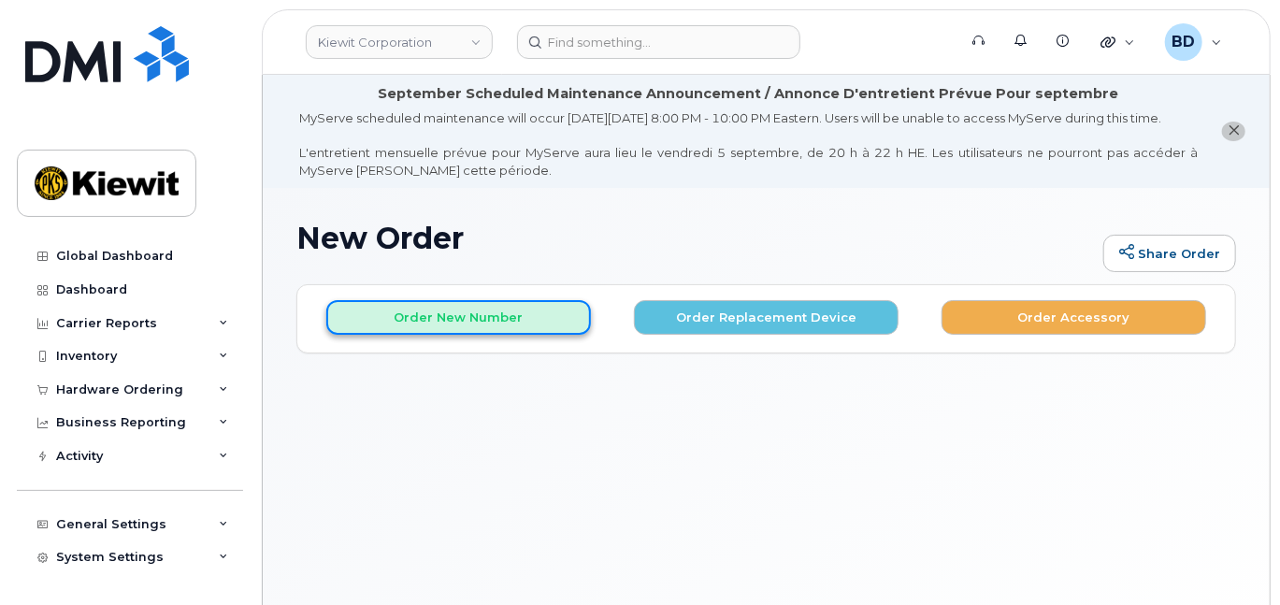
click at [439, 326] on button "Order New Number" at bounding box center [458, 317] width 265 height 35
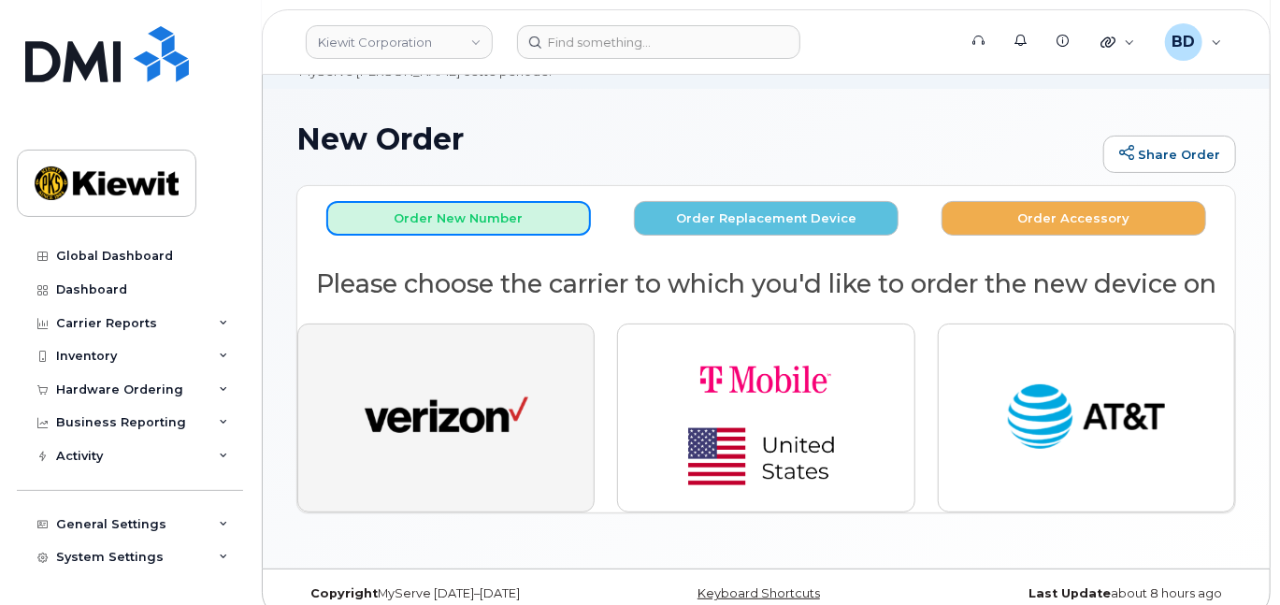
scroll to position [124, 0]
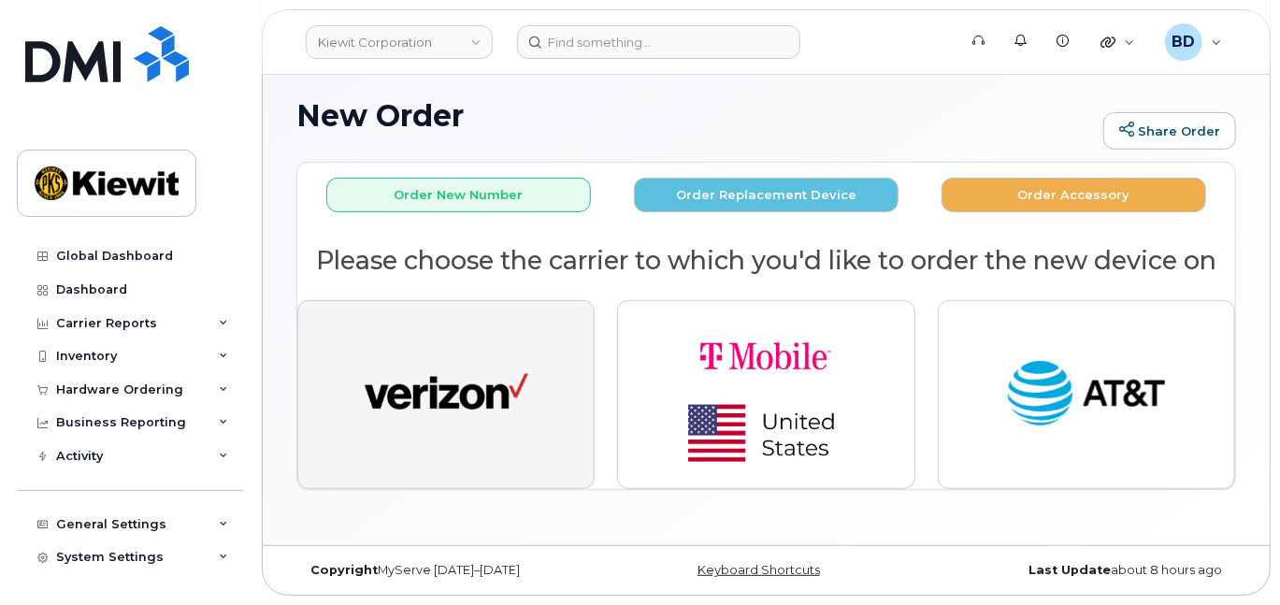
click at [425, 415] on img "button" at bounding box center [447, 394] width 164 height 84
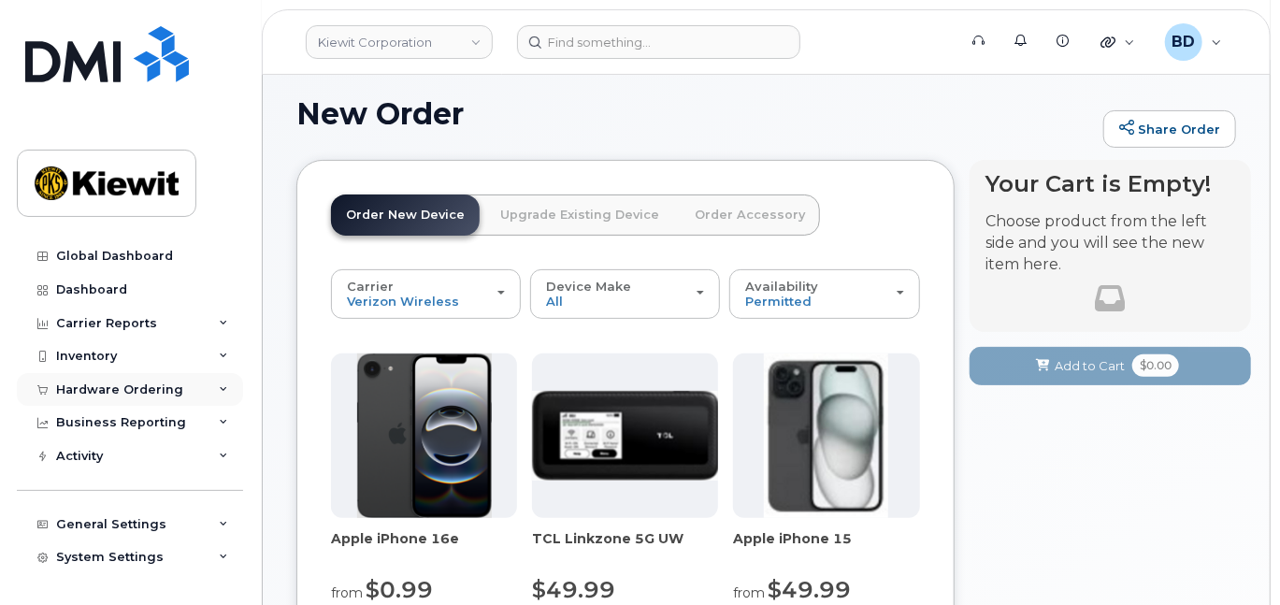
click at [219, 392] on icon at bounding box center [223, 389] width 9 height 9
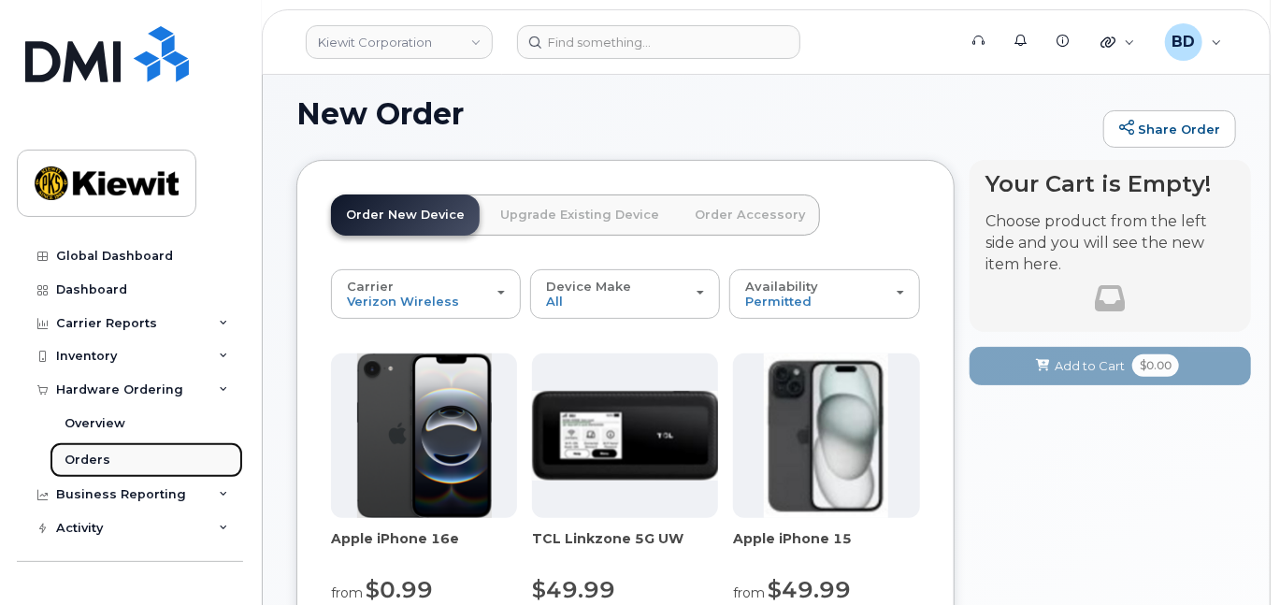
click at [102, 461] on div "Orders" at bounding box center [88, 460] width 46 height 17
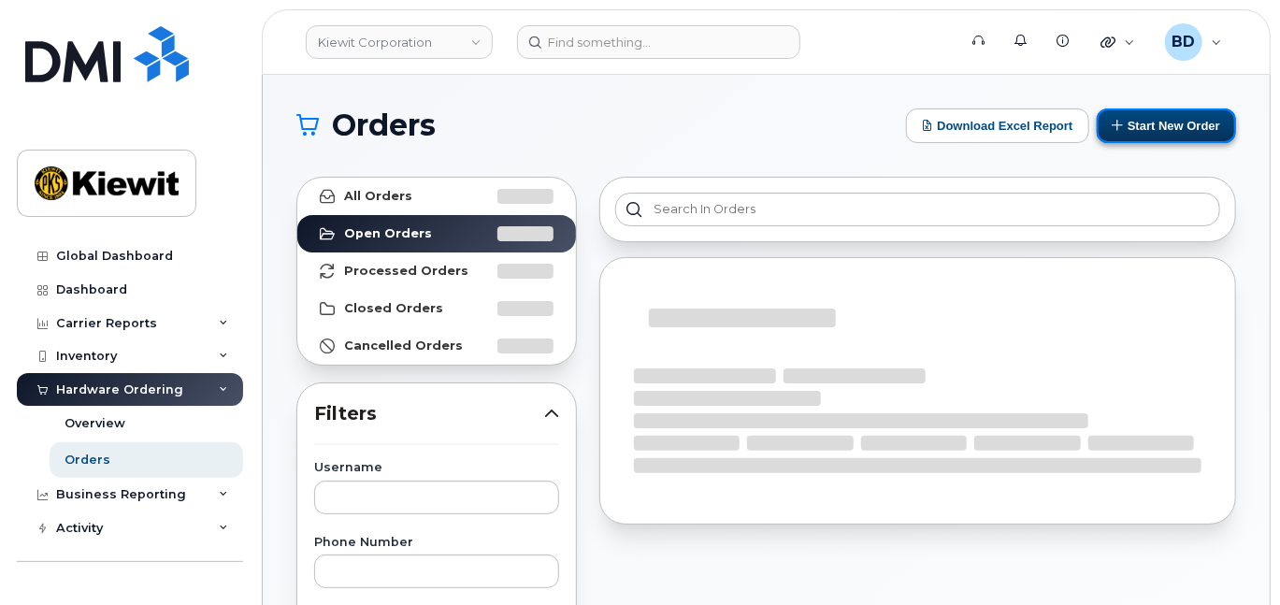
click at [1158, 126] on button "Start New Order" at bounding box center [1166, 125] width 139 height 35
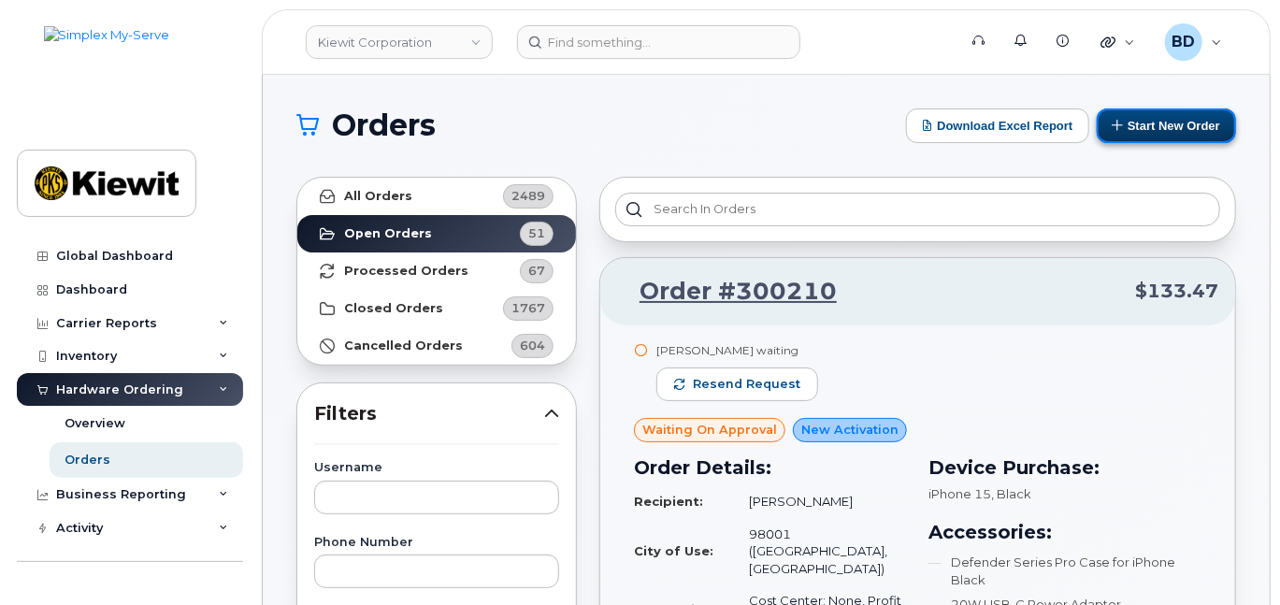
click at [1129, 124] on button "Start New Order" at bounding box center [1166, 125] width 139 height 35
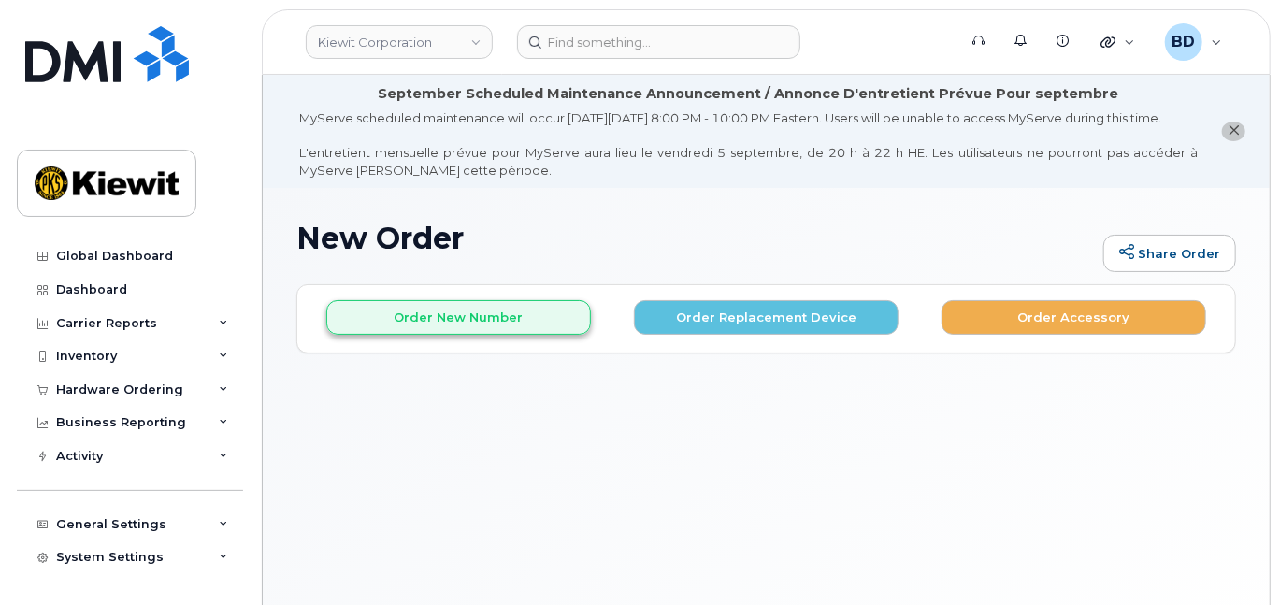
click at [465, 179] on div "MyServe scheduled maintenance will occur on Friday September 5, 8:00 PM - 10:00…" at bounding box center [748, 143] width 899 height 69
click at [441, 330] on button "Order New Number" at bounding box center [458, 317] width 265 height 35
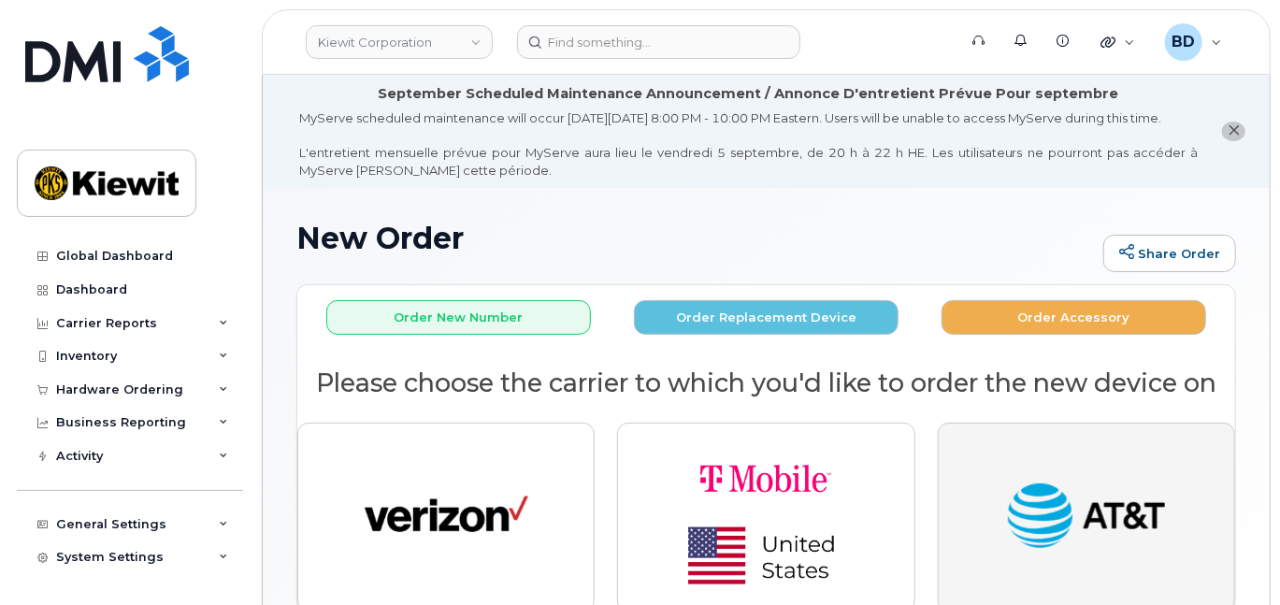
click at [1084, 510] on img "button" at bounding box center [1086, 517] width 164 height 84
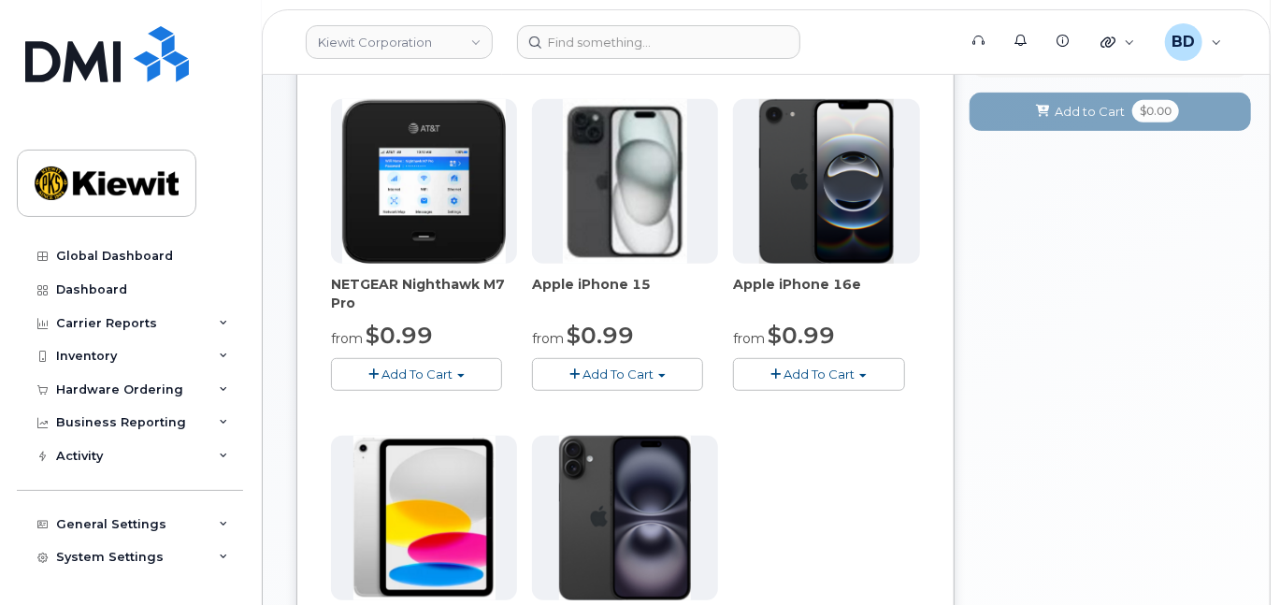
scroll to position [374, 0]
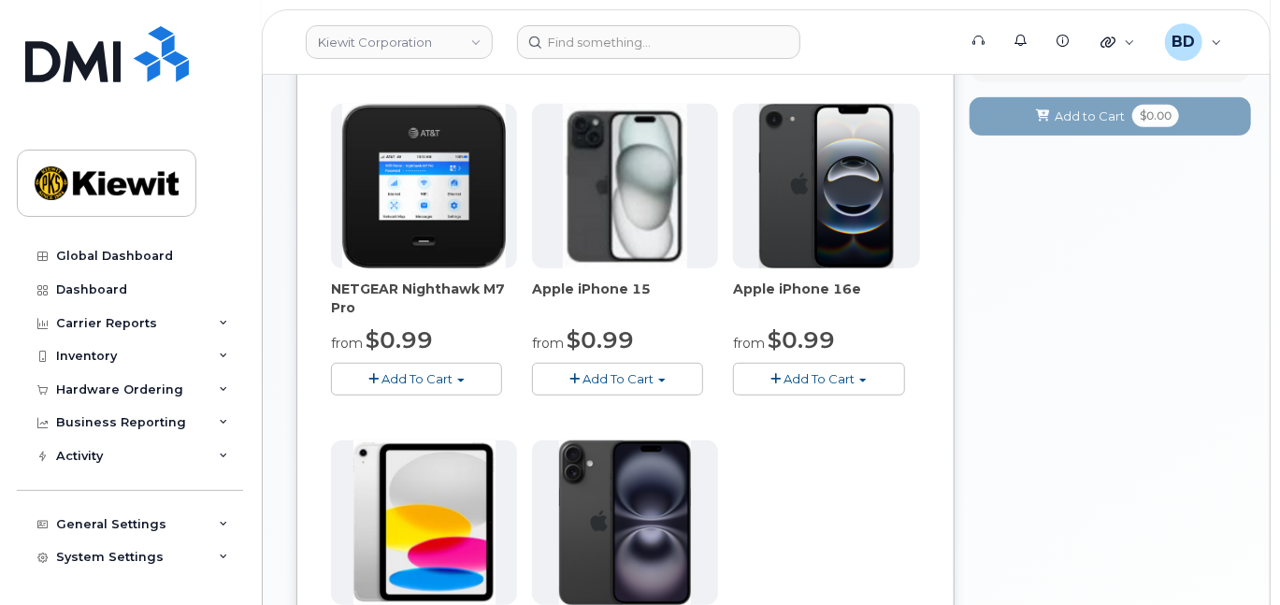
click at [622, 386] on span "Add To Cart" at bounding box center [617, 378] width 71 height 15
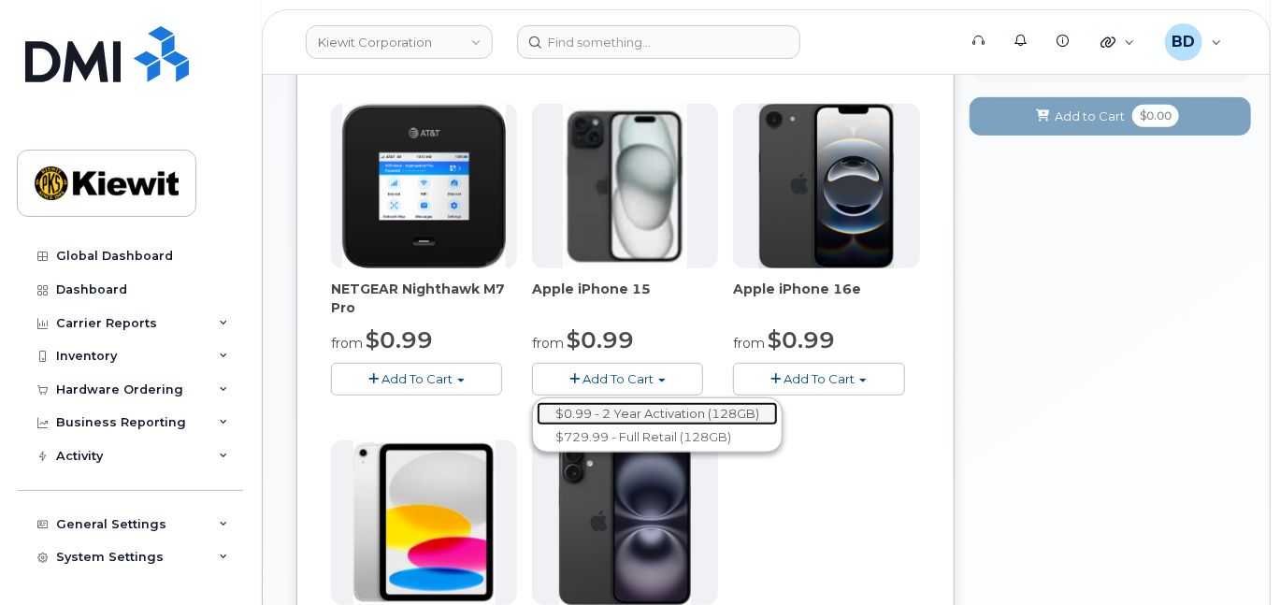
click at [671, 425] on link "$0.99 - 2 Year Activation (128GB)" at bounding box center [657, 413] width 241 height 23
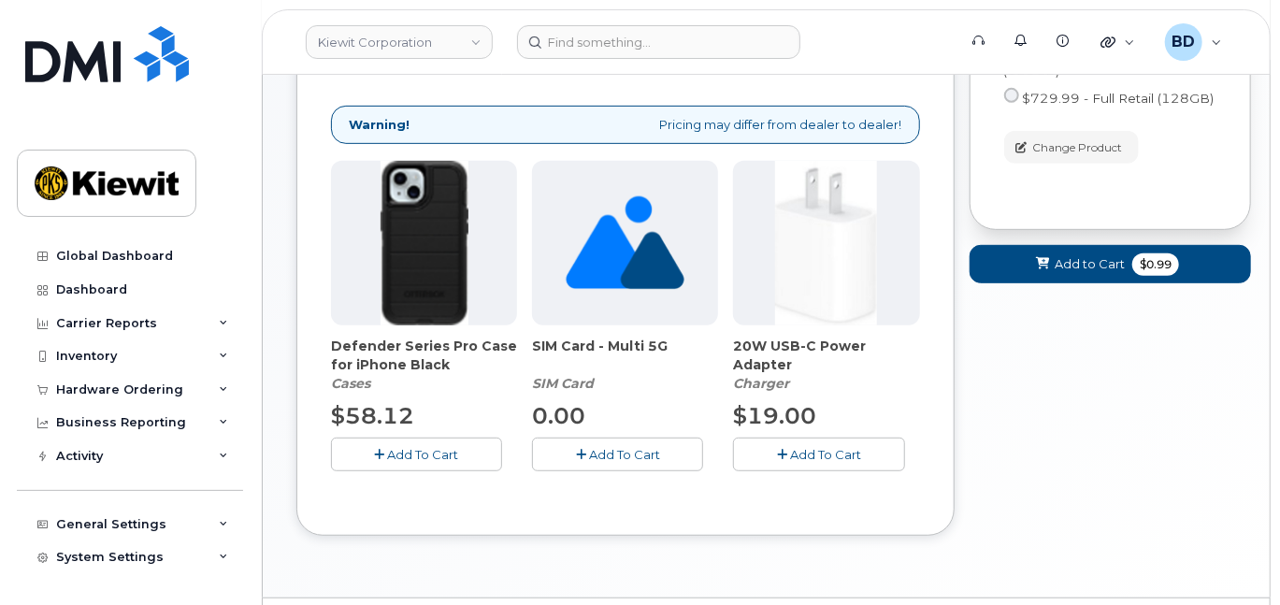
click at [421, 462] on span "Add To Cart" at bounding box center [423, 454] width 71 height 15
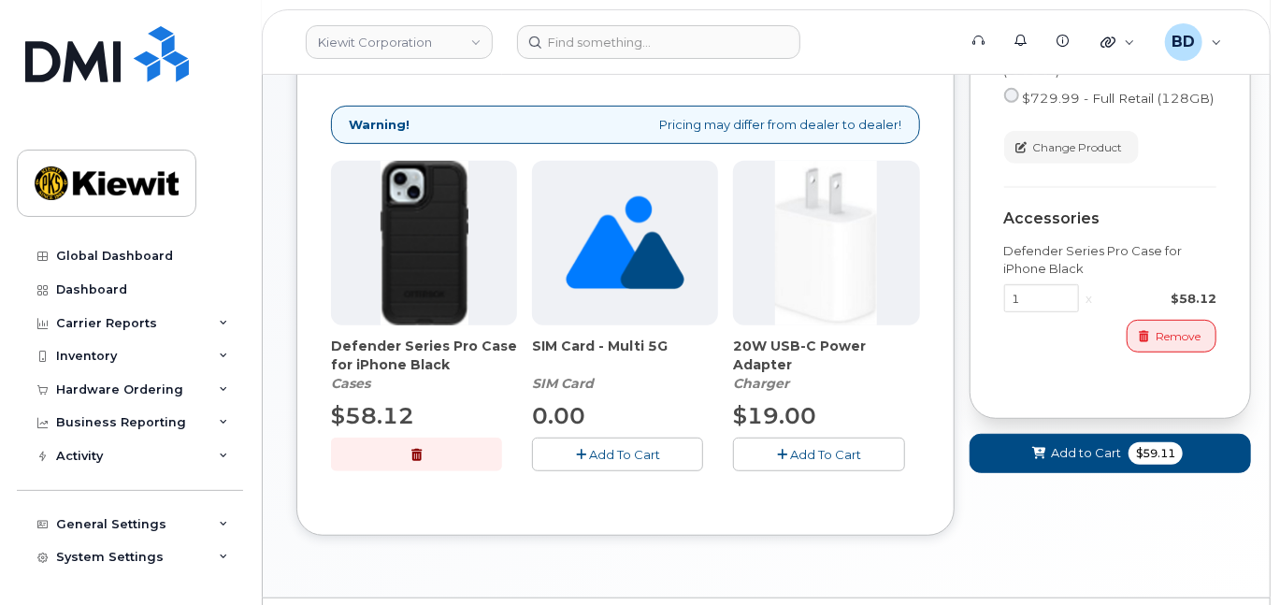
drag, startPoint x: 833, startPoint y: 467, endPoint x: 976, endPoint y: 449, distance: 144.2
click at [834, 462] on span "Add To Cart" at bounding box center [825, 454] width 71 height 15
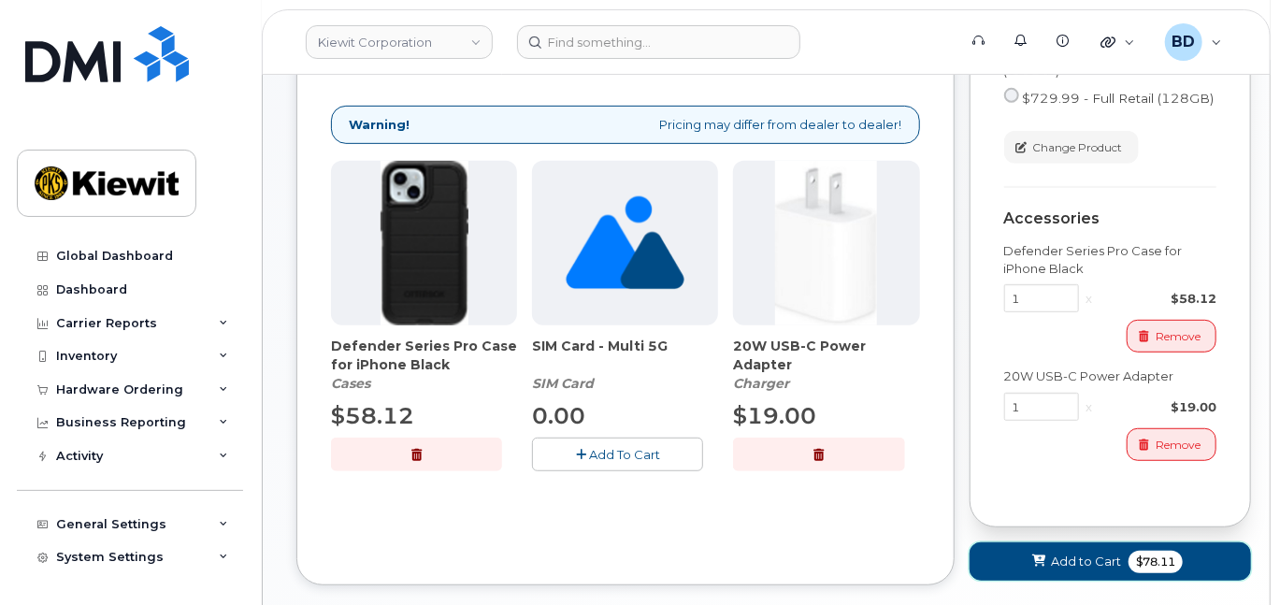
click at [1070, 570] on span "Add to Cart" at bounding box center [1086, 562] width 70 height 18
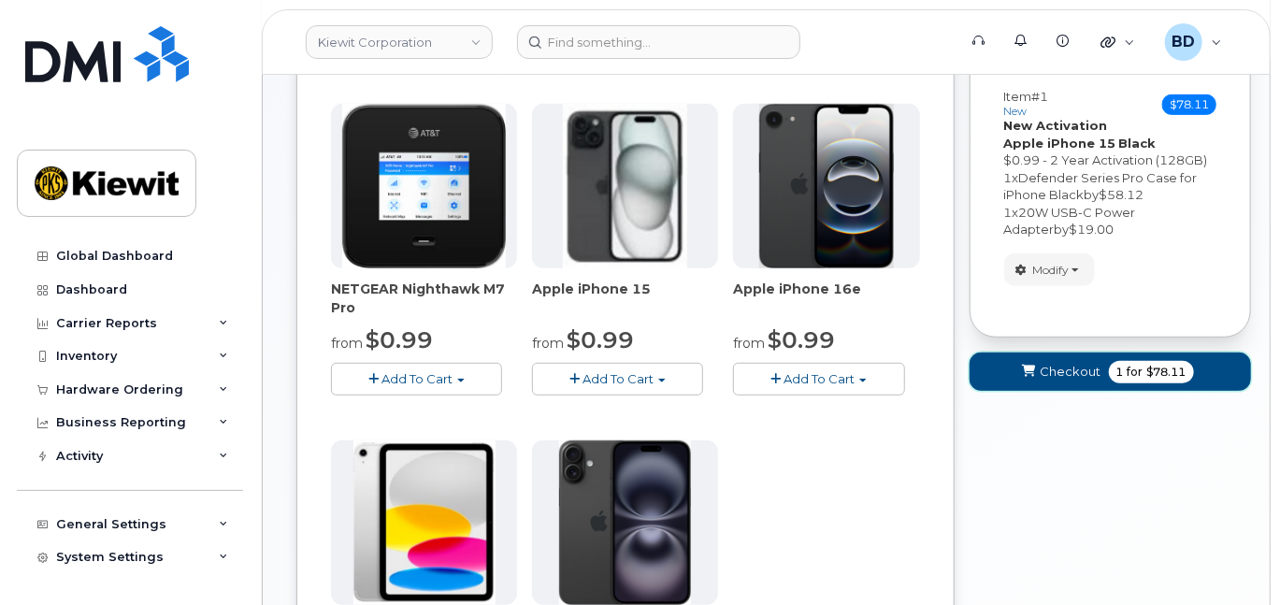
click at [1075, 381] on span "Checkout" at bounding box center [1071, 372] width 61 height 18
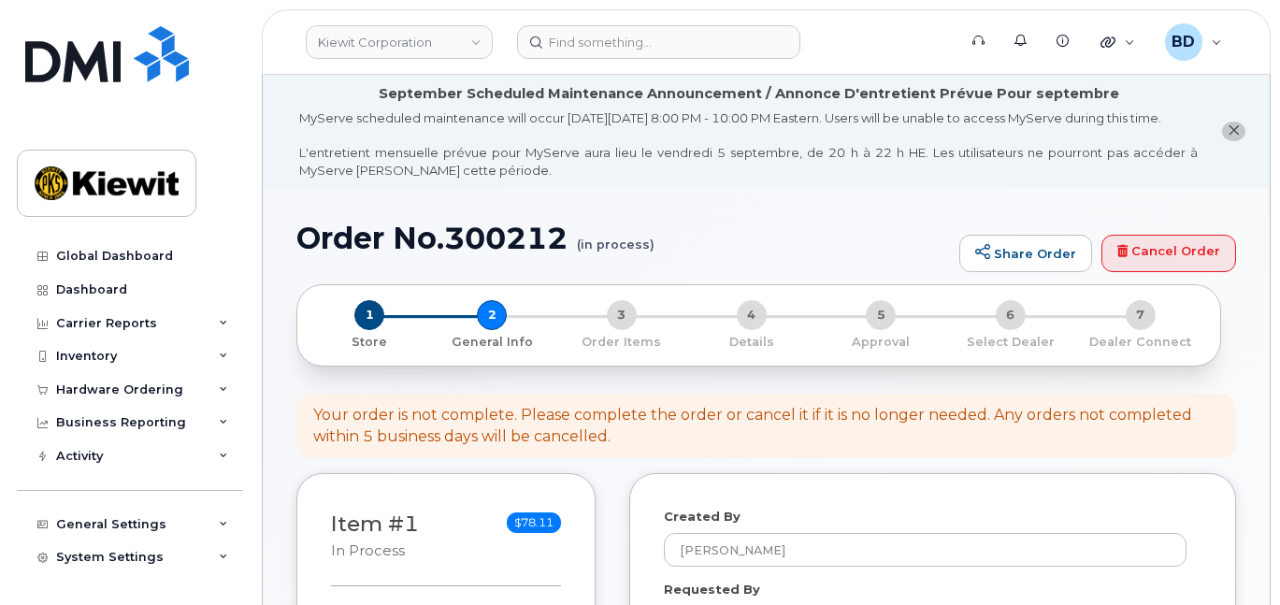
select select
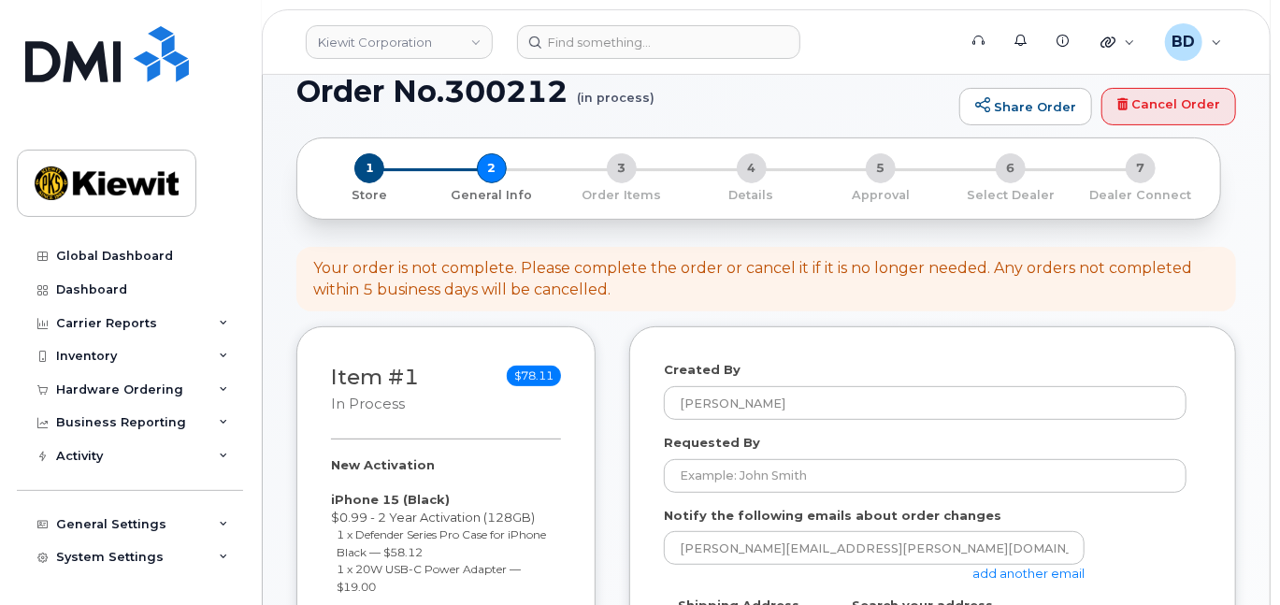
scroll to position [374, 0]
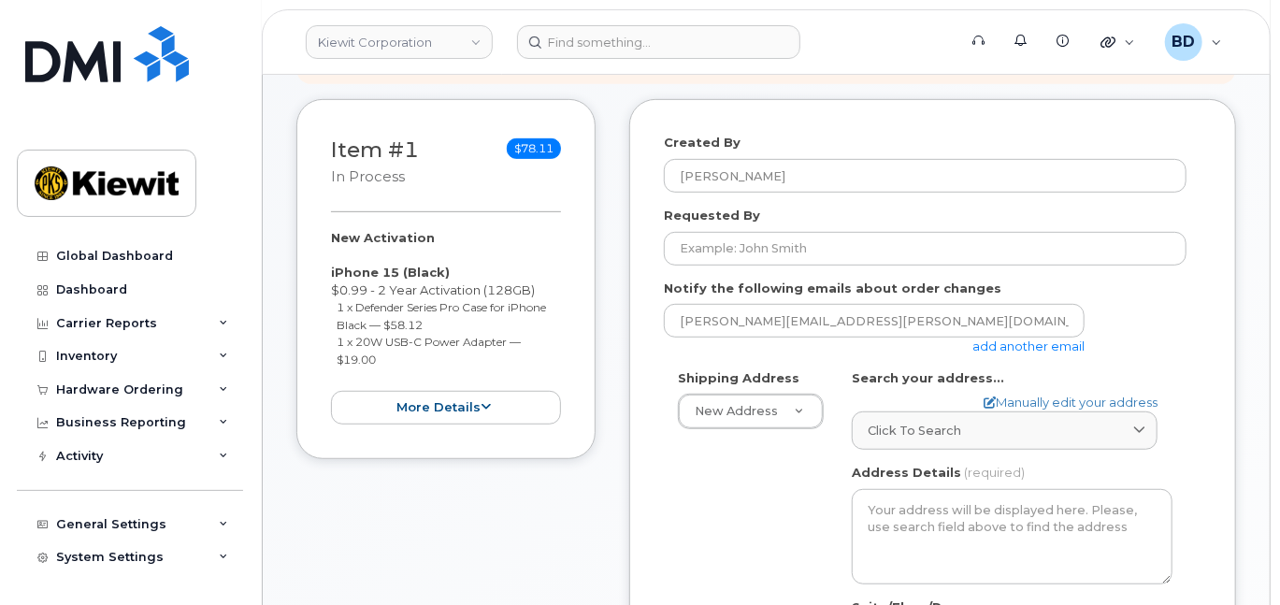
click at [1000, 353] on link "add another email" at bounding box center [1028, 345] width 112 height 15
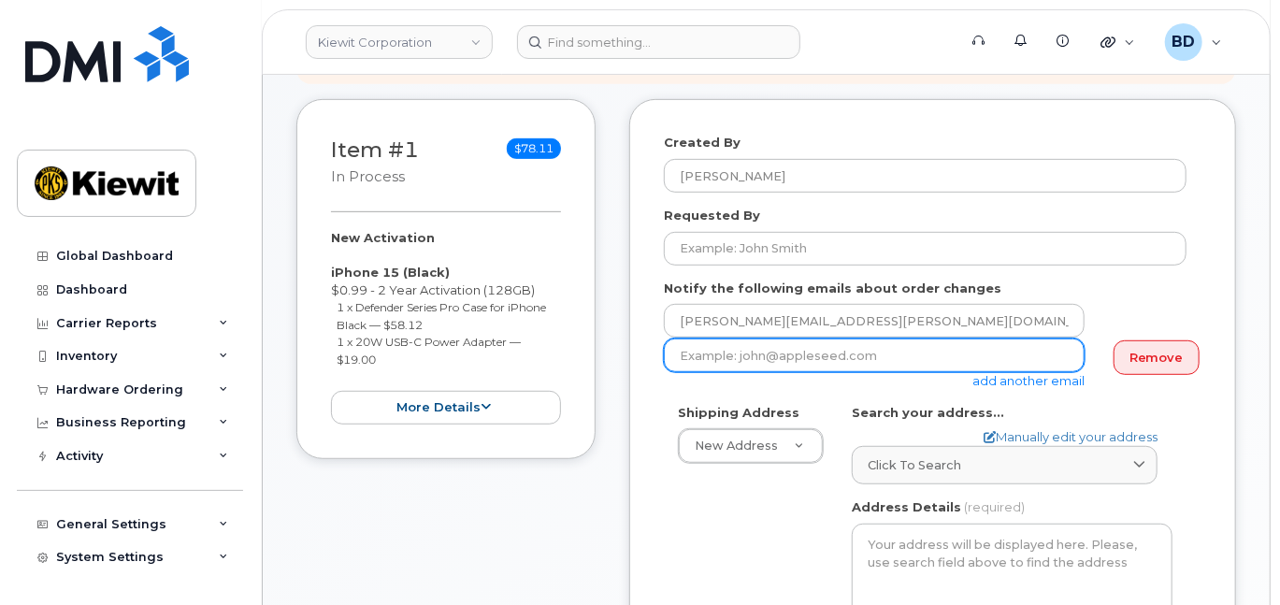
click at [783, 371] on input "email" at bounding box center [874, 355] width 421 height 34
paste input "david.gutierrez@kiewit.com"
type input "david.gutierrez@kiewit.com"
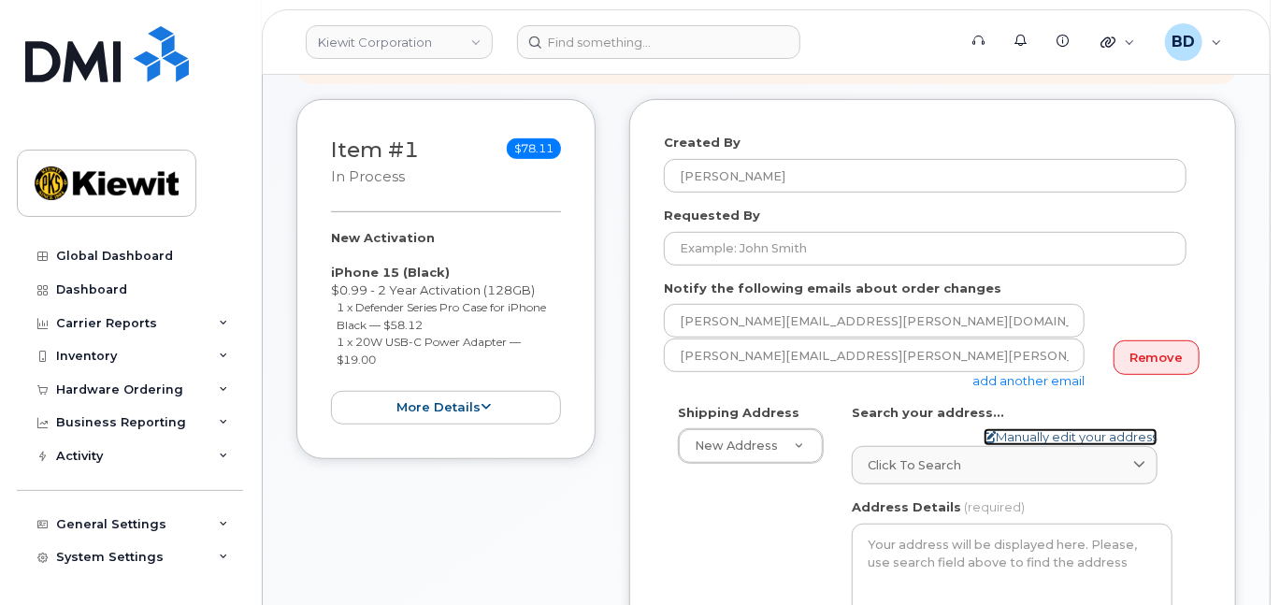
click at [1022, 446] on link "Manually edit your address" at bounding box center [1071, 437] width 174 height 18
select select
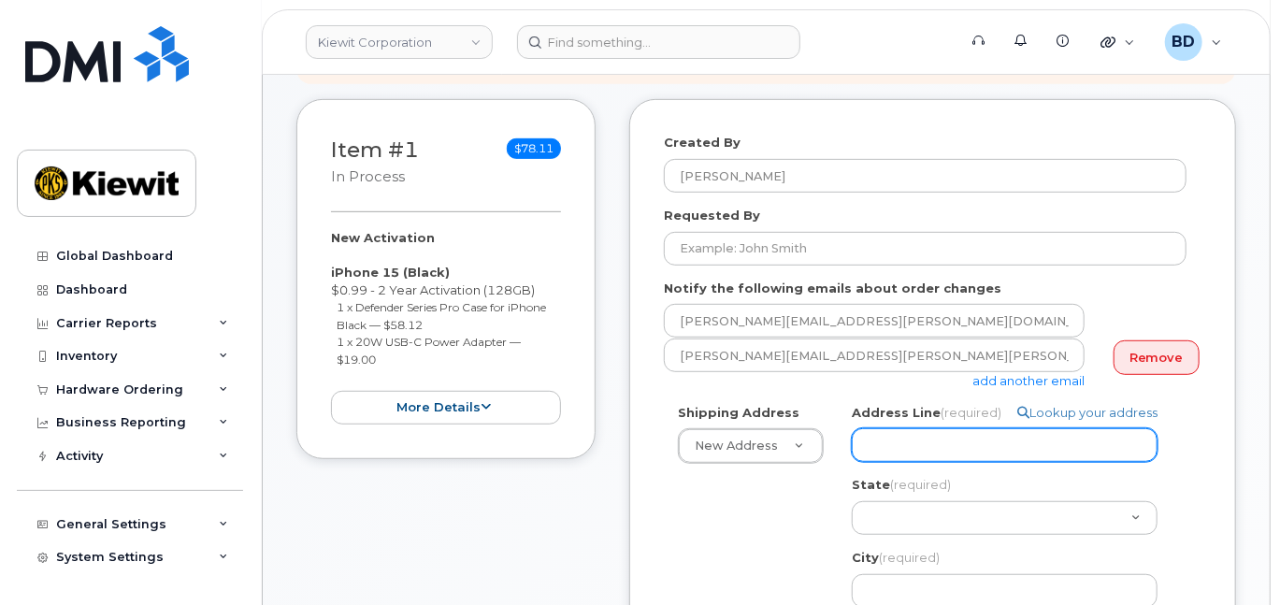
paste input "2050 Roanoke Rd"
type input "2050 Roanoke Rd"
select select
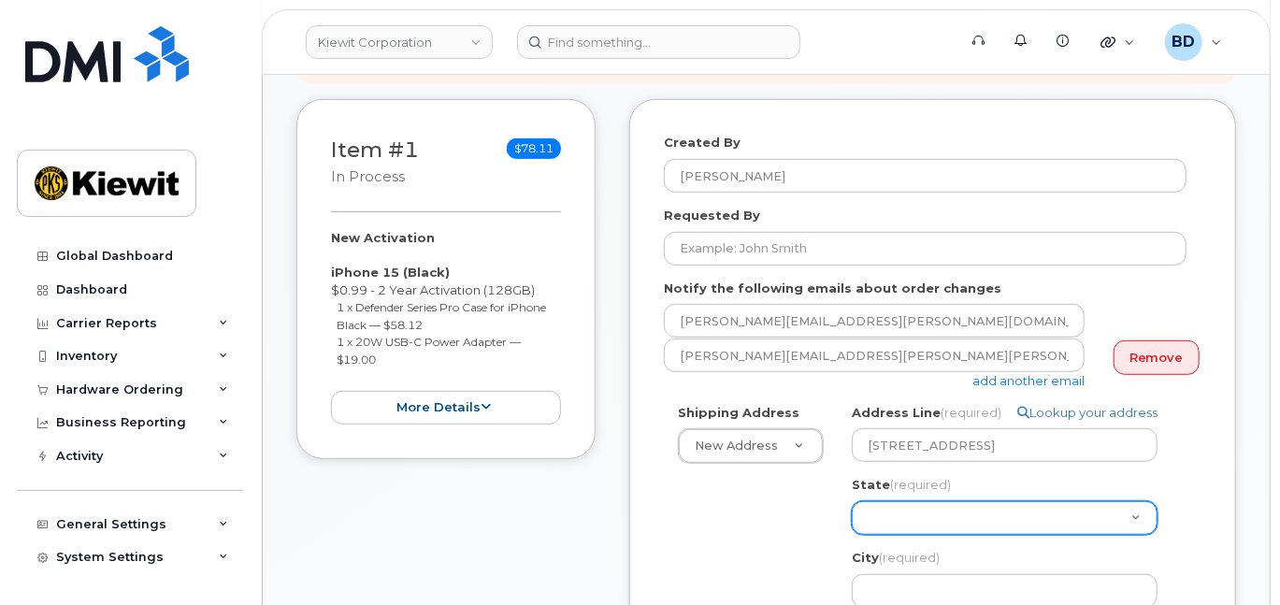
click at [867, 531] on select "Alabama Alaska American Samoa Arizona Arkansas California Colorado Connecticut …" at bounding box center [1005, 518] width 306 height 34
drag, startPoint x: 911, startPoint y: 533, endPoint x: 886, endPoint y: 512, distance: 31.8
click at [911, 533] on select "Alabama Alaska American Samoa Arizona Arkansas California Colorado Connecticut …" at bounding box center [1005, 518] width 306 height 34
select select "WA"
select select
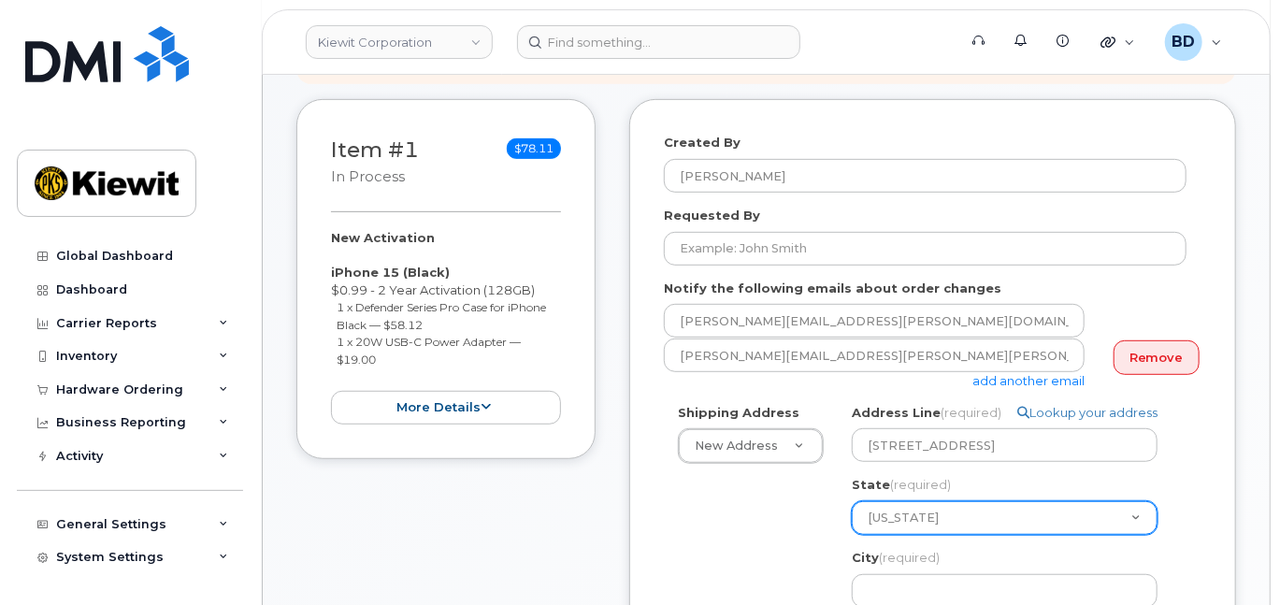
select select "WV"
select select
drag, startPoint x: 965, startPoint y: 523, endPoint x: 827, endPoint y: 538, distance: 139.2
select select "TX"
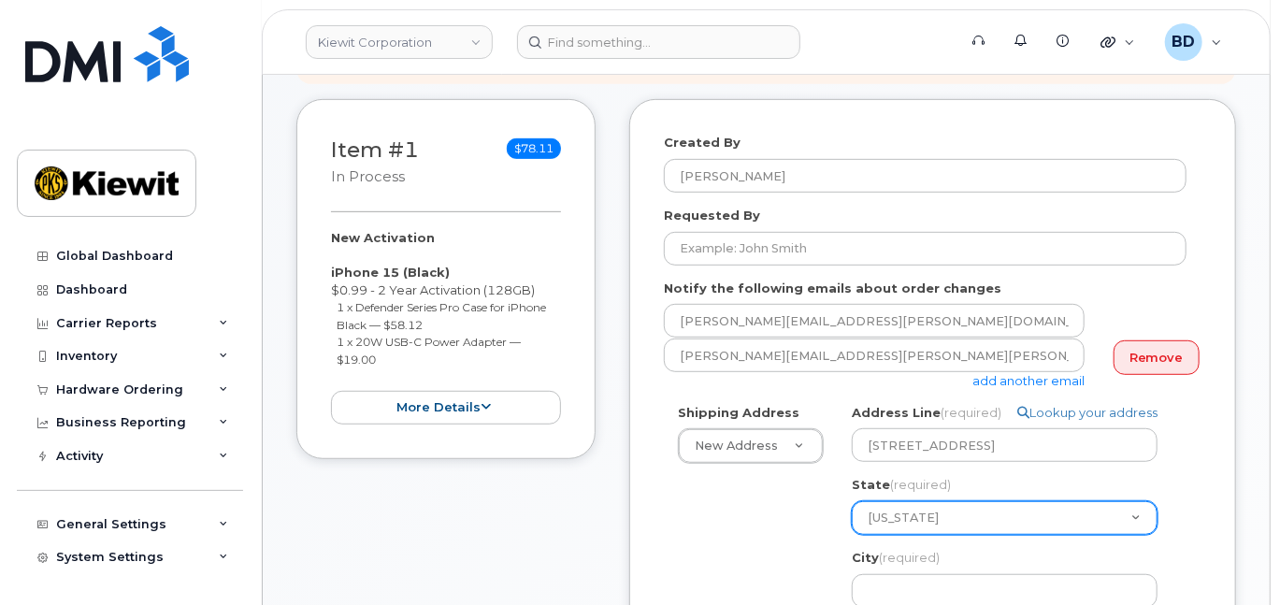
click at [852, 517] on select "Alabama Alaska American Samoa Arizona Arkansas California Colorado Connecticut …" at bounding box center [1005, 518] width 306 height 34
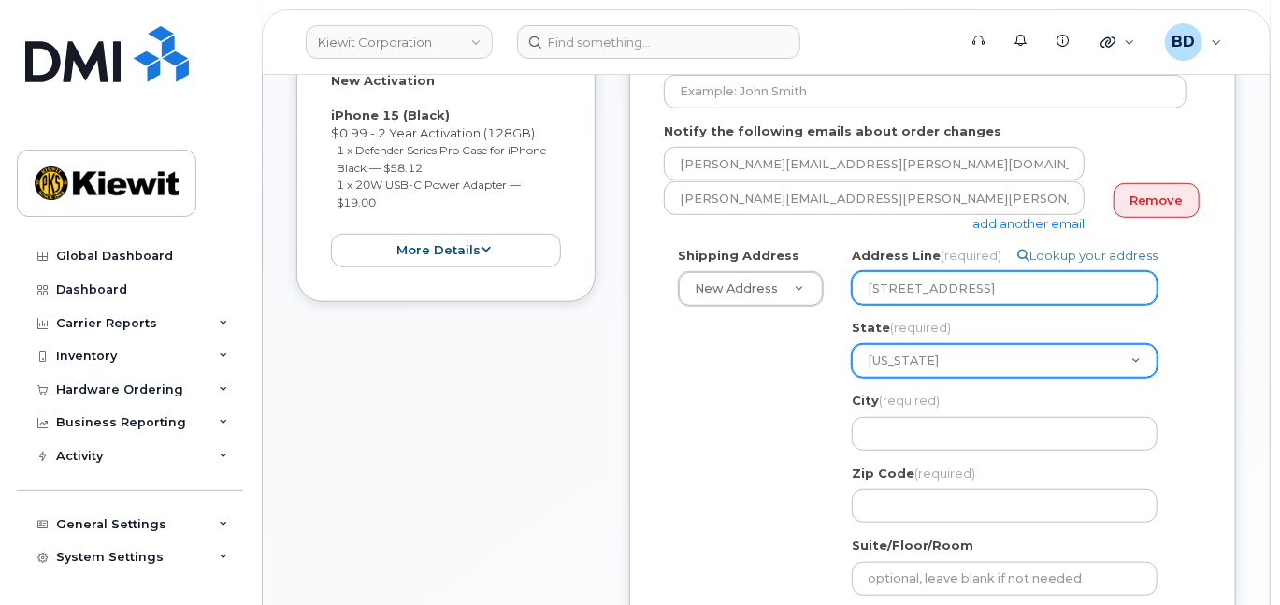
scroll to position [498, 0]
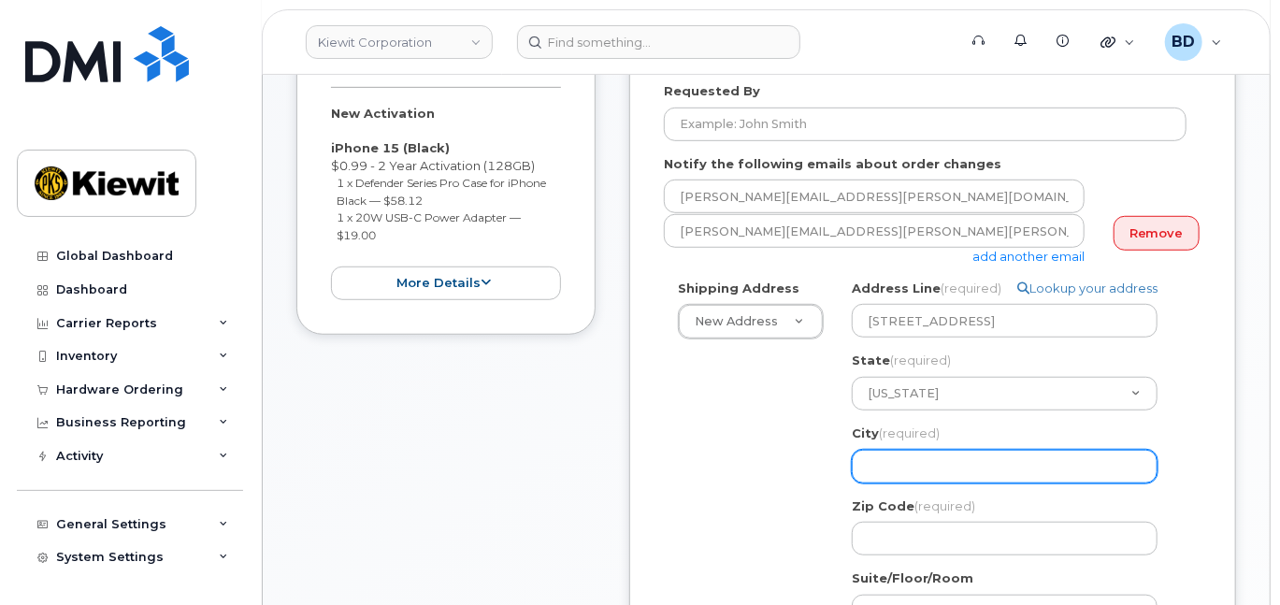
drag, startPoint x: 891, startPoint y: 485, endPoint x: 892, endPoint y: 473, distance: 12.2
click at [892, 473] on input "City (required)" at bounding box center [1005, 467] width 306 height 34
select select
type input "W"
select select
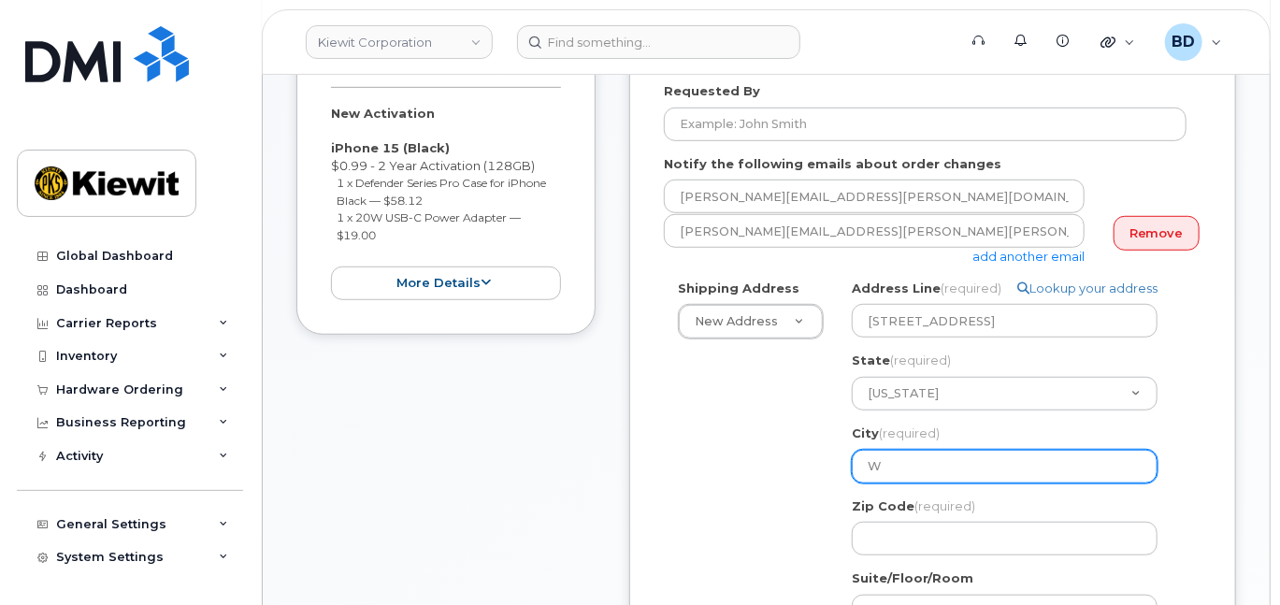
type input "We"
select select
type input "Wes"
select select
type input "West"
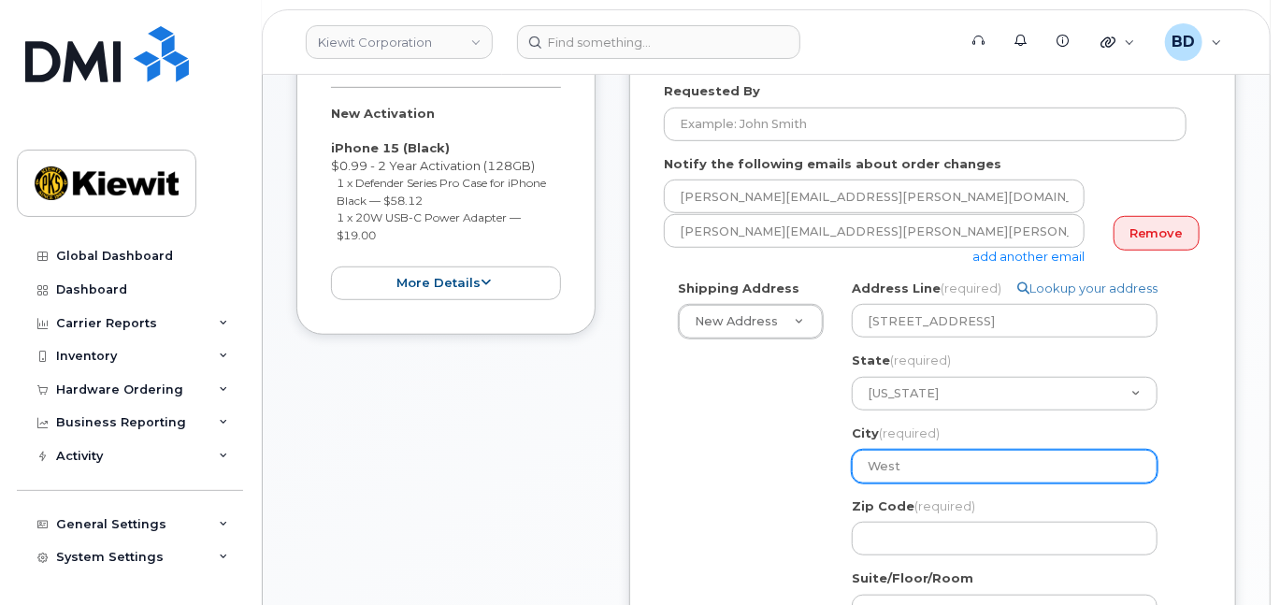
select select
type input "Westl"
select select
type input "Westla"
select select
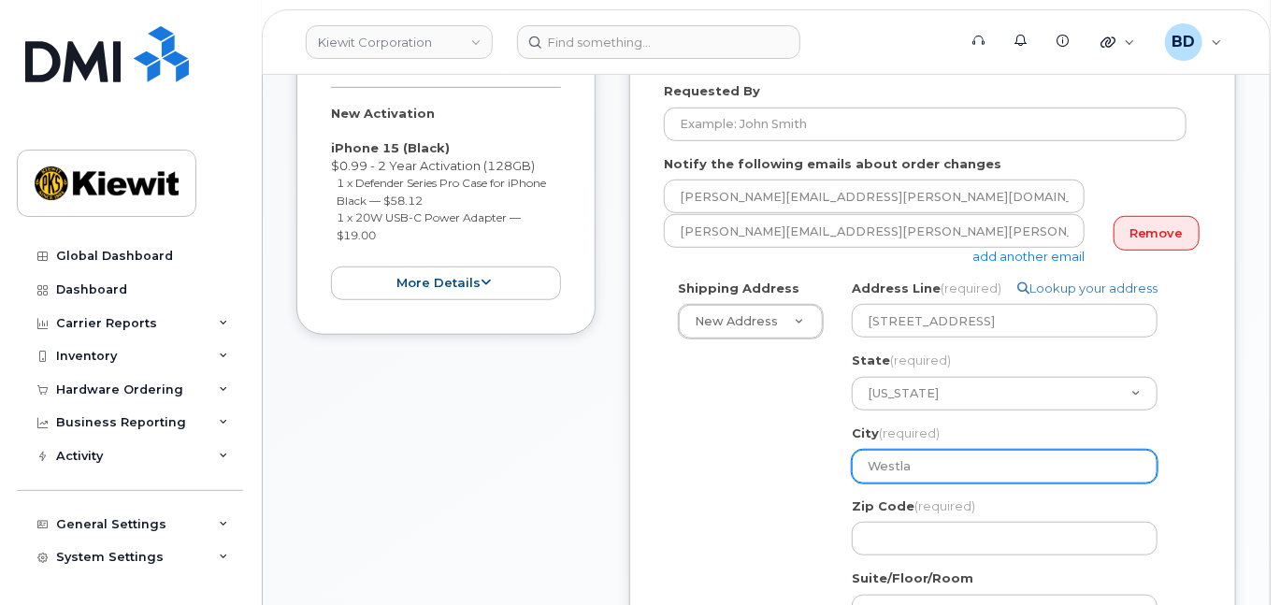
type input "Westlak"
select select
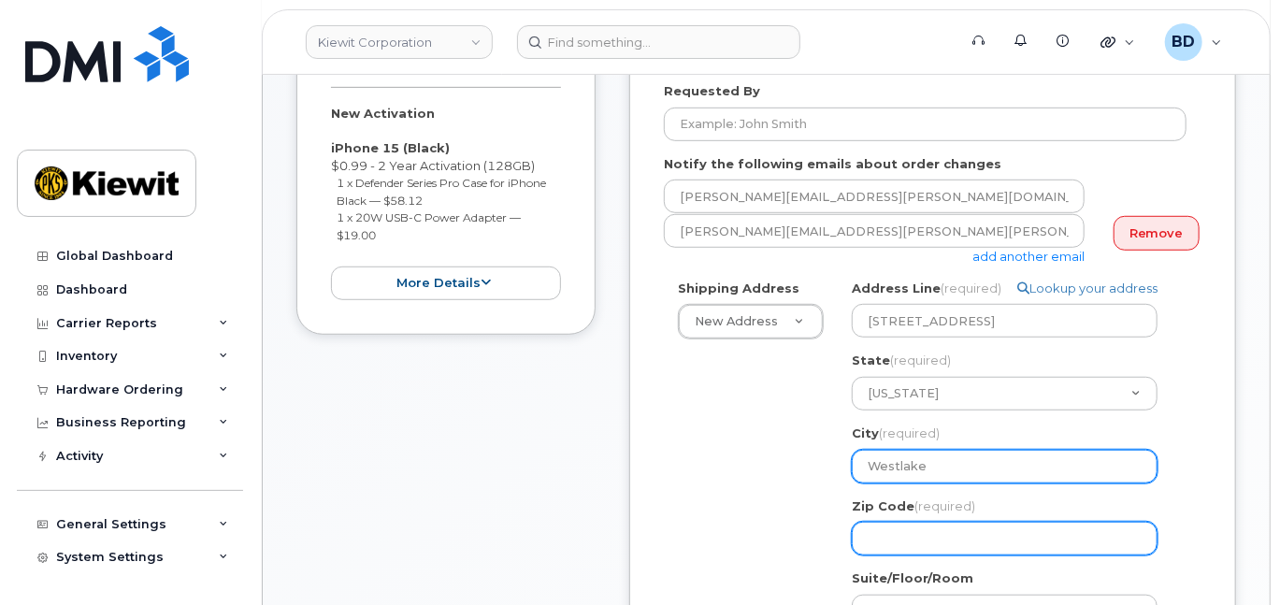
type input "Westlake"
click at [899, 549] on input "Zip Code (required)" at bounding box center [1005, 539] width 306 height 34
select select
type input "7"
select select
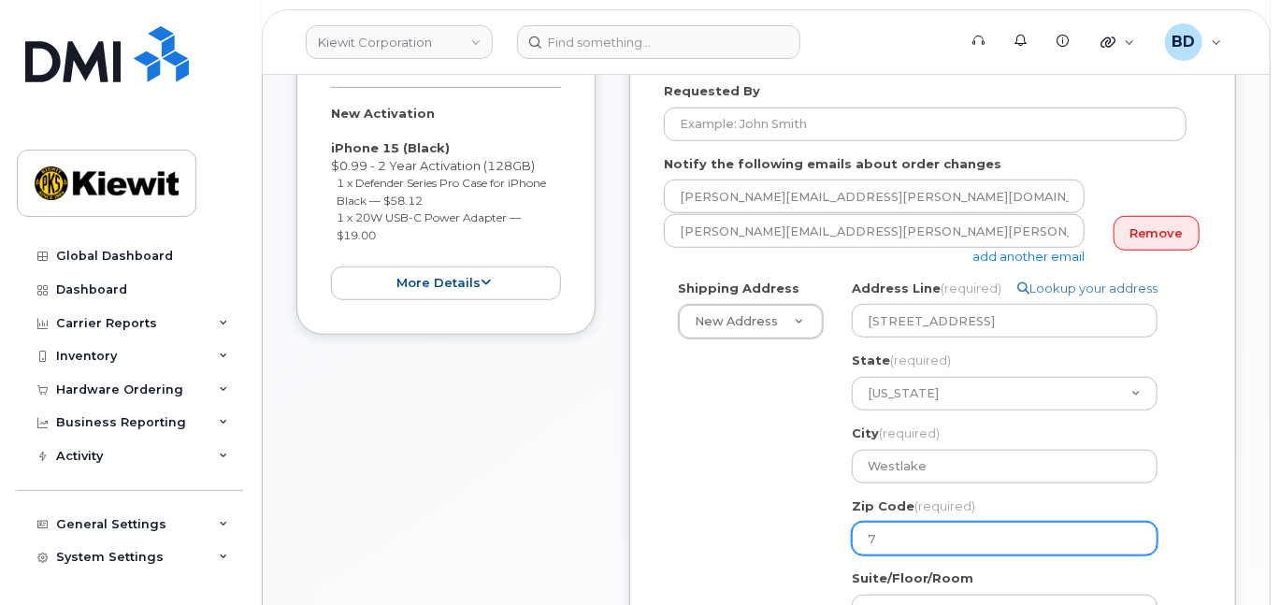
type input "76"
select select
type input "762"
select select
type input "7626"
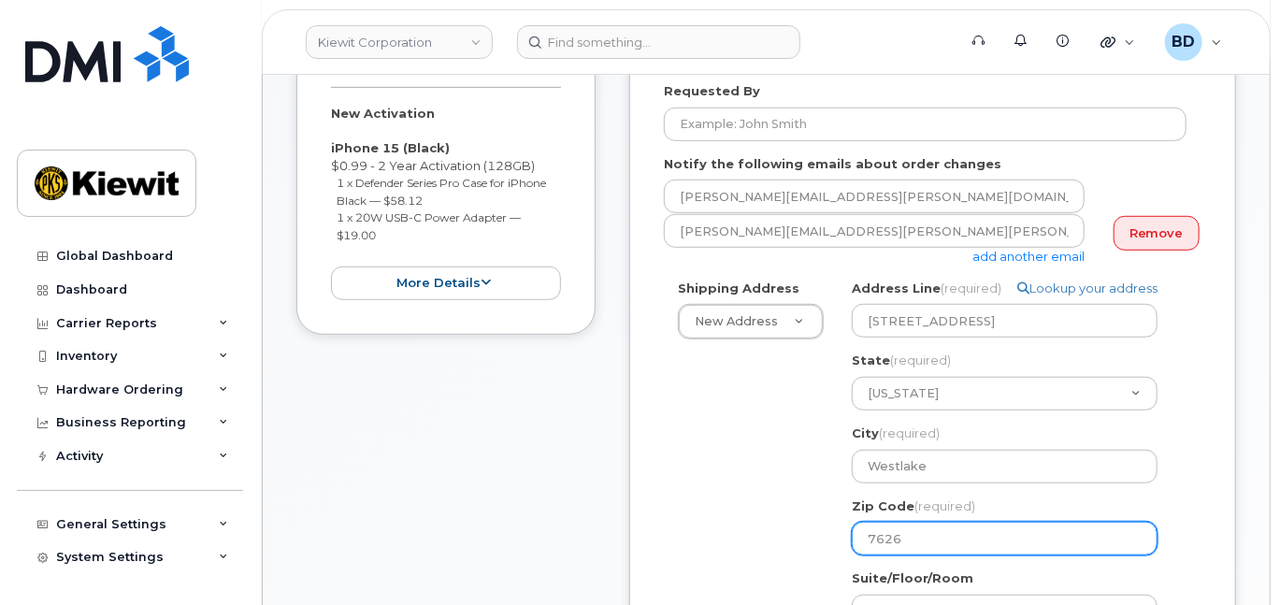
select select
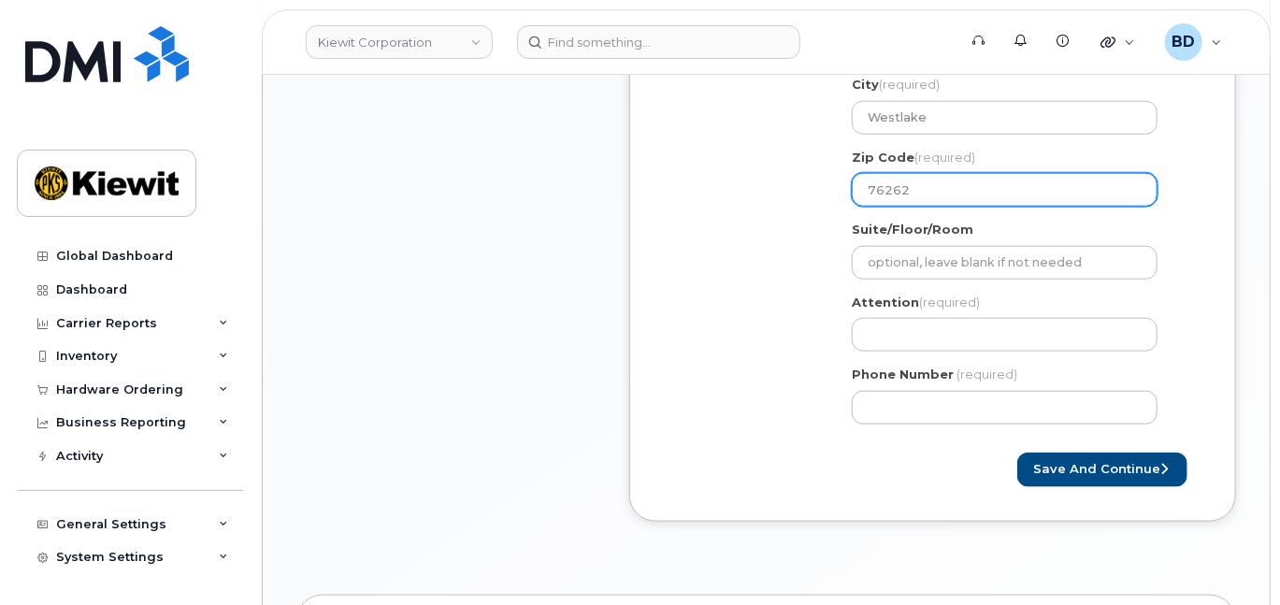
scroll to position [872, 0]
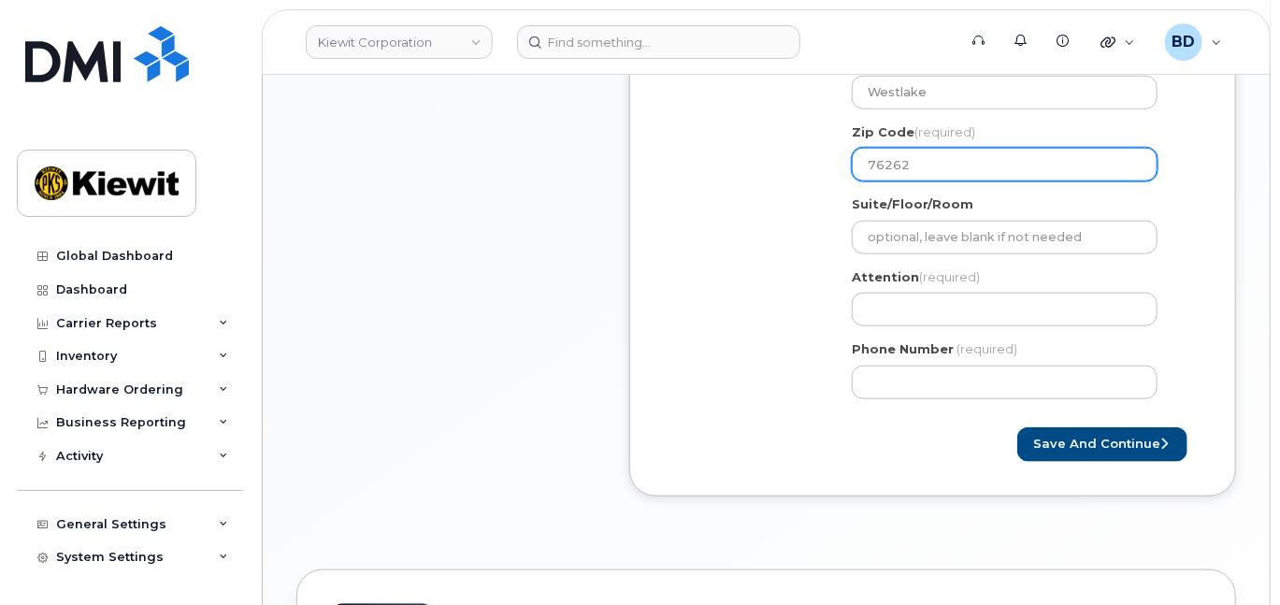
type input "76262"
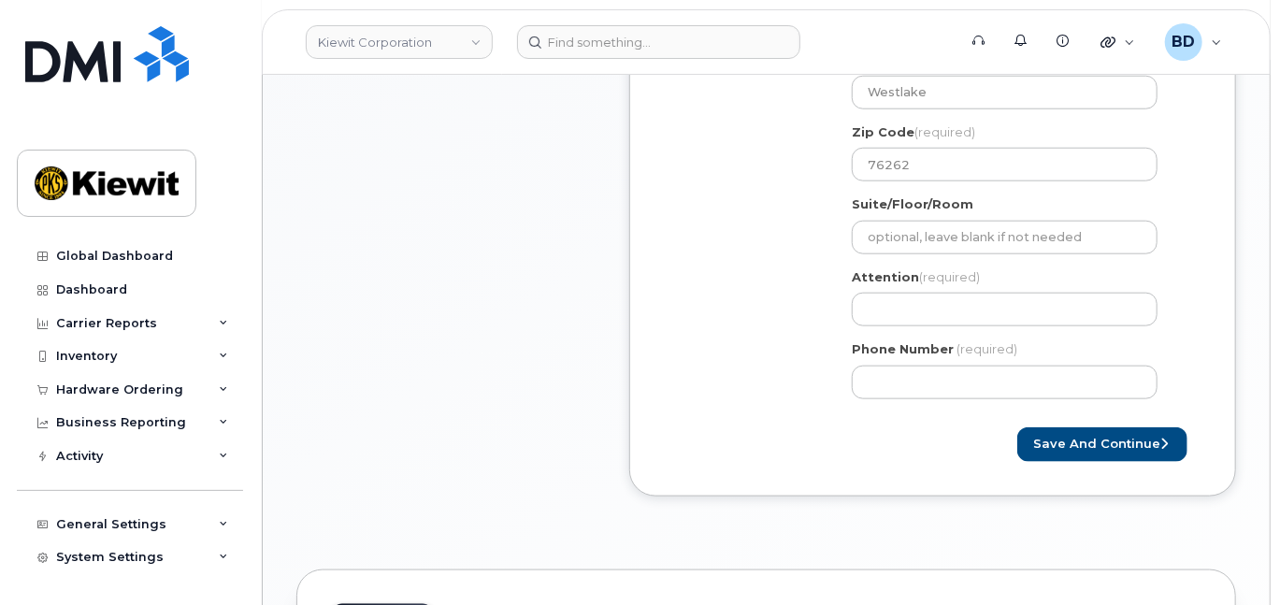
click at [910, 286] on label "Attention (required)" at bounding box center [916, 277] width 128 height 18
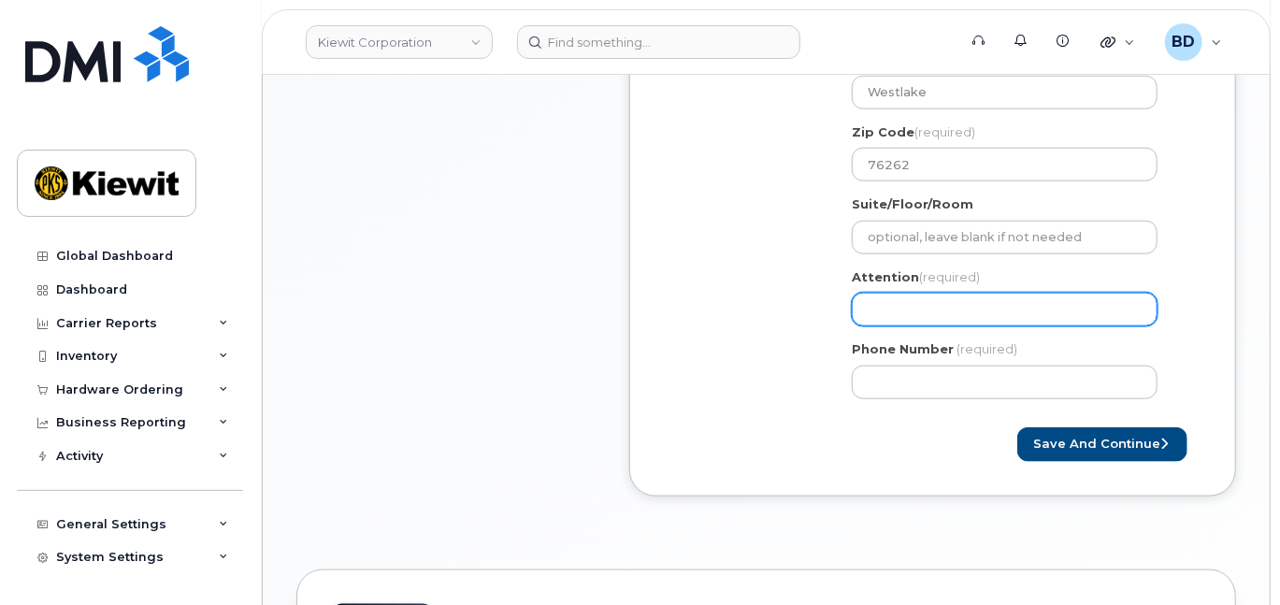
drag, startPoint x: 894, startPoint y: 324, endPoint x: 866, endPoint y: 334, distance: 29.9
click at [894, 324] on input "Attention (required)" at bounding box center [1005, 310] width 306 height 34
click at [870, 318] on input "Attention (required)" at bounding box center [1005, 310] width 306 height 34
paste input "Hayden.Lee"
select select
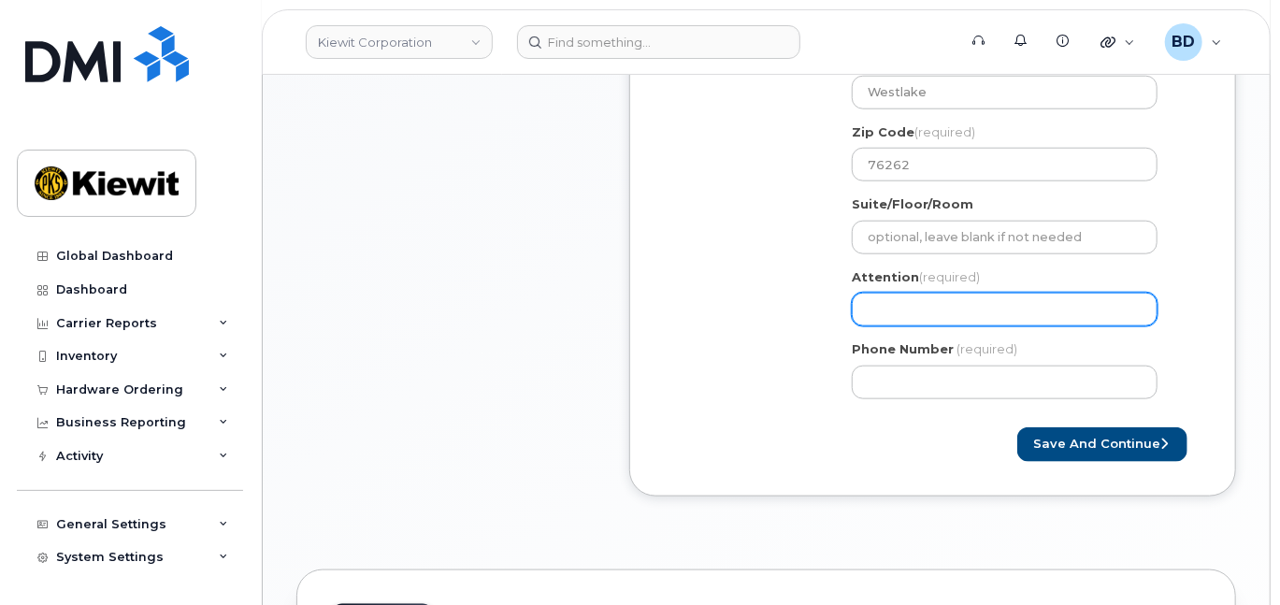
type input "Hayden.Lee"
select select
click at [947, 322] on input "Hayden.Lee/" at bounding box center [1005, 310] width 306 height 34
paste input "[PERSON_NAME]"
type input "[PERSON_NAME].[PERSON_NAME]/[PERSON_NAME]"
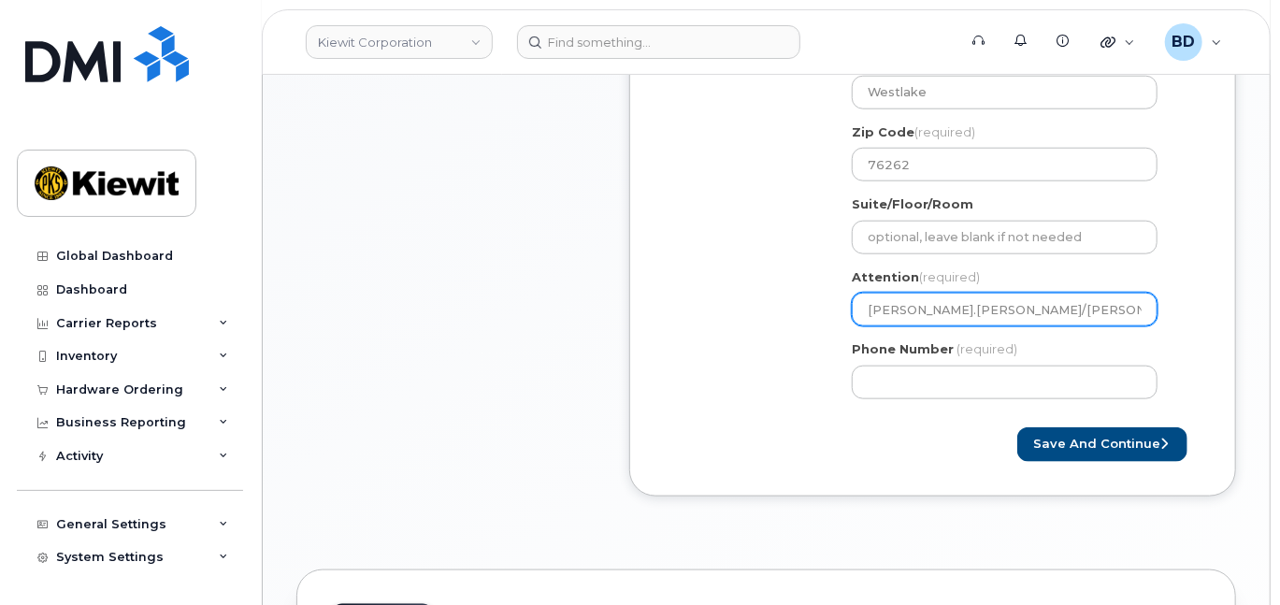
select select
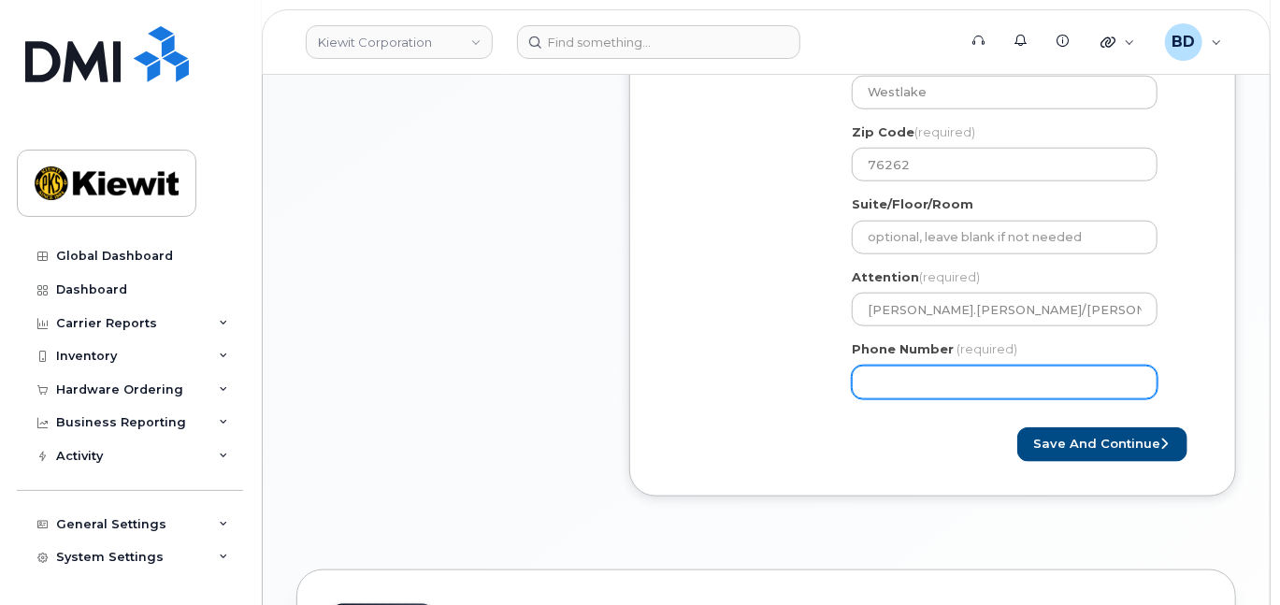
drag, startPoint x: 882, startPoint y: 408, endPoint x: 952, endPoint y: 275, distance: 150.1
click at [952, 275] on div "TX Westlake Search your address... Manually edit your address Click to search N…" at bounding box center [1012, 160] width 349 height 508
type input "7"
type input "8777727707"
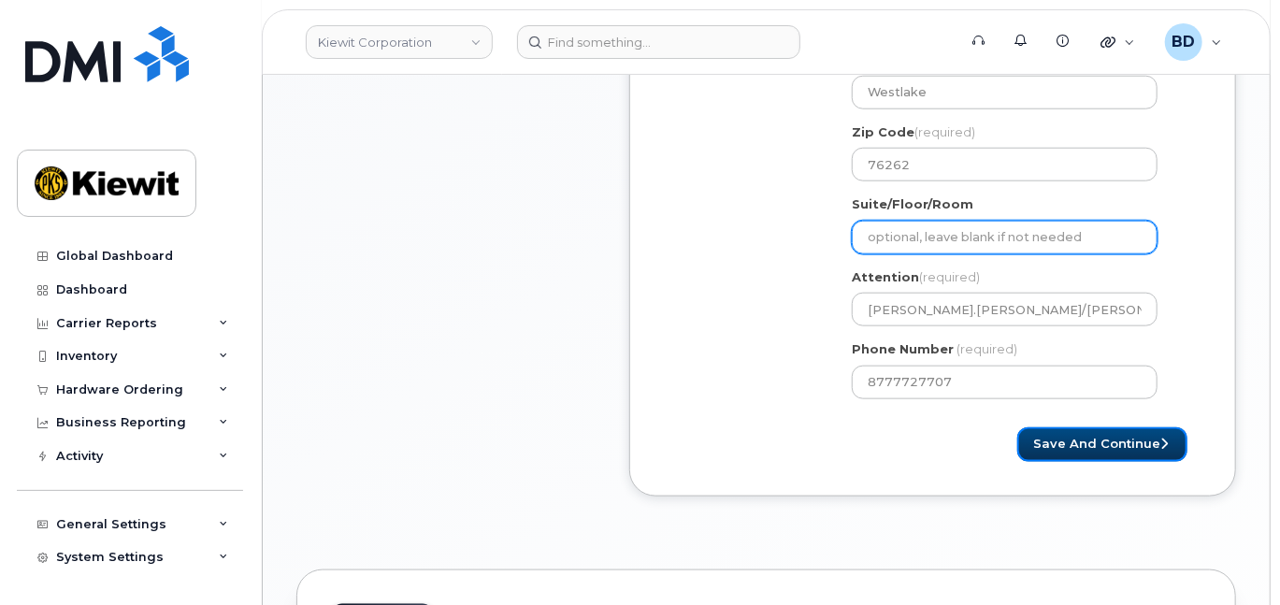
select select
click at [1086, 456] on button "Save and Continue" at bounding box center [1102, 444] width 170 height 35
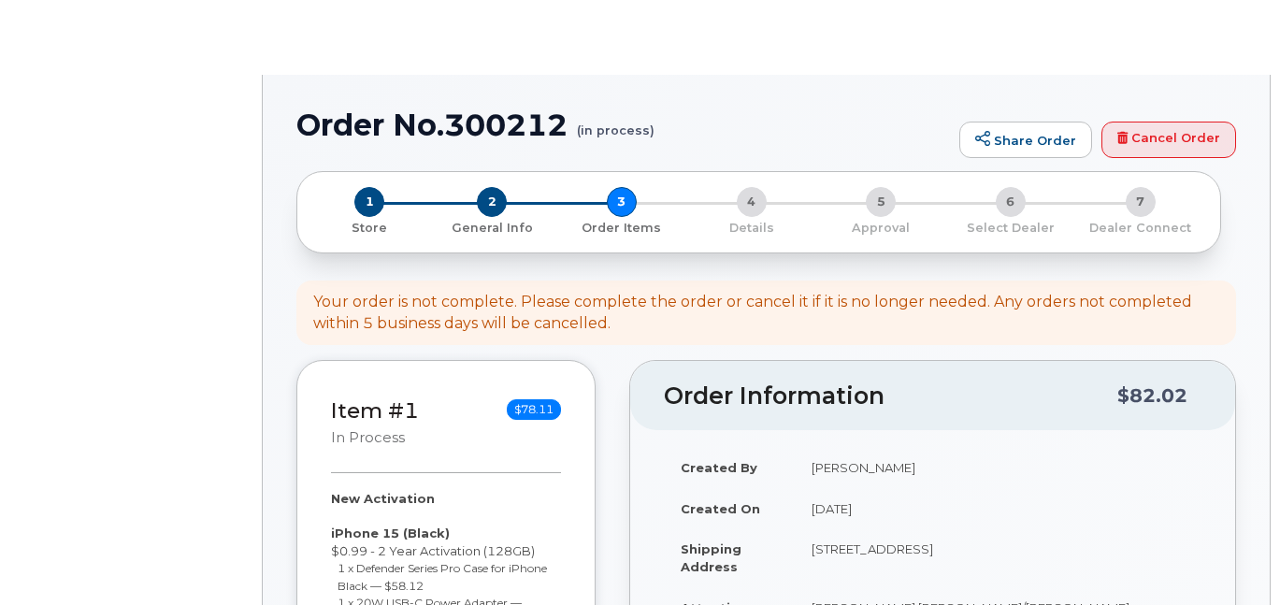
select select
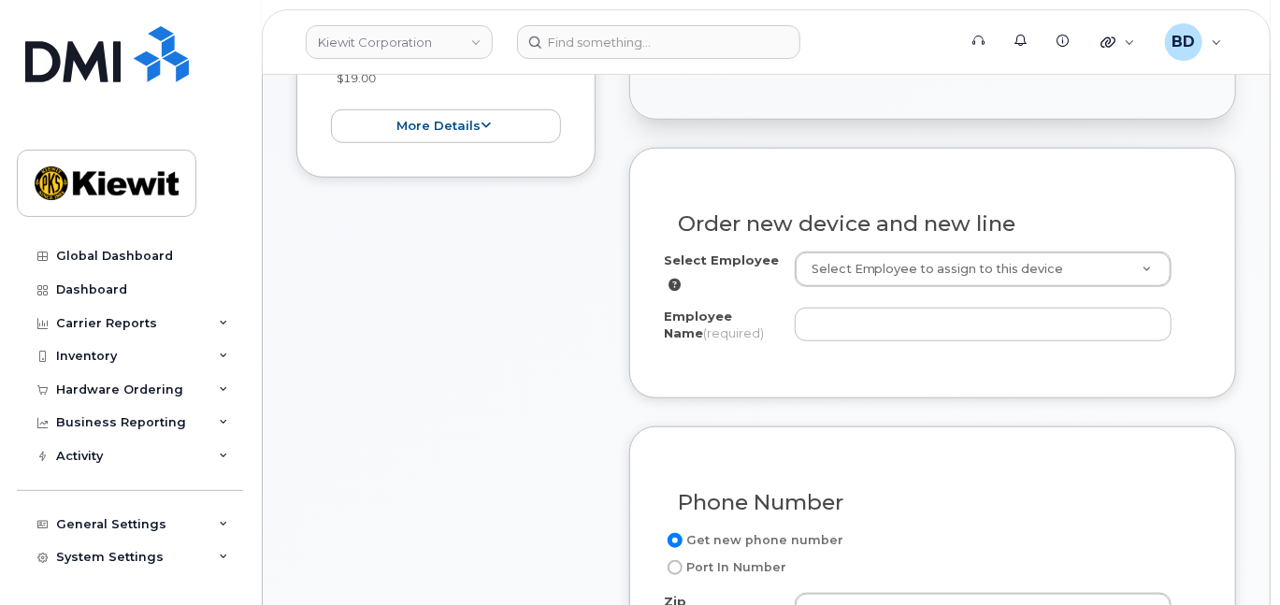
scroll to position [623, 0]
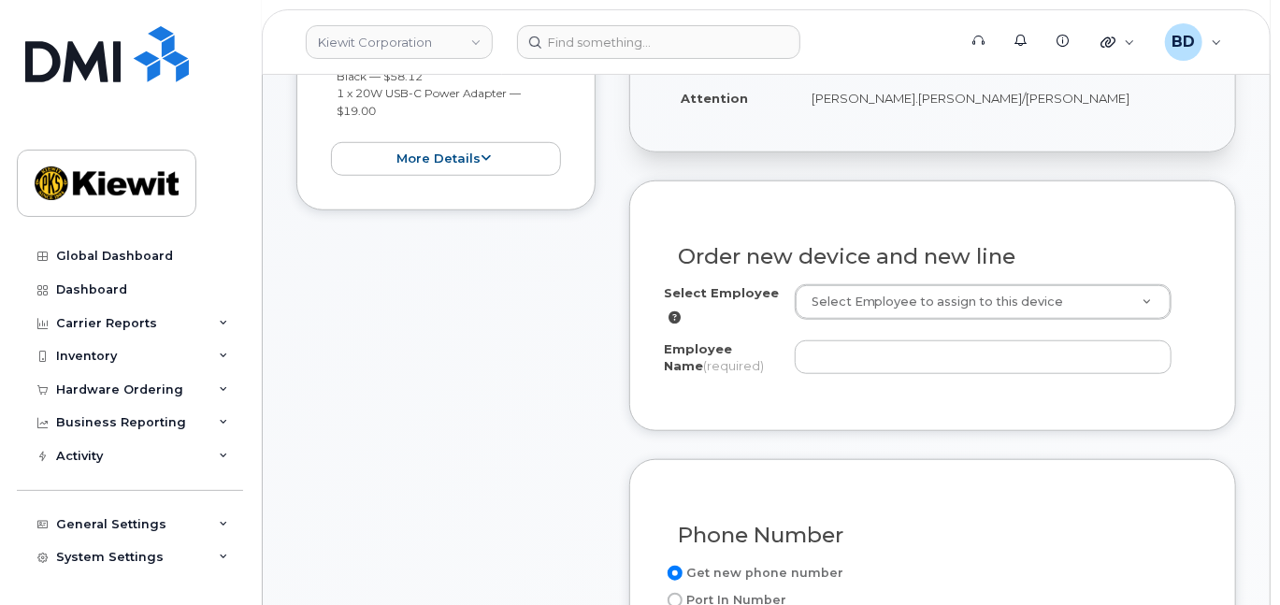
click at [834, 246] on div "Order new device and new line" at bounding box center [933, 249] width 538 height 68
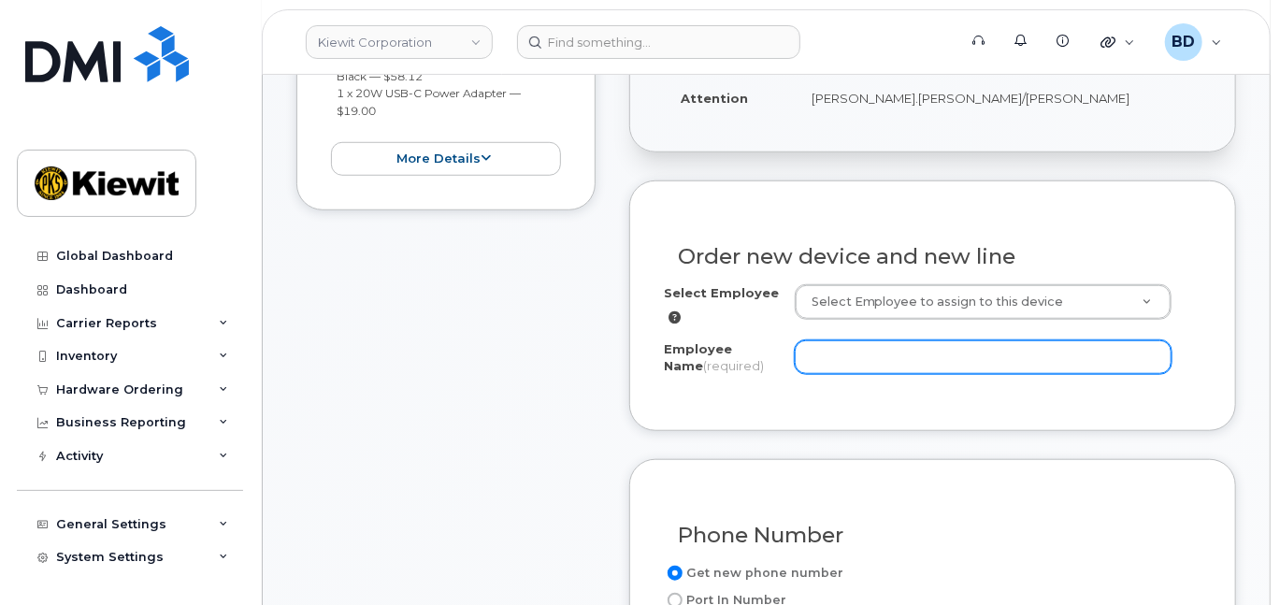
click at [834, 374] on input "Employee Name (required)" at bounding box center [983, 357] width 377 height 34
paste input "[PERSON_NAME]"
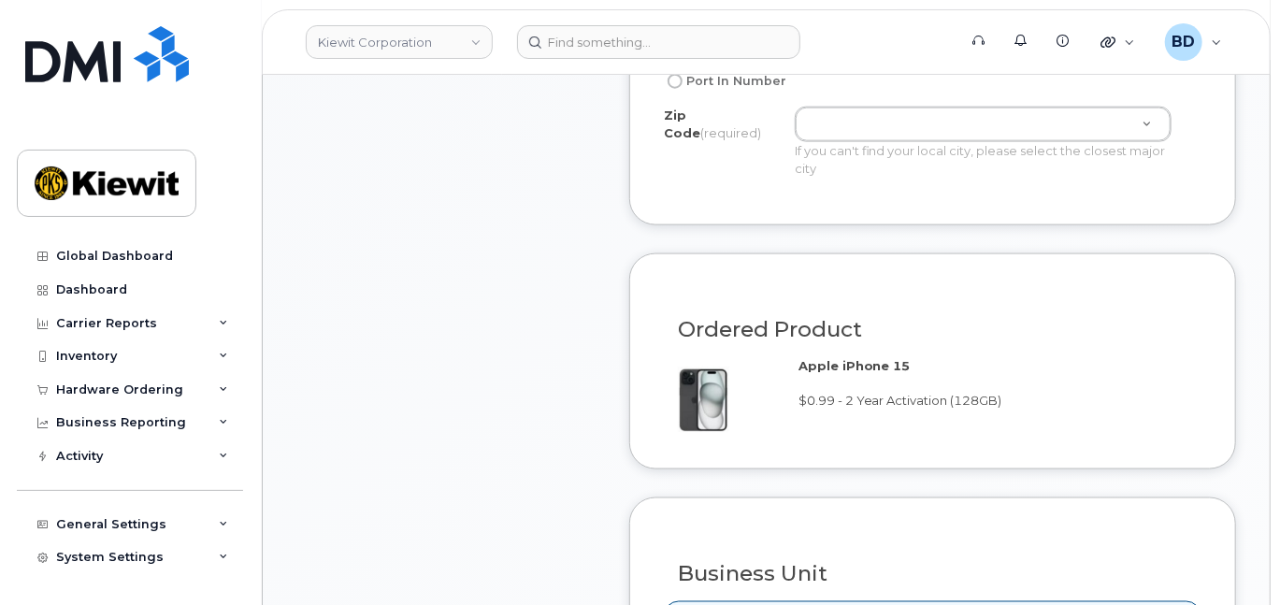
scroll to position [997, 0]
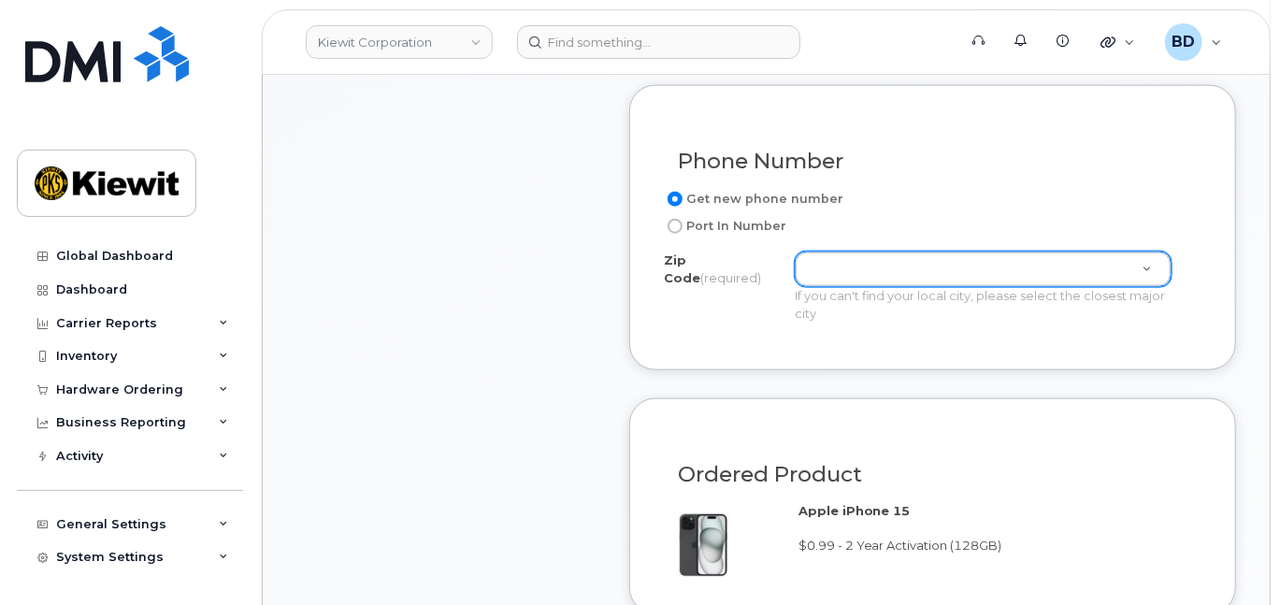
type input "[PERSON_NAME]"
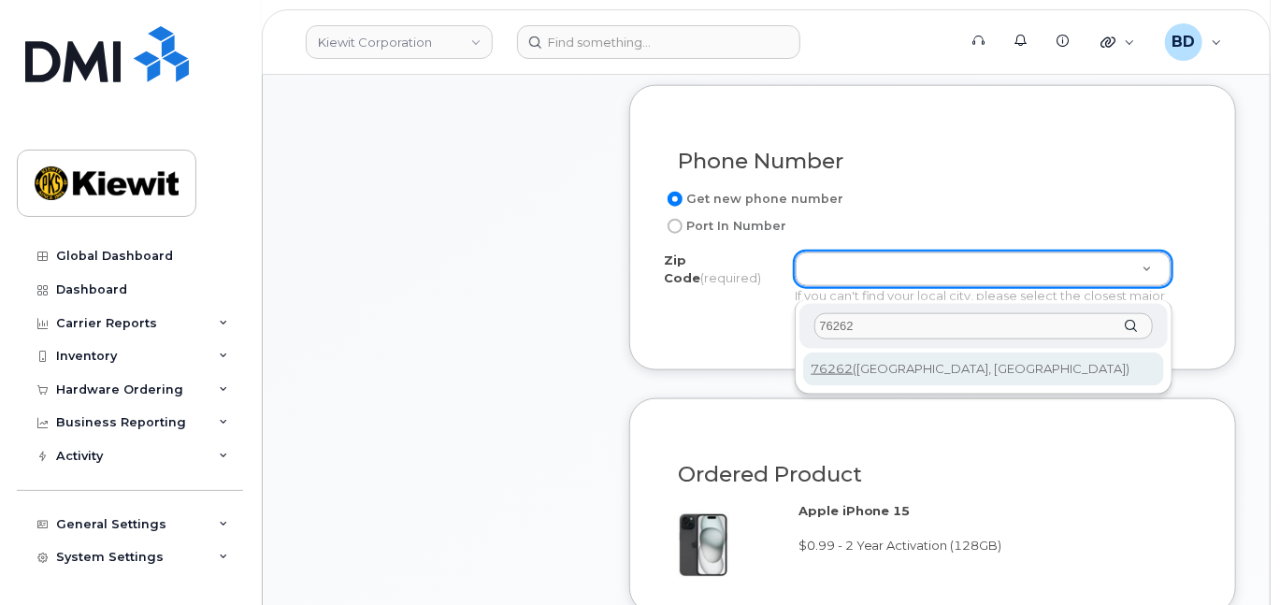
type input "76262"
type input "76262 (Roanoke, TX)"
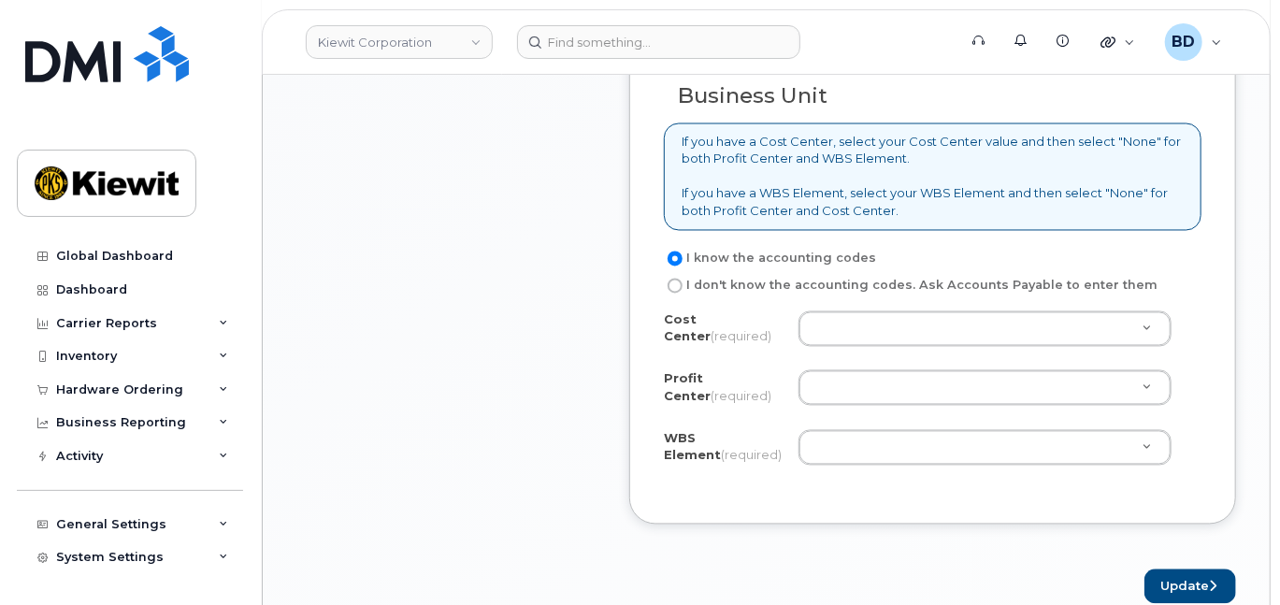
scroll to position [1620, 0]
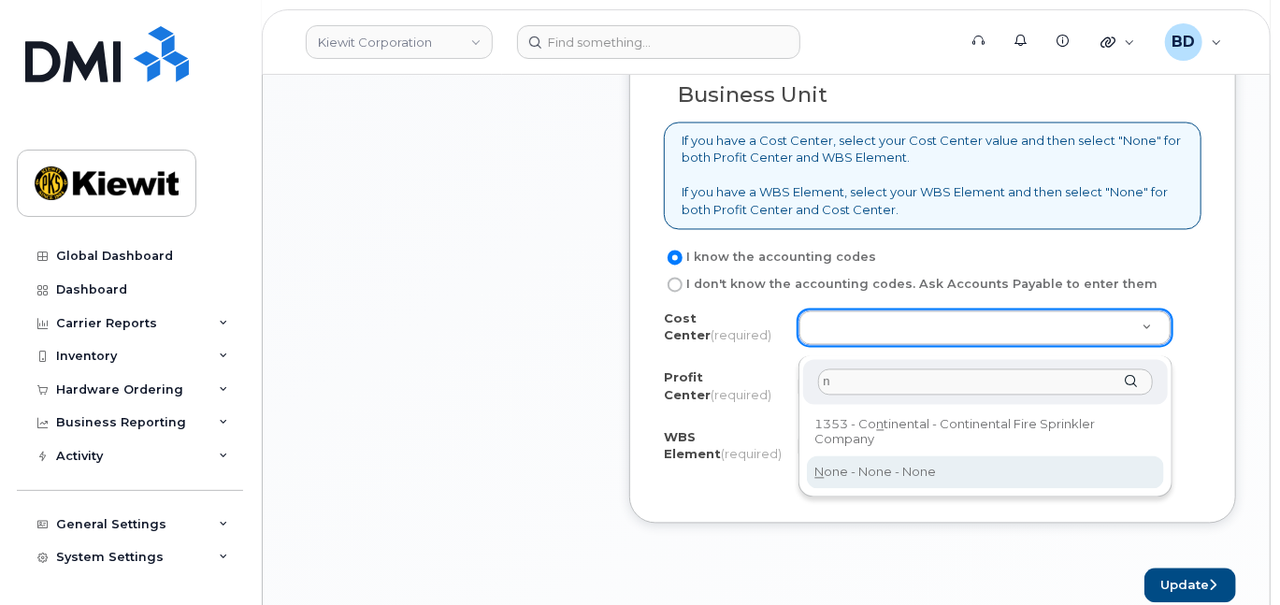
type input "n"
drag, startPoint x: 859, startPoint y: 467, endPoint x: 852, endPoint y: 440, distance: 28.1
type input "None"
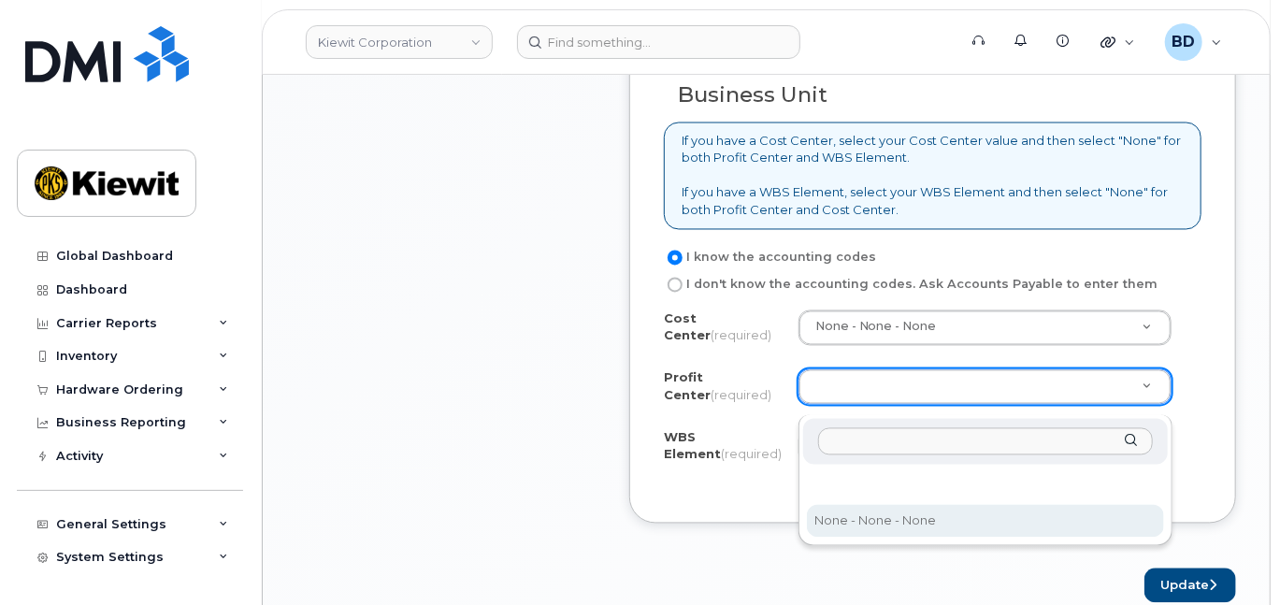
drag, startPoint x: 841, startPoint y: 519, endPoint x: 833, endPoint y: 511, distance: 11.3
select select "None"
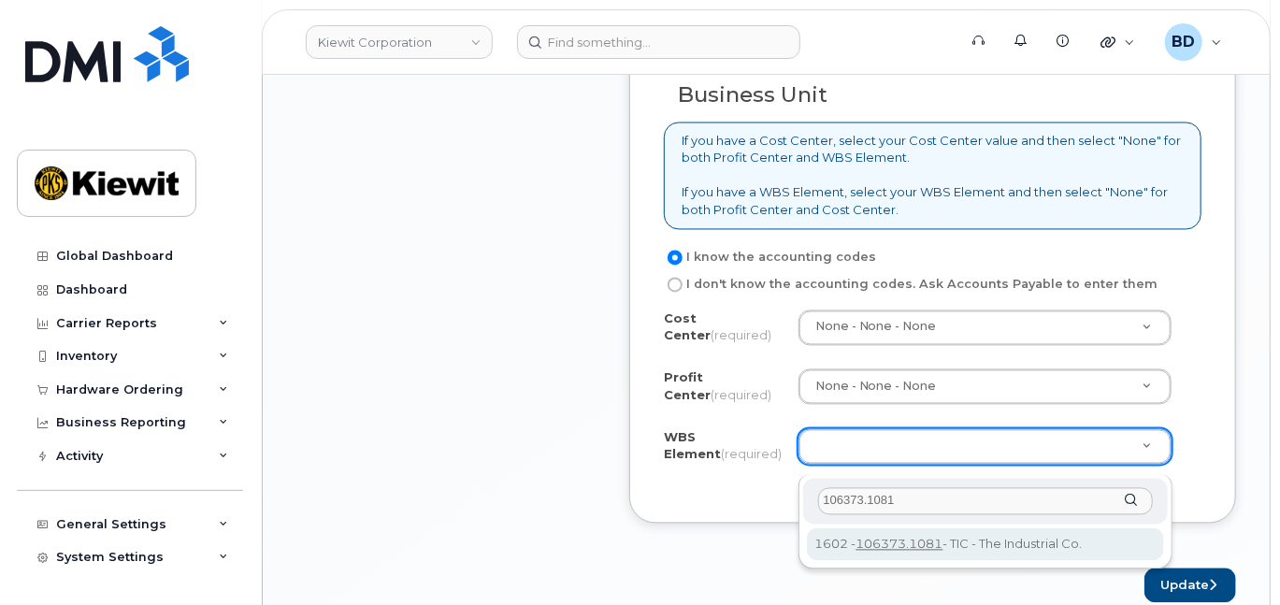
type input "106373.1081"
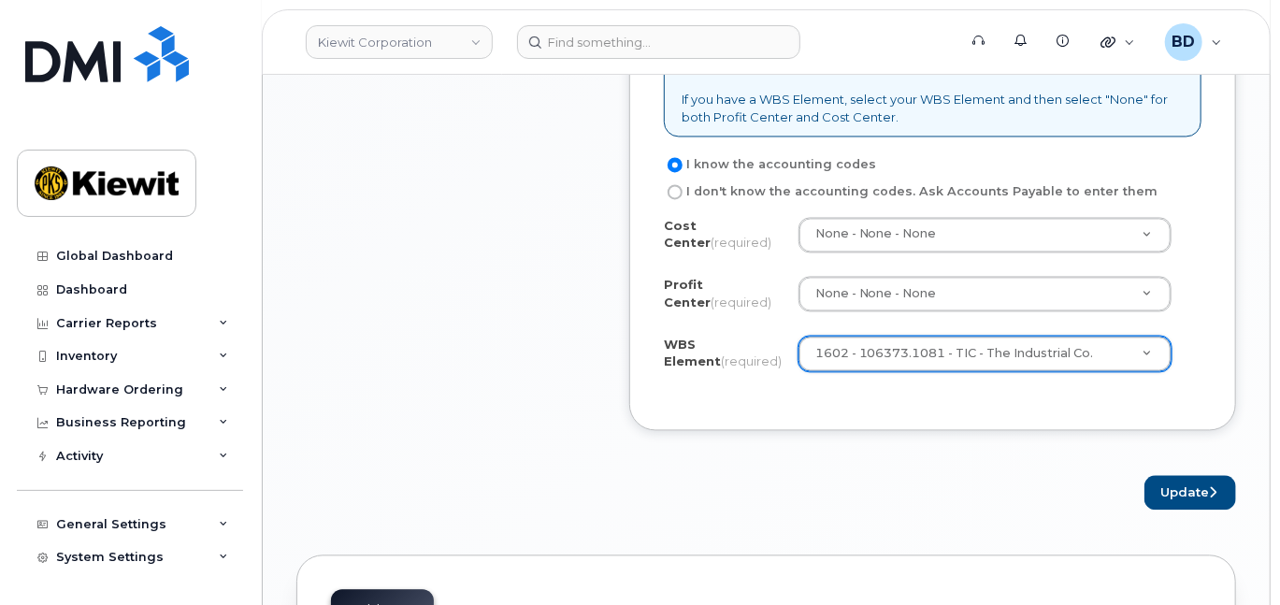
scroll to position [1745, 0]
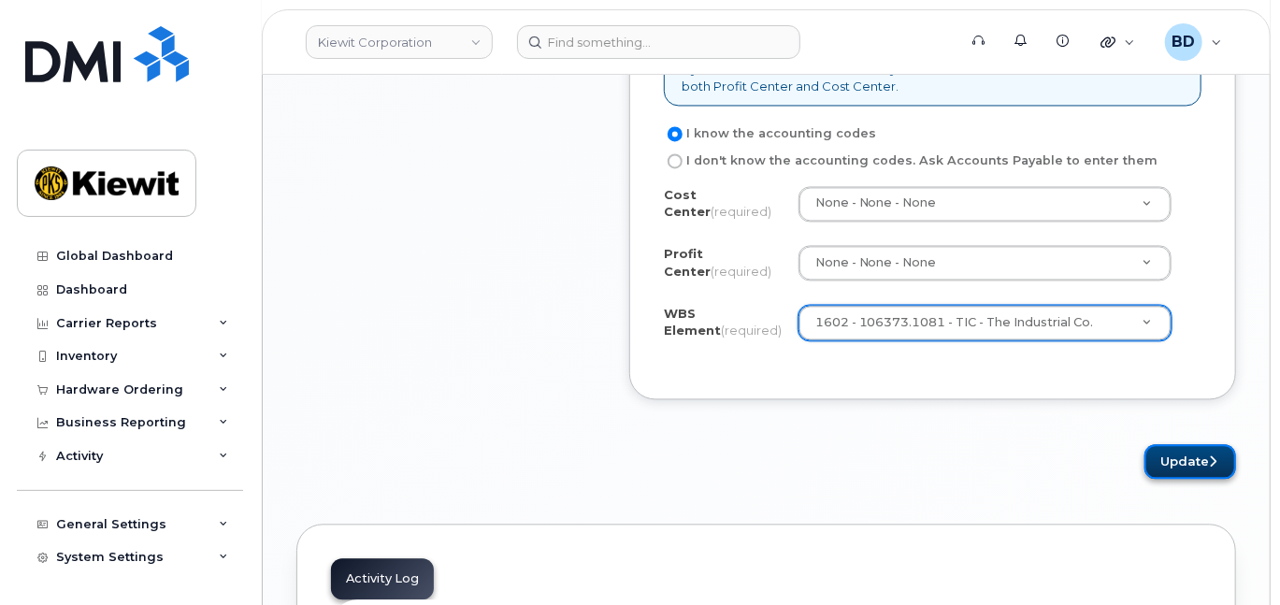
click at [1188, 469] on button "Update" at bounding box center [1190, 461] width 92 height 35
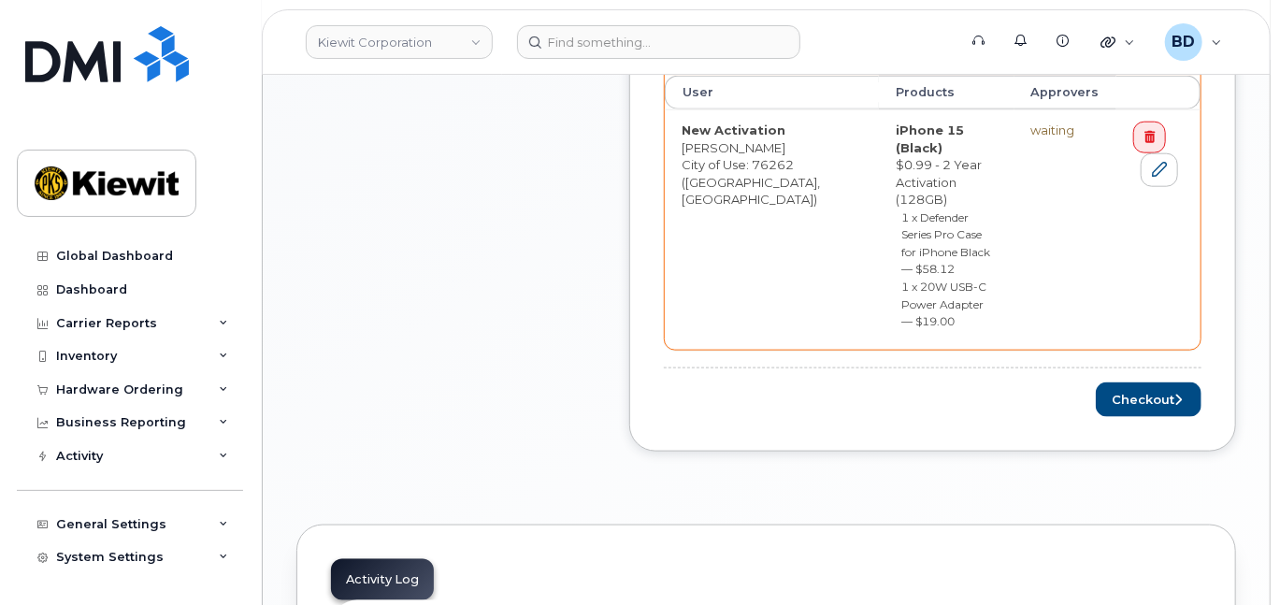
scroll to position [1003, 0]
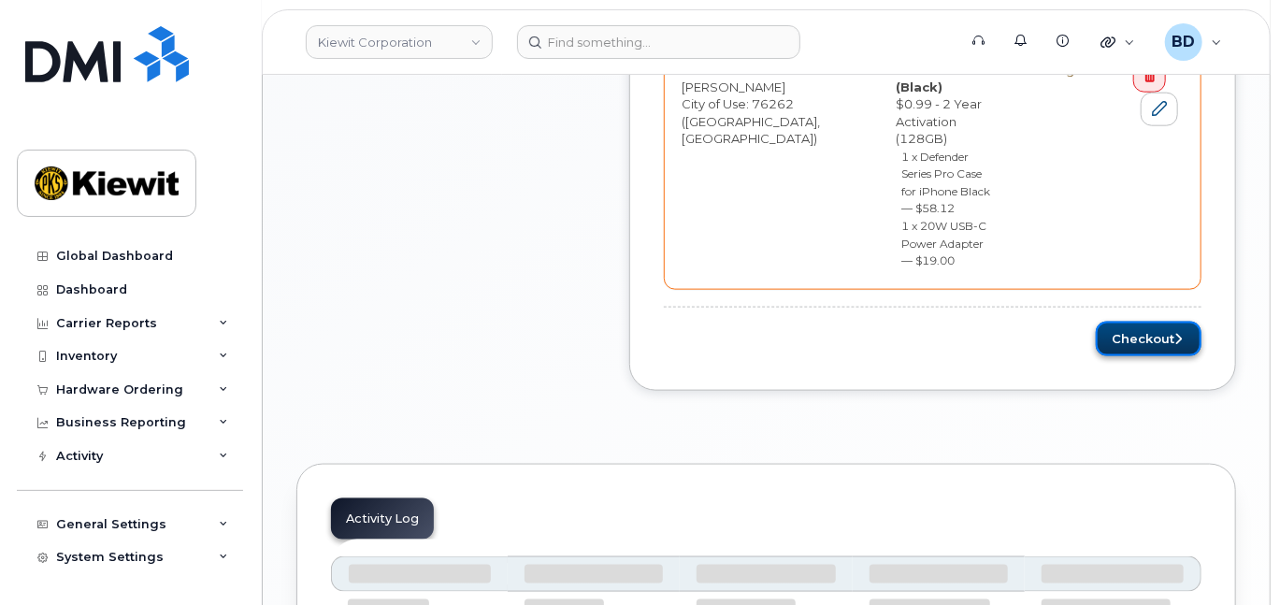
click at [1155, 322] on button "Checkout" at bounding box center [1149, 339] width 106 height 35
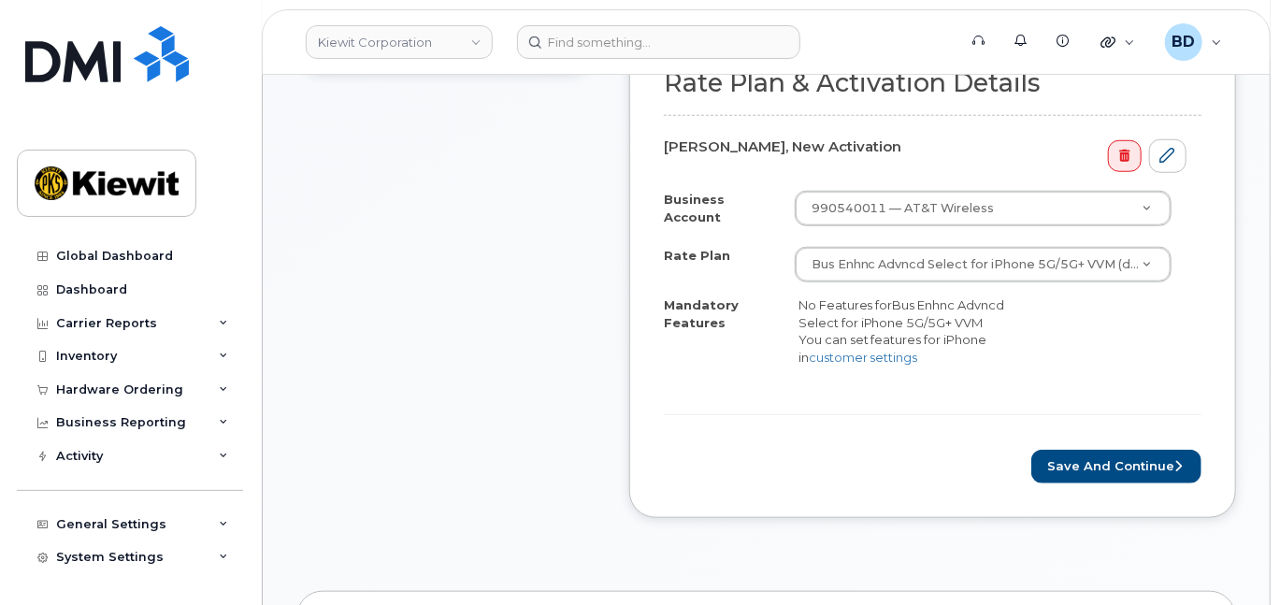
scroll to position [872, 0]
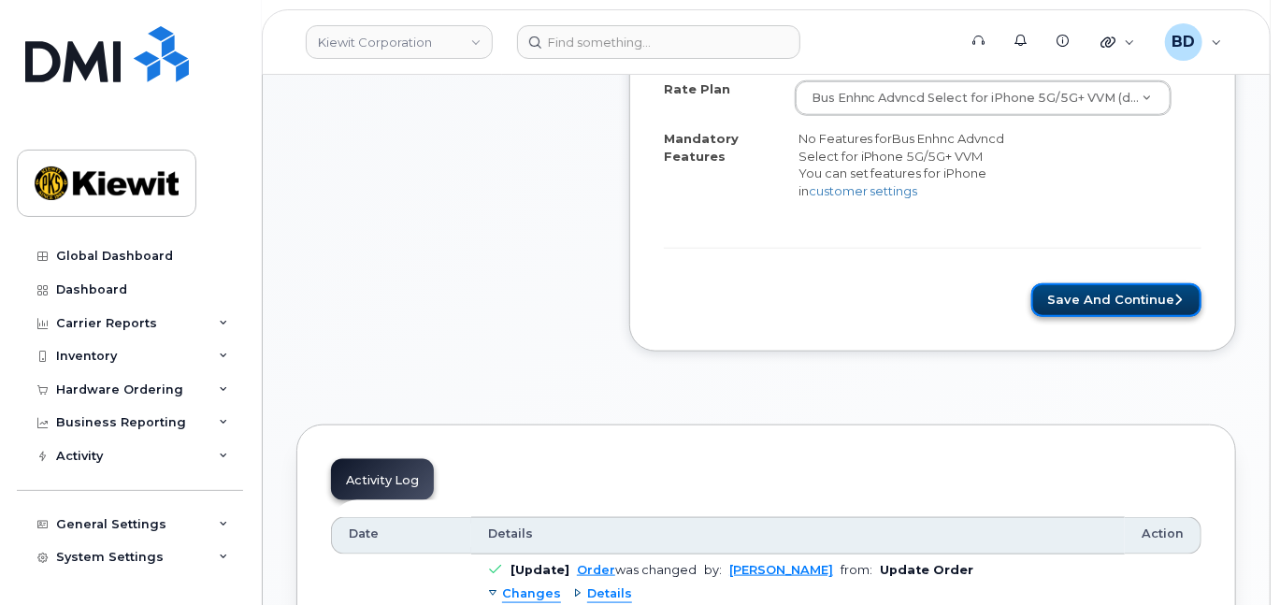
click at [1086, 311] on button "Save and Continue" at bounding box center [1116, 300] width 170 height 35
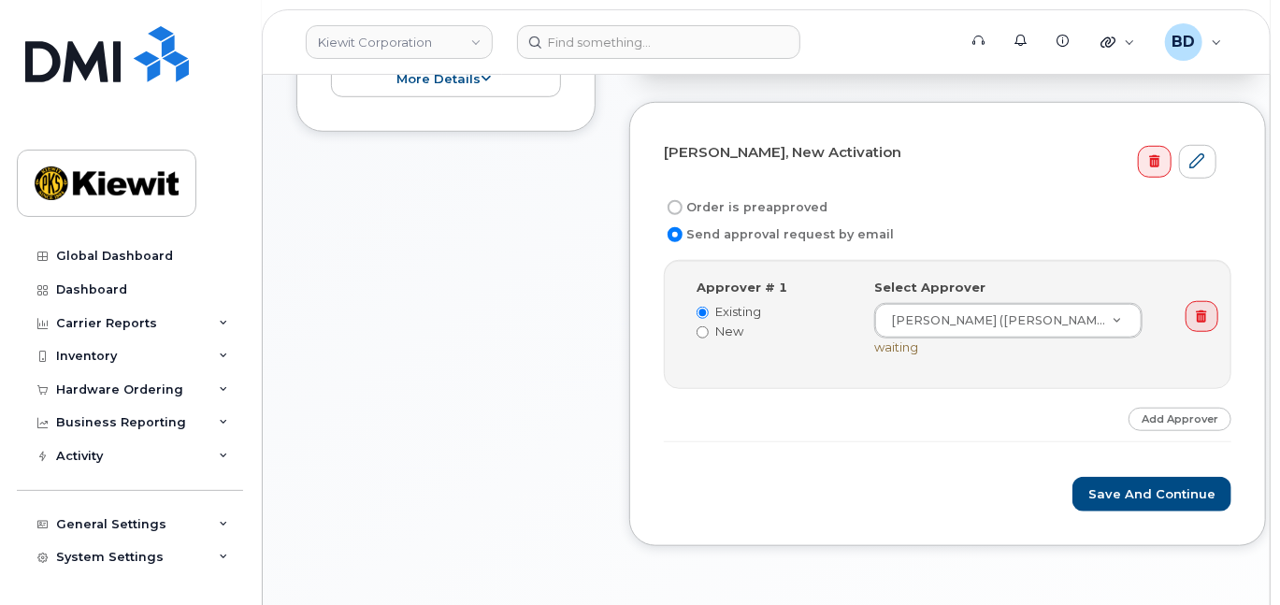
scroll to position [623, 0]
click at [1088, 487] on form "[PERSON_NAME], New Activation Order is preapproved Send approval request by ema…" at bounding box center [948, 323] width 568 height 375
click at [1089, 501] on button "Save and Continue" at bounding box center [1151, 493] width 159 height 35
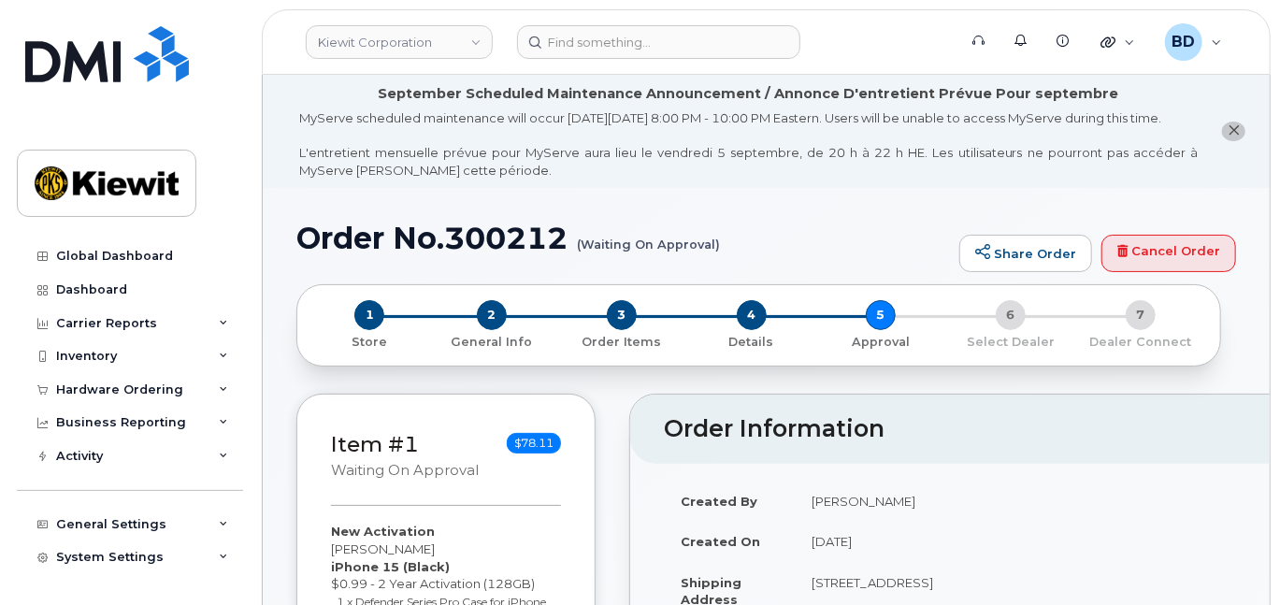
click at [518, 242] on h1 "Order No.300212 (Waiting On Approval)" at bounding box center [623, 238] width 654 height 33
copy h1 "300212"
